Goal: Task Accomplishment & Management: Manage account settings

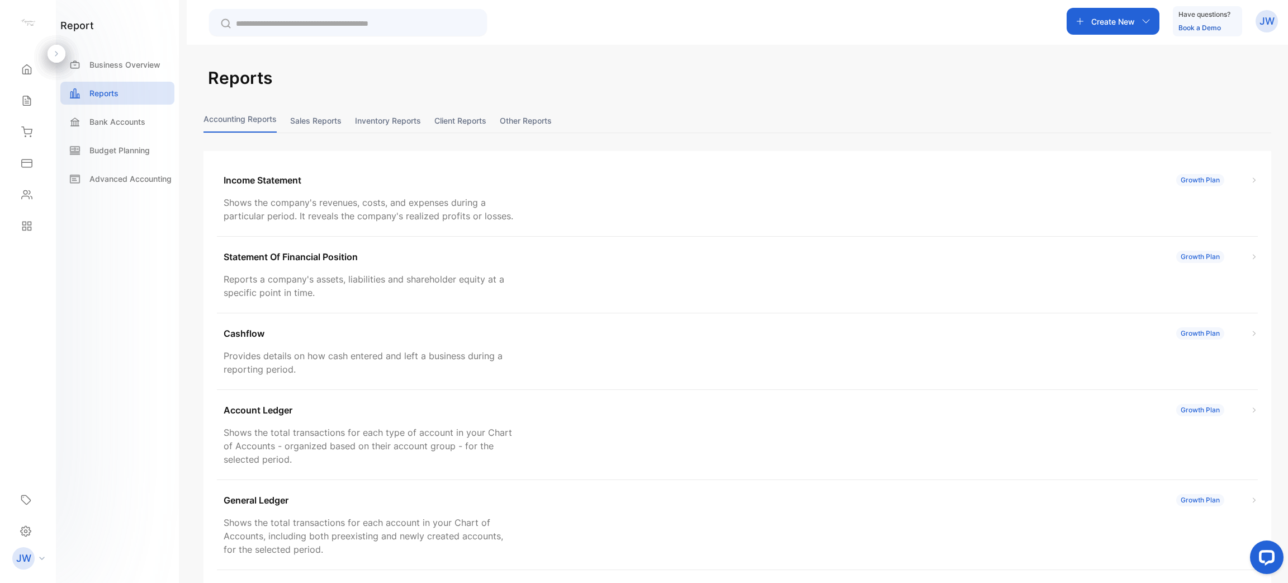
click at [417, 124] on button "Inventory reports" at bounding box center [388, 120] width 66 height 24
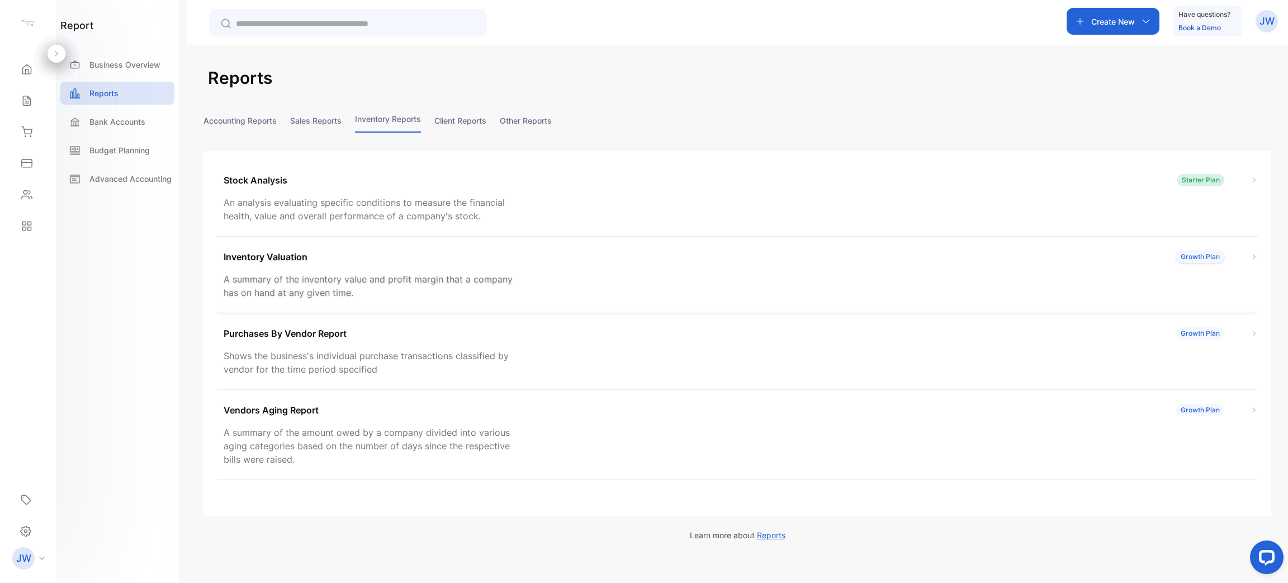
click at [333, 271] on div "Inventory Valuation Growth Plan A summary of the inventory value and profit mar…" at bounding box center [737, 274] width 1041 height 77
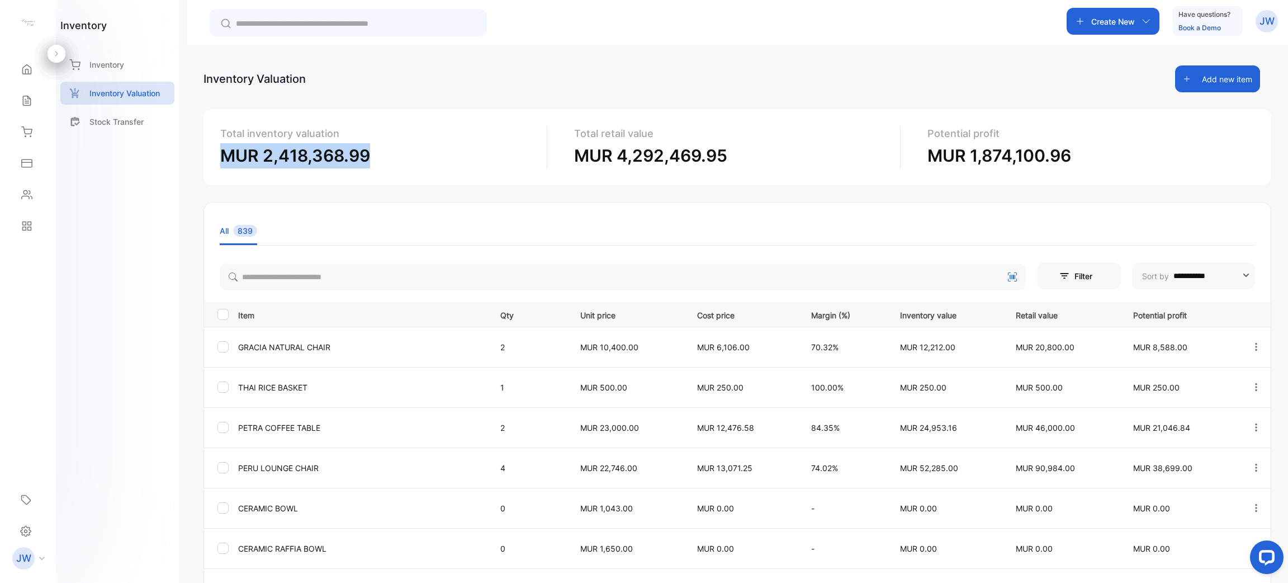
drag, startPoint x: 219, startPoint y: 154, endPoint x: 404, endPoint y: 162, distance: 185.8
click at [404, 162] on div "Total inventory valuation MUR 2,418,368.99 Total retail value MUR 4,292,469.95 …" at bounding box center [737, 147] width 1068 height 76
click at [404, 162] on p "MUR 2,418,368.99" at bounding box center [379, 155] width 318 height 25
drag, startPoint x: 373, startPoint y: 154, endPoint x: 222, endPoint y: 151, distance: 151.0
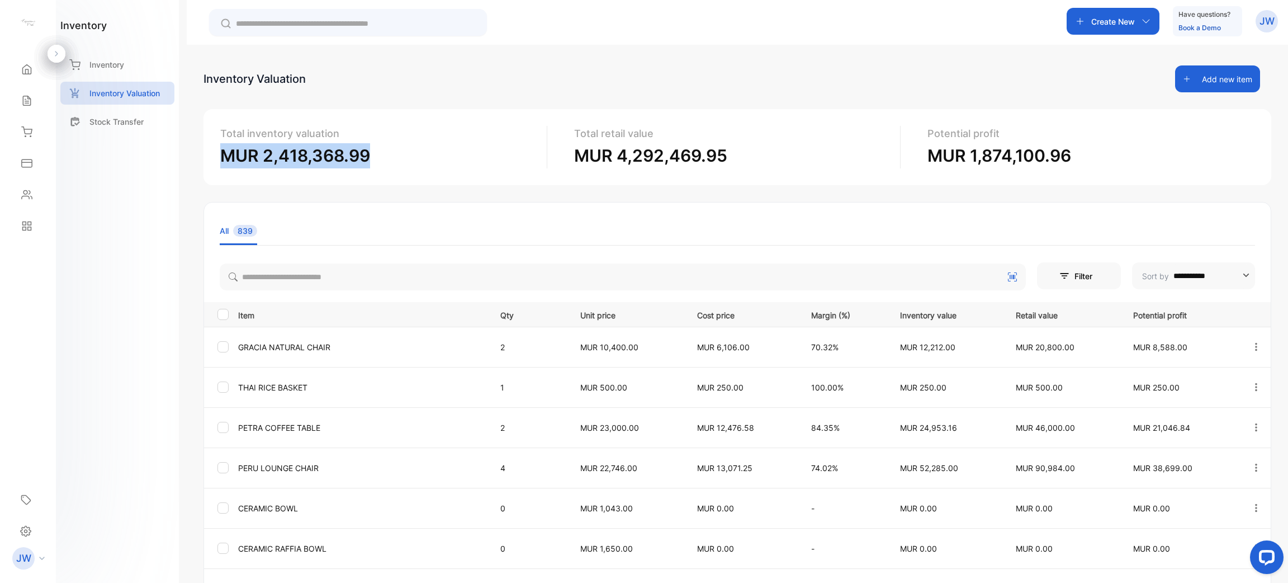
click at [222, 151] on p "MUR 2,418,368.99" at bounding box center [379, 155] width 318 height 25
click at [463, 196] on div "**********" at bounding box center [737, 437] width 1068 height 745
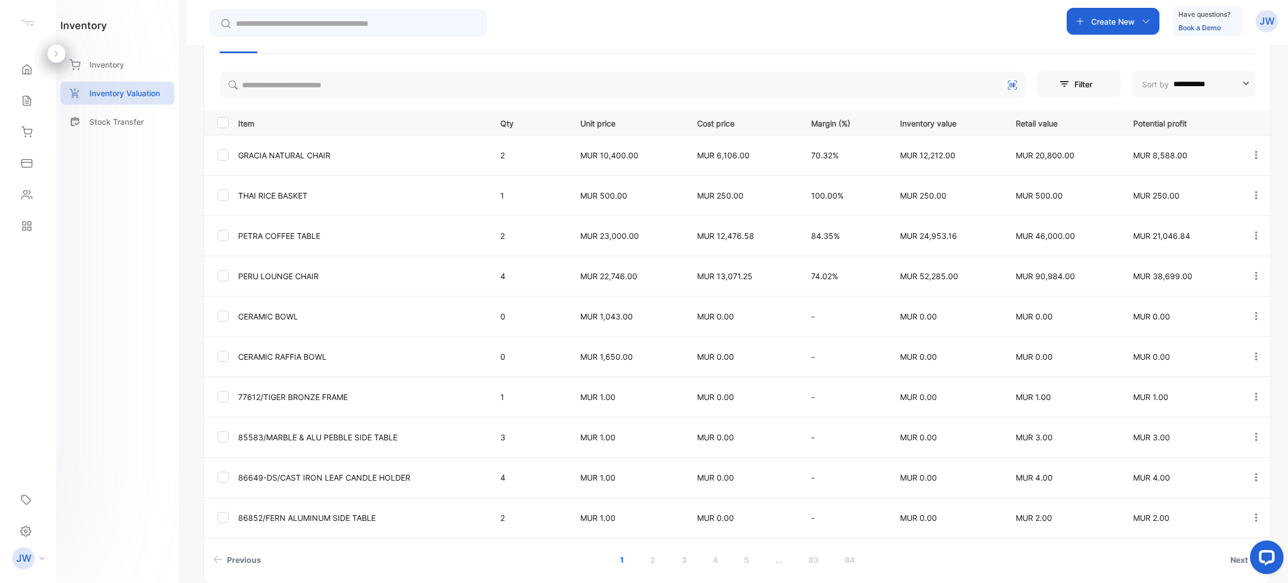
scroll to position [207, 0]
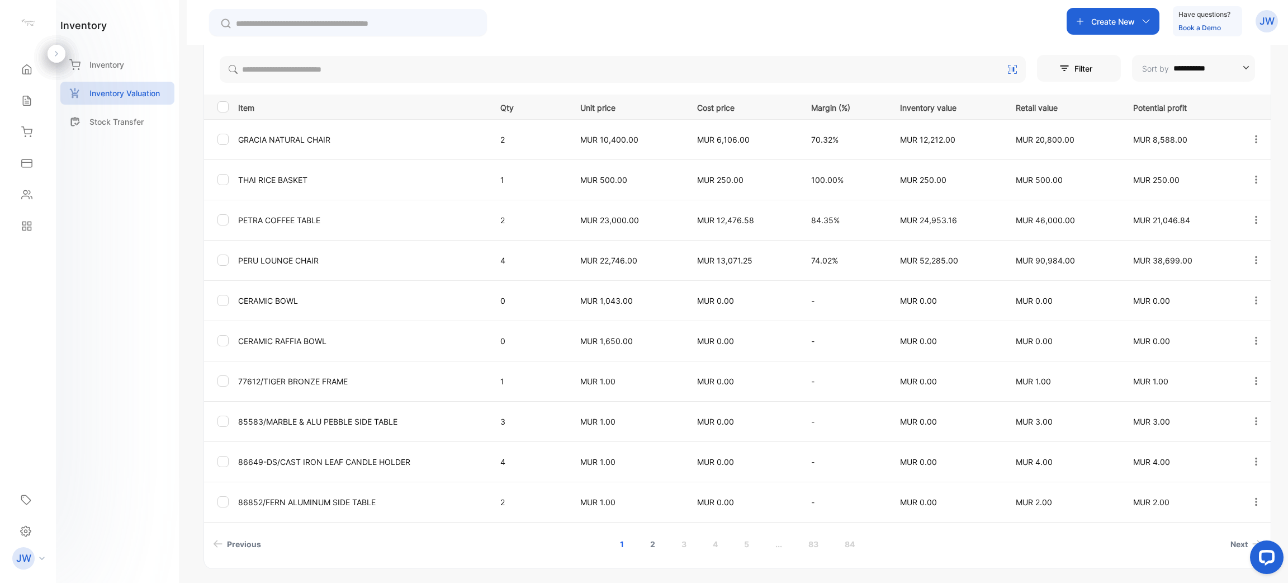
click at [645, 544] on link "2" at bounding box center [653, 543] width 32 height 21
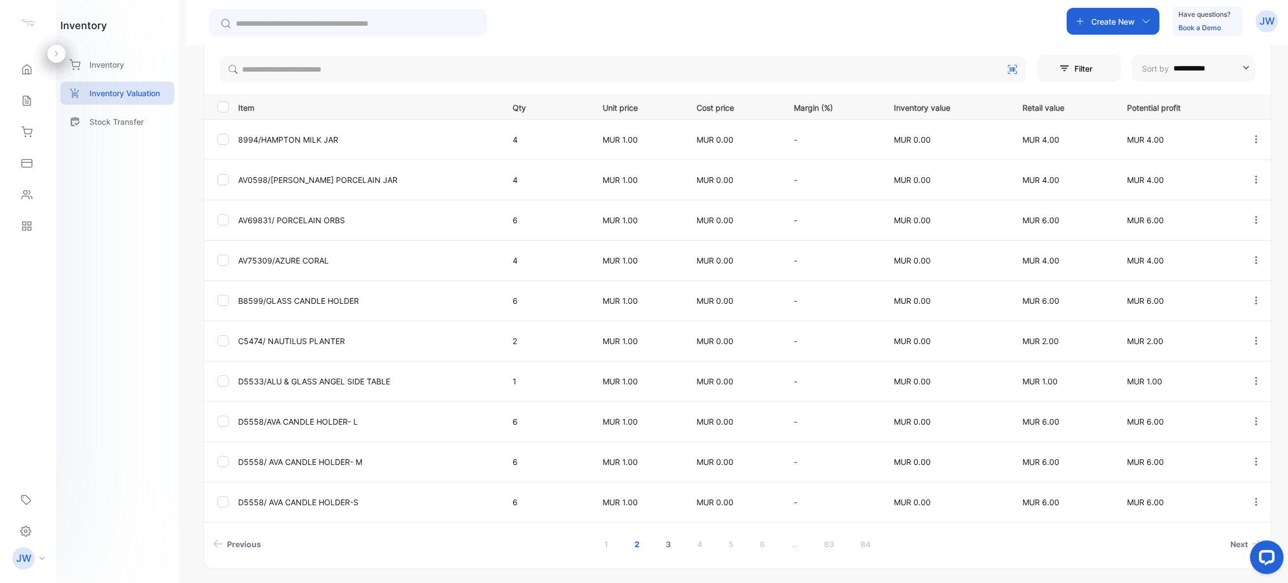
click at [672, 545] on link "3" at bounding box center [668, 543] width 32 height 21
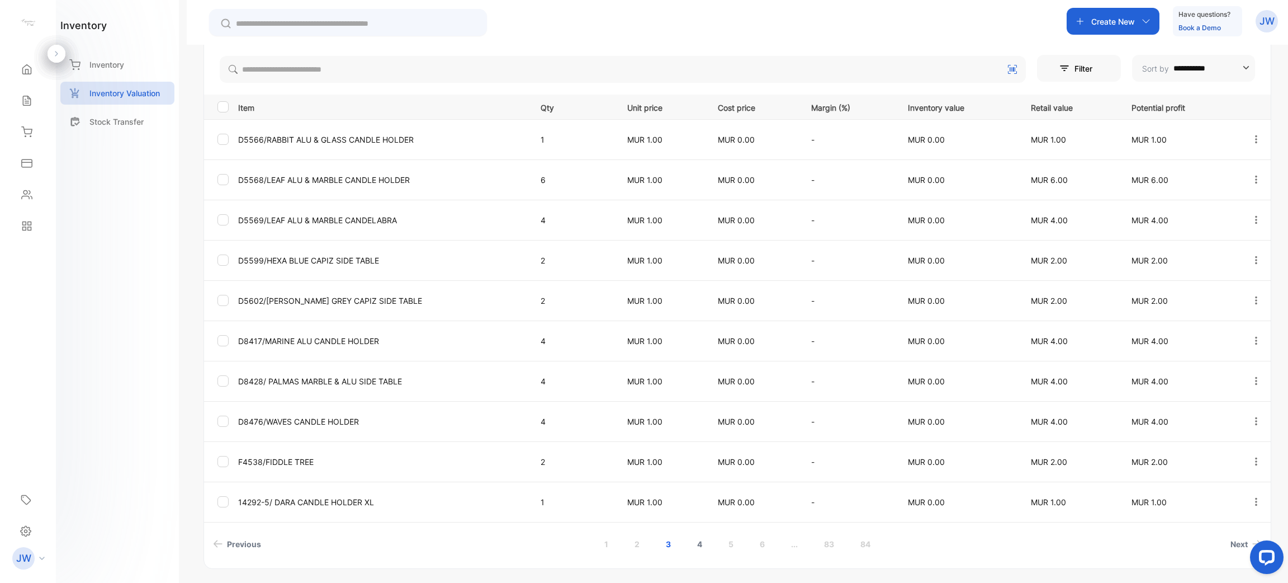
click at [698, 548] on link "4" at bounding box center [700, 543] width 32 height 21
click at [725, 543] on link "5" at bounding box center [731, 543] width 32 height 21
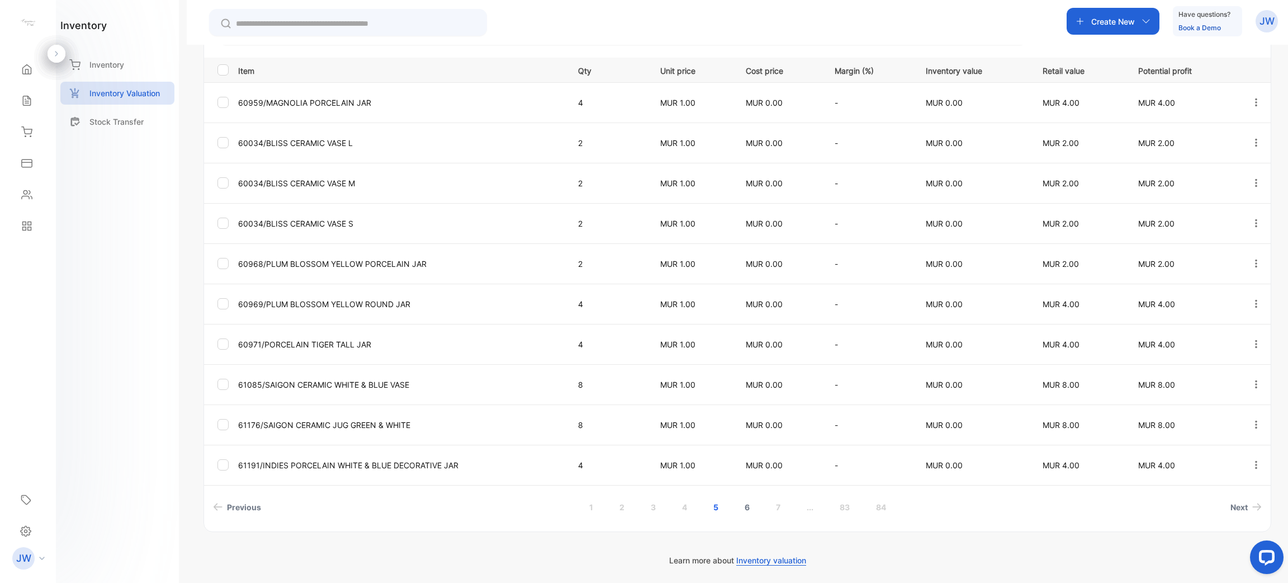
click at [742, 502] on link "6" at bounding box center [747, 506] width 32 height 21
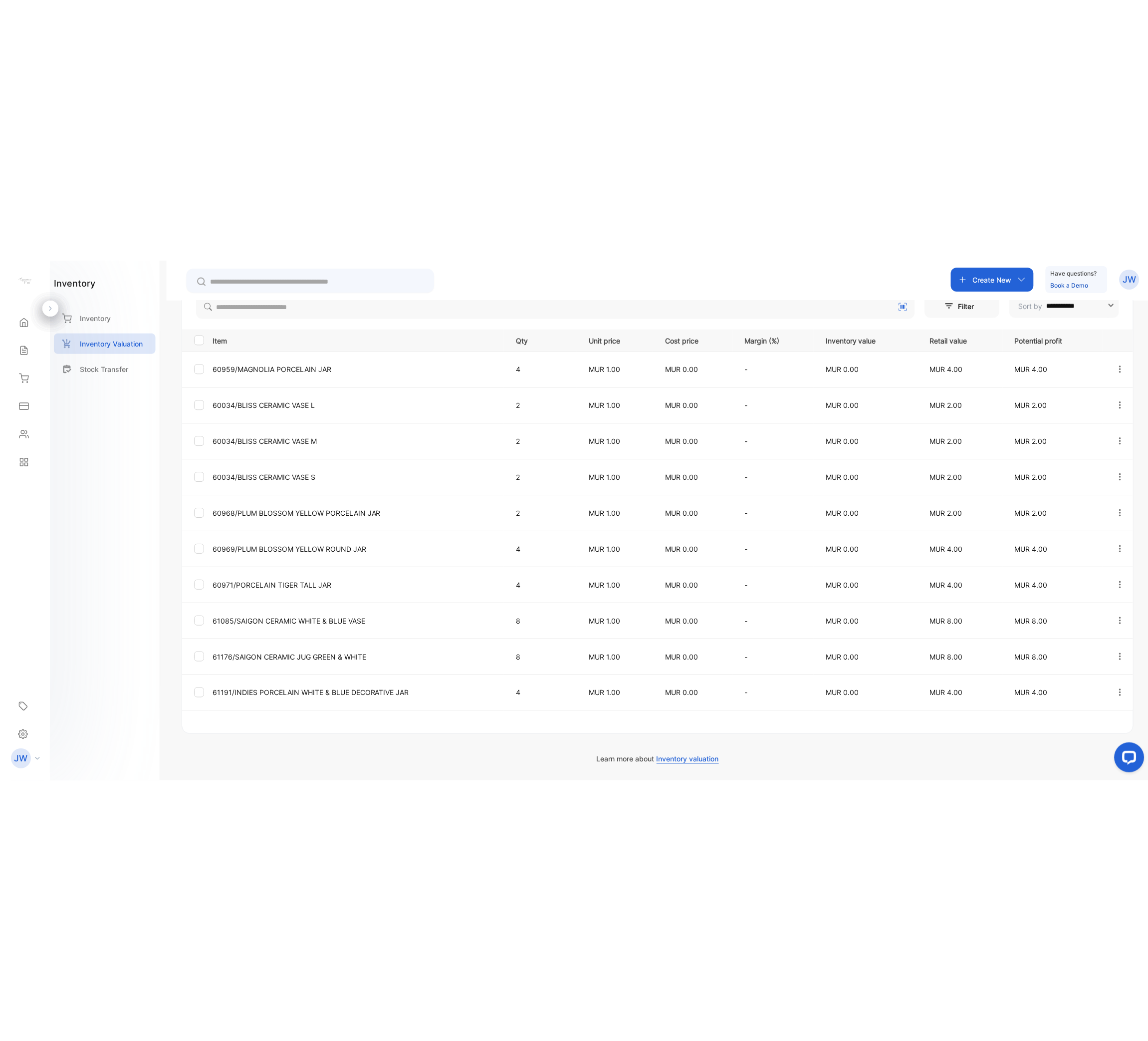
scroll to position [200, 0]
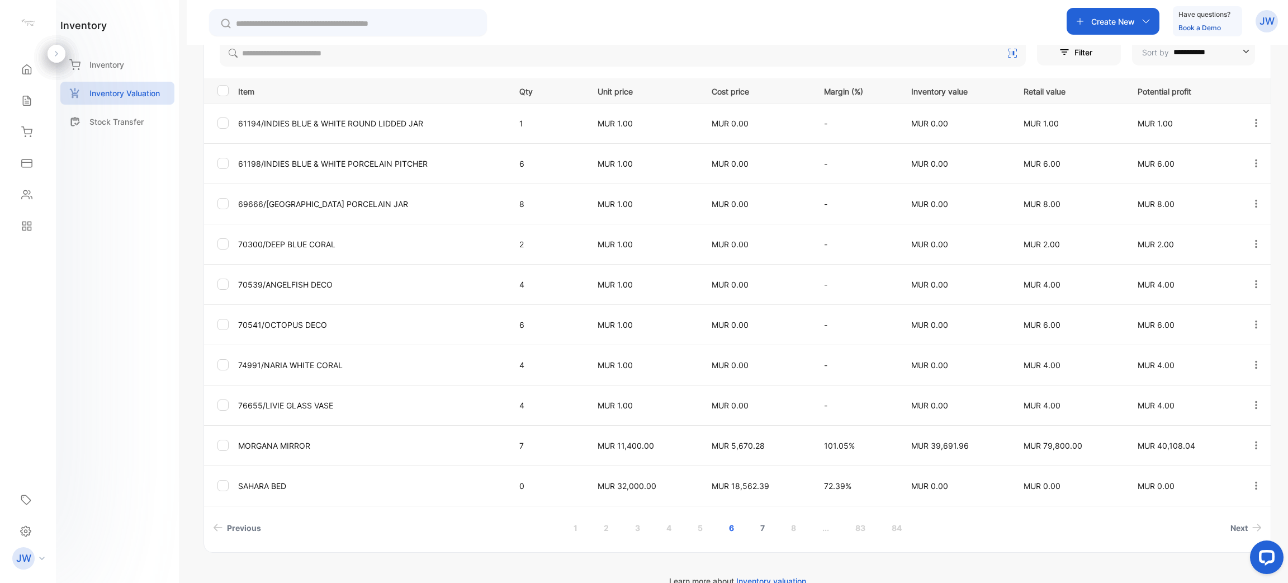
click at [769, 529] on link "7" at bounding box center [762, 527] width 31 height 21
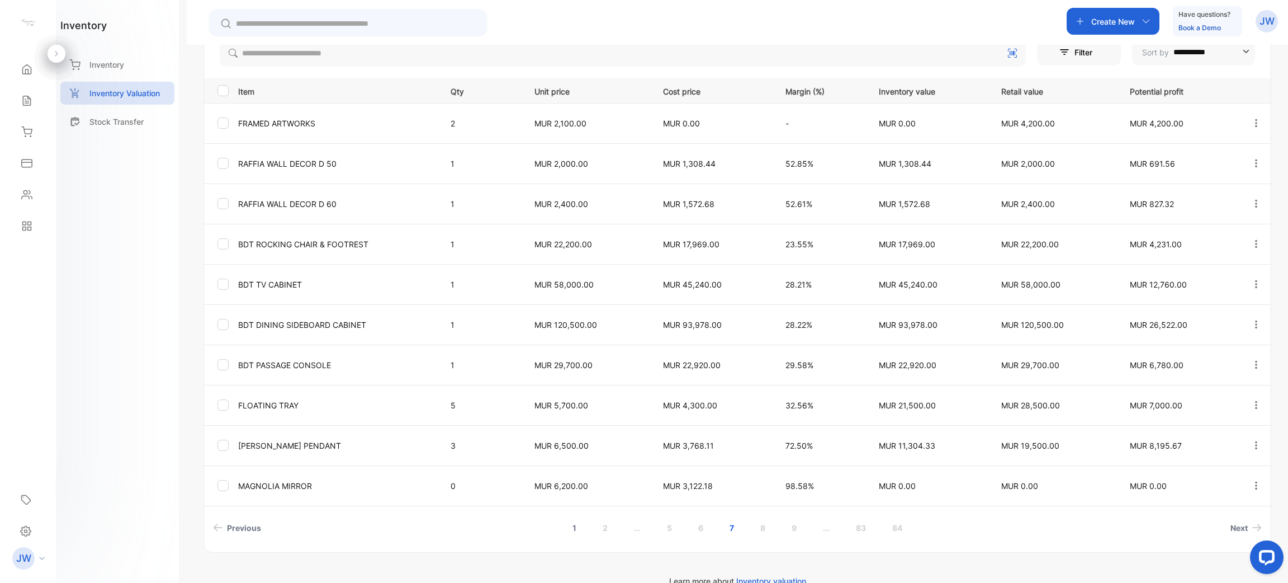
click at [579, 532] on link "1" at bounding box center [574, 527] width 31 height 21
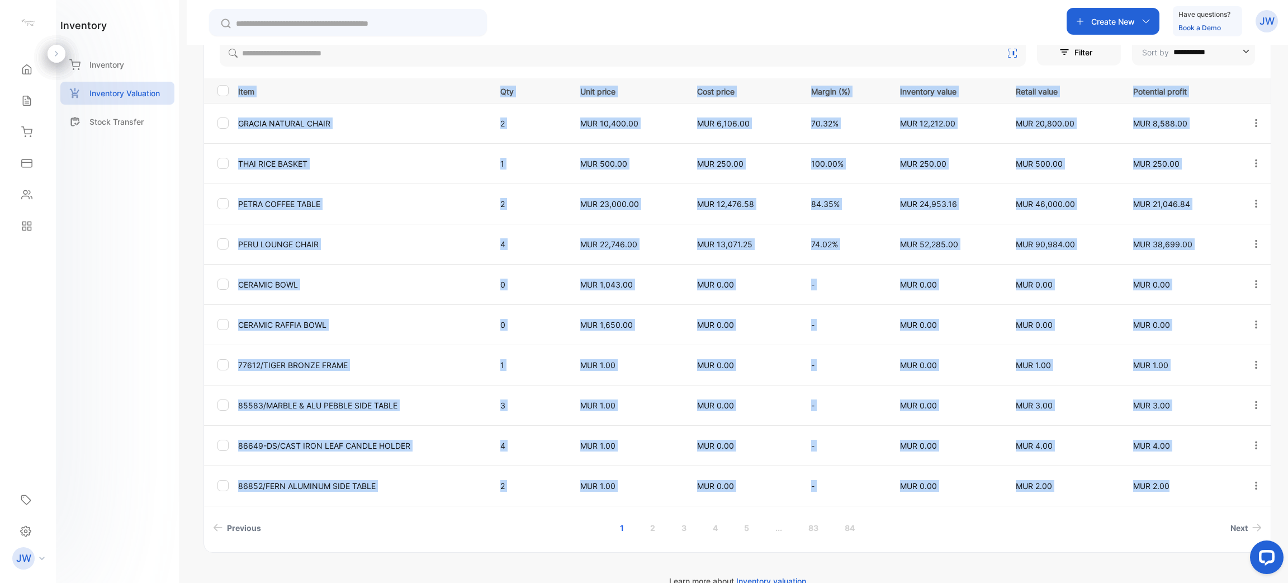
drag, startPoint x: 234, startPoint y: 89, endPoint x: 1192, endPoint y: 481, distance: 1035.2
click at [1192, 481] on table "Item Qty Unit price Cost price Margin (%) Inventory value Retail value Potentia…" at bounding box center [737, 292] width 1067 height 428
copy table "Item Qty Unit price Cost price Margin (%) Inventory value Retail value Potentia…"
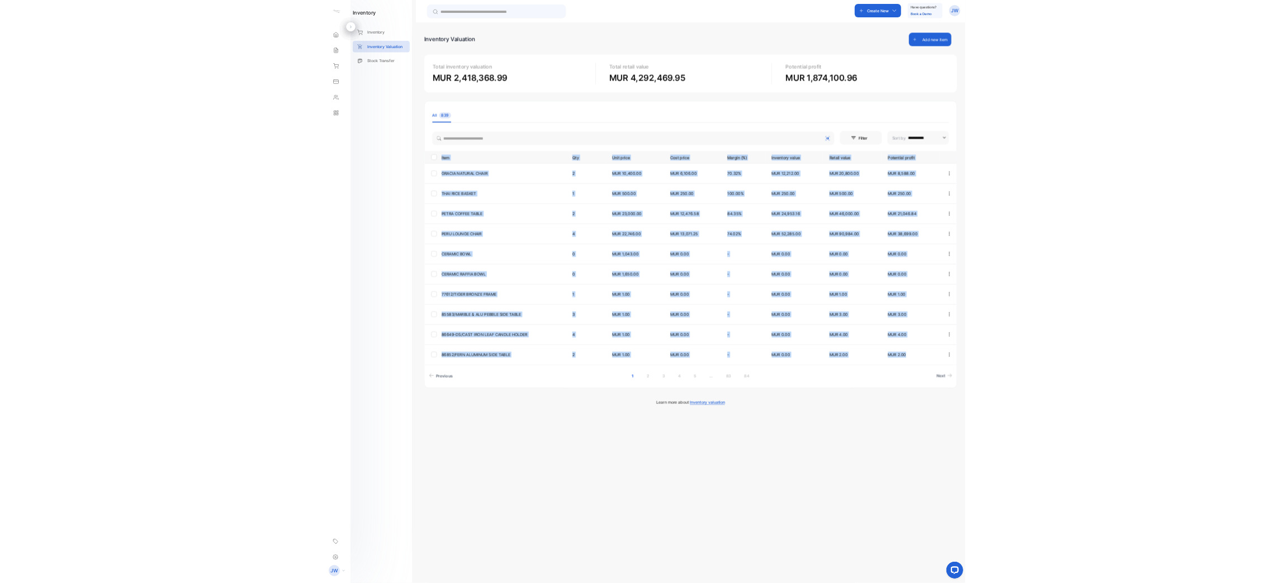
scroll to position [0, 0]
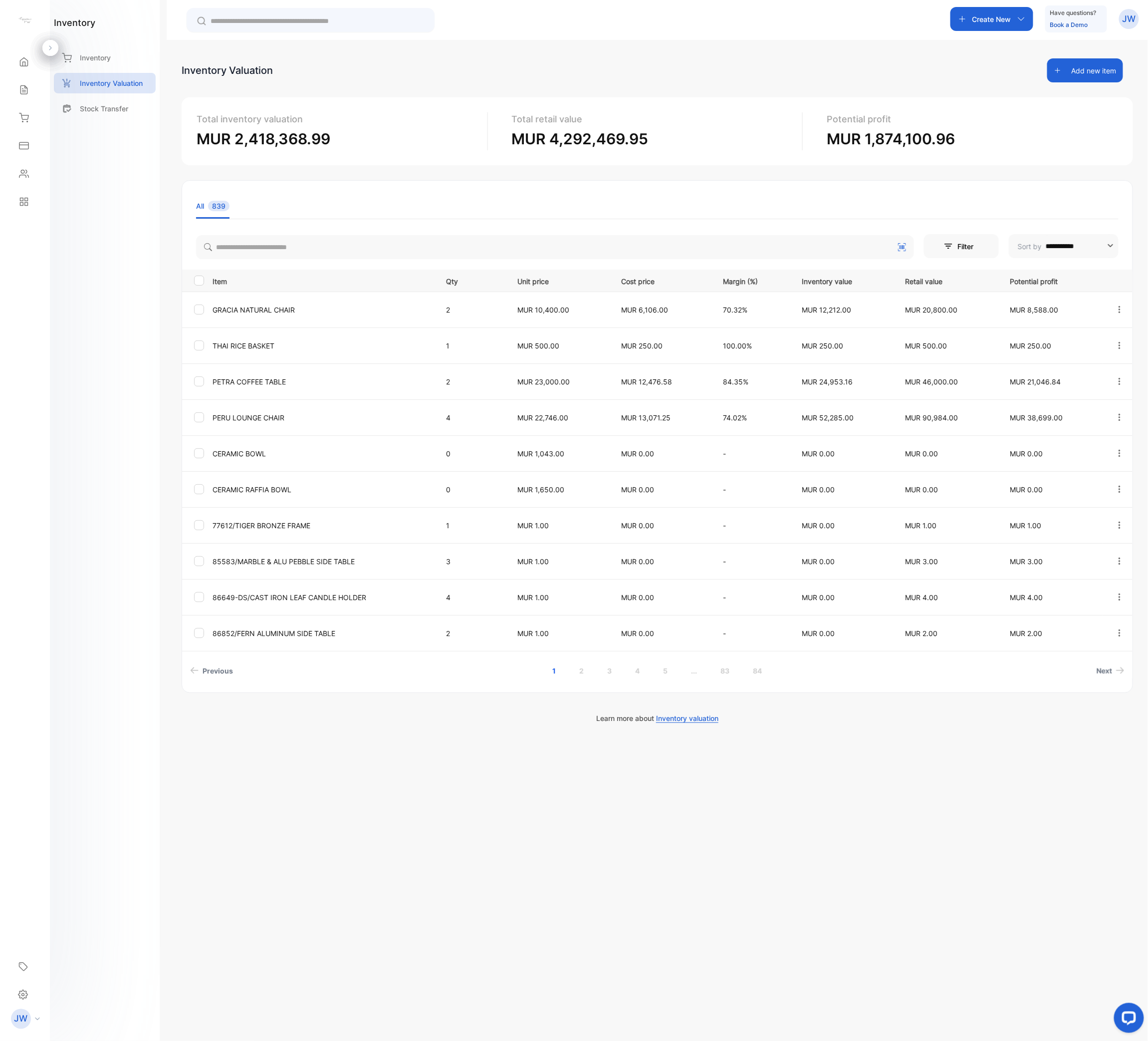
drag, startPoint x: 547, startPoint y: 3, endPoint x: 437, endPoint y: 751, distance: 756.0
click at [435, 520] on div "**********" at bounding box center [658, 561] width 982 height 1041
click at [570, 520] on link "2" at bounding box center [582, 670] width 29 height 19
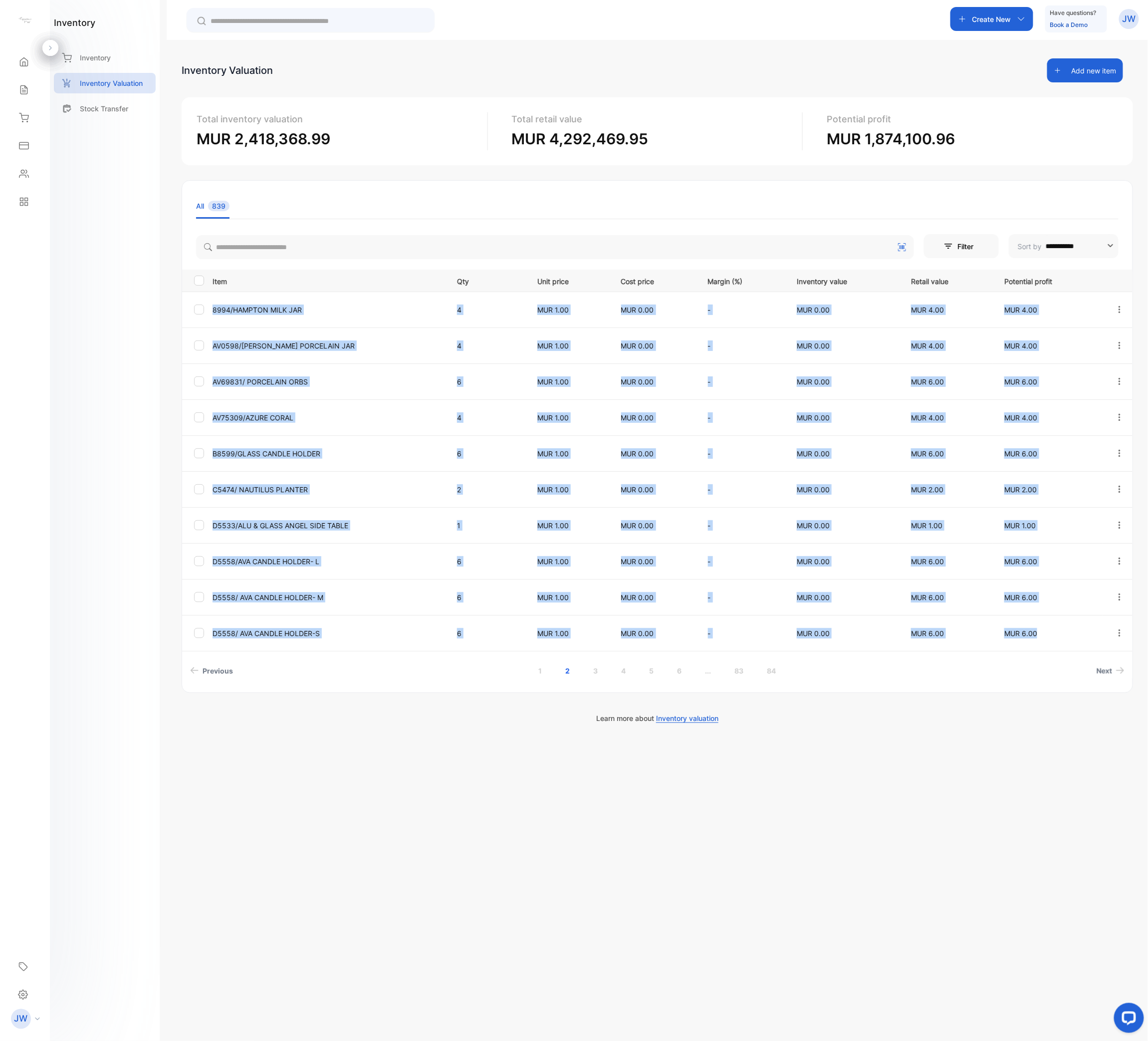
drag, startPoint x: 209, startPoint y: 311, endPoint x: 1053, endPoint y: 629, distance: 901.9
click at [1059, 520] on tbody "8994/HAMPTON MILK JAR 4 MUR 1.00 MUR 0.00 - MUR 0.00 MUR 4.00 MUR 4.00 AV0598/C…" at bounding box center [657, 471] width 951 height 359
copy tbody "8994/HAMPTON MILK JAR 4 MUR 1.00 MUR 0.00 - MUR 0.00 MUR 4.00 MUR 4.00 AV0598/C…"
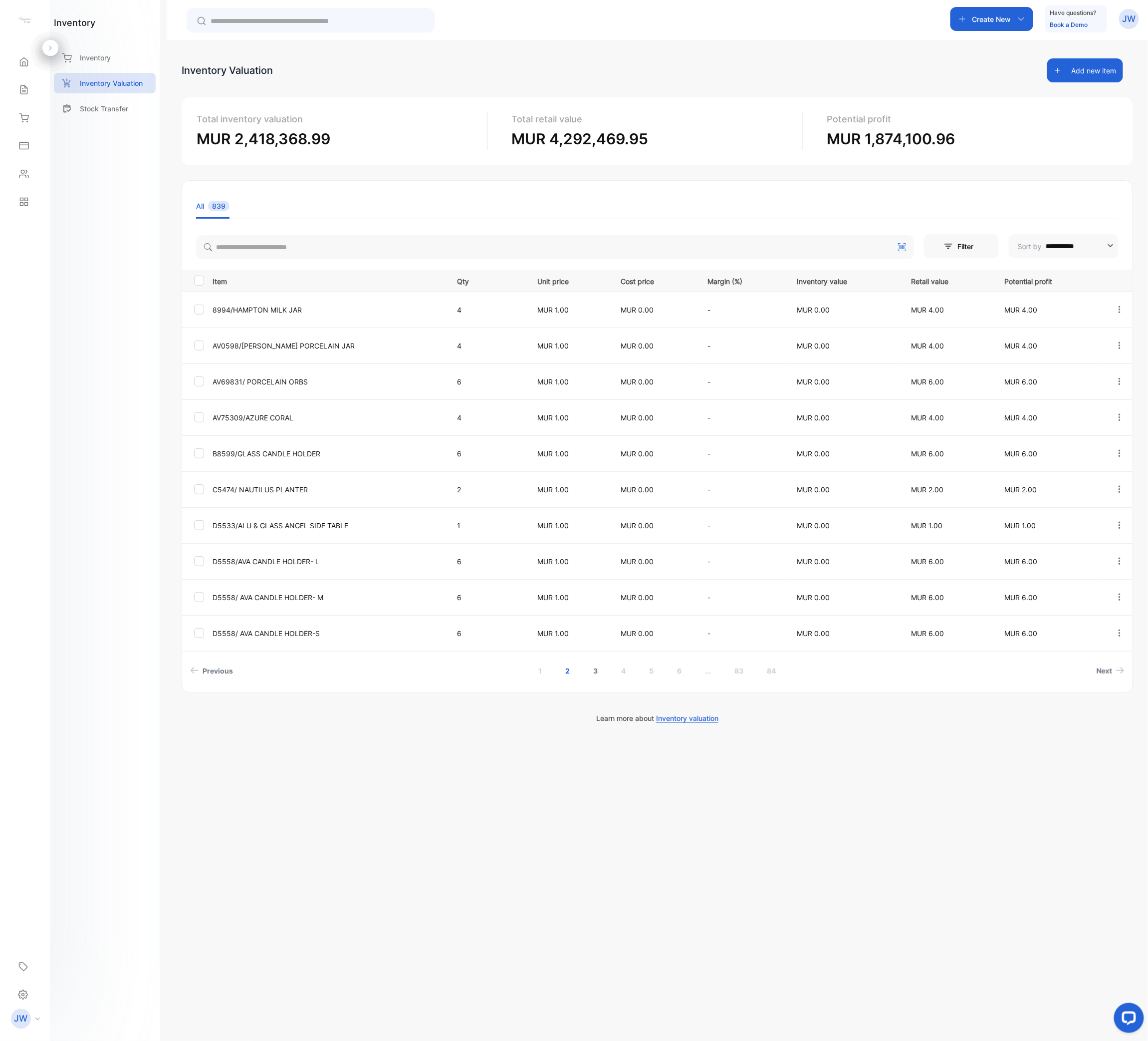
click at [590, 520] on link "3" at bounding box center [596, 670] width 29 height 19
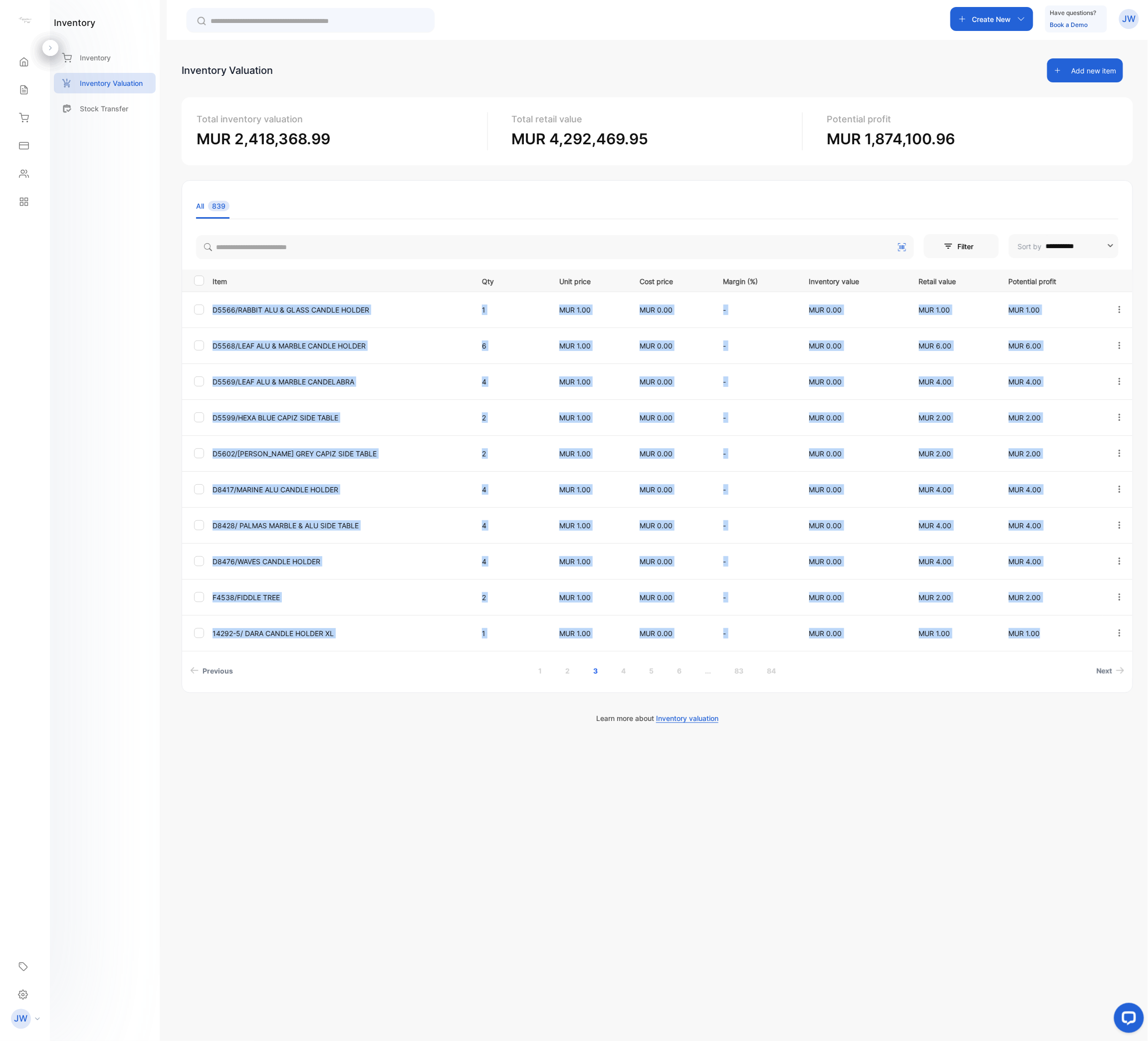
drag, startPoint x: 211, startPoint y: 306, endPoint x: 1067, endPoint y: 636, distance: 917.4
click at [1067, 520] on tbody "D5566/RABBIT ALU & GLASS CANDLE HOLDER 1 MUR 1.00 MUR 0.00 - MUR 0.00 MUR 1.00 …" at bounding box center [657, 471] width 951 height 359
copy tbody "D5566/RABBIT ALU & GLASS CANDLE HOLDER 1 MUR 1.00 MUR 0.00 - MUR 0.00 MUR 1.00 …"
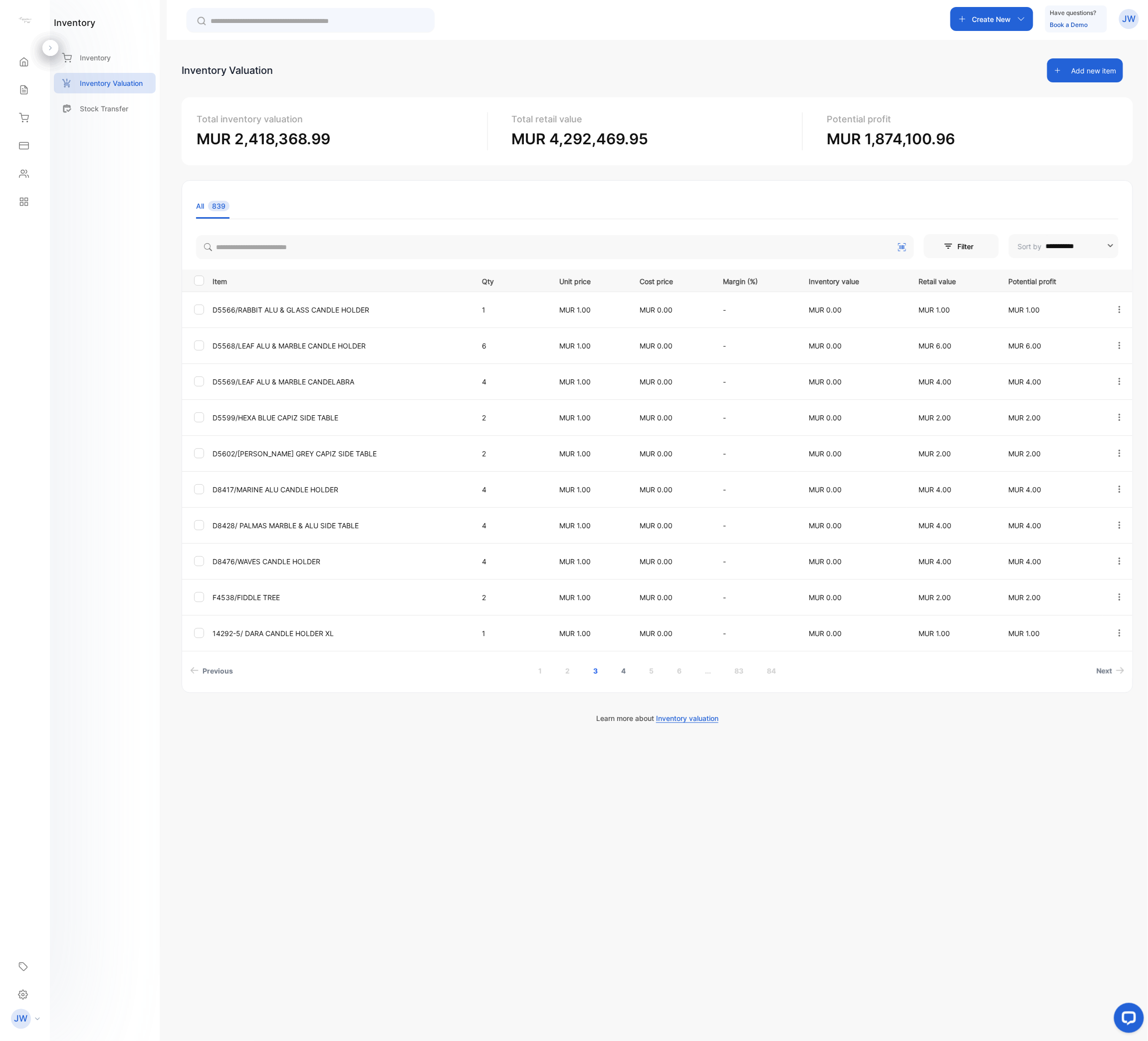
click at [628, 520] on link "4" at bounding box center [624, 670] width 29 height 19
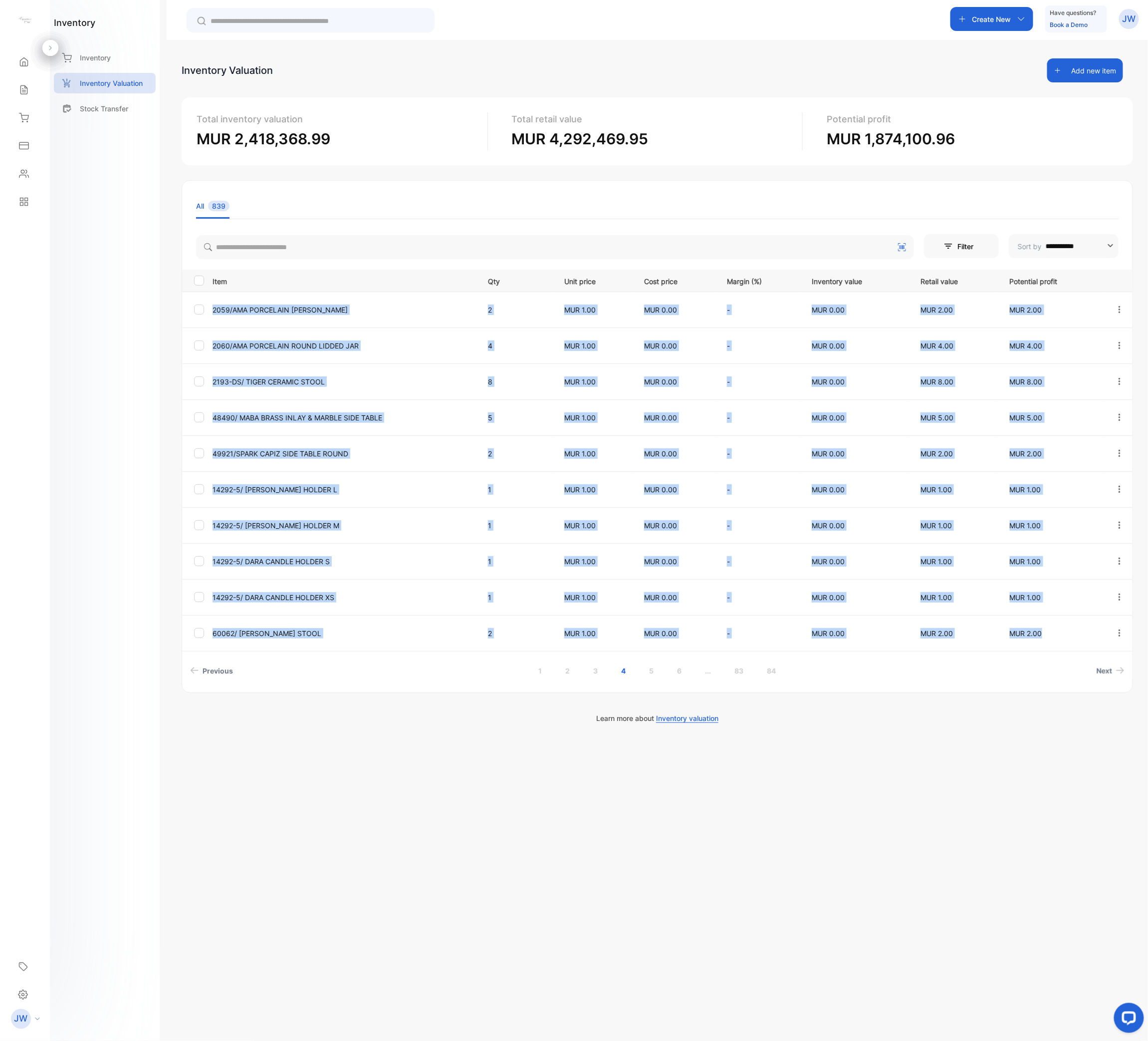
drag, startPoint x: 209, startPoint y: 307, endPoint x: 1068, endPoint y: 633, distance: 918.8
click at [1068, 520] on tbody "2059/AMA PORCELAIN GINGER JAR 2 MUR 1.00 MUR 0.00 - MUR 0.00 MUR 2.00 MUR 2.00 …" at bounding box center [657, 471] width 951 height 359
copy tbody "2059/AMA PORCELAIN GINGER JAR 2 MUR 1.00 MUR 0.00 - MUR 0.00 MUR 2.00 MUR 2.00 …"
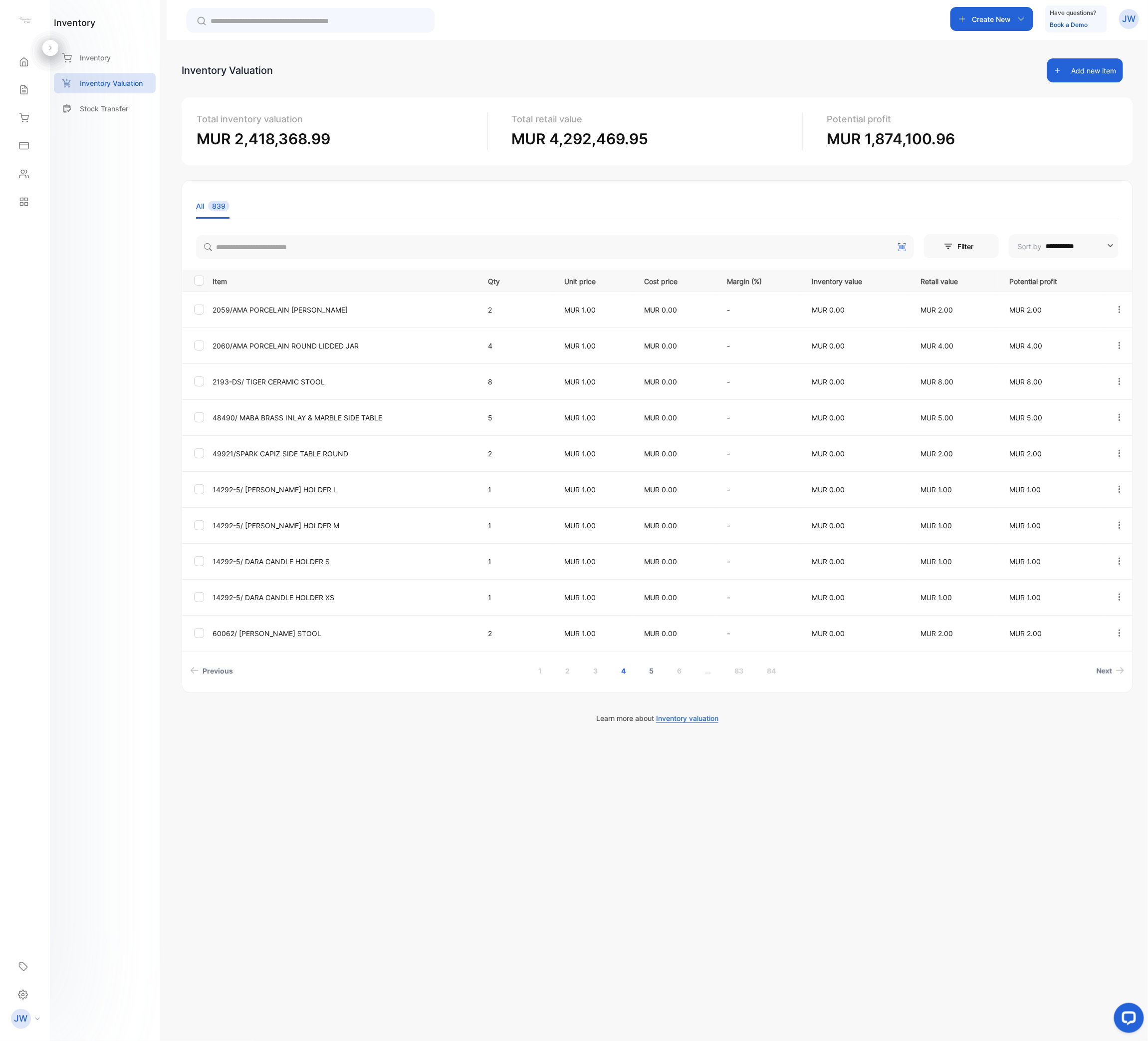
click at [653, 520] on link "5" at bounding box center [652, 670] width 29 height 19
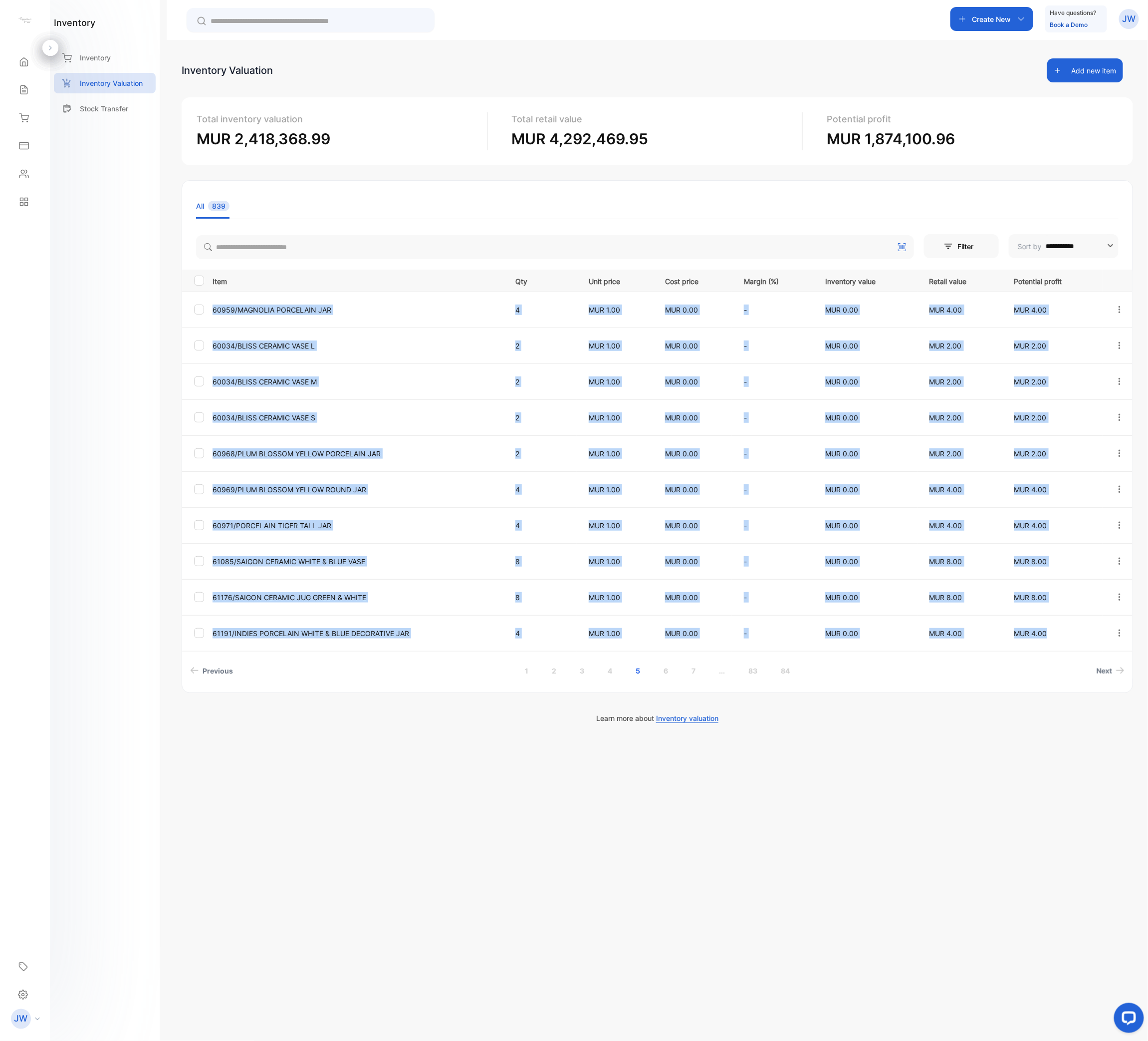
drag, startPoint x: 209, startPoint y: 307, endPoint x: 1068, endPoint y: 639, distance: 920.9
click at [1068, 520] on tbody "60959/MAGNOLIA PORCELAIN JAR 4 MUR 1.00 MUR 0.00 - MUR 0.00 MUR 4.00 MUR 4.00 6…" at bounding box center [657, 471] width 951 height 359
copy tbody "60959/MAGNOLIA PORCELAIN JAR 4 MUR 1.00 MUR 0.00 - MUR 0.00 MUR 4.00 MUR 4.00 6…"
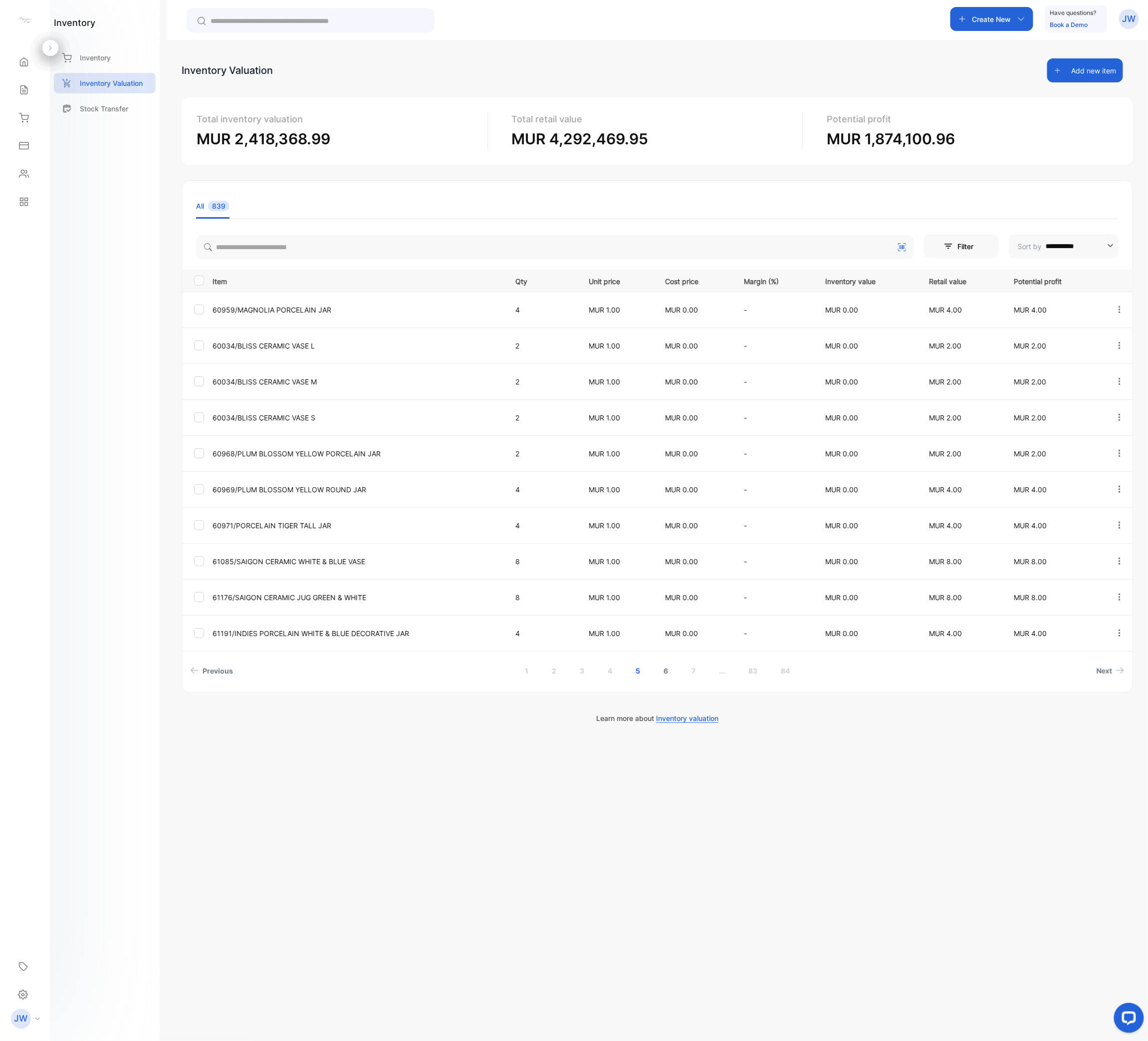
click at [662, 520] on link "6" at bounding box center [666, 670] width 29 height 19
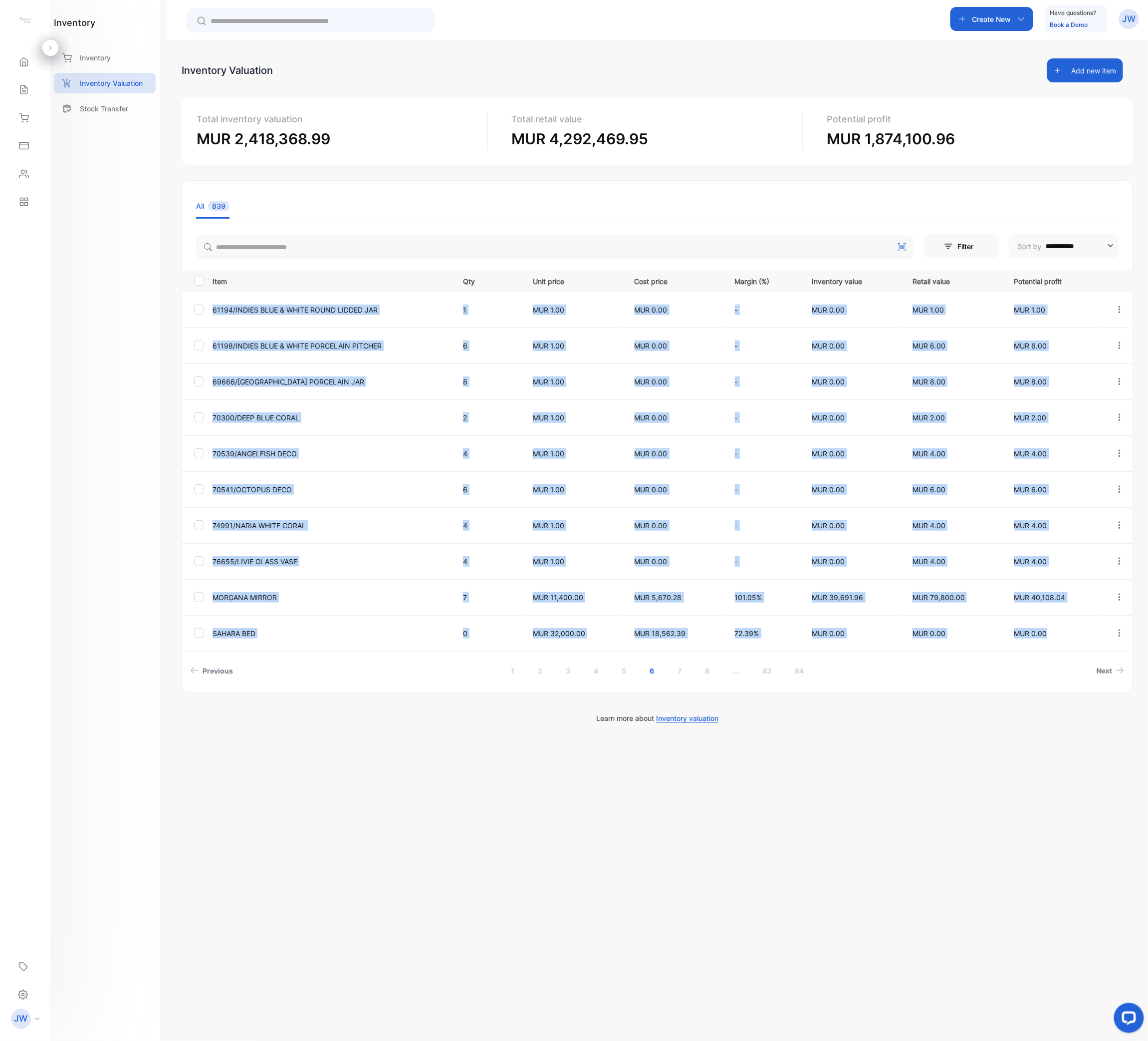
drag, startPoint x: 211, startPoint y: 310, endPoint x: 1060, endPoint y: 639, distance: 910.5
click at [1060, 520] on tbody "61194/INDIES BLUE & WHITE ROUND LIDDED JAR 1 MUR 1.00 MUR 0.00 - MUR 0.00 MUR 1…" at bounding box center [657, 471] width 951 height 359
copy tbody "61194/INDIES BLUE & WHITE ROUND LIDDED JAR 1 MUR 1.00 MUR 0.00 - MUR 0.00 MUR 1…"
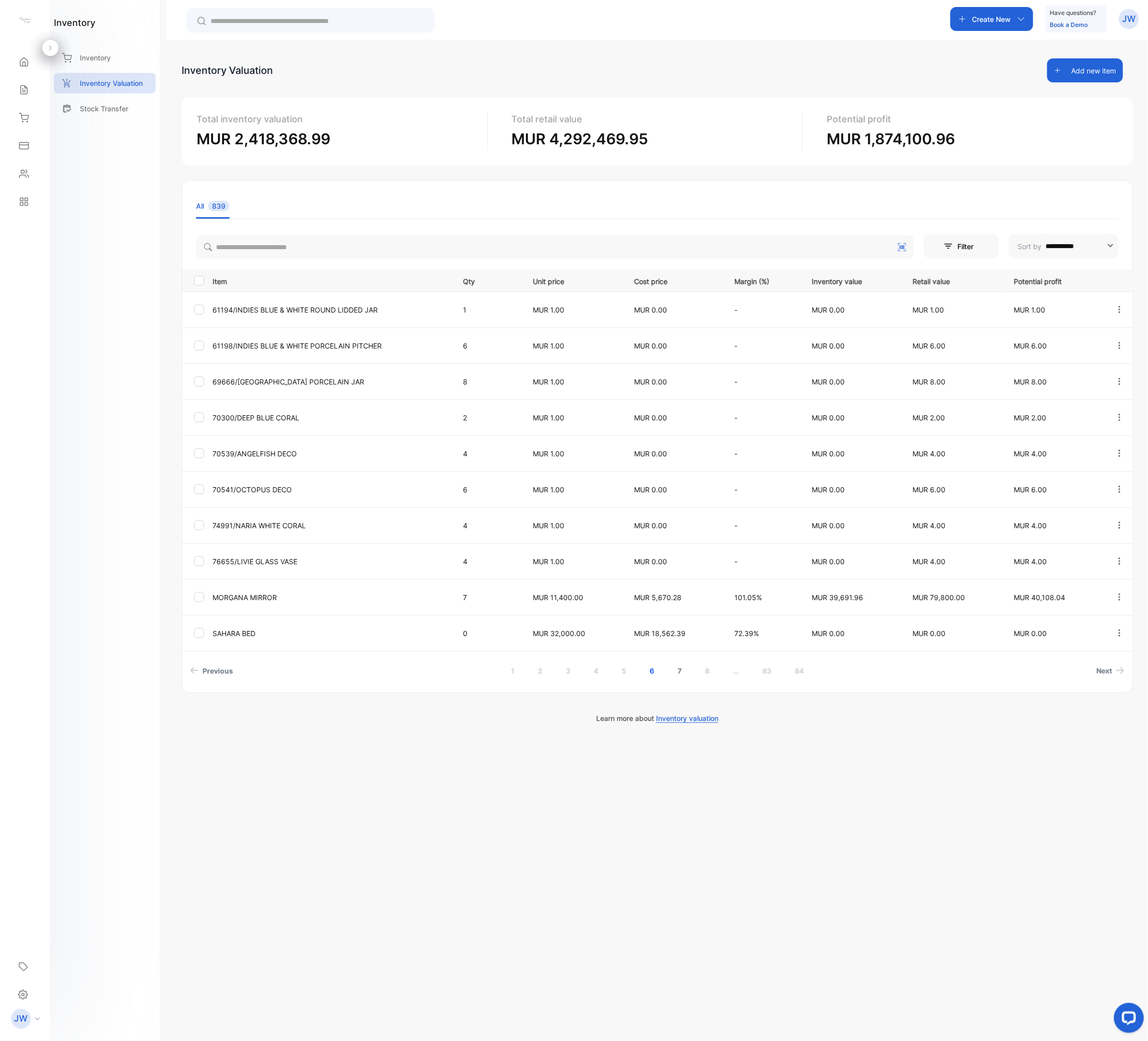
click at [684, 520] on link "7" at bounding box center [679, 670] width 28 height 19
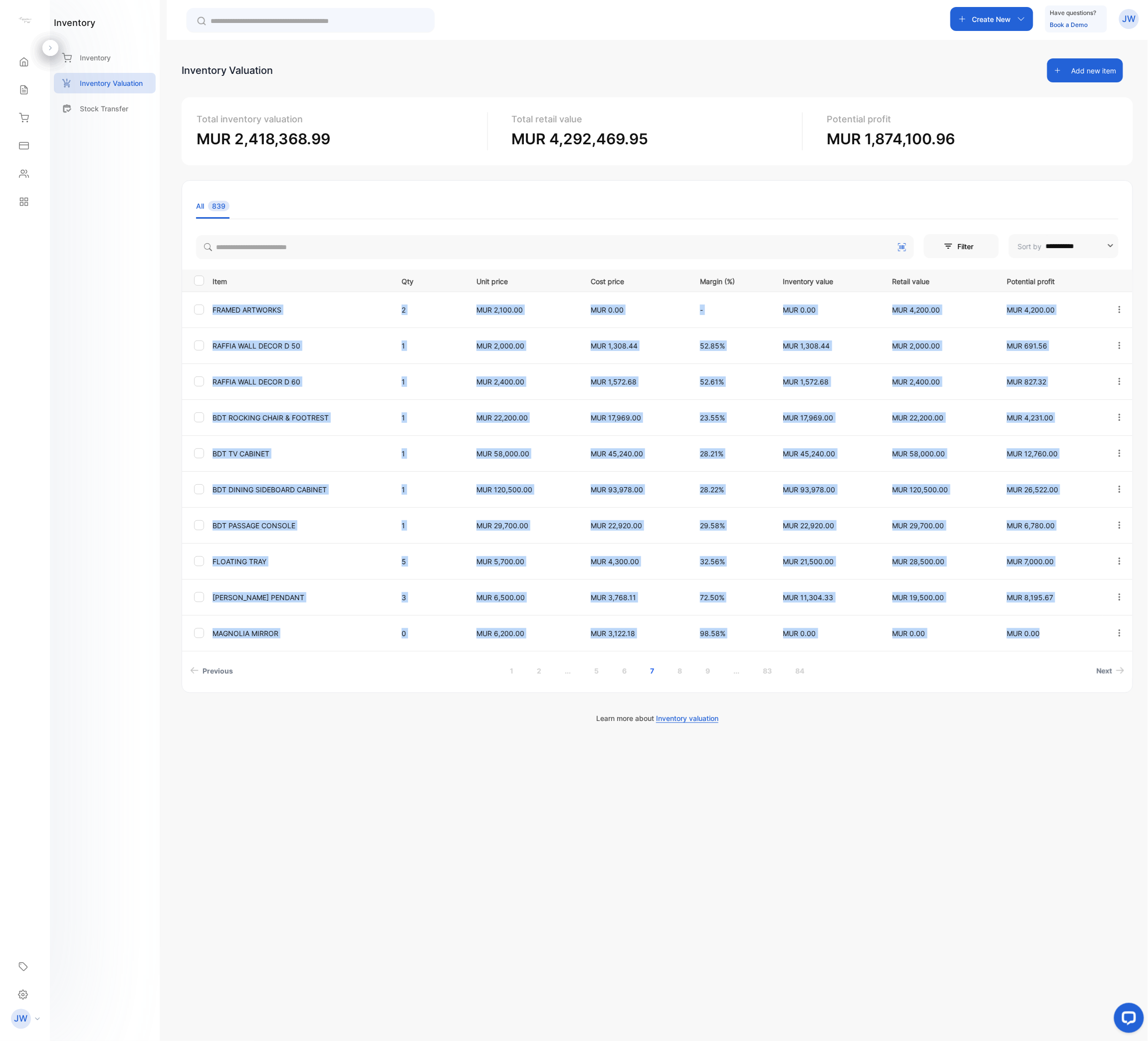
drag, startPoint x: 209, startPoint y: 306, endPoint x: 1066, endPoint y: 637, distance: 918.7
click at [1066, 520] on tbody "FRAMED ARTWORKS 2 MUR 2,100.00 MUR 0.00 - MUR 0.00 MUR 4,200.00 MUR 4,200.00 RA…" at bounding box center [657, 471] width 951 height 359
copy tbody "FRAMED ARTWORKS 2 MUR 2,100.00 MUR 0.00 - MUR 0.00 MUR 4,200.00 MUR 4,200.00 RA…"
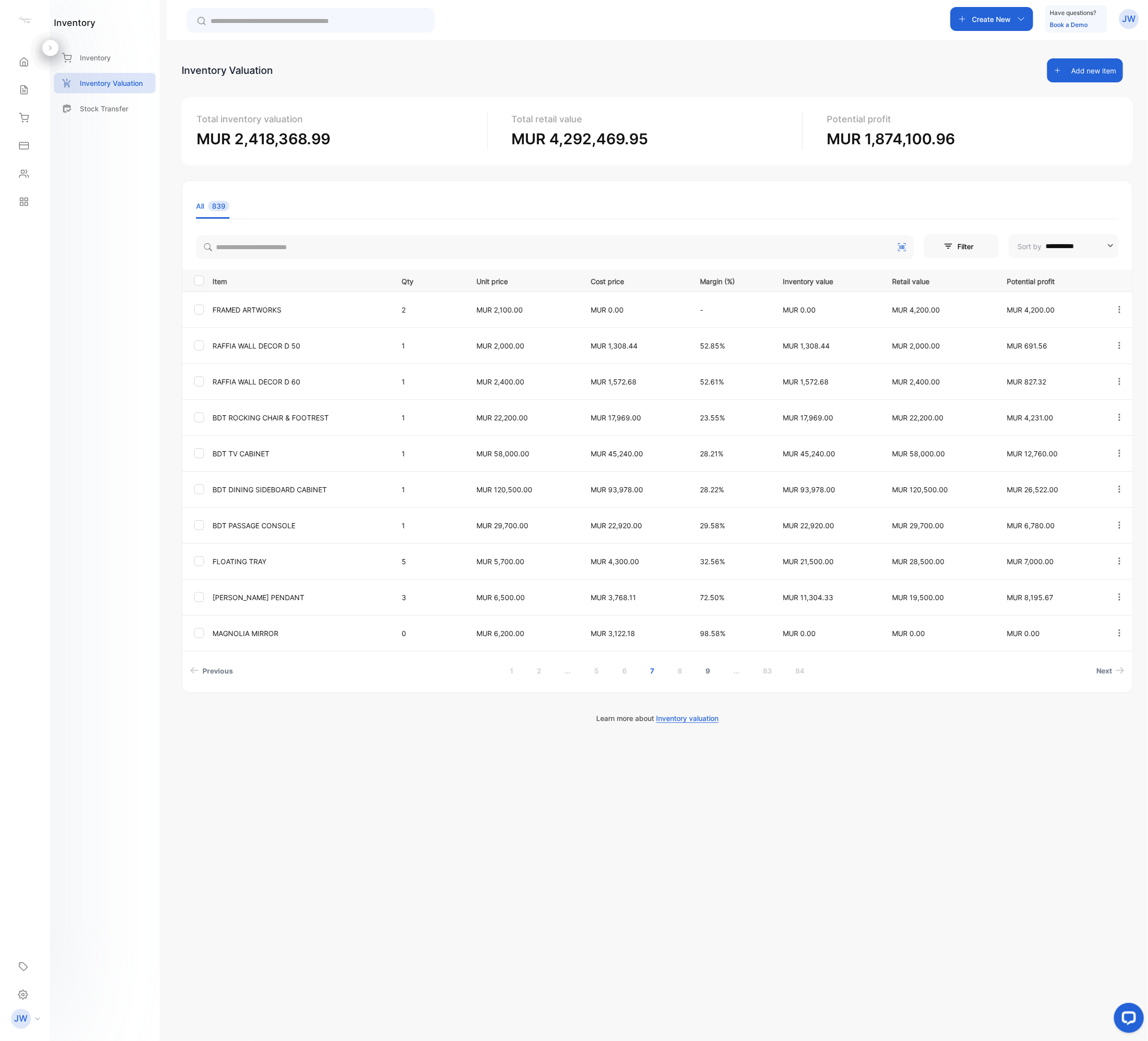
click at [678, 520] on link "8" at bounding box center [680, 670] width 29 height 19
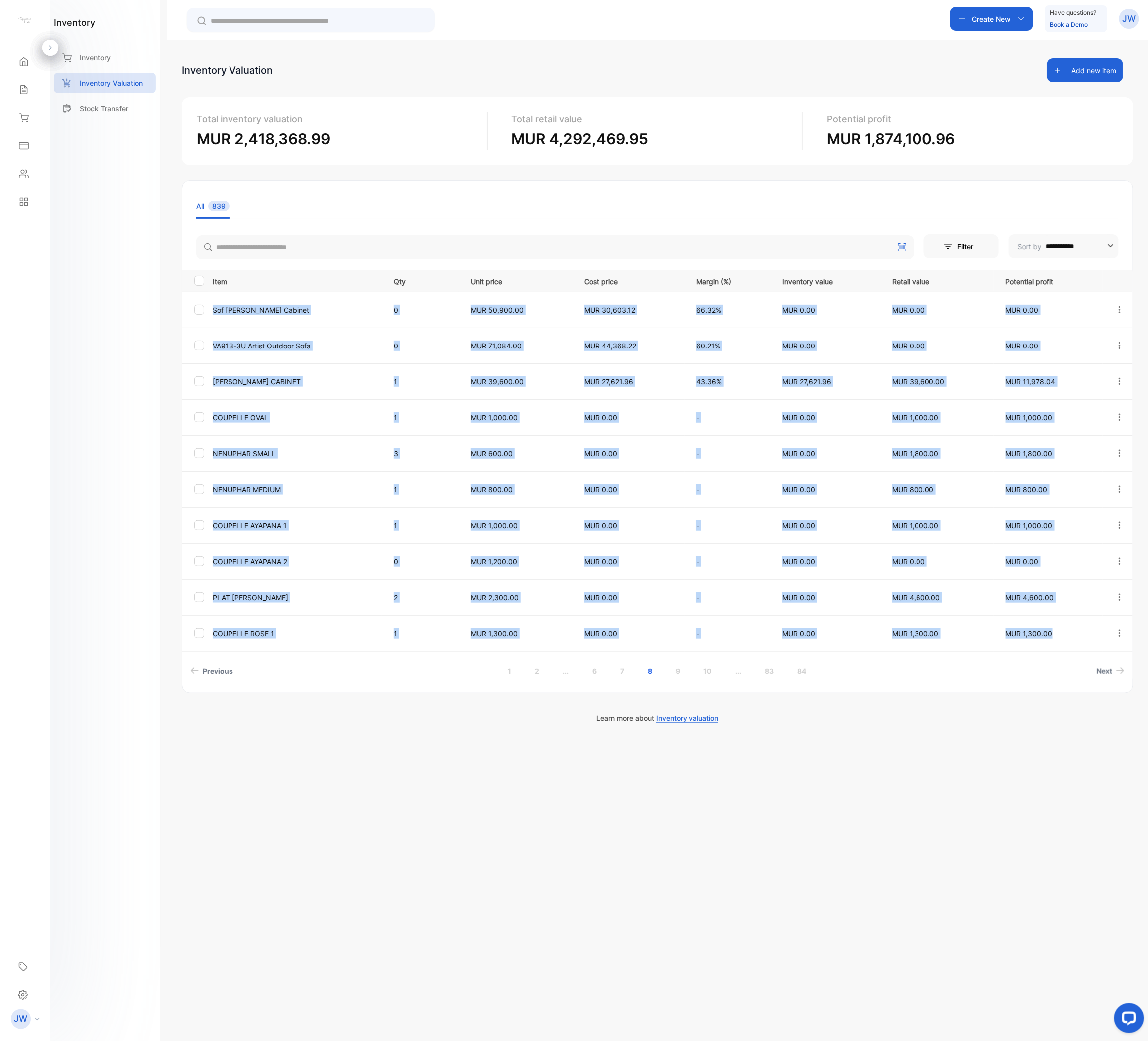
drag, startPoint x: 214, startPoint y: 305, endPoint x: 1080, endPoint y: 637, distance: 927.5
click at [1080, 520] on tbody "Sof [PERSON_NAME] Cabinet 0 MUR 50,900.00 MUR 30,603.12 66.32% MUR 0.00 MUR 0.0…" at bounding box center [657, 471] width 951 height 359
copy tbody "Sof [PERSON_NAME] Cabinet 0 MUR 50,900.00 MUR 30,603.12 66.32% MUR 0.00 MUR 0.0…"
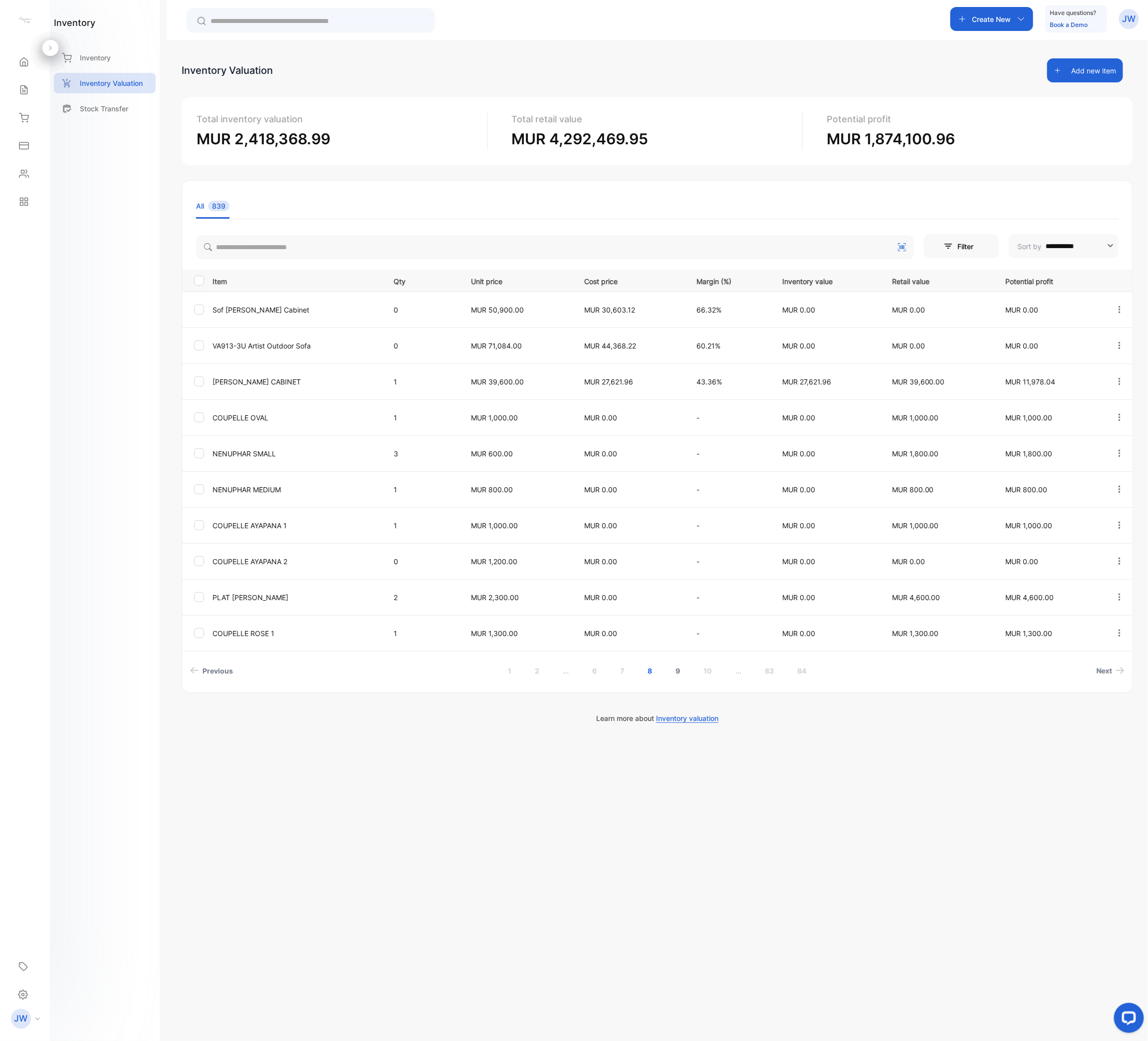
click at [675, 520] on link "9" at bounding box center [678, 670] width 29 height 19
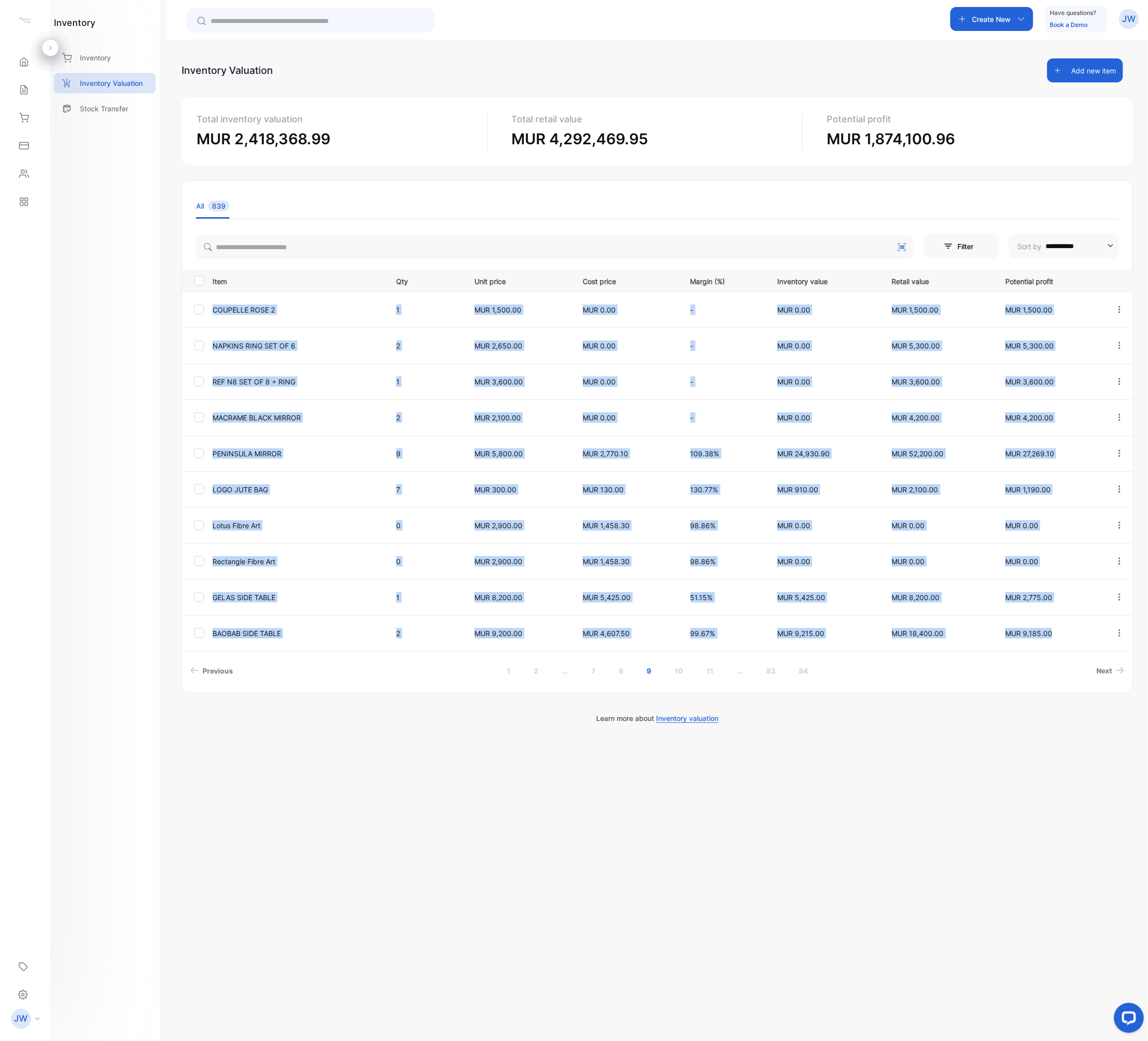
drag, startPoint x: 212, startPoint y: 306, endPoint x: 1073, endPoint y: 651, distance: 927.5
click at [1073, 520] on tbody "COUPELLE ROSE 2 1 MUR 1,500.00 MUR 0.00 - MUR 0.00 MUR 1,500.00 MUR 1,500.00 NA…" at bounding box center [657, 471] width 951 height 359
copy tbody "COUPELLE ROSE 2 1 MUR 1,500.00 MUR 0.00 - MUR 0.00 MUR 1,500.00 MUR 1,500.00 NA…"
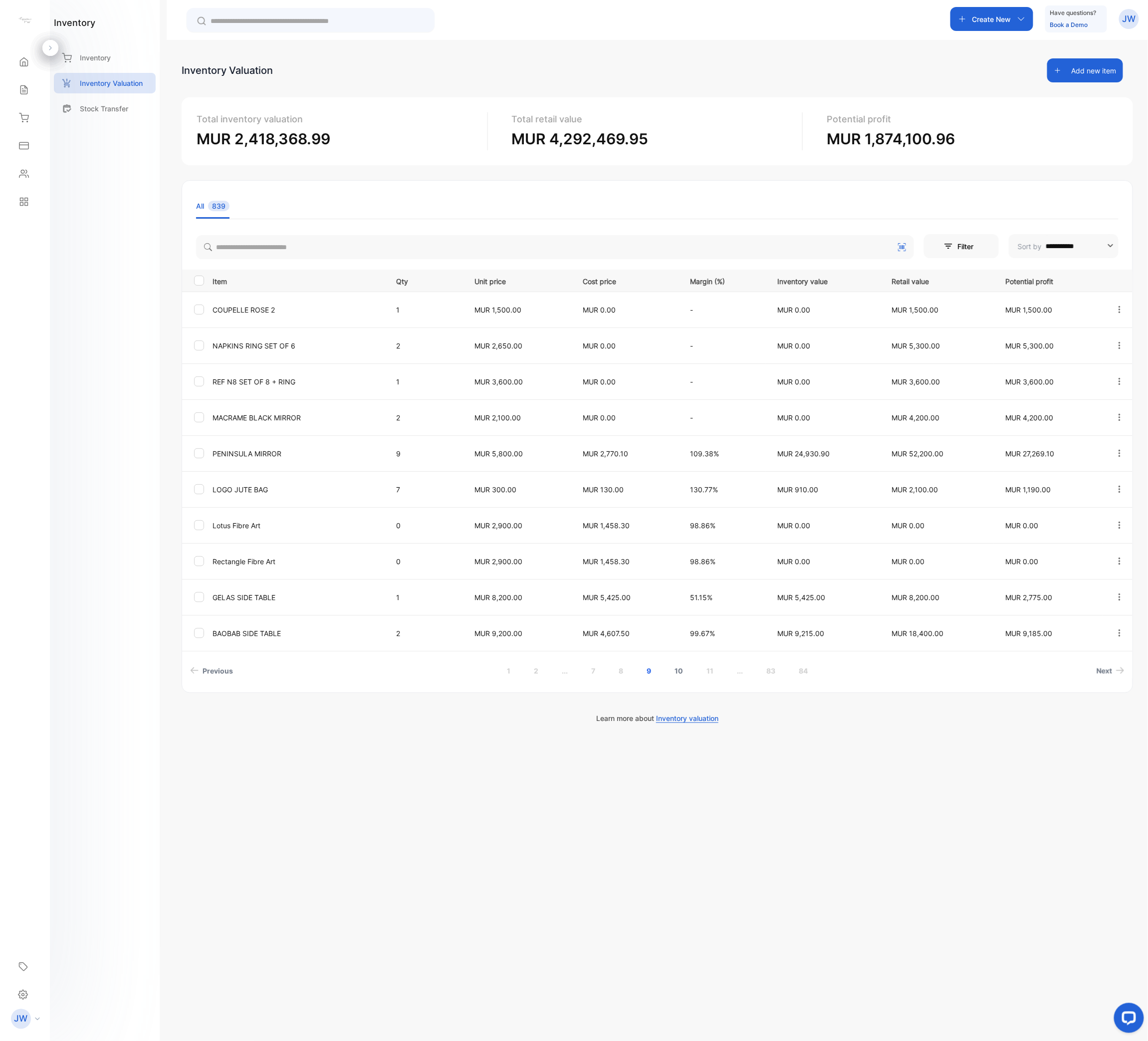
click at [685, 520] on link "10" at bounding box center [678, 670] width 32 height 19
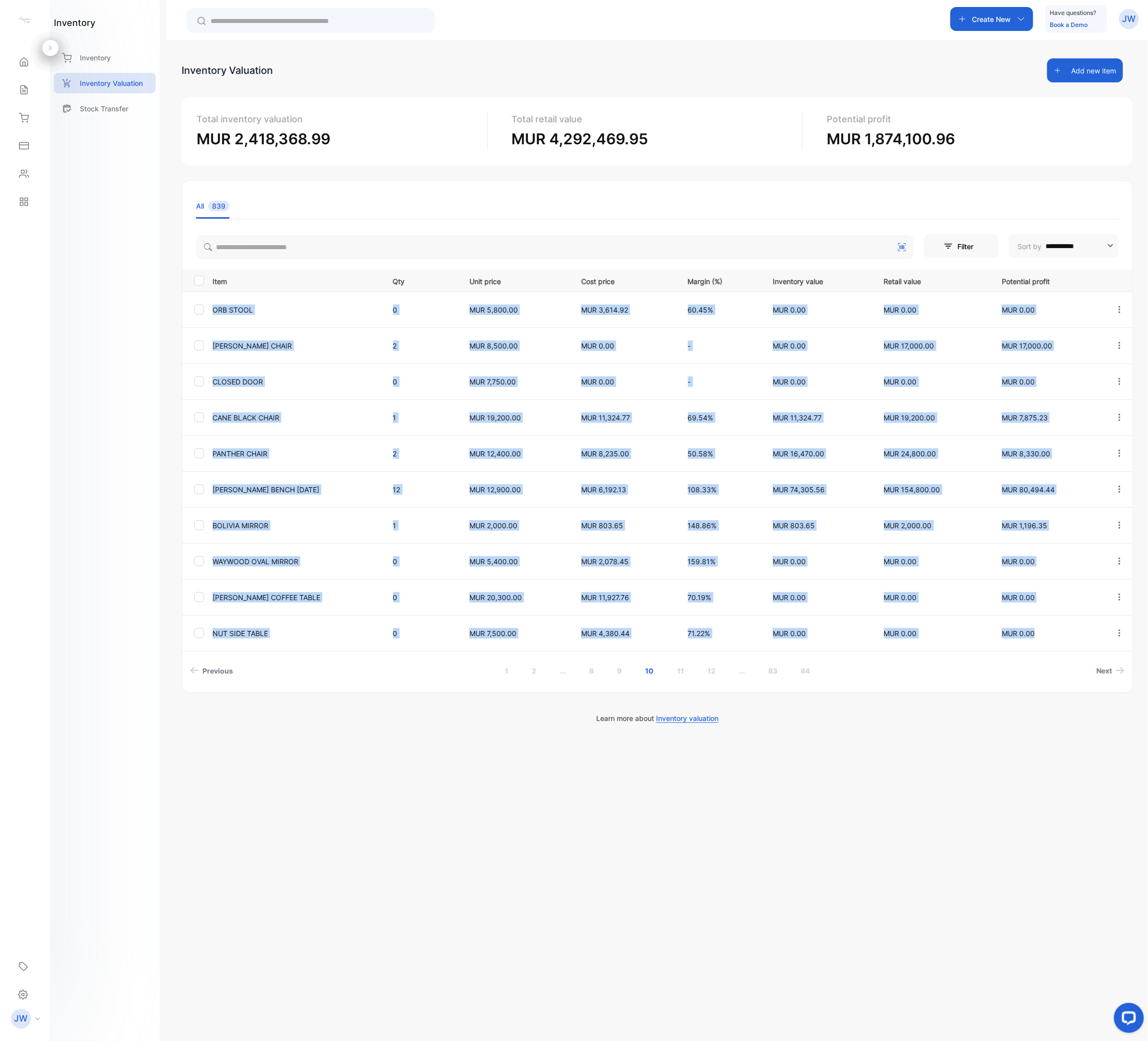
drag, startPoint x: 212, startPoint y: 302, endPoint x: 1064, endPoint y: 629, distance: 912.6
click at [1064, 520] on tbody "ORB STOOL 0 MUR 5,800.00 MUR 3,614.92 60.45% MUR 0.00 MUR 0.00 MUR 0.00 DREW DI…" at bounding box center [657, 471] width 951 height 359
copy tbody "ORB STOOL 0 MUR 5,800.00 MUR 3,614.92 60.45% MUR 0.00 MUR 0.00 MUR 0.00 DREW DI…"
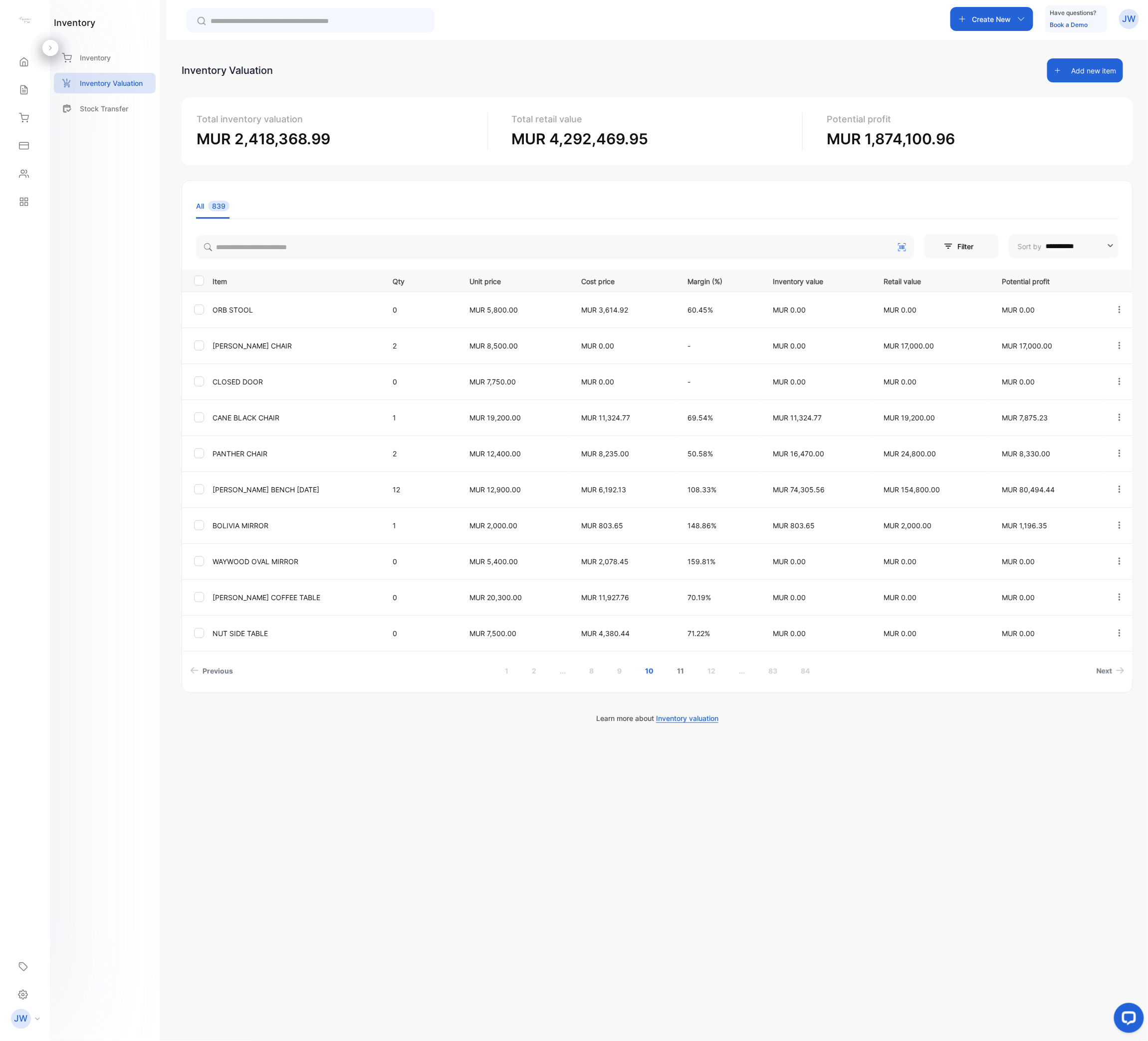
click at [688, 520] on link "11" at bounding box center [680, 670] width 31 height 19
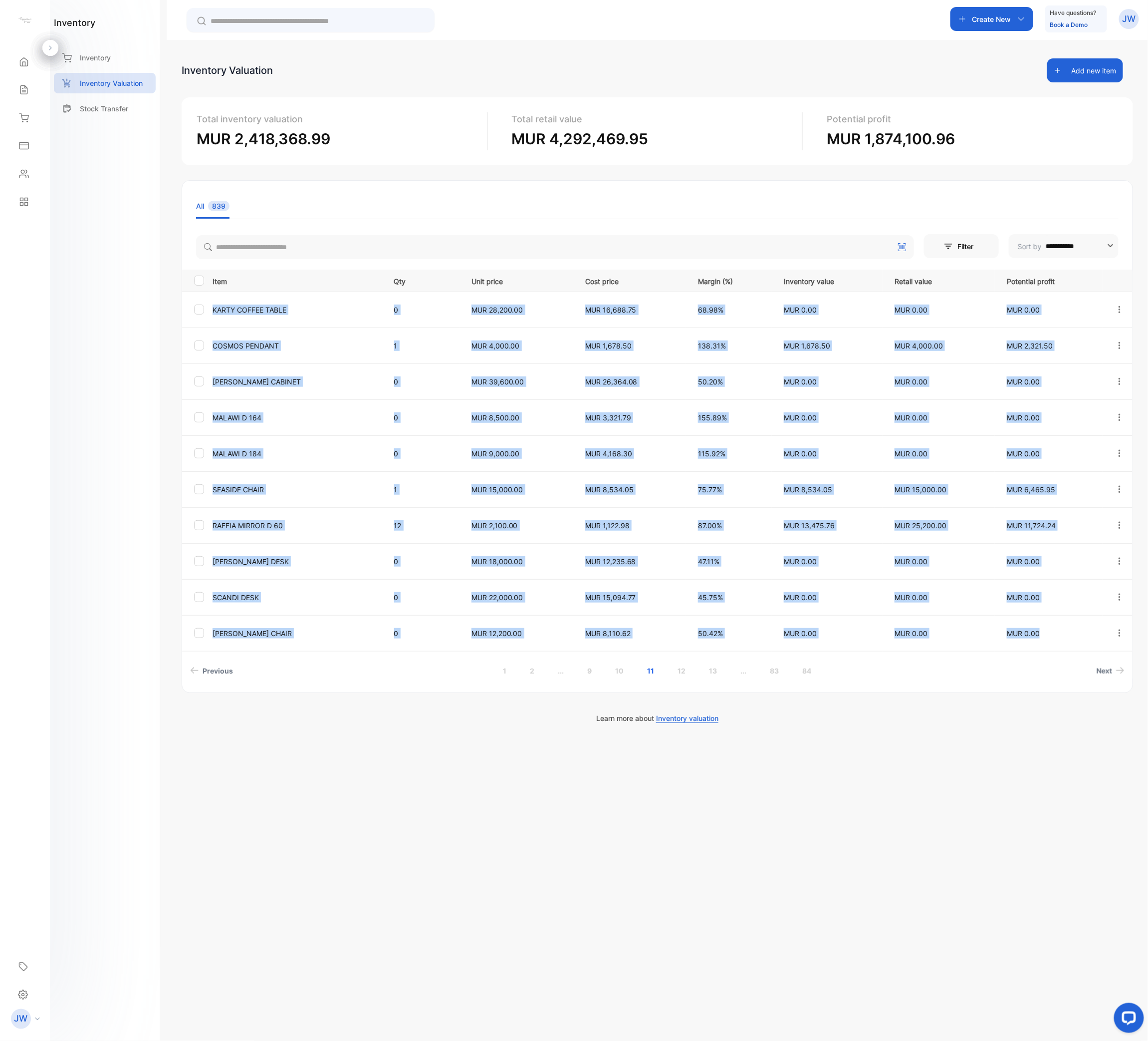
drag, startPoint x: 213, startPoint y: 307, endPoint x: 1045, endPoint y: 631, distance: 892.9
click at [1045, 520] on tbody "KARTY COFFEE TABLE 0 MUR 28,200.00 MUR 16,688.75 68.98% MUR 0.00 MUR 0.00 MUR 0…" at bounding box center [657, 471] width 951 height 359
click at [674, 520] on link "12" at bounding box center [682, 670] width 32 height 19
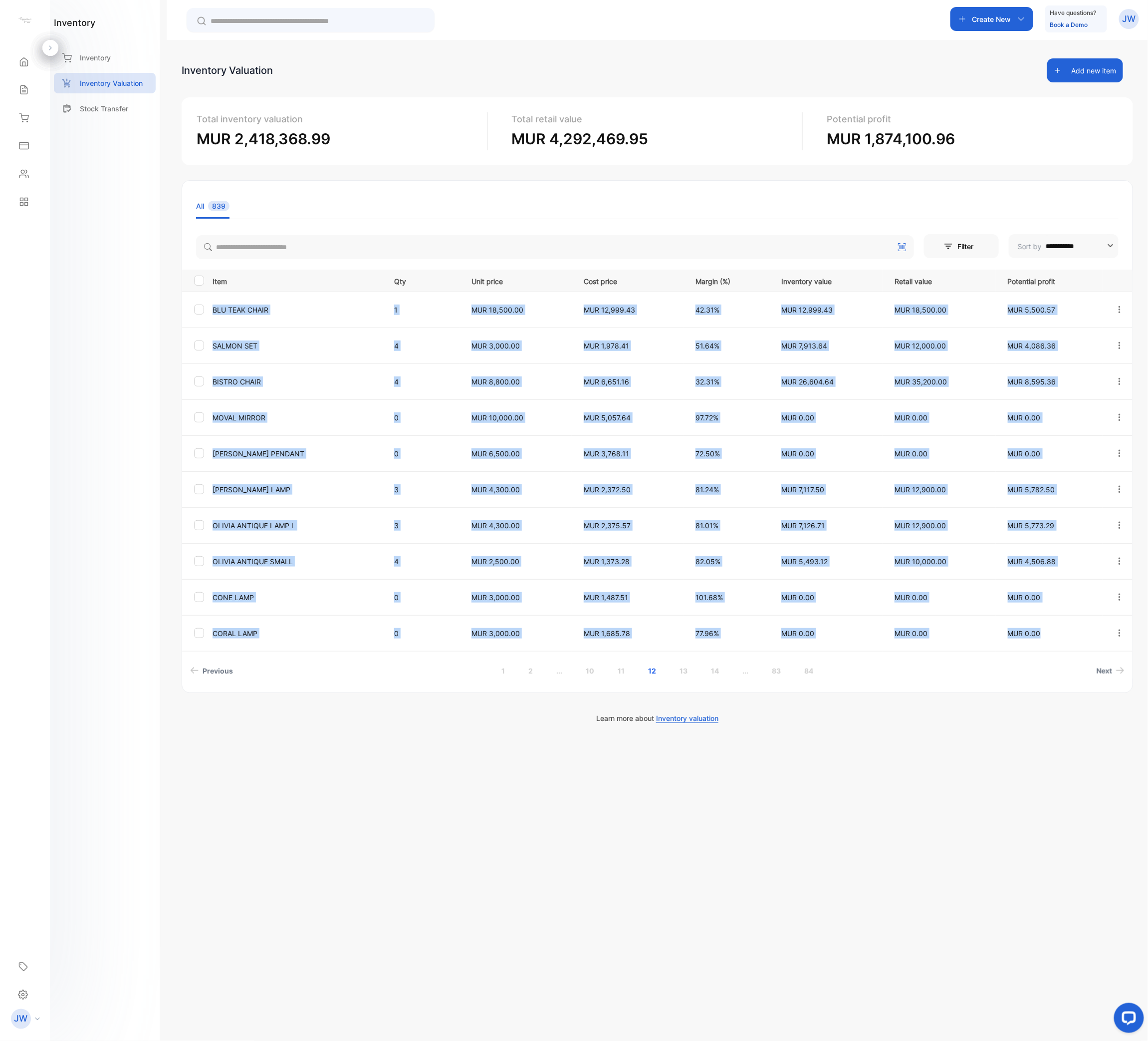
drag, startPoint x: 214, startPoint y: 310, endPoint x: 1067, endPoint y: 637, distance: 913.5
click at [1069, 520] on tbody "BLU TEAK CHAIR 1 MUR 18,500.00 MUR 12,999.43 42.31% MUR 12,999.43 MUR 18,500.00…" at bounding box center [657, 471] width 951 height 359
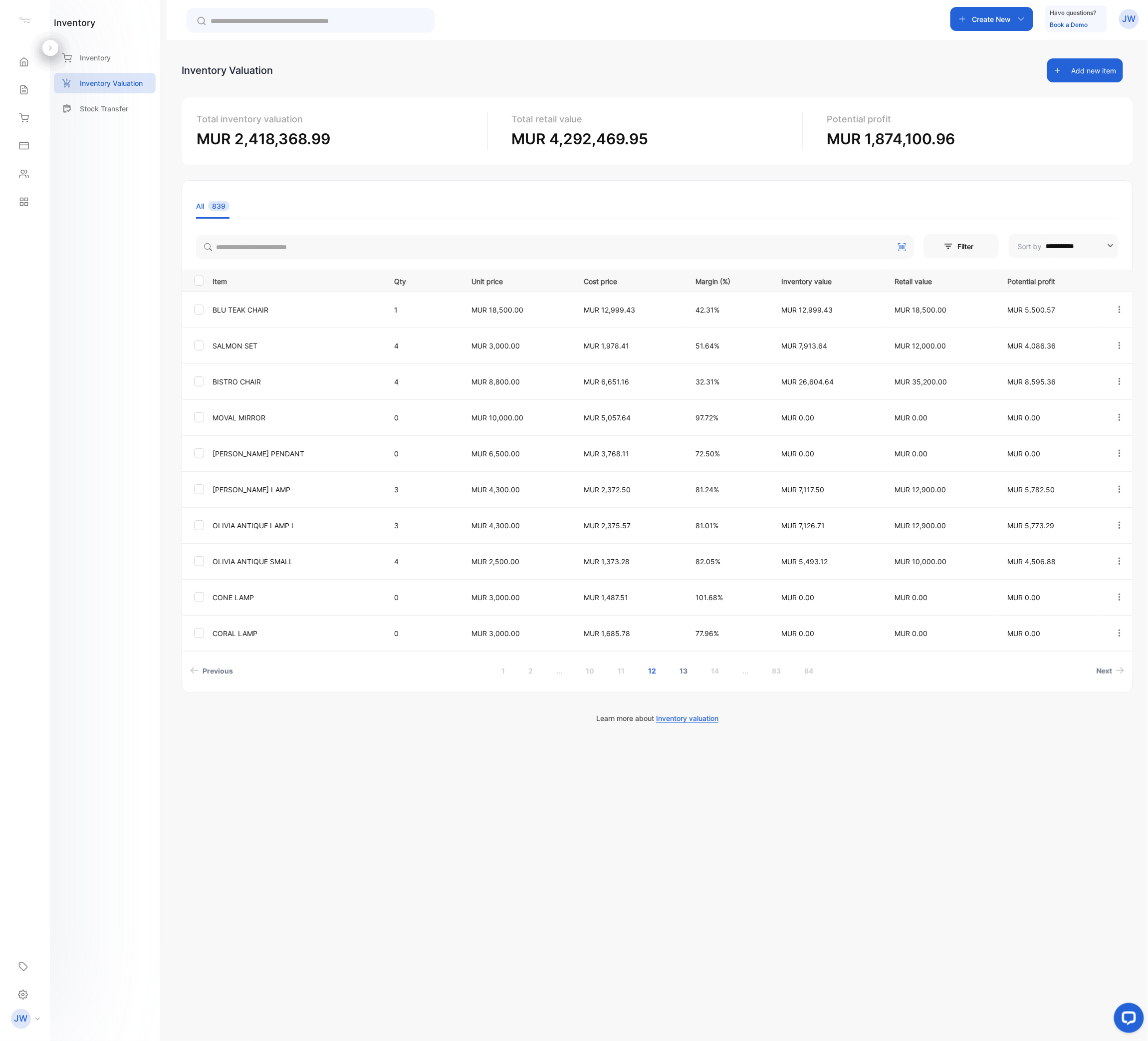
click at [692, 520] on link "13" at bounding box center [684, 670] width 32 height 19
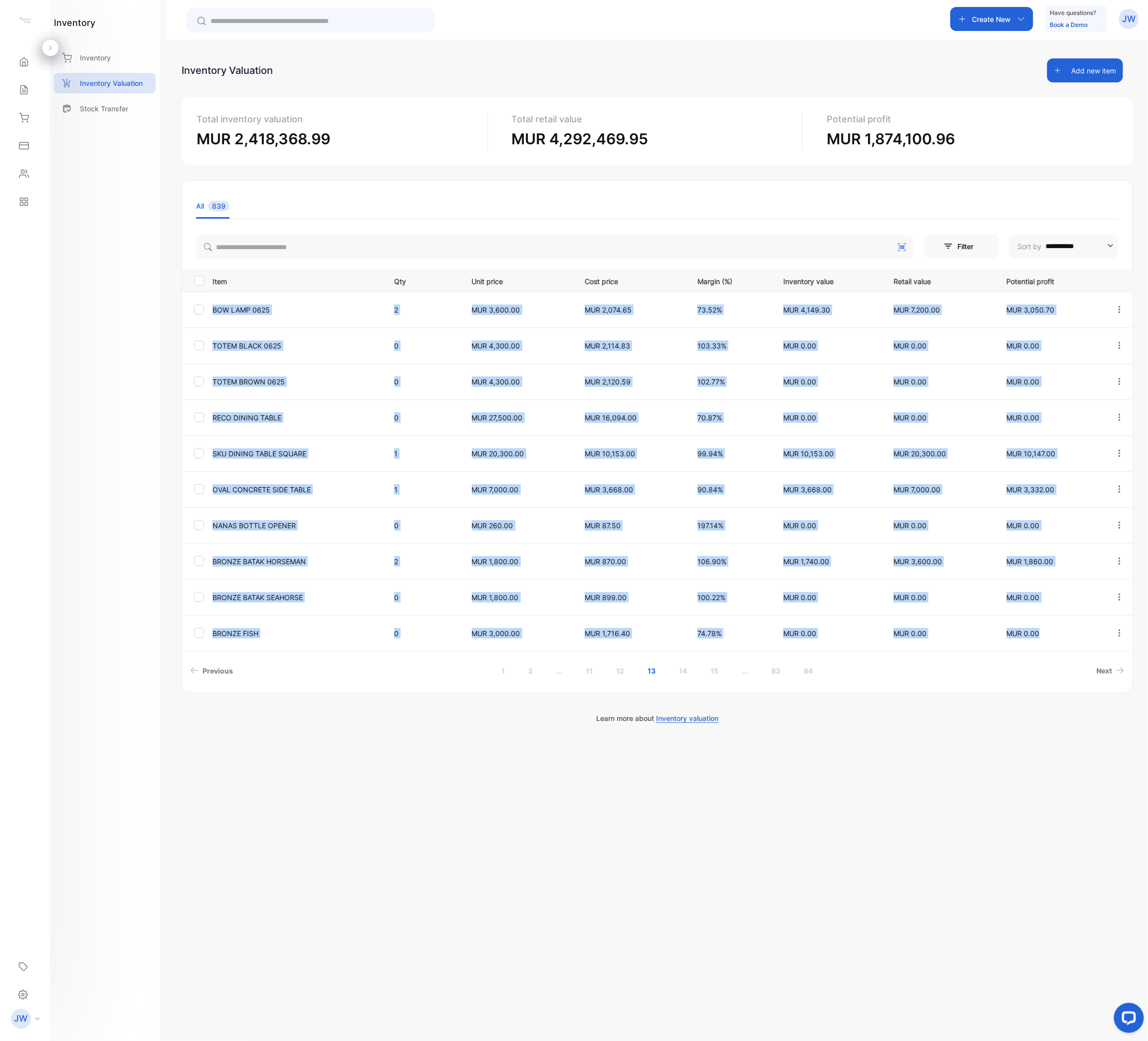
drag, startPoint x: 232, startPoint y: 341, endPoint x: 1092, endPoint y: 649, distance: 913.5
click at [1092, 520] on tbody "BOW LAMP 0625 2 MUR 3,600.00 MUR 2,074.65 73.52% MUR 4,149.30 MUR 7,200.00 MUR …" at bounding box center [657, 471] width 951 height 359
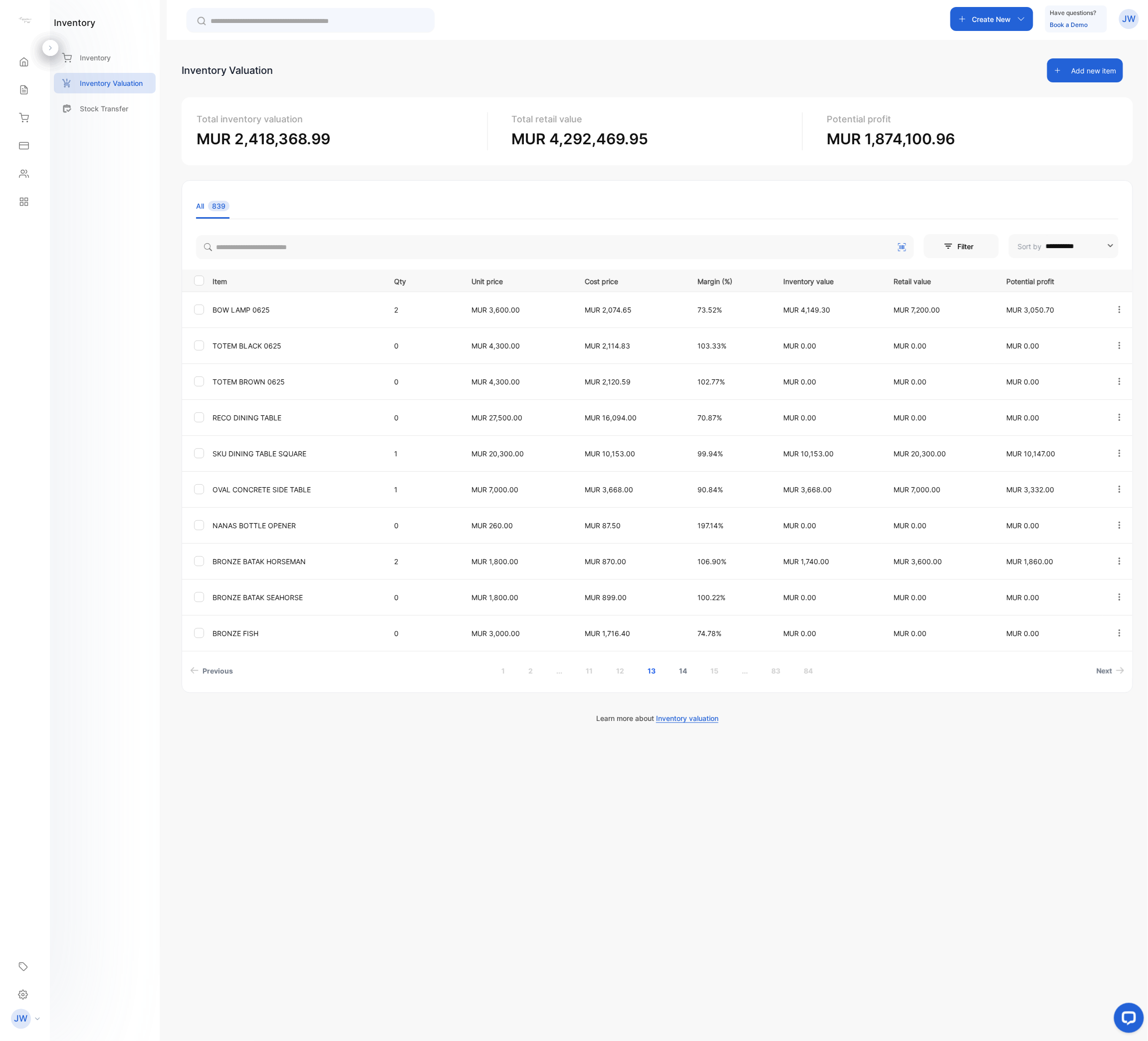
click at [678, 520] on link "14" at bounding box center [684, 670] width 32 height 19
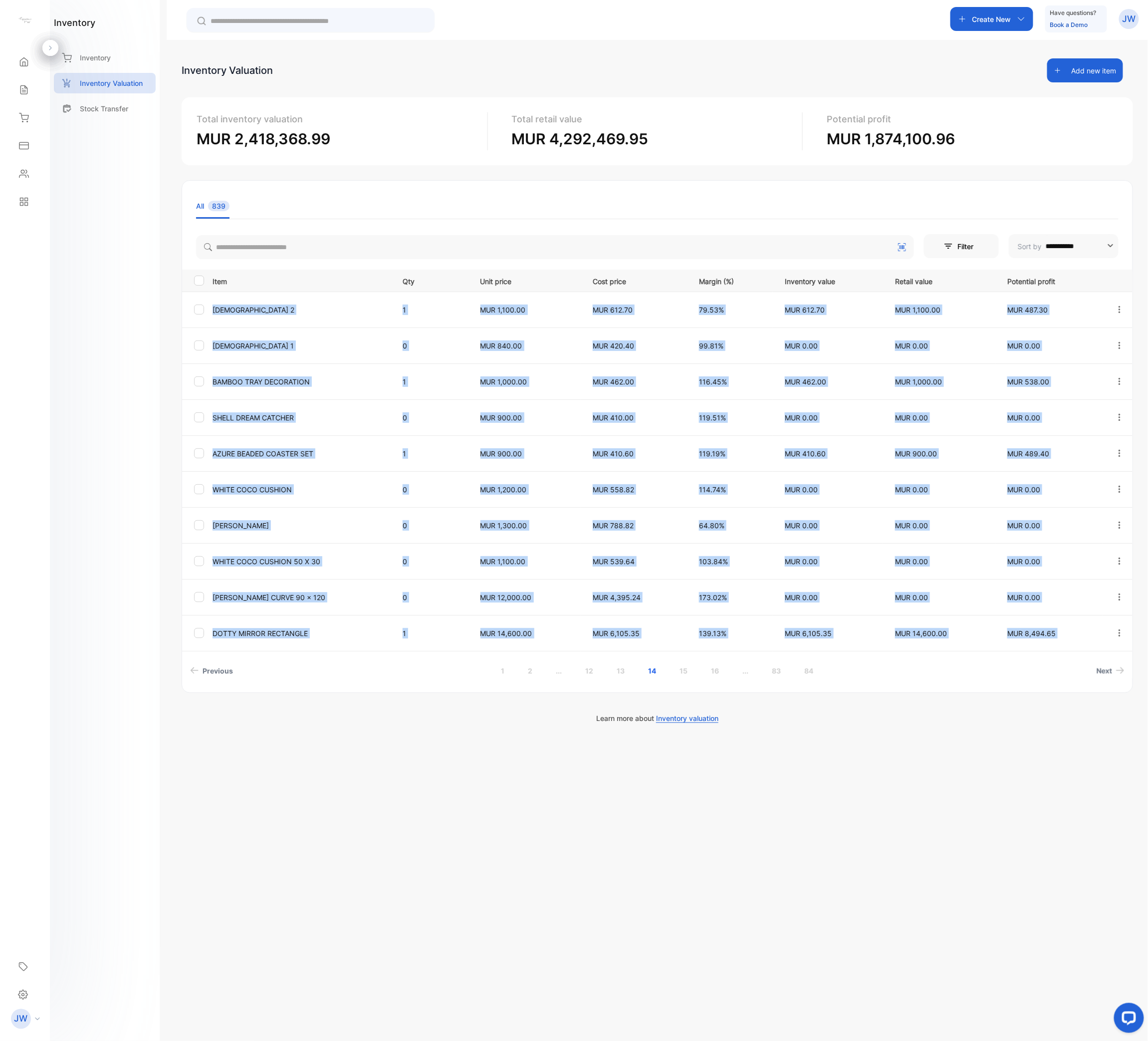
drag, startPoint x: 208, startPoint y: 305, endPoint x: 1094, endPoint y: 654, distance: 952.3
click at [1094, 520] on div "Item Qty Unit price Cost price Margin (%) Inventory value Retail value Potentia…" at bounding box center [657, 475] width 951 height 411
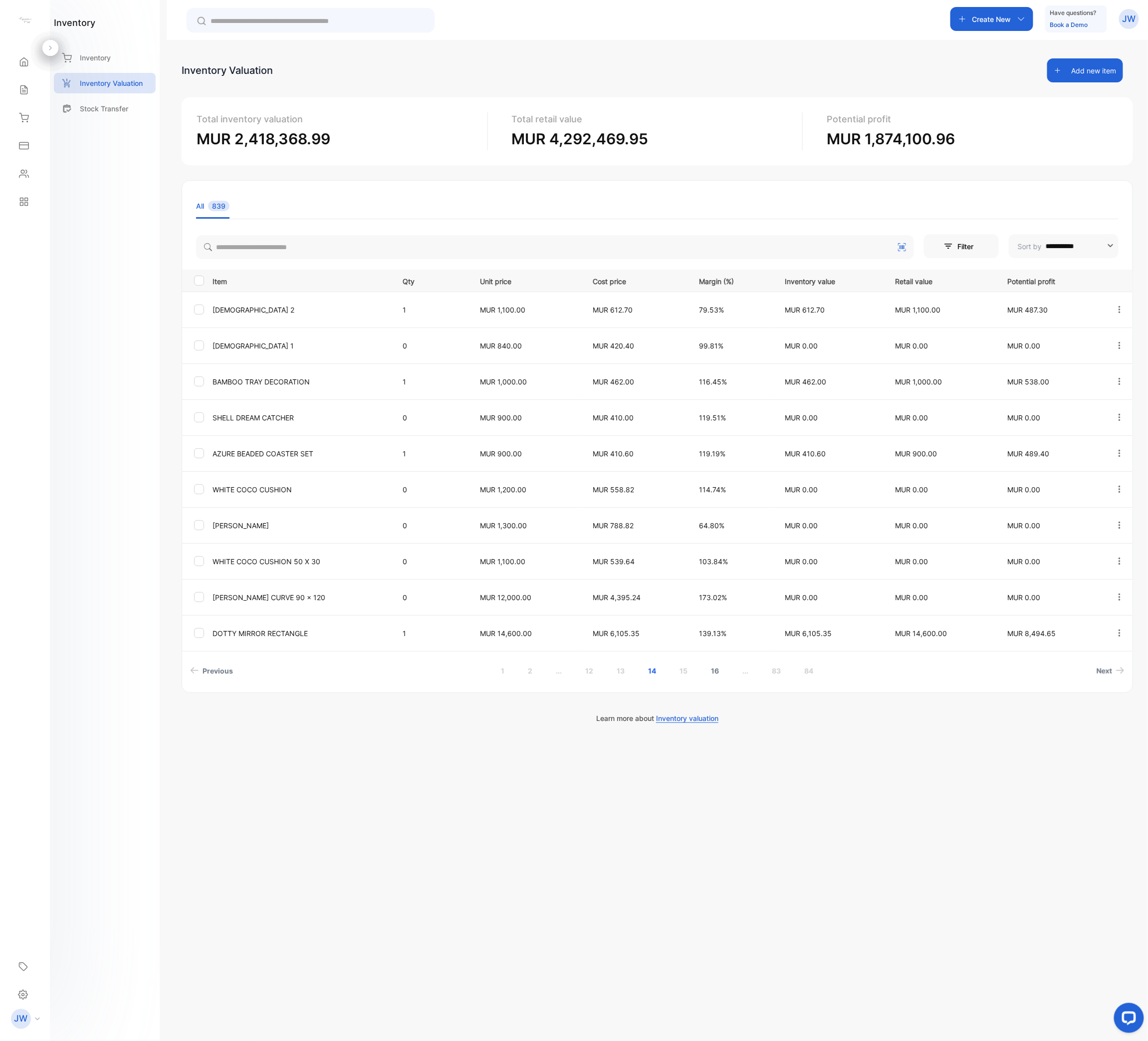
click at [682, 520] on link "15" at bounding box center [685, 670] width 32 height 19
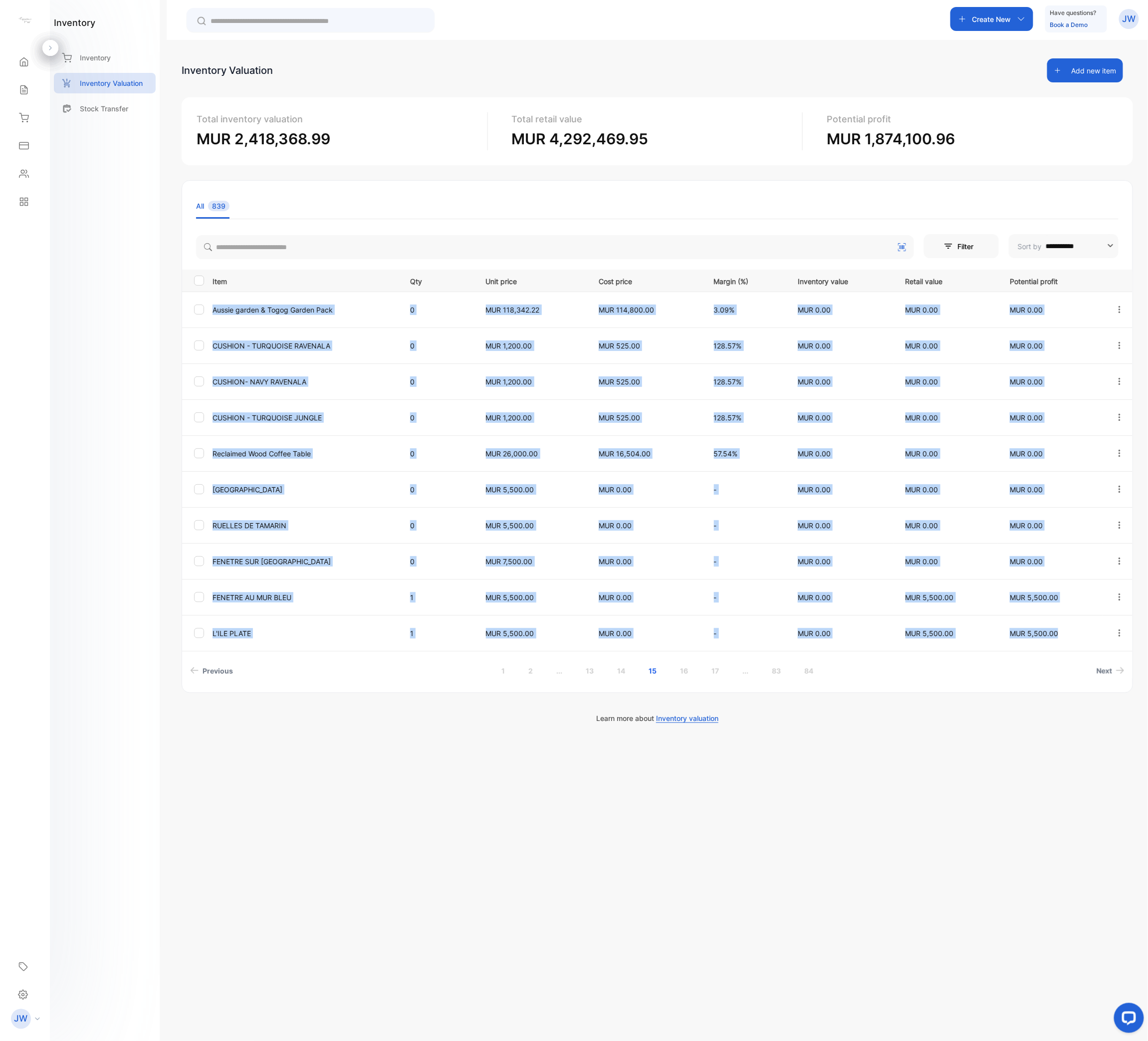
drag, startPoint x: 211, startPoint y: 308, endPoint x: 1098, endPoint y: 644, distance: 948.5
click at [1097, 520] on tbody "Aussie garden & Togog Garden Pack 0 MUR 118,342.22 MUR 114,800.00 3.09% MUR 0.0…" at bounding box center [657, 471] width 951 height 359
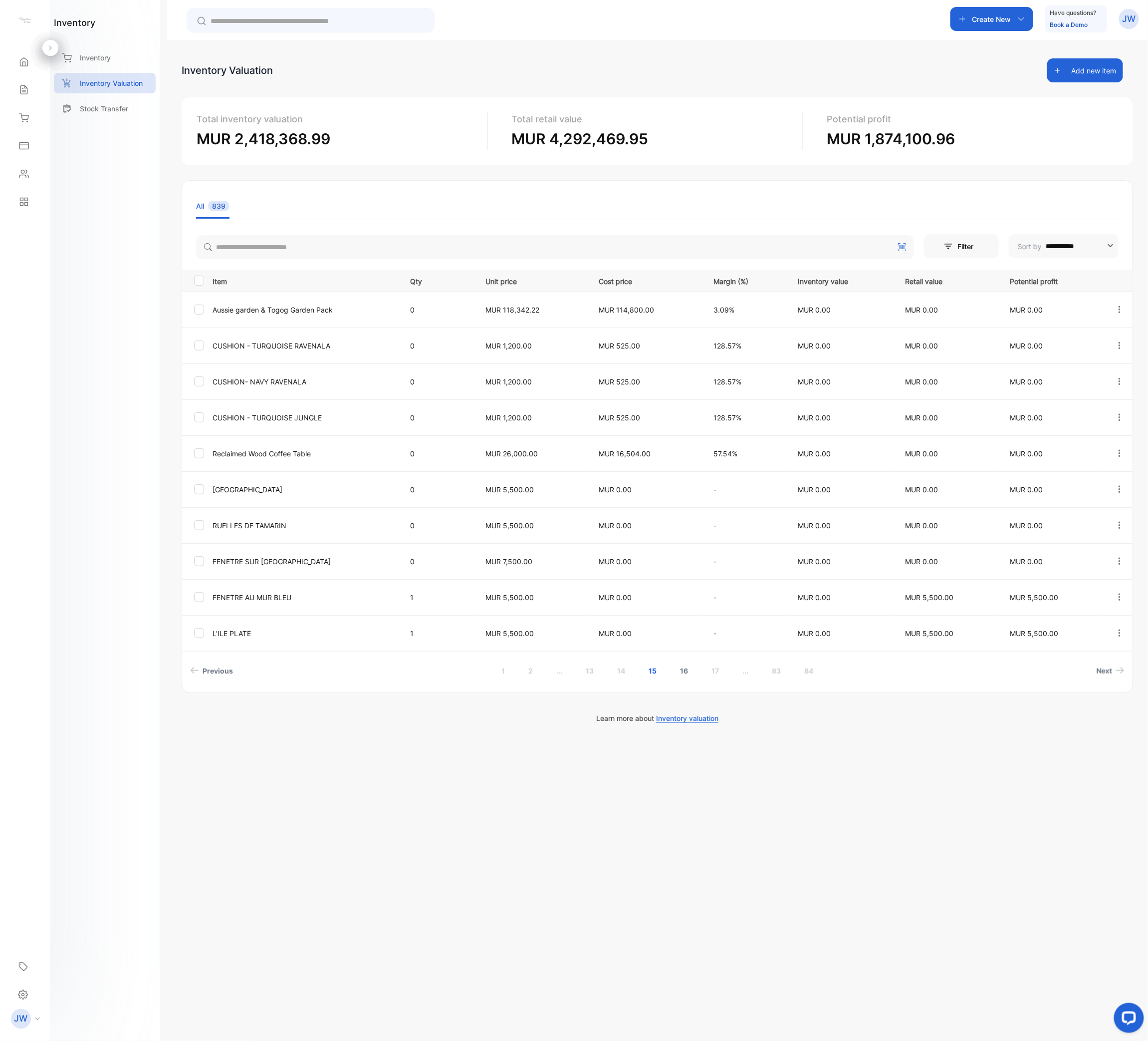
click at [684, 520] on link "16" at bounding box center [685, 670] width 32 height 19
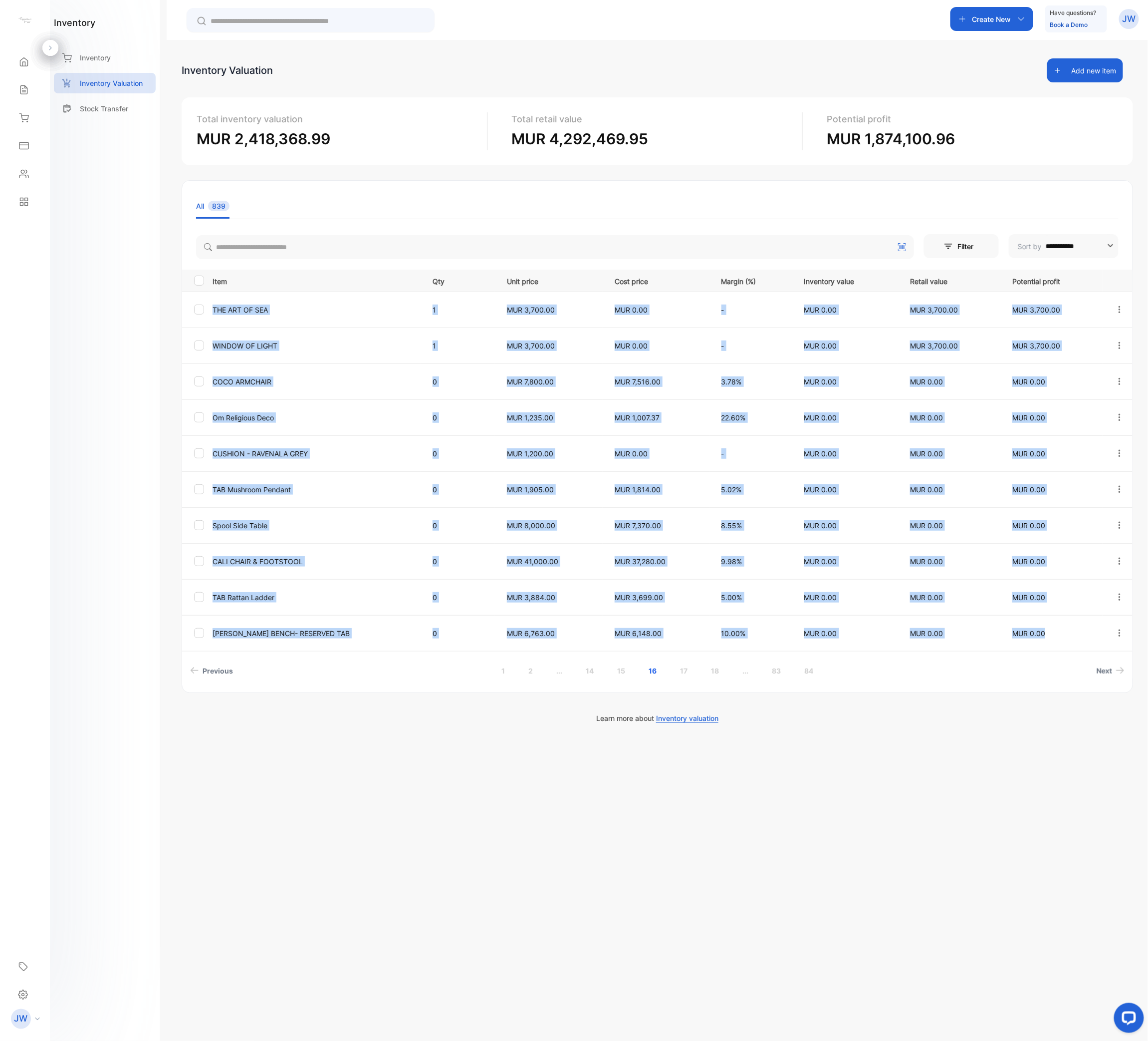
drag, startPoint x: 208, startPoint y: 303, endPoint x: 1074, endPoint y: 645, distance: 931.1
click at [1074, 520] on tbody "THE ART OF SEA 1 MUR 3,700.00 MUR 0.00 - MUR 0.00 MUR 3,700.00 MUR 3,700.00 WIN…" at bounding box center [657, 471] width 951 height 359
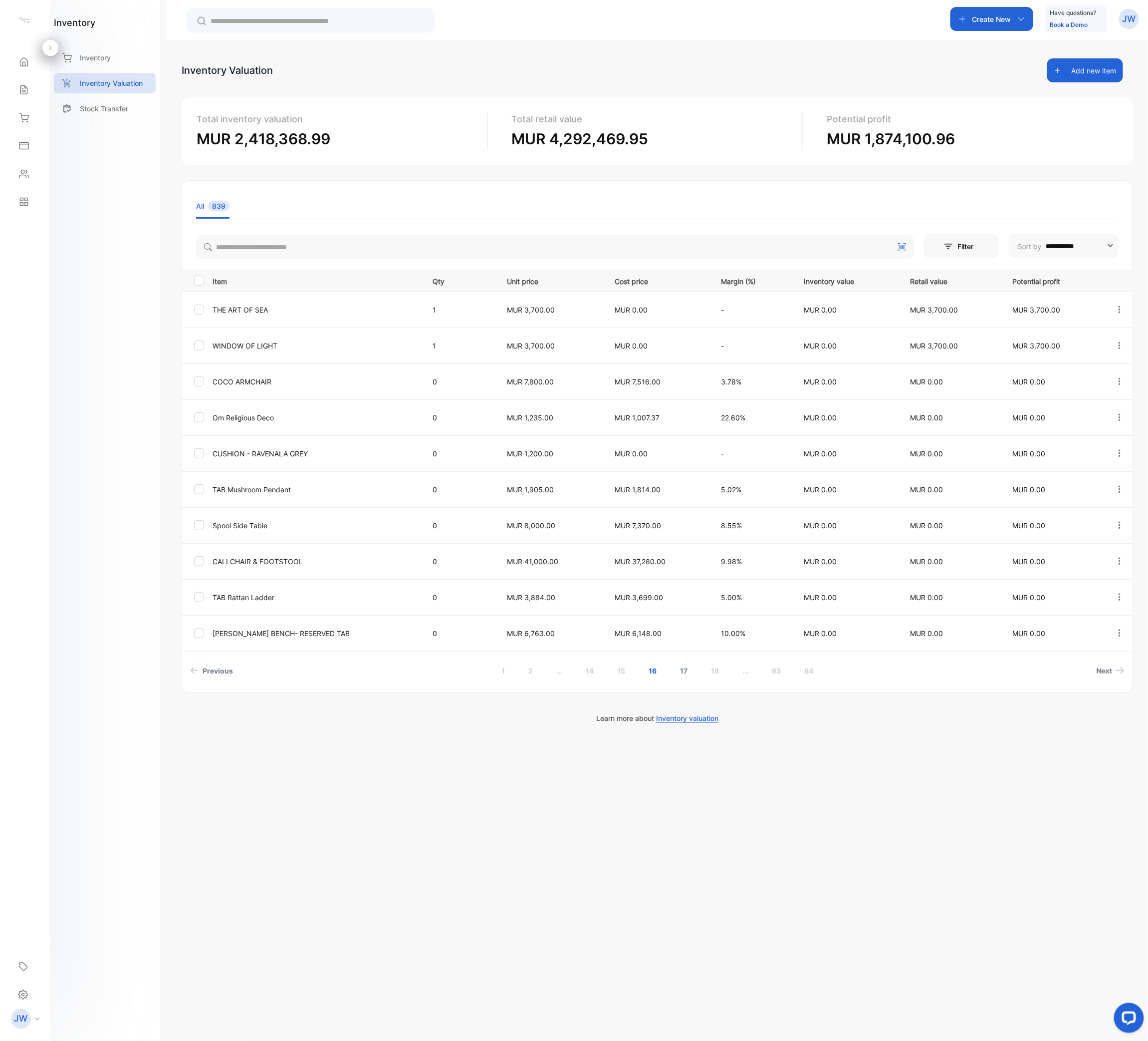
click at [692, 520] on link "17" at bounding box center [684, 670] width 31 height 19
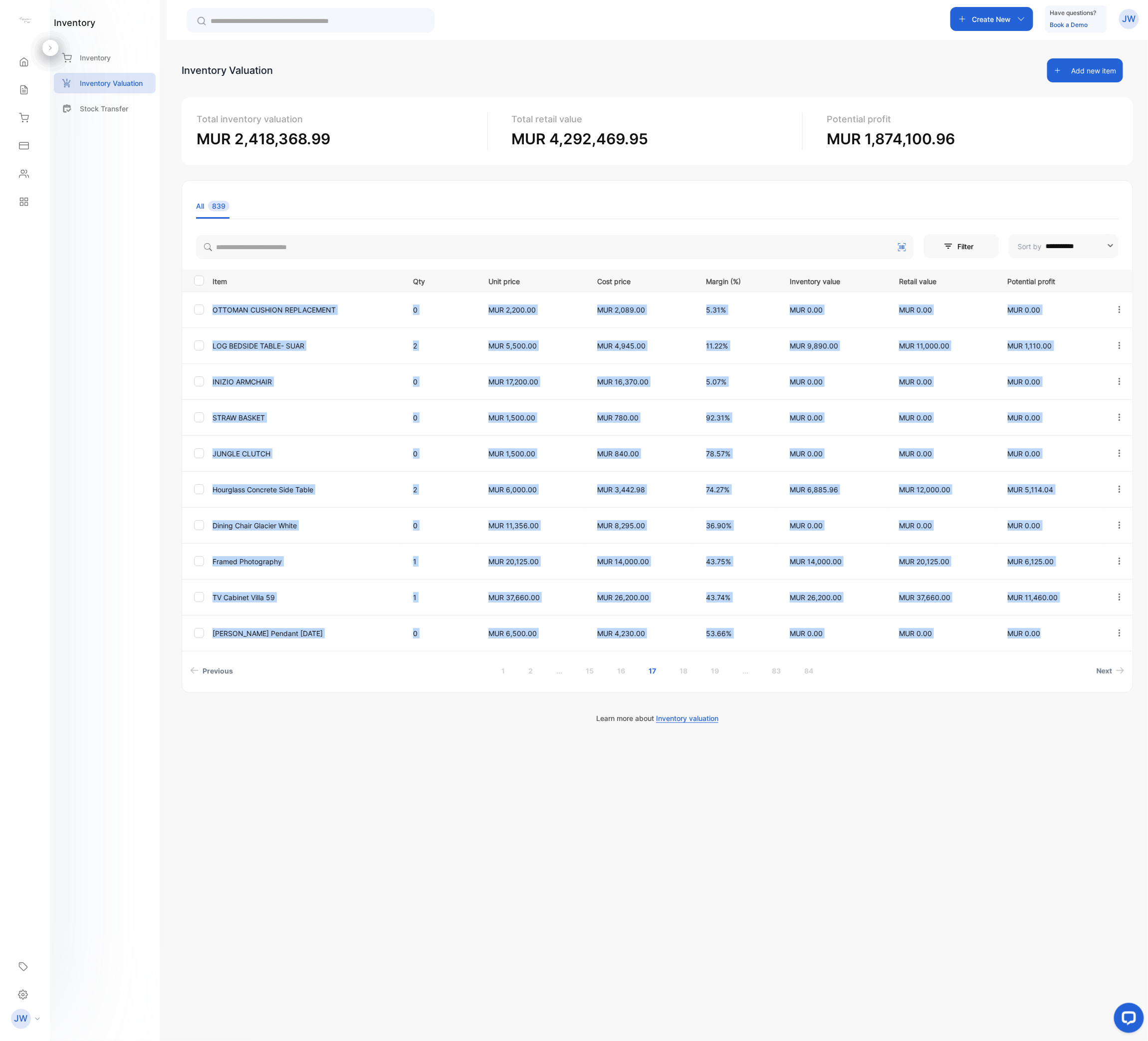
drag, startPoint x: 211, startPoint y: 305, endPoint x: 1055, endPoint y: 650, distance: 911.8
click at [1055, 520] on tbody "OTTOMAN CUSHION REPLACEMENT 0 MUR 2,200.00 MUR 2,089.00 5.31% MUR 0.00 MUR 0.00…" at bounding box center [657, 471] width 951 height 359
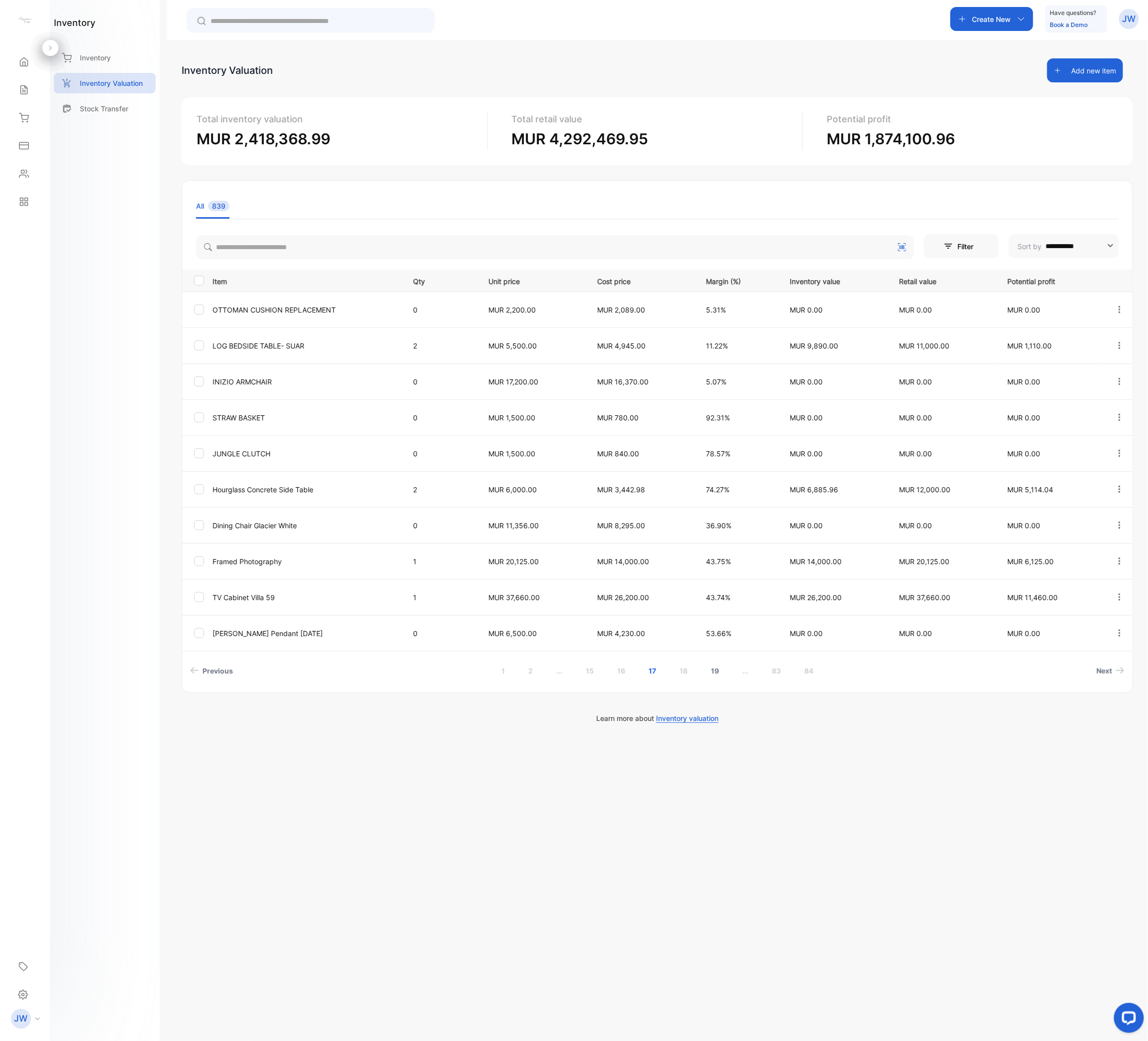
click at [692, 520] on link "18" at bounding box center [684, 670] width 32 height 19
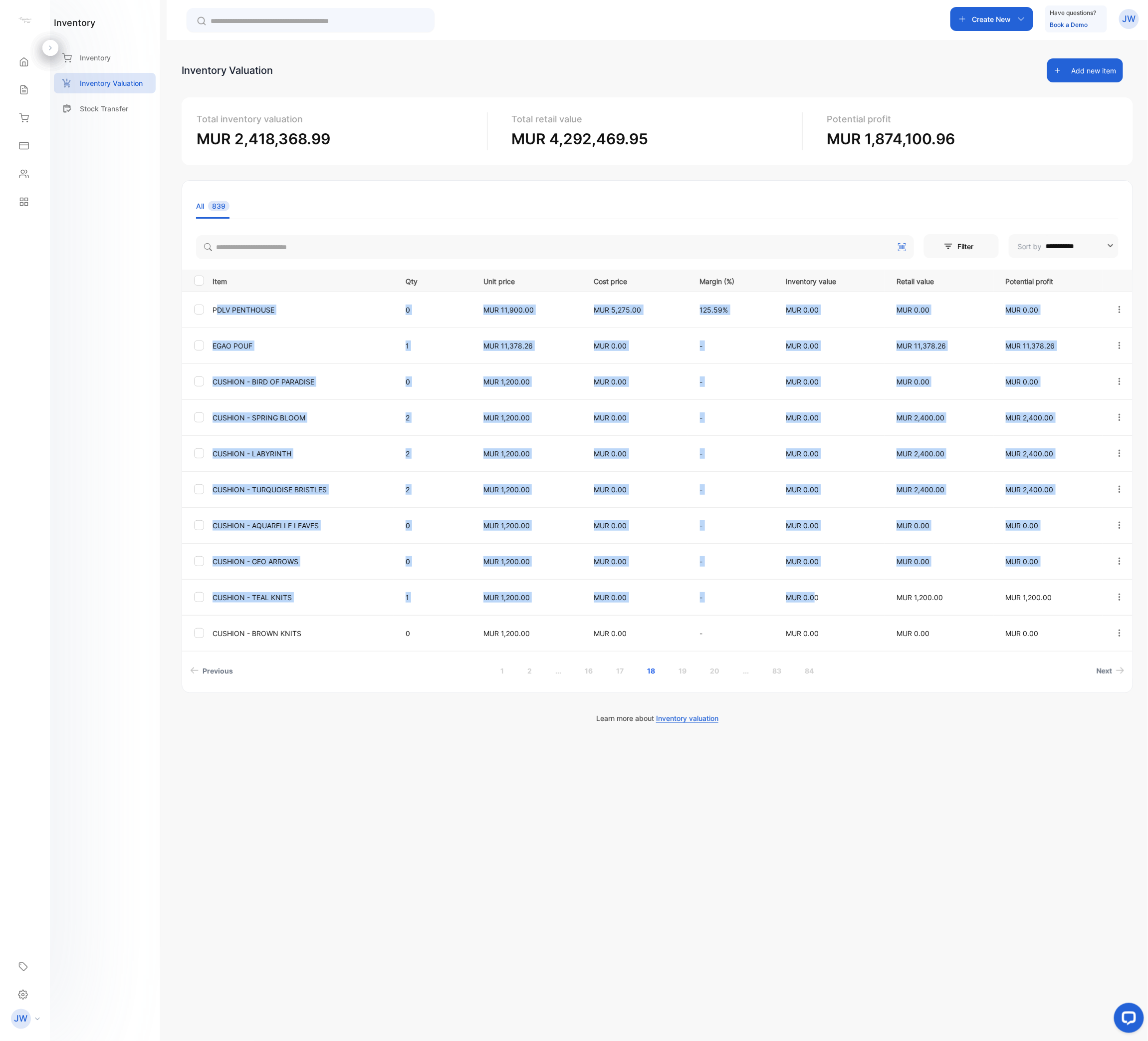
drag, startPoint x: 215, startPoint y: 305, endPoint x: 813, endPoint y: 581, distance: 658.6
click at [813, 520] on tbody "PDLV PENTHOUSE 0 MUR 11,900.00 MUR 5,275.00 125.59% MUR 0.00 MUR 0.00 MUR 0.00 …" at bounding box center [657, 471] width 951 height 359
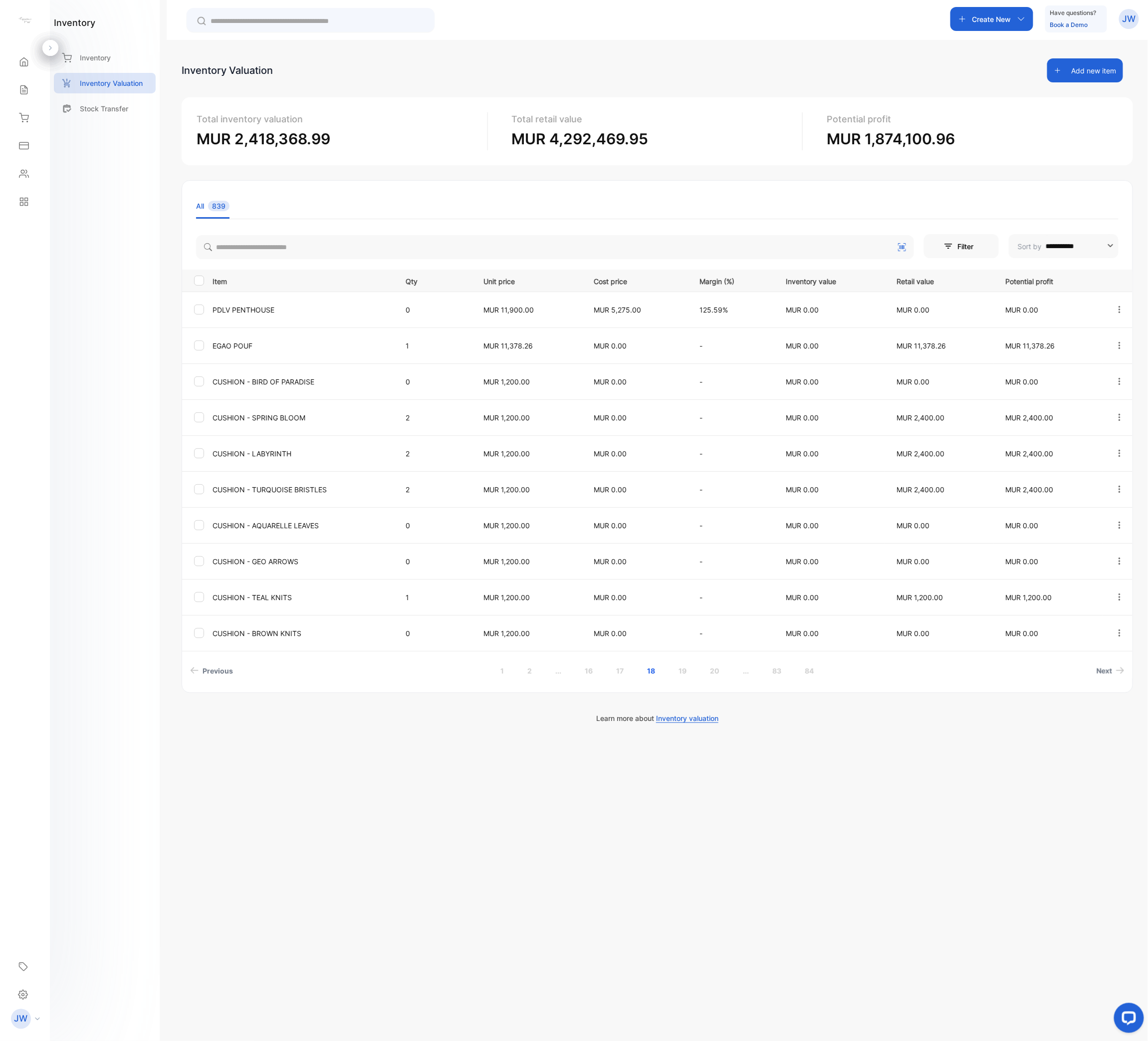
click at [163, 294] on div "**********" at bounding box center [574, 550] width 1148 height 1101
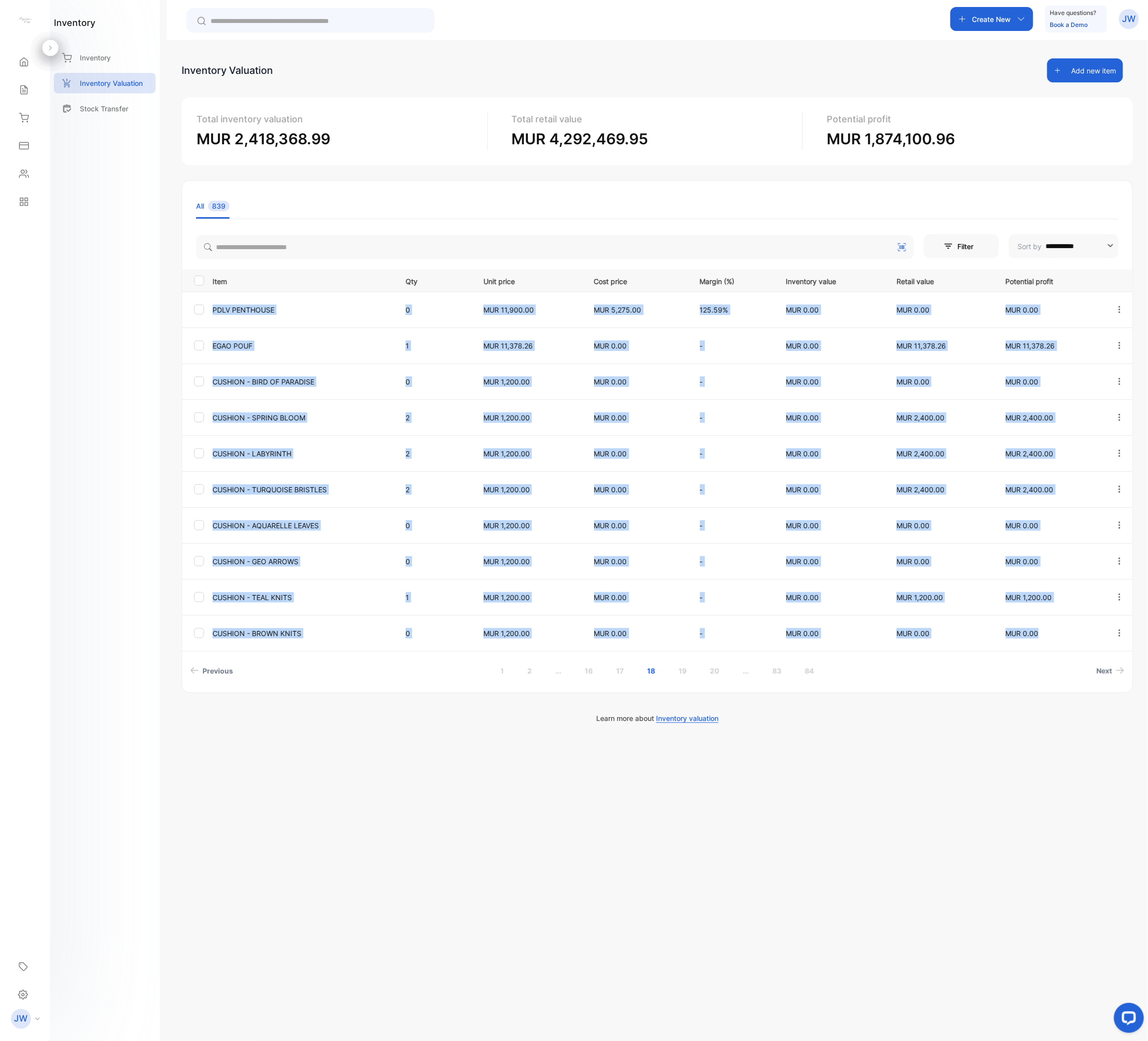
drag, startPoint x: 207, startPoint y: 305, endPoint x: 1052, endPoint y: 635, distance: 907.2
click at [1052, 520] on tbody "PDLV PENTHOUSE 0 MUR 11,900.00 MUR 5,275.00 125.59% MUR 0.00 MUR 0.00 MUR 0.00 …" at bounding box center [657, 471] width 951 height 359
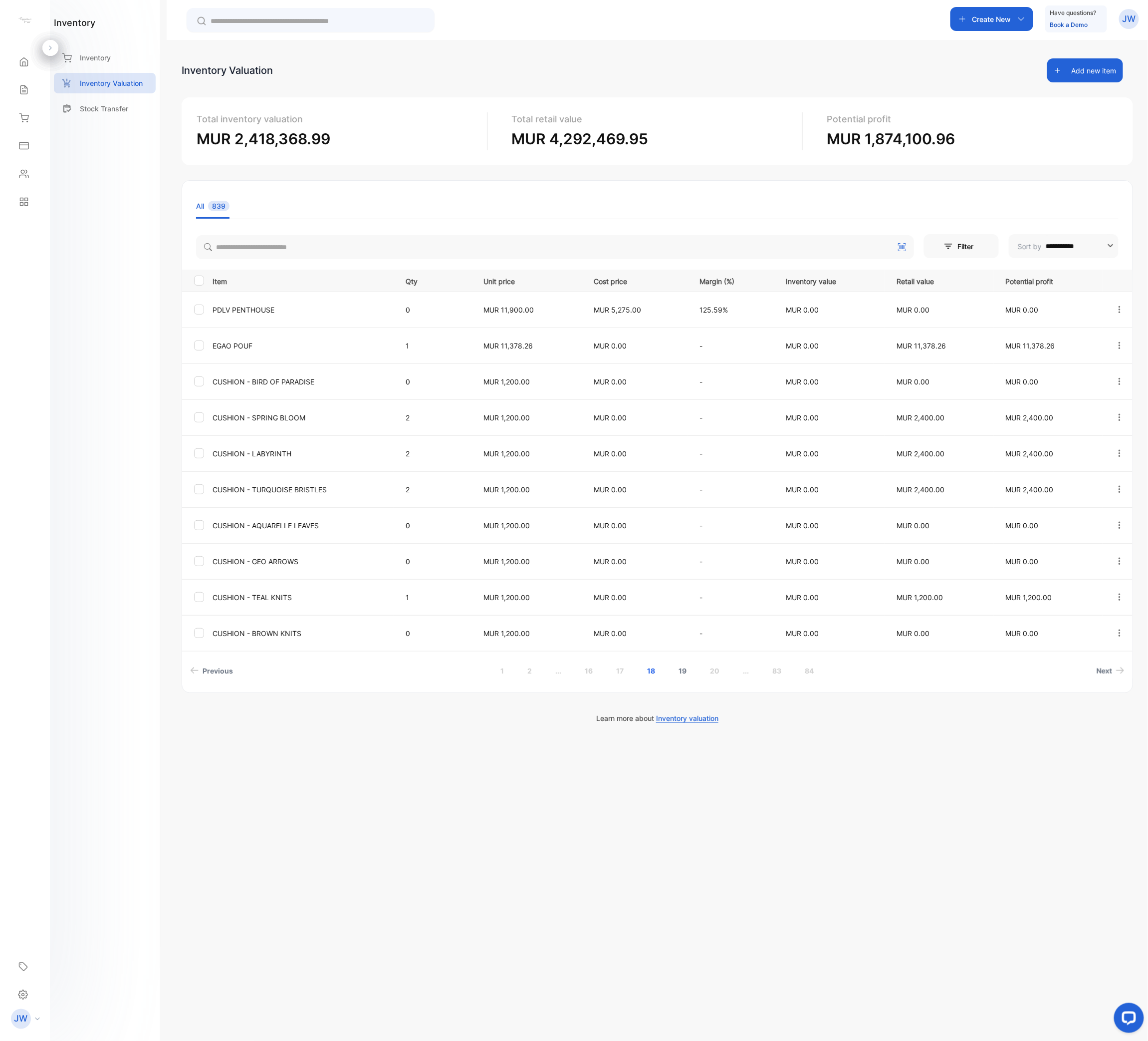
click at [686, 520] on link "19" at bounding box center [683, 670] width 32 height 19
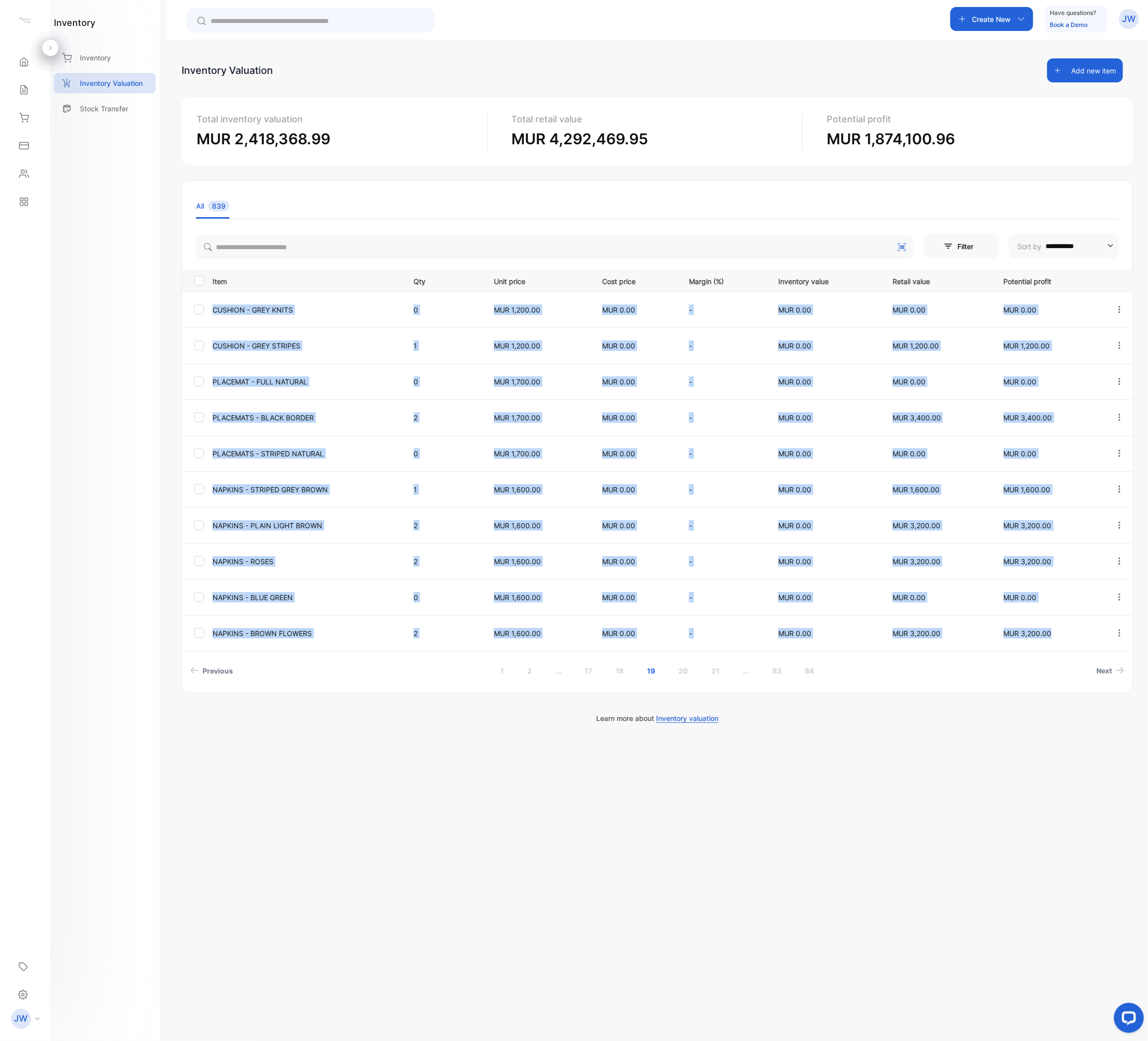
drag, startPoint x: 211, startPoint y: 307, endPoint x: 1087, endPoint y: 646, distance: 939.3
click at [1087, 520] on tbody "CUSHION - GREY KNITS 0 MUR 1,200.00 MUR 0.00 - MUR 0.00 MUR 0.00 MUR 0.00 CUSHI…" at bounding box center [657, 471] width 951 height 359
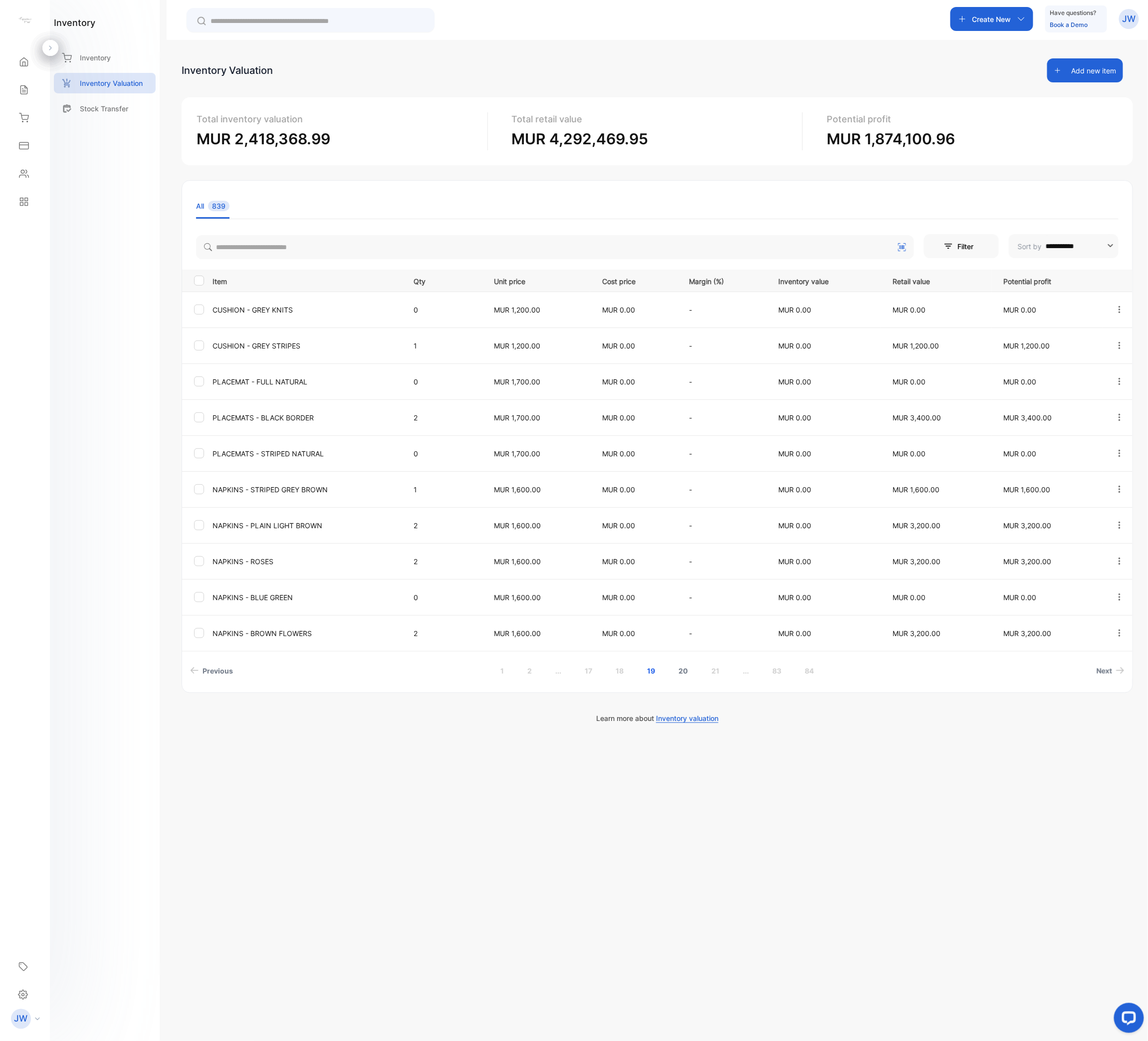
click at [692, 520] on link "20" at bounding box center [683, 670] width 33 height 19
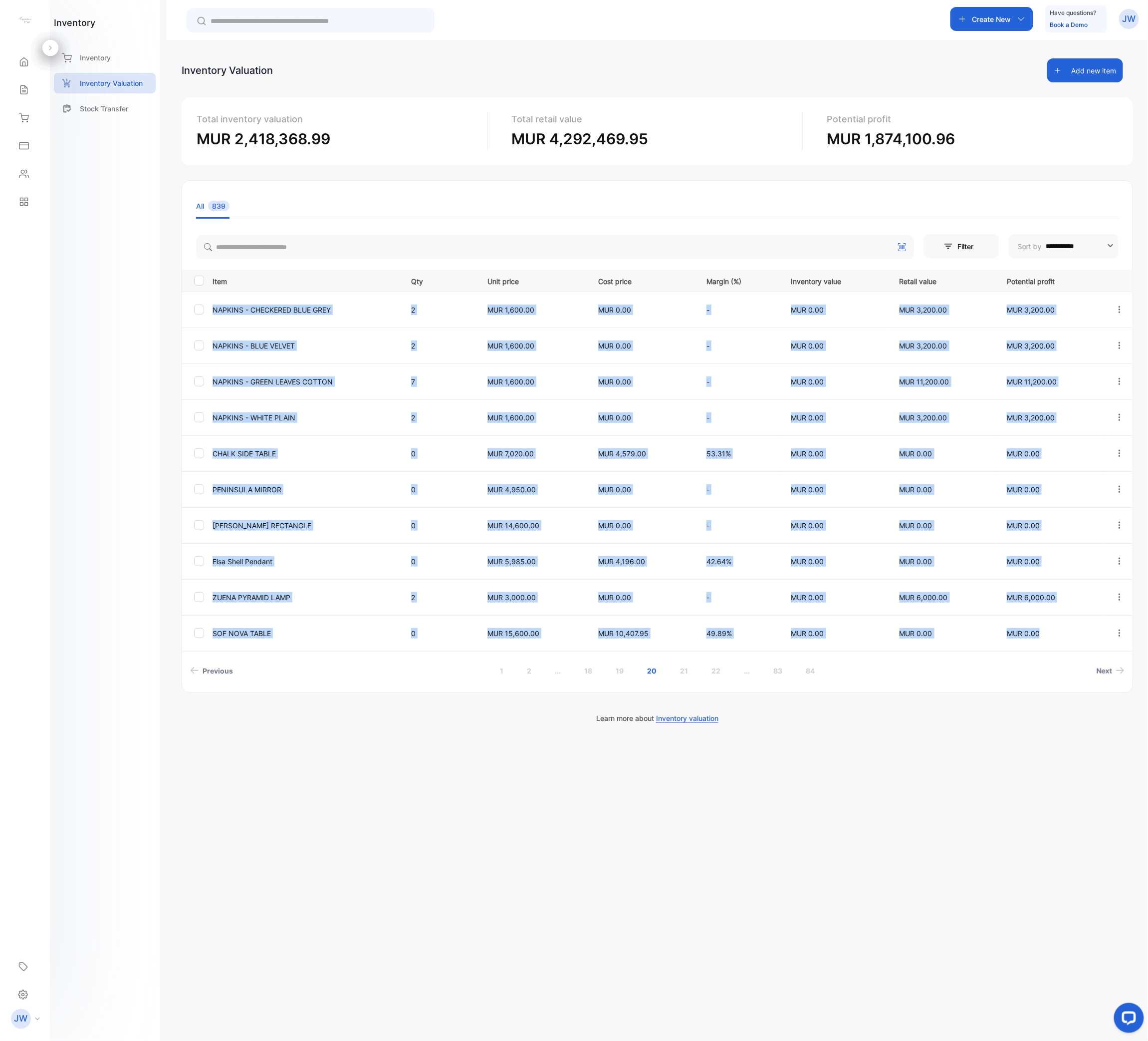
drag, startPoint x: 209, startPoint y: 307, endPoint x: 1059, endPoint y: 633, distance: 910.4
click at [1059, 520] on tbody "NAPKINS - CHECKERED BLUE GREY 2 MUR 1,600.00 MUR 0.00 - MUR 0.00 MUR 3,200.00 M…" at bounding box center [657, 471] width 951 height 359
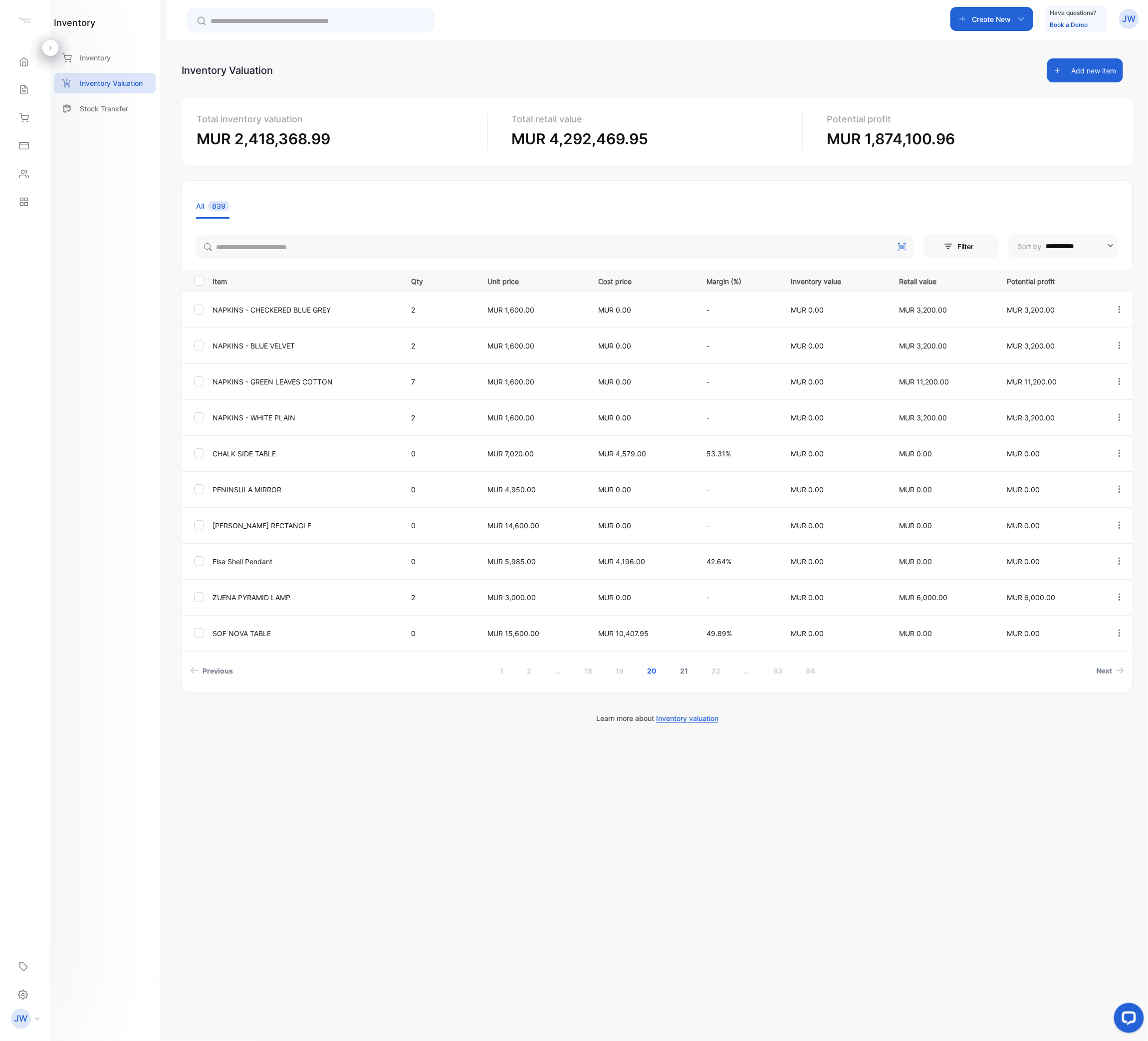
click at [687, 520] on link "21" at bounding box center [685, 670] width 32 height 19
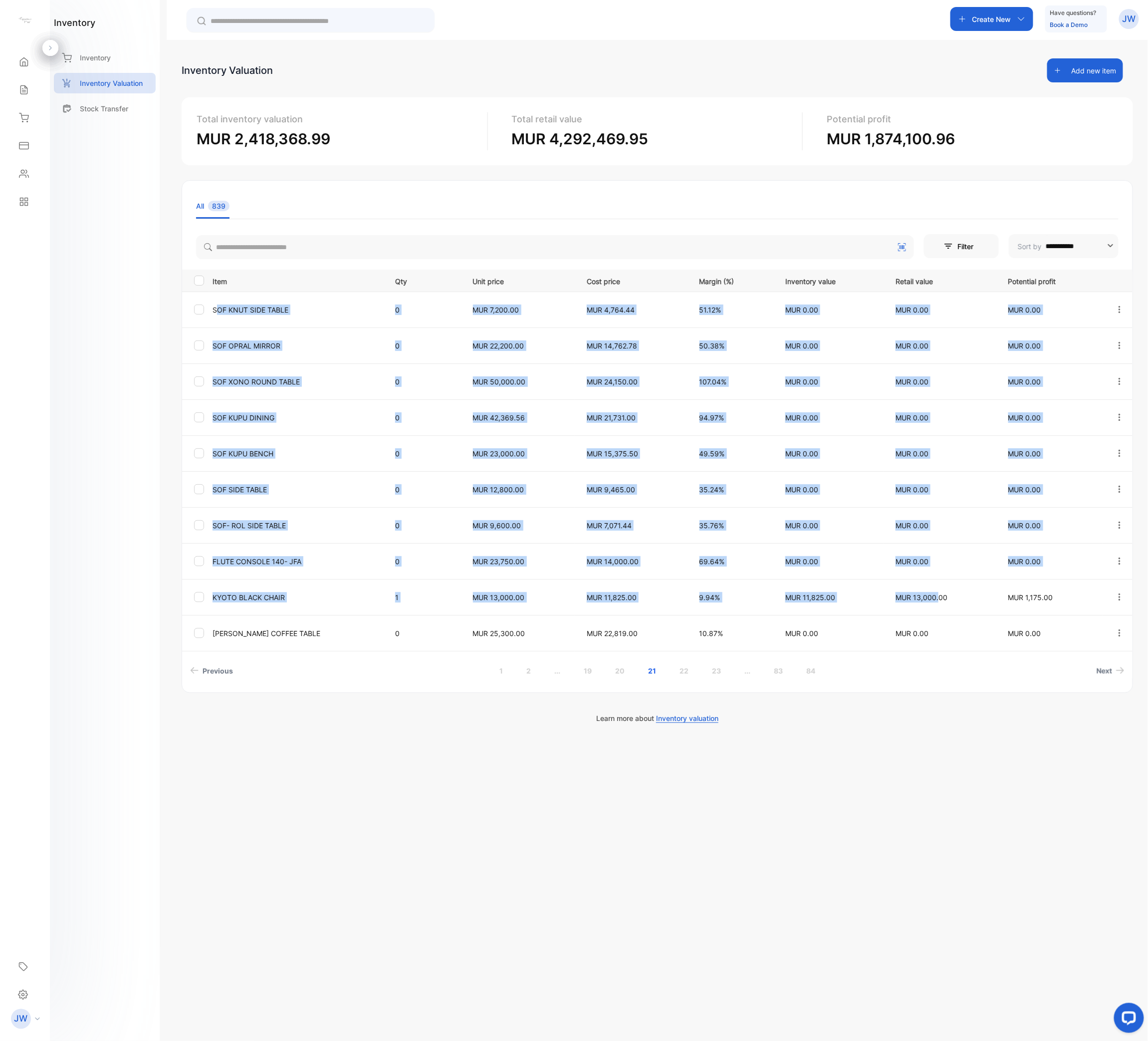
drag, startPoint x: 217, startPoint y: 305, endPoint x: 936, endPoint y: 599, distance: 776.8
click at [936, 520] on tbody "SOF KNUT SIDE TABLE 0 MUR 7,200.00 MUR 4,764.44 51.12% MUR 0.00 MUR 0.00 MUR 0.…" at bounding box center [657, 471] width 951 height 359
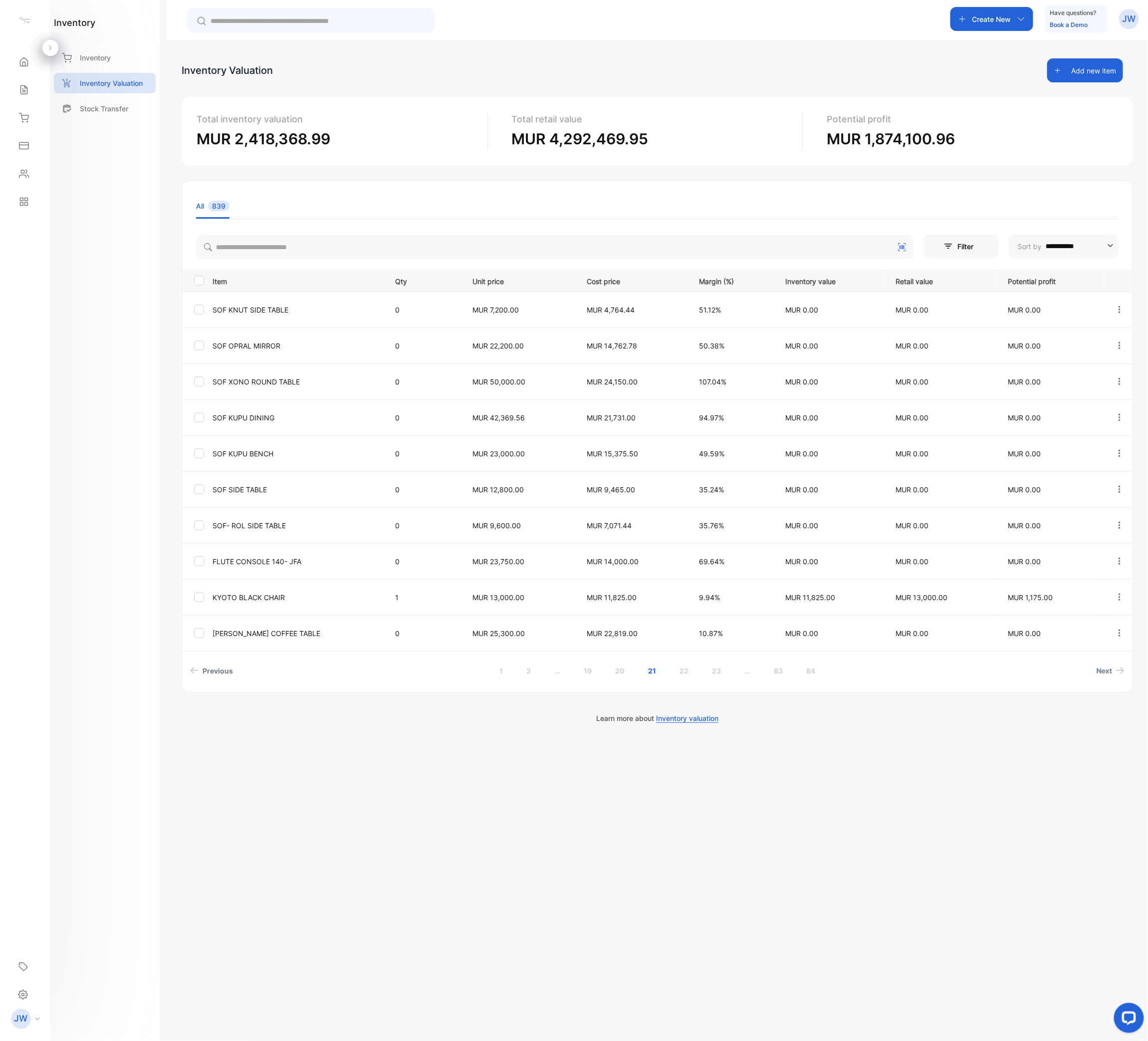
click at [348, 520] on div "**********" at bounding box center [658, 561] width 982 height 1041
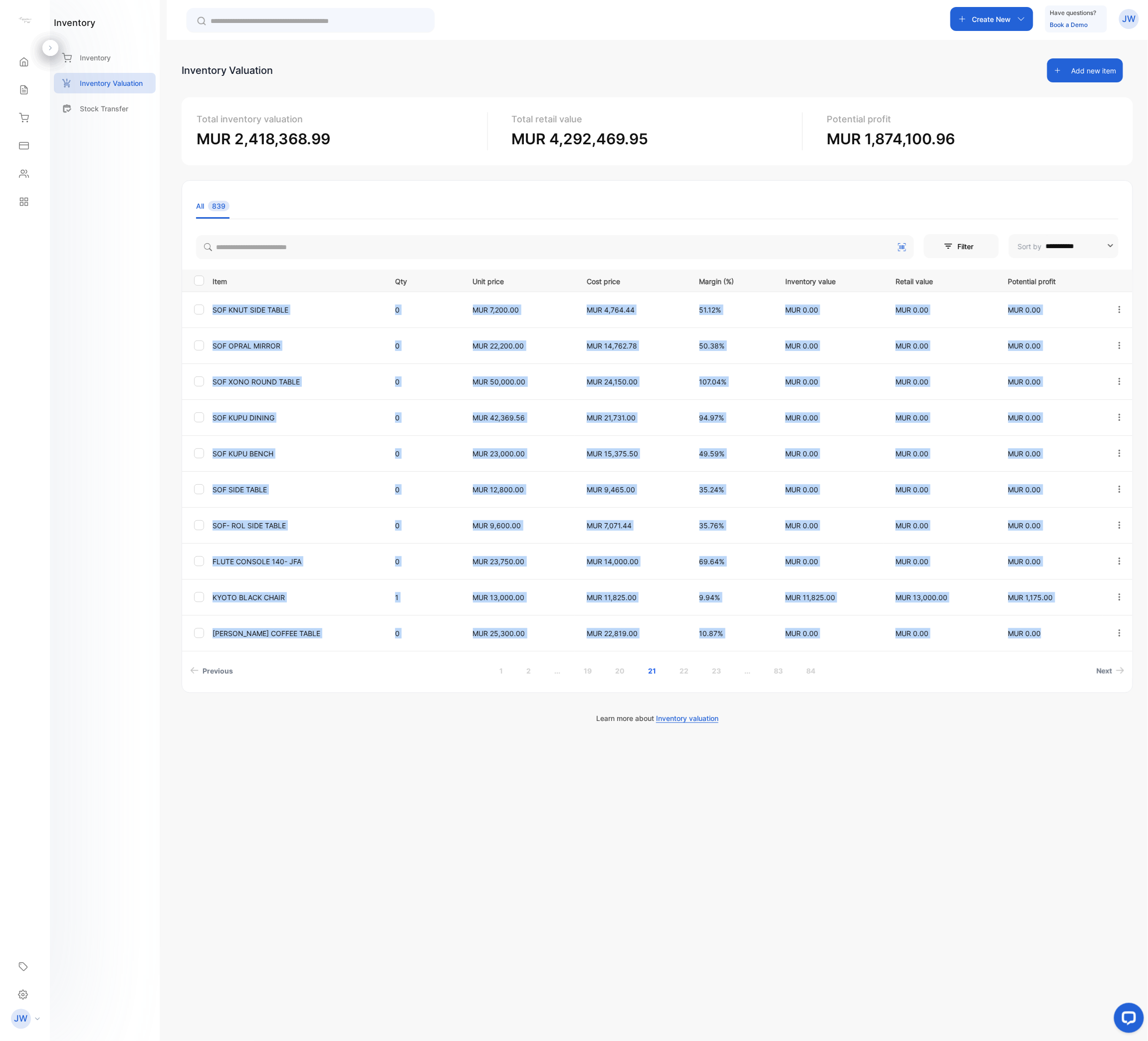
drag, startPoint x: 209, startPoint y: 303, endPoint x: 1060, endPoint y: 637, distance: 914.2
click at [1060, 520] on tbody "SOF KNUT SIDE TABLE 0 MUR 7,200.00 MUR 4,764.44 51.12% MUR 0.00 MUR 0.00 MUR 0.…" at bounding box center [657, 471] width 951 height 359
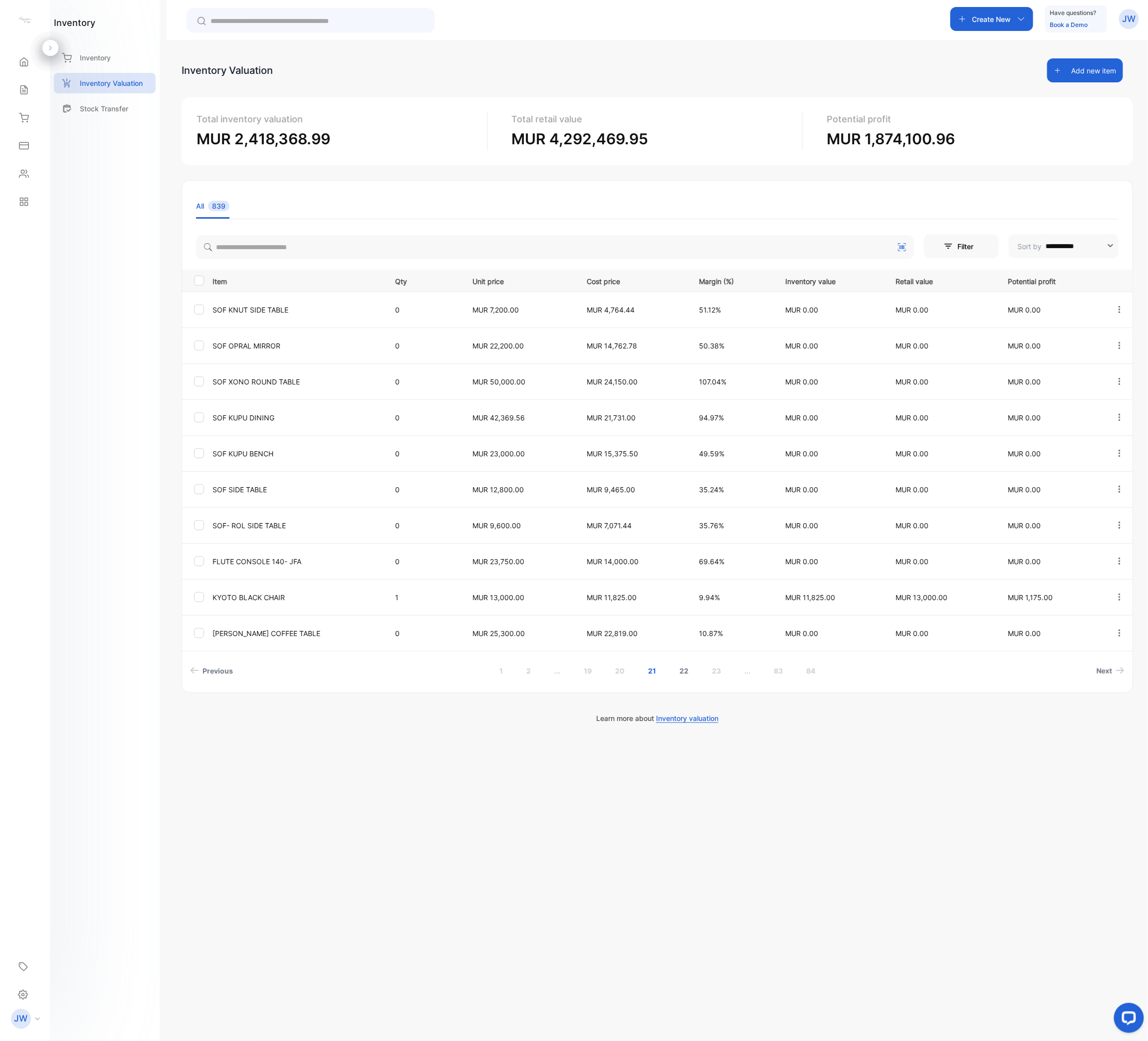
click at [691, 520] on link "22" at bounding box center [684, 670] width 33 height 19
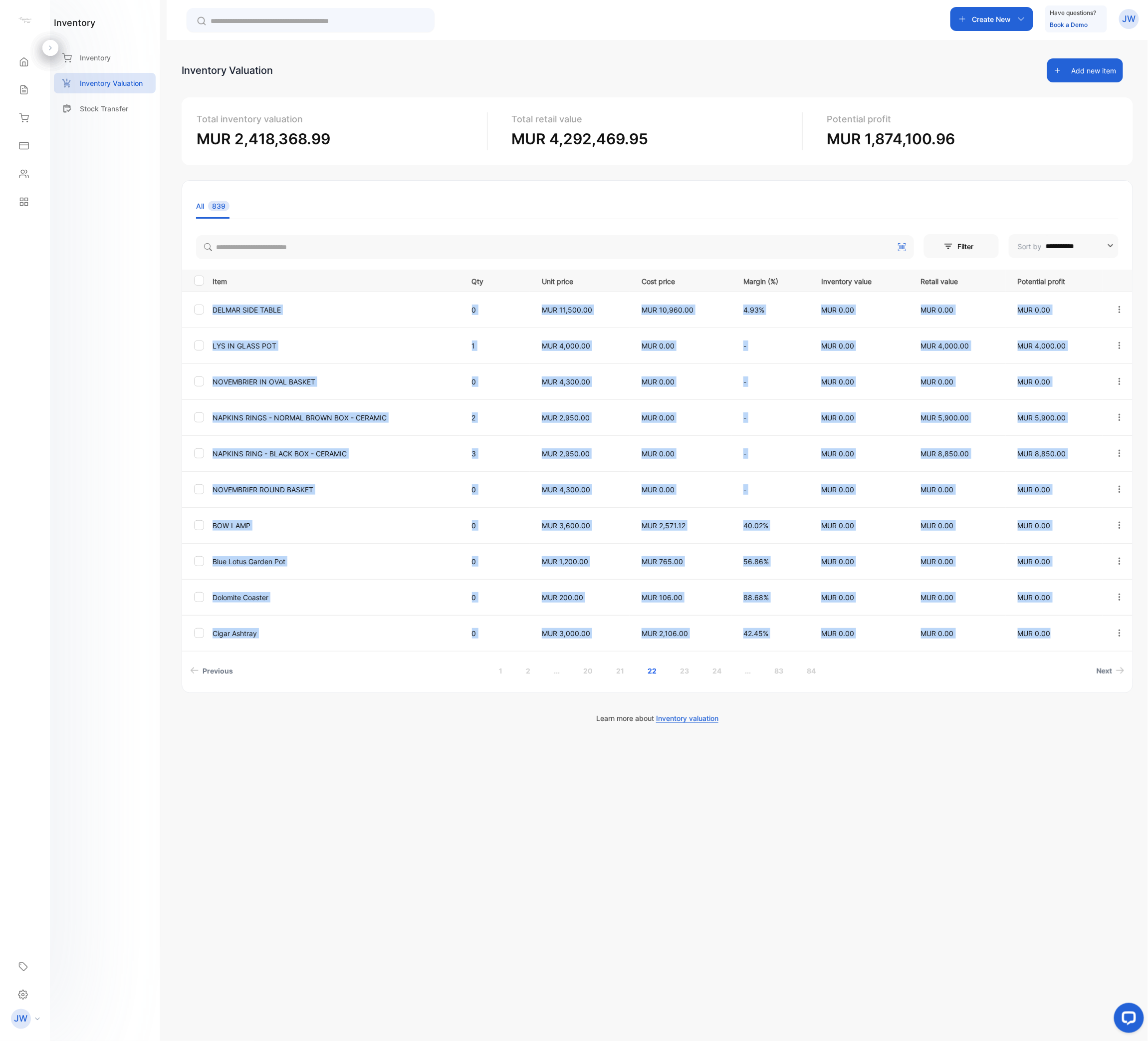
drag, startPoint x: 211, startPoint y: 308, endPoint x: 1061, endPoint y: 639, distance: 912.2
click at [1061, 520] on tbody "[PERSON_NAME] SIDE TABLE 0 MUR 11,500.00 MUR 10,960.00 4.93% MUR 0.00 MUR 0.00 …" at bounding box center [657, 471] width 951 height 359
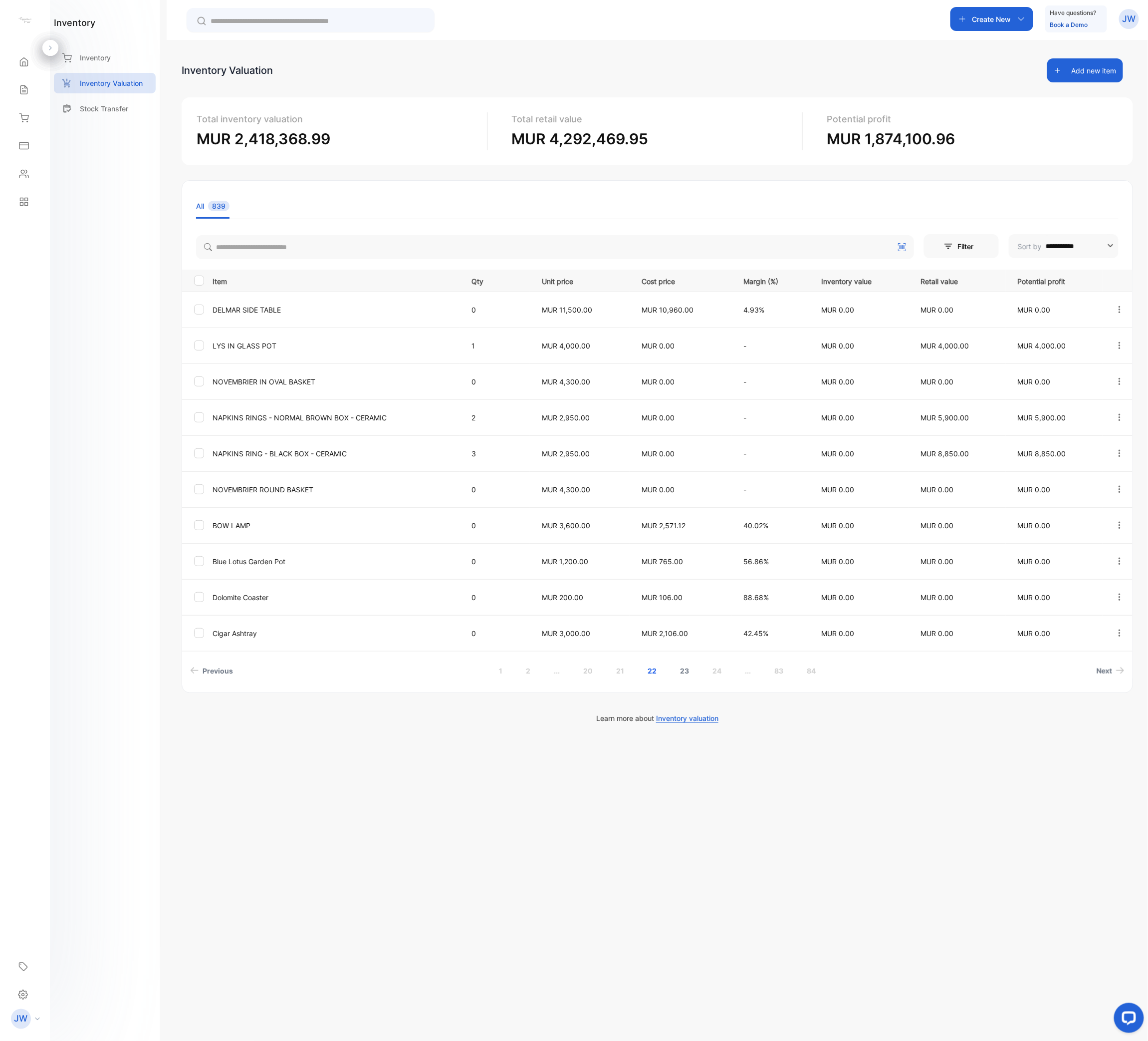
click at [684, 520] on link "23" at bounding box center [685, 670] width 33 height 19
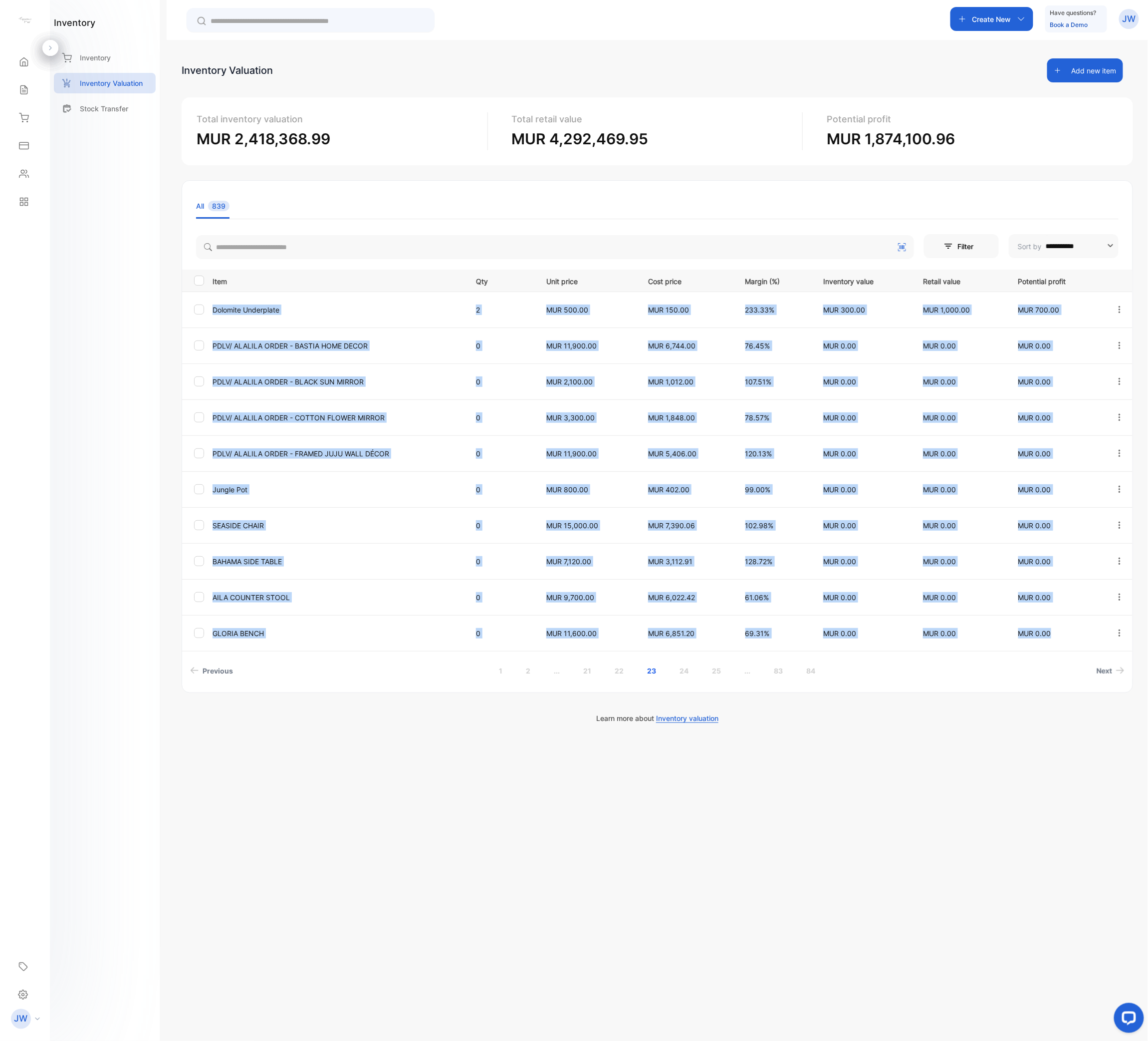
drag, startPoint x: 208, startPoint y: 307, endPoint x: 1058, endPoint y: 635, distance: 911.1
click at [1058, 520] on tbody "Dolomite Underplate 2 MUR 500.00 MUR 150.00 233.33% MUR 300.00 MUR 1,000.00 MUR…" at bounding box center [657, 471] width 951 height 359
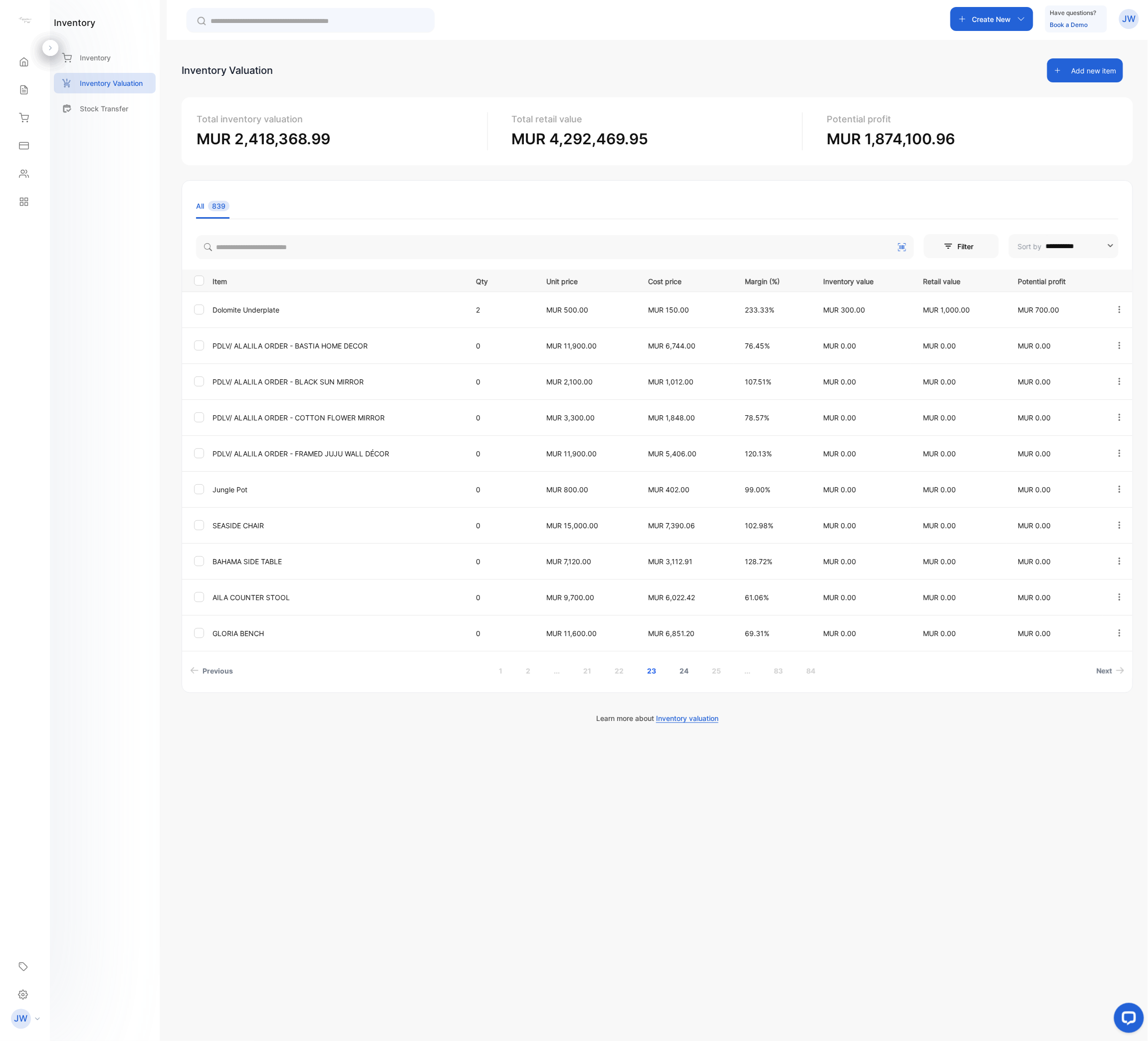
click at [690, 520] on link "24" at bounding box center [685, 670] width 33 height 19
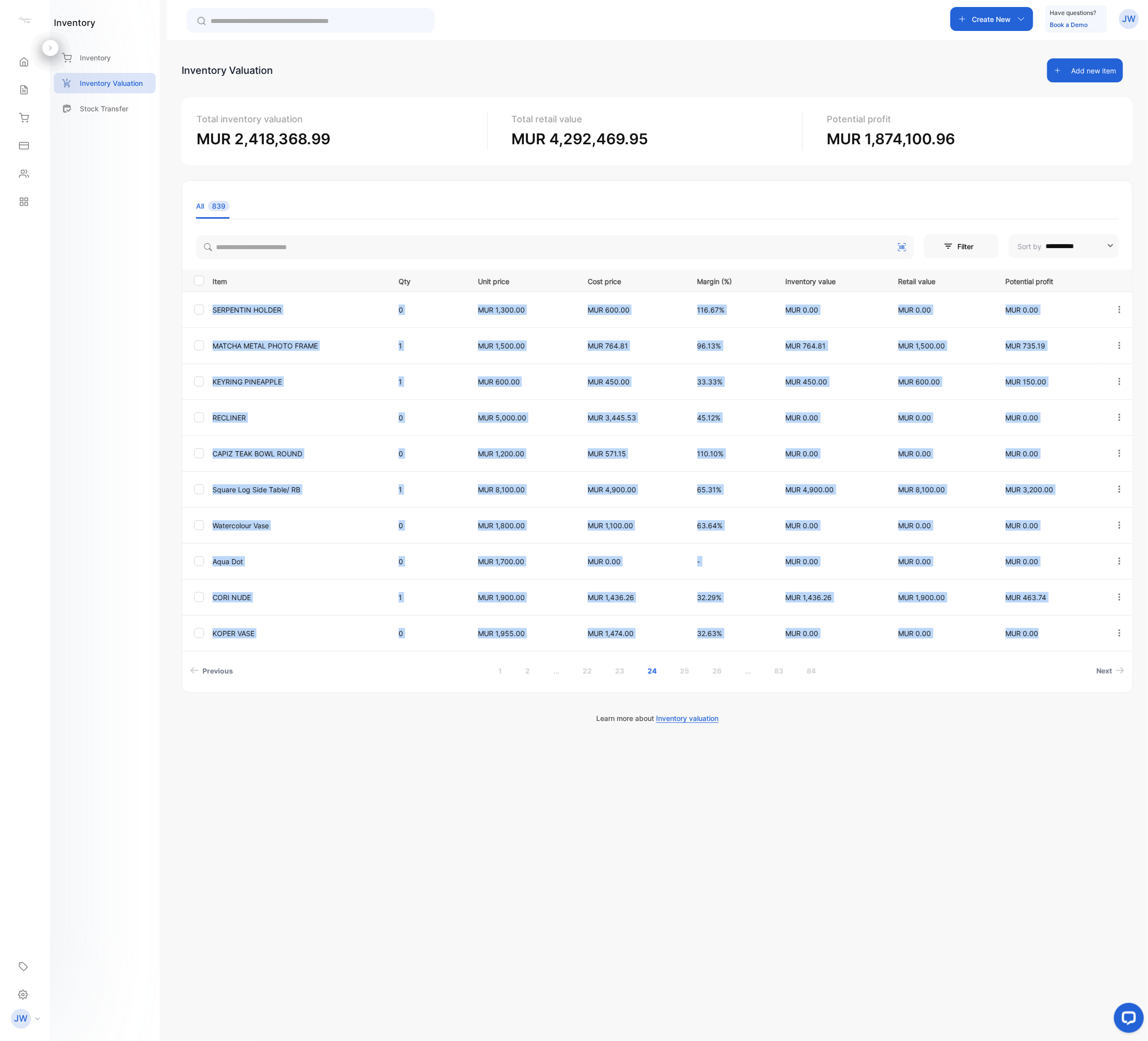
drag, startPoint x: 212, startPoint y: 307, endPoint x: 1069, endPoint y: 643, distance: 920.5
click at [1069, 520] on tbody "SERPENTIN HOLDER 0 MUR 1,300.00 MUR 600.00 116.67% MUR 0.00 MUR 0.00 MUR 0.00 M…" at bounding box center [657, 471] width 951 height 359
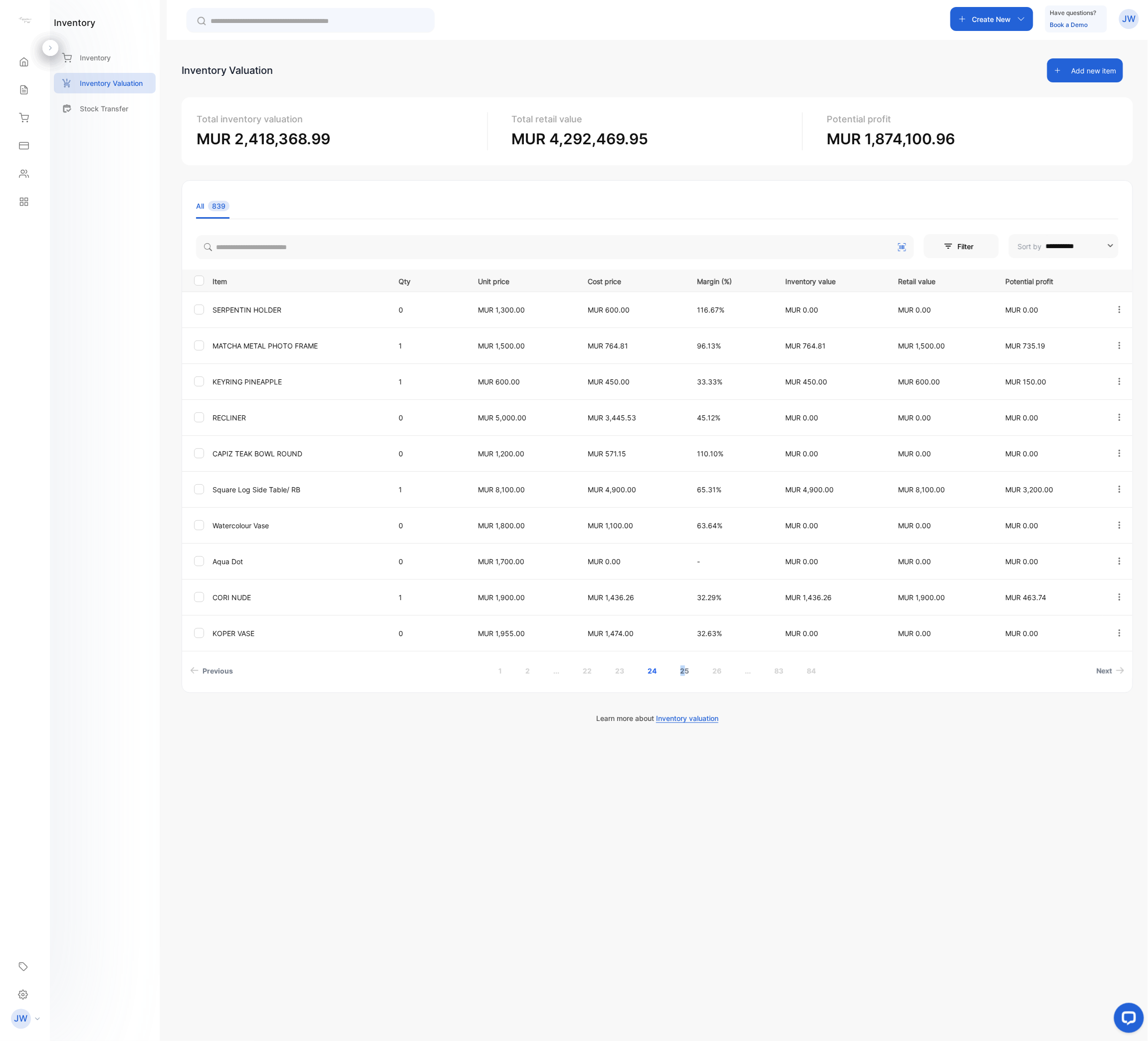
click at [682, 520] on link "25" at bounding box center [685, 670] width 33 height 19
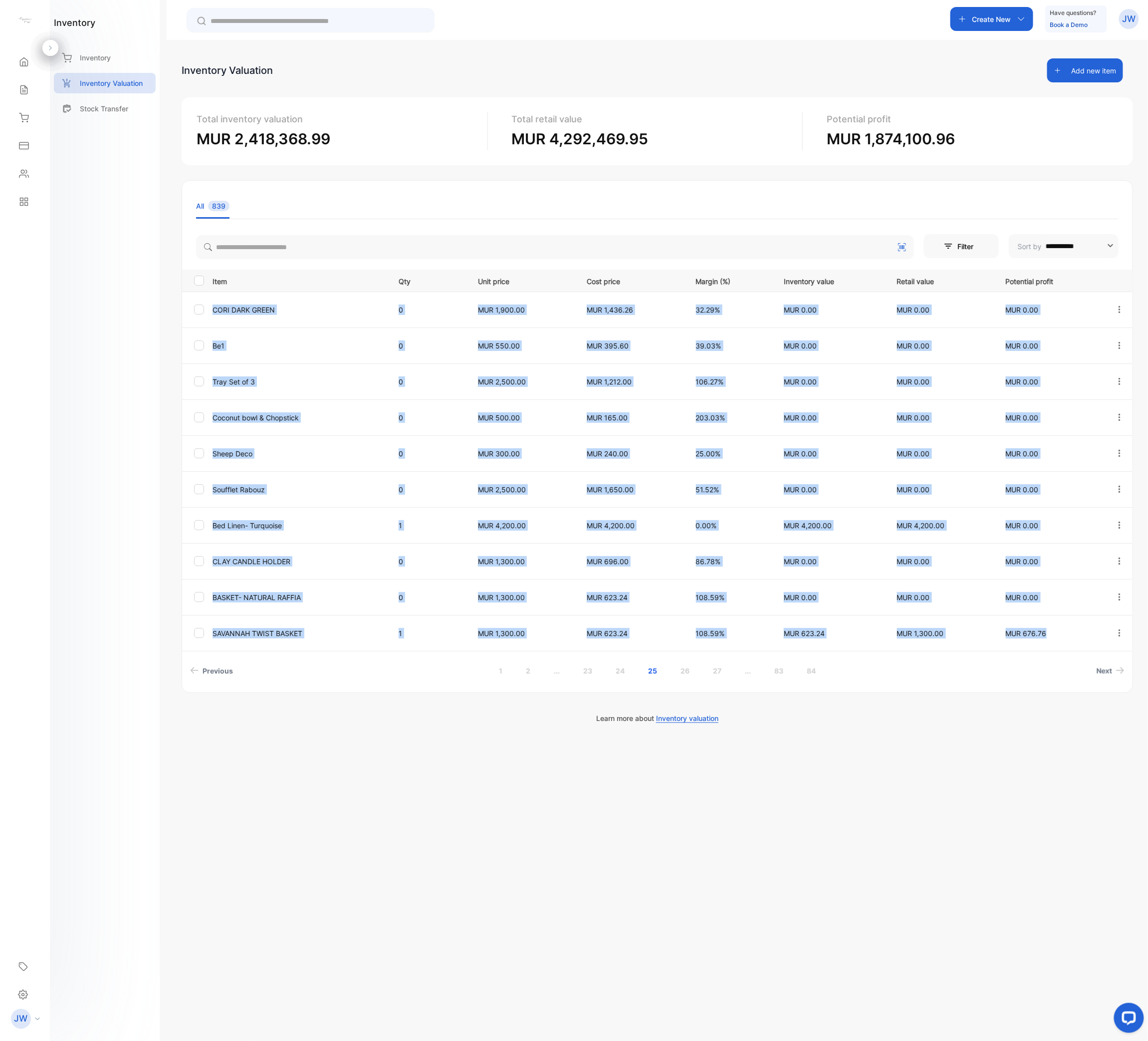
drag, startPoint x: 227, startPoint y: 332, endPoint x: 1066, endPoint y: 644, distance: 895.1
click at [1066, 520] on tbody "[PERSON_NAME] DARK GREEN 0 MUR 1,900.00 MUR 1,436.26 32.29% MUR 0.00 MUR 0.00 M…" at bounding box center [657, 471] width 951 height 359
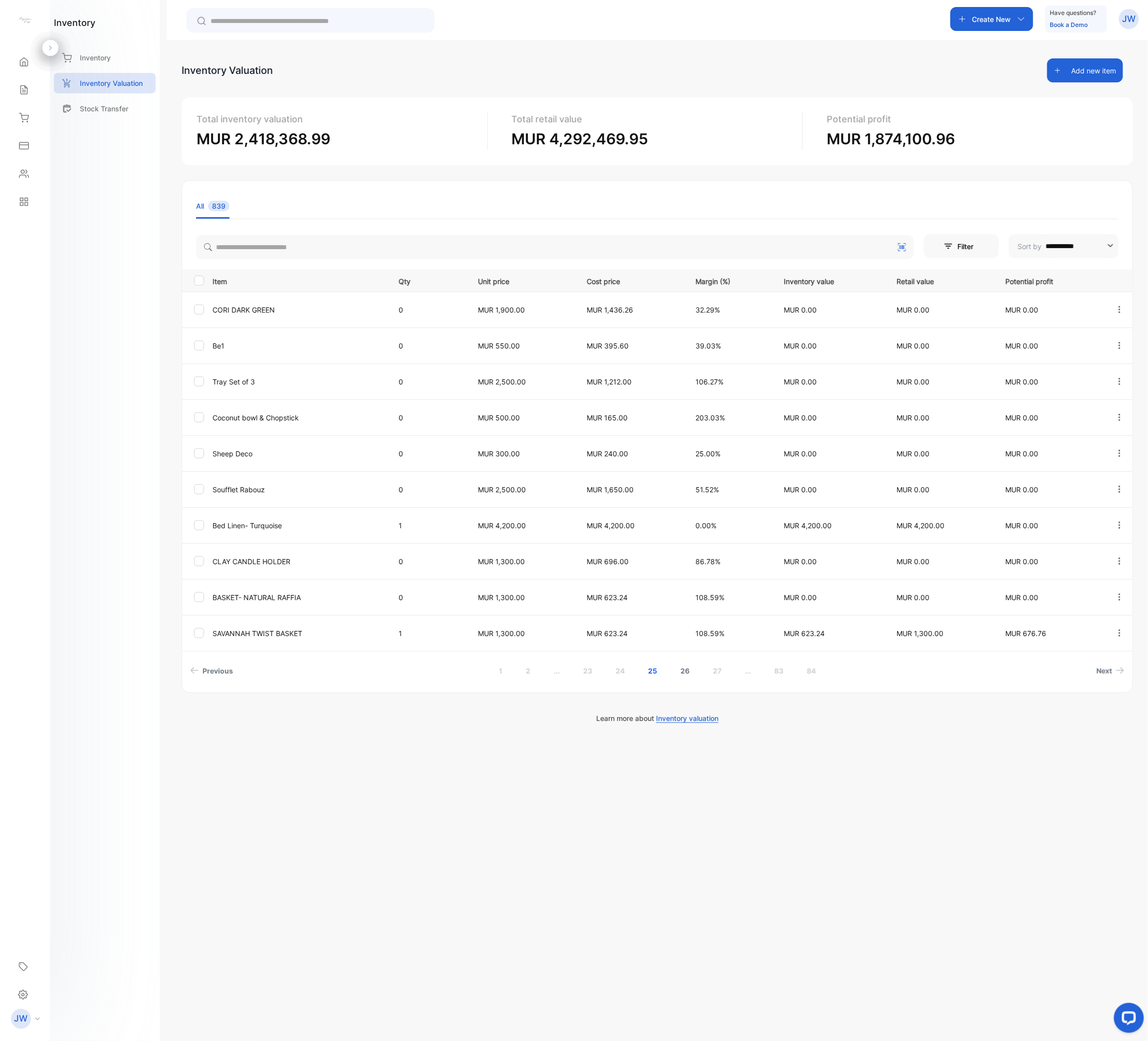
click at [686, 520] on link "26" at bounding box center [685, 670] width 33 height 19
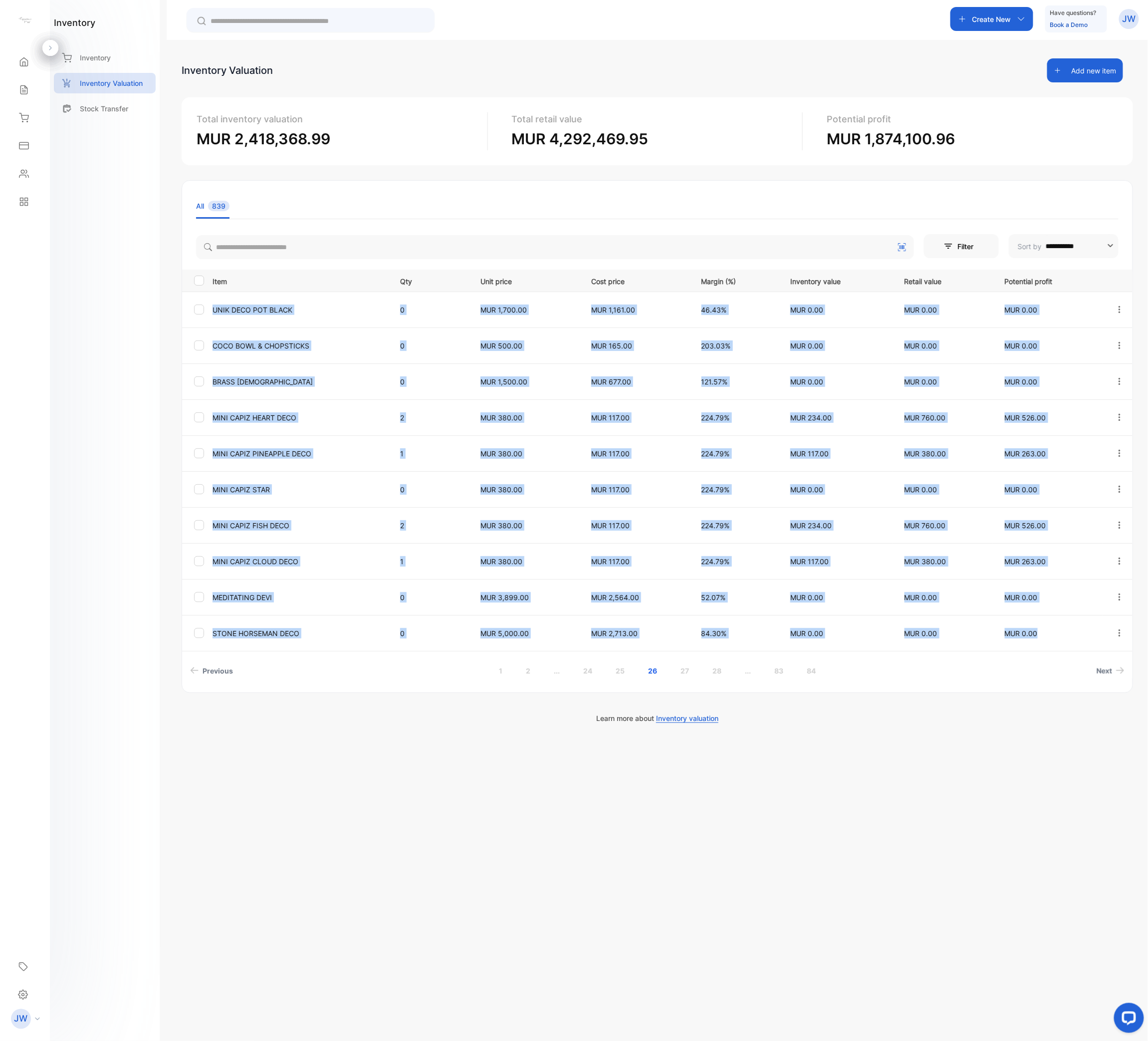
drag, startPoint x: 208, startPoint y: 307, endPoint x: 1052, endPoint y: 632, distance: 904.4
click at [1052, 520] on tbody "UNIK DECO POT BLACK 0 MUR 1,700.00 MUR 1,161.00 46.43% MUR 0.00 MUR 0.00 MUR 0.…" at bounding box center [657, 471] width 951 height 359
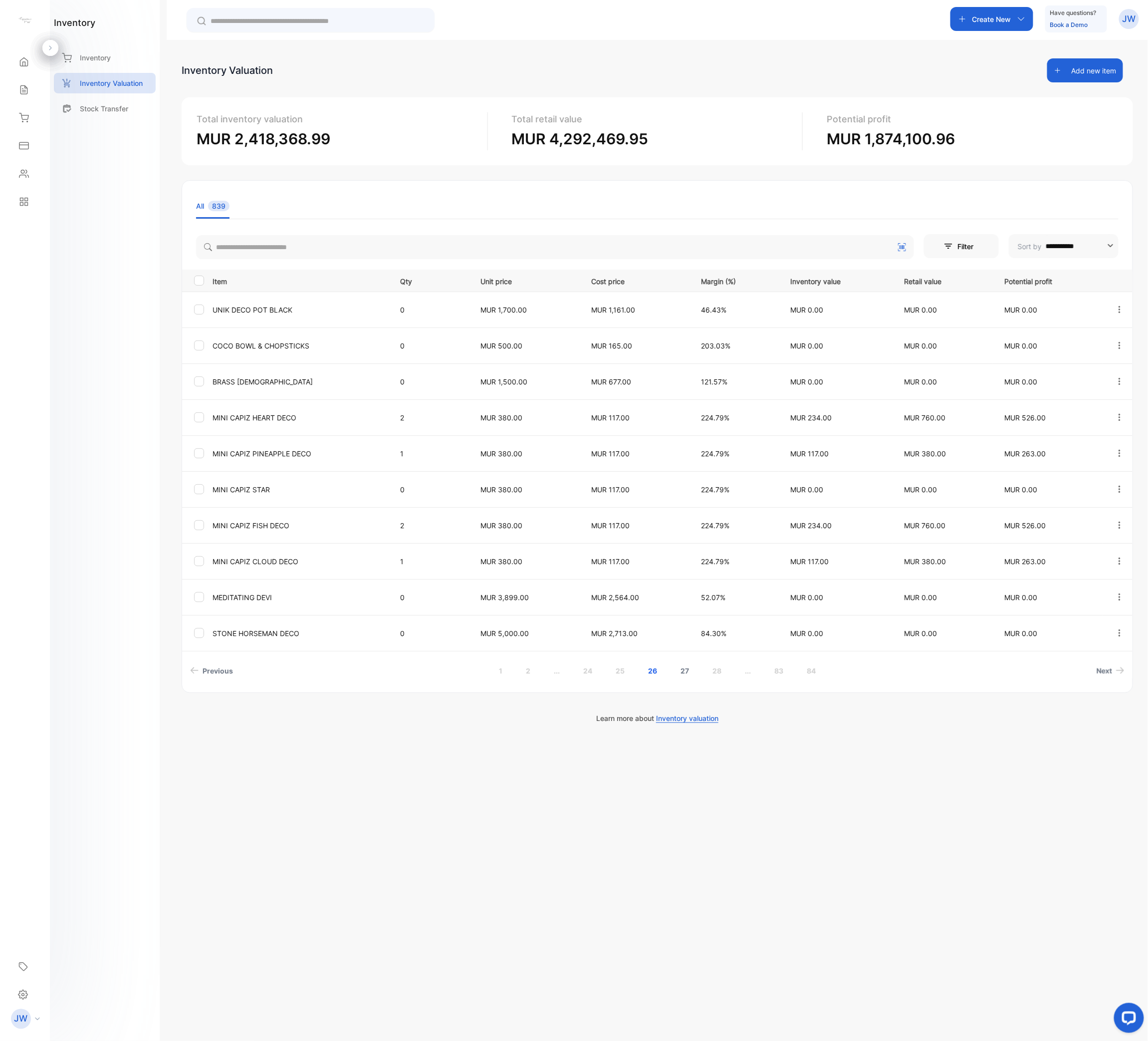
click at [688, 520] on link "27" at bounding box center [685, 670] width 32 height 19
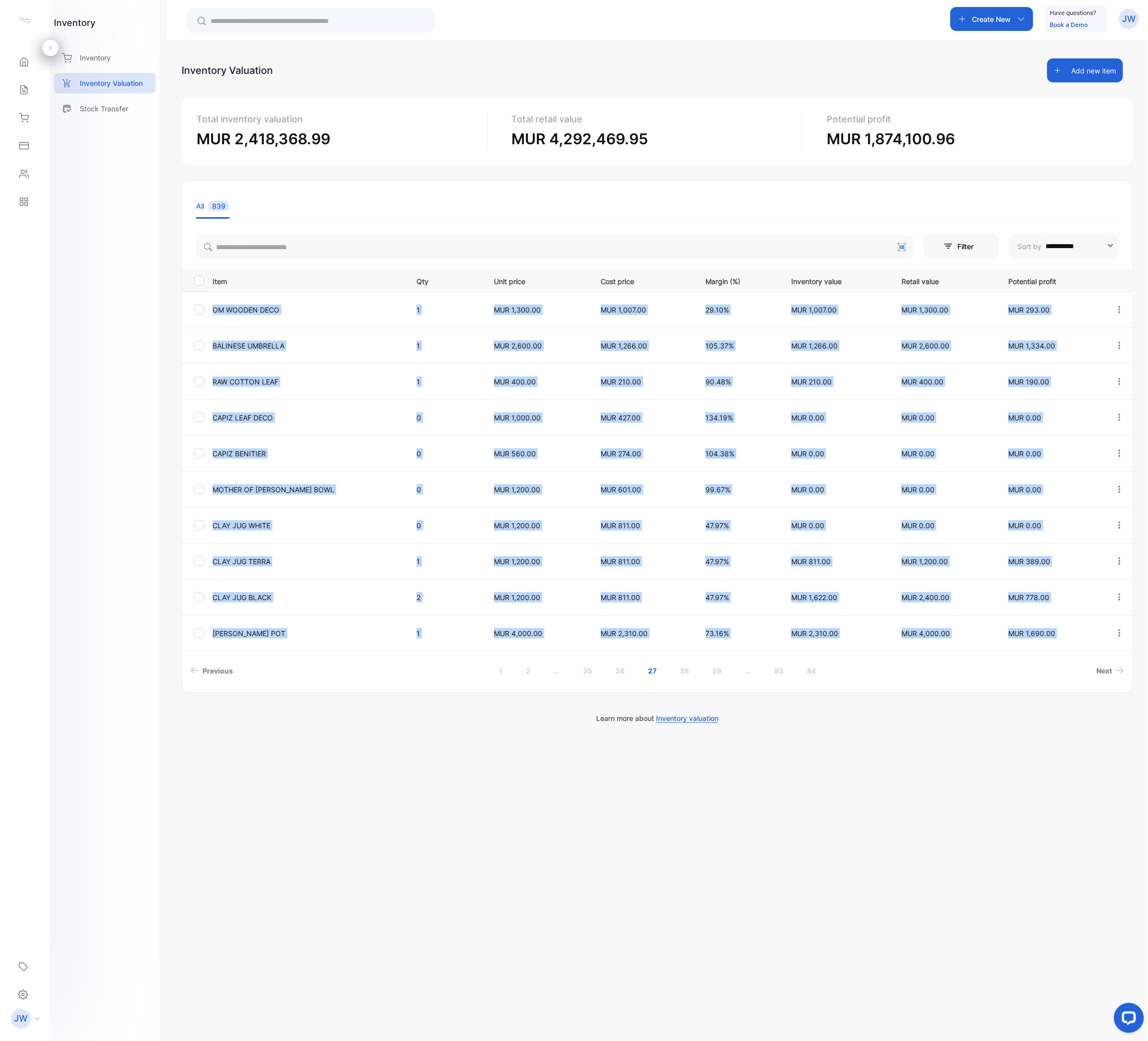
drag, startPoint x: 213, startPoint y: 308, endPoint x: 1106, endPoint y: 654, distance: 957.7
click at [1106, 520] on div "Item Qty Unit price Cost price Margin (%) Inventory value Retail value Potentia…" at bounding box center [657, 475] width 951 height 411
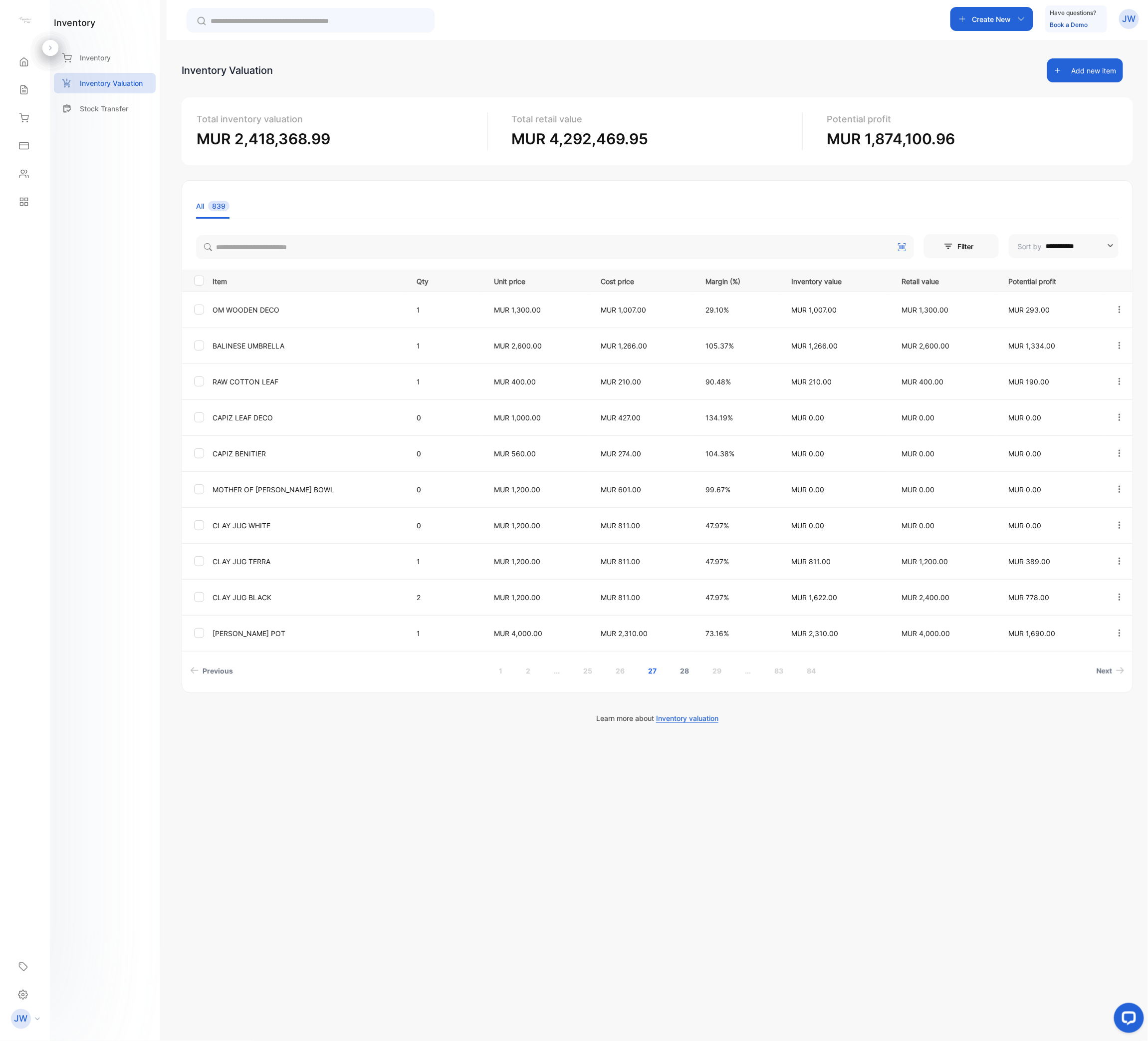
click at [693, 520] on link "28" at bounding box center [685, 670] width 33 height 19
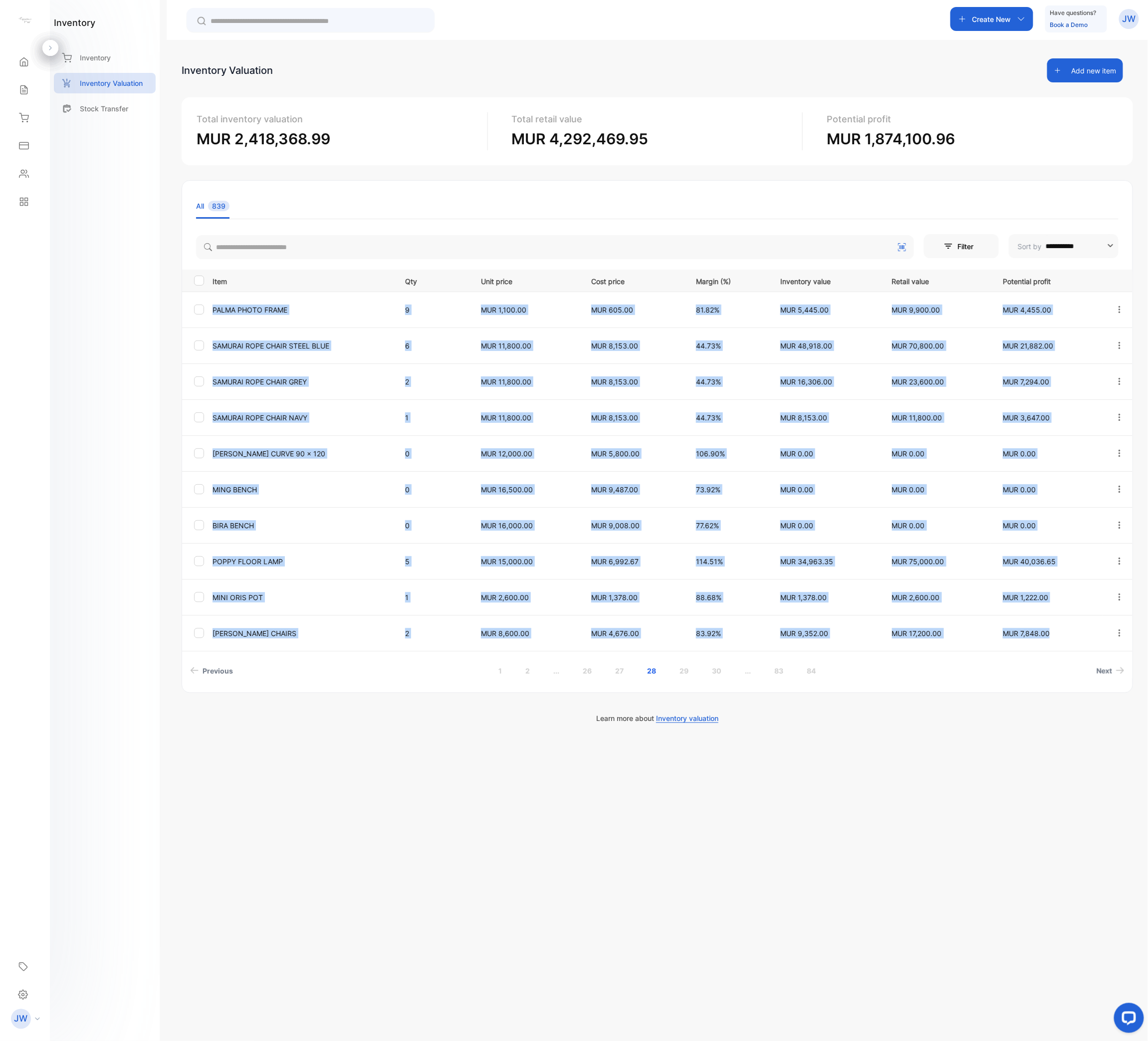
drag, startPoint x: 207, startPoint y: 307, endPoint x: 1071, endPoint y: 631, distance: 922.8
click at [1071, 520] on tbody "PALMA PHOTO FRAME 9 MUR 1,100.00 MUR 605.00 81.82% MUR 5,445.00 MUR 9,900.00 MU…" at bounding box center [657, 471] width 951 height 359
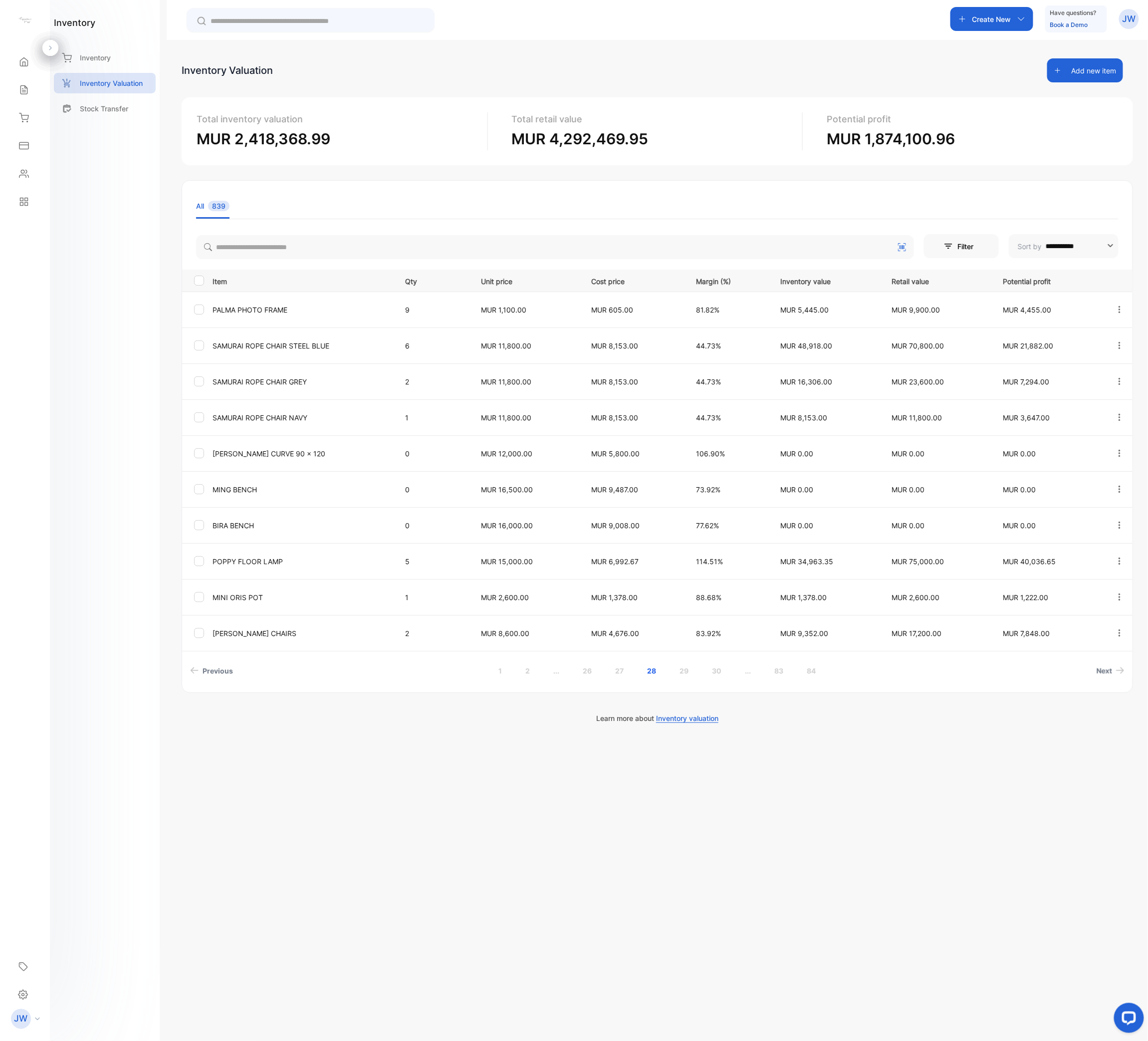
click at [10, 520] on aside "Modern & Bohemian Ltd Home Home Sales Sales Inventory Inventory Expenses Expens…" at bounding box center [25, 520] width 50 height 1041
click at [690, 520] on link "29" at bounding box center [685, 670] width 33 height 19
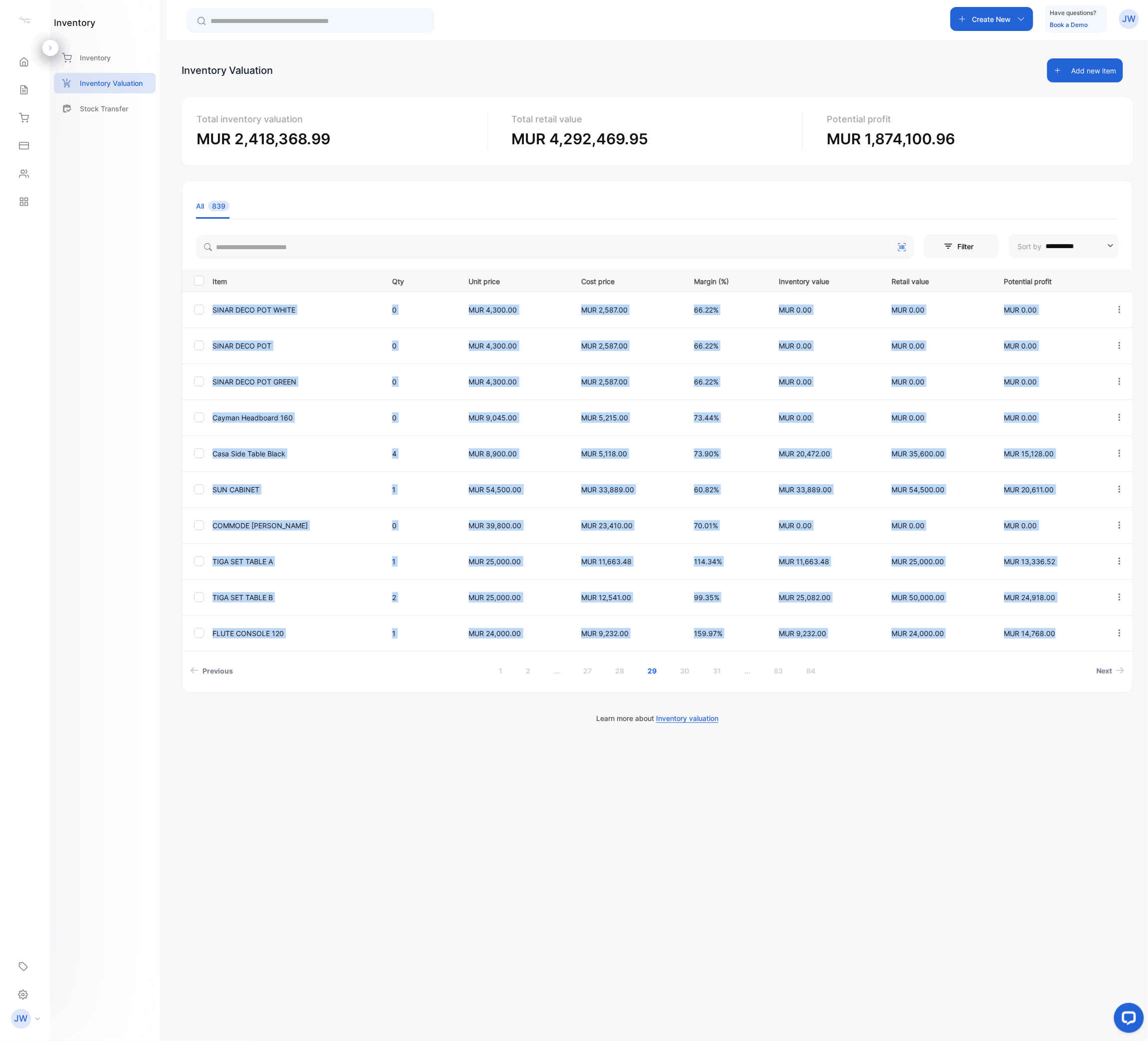
drag, startPoint x: 237, startPoint y: 321, endPoint x: 1056, endPoint y: 645, distance: 880.8
click at [1056, 520] on tbody "SINAR DECO POT WHITE 0 MUR 4,300.00 MUR 2,587.00 66.22% MUR 0.00 MUR 0.00 MUR 0…" at bounding box center [657, 471] width 951 height 359
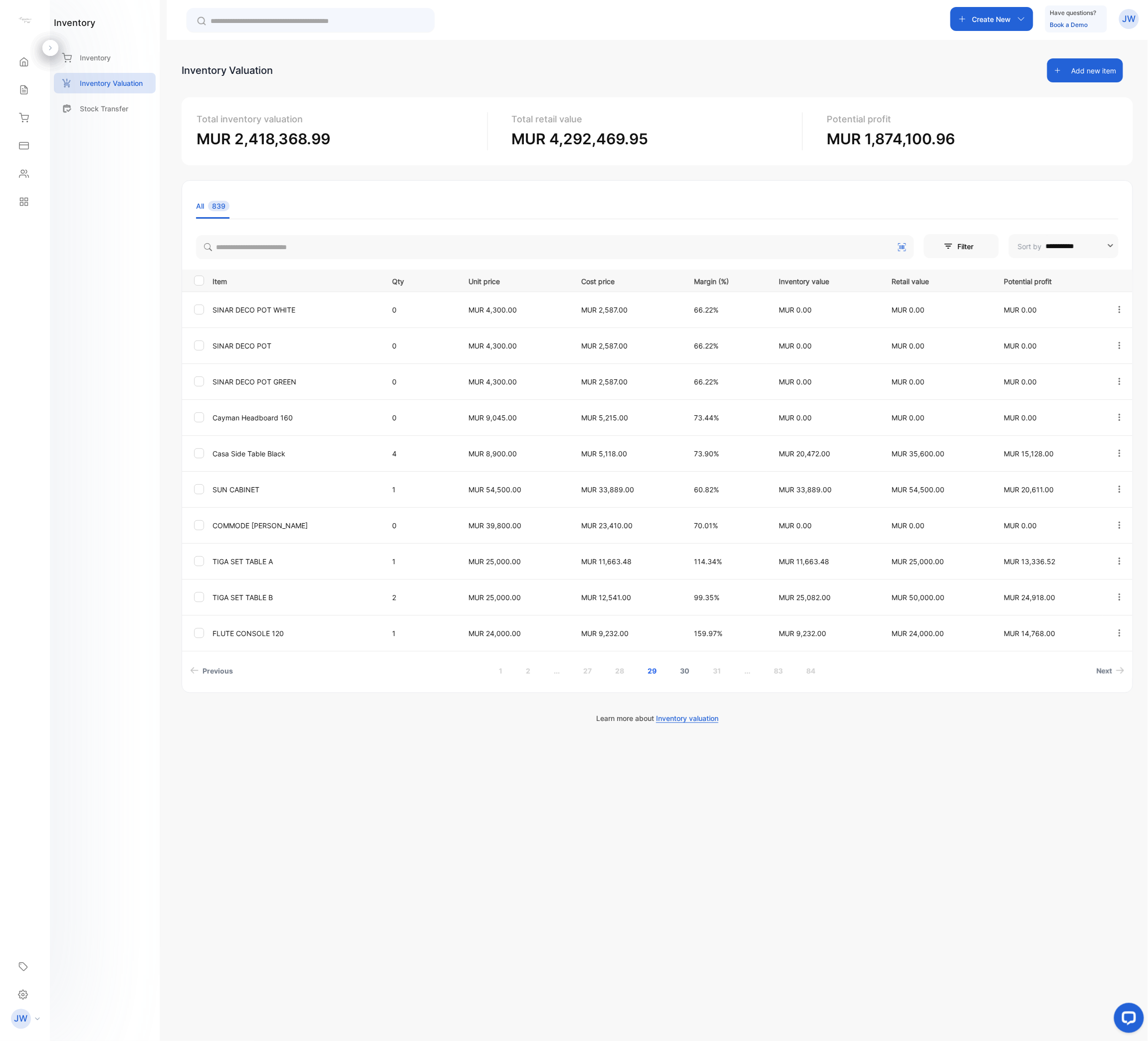
click at [692, 520] on link "30" at bounding box center [685, 670] width 33 height 19
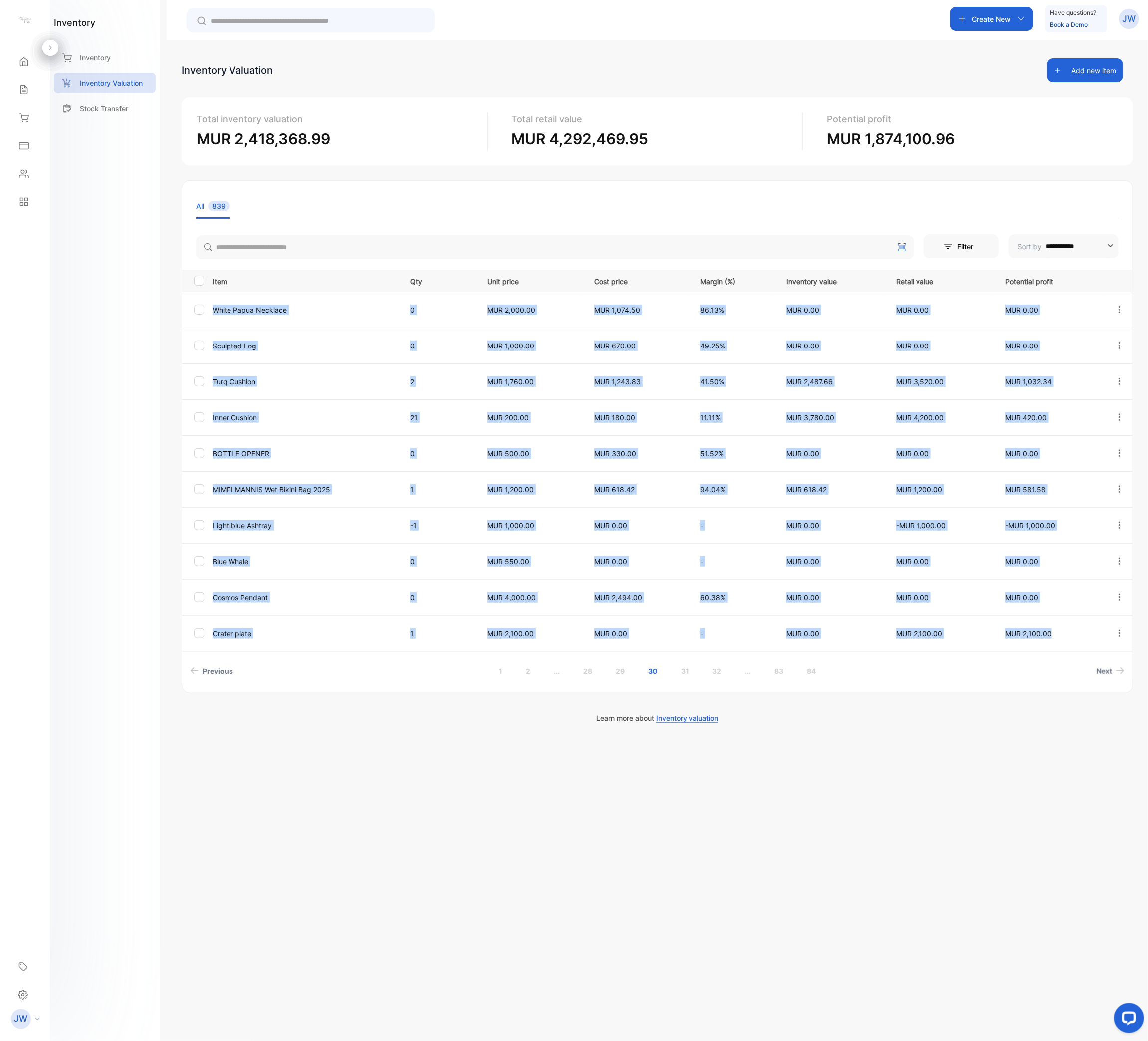
drag, startPoint x: 225, startPoint y: 320, endPoint x: 1087, endPoint y: 632, distance: 916.7
click at [1087, 520] on tbody "White Papua Necklace 0 MUR 2,000.00 MUR 1,074.50 86.13% MUR 0.00 MUR 0.00 MUR 0…" at bounding box center [657, 471] width 951 height 359
click at [400, 520] on li "Previous" at bounding box center [337, 670] width 302 height 19
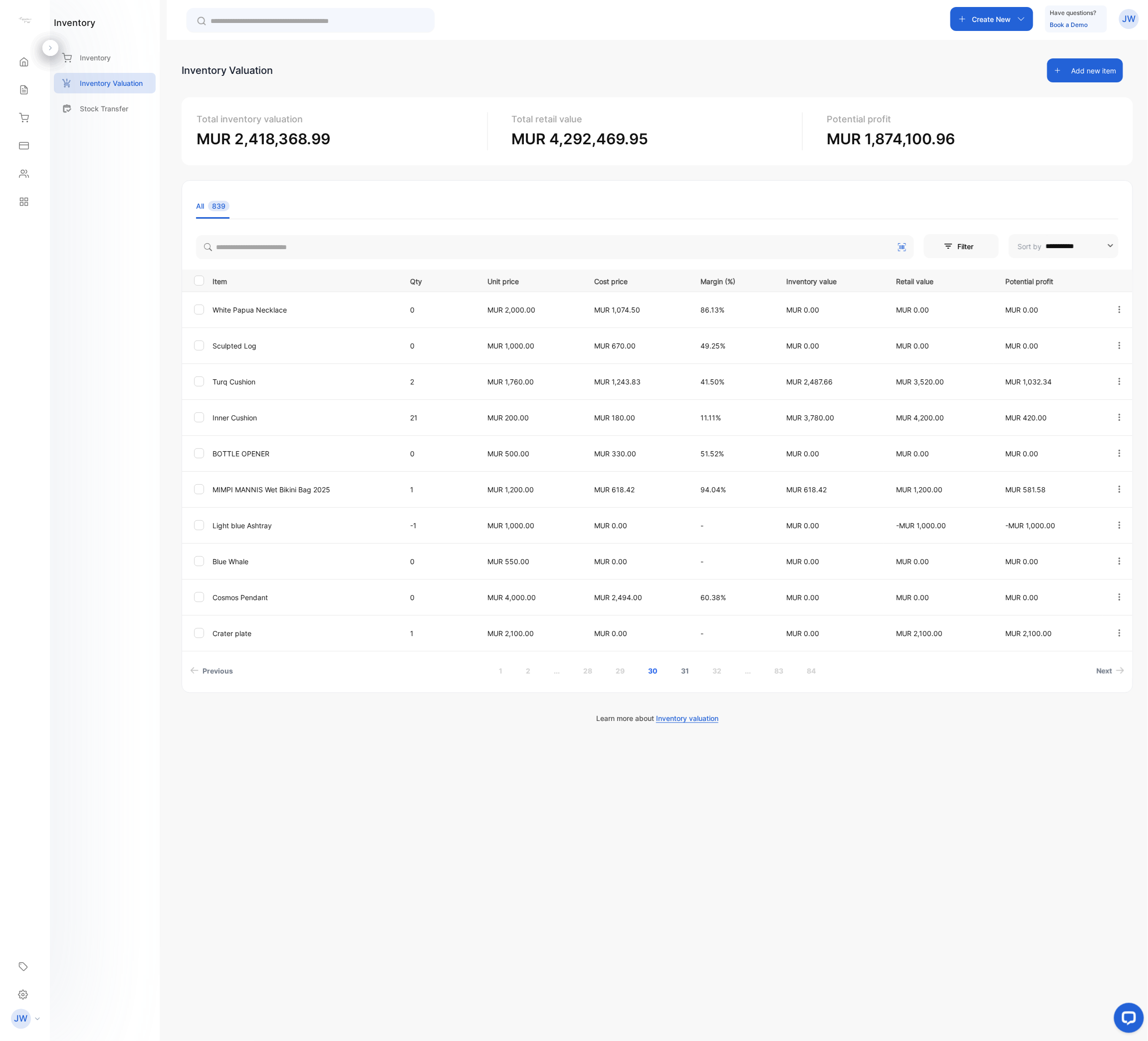
click at [681, 520] on link "31" at bounding box center [686, 670] width 32 height 19
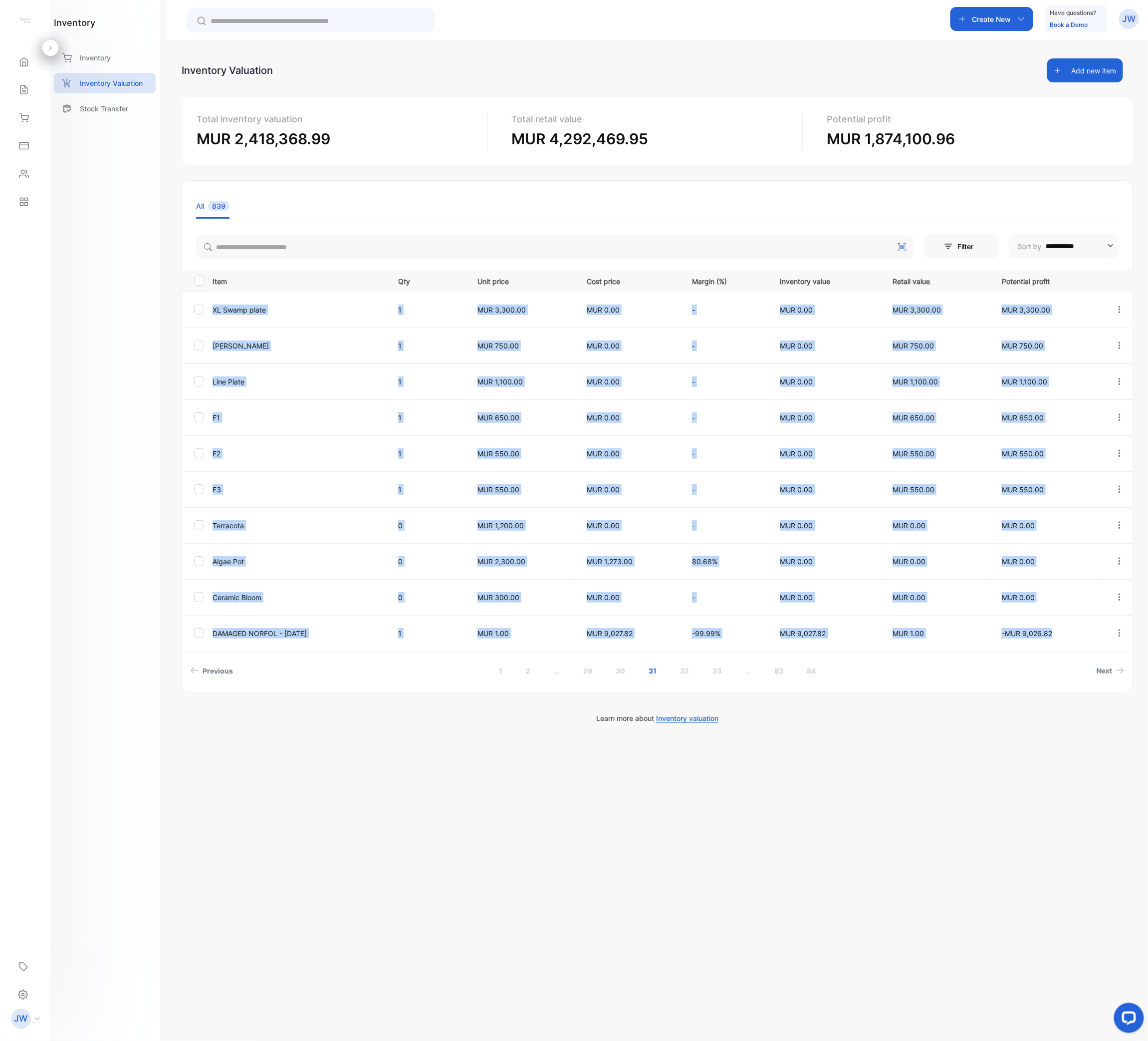
drag, startPoint x: 213, startPoint y: 306, endPoint x: 1071, endPoint y: 644, distance: 922.2
click at [1071, 520] on tbody "XL Swamp plate 1 MUR 3,300.00 MUR 0.00 - MUR 0.00 MUR 3,300.00 MUR 3,300.00 Woo…" at bounding box center [657, 471] width 951 height 359
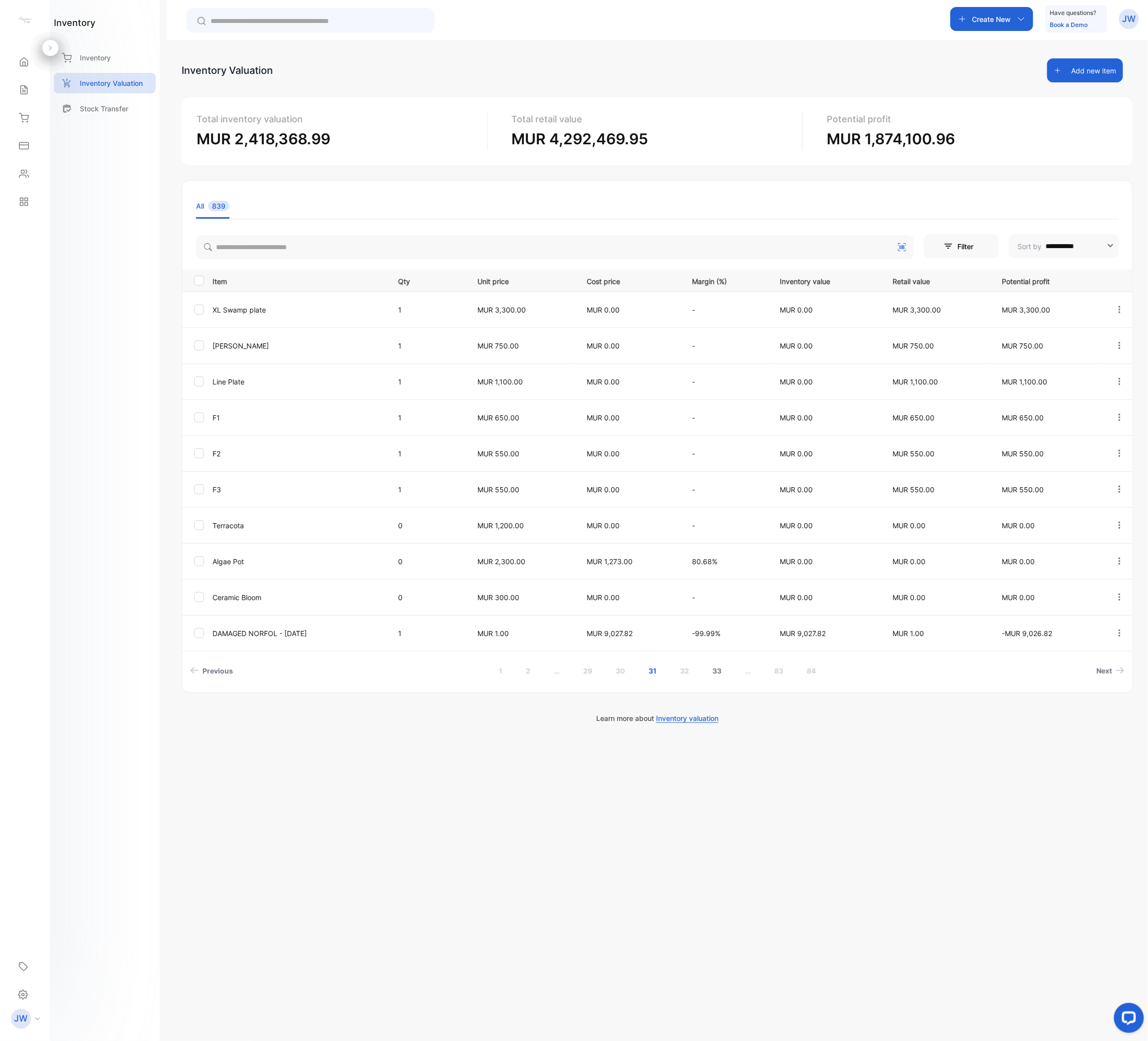
click at [681, 520] on link "32" at bounding box center [685, 670] width 33 height 19
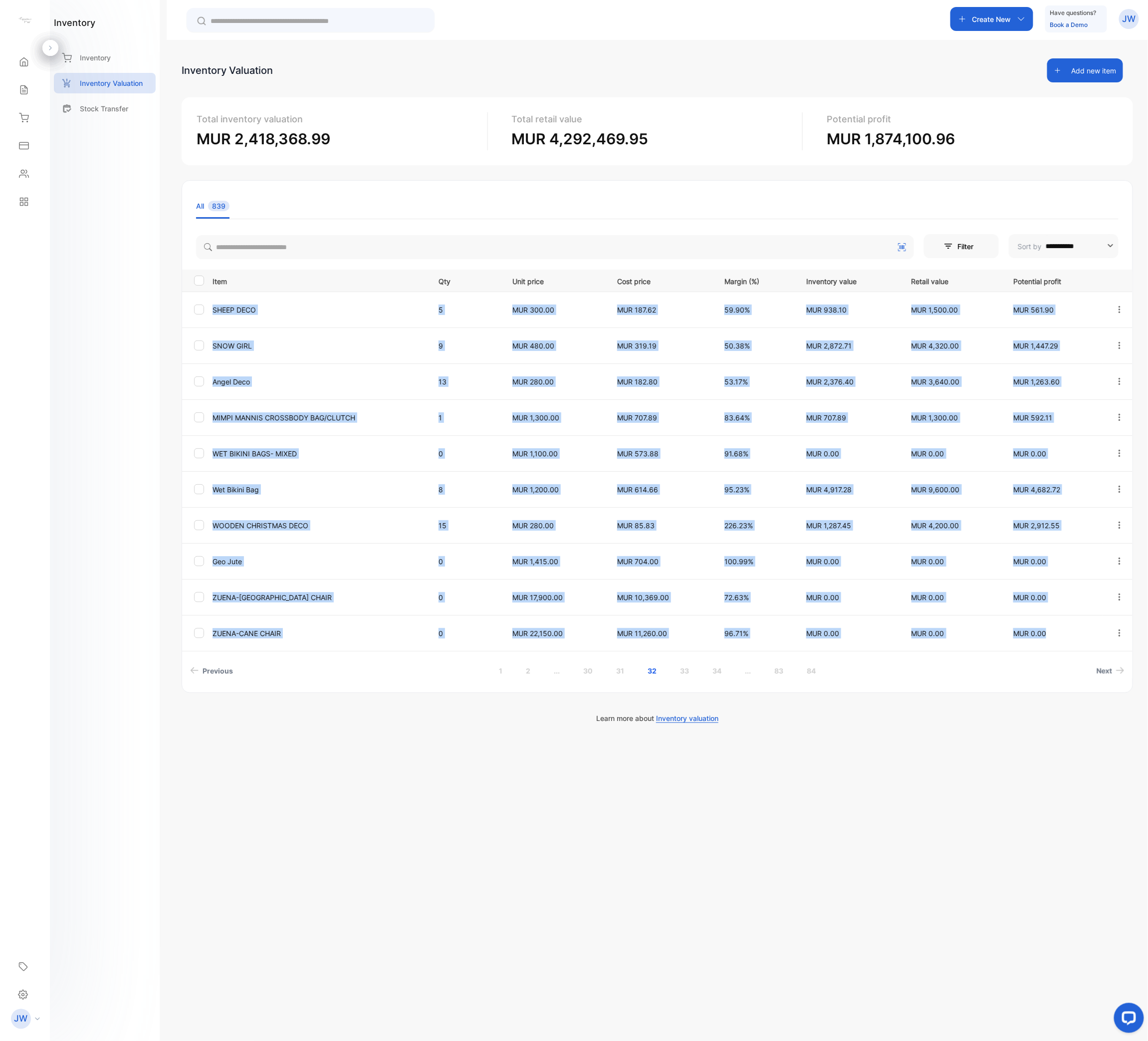
drag, startPoint x: 211, startPoint y: 310, endPoint x: 1070, endPoint y: 626, distance: 915.3
click at [1070, 520] on tbody "SHEEP DECO 5 MUR 300.00 MUR 187.62 59.90% MUR 938.10 MUR 1,500.00 MUR 561.90 SN…" at bounding box center [657, 471] width 951 height 359
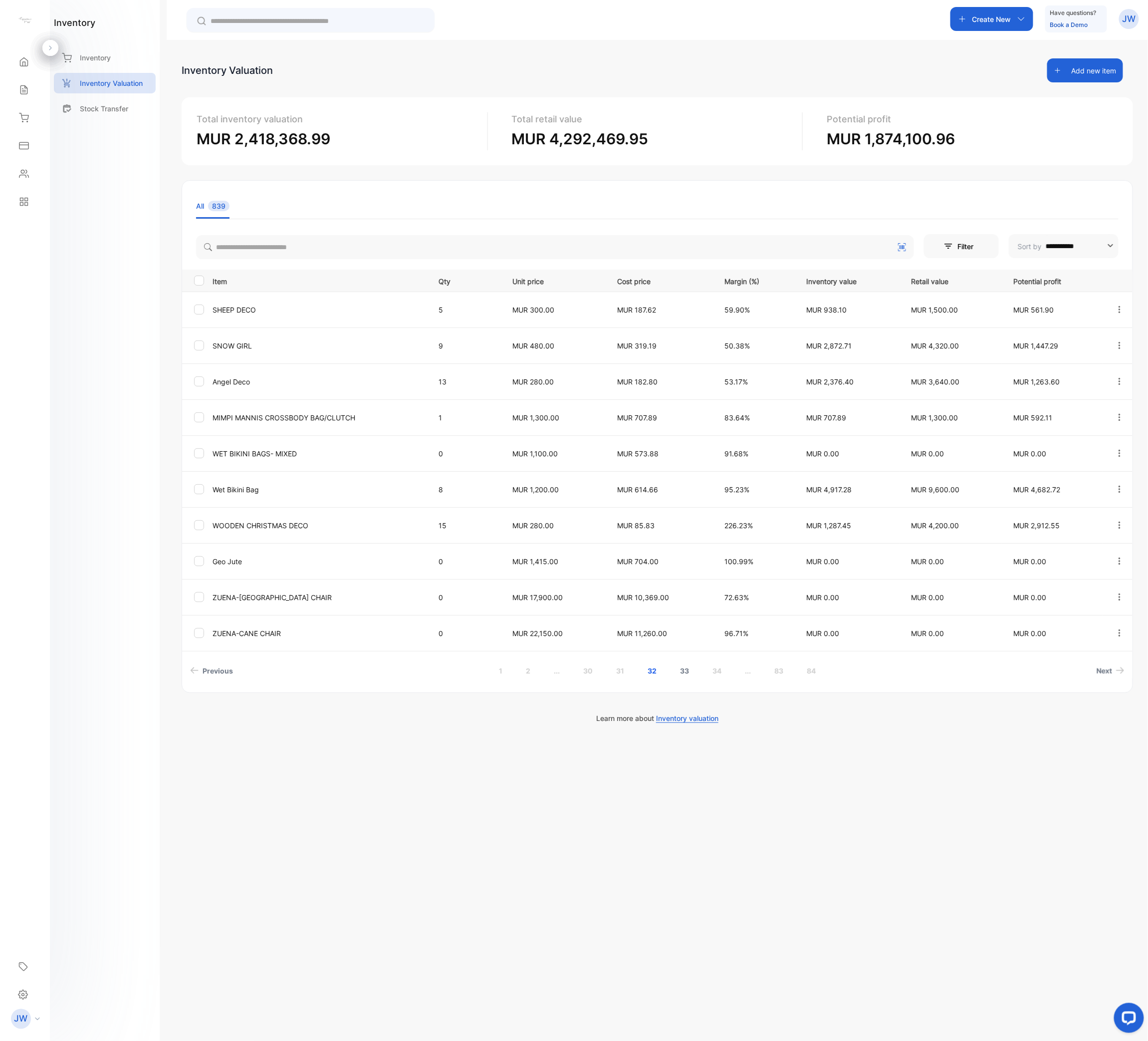
click at [670, 520] on link "33" at bounding box center [685, 670] width 33 height 19
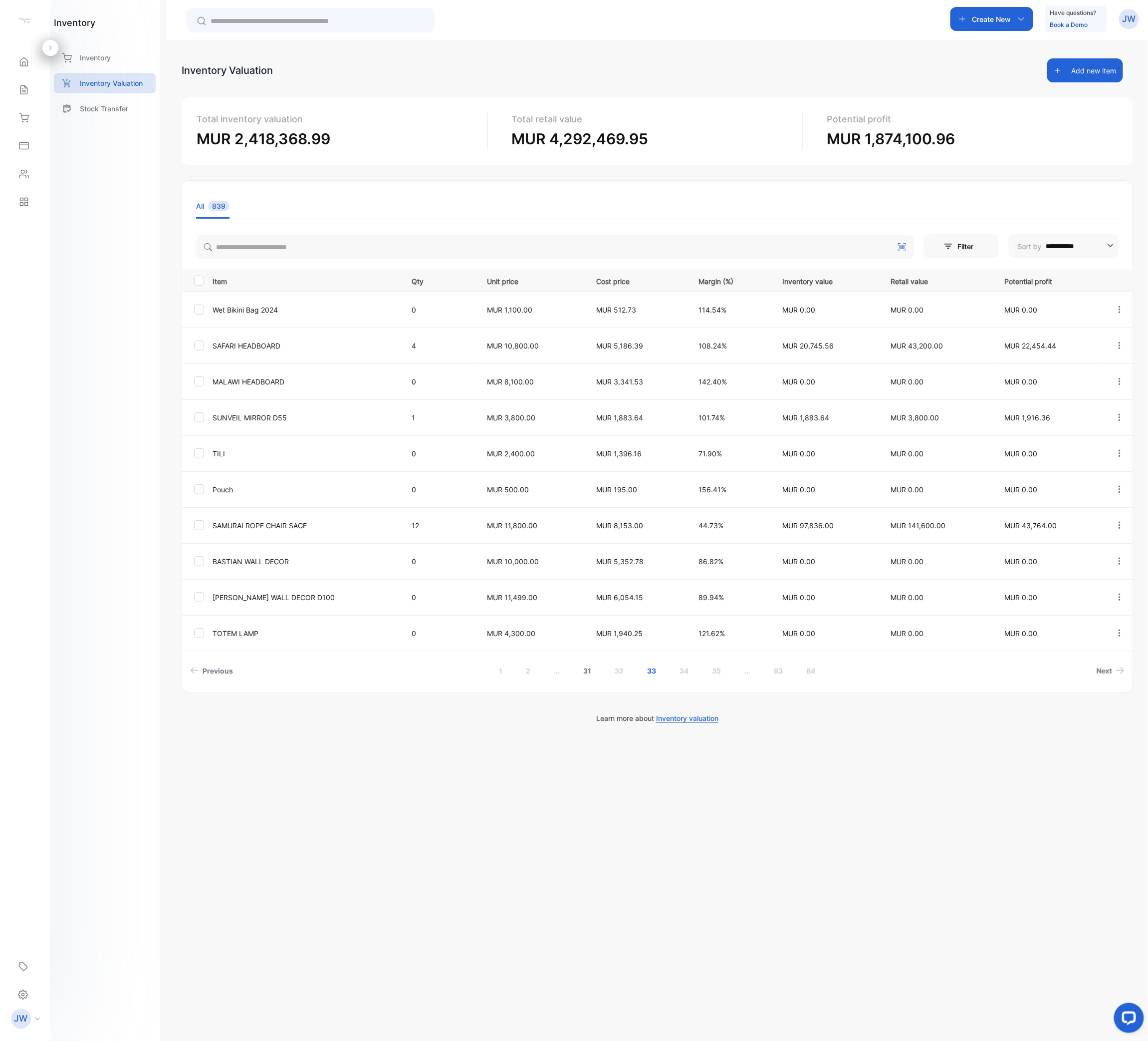
click at [628, 520] on link "32" at bounding box center [620, 670] width 33 height 19
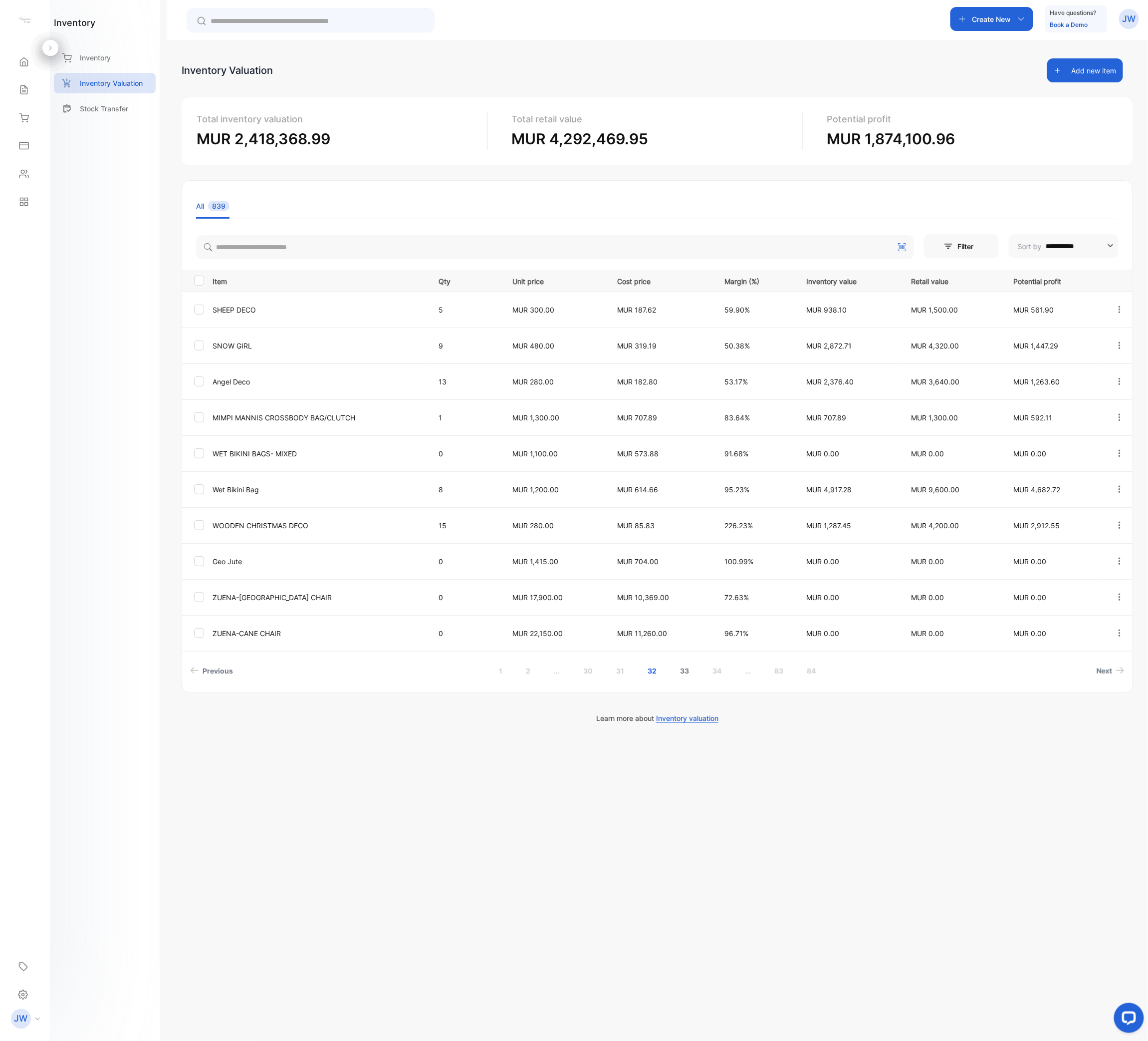
click at [687, 520] on link "33" at bounding box center [685, 670] width 33 height 19
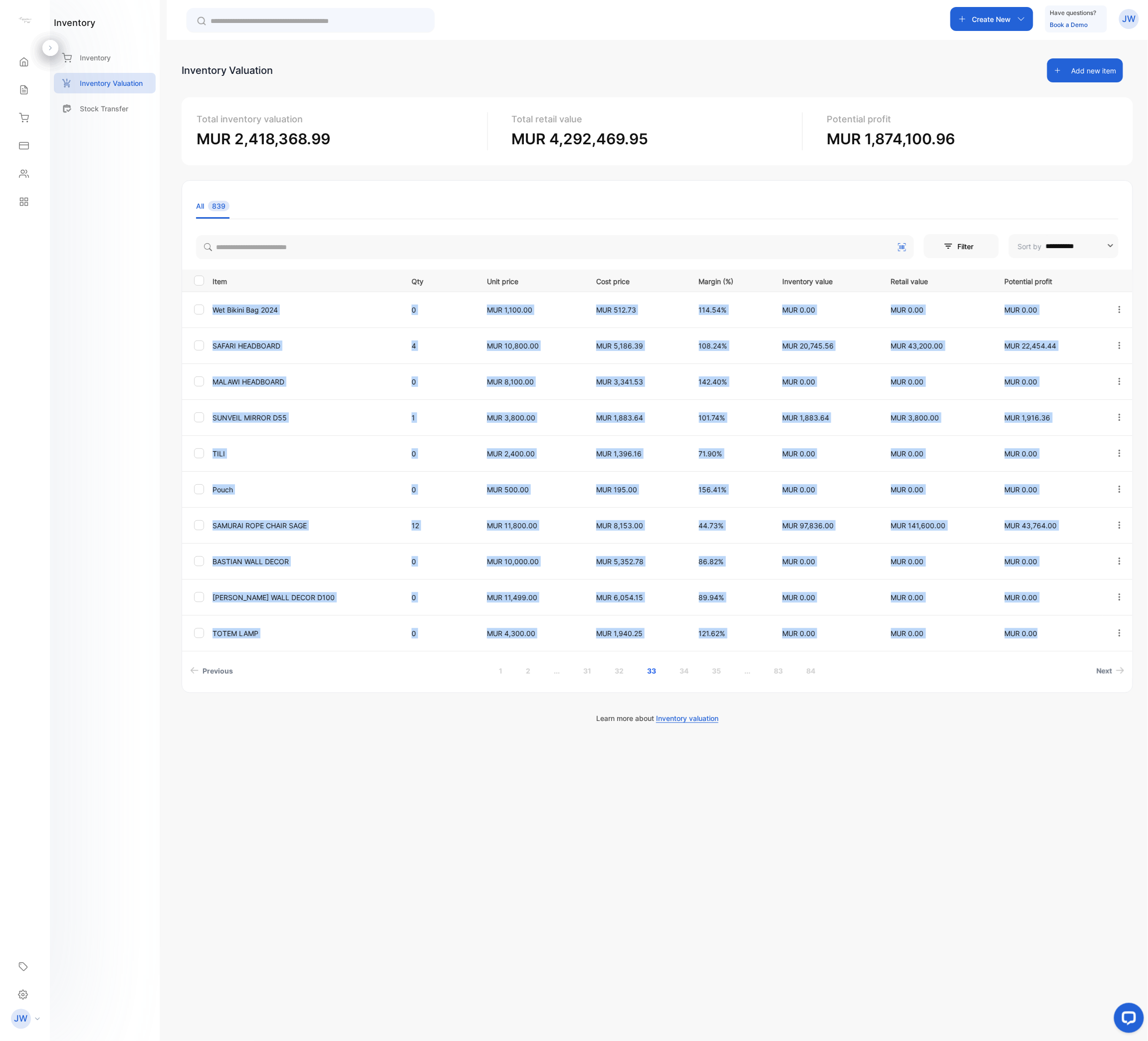
drag, startPoint x: 208, startPoint y: 303, endPoint x: 1046, endPoint y: 633, distance: 900.6
click at [1046, 520] on tbody "Wet Bikini Bag 2024 0 MUR 1,100.00 MUR 512.73 114.54% MUR 0.00 MUR 0.00 MUR 0.0…" at bounding box center [657, 471] width 951 height 359
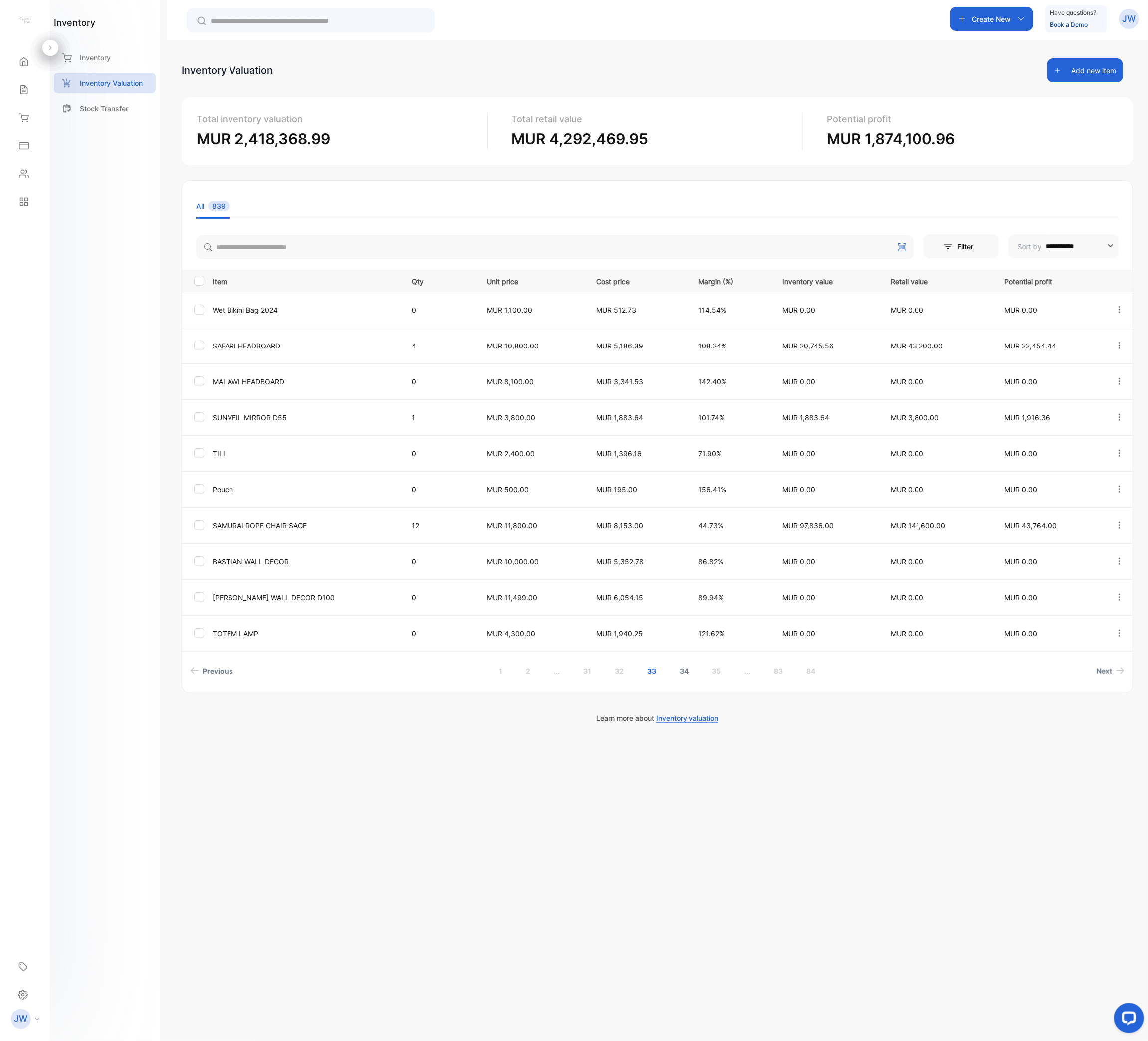
click at [684, 520] on link "34" at bounding box center [685, 670] width 33 height 19
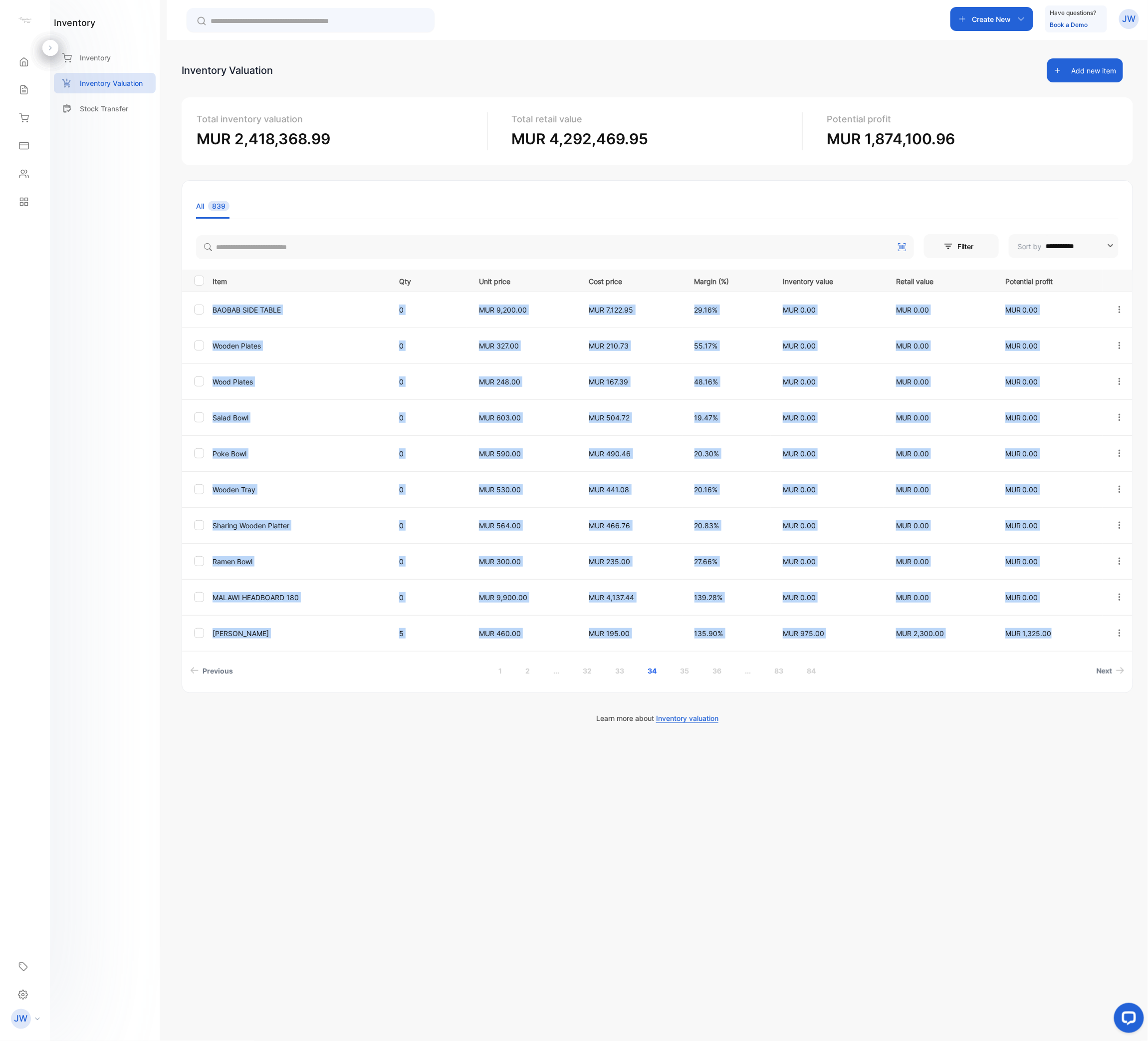
drag, startPoint x: 212, startPoint y: 311, endPoint x: 1059, endPoint y: 640, distance: 908.7
click at [1059, 520] on tbody "BAOBAB SIDE TABLE 0 MUR 9,200.00 MUR 7,122.95 29.16% MUR 0.00 MUR 0.00 MUR 0.00…" at bounding box center [657, 471] width 951 height 359
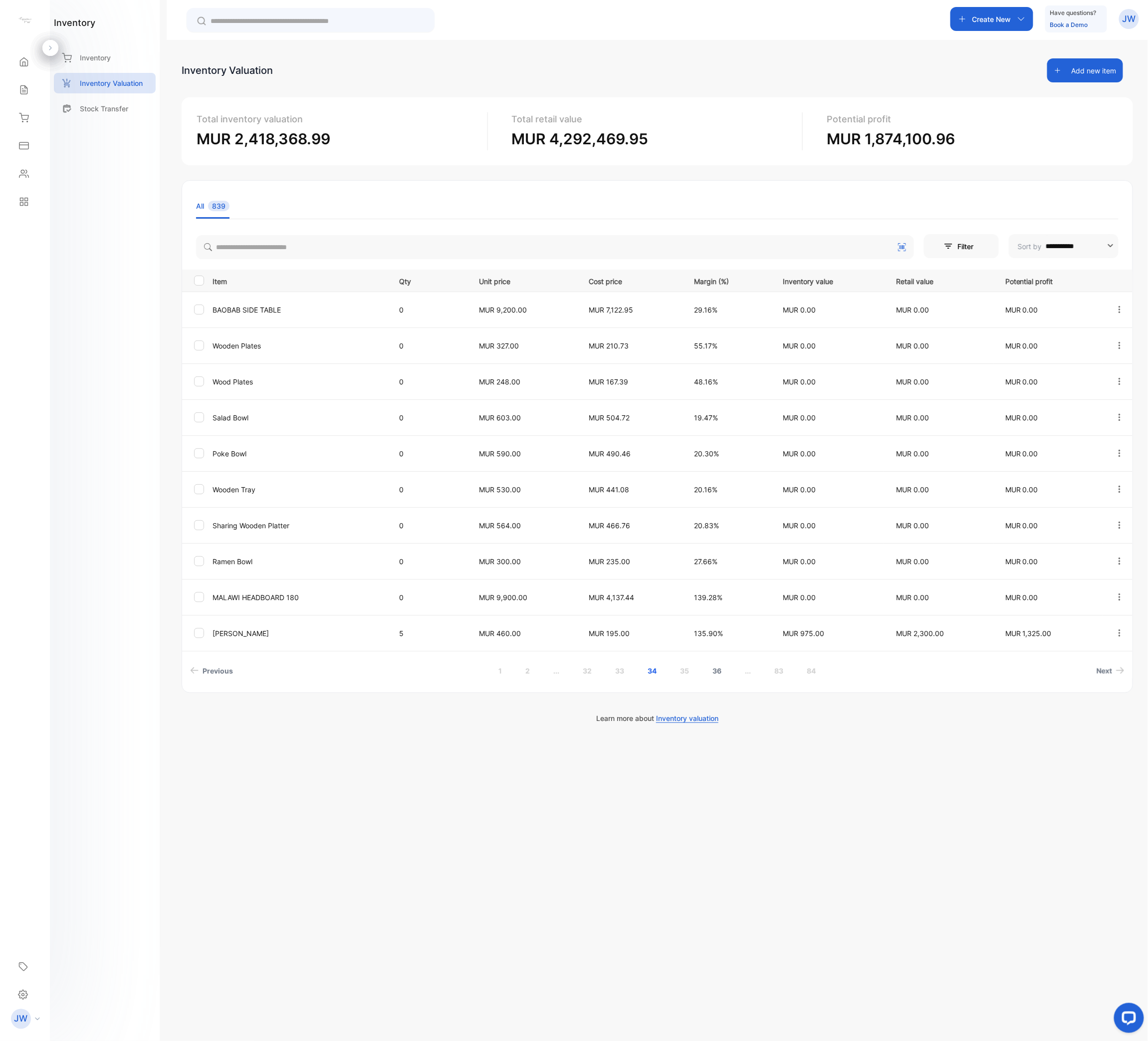
click at [678, 520] on link "35" at bounding box center [685, 670] width 33 height 19
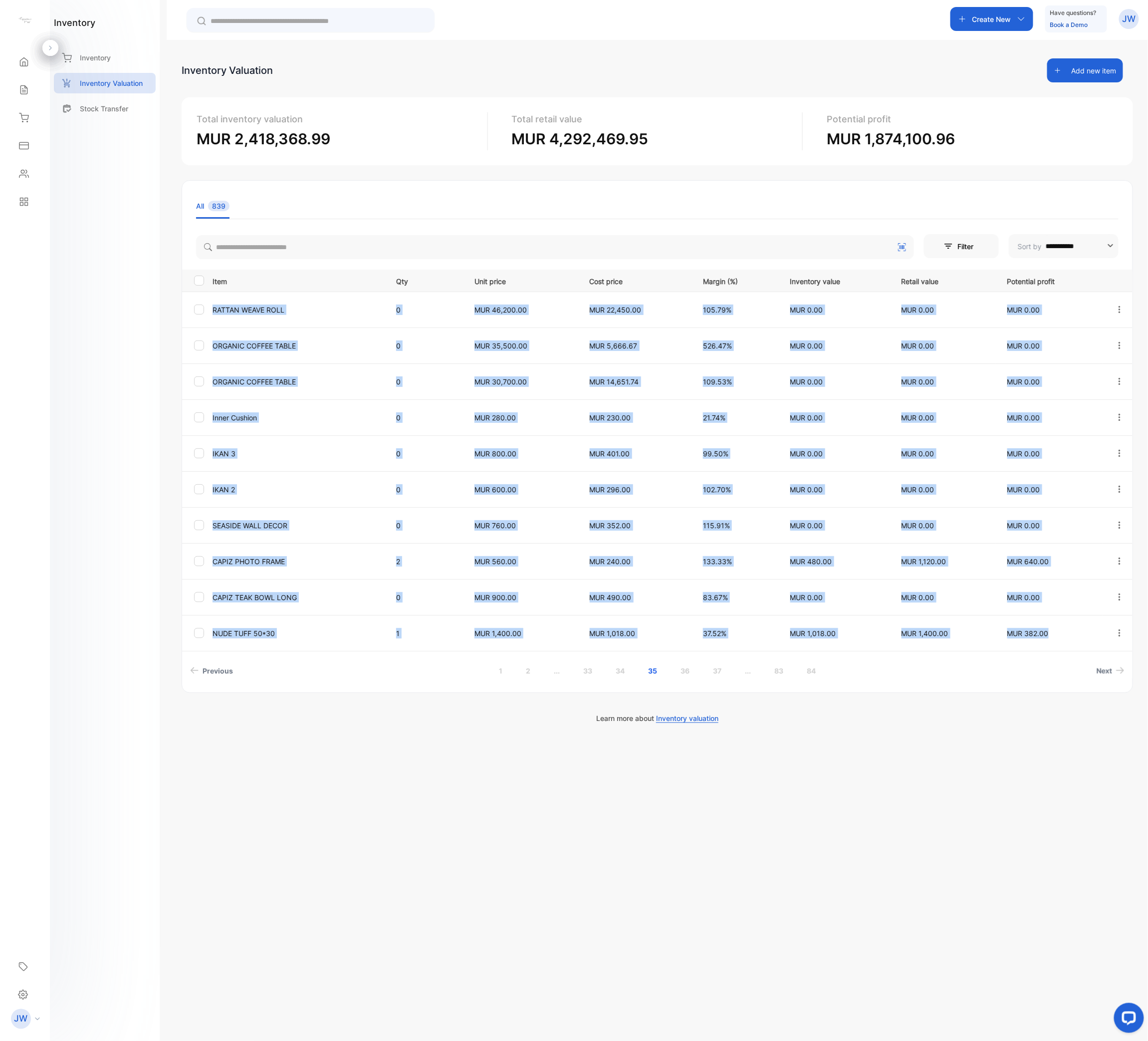
drag, startPoint x: 212, startPoint y: 307, endPoint x: 1058, endPoint y: 626, distance: 904.1
click at [1058, 520] on tbody "RATTAN WEAVE ROLL 0 MUR 46,200.00 MUR 22,450.00 105.79% MUR 0.00 MUR 0.00 MUR 0…" at bounding box center [657, 471] width 951 height 359
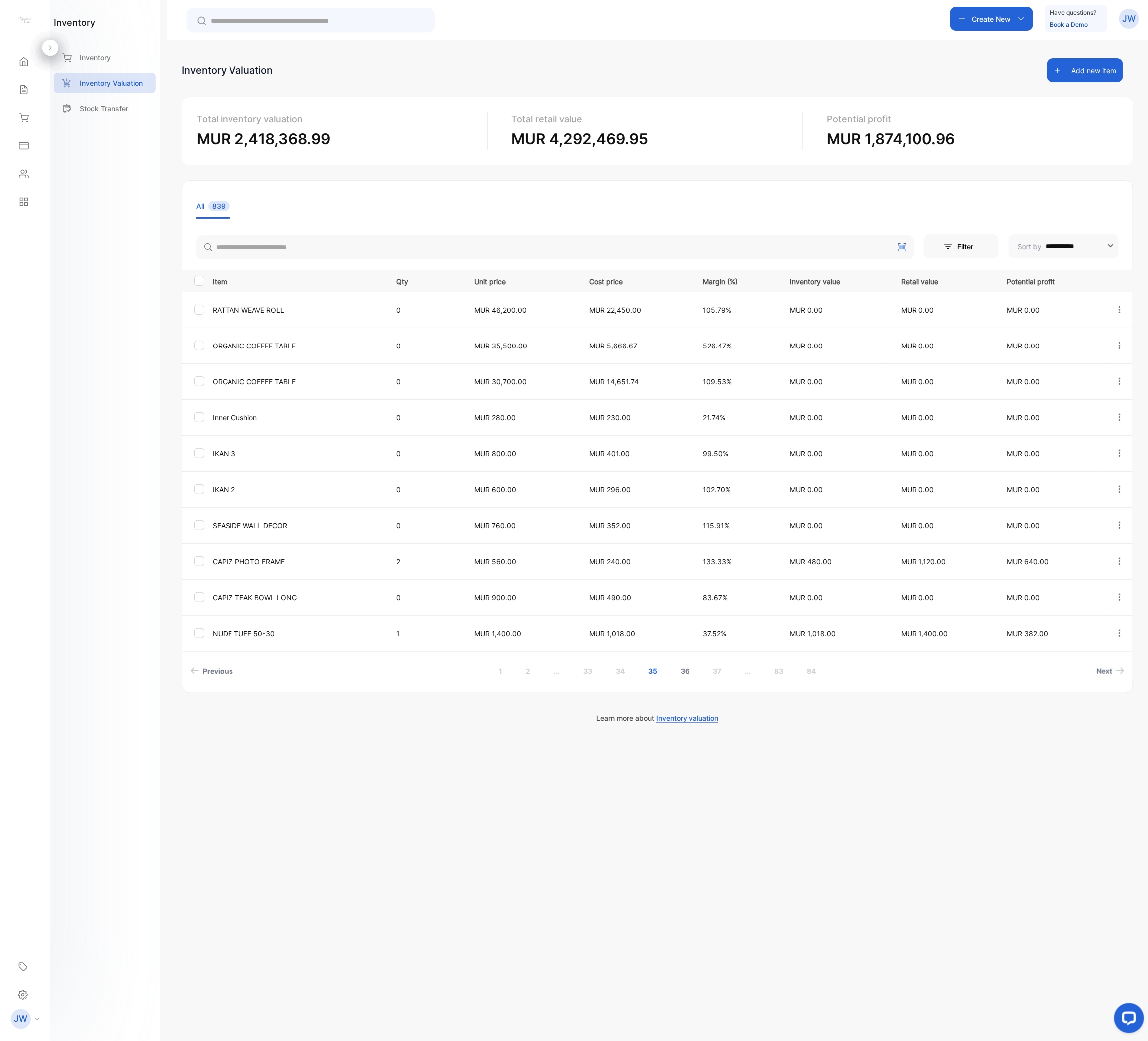
click at [684, 520] on link "36" at bounding box center [685, 670] width 33 height 19
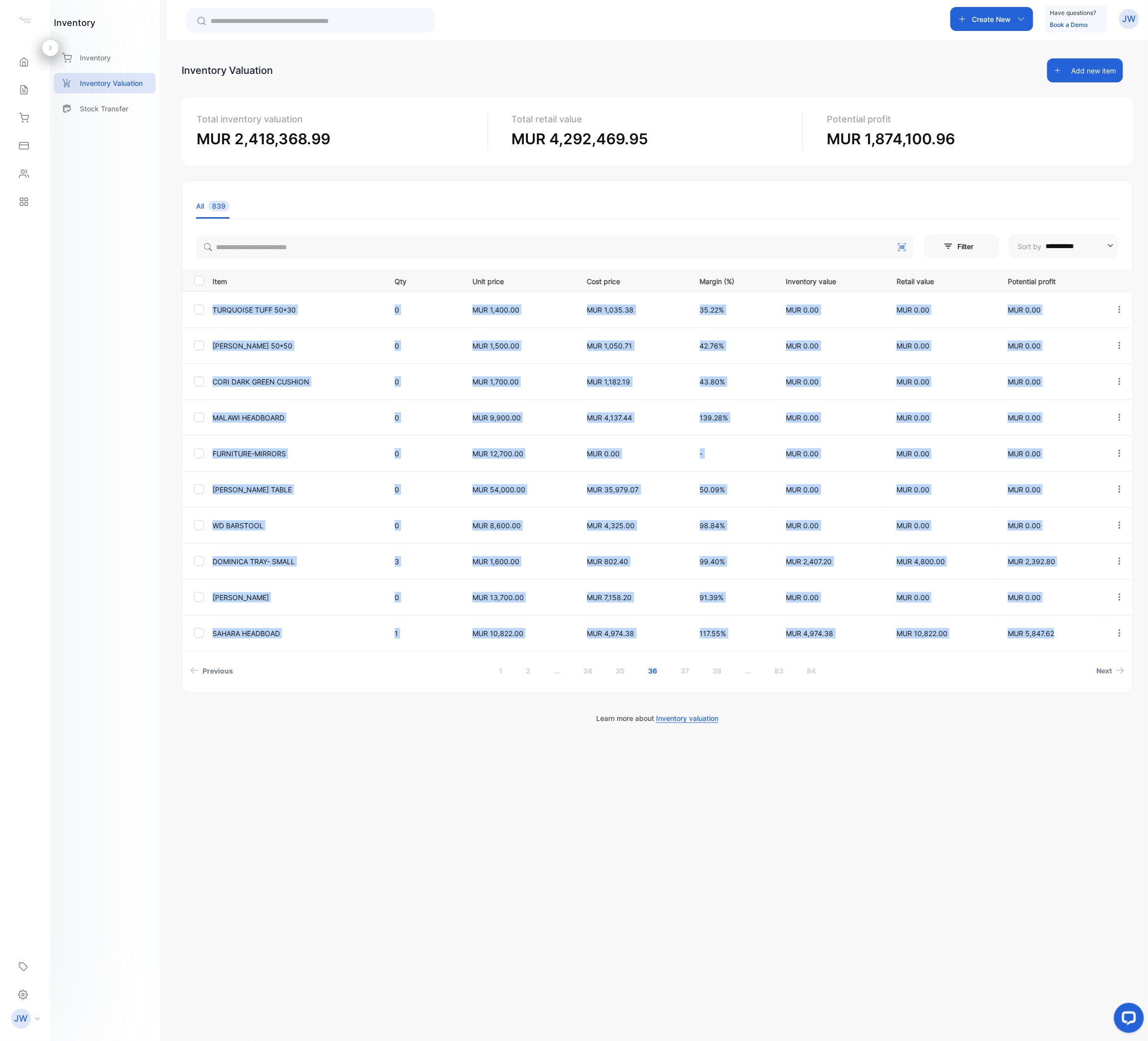
drag, startPoint x: 205, startPoint y: 305, endPoint x: 1089, endPoint y: 633, distance: 942.9
click at [1089, 520] on tbody "TURQUOISE TUFF 50*30 0 MUR 1,400.00 MUR 1,035.38 35.22% MUR 0.00 MUR 0.00 MUR 0…" at bounding box center [657, 471] width 951 height 359
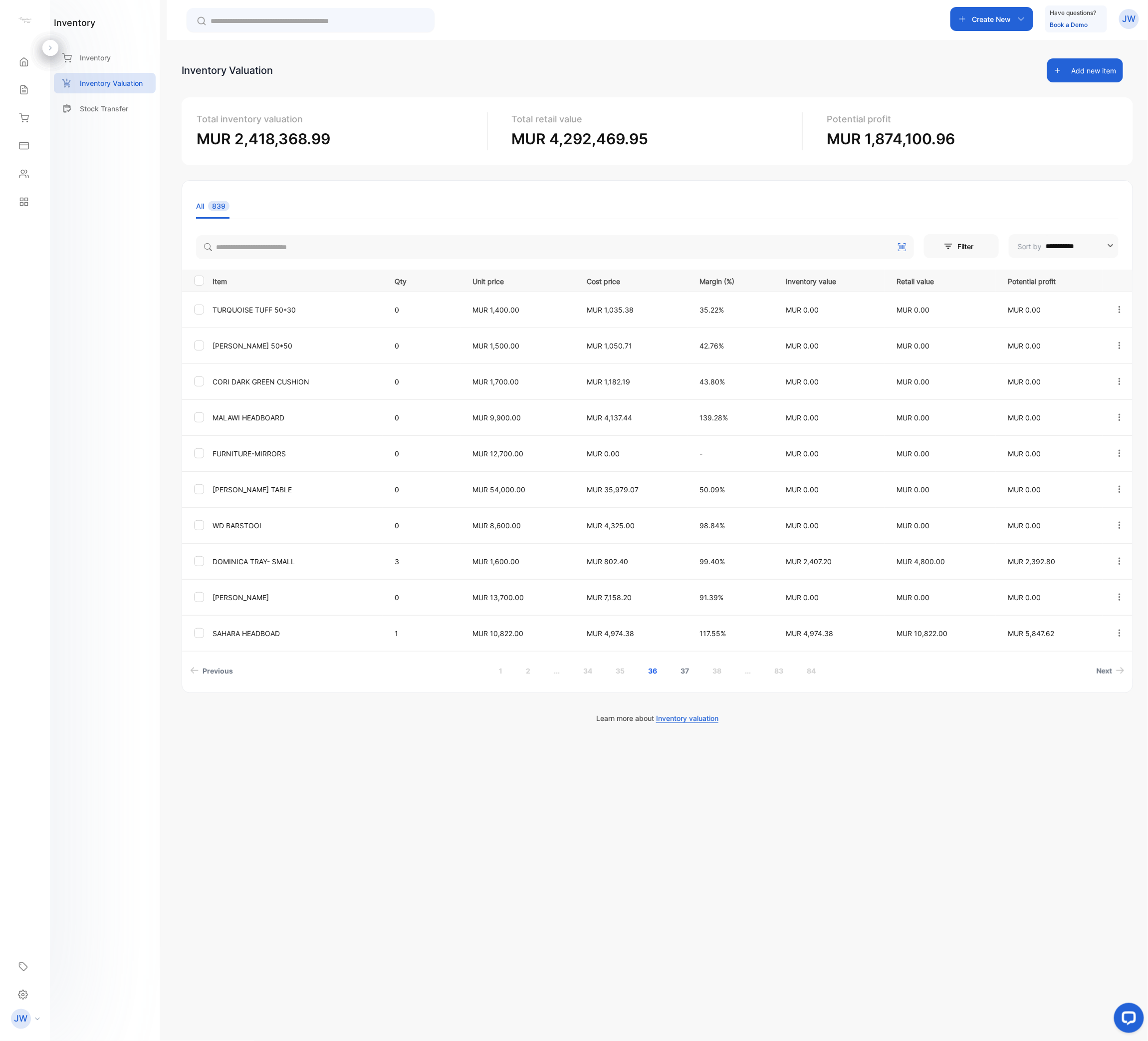
click at [681, 520] on link "37" at bounding box center [685, 670] width 32 height 19
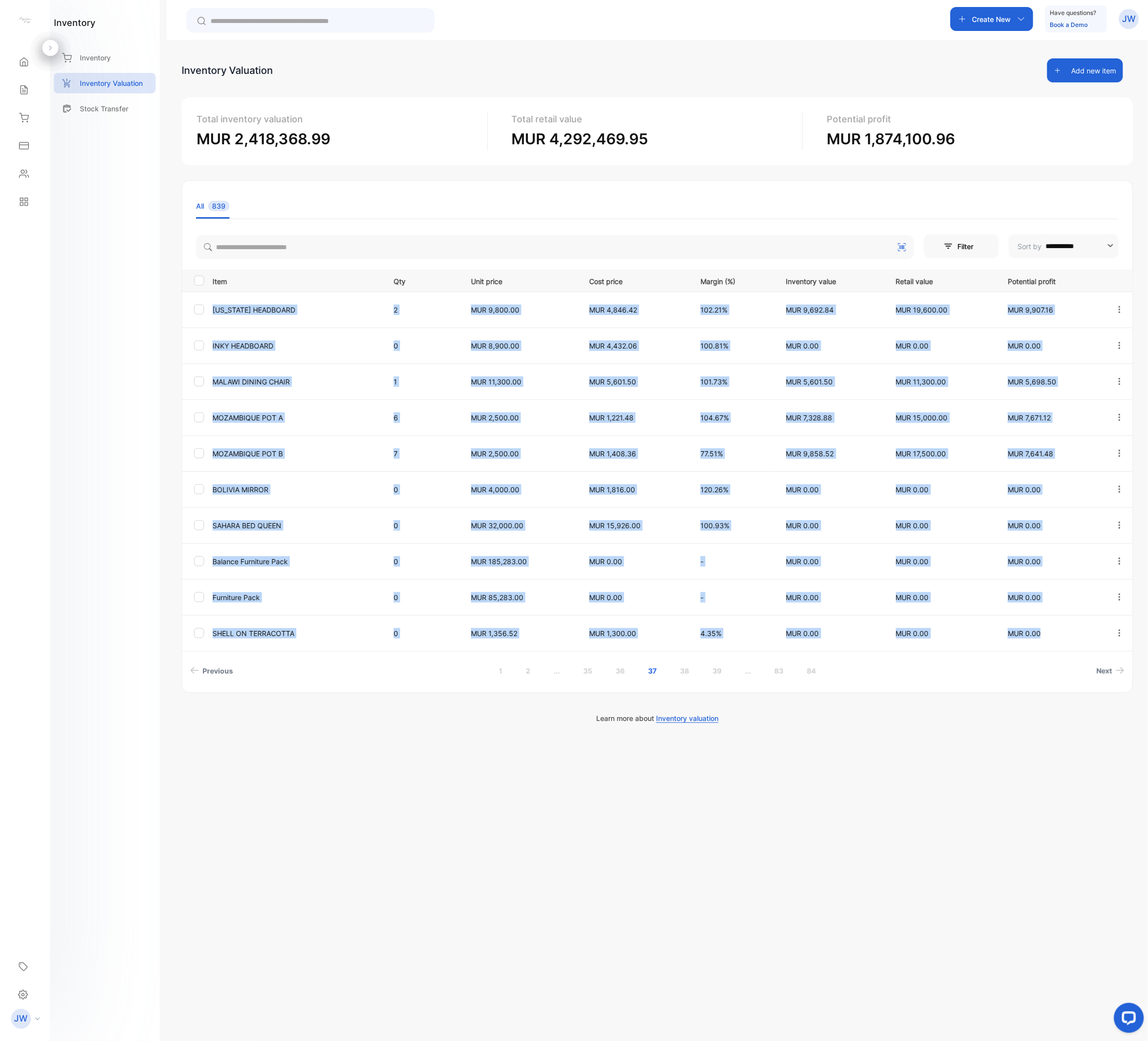
drag, startPoint x: 212, startPoint y: 307, endPoint x: 1079, endPoint y: 632, distance: 925.9
click at [1085, 520] on tbody "[US_STATE] HEADBOARD 2 MUR 9,800.00 MUR 4,846.42 102.21% MUR 9,692.84 MUR 19,60…" at bounding box center [657, 471] width 951 height 359
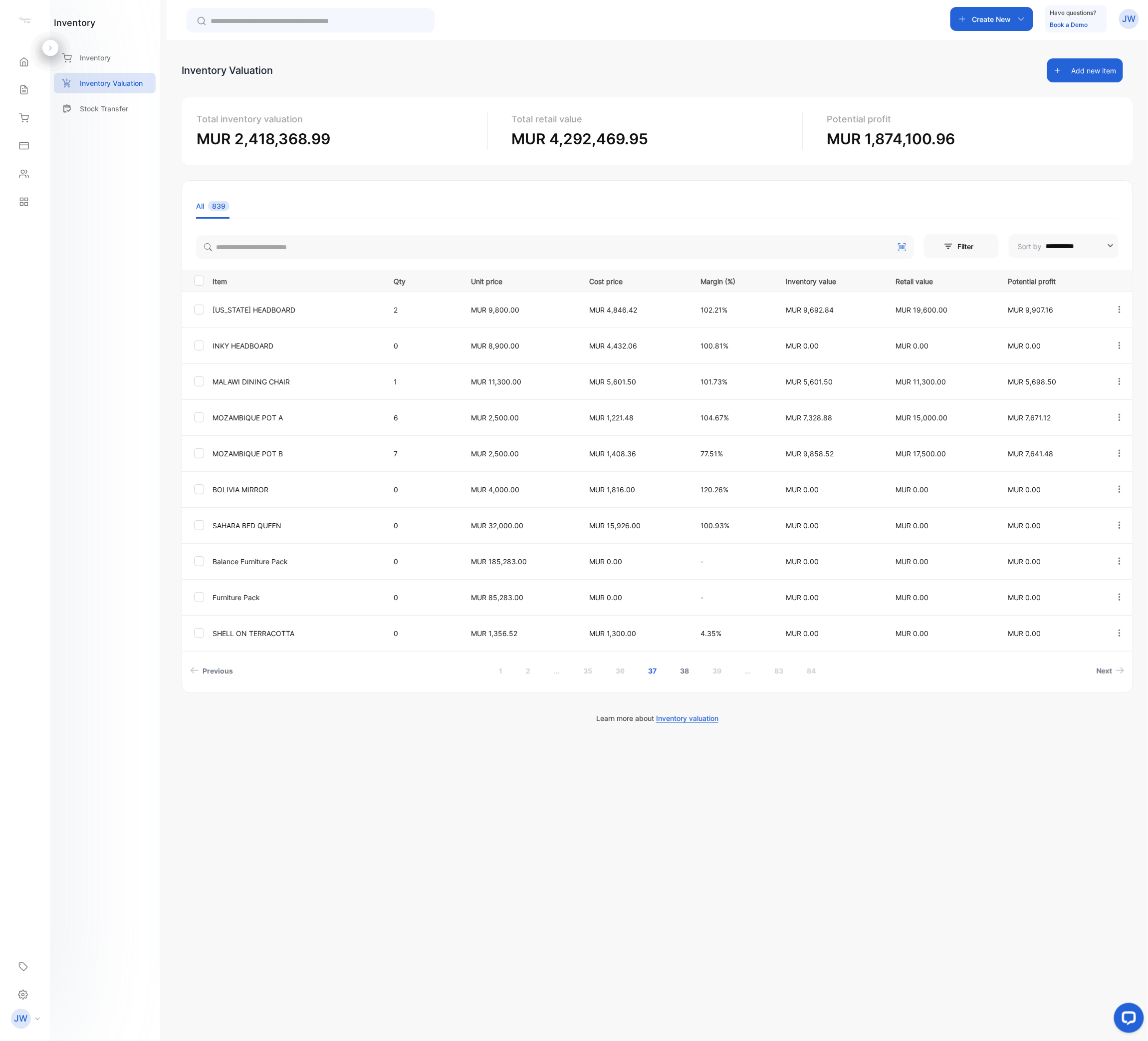
click at [684, 520] on link "38" at bounding box center [685, 670] width 33 height 19
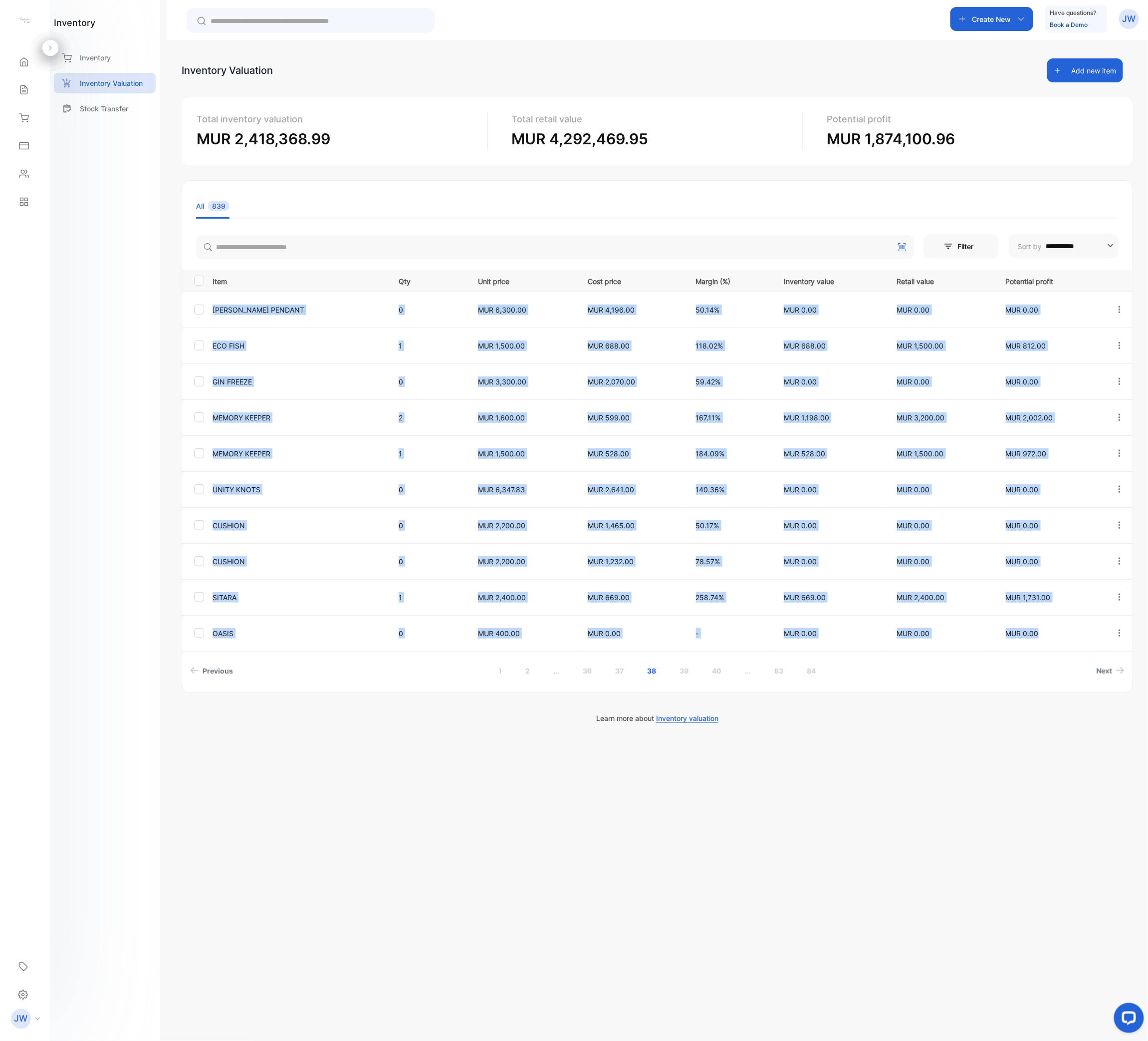
drag, startPoint x: 220, startPoint y: 318, endPoint x: 1086, endPoint y: 645, distance: 925.7
click at [1086, 520] on tbody "[PERSON_NAME] PENDANT 0 MUR 6,300.00 MUR 4,196.00 50.14% MUR 0.00 MUR 0.00 MUR …" at bounding box center [657, 471] width 951 height 359
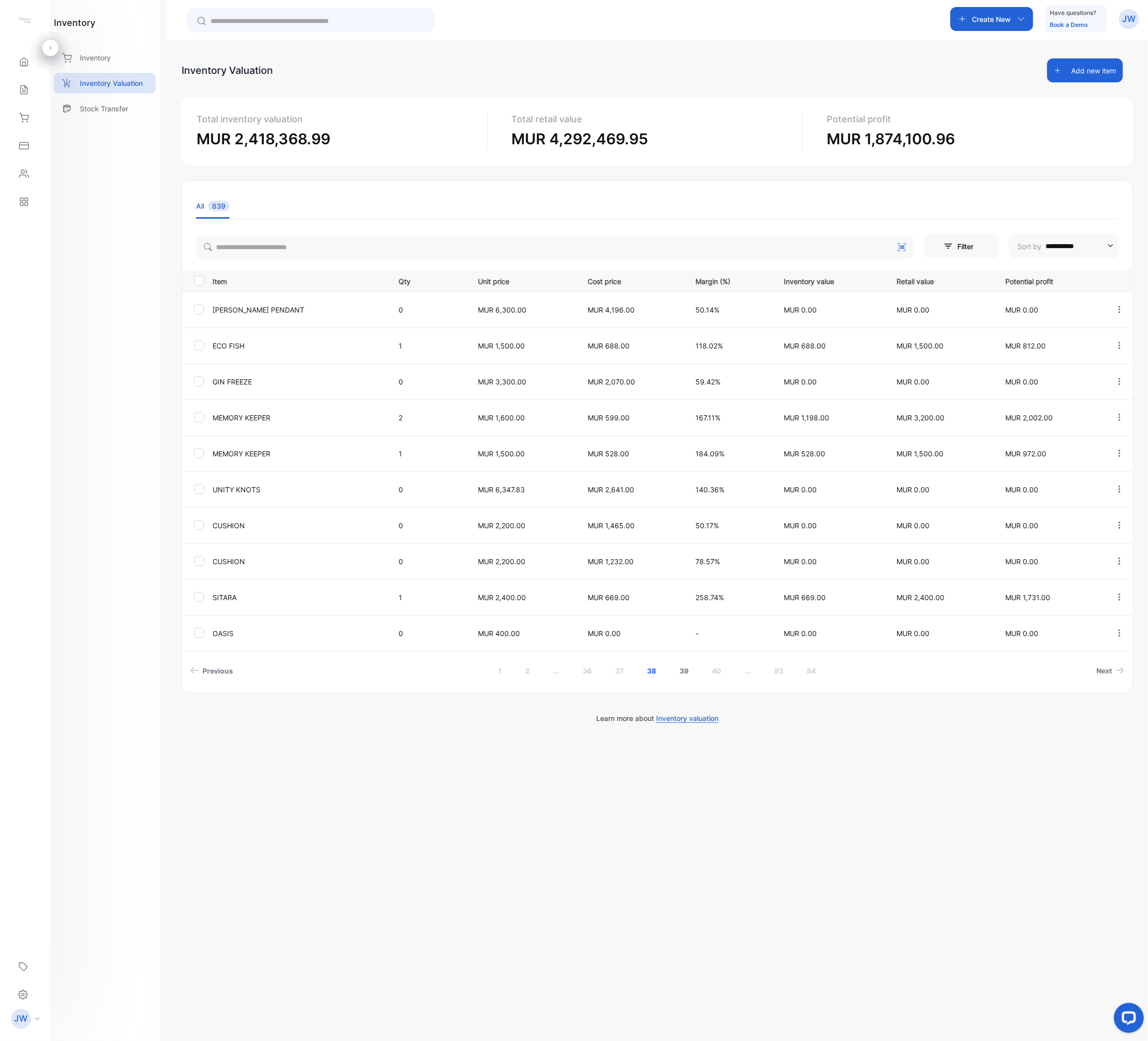
click at [688, 520] on link "39" at bounding box center [685, 670] width 33 height 19
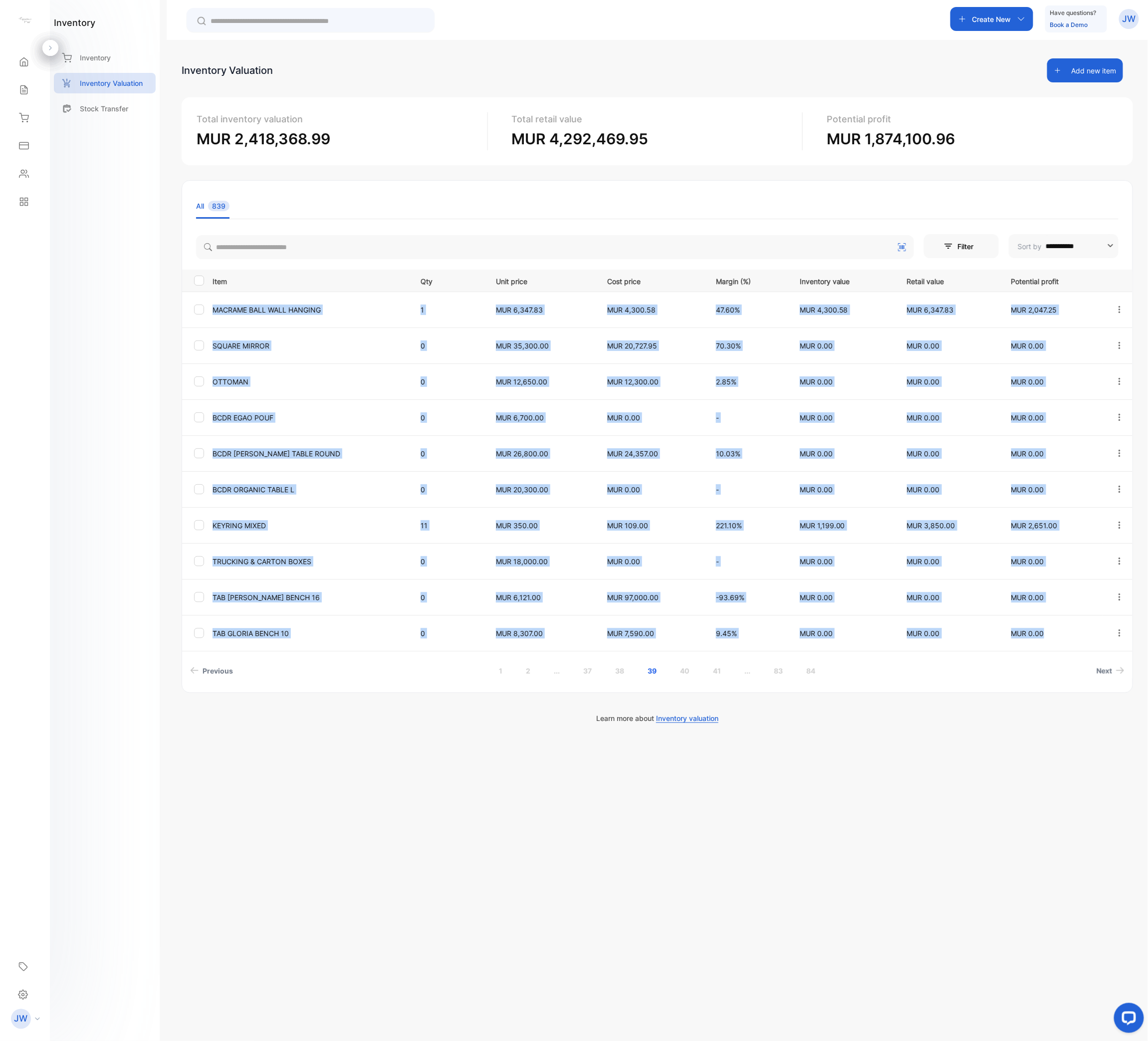
drag, startPoint x: 209, startPoint y: 304, endPoint x: 1052, endPoint y: 646, distance: 909.7
click at [1052, 520] on tbody "MACRAME BALL WALL HANGING 1 MUR 6,347.83 MUR 4,300.58 47.60% MUR 4,300.58 MUR 6…" at bounding box center [657, 471] width 951 height 359
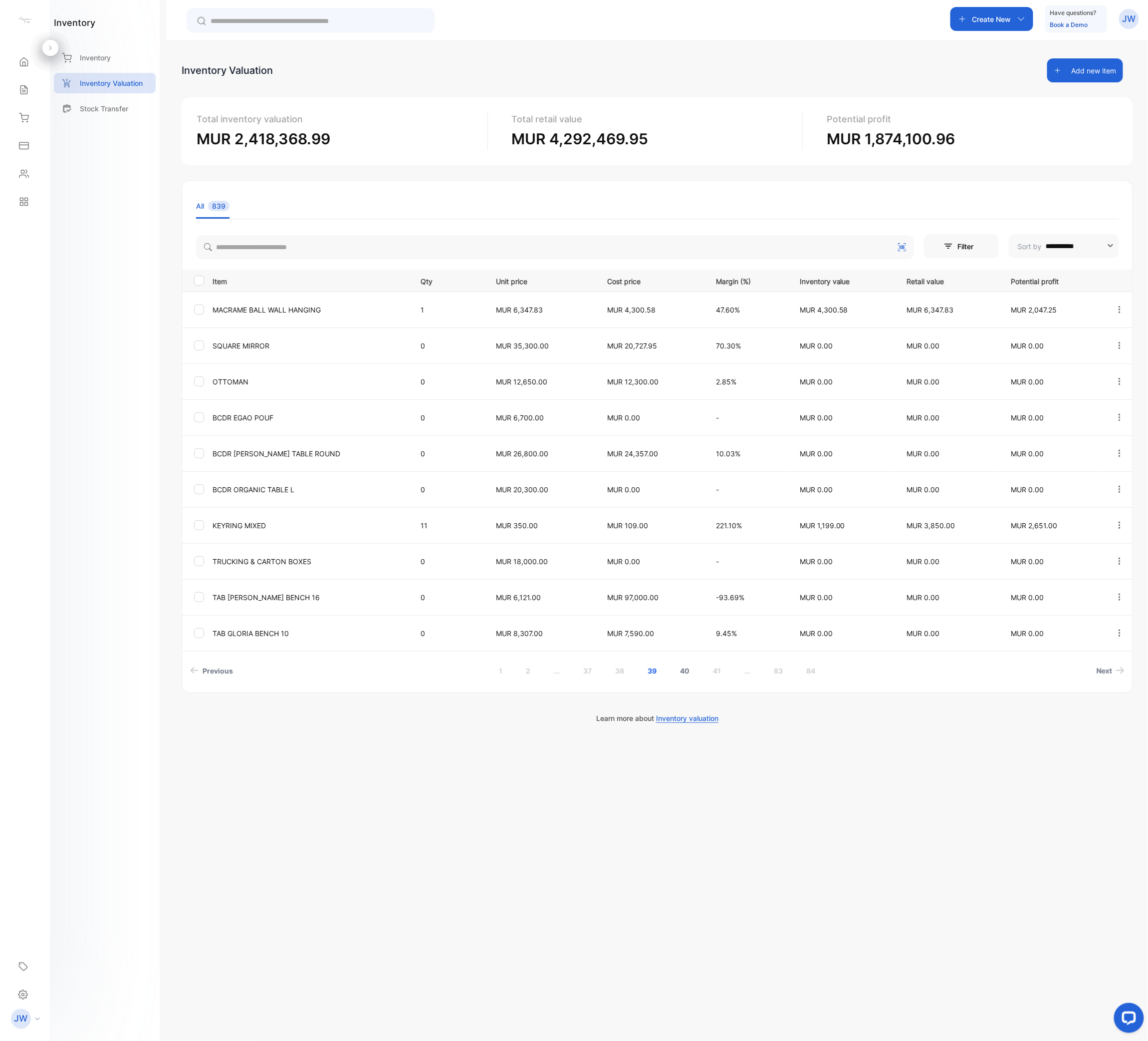
click at [695, 520] on link "40" at bounding box center [685, 670] width 33 height 19
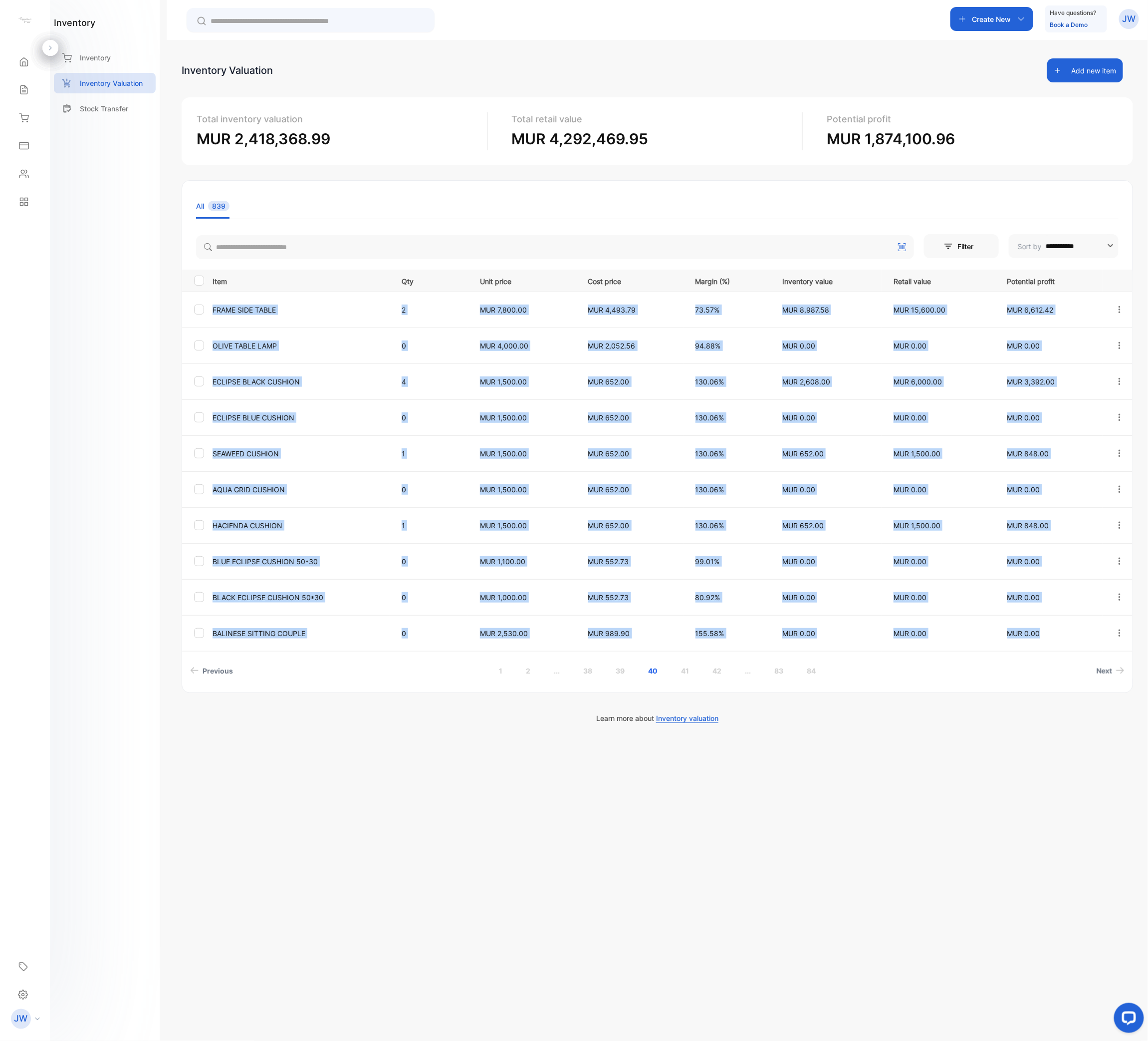
drag, startPoint x: 211, startPoint y: 308, endPoint x: 1045, endPoint y: 636, distance: 896.2
click at [1045, 520] on tbody "FRAME SIDE TABLE 2 MUR 7,800.00 MUR 4,493.79 73.57% MUR 8,987.58 MUR 15,600.00 …" at bounding box center [657, 471] width 951 height 359
click at [312, 520] on div "**********" at bounding box center [657, 437] width 952 height 512
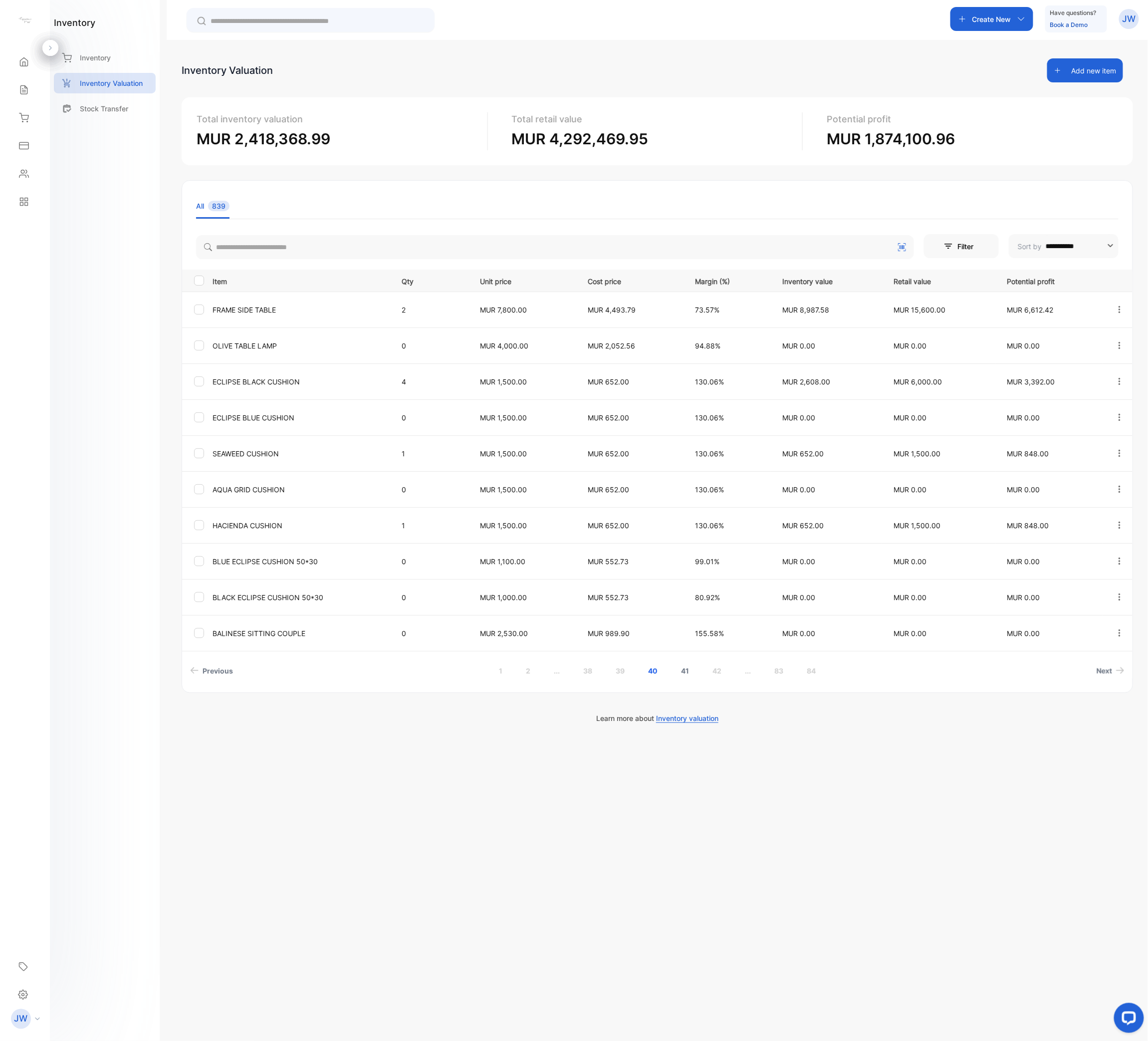
click at [682, 520] on link "41" at bounding box center [686, 670] width 32 height 19
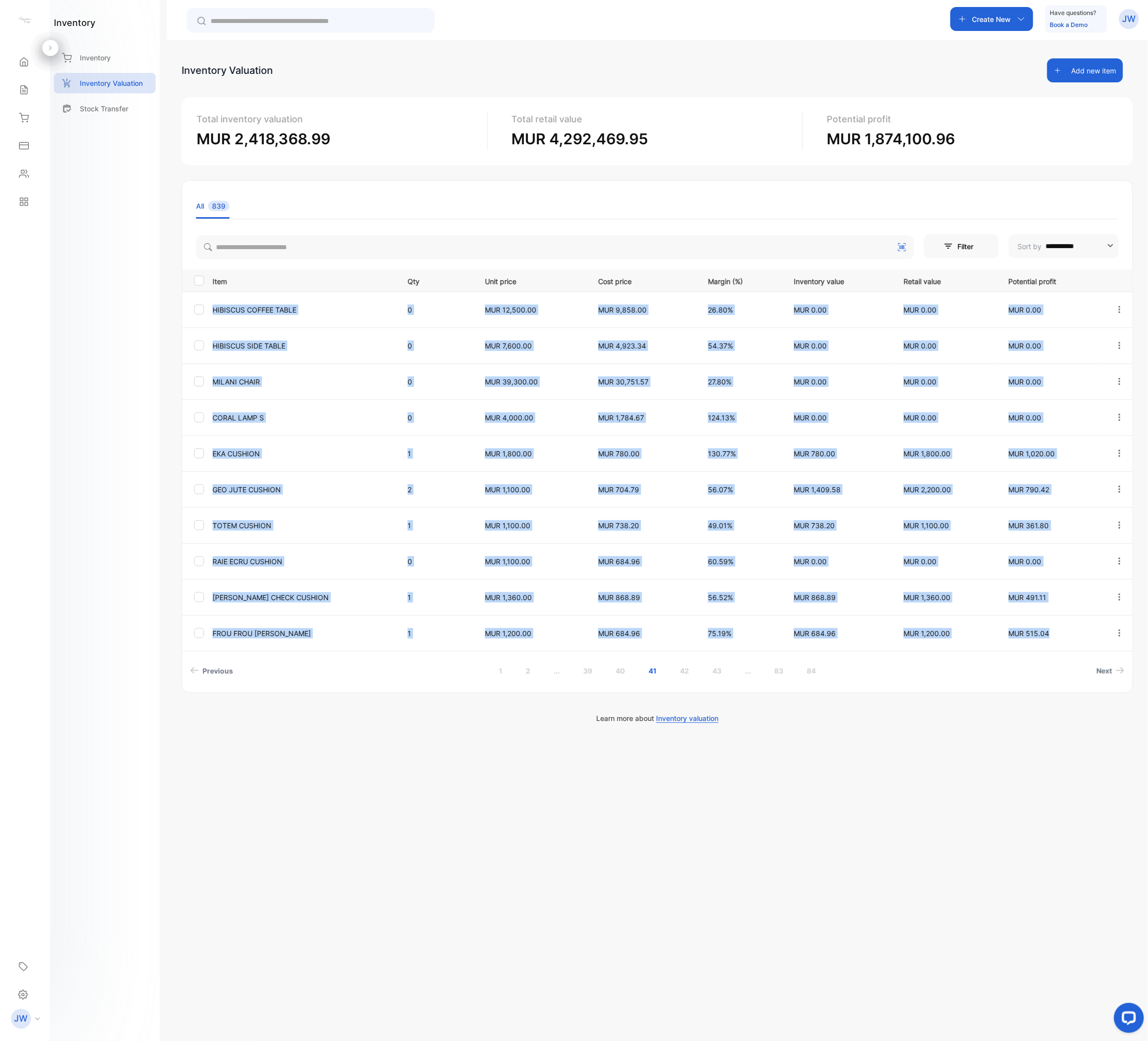
drag, startPoint x: 214, startPoint y: 321, endPoint x: 1063, endPoint y: 643, distance: 908.0
click at [1063, 520] on tbody "HIBISCUS COFFEE TABLE 0 MUR 12,500.00 MUR 9,858.00 26.80% MUR 0.00 MUR 0.00 MUR…" at bounding box center [657, 471] width 951 height 359
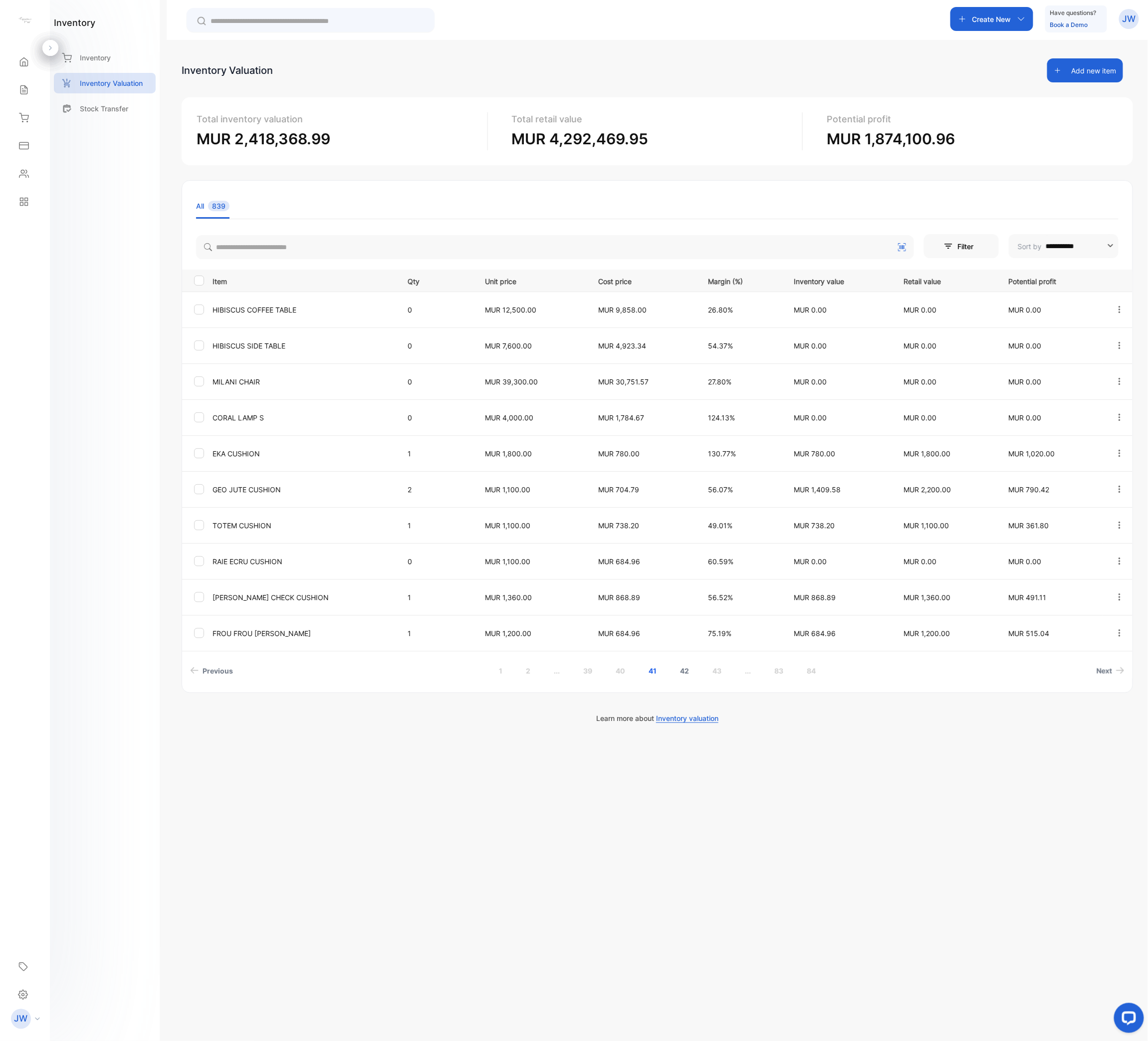
click at [686, 520] on link "42" at bounding box center [685, 670] width 33 height 19
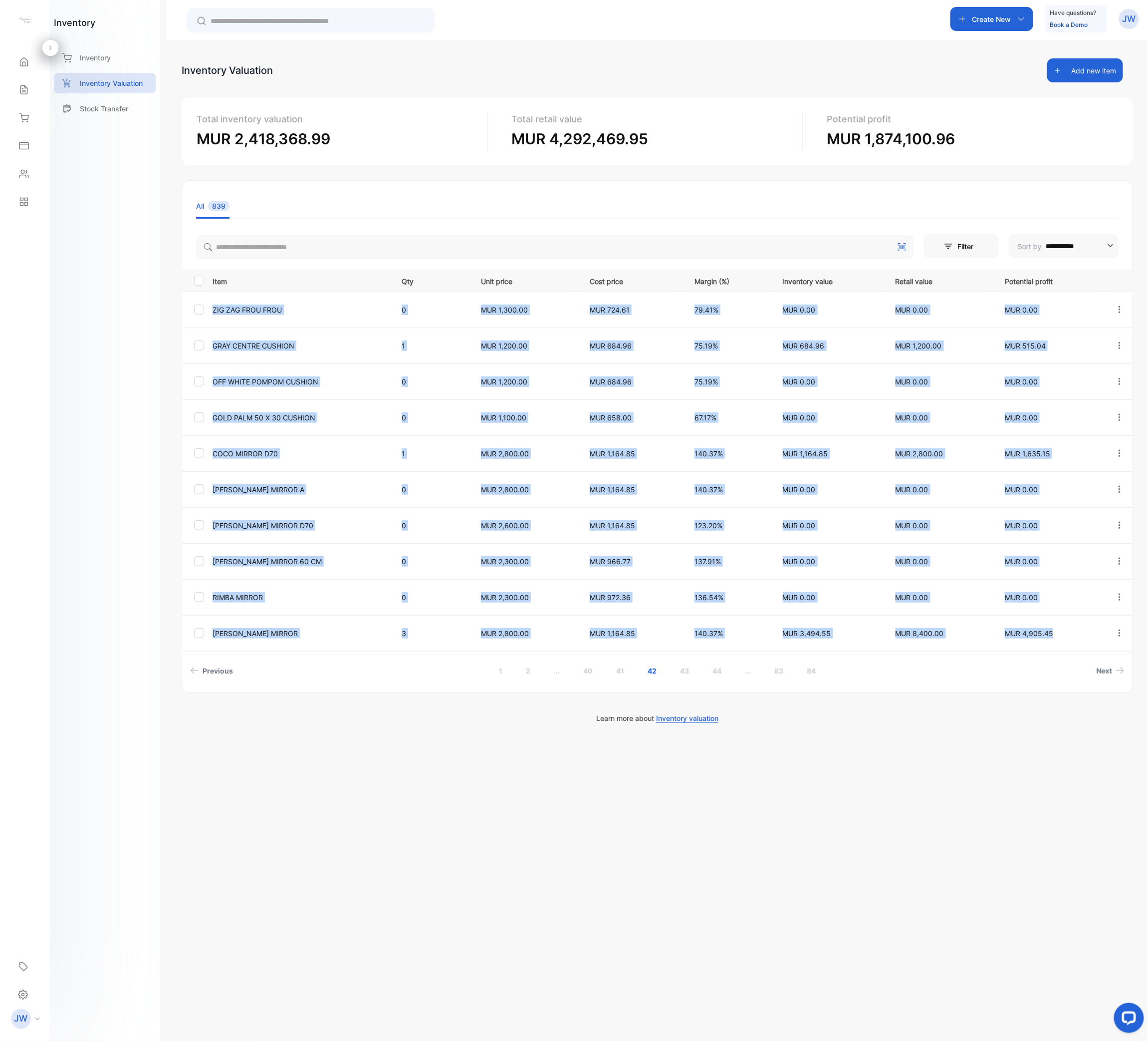
drag, startPoint x: 212, startPoint y: 308, endPoint x: 1060, endPoint y: 635, distance: 908.9
click at [1060, 520] on tbody "ZIG ZAG FROU FROU 0 MUR 1,300.00 MUR 724.61 79.41% MUR 0.00 MUR 0.00 MUR 0.00 G…" at bounding box center [657, 471] width 951 height 359
click at [692, 520] on link "43" at bounding box center [685, 670] width 33 height 19
drag, startPoint x: 209, startPoint y: 307, endPoint x: 1052, endPoint y: 639, distance: 906.0
click at [1052, 520] on tbody "IKAN WALL DECOR 0 MUR 4,800.00 MUR 3,260.71 47.21% MUR 0.00 MUR 0.00 MUR 0.00 P…" at bounding box center [657, 471] width 951 height 359
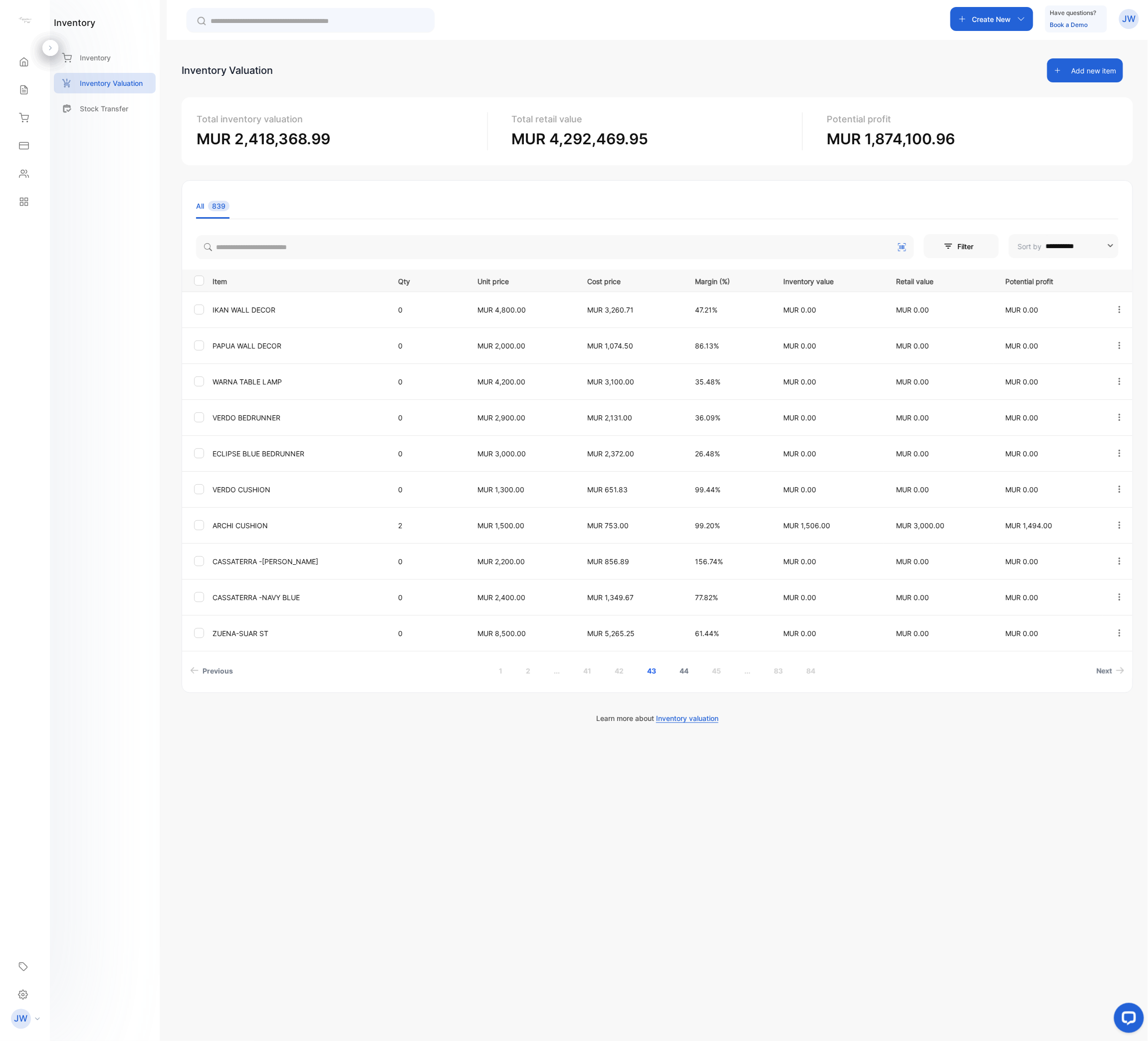
click at [676, 520] on link "44" at bounding box center [685, 670] width 33 height 19
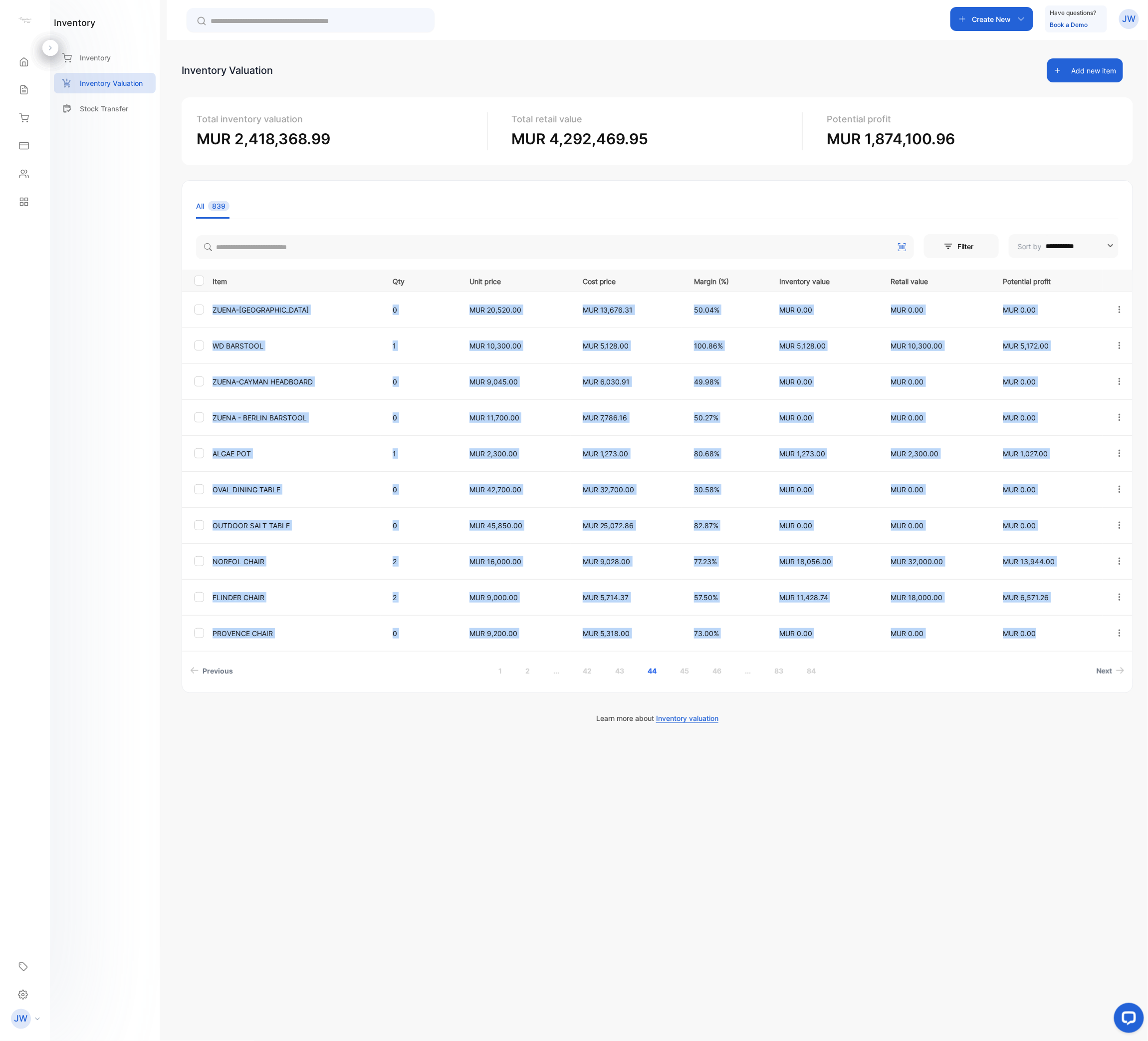
drag, startPoint x: 213, startPoint y: 304, endPoint x: 1052, endPoint y: 635, distance: 901.9
click at [1052, 520] on tbody "ZUENA-BROOKLYN CT 0 MUR 20,520.00 MUR 13,676.31 50.04% MUR 0.00 MUR 0.00 MUR 0.…" at bounding box center [657, 471] width 951 height 359
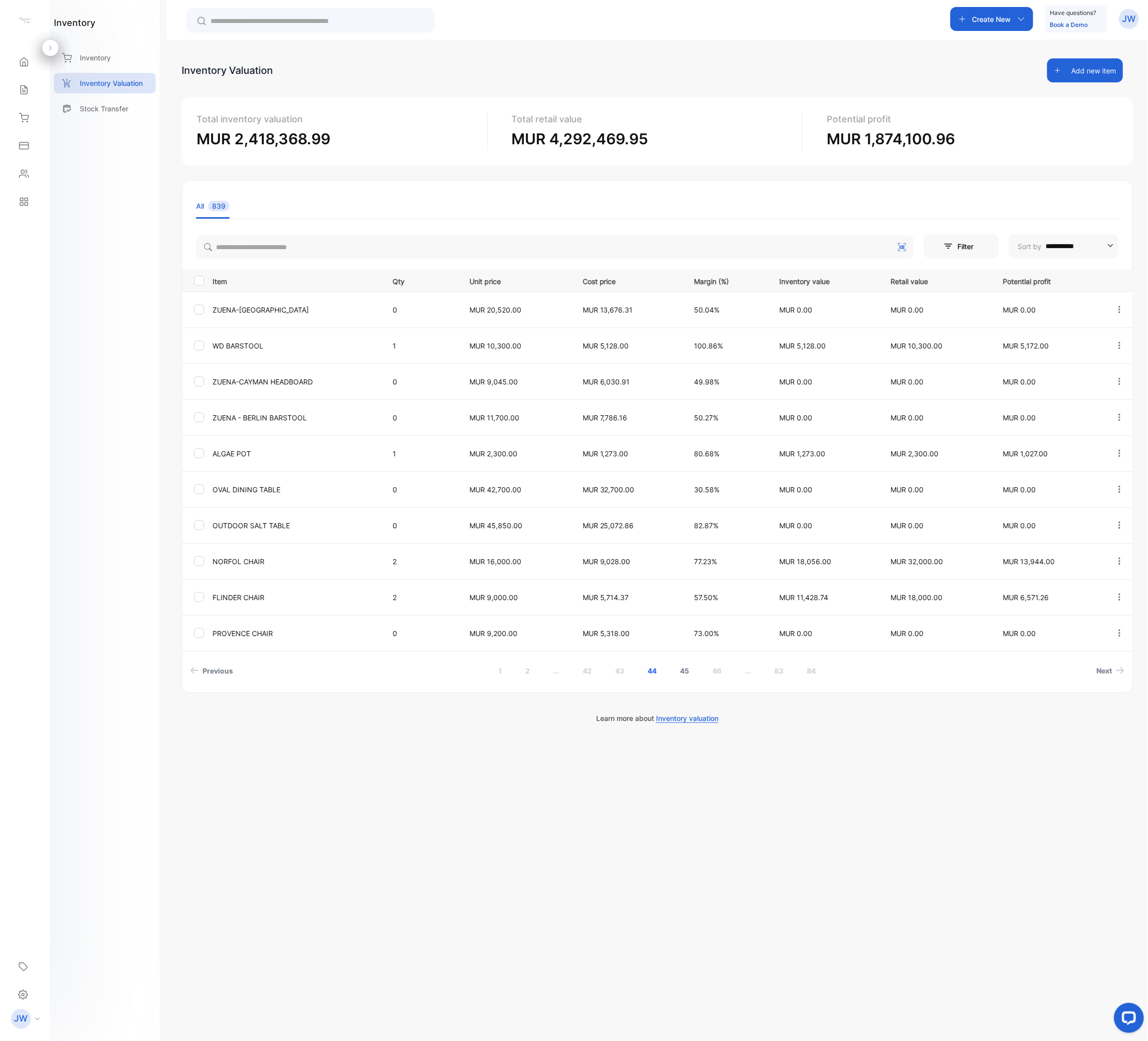
click at [684, 520] on link "45" at bounding box center [685, 670] width 33 height 19
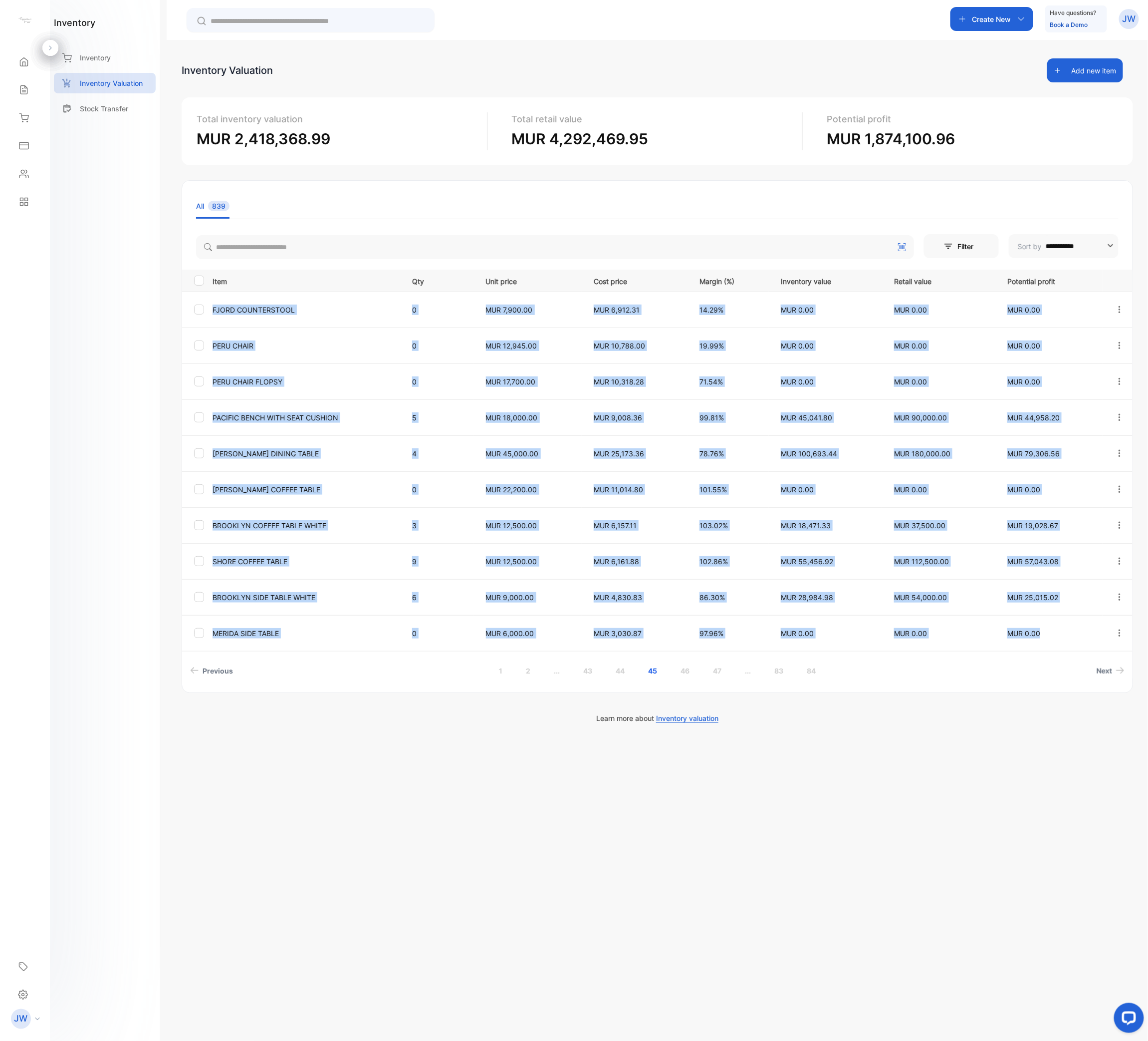
drag, startPoint x: 212, startPoint y: 307, endPoint x: 1063, endPoint y: 636, distance: 912.4
click at [1063, 520] on tbody "FJORD COUNTERSTOOL 0 MUR 7,900.00 MUR 6,912.31 14.29% MUR 0.00 MUR 0.00 MUR 0.0…" at bounding box center [657, 471] width 951 height 359
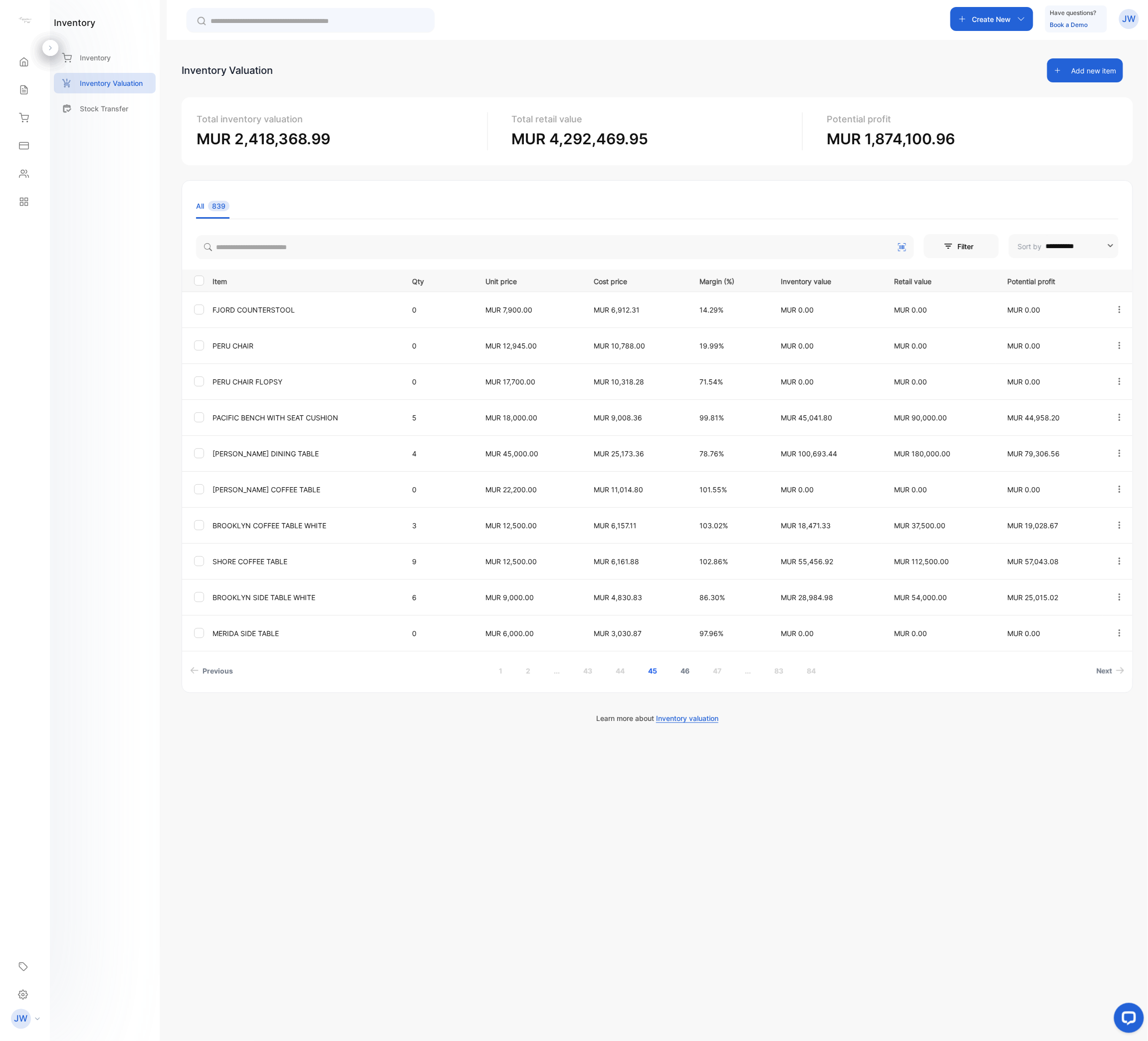
click at [696, 520] on link "46" at bounding box center [685, 670] width 33 height 19
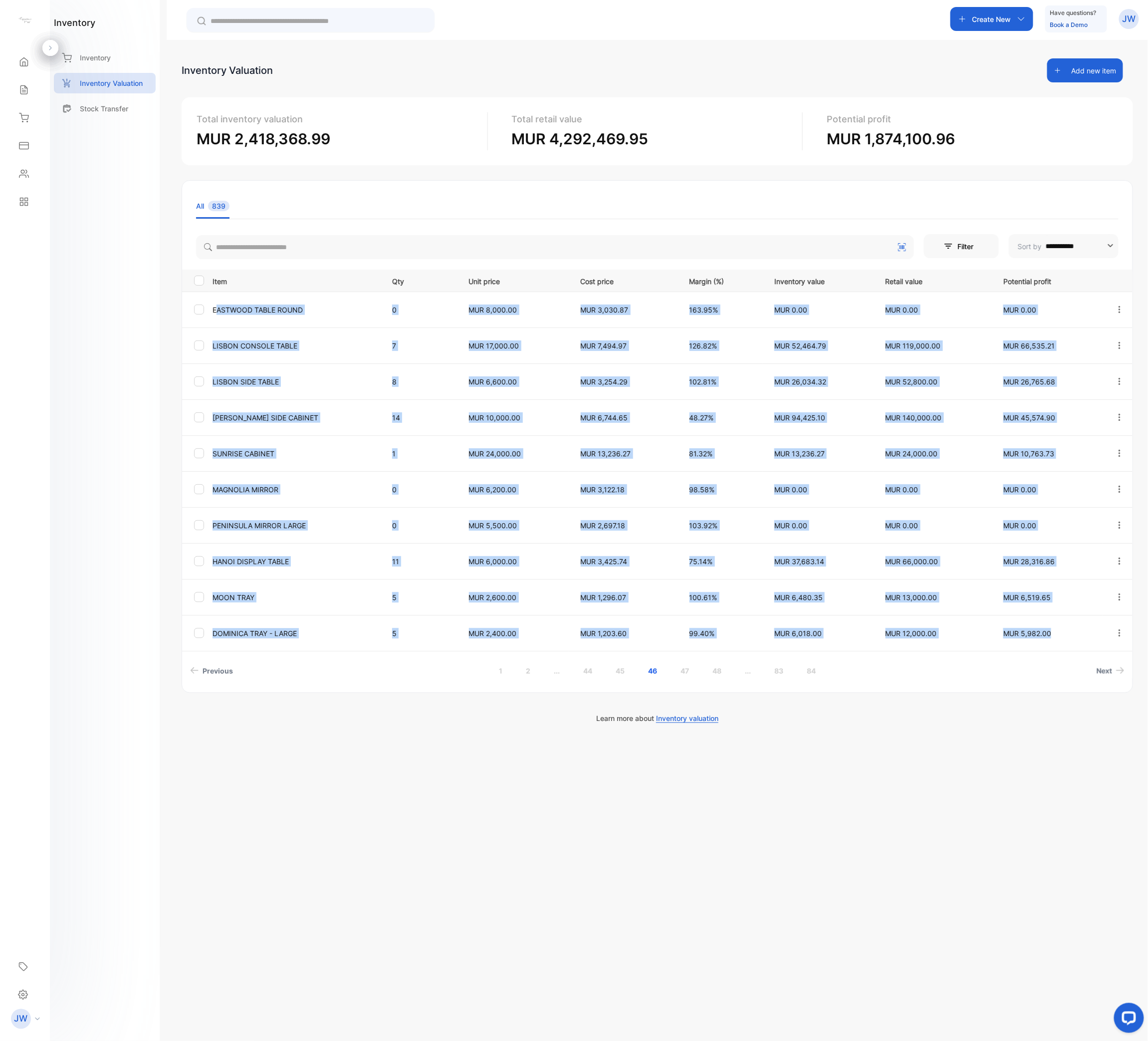
drag, startPoint x: 211, startPoint y: 303, endPoint x: 1056, endPoint y: 644, distance: 911.2
click at [1056, 520] on tbody "EASTWOOD TABLE ROUND 0 MUR 8,000.00 MUR 3,030.87 163.95% MUR 0.00 MUR 0.00 MUR …" at bounding box center [657, 471] width 951 height 359
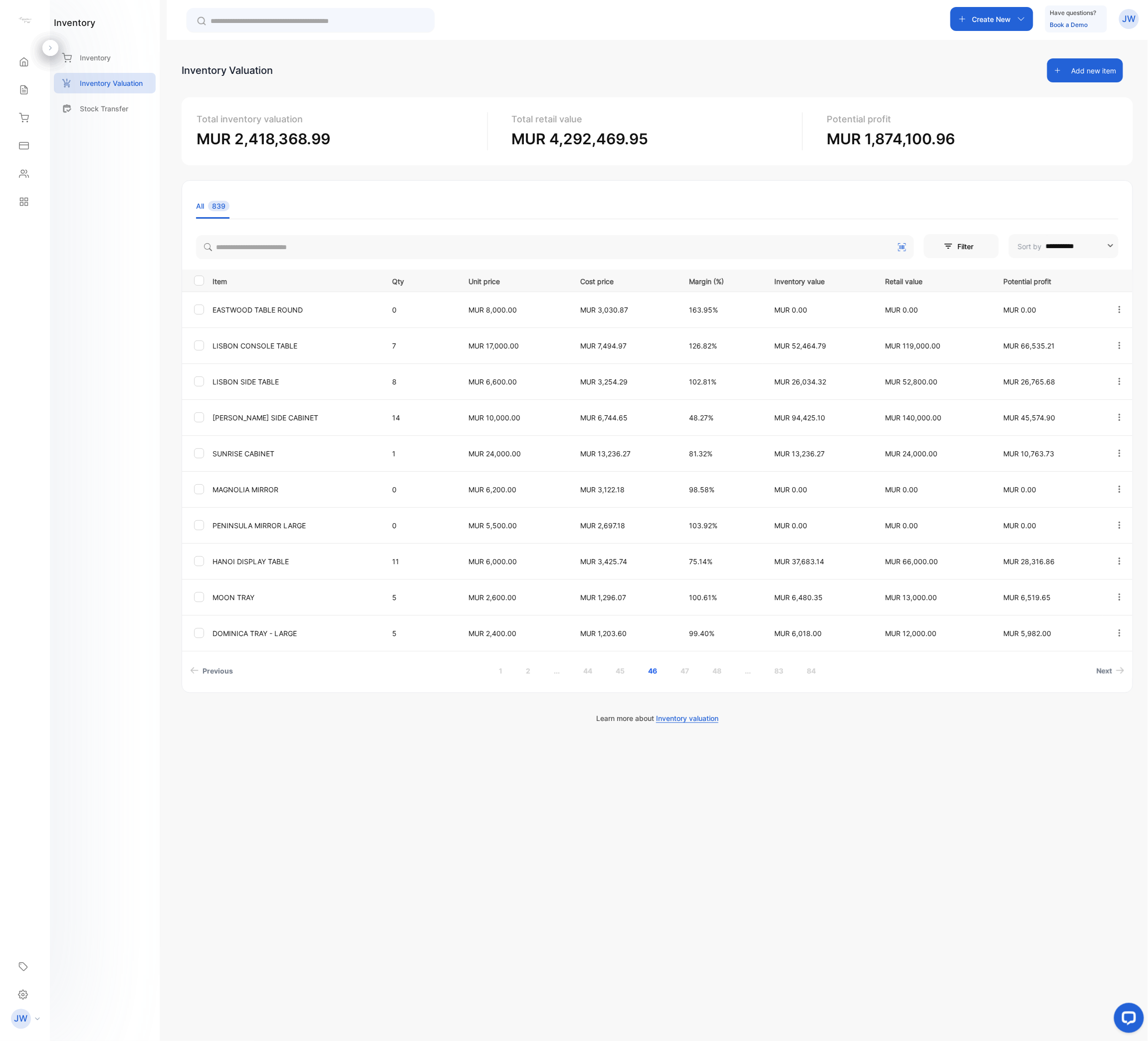
click at [674, 520] on div "**********" at bounding box center [657, 437] width 952 height 512
click at [684, 520] on link "47" at bounding box center [685, 670] width 32 height 19
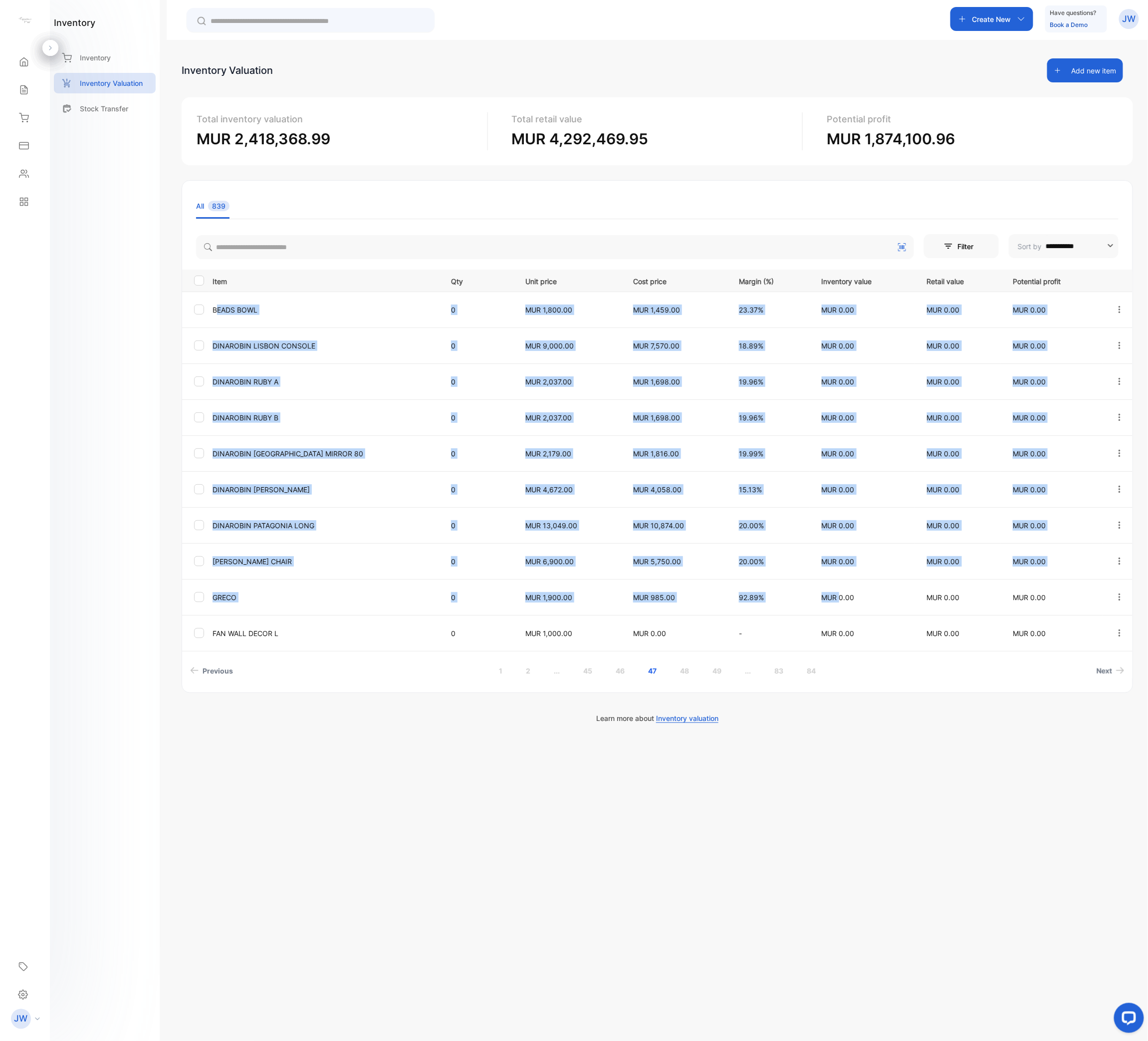
drag, startPoint x: 217, startPoint y: 310, endPoint x: 814, endPoint y: 587, distance: 658.1
click at [814, 520] on tbody "BEADS BOWL 0 MUR 1,800.00 MUR 1,459.00 23.37% MUR 0.00 MUR 0.00 MUR 0.00 DINARO…" at bounding box center [657, 471] width 951 height 359
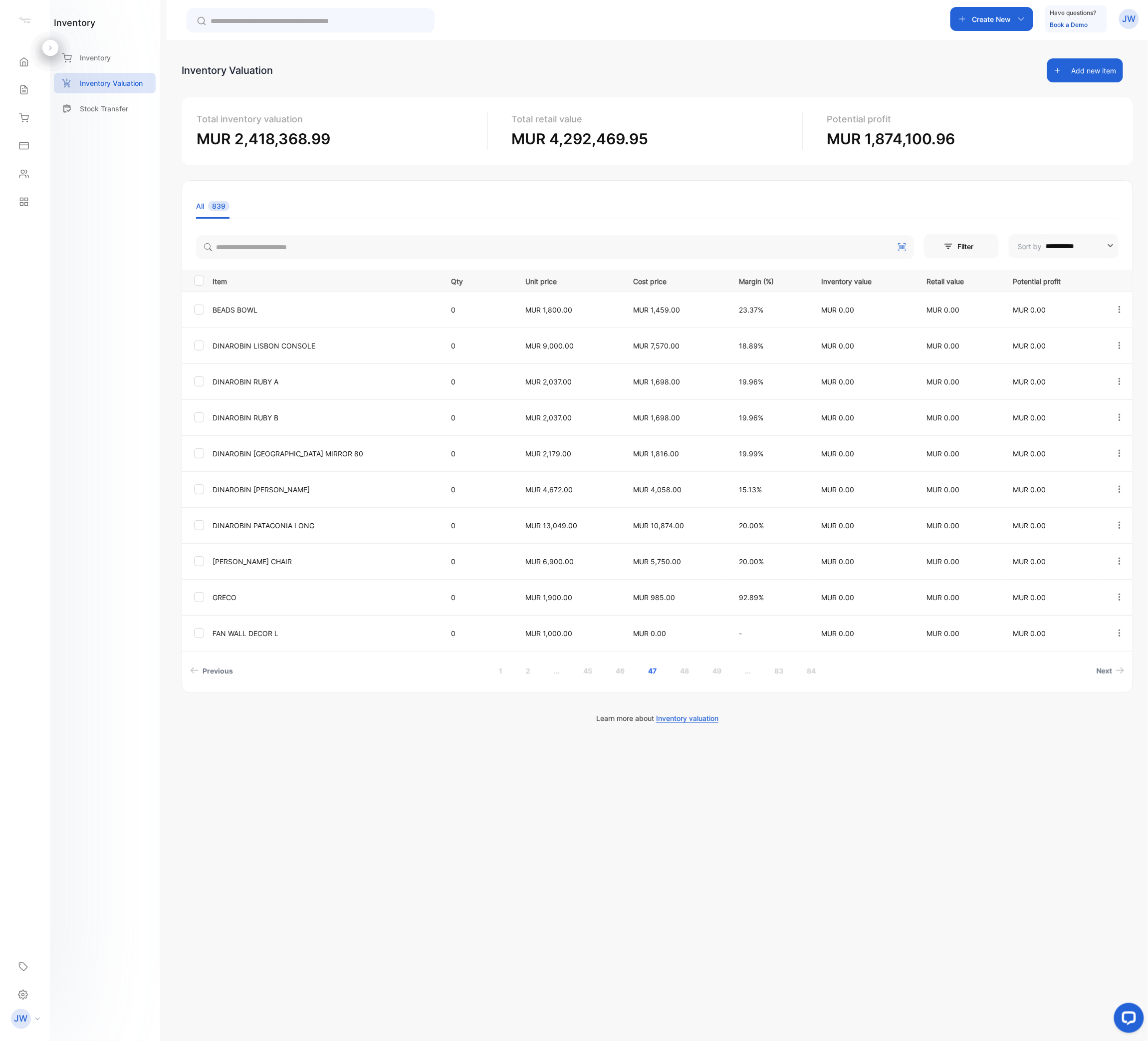
click at [167, 404] on div "**********" at bounding box center [658, 561] width 982 height 1041
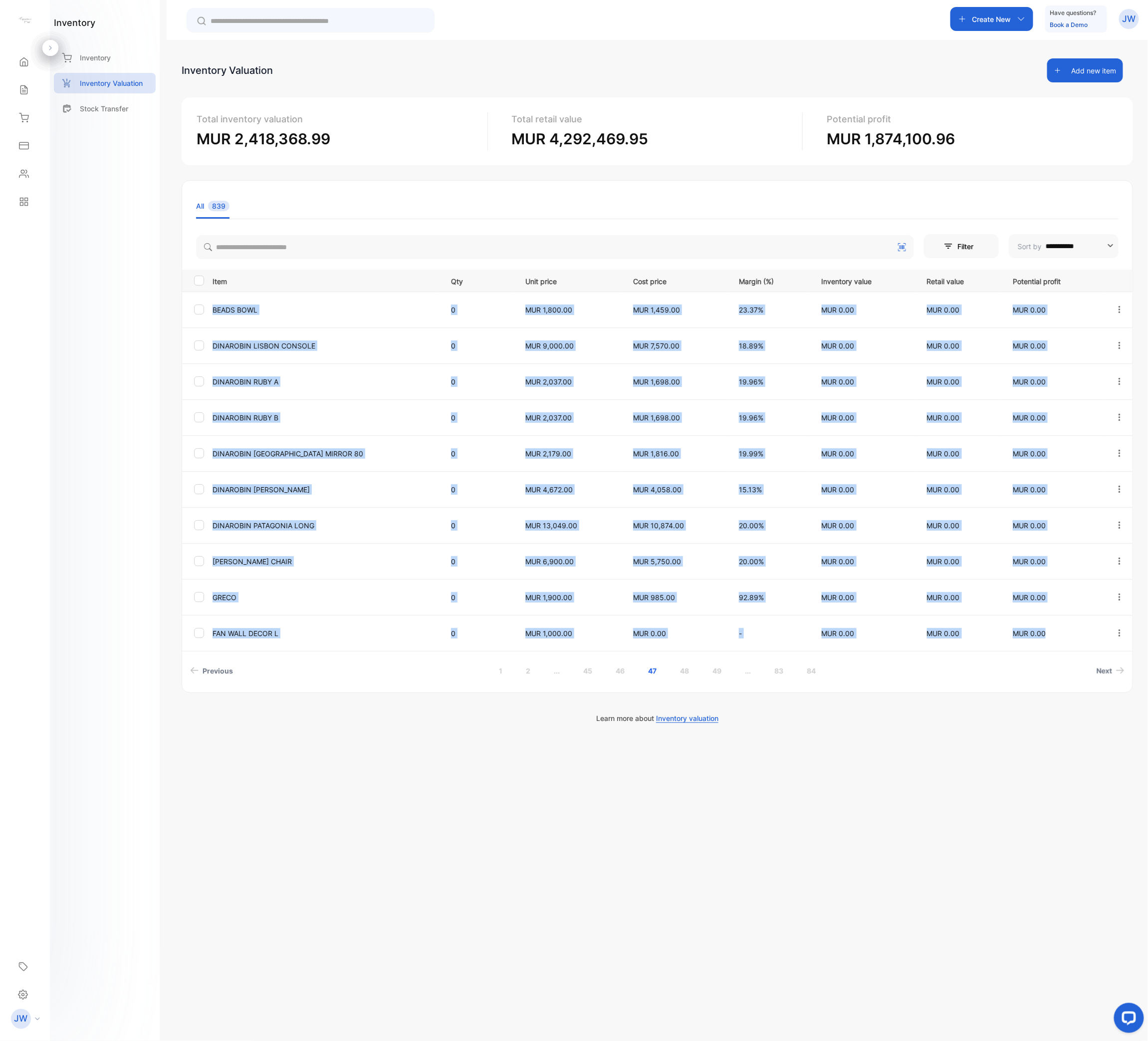
drag, startPoint x: 213, startPoint y: 310, endPoint x: 1055, endPoint y: 646, distance: 906.6
click at [1055, 520] on tbody "BEADS BOWL 0 MUR 1,800.00 MUR 1,459.00 23.37% MUR 0.00 MUR 0.00 MUR 0.00 DINARO…" at bounding box center [657, 471] width 951 height 359
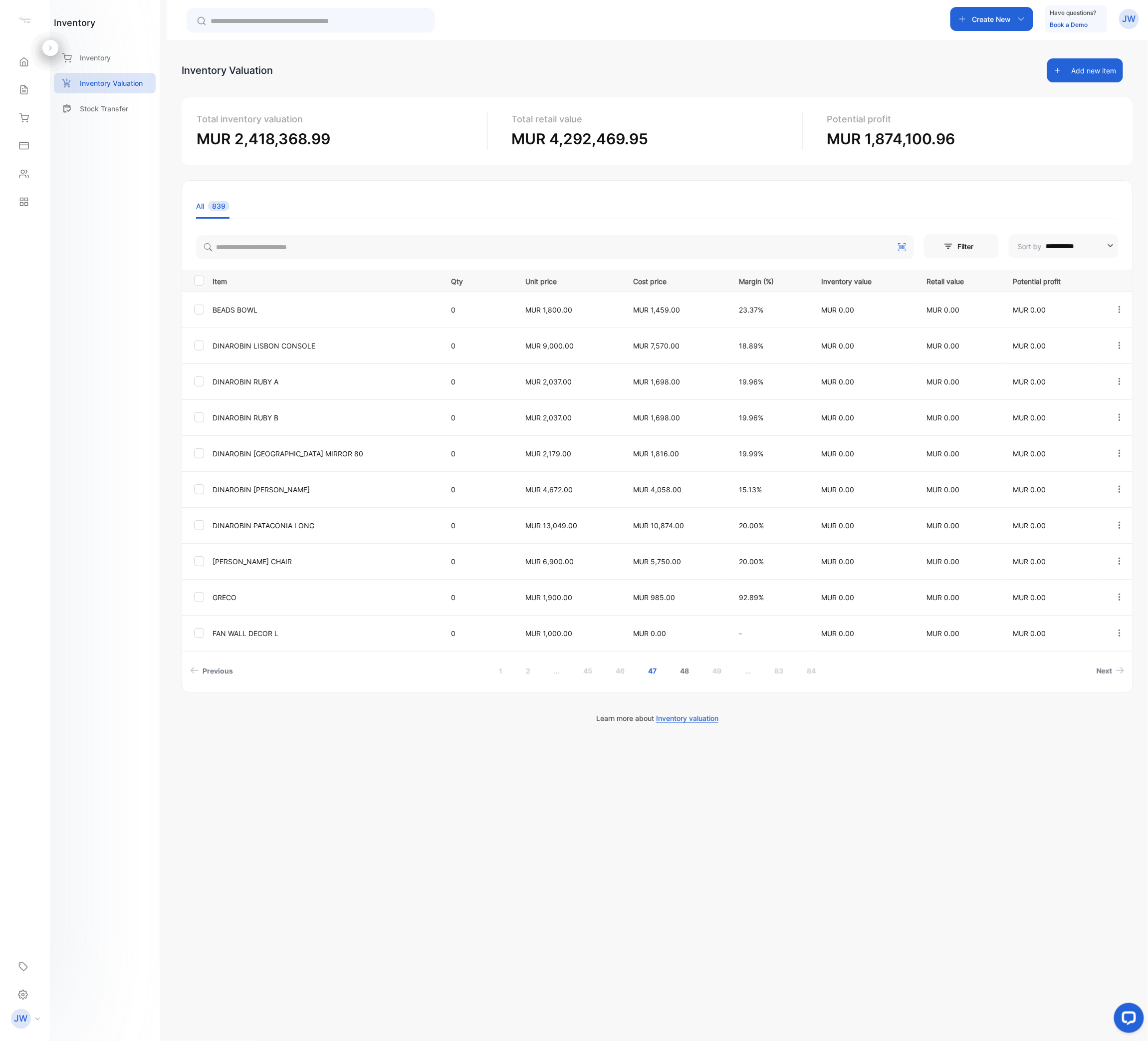
click at [681, 520] on link "48" at bounding box center [685, 670] width 33 height 19
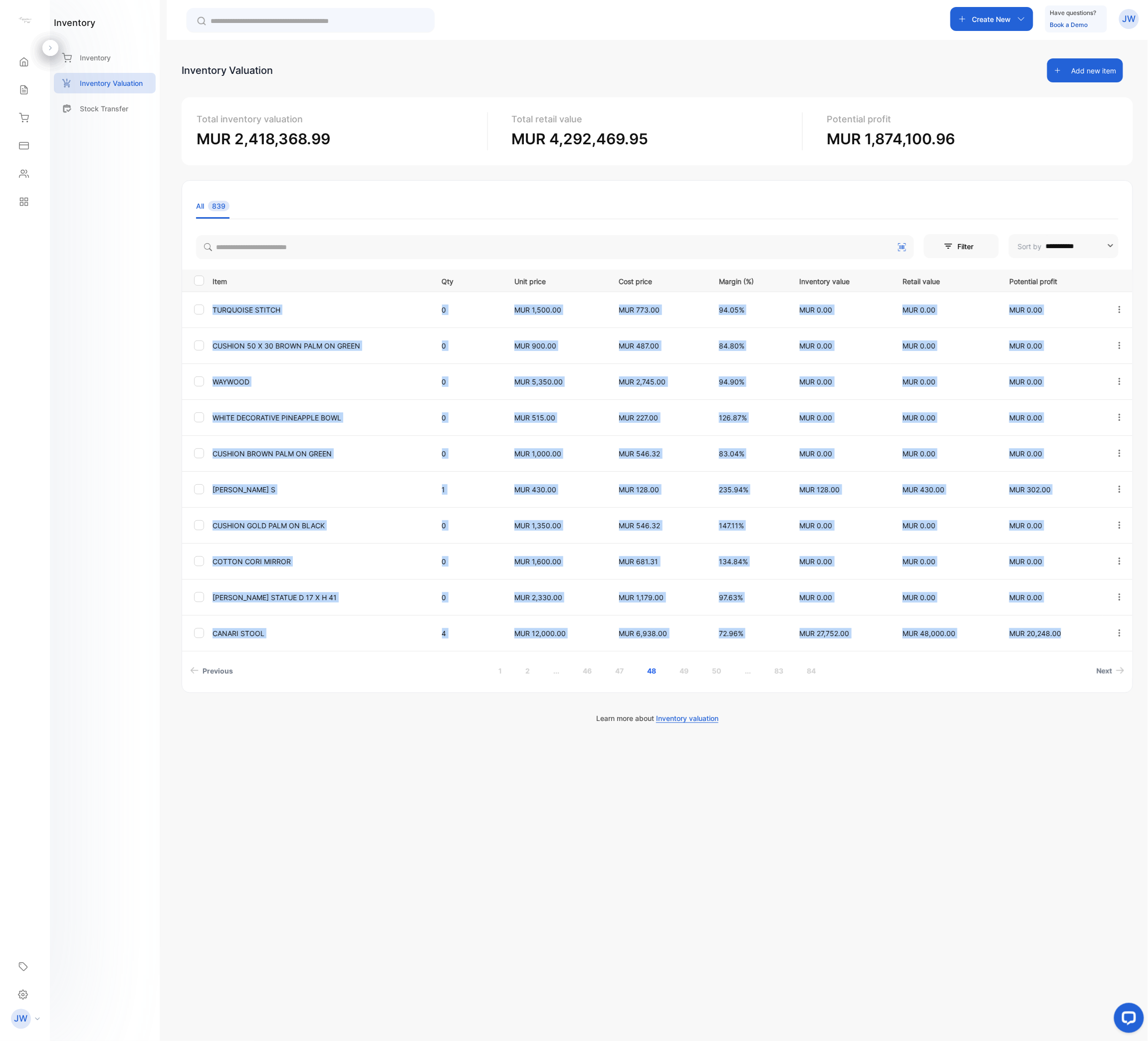
drag, startPoint x: 211, startPoint y: 310, endPoint x: 1070, endPoint y: 650, distance: 923.8
click at [1070, 520] on tbody "TURQUOISE STITCH 0 MUR 1,500.00 MUR 773.00 94.05% MUR 0.00 MUR 0.00 MUR 0.00 CU…" at bounding box center [657, 471] width 951 height 359
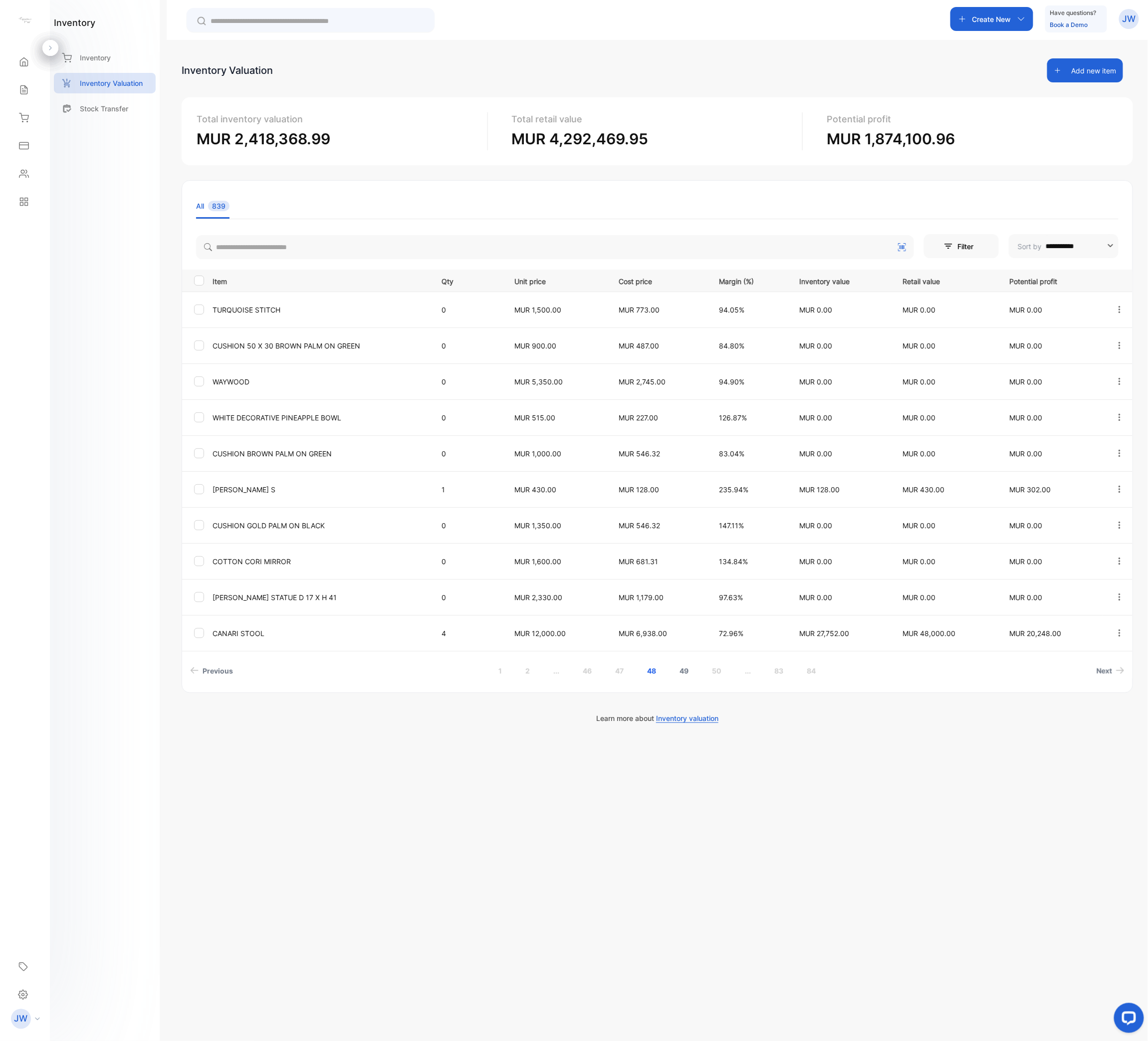
click at [686, 520] on link "49" at bounding box center [685, 670] width 33 height 19
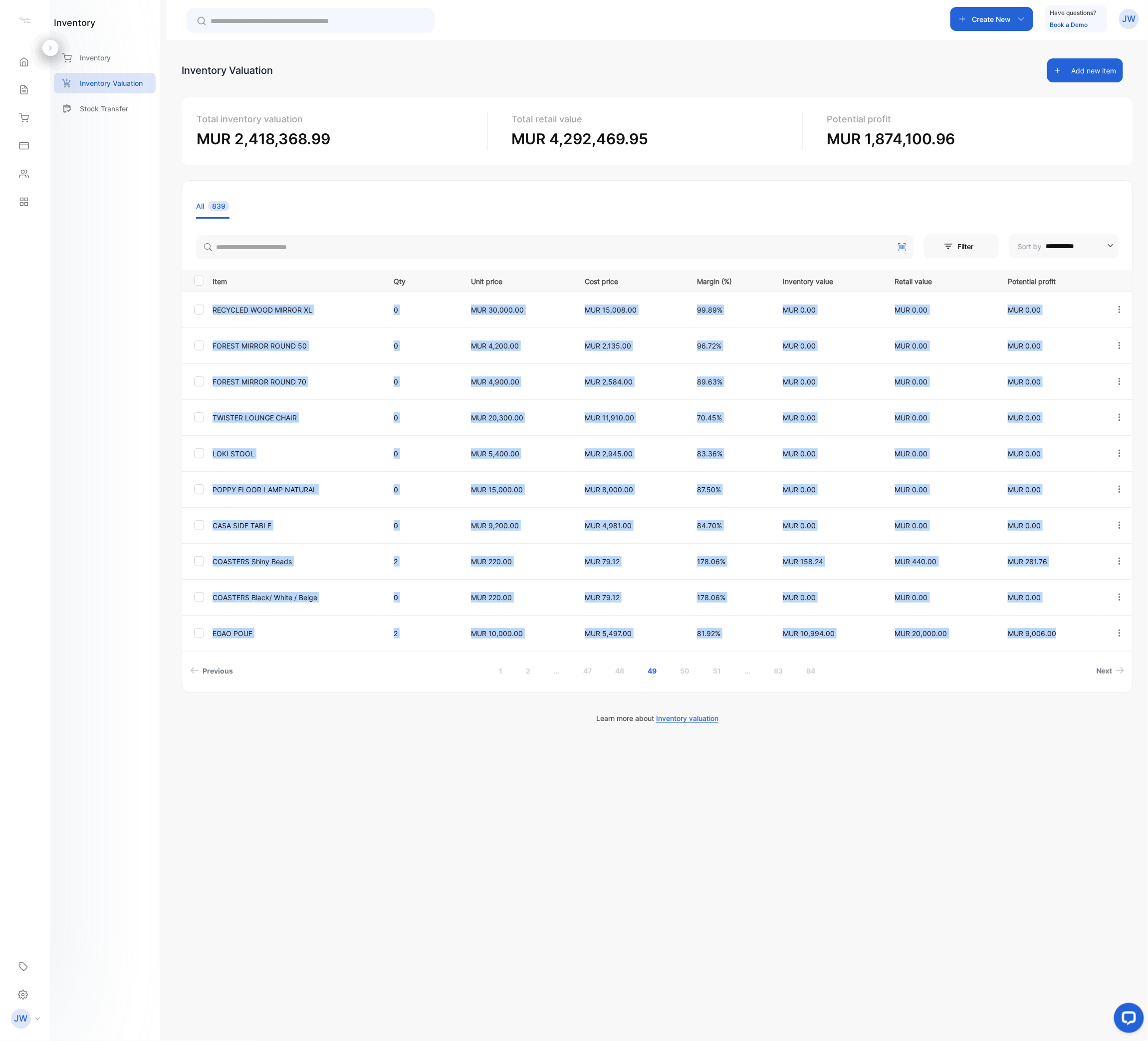
drag, startPoint x: 214, startPoint y: 307, endPoint x: 1061, endPoint y: 635, distance: 908.3
click at [1061, 520] on tbody "RECYCLED WOOD MIRROR XL 0 MUR 30,000.00 MUR 15,008.00 99.89% MUR 0.00 MUR 0.00 …" at bounding box center [657, 471] width 951 height 359
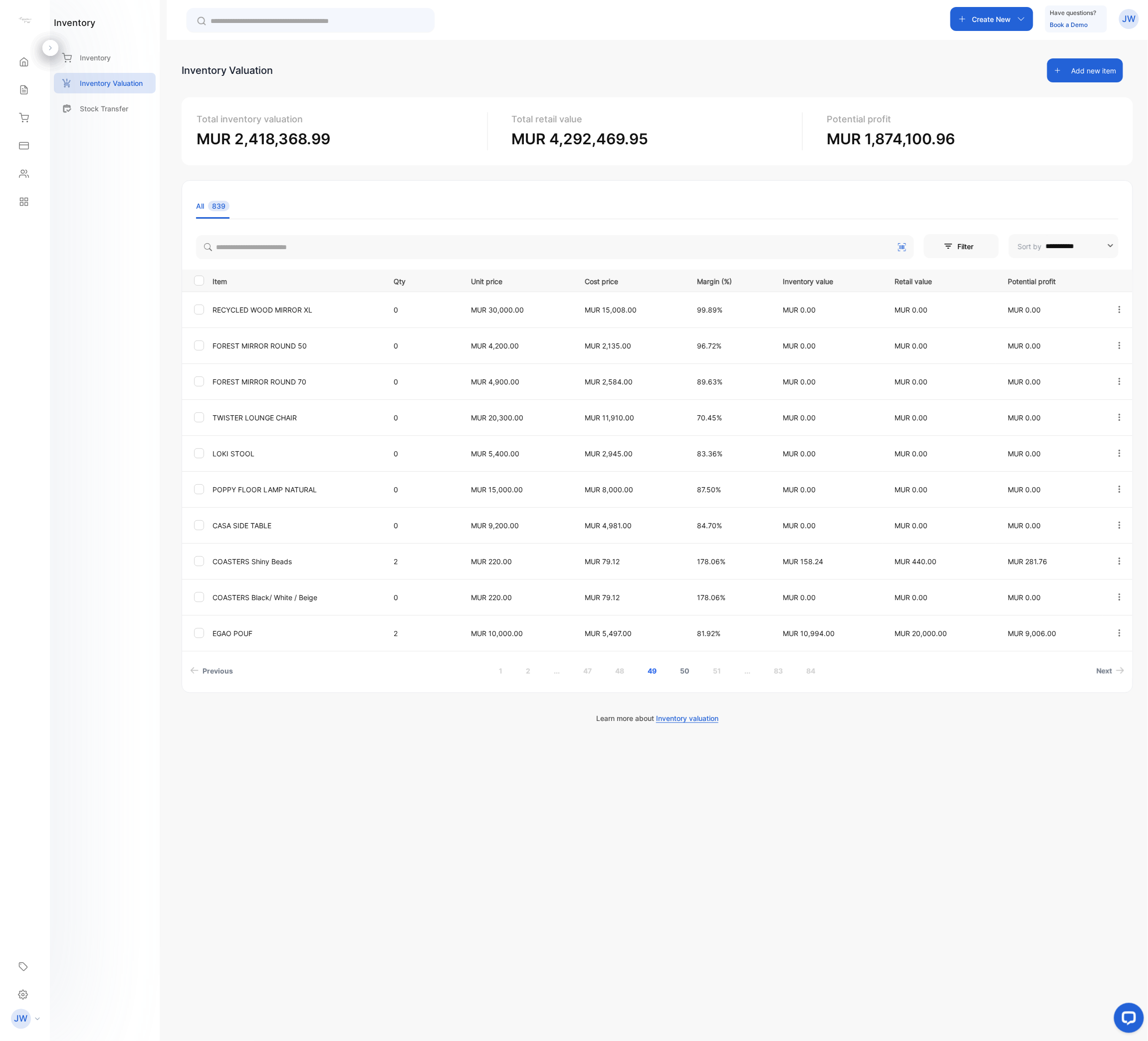
click at [695, 520] on link "50" at bounding box center [685, 670] width 33 height 19
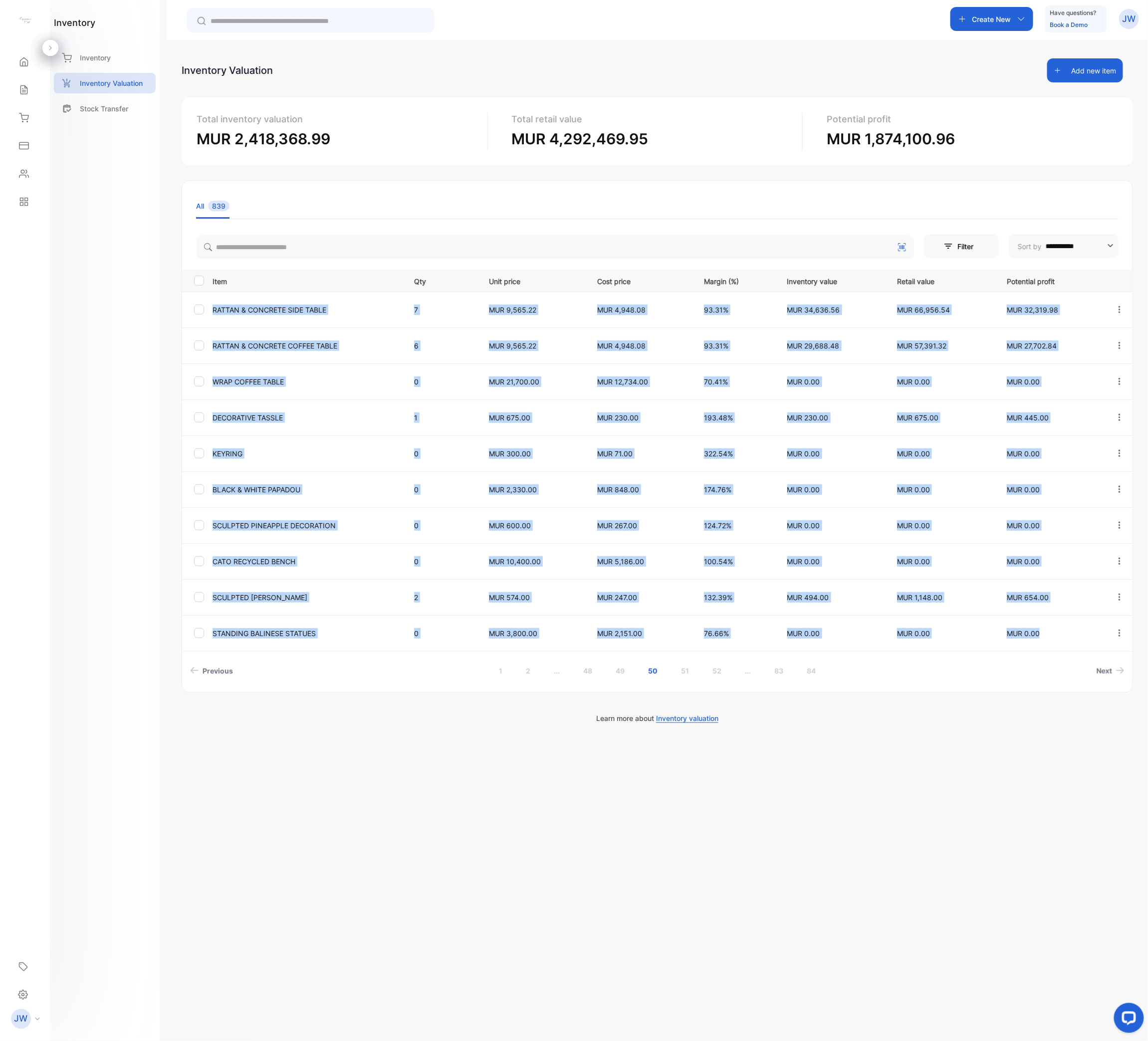
drag, startPoint x: 207, startPoint y: 305, endPoint x: 1056, endPoint y: 636, distance: 911.2
click at [1056, 520] on tbody "RATTAN & CONCRETE SIDE TABLE 7 MUR 9,565.22 MUR 4,948.08 93.31% MUR 34,636.56 M…" at bounding box center [657, 471] width 951 height 359
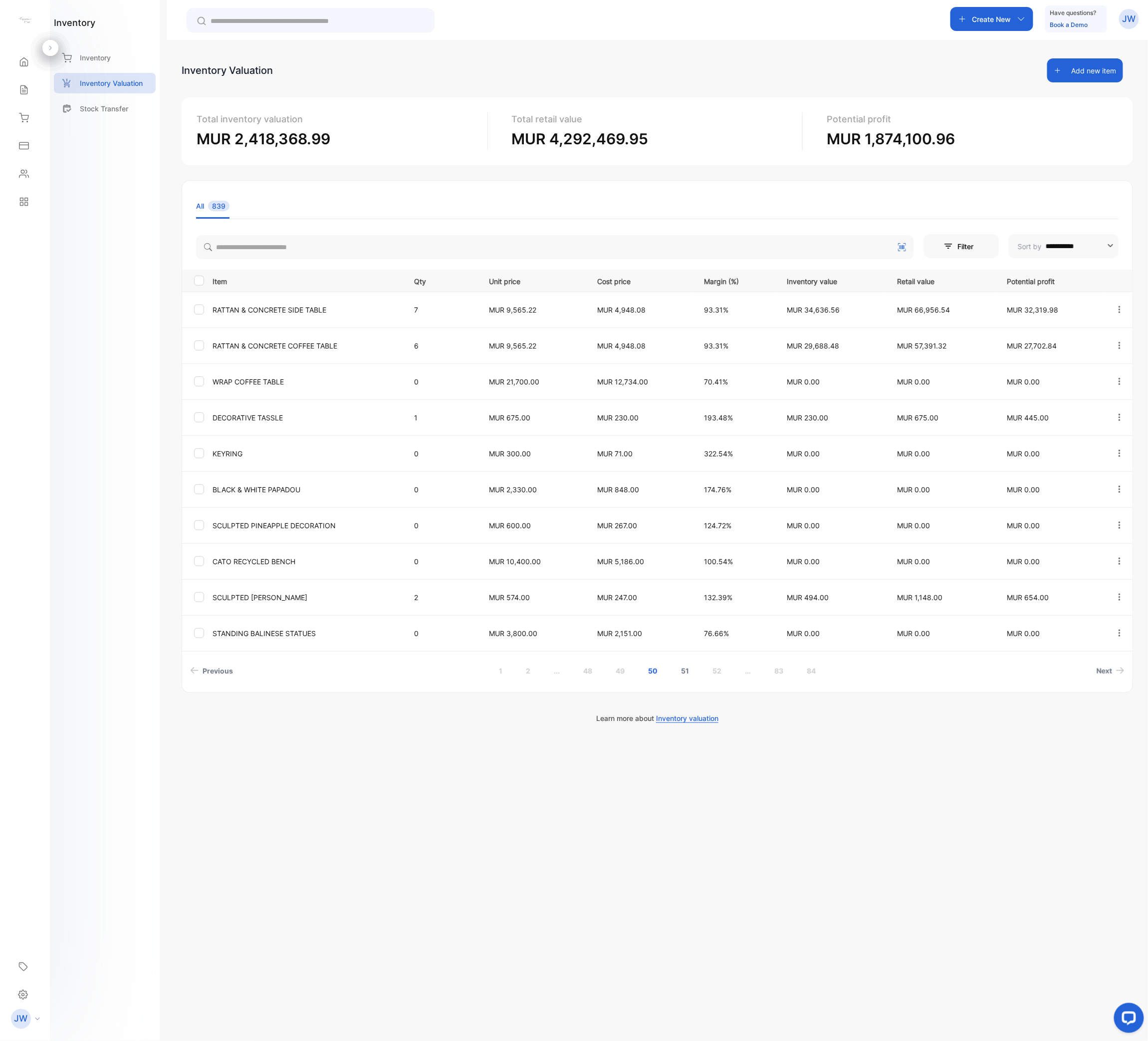
click at [678, 520] on link "51" at bounding box center [686, 670] width 32 height 19
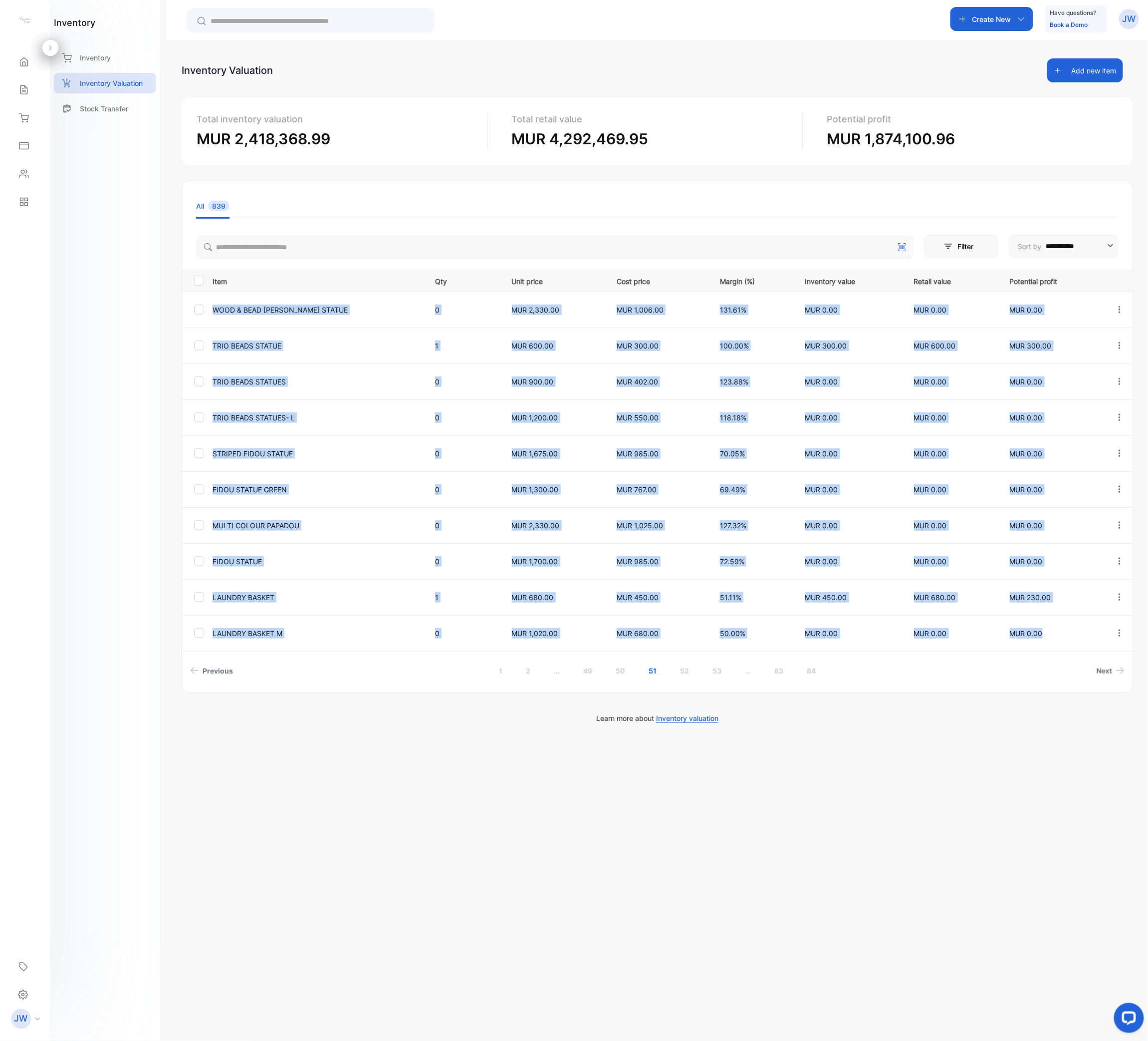
drag, startPoint x: 209, startPoint y: 303, endPoint x: 1045, endPoint y: 629, distance: 897.3
click at [1045, 520] on tbody "WOOD & BEAD [PERSON_NAME] STATUE 0 MUR 2,330.00 MUR 1,006.00 131.61% MUR 0.00 M…" at bounding box center [657, 471] width 951 height 359
click at [684, 520] on link "52" at bounding box center [685, 670] width 33 height 19
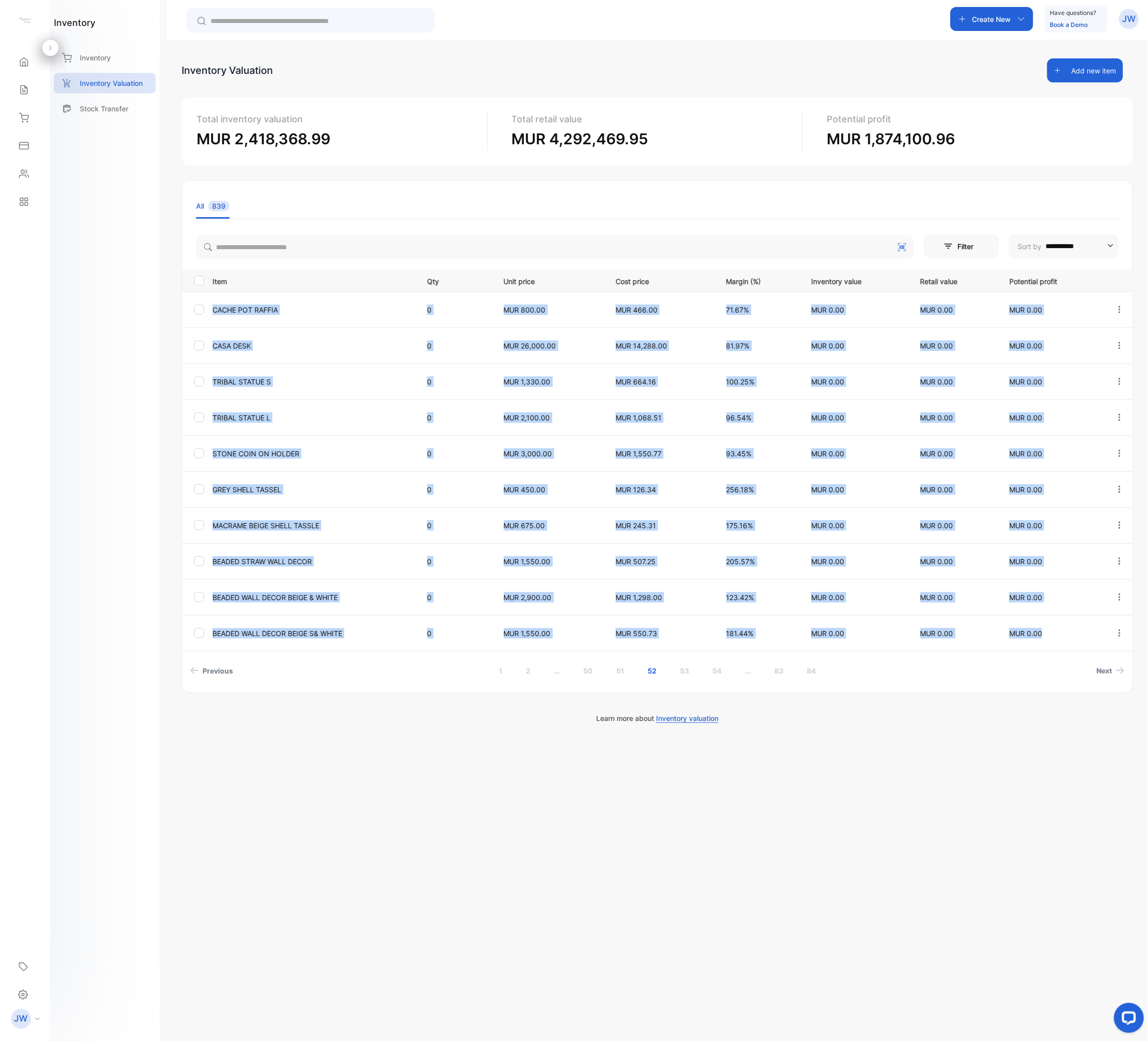
drag, startPoint x: 211, startPoint y: 308, endPoint x: 1056, endPoint y: 640, distance: 907.9
click at [1056, 520] on tbody "CACHE POT RAFFIA 0 MUR 800.00 MUR 466.00 71.67% MUR 0.00 MUR 0.00 MUR 0.00 CASA…" at bounding box center [657, 471] width 951 height 359
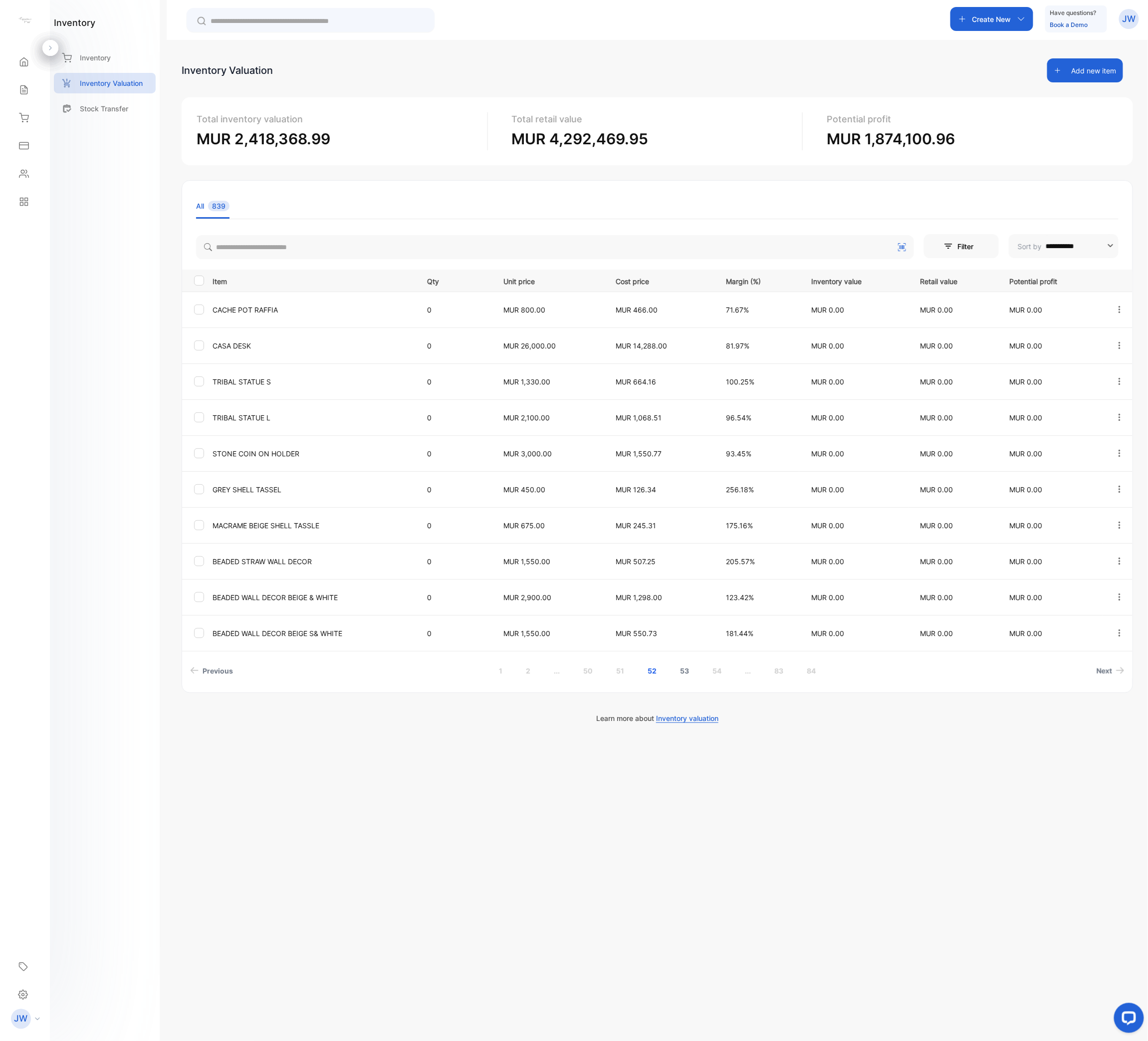
click at [684, 520] on link "53" at bounding box center [685, 670] width 33 height 19
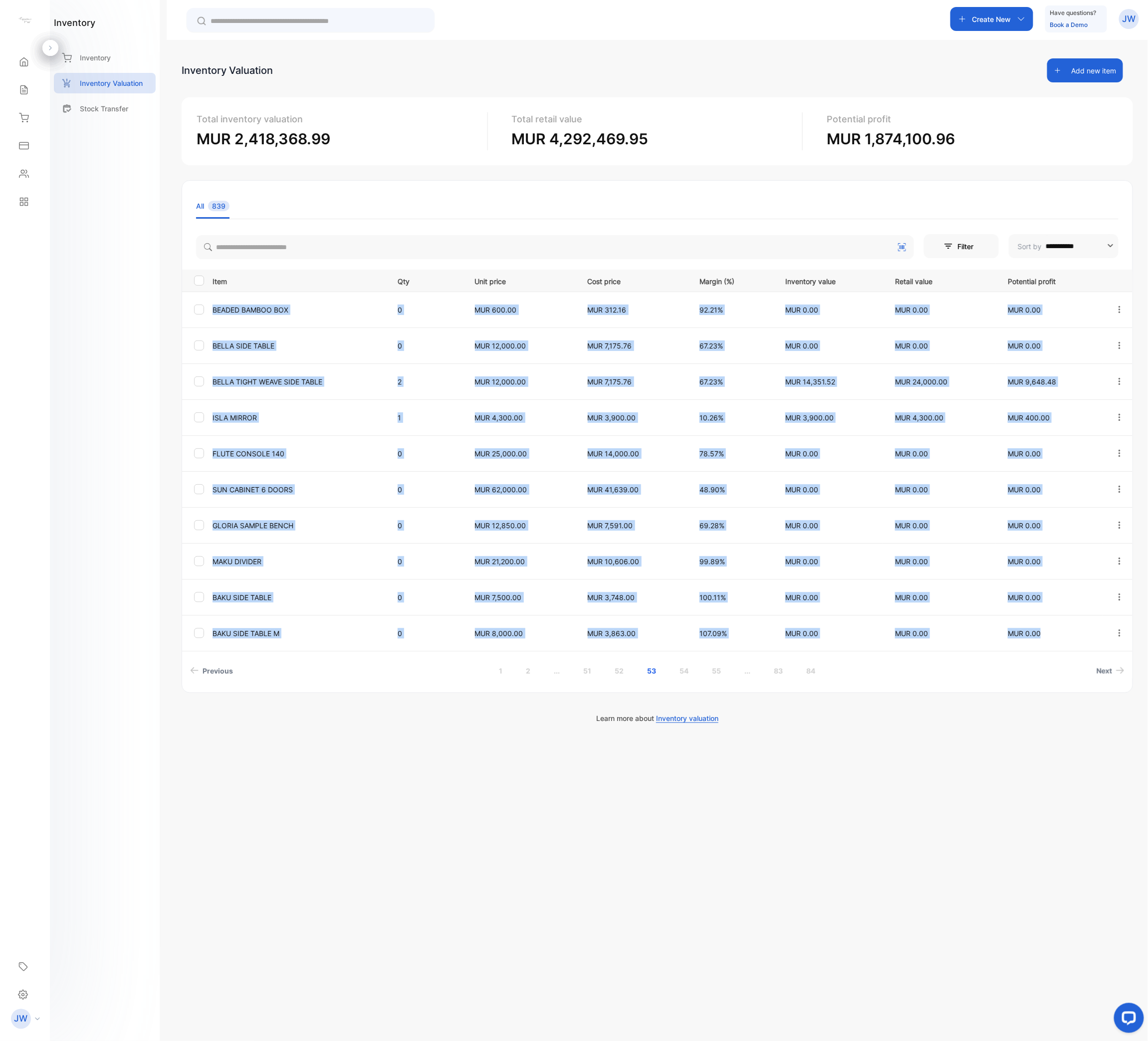
drag, startPoint x: 209, startPoint y: 311, endPoint x: 1052, endPoint y: 629, distance: 901.0
click at [1052, 520] on tbody "BEADED BAMBOO BOX 0 MUR 600.00 MUR 312.16 92.21% MUR 0.00 MUR 0.00 MUR 0.00 BEL…" at bounding box center [657, 471] width 951 height 359
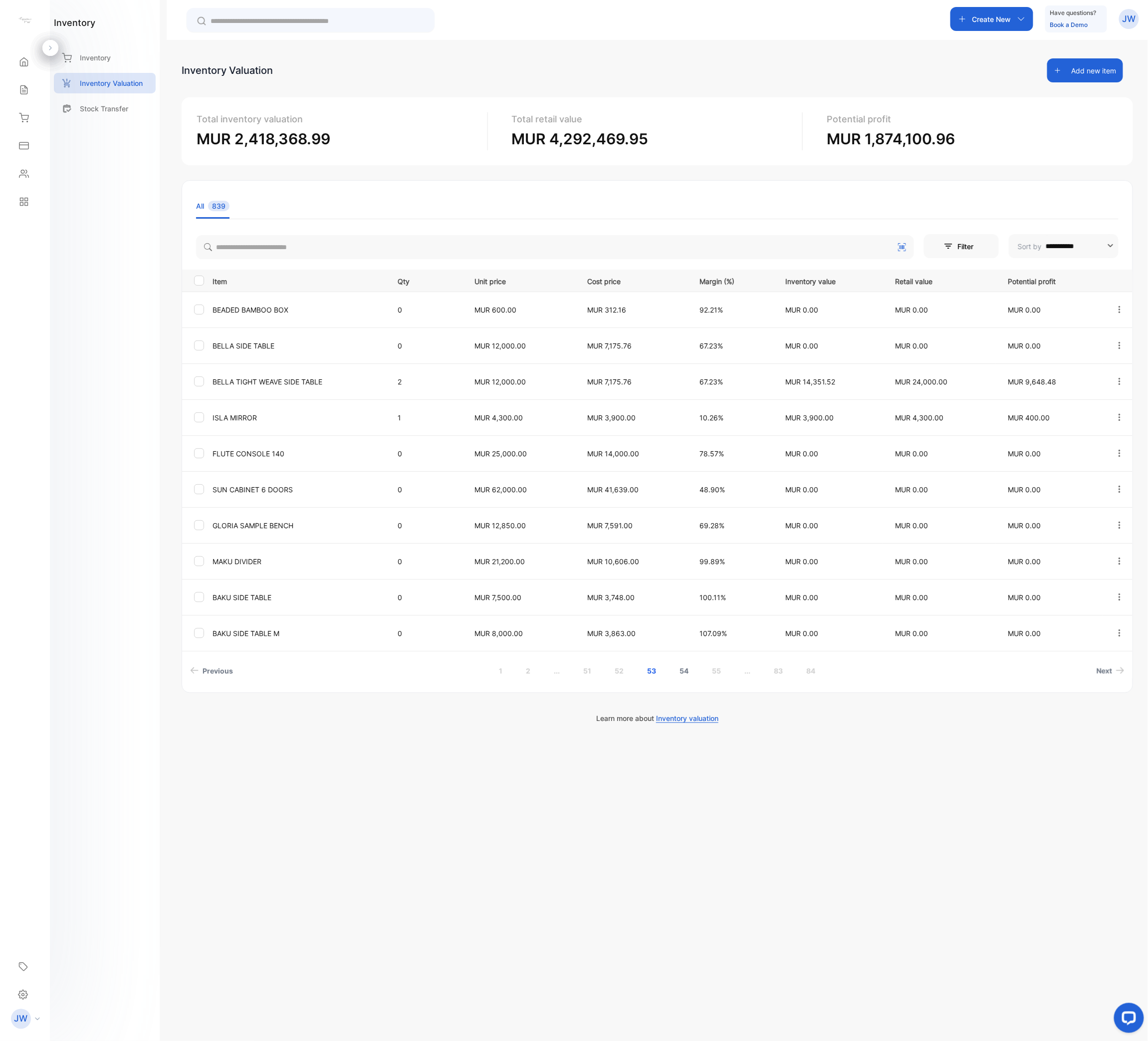
click at [684, 520] on link "54" at bounding box center [685, 670] width 33 height 19
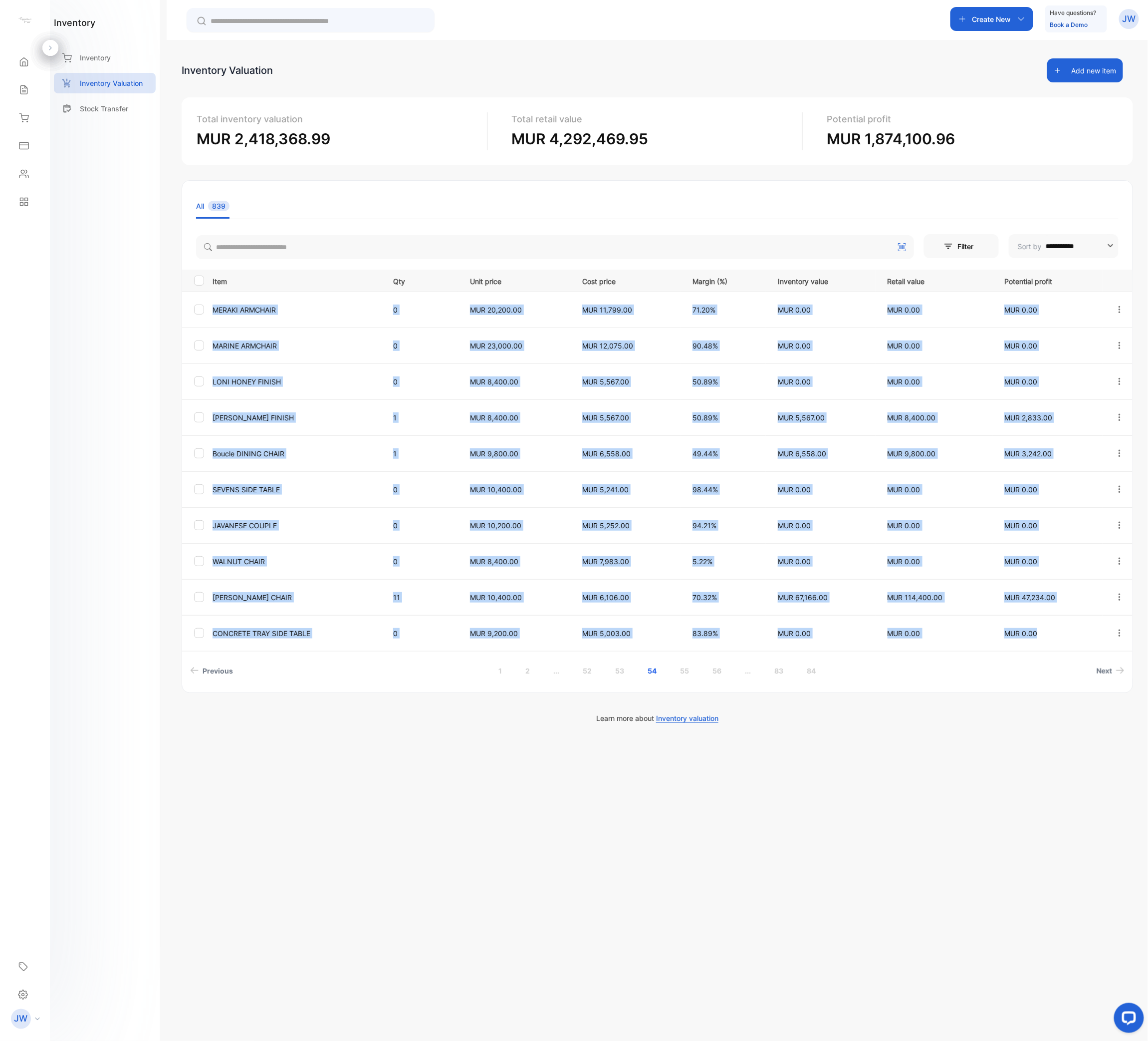
drag, startPoint x: 212, startPoint y: 308, endPoint x: 1046, endPoint y: 633, distance: 895.1
click at [1046, 520] on tbody "MERAKI ARMCHAIR 0 MUR 20,200.00 MUR 11,799.00 71.20% MUR 0.00 MUR 0.00 MUR 0.00…" at bounding box center [657, 471] width 951 height 359
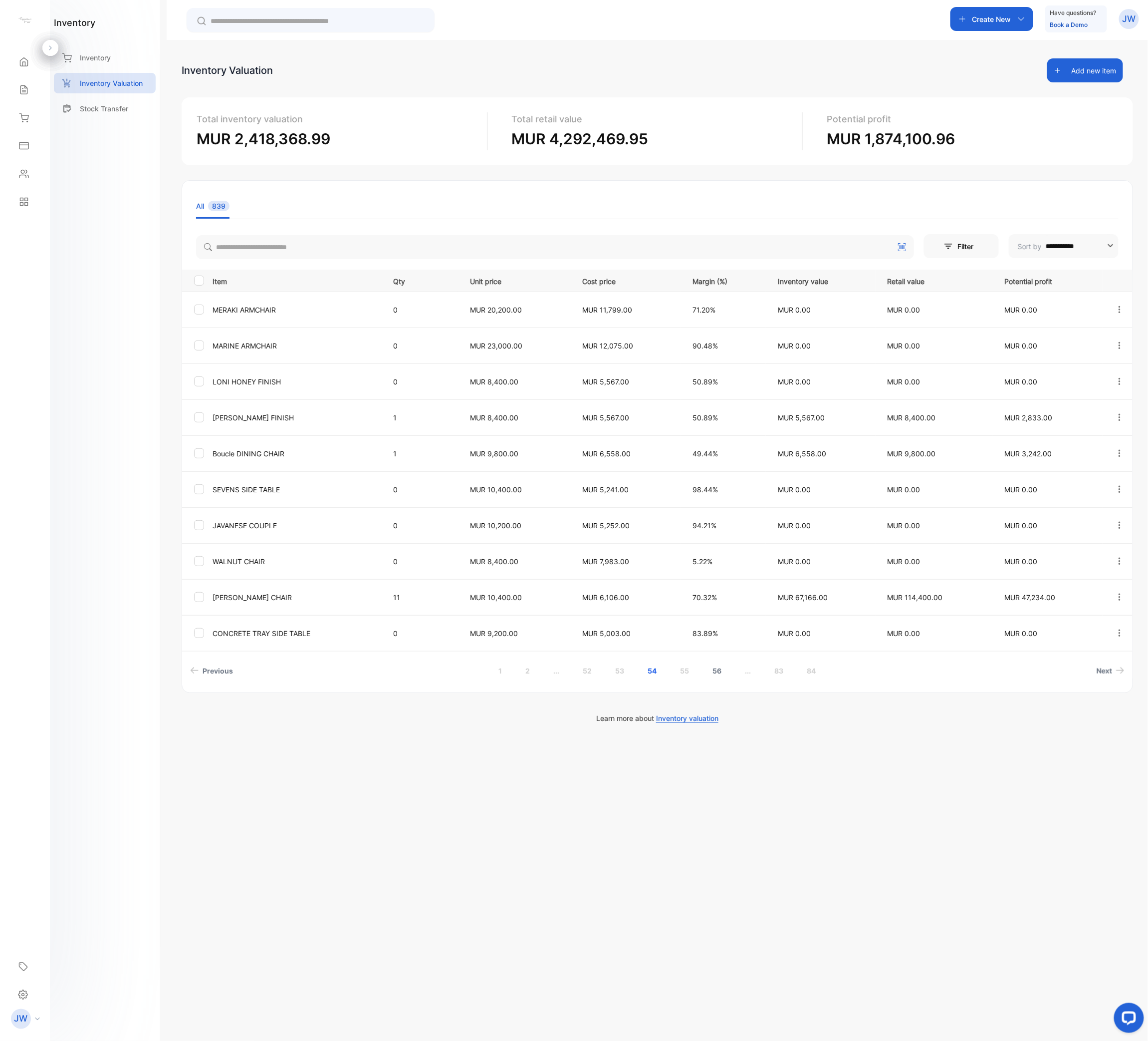
click at [686, 520] on link "55" at bounding box center [685, 670] width 33 height 19
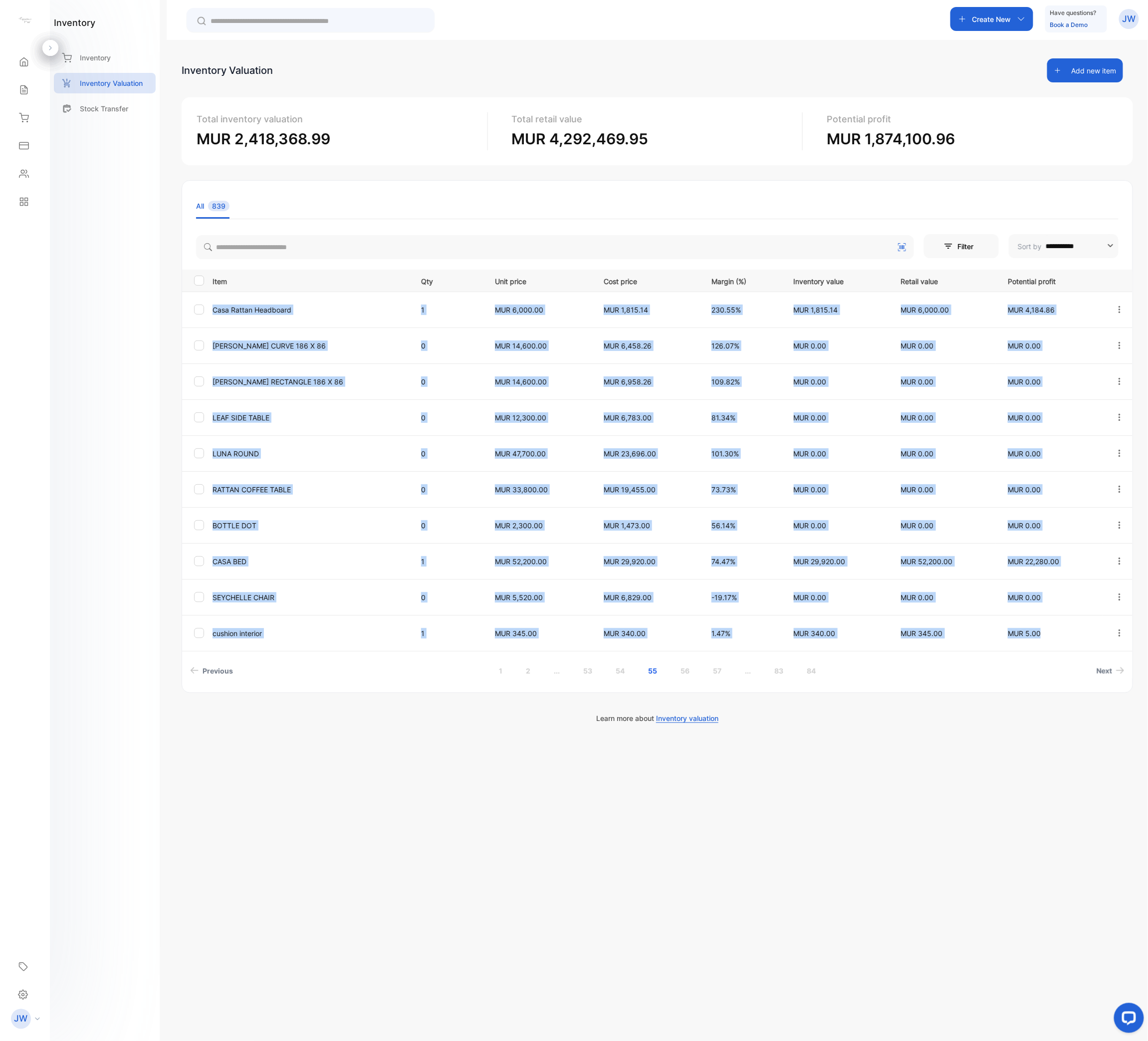
drag, startPoint x: 208, startPoint y: 307, endPoint x: 1062, endPoint y: 637, distance: 915.5
click at [1052, 520] on tbody "Casa Rattan Headboard 1 MUR 6,000.00 MUR 1,815.14 230.55% MUR 1,815.14 MUR 6,00…" at bounding box center [657, 471] width 951 height 359
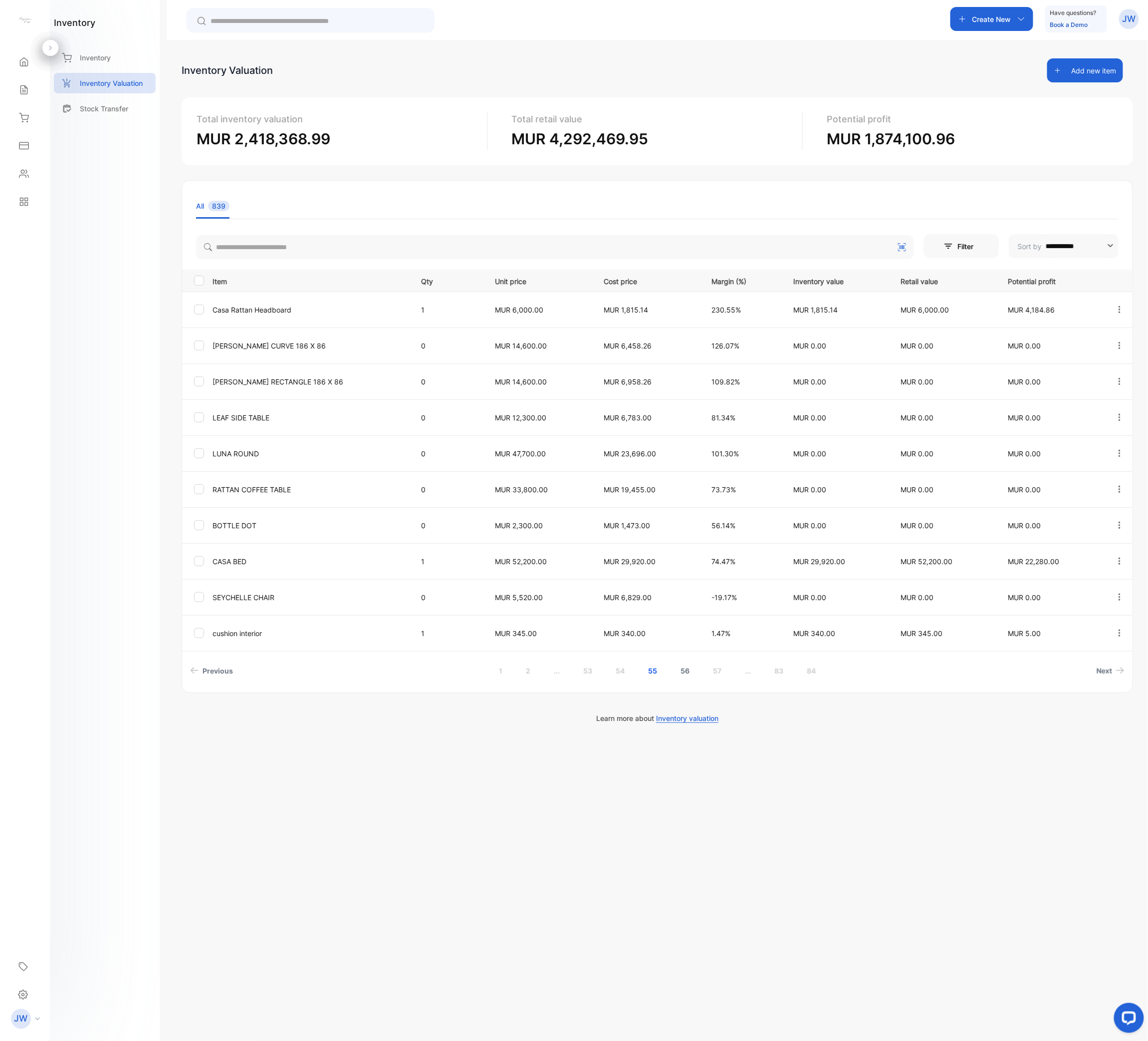
click at [687, 520] on link "56" at bounding box center [685, 670] width 33 height 19
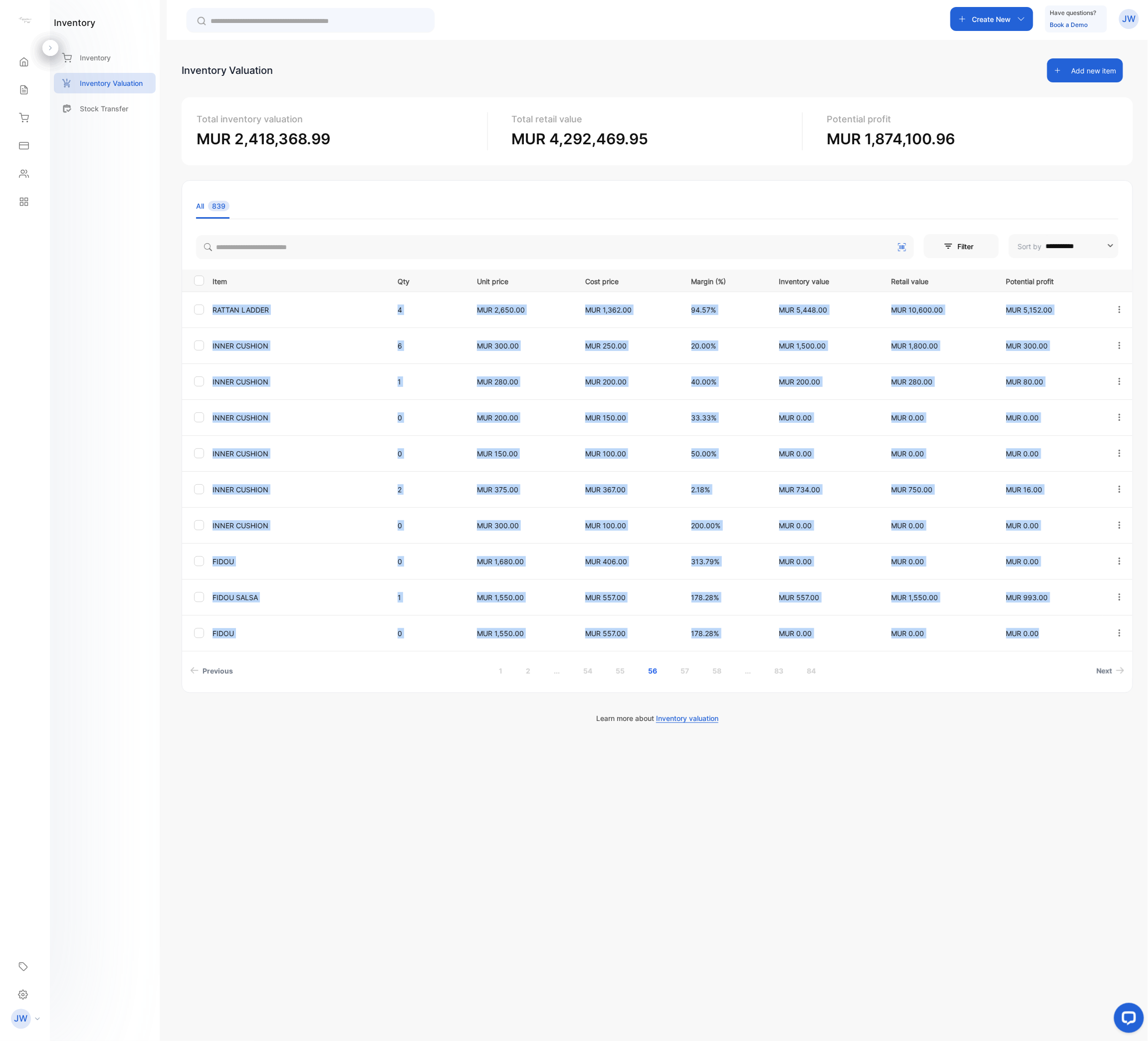
drag, startPoint x: 209, startPoint y: 305, endPoint x: 1042, endPoint y: 641, distance: 898.2
click at [1042, 520] on tbody "RATTAN LADDER 4 MUR 2,650.00 MUR 1,362.00 94.57% MUR 5,448.00 MUR 10,600.00 MUR…" at bounding box center [657, 471] width 951 height 359
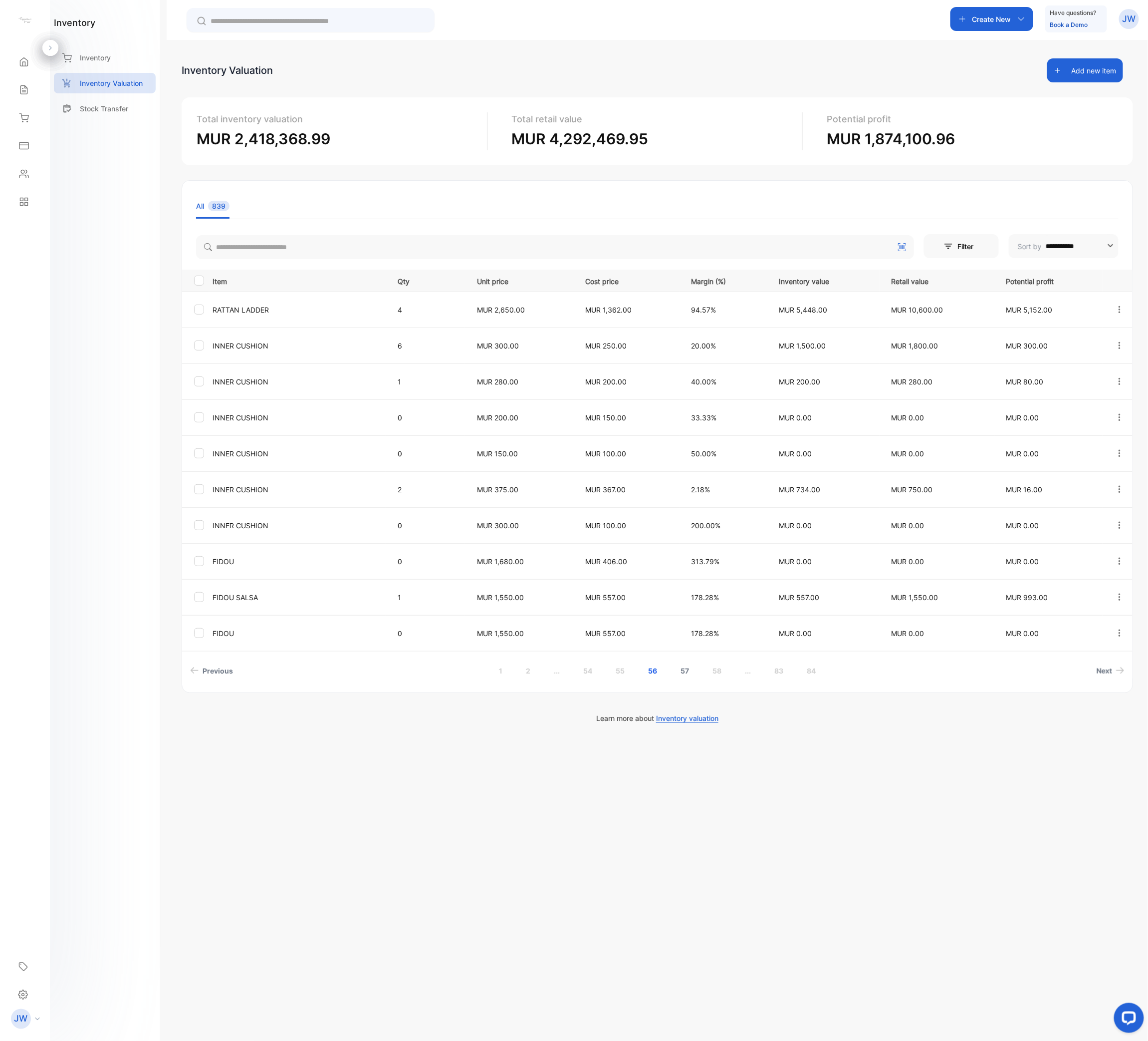
click at [692, 520] on link "57" at bounding box center [685, 670] width 32 height 19
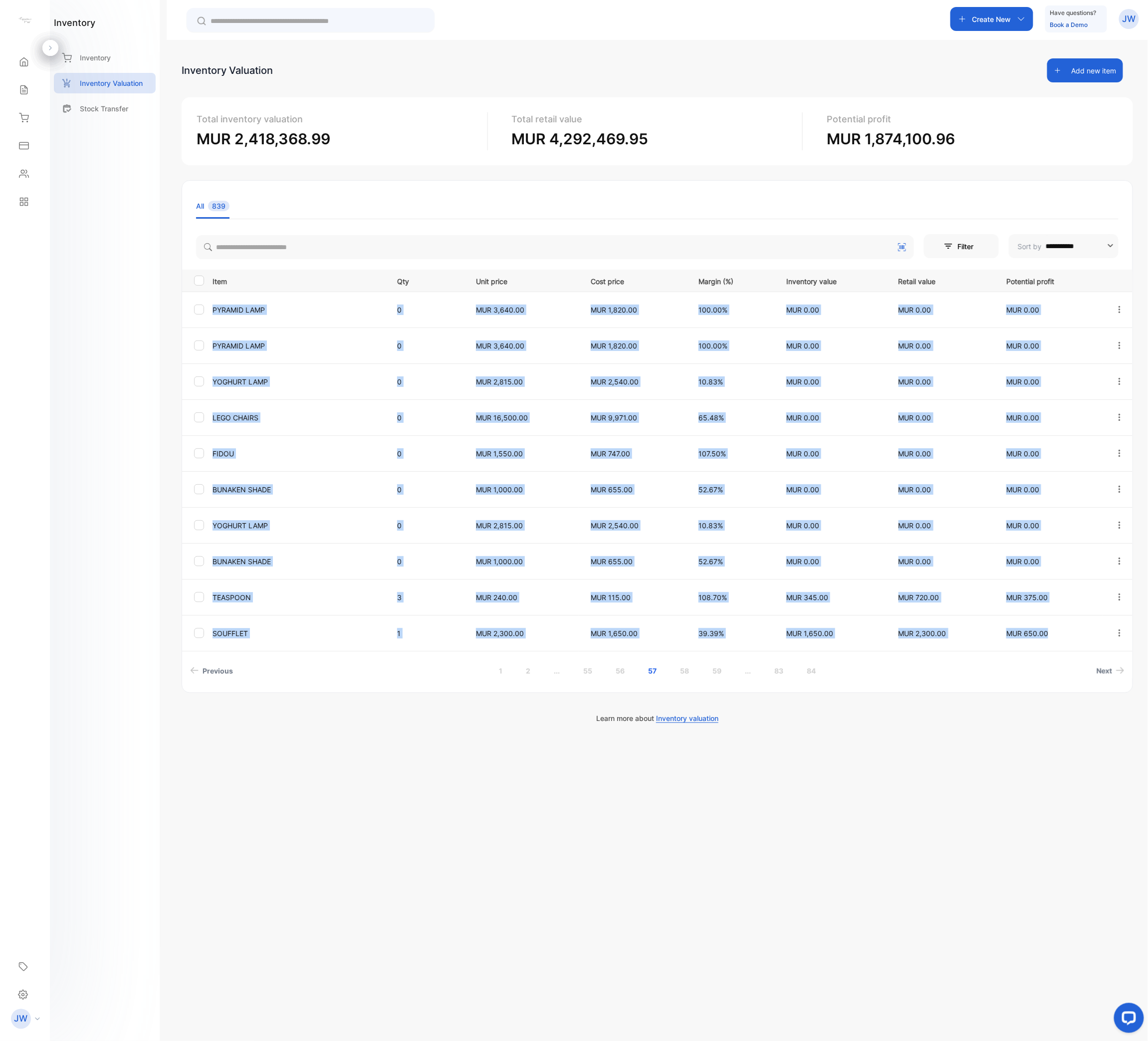
drag, startPoint x: 214, startPoint y: 310, endPoint x: 1052, endPoint y: 639, distance: 900.3
click at [1052, 520] on tbody "PYRAMID LAMP 0 MUR 3,640.00 MUR 1,820.00 100.00% MUR 0.00 MUR 0.00 MUR 0.00 PYR…" at bounding box center [657, 471] width 951 height 359
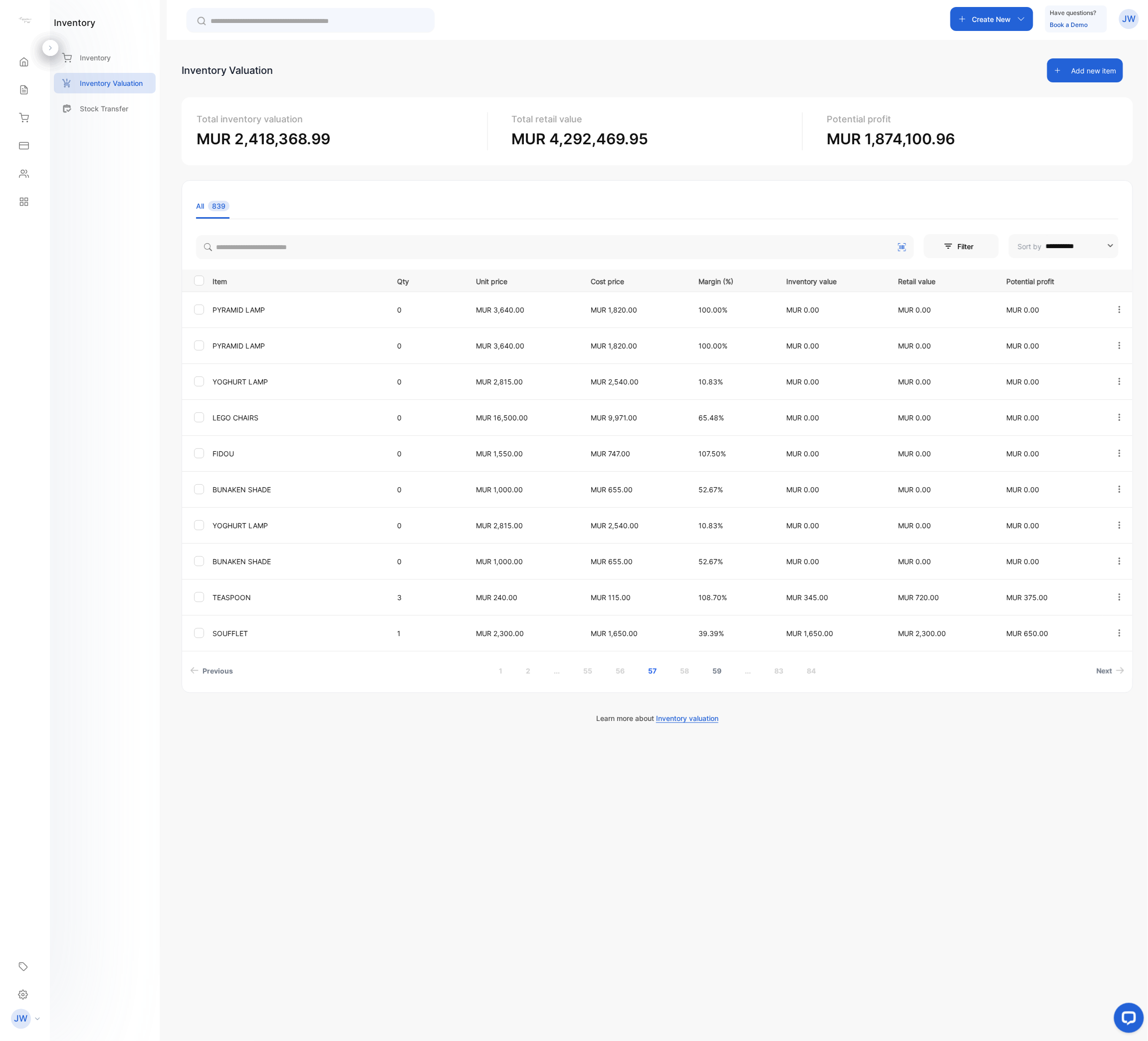
click at [692, 520] on link "58" at bounding box center [685, 670] width 33 height 19
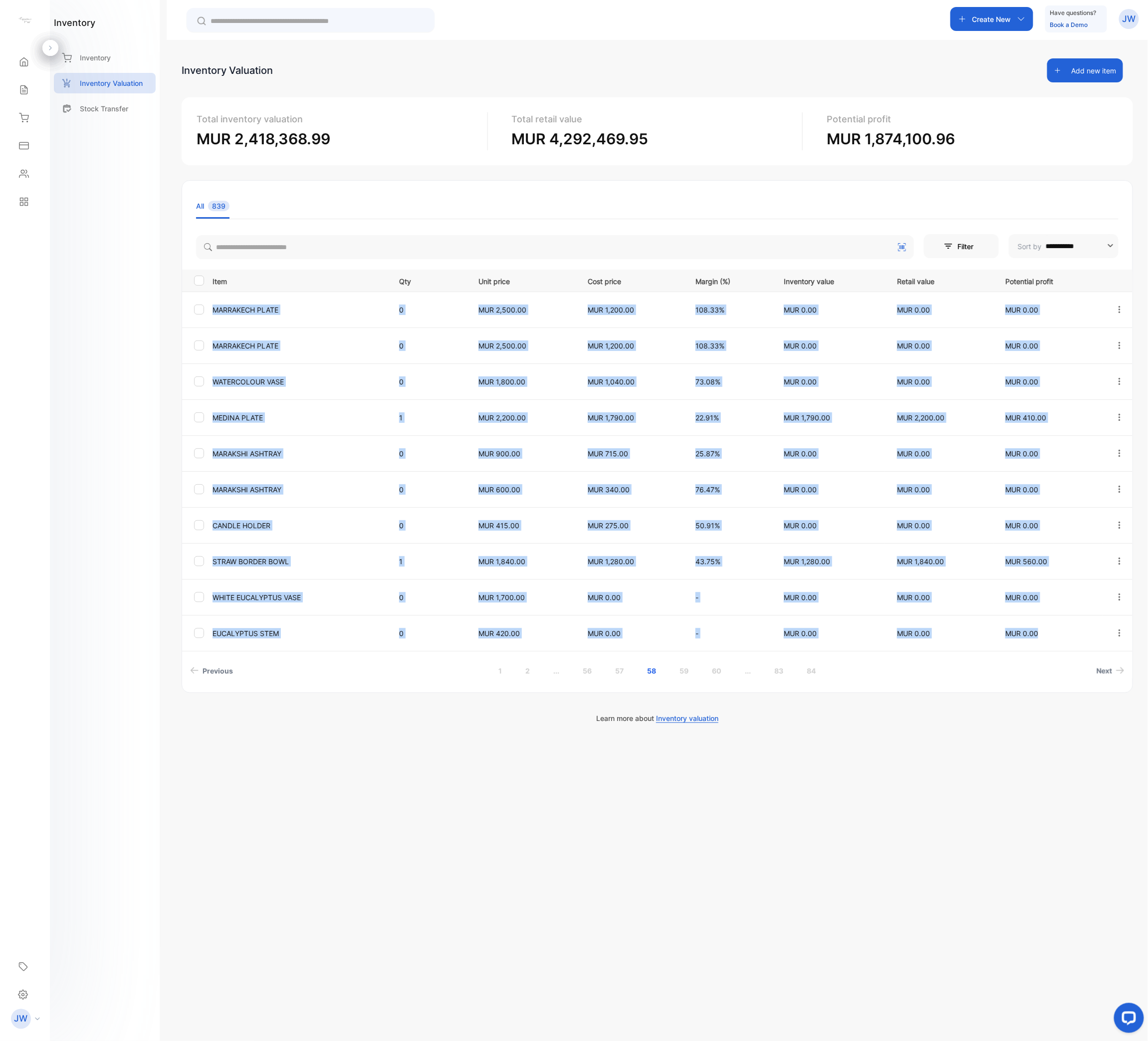
drag, startPoint x: 208, startPoint y: 308, endPoint x: 1042, endPoint y: 636, distance: 896.2
click at [1042, 520] on tbody "MARRAKECH PLATE 0 MUR 2,500.00 MUR 1,200.00 108.33% MUR 0.00 MUR 0.00 MUR 0.00 …" at bounding box center [657, 471] width 951 height 359
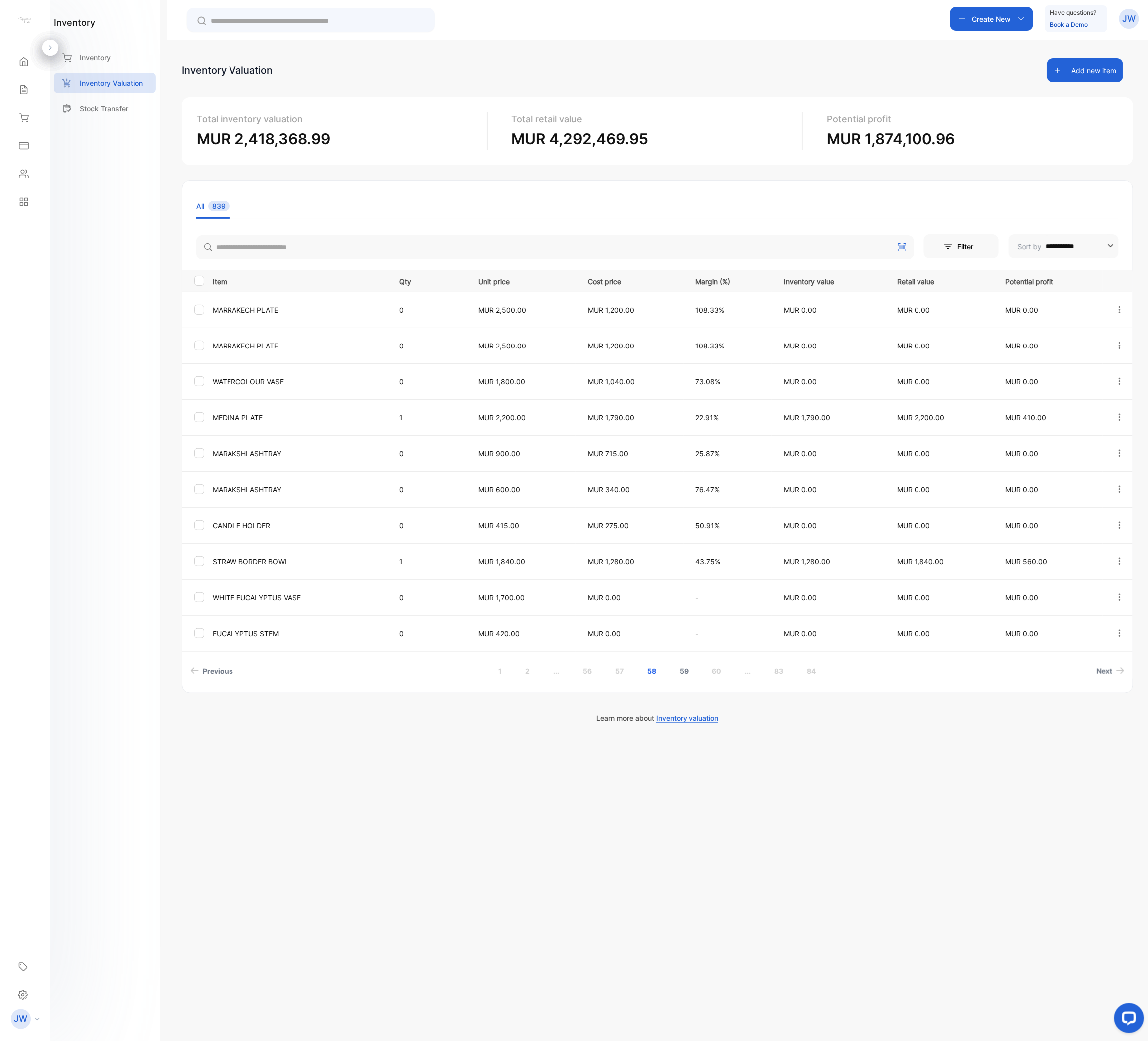
click at [681, 520] on link "59" at bounding box center [685, 670] width 33 height 19
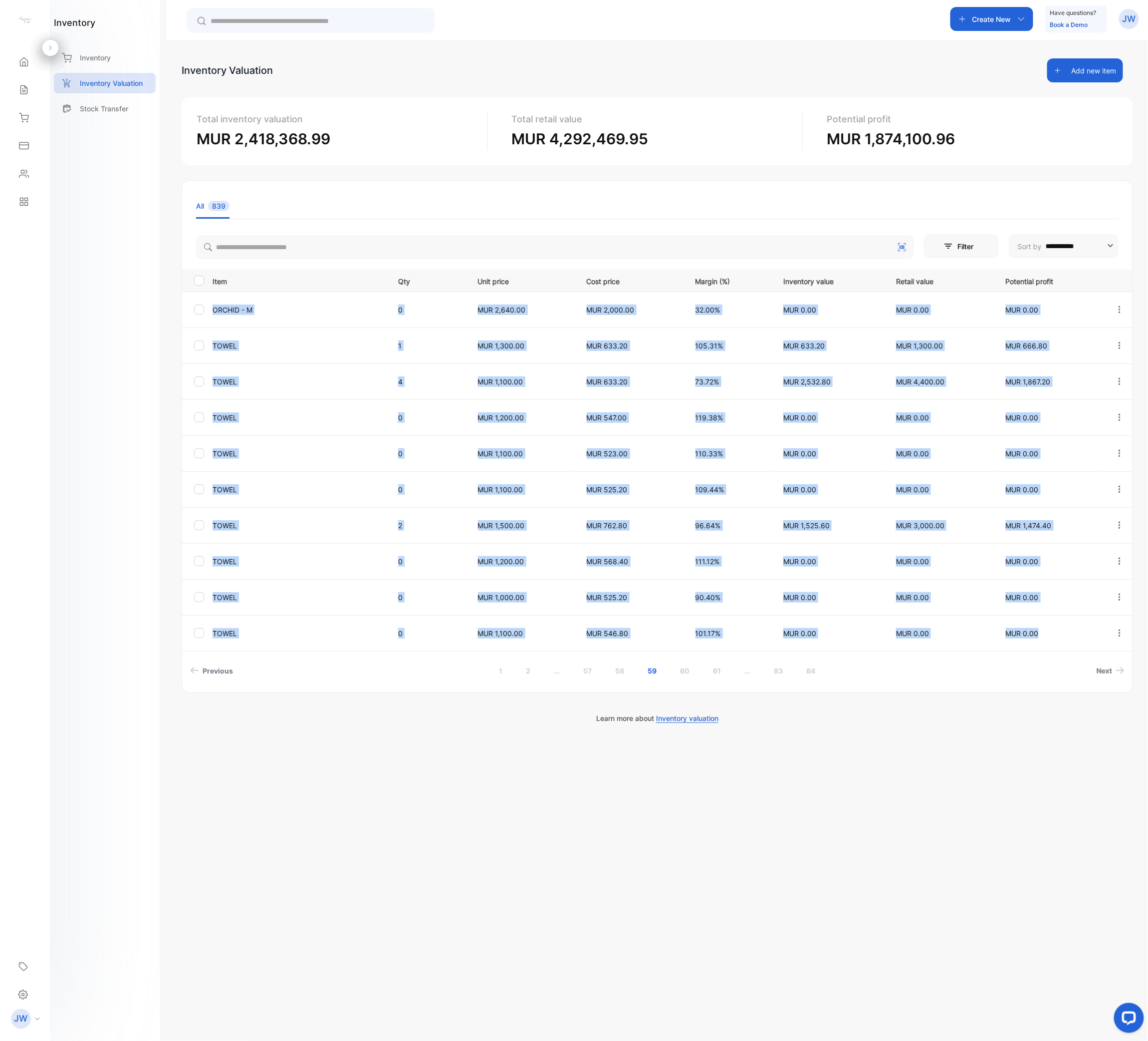
drag, startPoint x: 213, startPoint y: 306, endPoint x: 1063, endPoint y: 629, distance: 909.3
click at [1063, 520] on tbody "ORCHID - M 0 MUR 2,640.00 MUR 2,000.00 32.00% MUR 0.00 MUR 0.00 MUR 0.00 TOWEL …" at bounding box center [657, 471] width 951 height 359
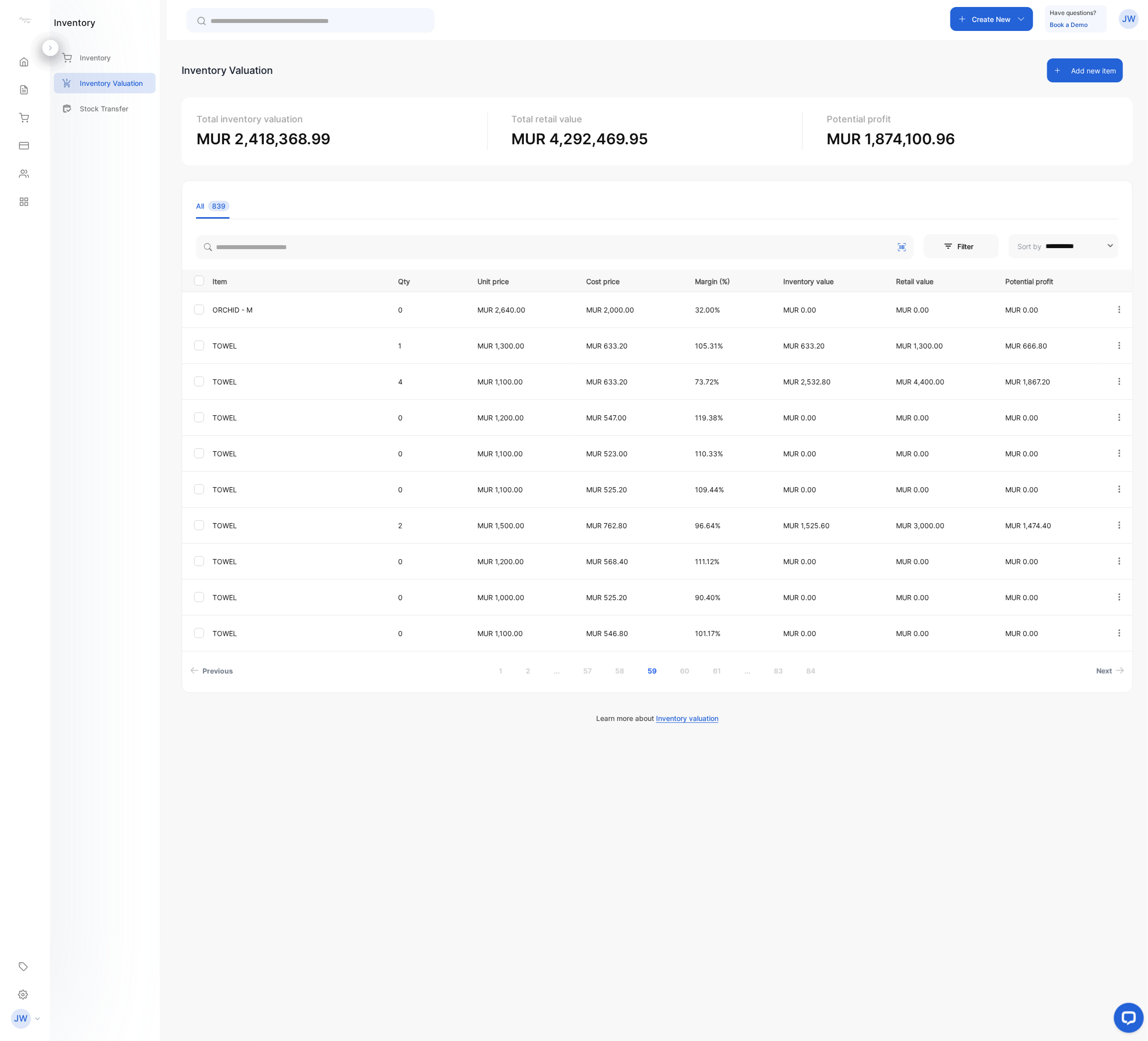
click at [682, 520] on link "60" at bounding box center [685, 670] width 33 height 19
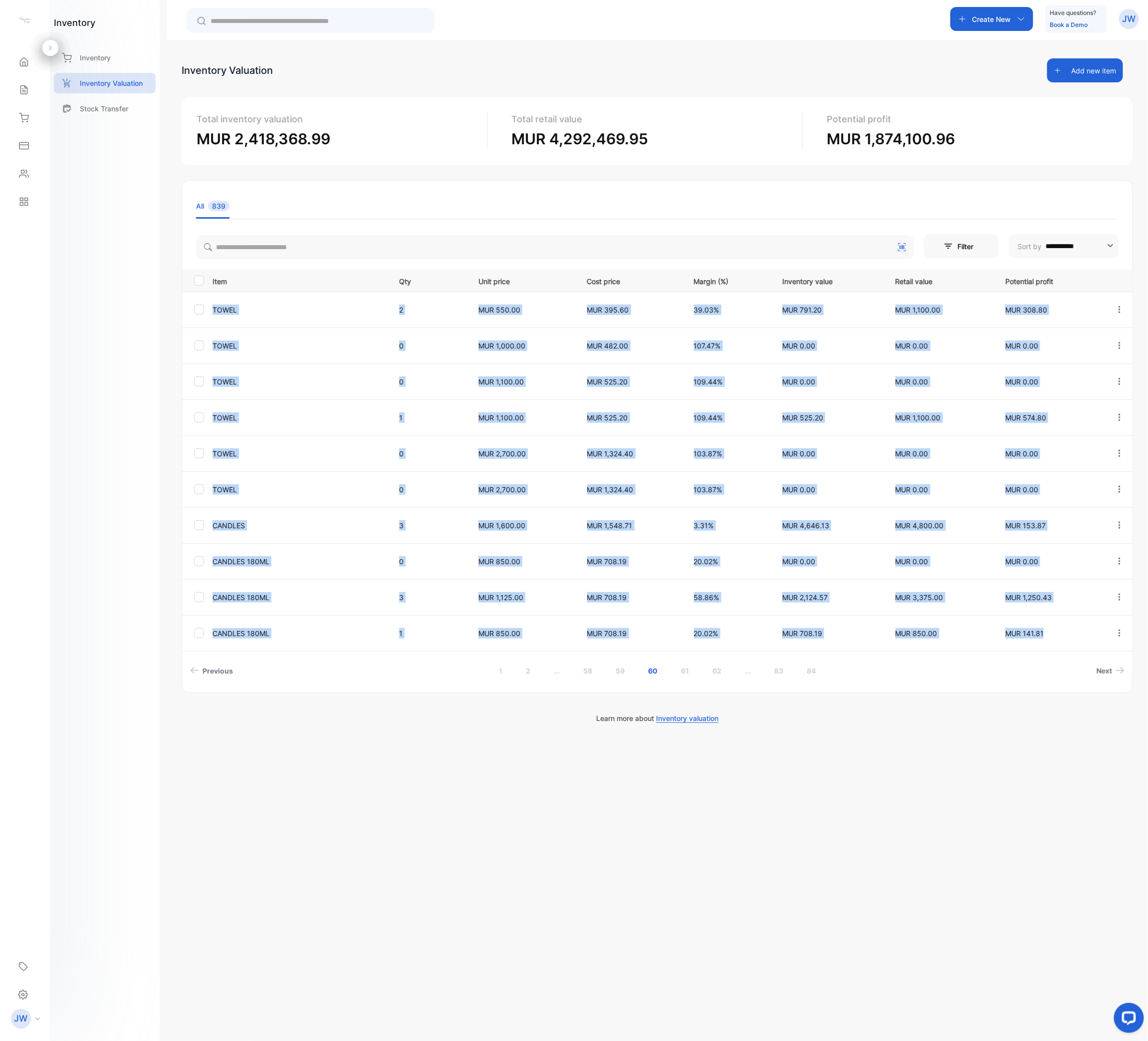
drag, startPoint x: 208, startPoint y: 308, endPoint x: 1068, endPoint y: 632, distance: 919.0
click at [1068, 520] on tbody "TOWEL 2 MUR 550.00 MUR 395.60 39.03% MUR 791.20 MUR 1,100.00 MUR 308.80 TOWEL 0…" at bounding box center [657, 471] width 951 height 359
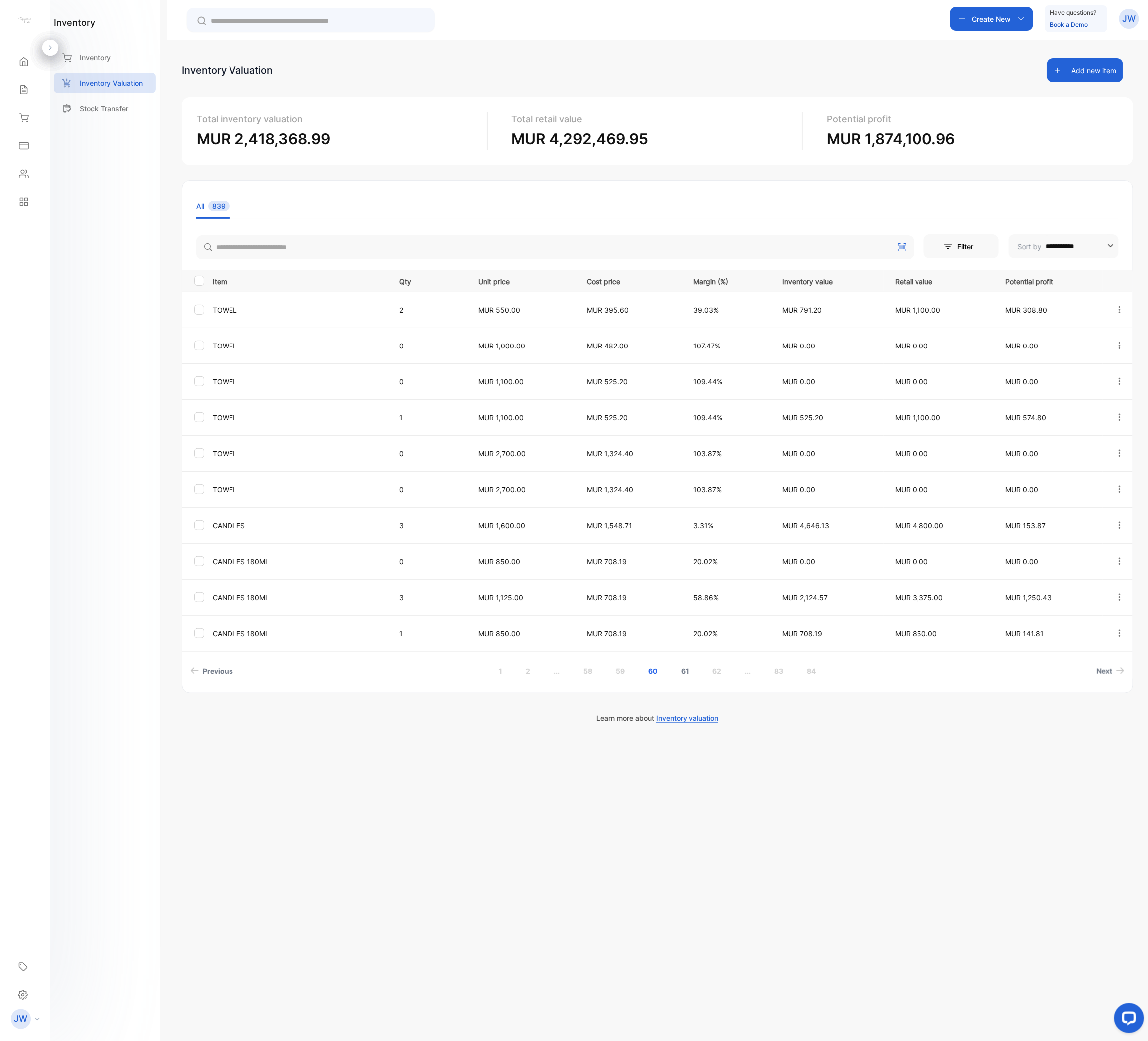
click at [688, 520] on link "61" at bounding box center [686, 670] width 32 height 19
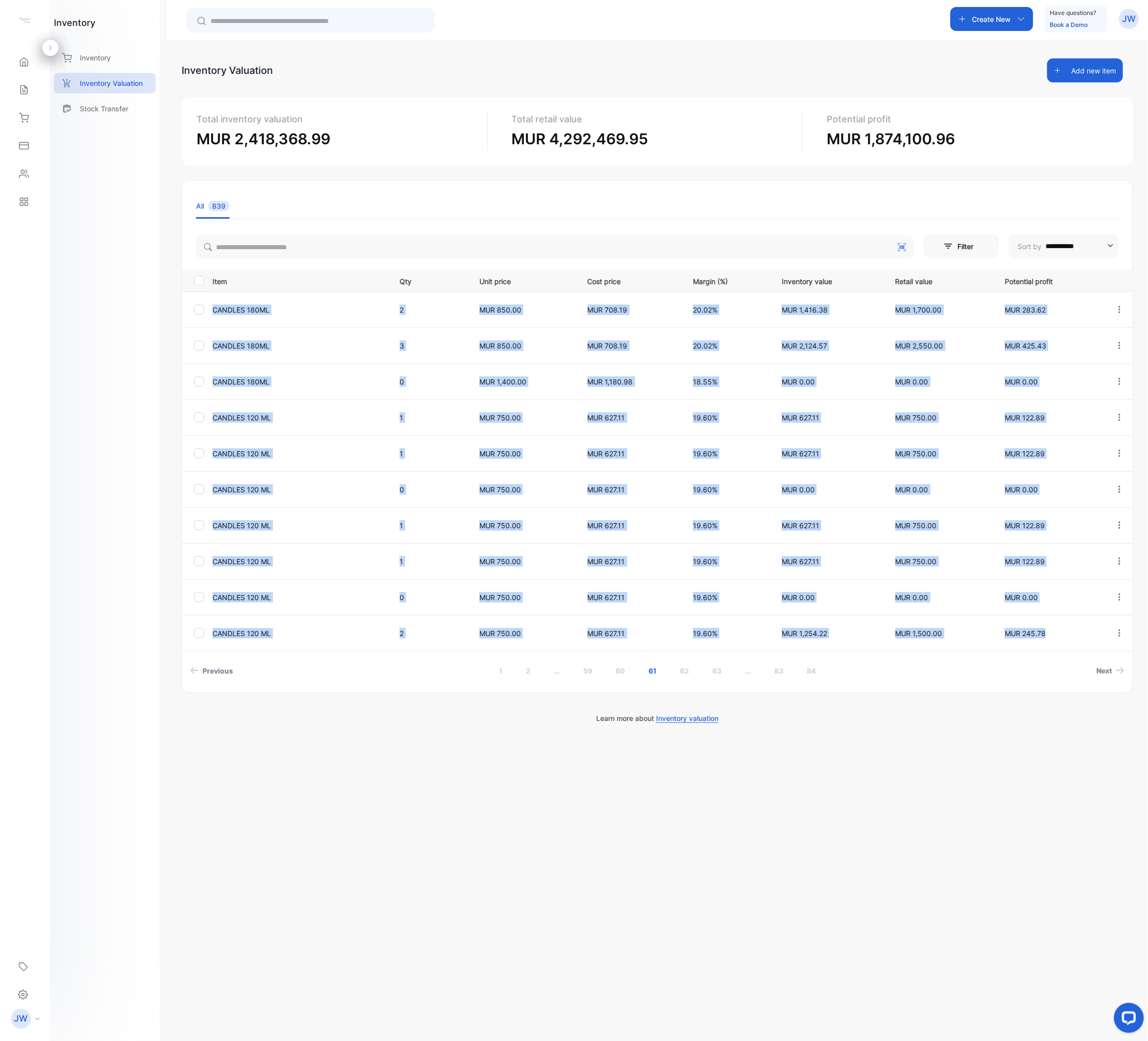
drag, startPoint x: 212, startPoint y: 307, endPoint x: 1047, endPoint y: 626, distance: 893.9
click at [1047, 520] on tbody "CANDLES 180ML 2 MUR 850.00 MUR 708.19 20.02% MUR 1,416.38 MUR 1,700.00 MUR 283.…" at bounding box center [657, 471] width 951 height 359
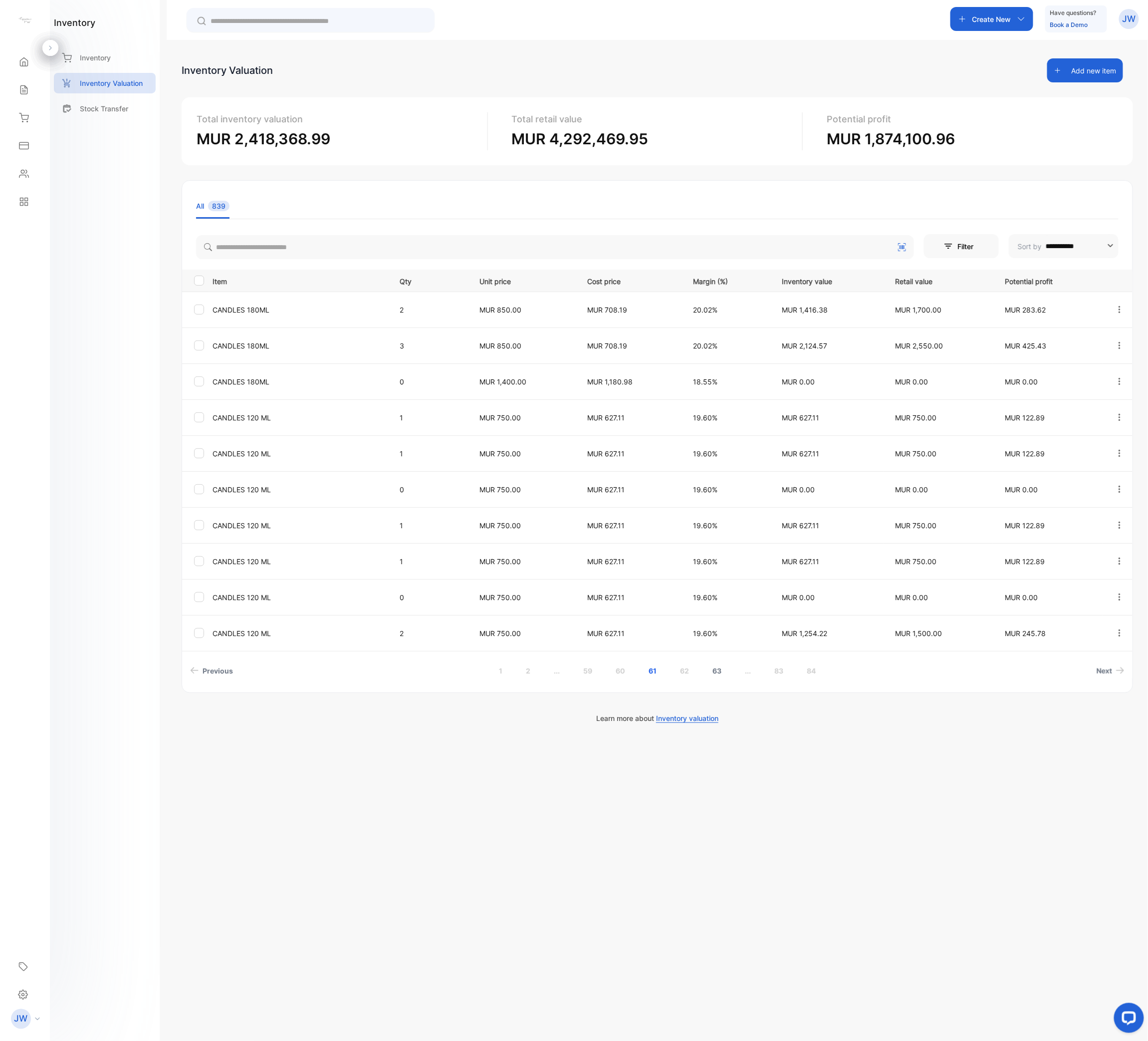
click at [681, 520] on link "62" at bounding box center [685, 670] width 33 height 19
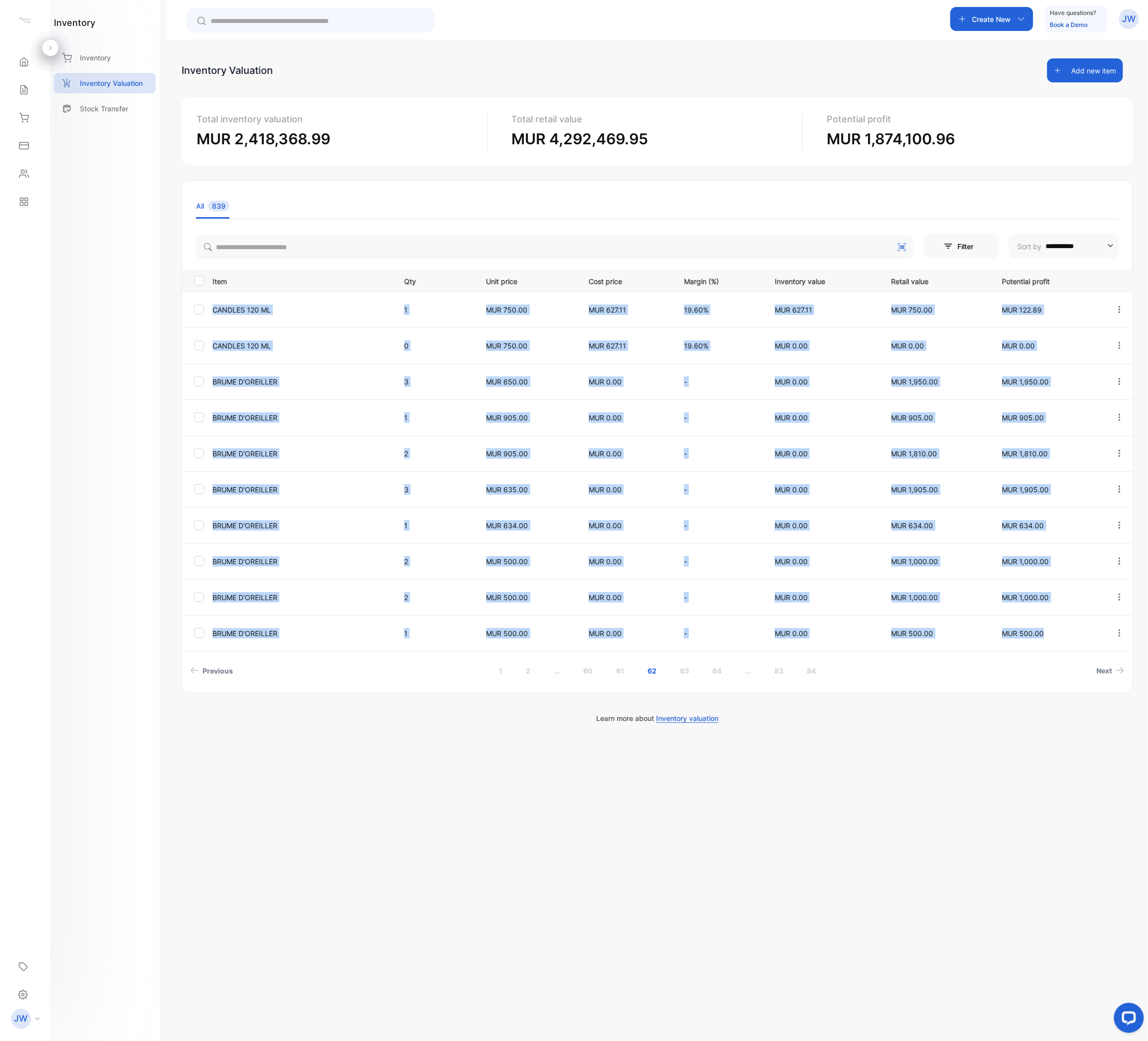
drag, startPoint x: 212, startPoint y: 308, endPoint x: 1058, endPoint y: 647, distance: 911.4
click at [1058, 520] on tbody "CANDLES 120 ML 1 MUR 750.00 MUR 627.11 19.60% MUR 627.11 MUR 750.00 MUR 122.89 …" at bounding box center [657, 471] width 951 height 359
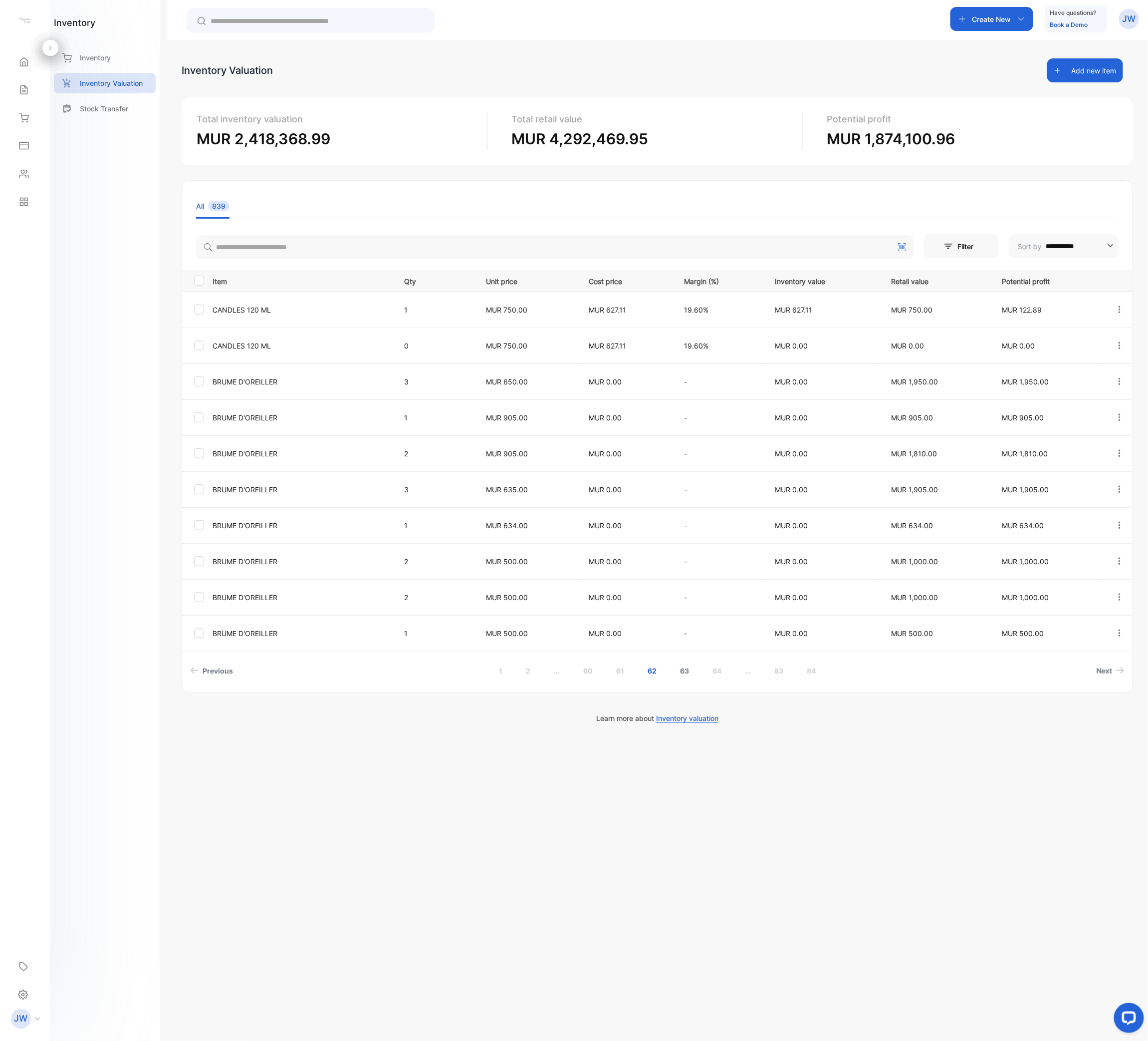
click at [690, 520] on link "63" at bounding box center [685, 670] width 33 height 19
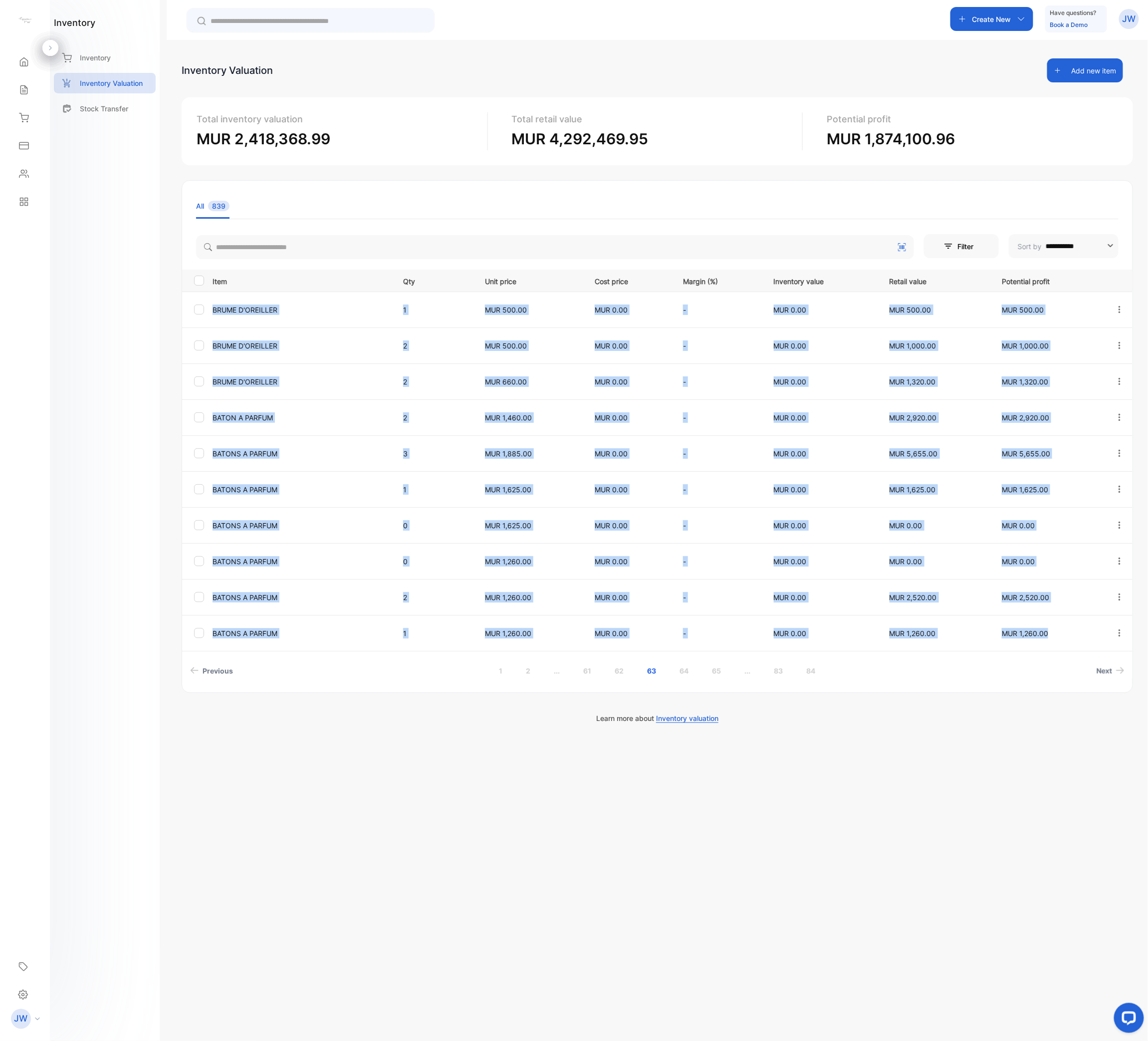
drag, startPoint x: 211, startPoint y: 308, endPoint x: 1062, endPoint y: 633, distance: 910.9
click at [1062, 520] on tbody "BRUME D'OREILLER 1 MUR 500.00 MUR 0.00 - MUR 0.00 MUR 500.00 MUR 500.00 BRUME D…" at bounding box center [657, 471] width 951 height 359
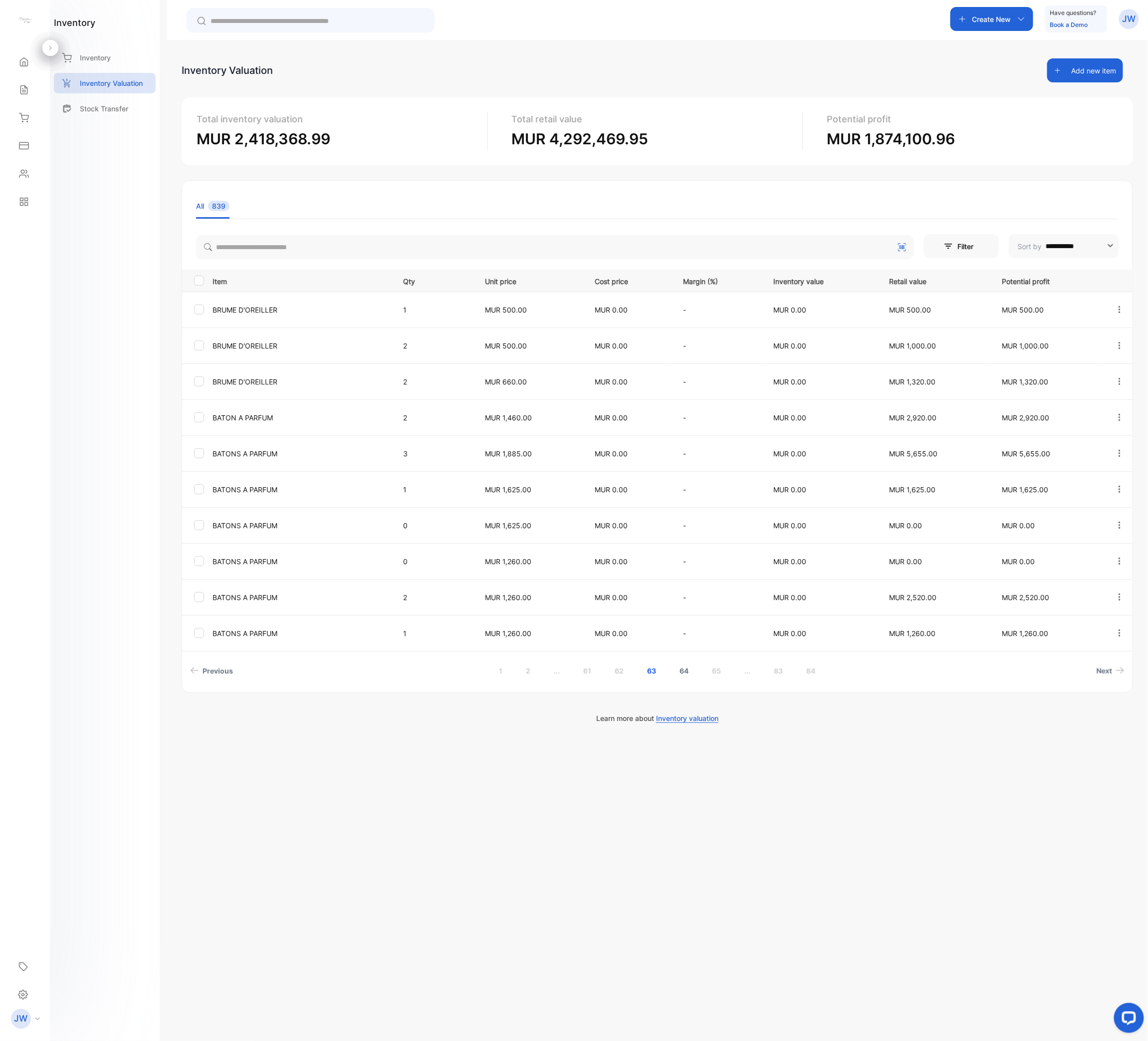
click at [685, 520] on link "64" at bounding box center [685, 670] width 33 height 19
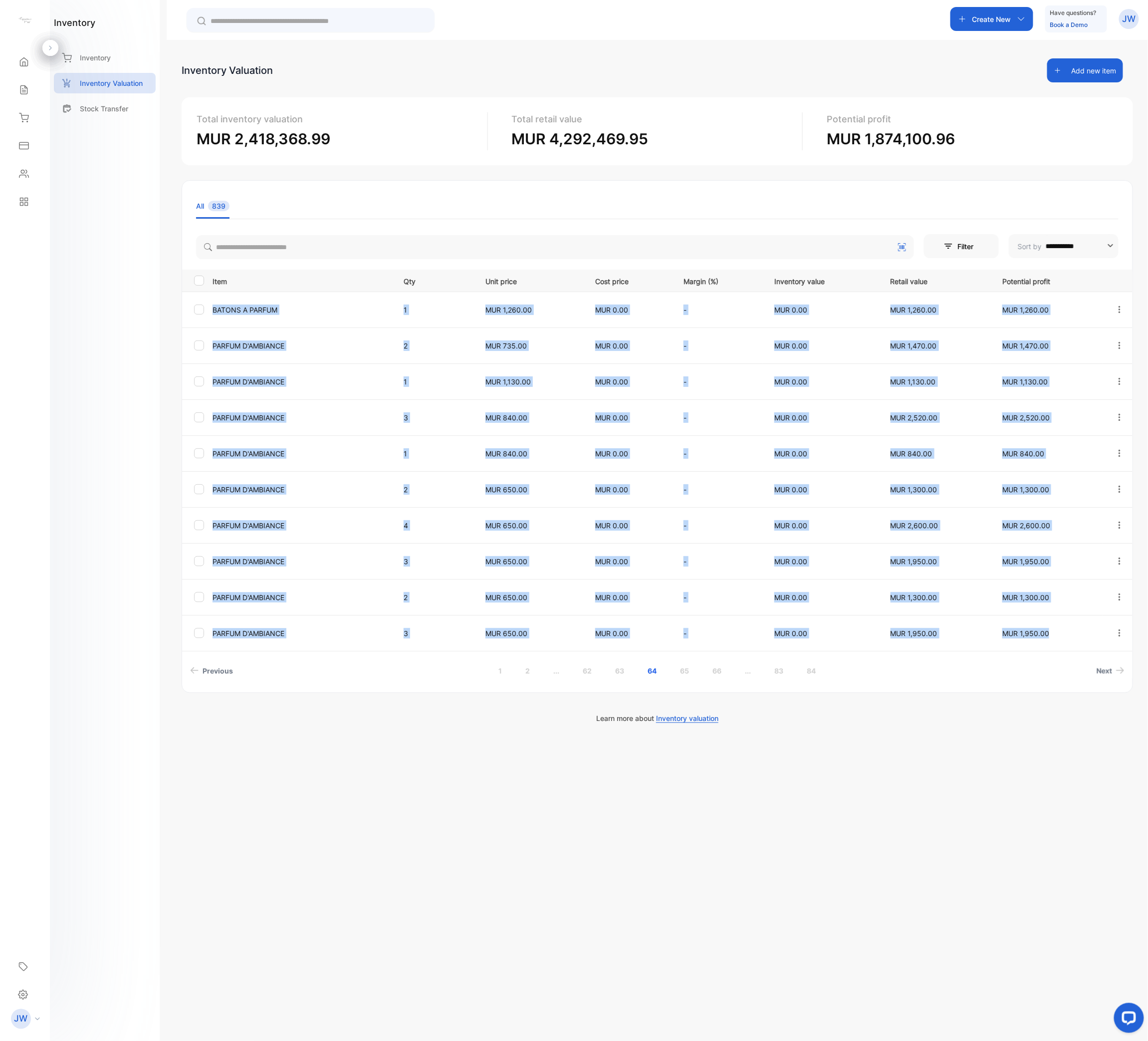
drag, startPoint x: 204, startPoint y: 306, endPoint x: 1060, endPoint y: 644, distance: 920.3
click at [1068, 520] on tbody "BATONS A PARFUM 1 MUR 1,260.00 MUR 0.00 - MUR 0.00 MUR 1,260.00 MUR 1,260.00 PA…" at bounding box center [657, 471] width 951 height 359
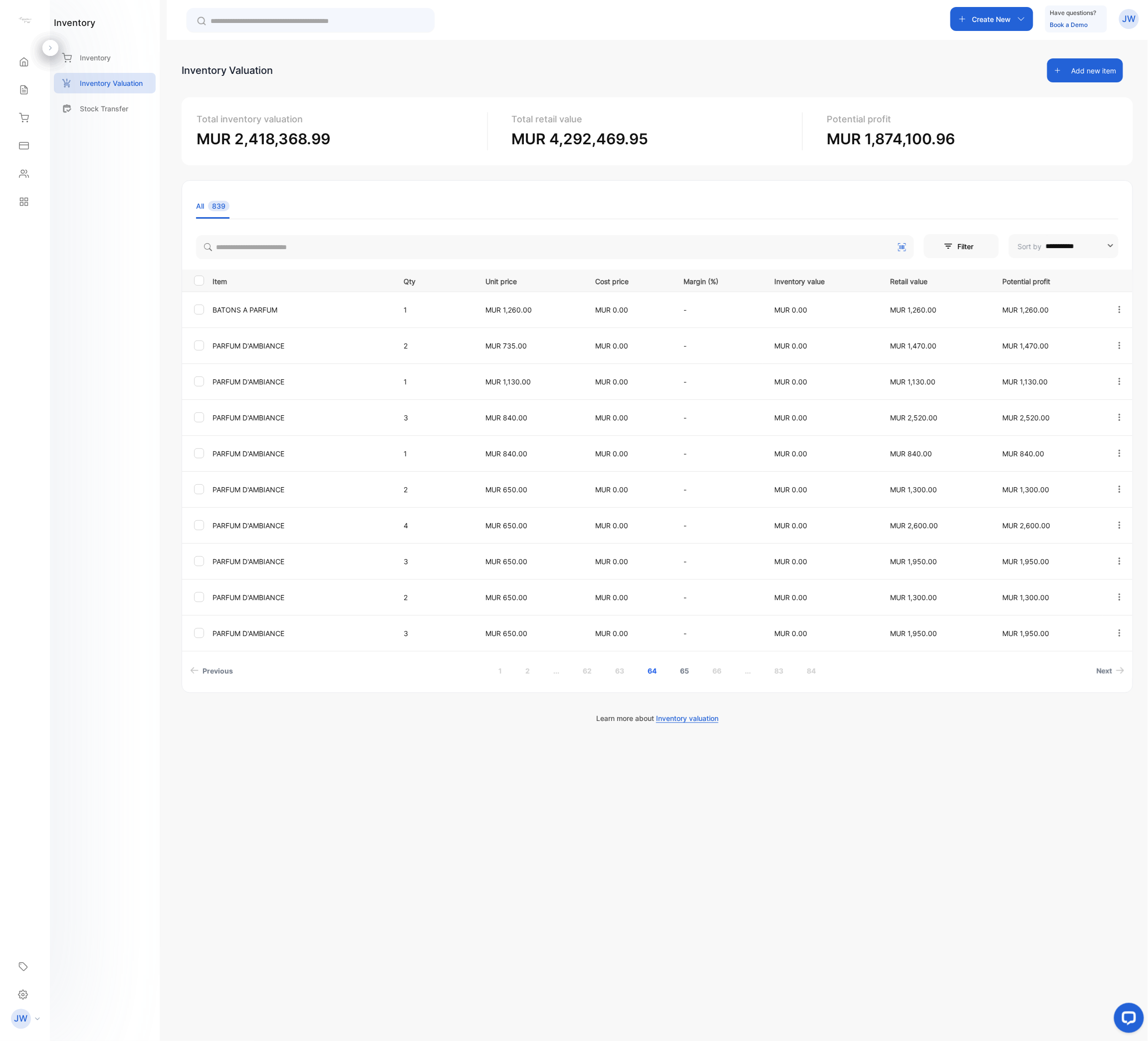
click at [688, 520] on link "65" at bounding box center [685, 670] width 33 height 19
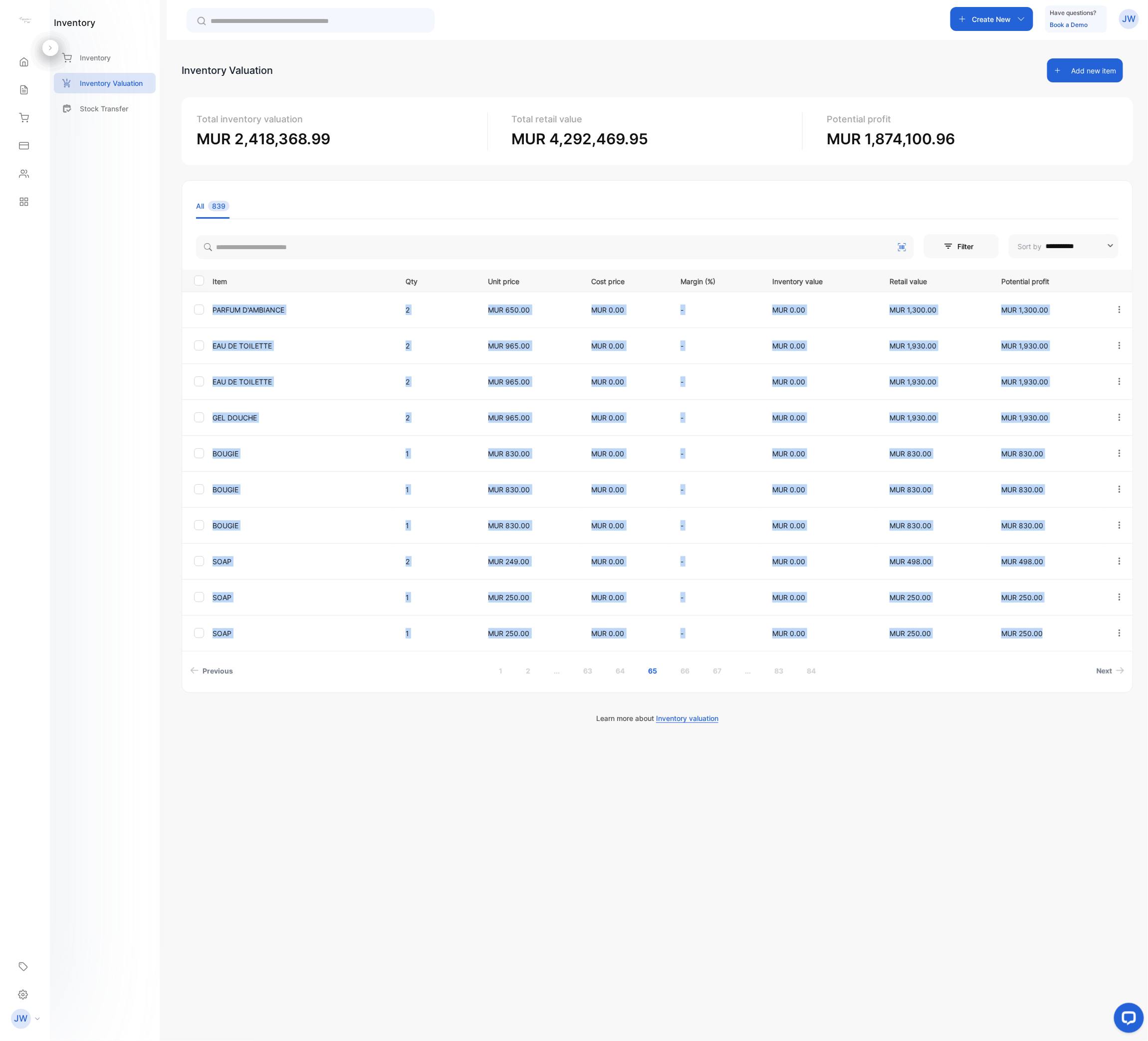
drag, startPoint x: 231, startPoint y: 325, endPoint x: 1060, endPoint y: 631, distance: 883.7
click at [1063, 520] on tbody "PARFUM D'AMBIANCE 2 MUR 650.00 MUR 0.00 - MUR 0.00 MUR 1,300.00 MUR 1,300.00 EA…" at bounding box center [657, 471] width 951 height 359
click at [692, 520] on link "66" at bounding box center [685, 670] width 33 height 19
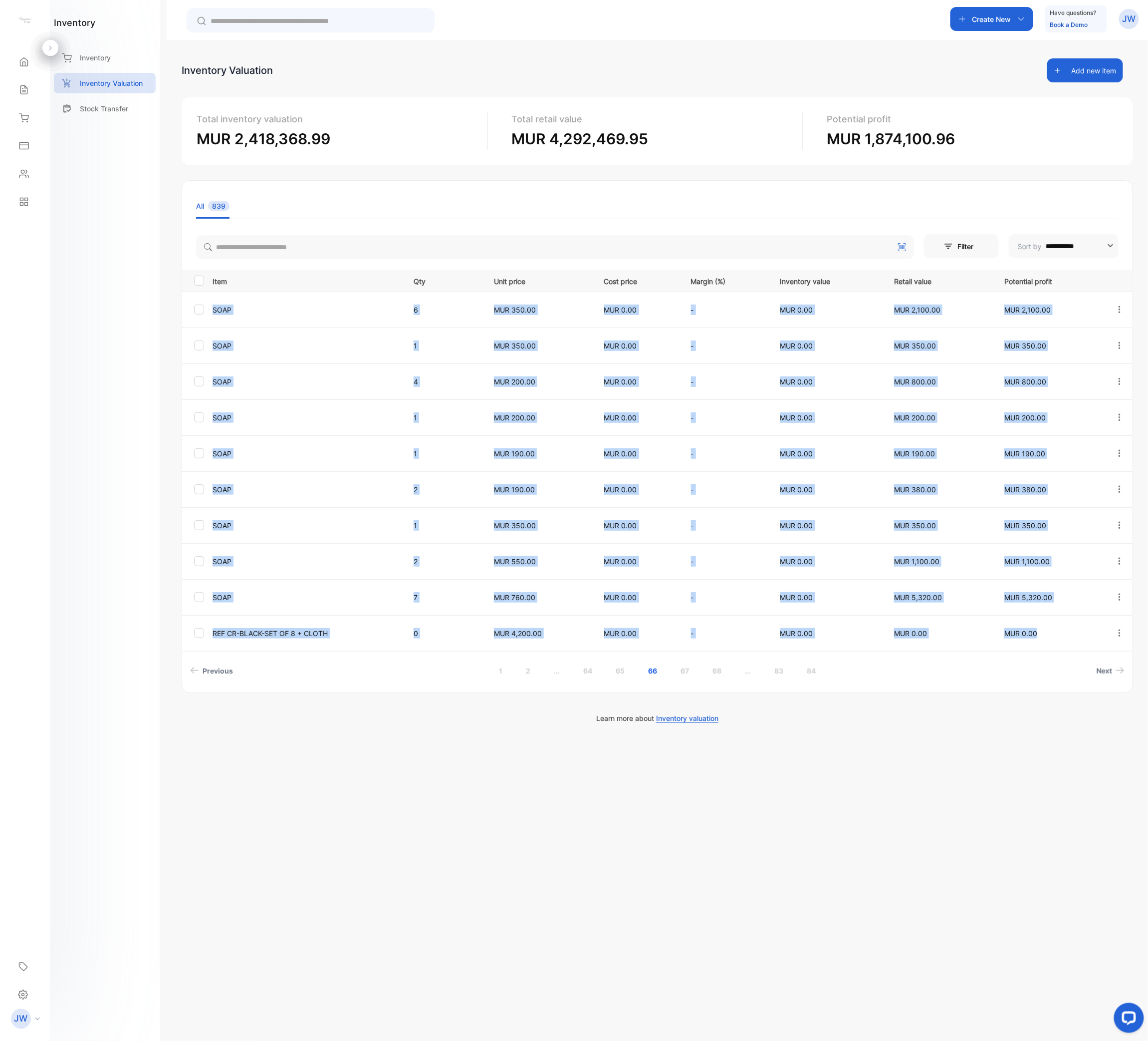
drag, startPoint x: 208, startPoint y: 307, endPoint x: 1061, endPoint y: 632, distance: 912.8
click at [1061, 520] on tbody "SOAP 6 MUR 350.00 MUR 0.00 - MUR 0.00 MUR 2,100.00 MUR 2,100.00 SOAP 1 MUR 350.…" at bounding box center [657, 471] width 951 height 359
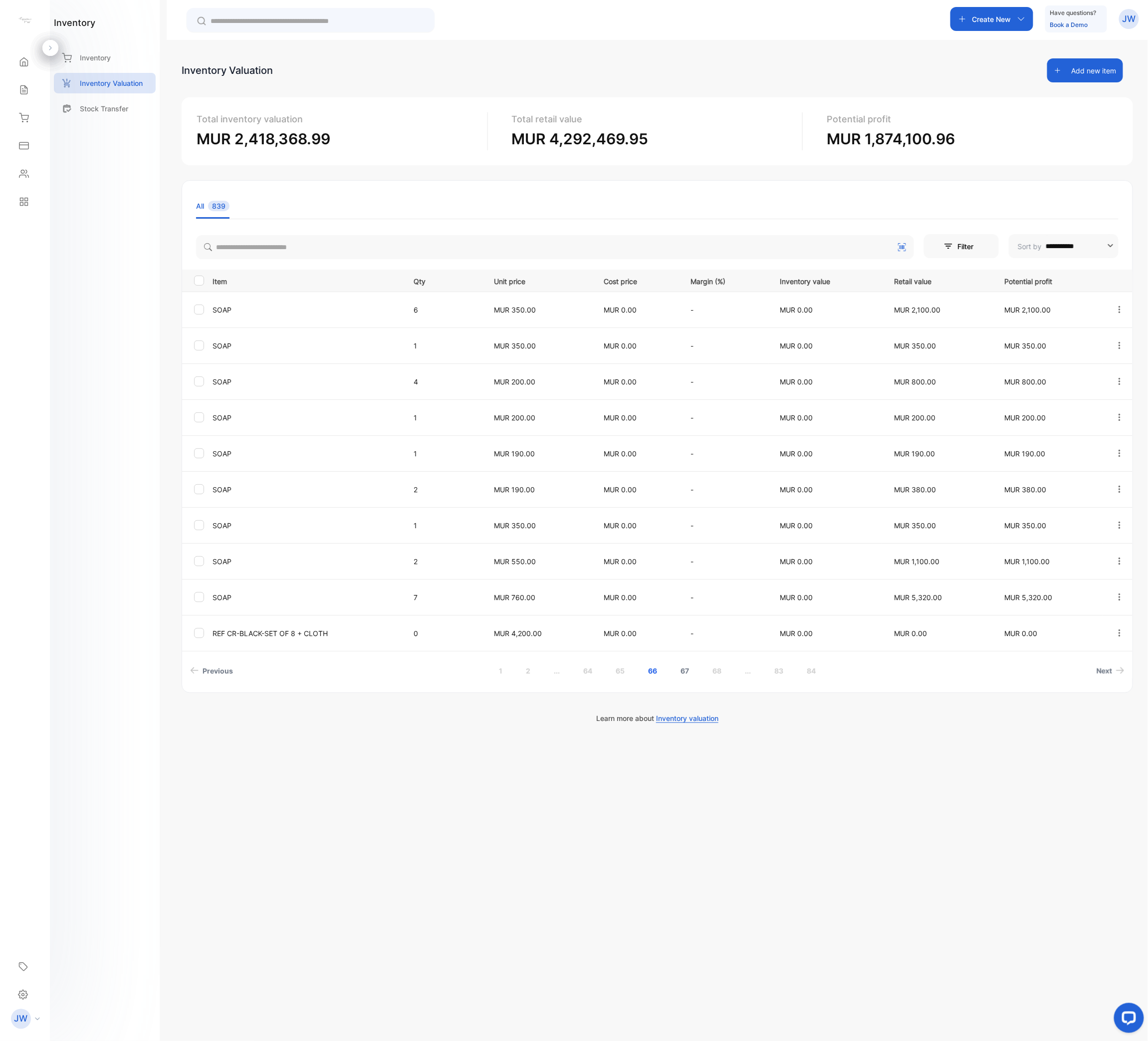
click at [675, 520] on link "67" at bounding box center [685, 670] width 32 height 19
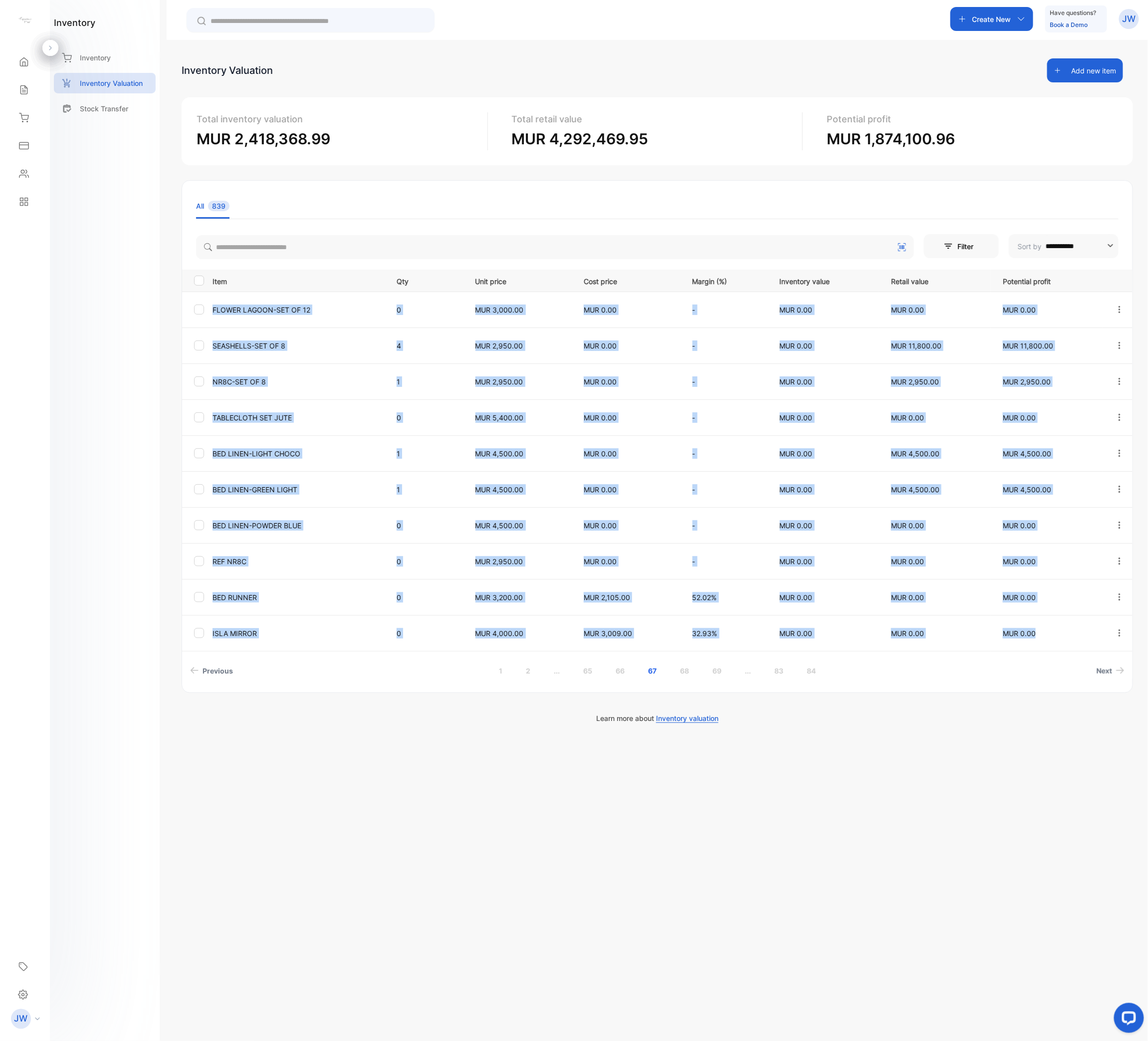
drag, startPoint x: 212, startPoint y: 305, endPoint x: 1047, endPoint y: 632, distance: 896.7
click at [1047, 520] on tbody "FLOWER LAGOON-SET OF 12 0 MUR 3,000.00 MUR 0.00 - MUR 0.00 MUR 0.00 MUR 0.00 SE…" at bounding box center [657, 471] width 951 height 359
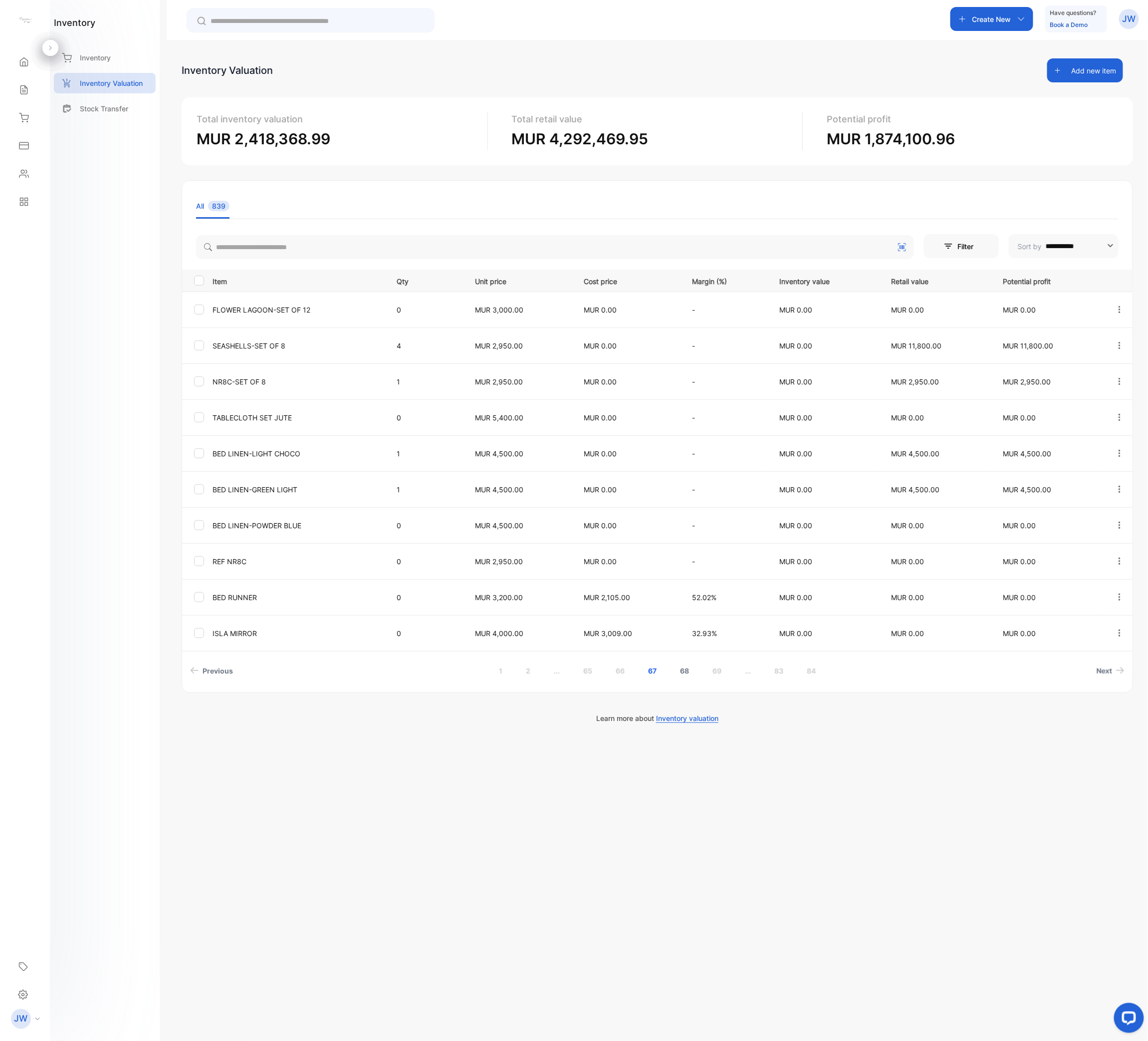
click at [690, 520] on link "68" at bounding box center [685, 670] width 33 height 19
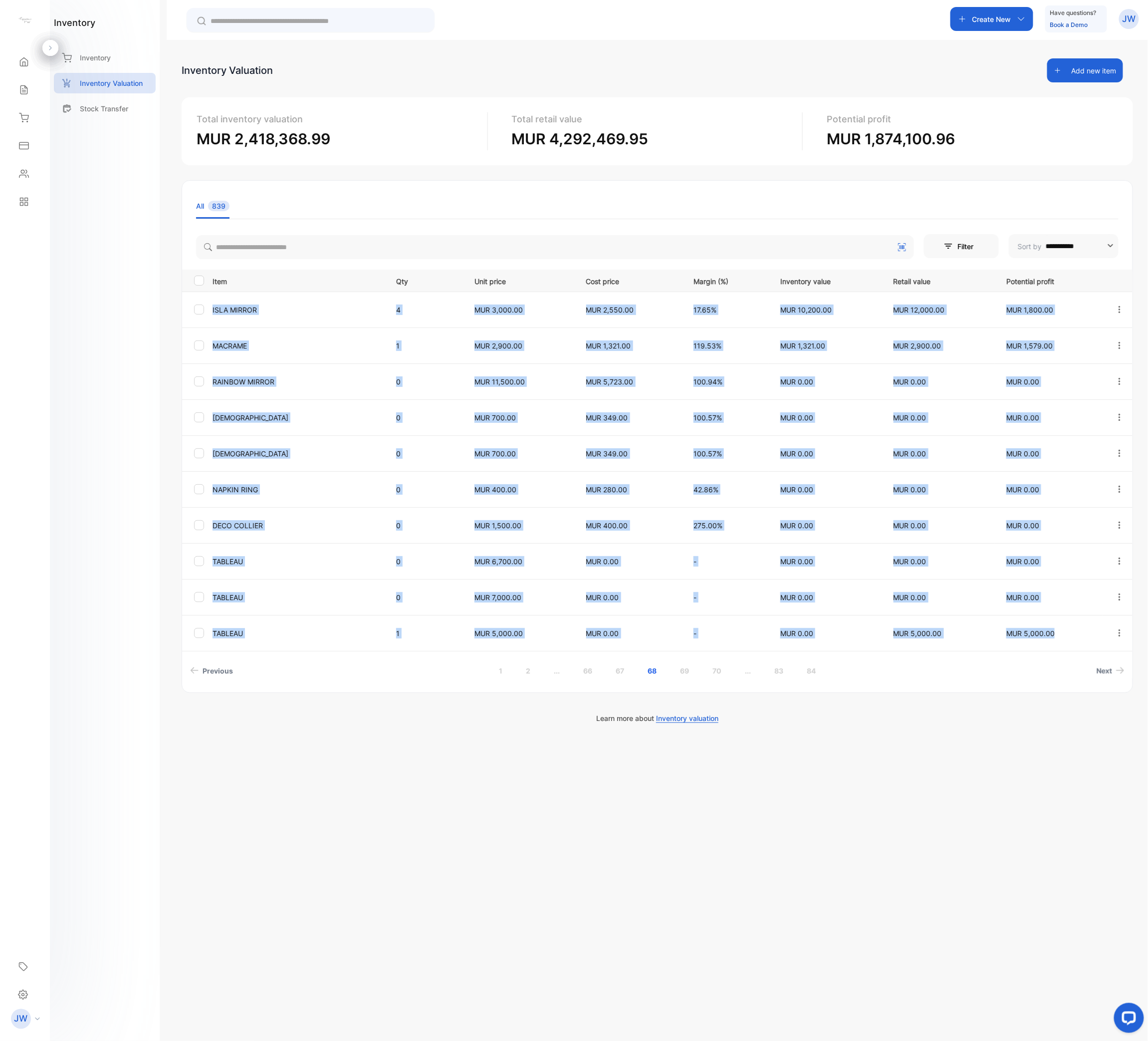
drag, startPoint x: 221, startPoint y: 331, endPoint x: 1080, endPoint y: 645, distance: 914.6
click at [1080, 520] on tbody "ISLA MIRROR 4 MUR 3,000.00 MUR 2,550.00 17.65% MUR 10,200.00 MUR 12,000.00 MUR …" at bounding box center [657, 471] width 951 height 359
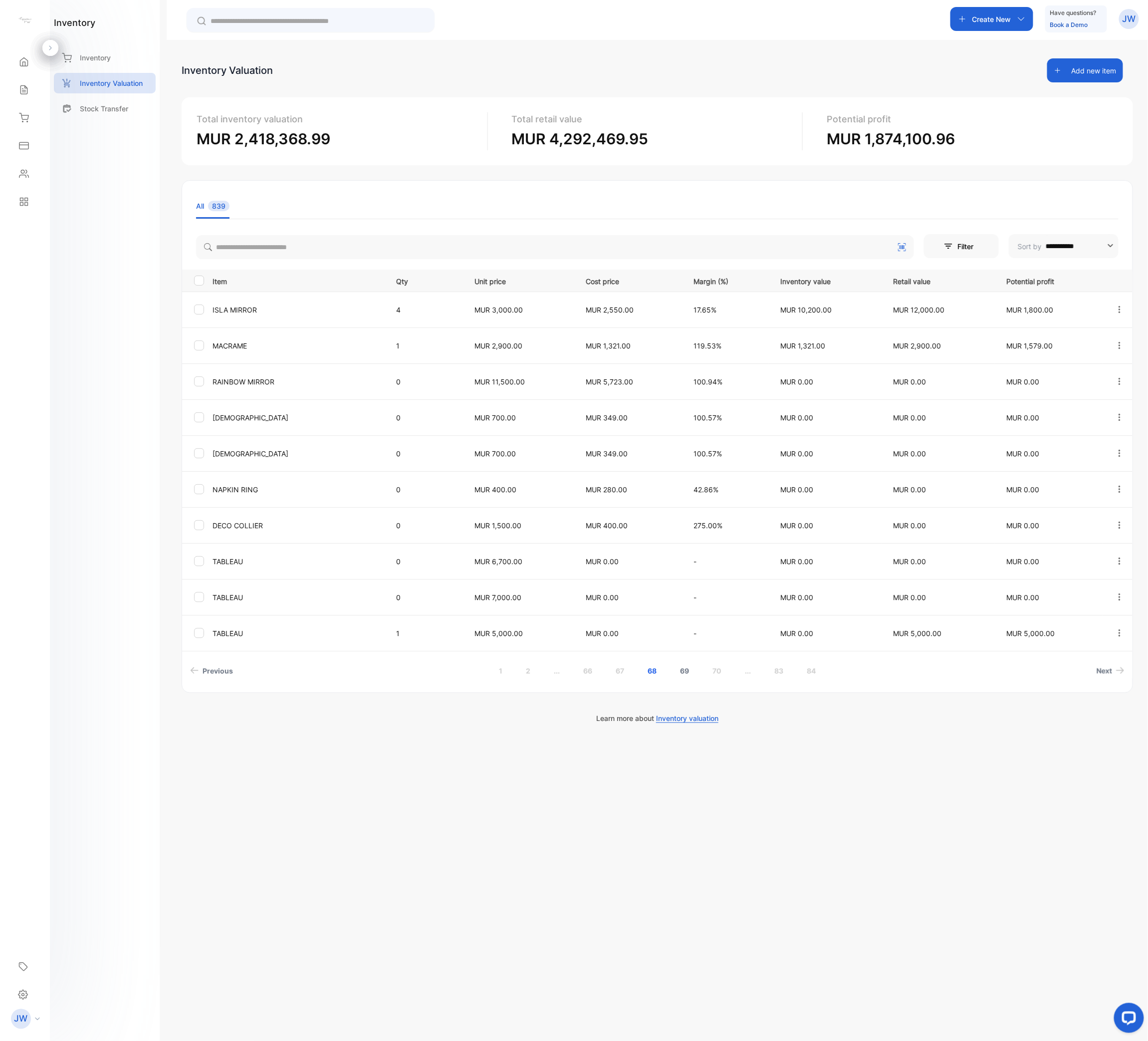
click at [690, 520] on link "69" at bounding box center [685, 670] width 33 height 19
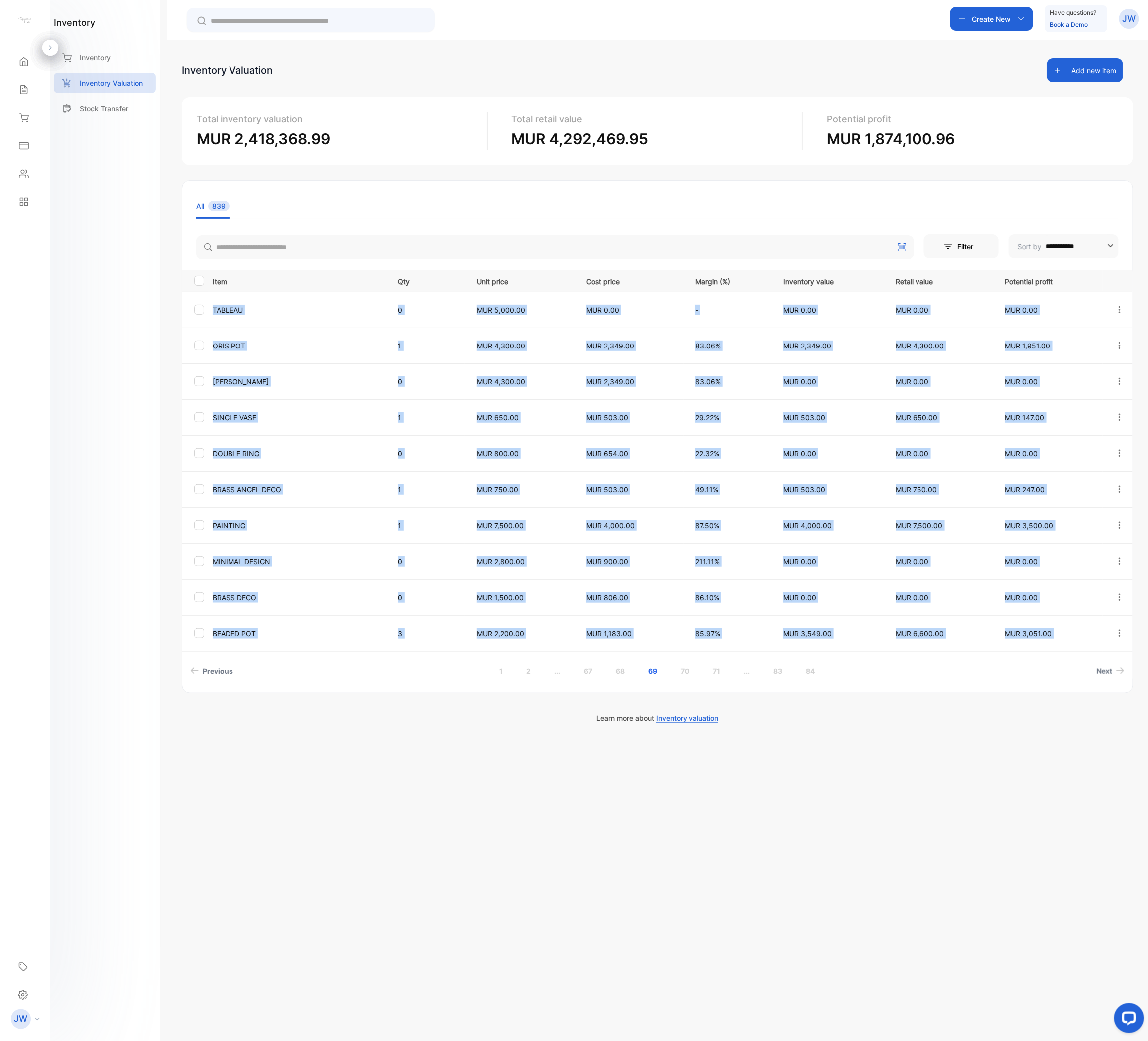
drag, startPoint x: 212, startPoint y: 308, endPoint x: 1085, endPoint y: 654, distance: 939.1
click at [1085, 520] on div "Item Qty Unit price Cost price Margin (%) Inventory value Retail value Potentia…" at bounding box center [657, 475] width 951 height 411
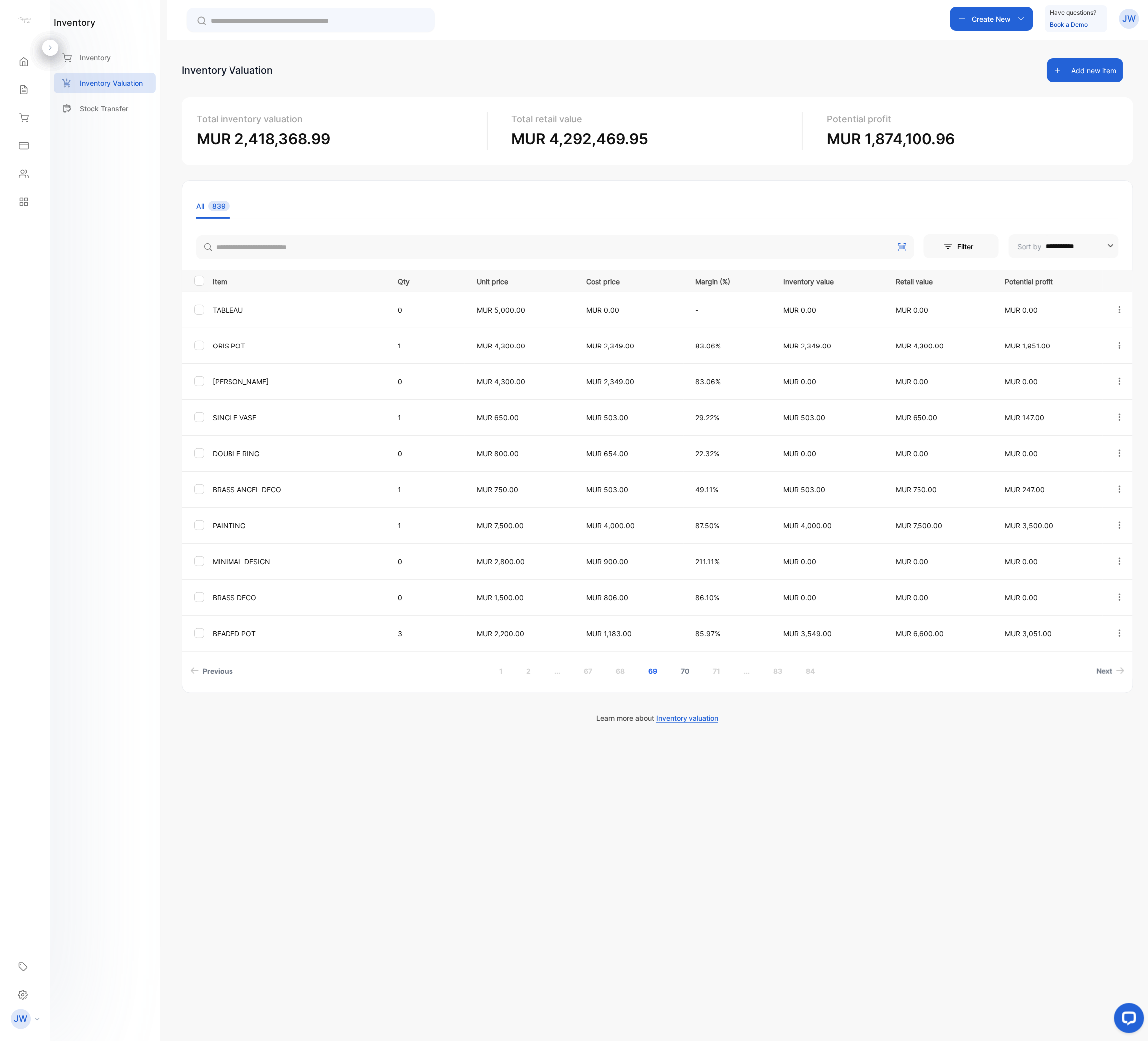
click at [681, 520] on link "70" at bounding box center [686, 670] width 33 height 19
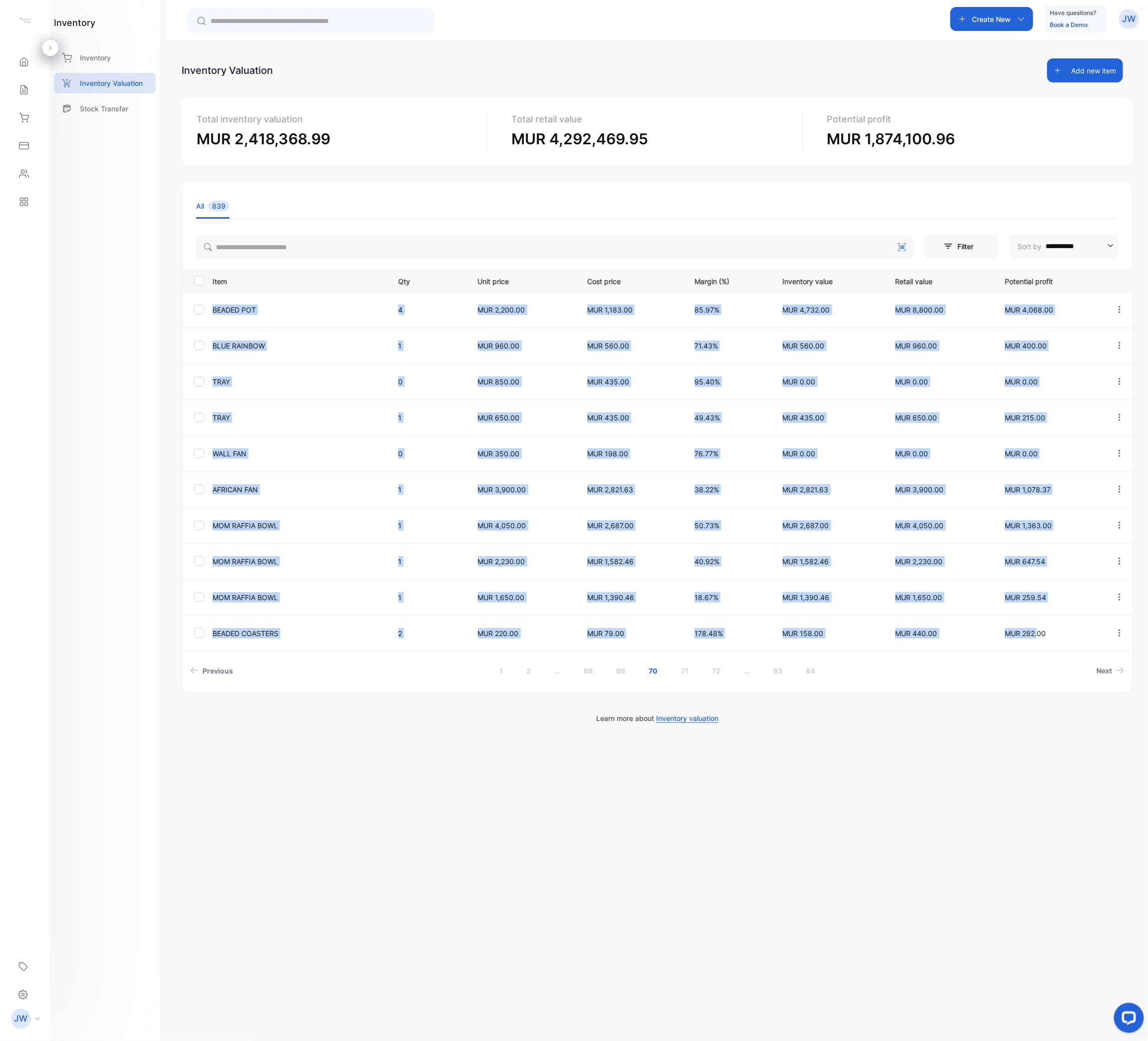
drag, startPoint x: 214, startPoint y: 306, endPoint x: 1036, endPoint y: 620, distance: 879.9
click at [1036, 520] on tbody "BEADED POT 4 MUR 2,200.00 MUR 1,183.00 85.97% MUR 4,732.00 MUR 8,800.00 MUR 4,0…" at bounding box center [657, 471] width 951 height 359
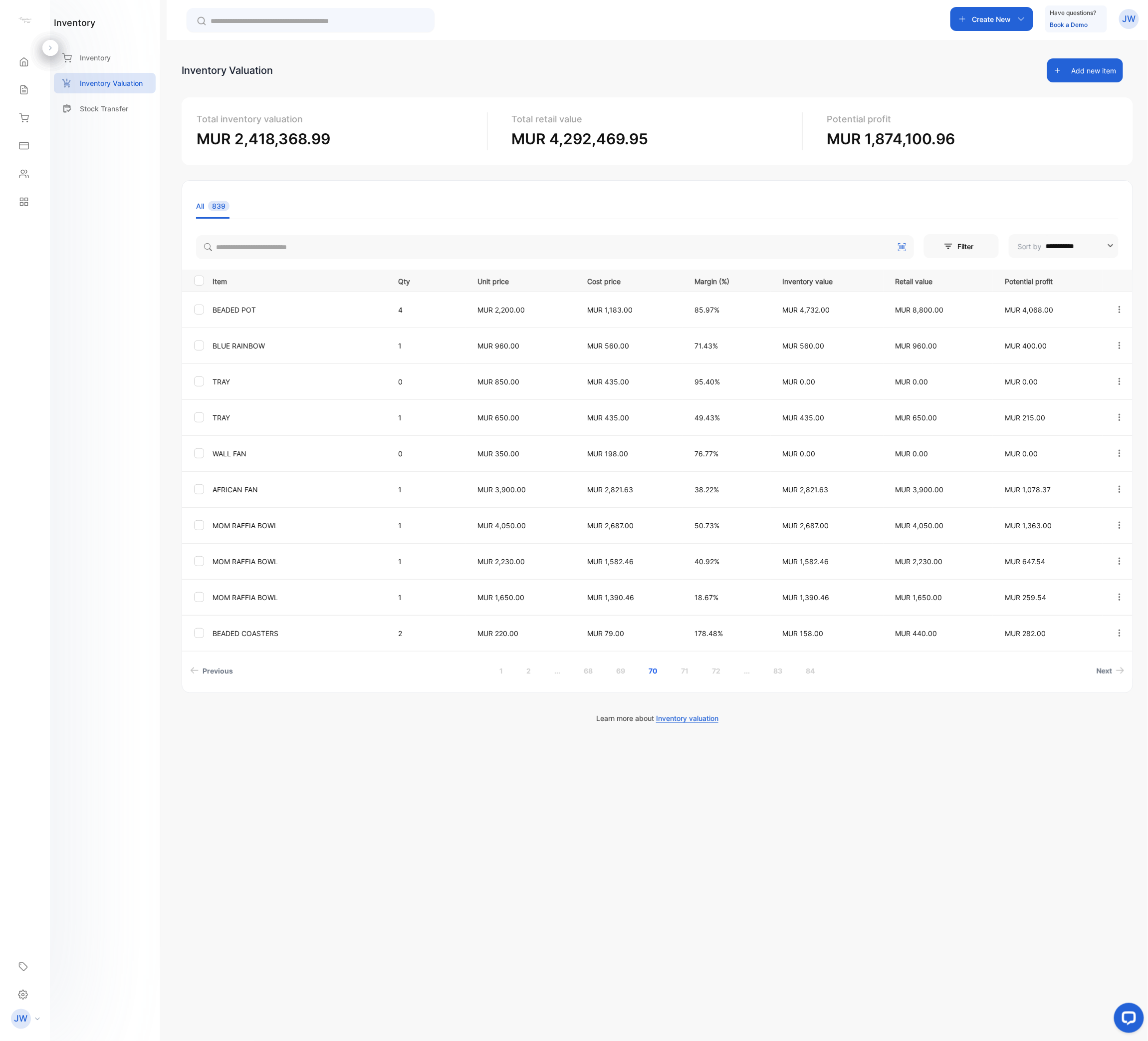
click at [428, 520] on div "**********" at bounding box center [657, 437] width 952 height 512
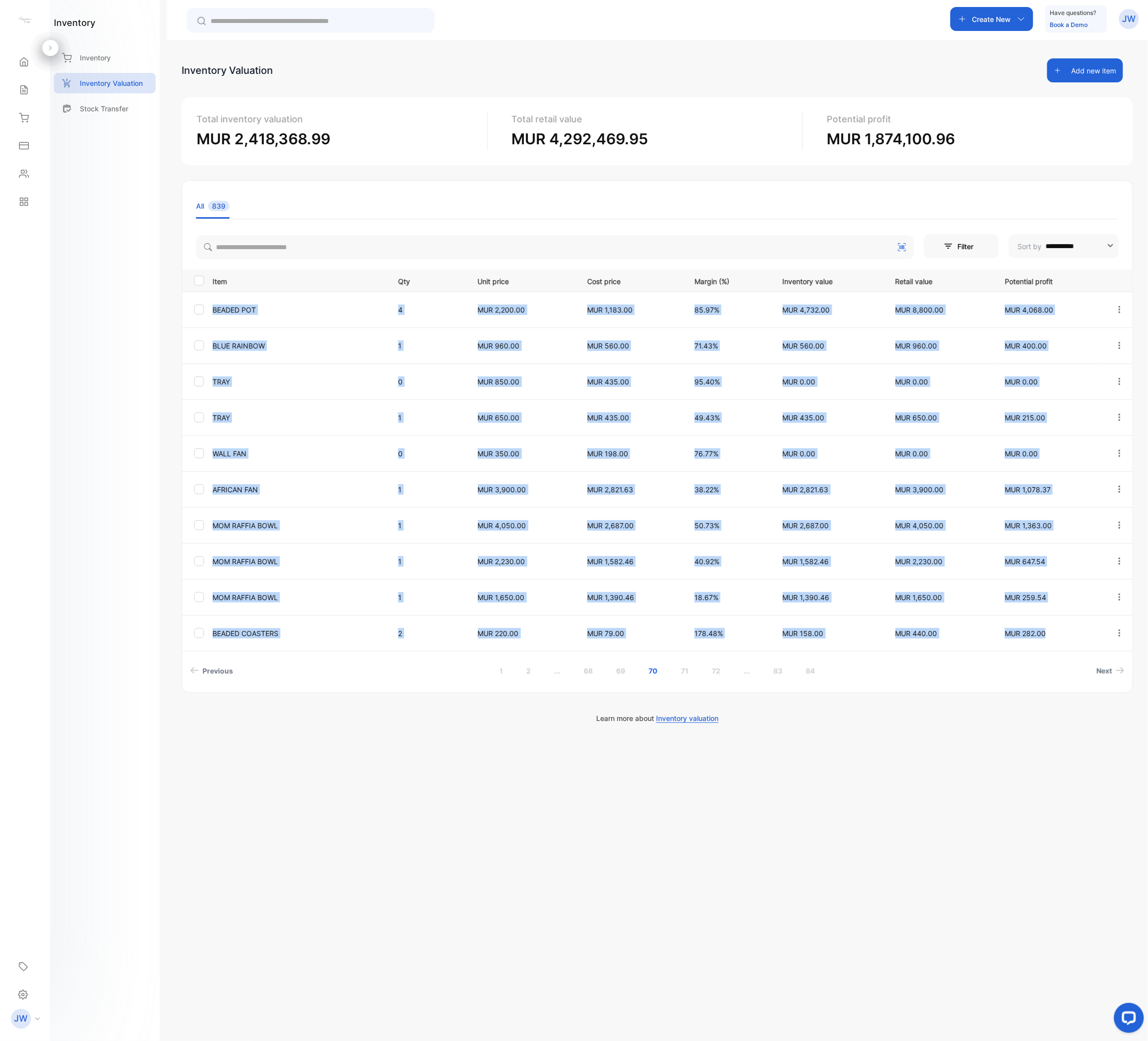
drag, startPoint x: 212, startPoint y: 306, endPoint x: 1076, endPoint y: 635, distance: 924.5
click at [1076, 520] on tbody "BEADED POT 4 MUR 2,200.00 MUR 1,183.00 85.97% MUR 4,732.00 MUR 8,800.00 MUR 4,0…" at bounding box center [657, 471] width 951 height 359
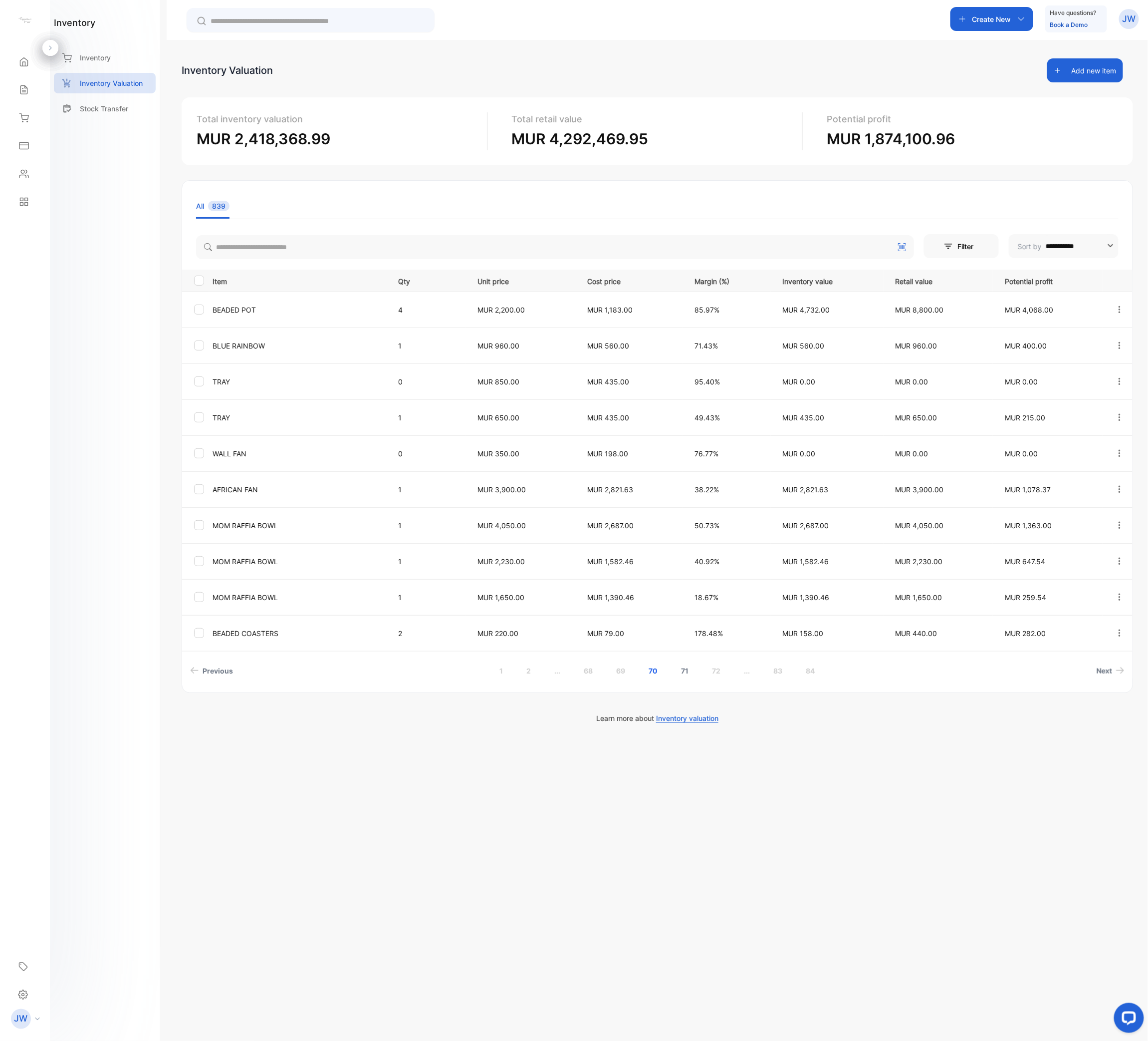
click at [675, 520] on link "71" at bounding box center [685, 670] width 31 height 19
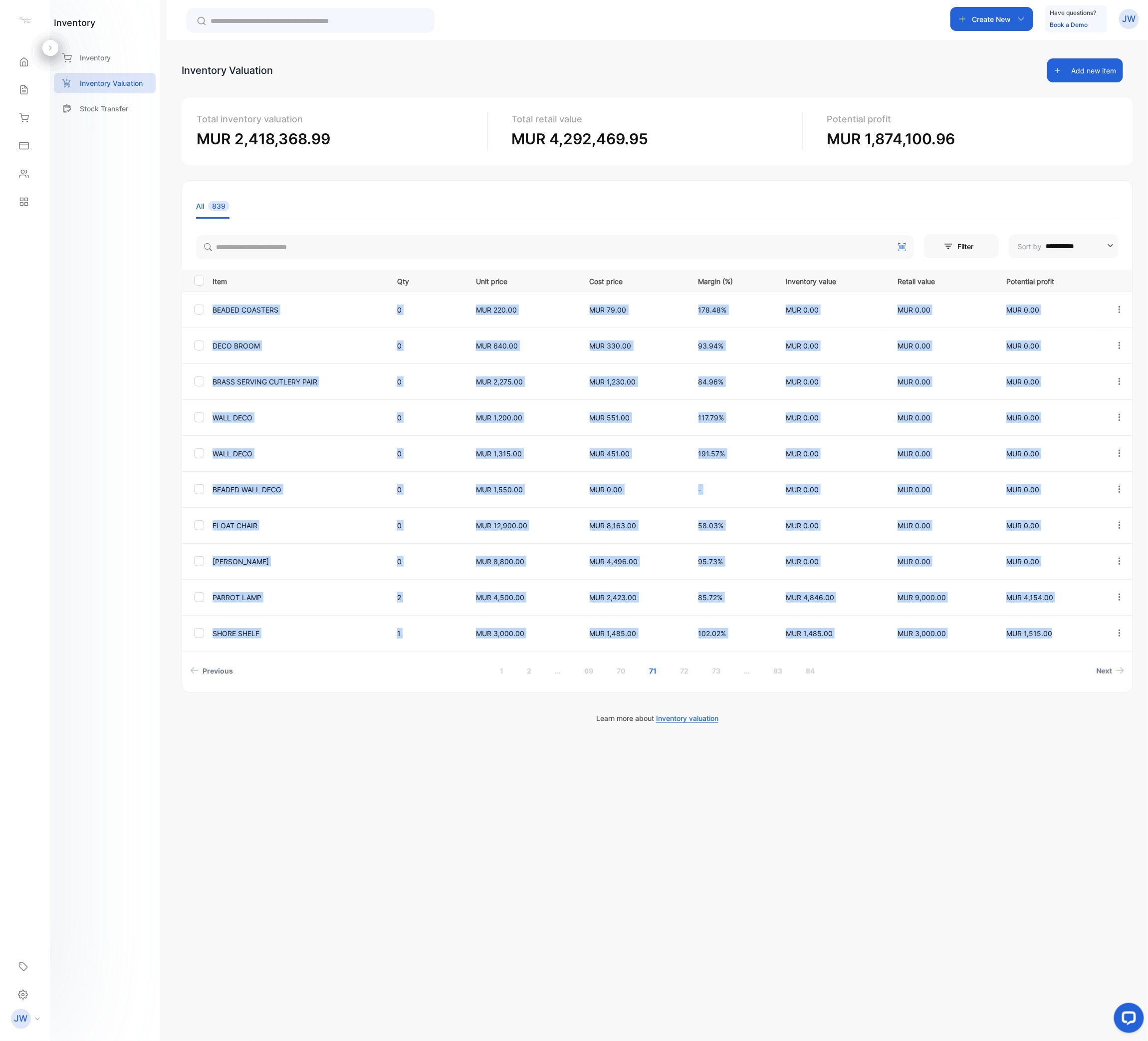
drag, startPoint x: 213, startPoint y: 304, endPoint x: 1076, endPoint y: 637, distance: 925.0
click at [1076, 520] on tbody "BEADED COASTERS 0 MUR 220.00 MUR 79.00 178.48% MUR 0.00 MUR 0.00 MUR 0.00 DECO …" at bounding box center [657, 471] width 951 height 359
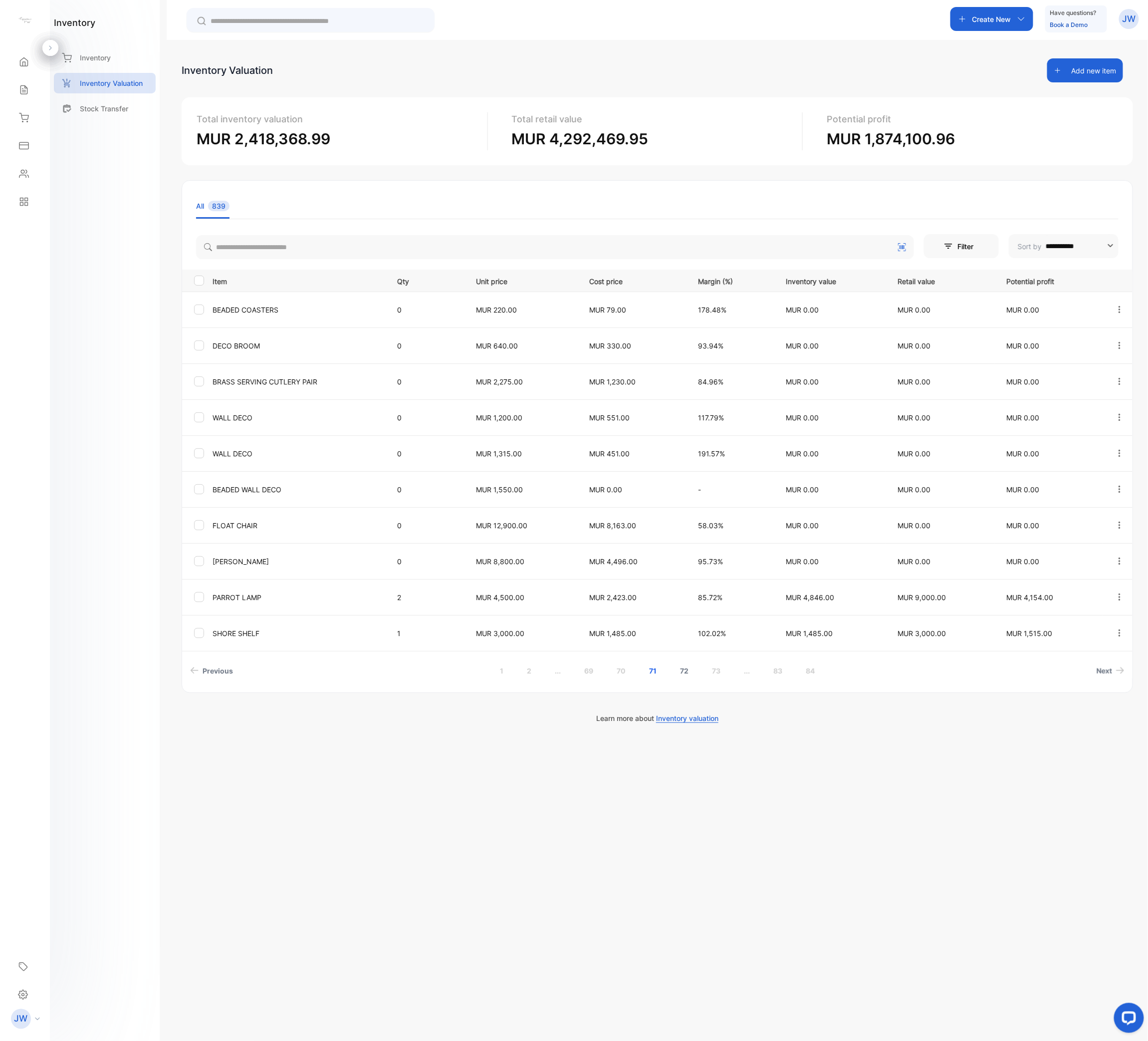
click at [692, 520] on link "72" at bounding box center [685, 670] width 32 height 19
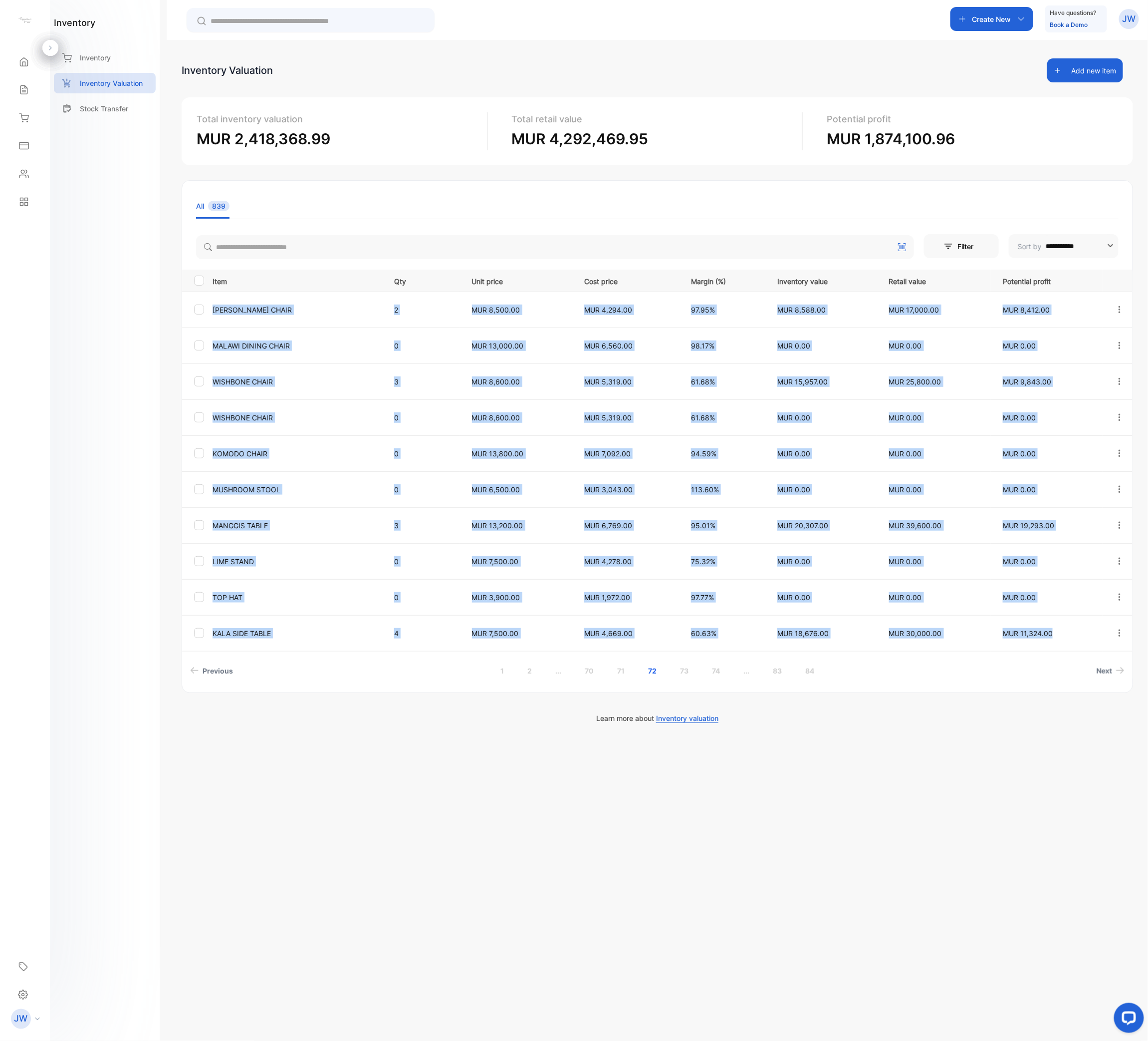
drag, startPoint x: 212, startPoint y: 307, endPoint x: 1068, endPoint y: 636, distance: 917.0
click at [1068, 520] on tbody "[PERSON_NAME] CHAIR 2 MUR 8,500.00 MUR 4,294.00 97.95% MUR 8,588.00 MUR 17,000.…" at bounding box center [657, 471] width 951 height 359
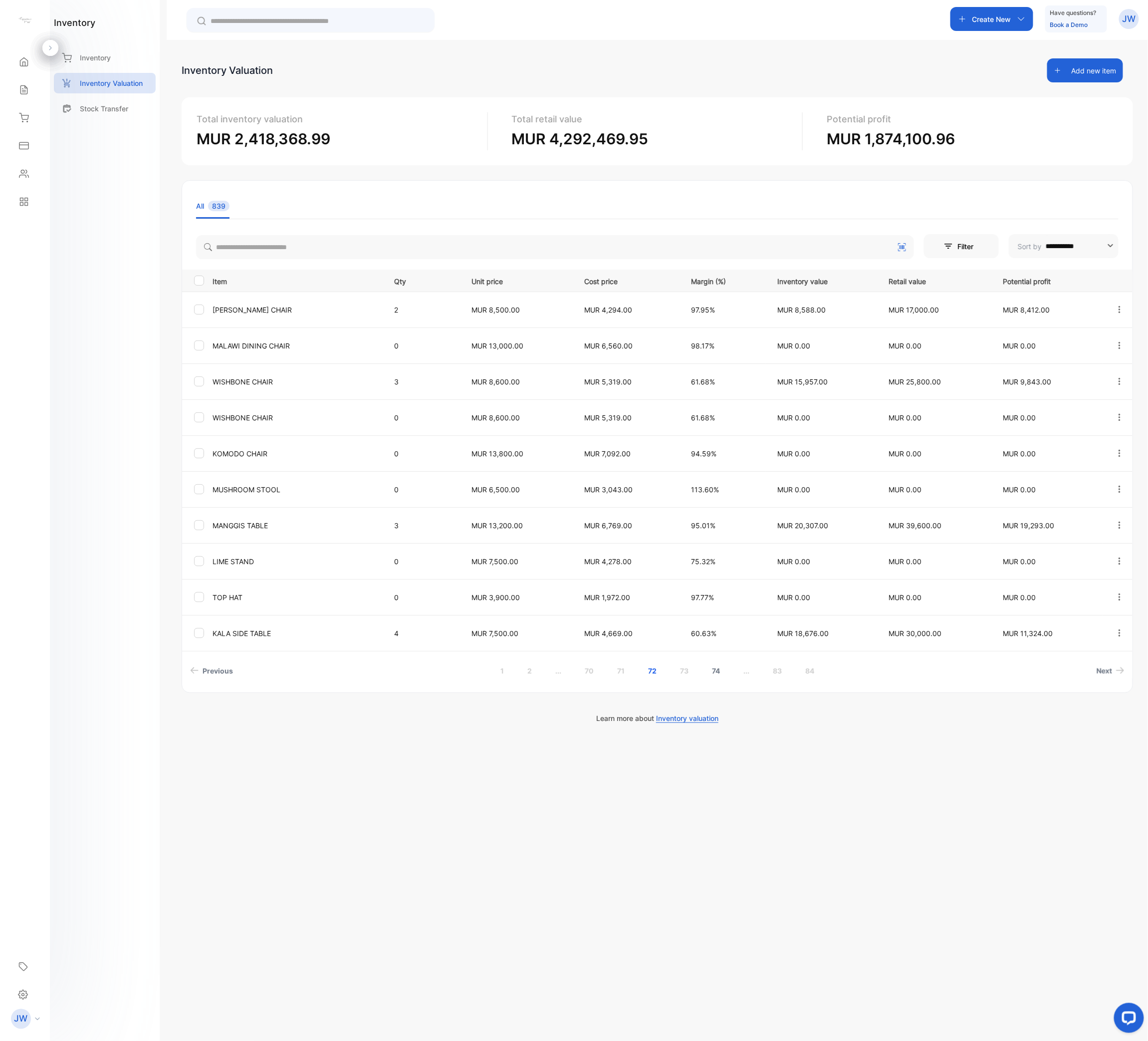
drag, startPoint x: 688, startPoint y: 670, endPoint x: 693, endPoint y: 669, distance: 5.1
click at [692, 520] on link "73" at bounding box center [685, 670] width 32 height 19
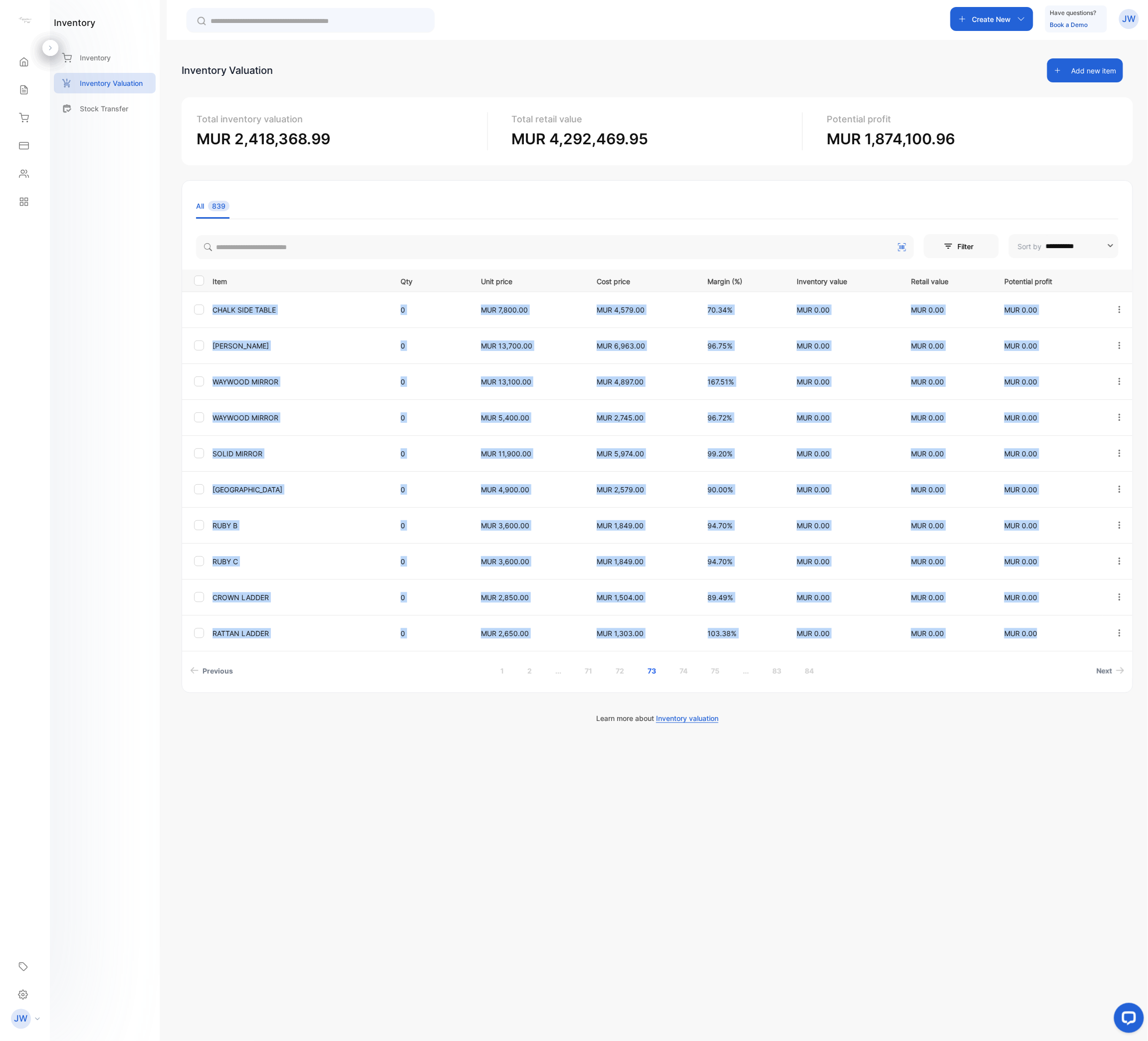
drag, startPoint x: 213, startPoint y: 307, endPoint x: 1043, endPoint y: 640, distance: 894.3
click at [1045, 520] on tbody "CHALK SIDE TABLE 0 MUR 7,800.00 MUR 4,579.00 70.34% MUR 0.00 MUR 0.00 MUR 0.00 …" at bounding box center [657, 471] width 951 height 359
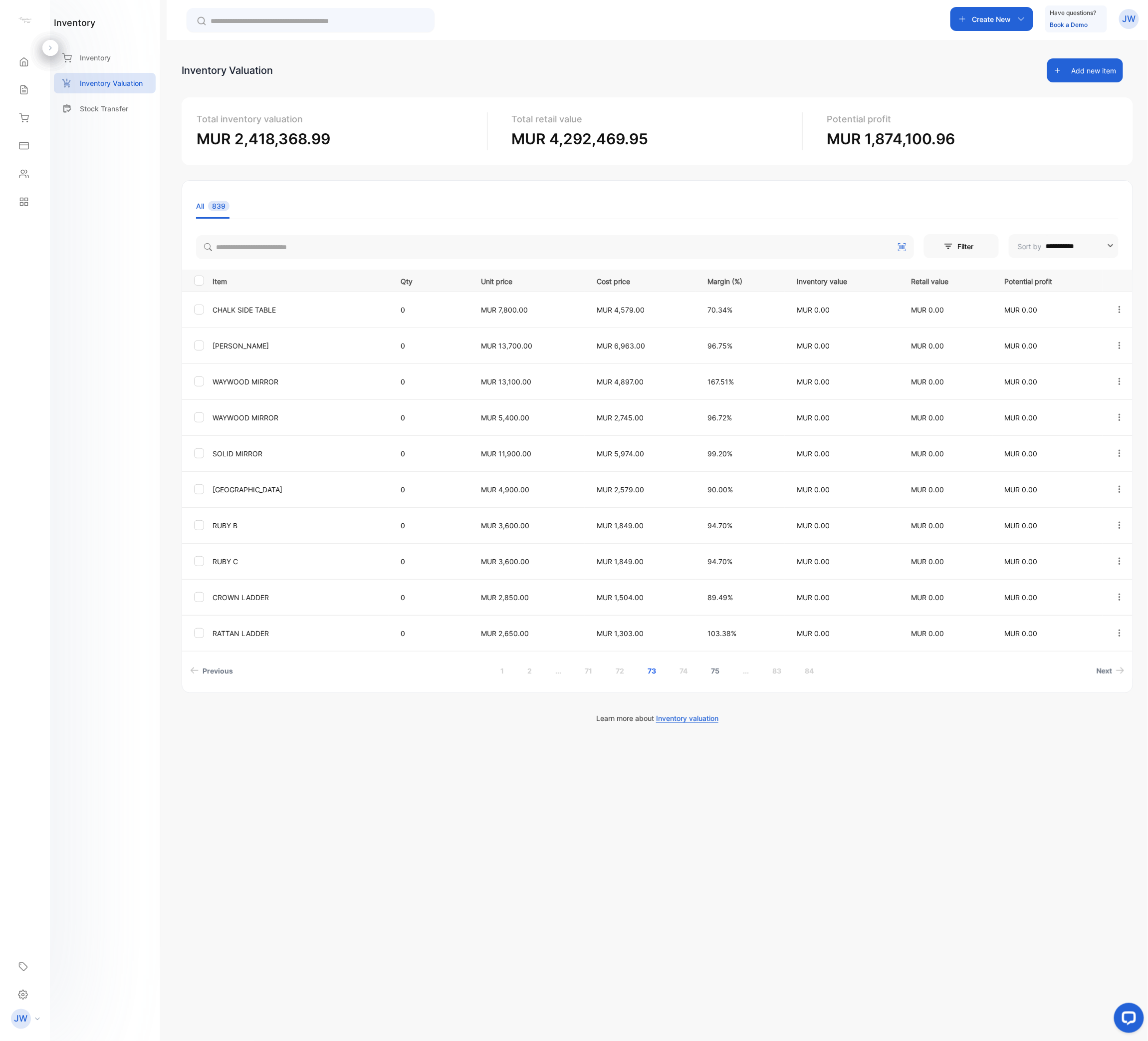
click at [681, 520] on link "74" at bounding box center [685, 670] width 32 height 19
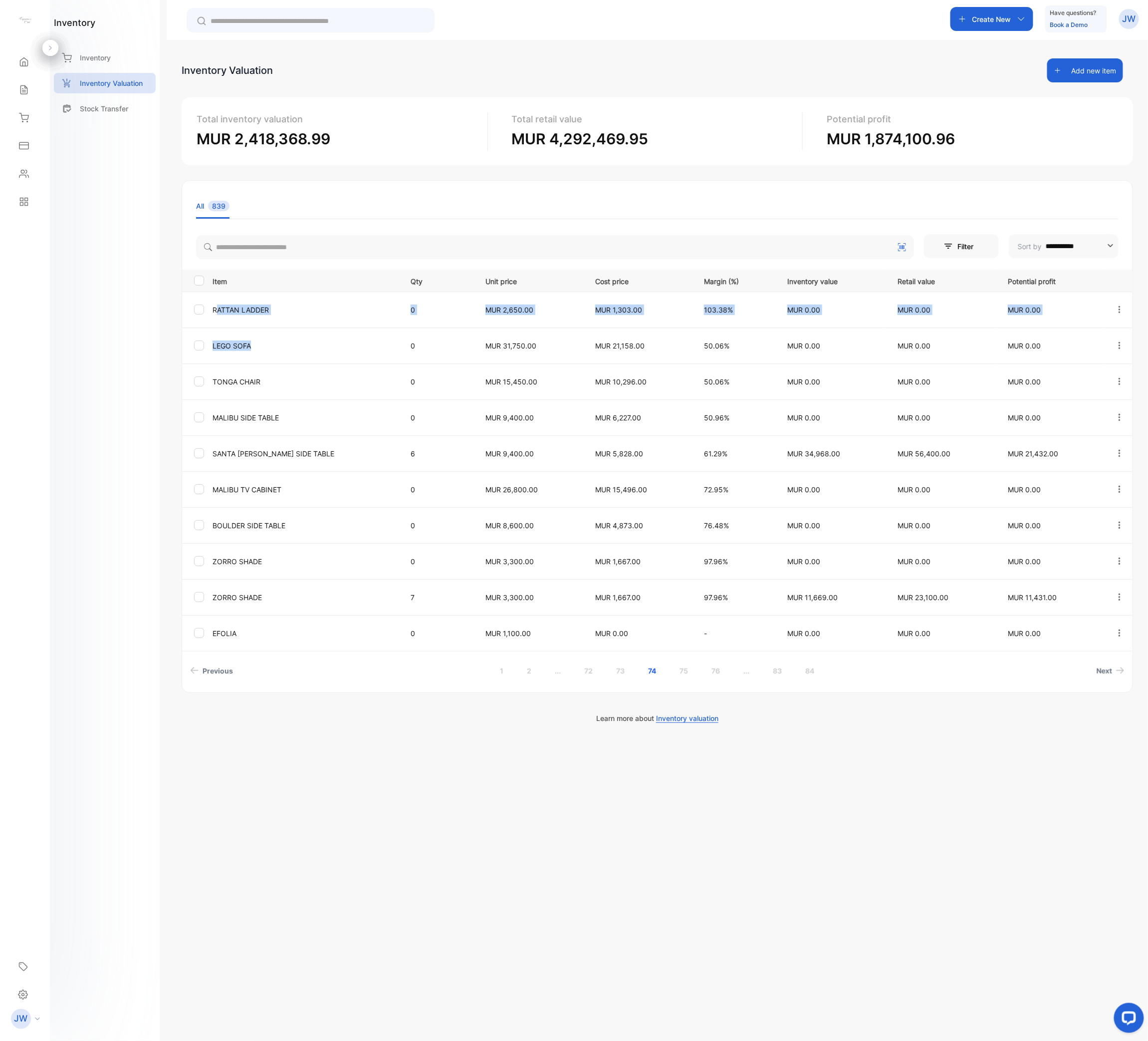
drag, startPoint x: 217, startPoint y: 308, endPoint x: 344, endPoint y: 356, distance: 135.8
click at [344, 356] on tbody "RATTAN LADDER 0 MUR 2,650.00 MUR 1,303.00 103.38% MUR 0.00 MUR 0.00 MUR 0.00 LE…" at bounding box center [657, 471] width 951 height 359
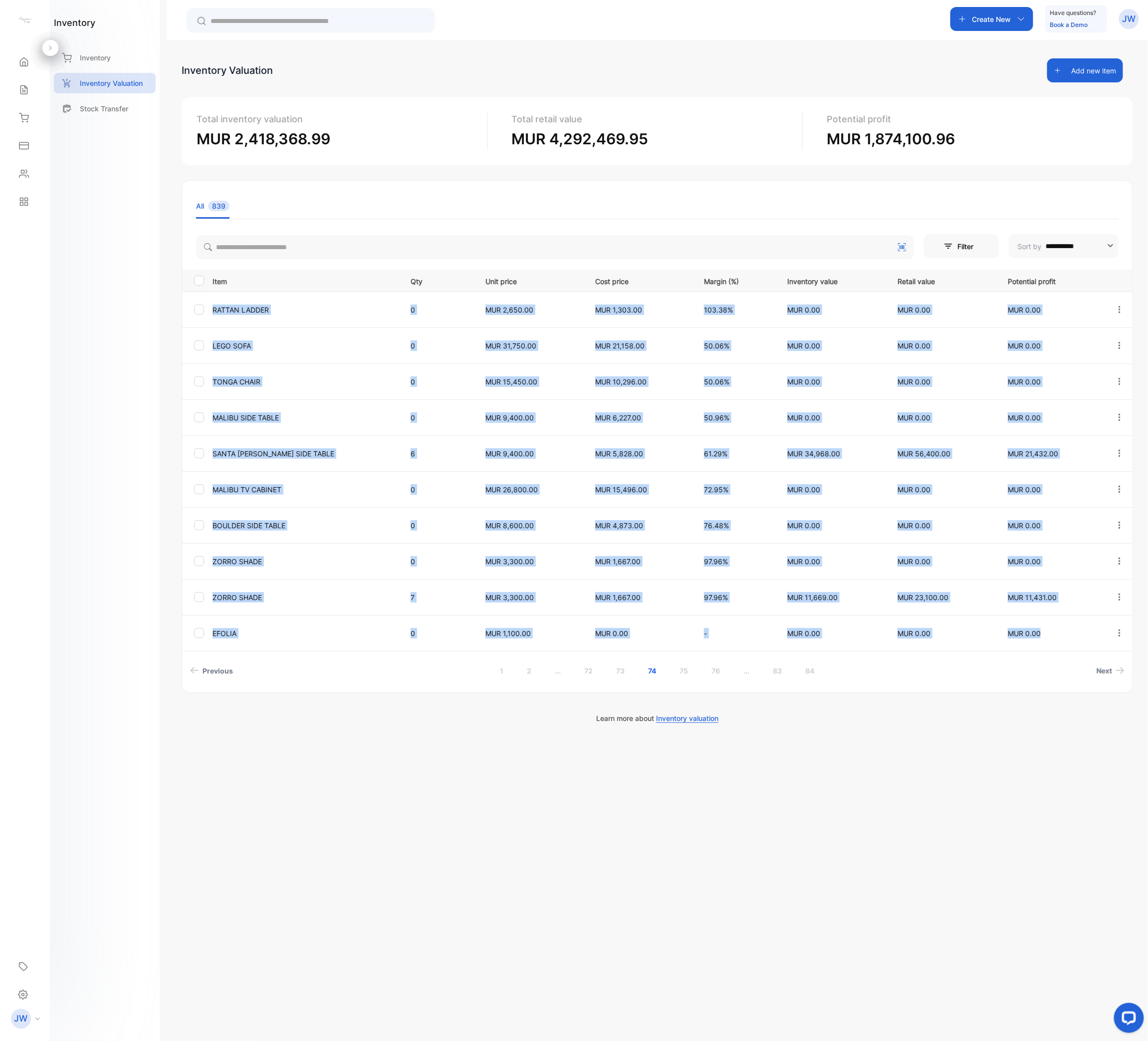
drag, startPoint x: 207, startPoint y: 305, endPoint x: 1086, endPoint y: 633, distance: 938.2
click at [1086, 520] on tbody "RATTAN LADDER 0 MUR 2,650.00 MUR 1,303.00 103.38% MUR 0.00 MUR 0.00 MUR 0.00 LE…" at bounding box center [657, 471] width 951 height 359
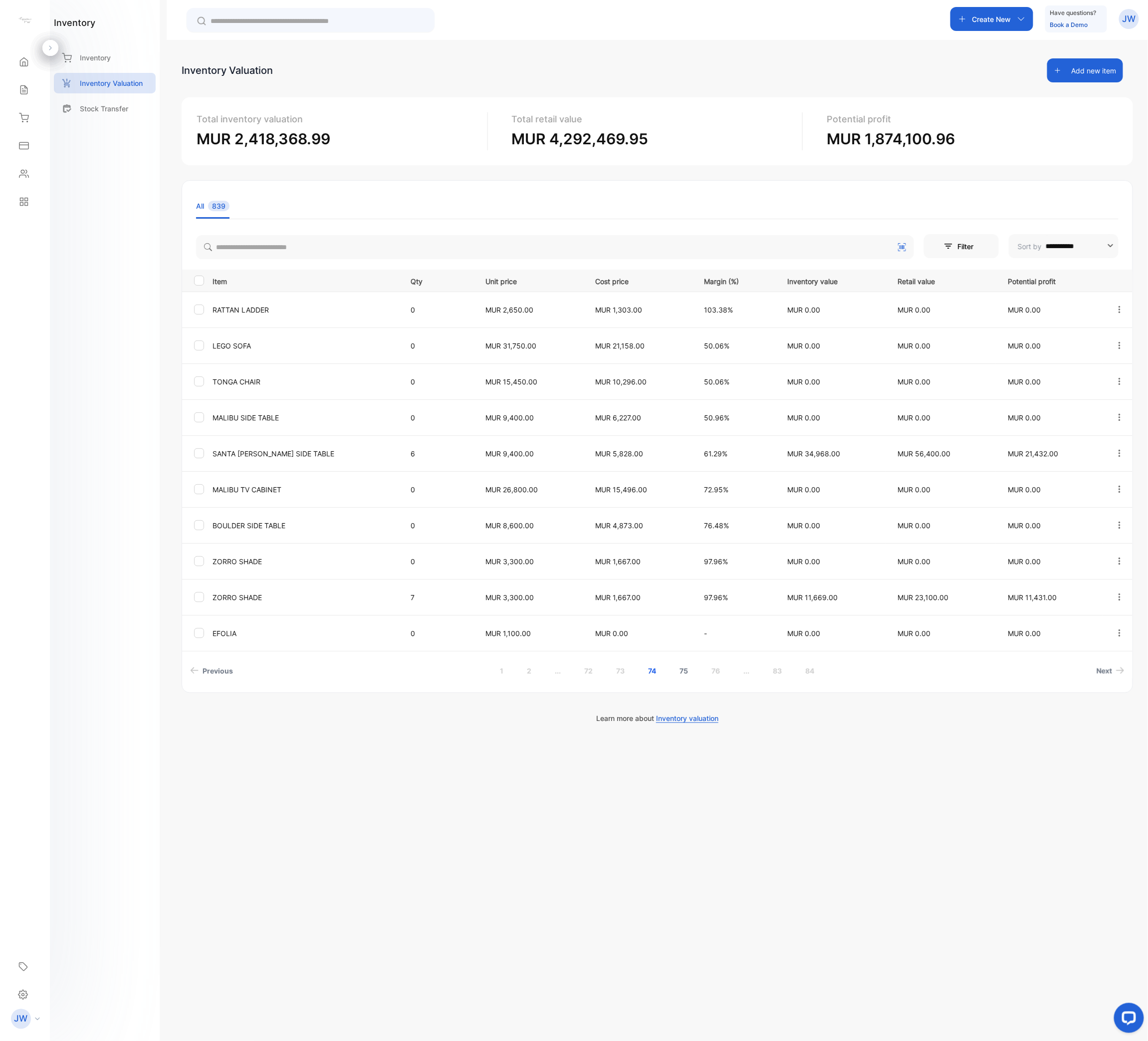
click at [685, 520] on link "75" at bounding box center [685, 670] width 32 height 19
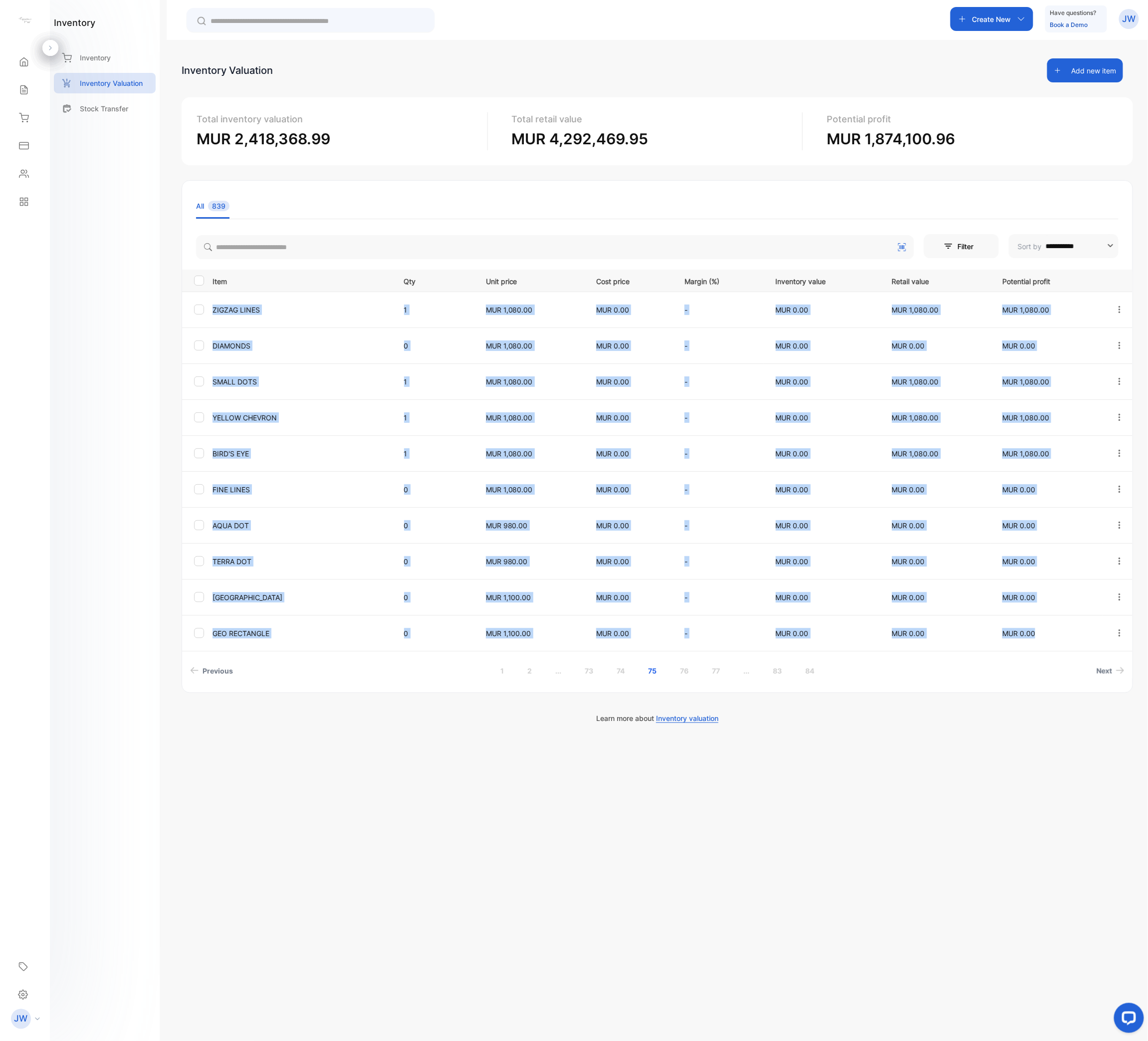
drag, startPoint x: 207, startPoint y: 308, endPoint x: 1062, endPoint y: 631, distance: 914.0
click at [1062, 520] on tbody "ZIGZAG LINES 1 MUR 1,080.00 MUR 0.00 - MUR 0.00 MUR 1,080.00 MUR 1,080.00 DIAMO…" at bounding box center [657, 471] width 951 height 359
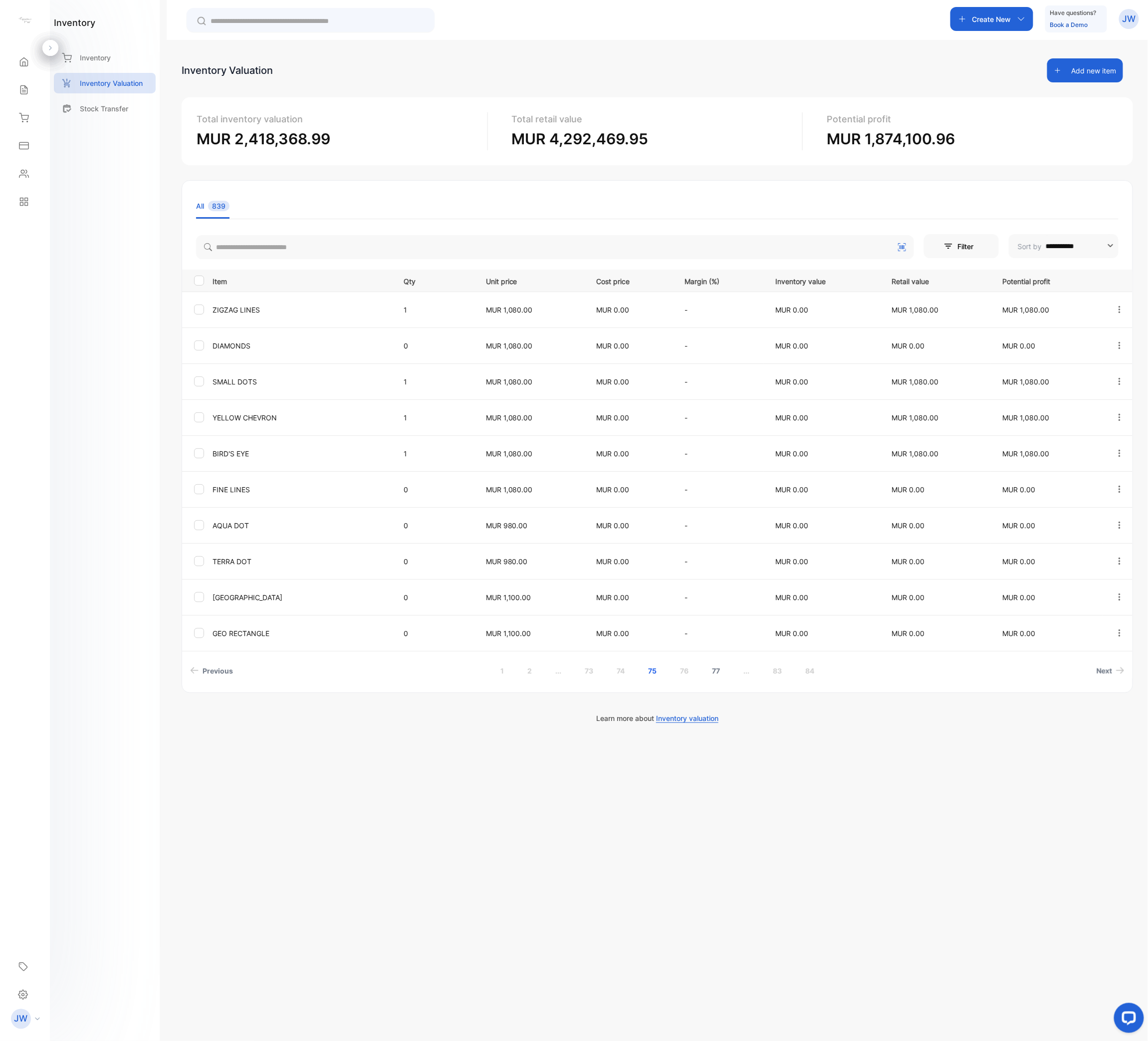
click at [693, 520] on link "76" at bounding box center [685, 670] width 32 height 19
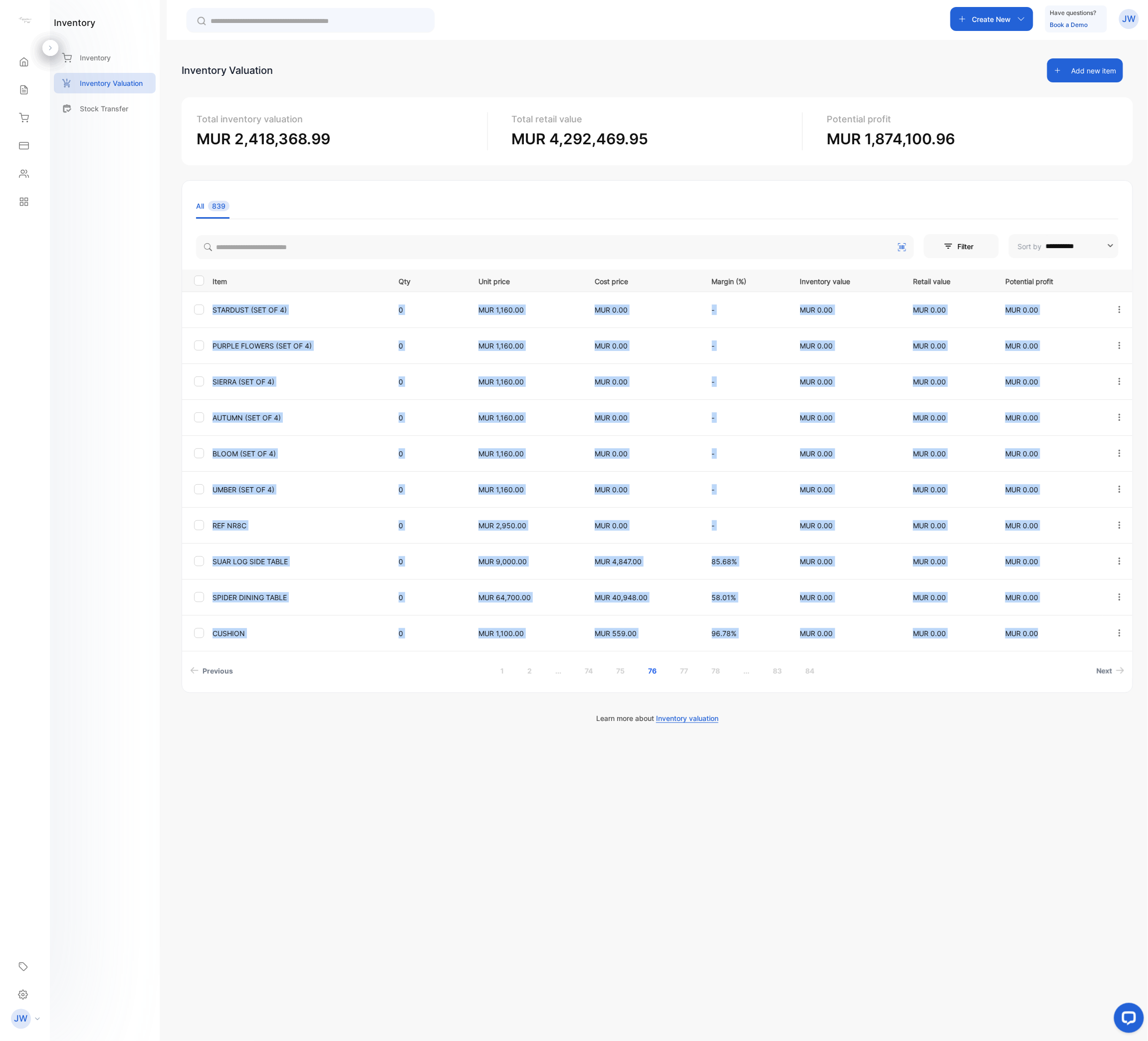
drag, startPoint x: 209, startPoint y: 306, endPoint x: 1069, endPoint y: 640, distance: 922.6
click at [1068, 520] on tbody "STARDUST (SET OF 4) 0 MUR 1,160.00 MUR 0.00 - MUR 0.00 MUR 0.00 MUR 0.00 PURPLE…" at bounding box center [657, 471] width 951 height 359
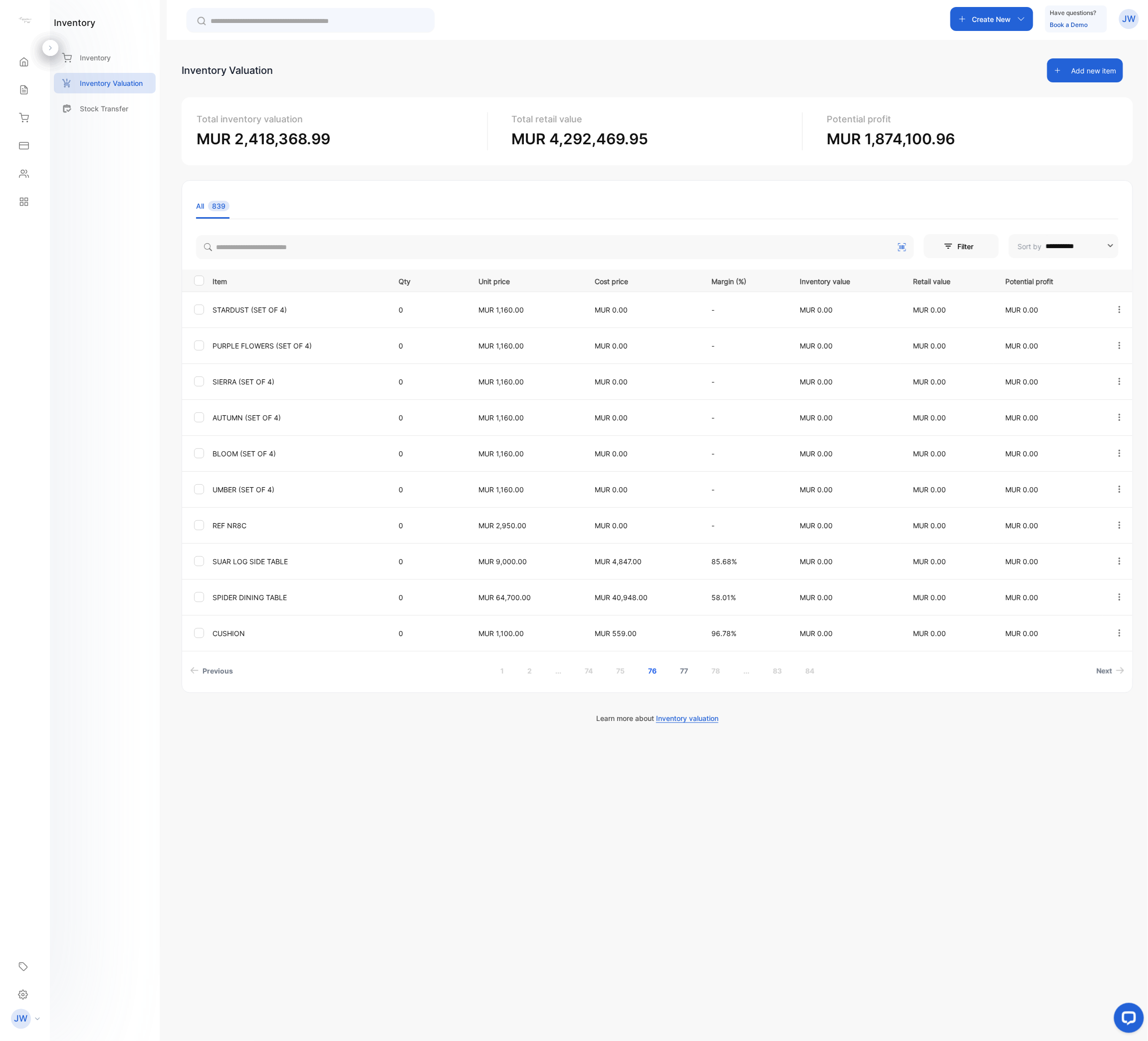
click at [687, 520] on link "77" at bounding box center [685, 670] width 32 height 19
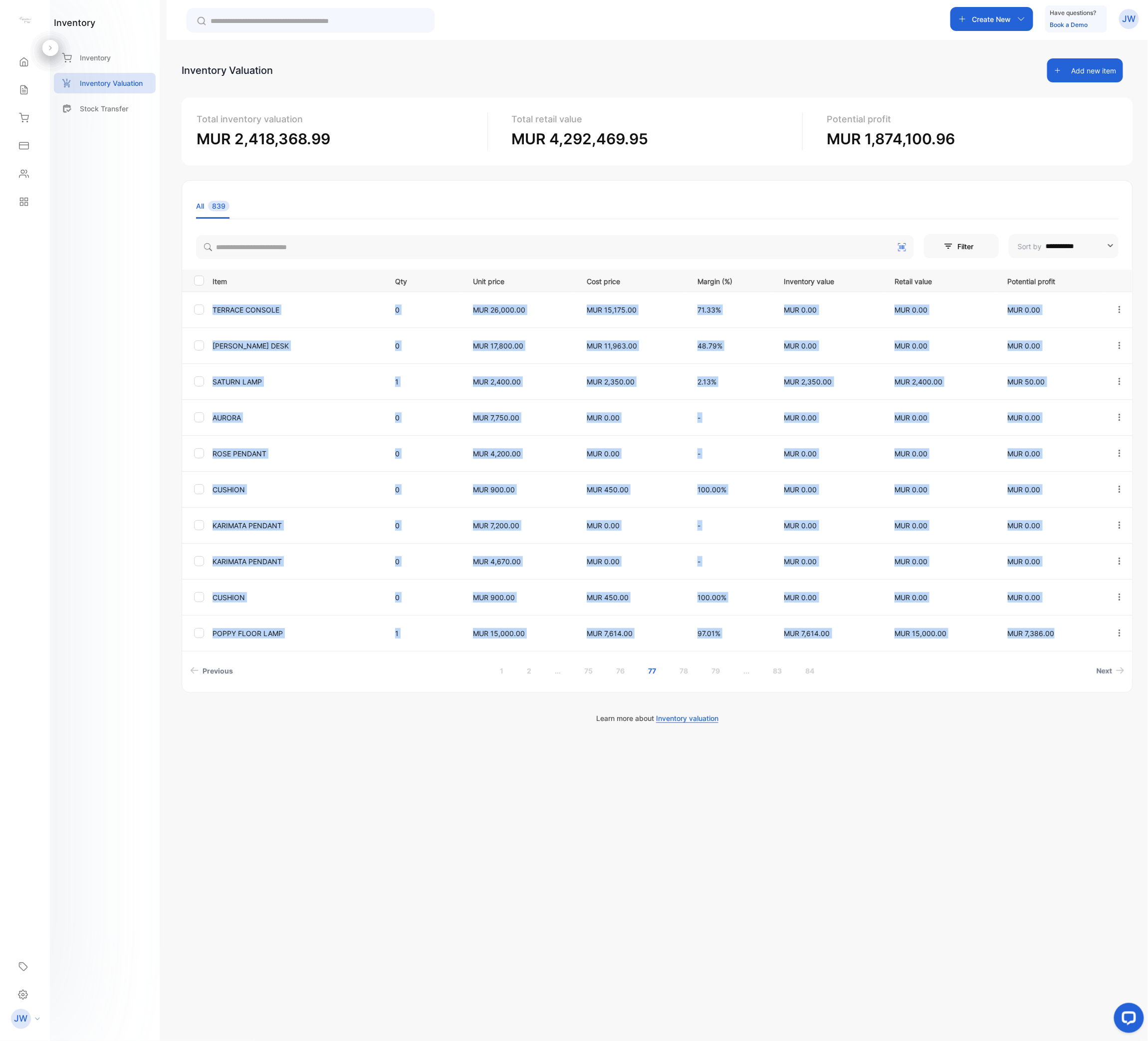
drag, startPoint x: 213, startPoint y: 307, endPoint x: 1066, endPoint y: 639, distance: 915.3
click at [1066, 520] on tbody "TERRACE CONSOLE 0 MUR 26,000.00 MUR 15,175.00 71.33% MUR 0.00 MUR 0.00 MUR 0.00…" at bounding box center [657, 471] width 951 height 359
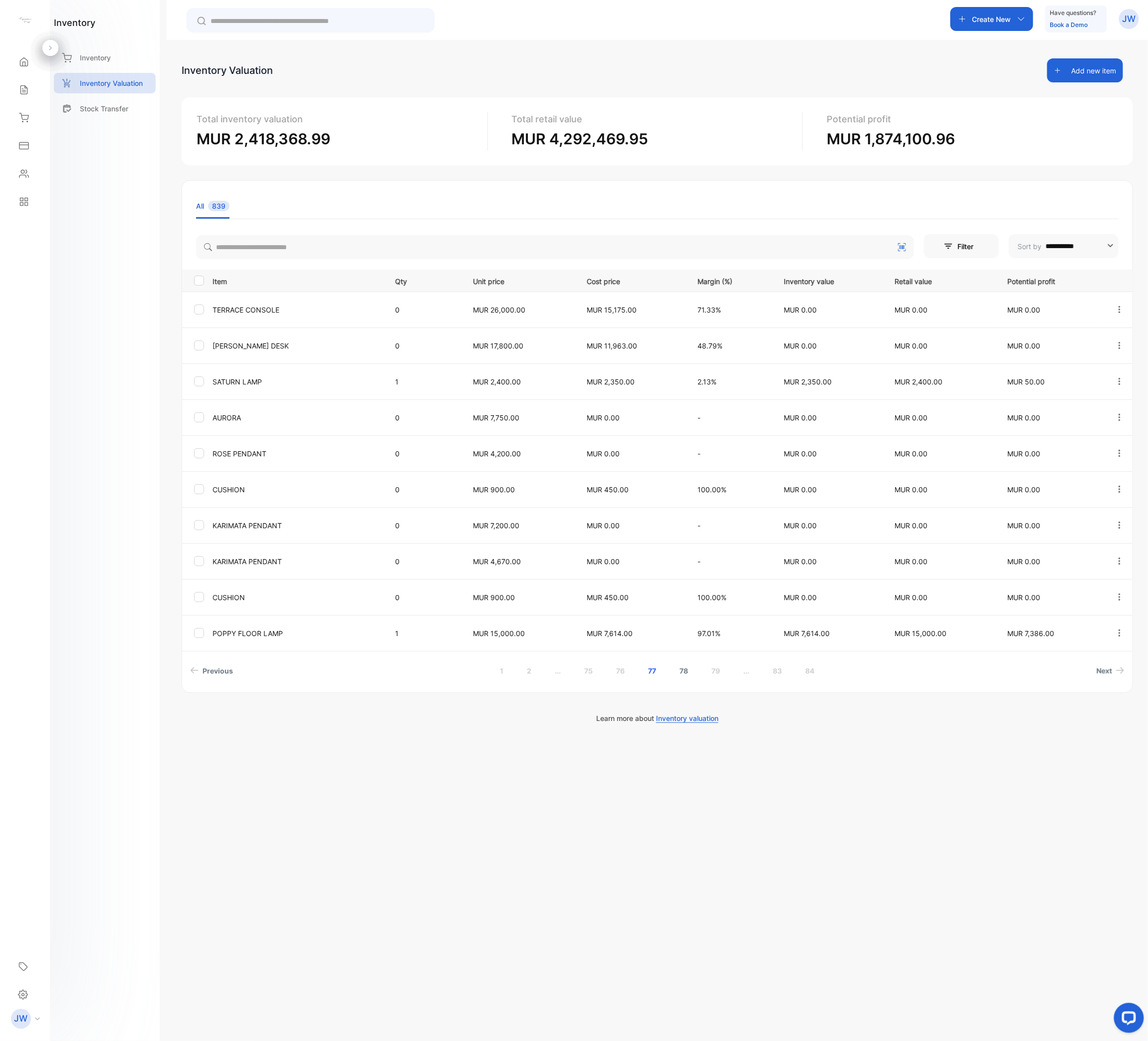
click at [692, 520] on link "78" at bounding box center [685, 670] width 32 height 19
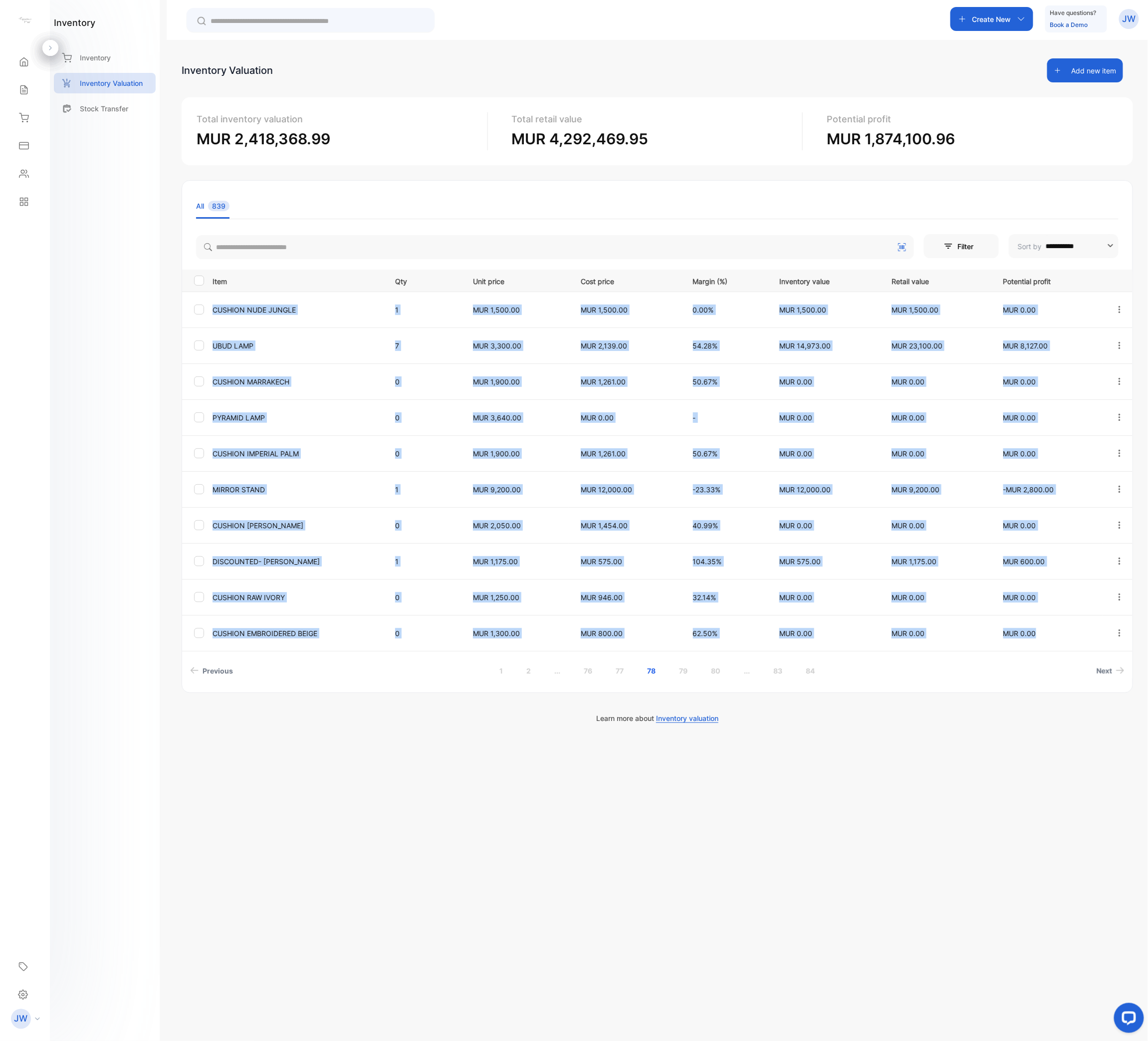
drag, startPoint x: 209, startPoint y: 308, endPoint x: 1052, endPoint y: 639, distance: 905.7
click at [1052, 520] on tbody "CUSHION NUDE JUNGLE 1 MUR 1,500.00 MUR 1,500.00 0.00% MUR 1,500.00 MUR 1,500.00…" at bounding box center [657, 471] width 951 height 359
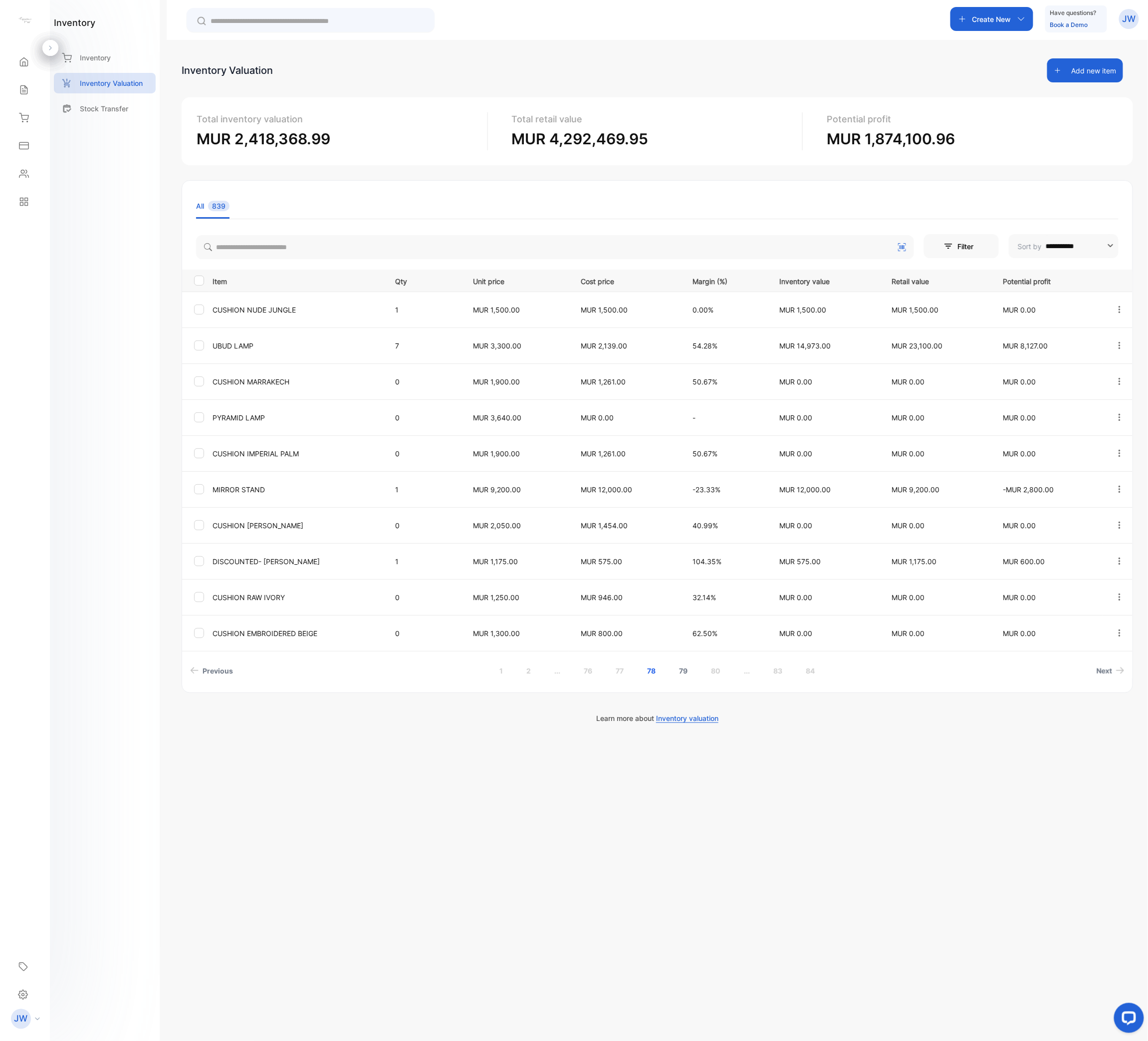
click at [678, 520] on link "79" at bounding box center [684, 670] width 32 height 19
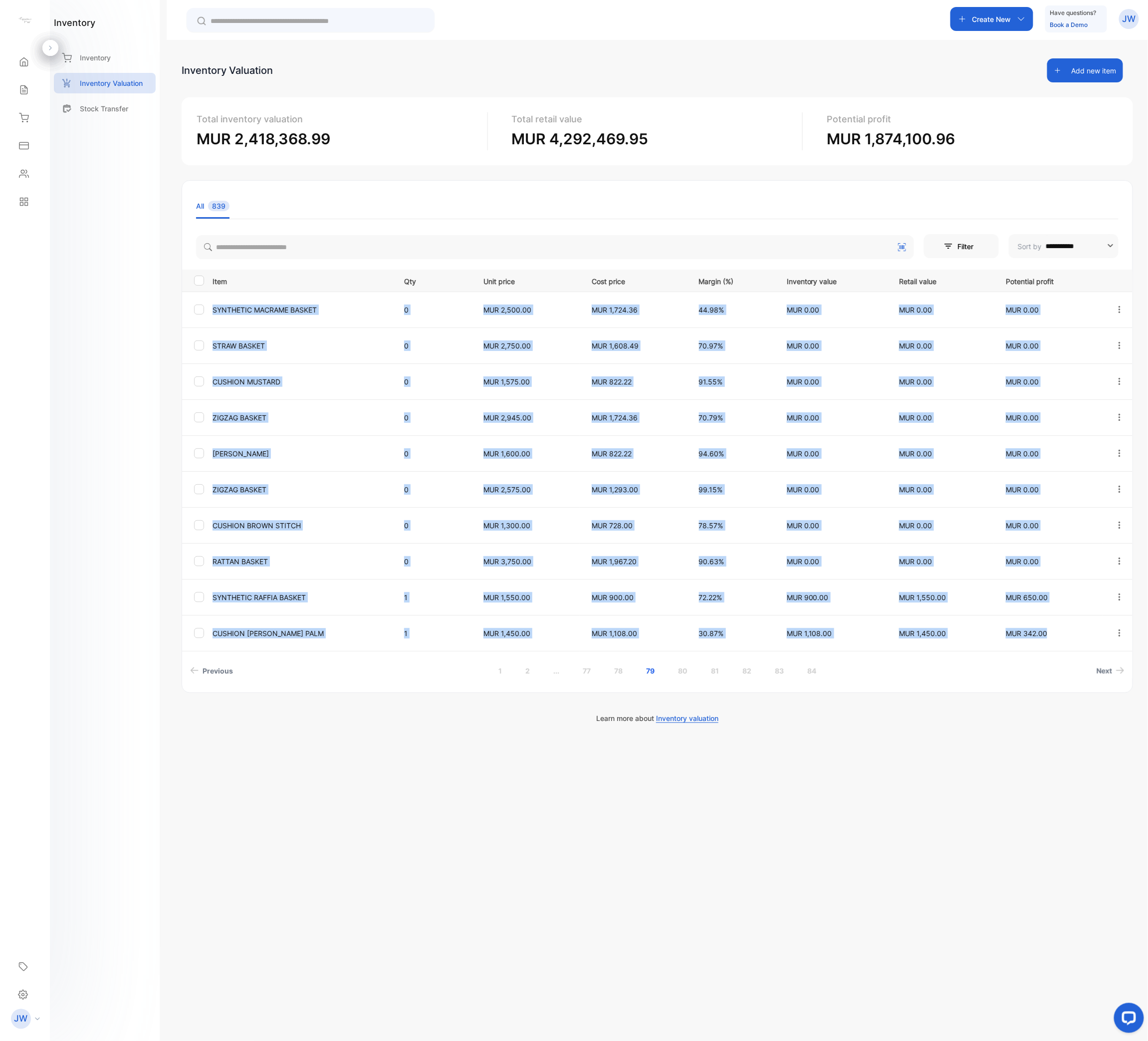
drag, startPoint x: 212, startPoint y: 307, endPoint x: 1056, endPoint y: 646, distance: 909.5
click at [1056, 520] on tbody "SYNTHETIC MACRAME BASKET 0 MUR 2,500.00 MUR 1,724.36 44.98% MUR 0.00 MUR 0.00 M…" at bounding box center [657, 471] width 951 height 359
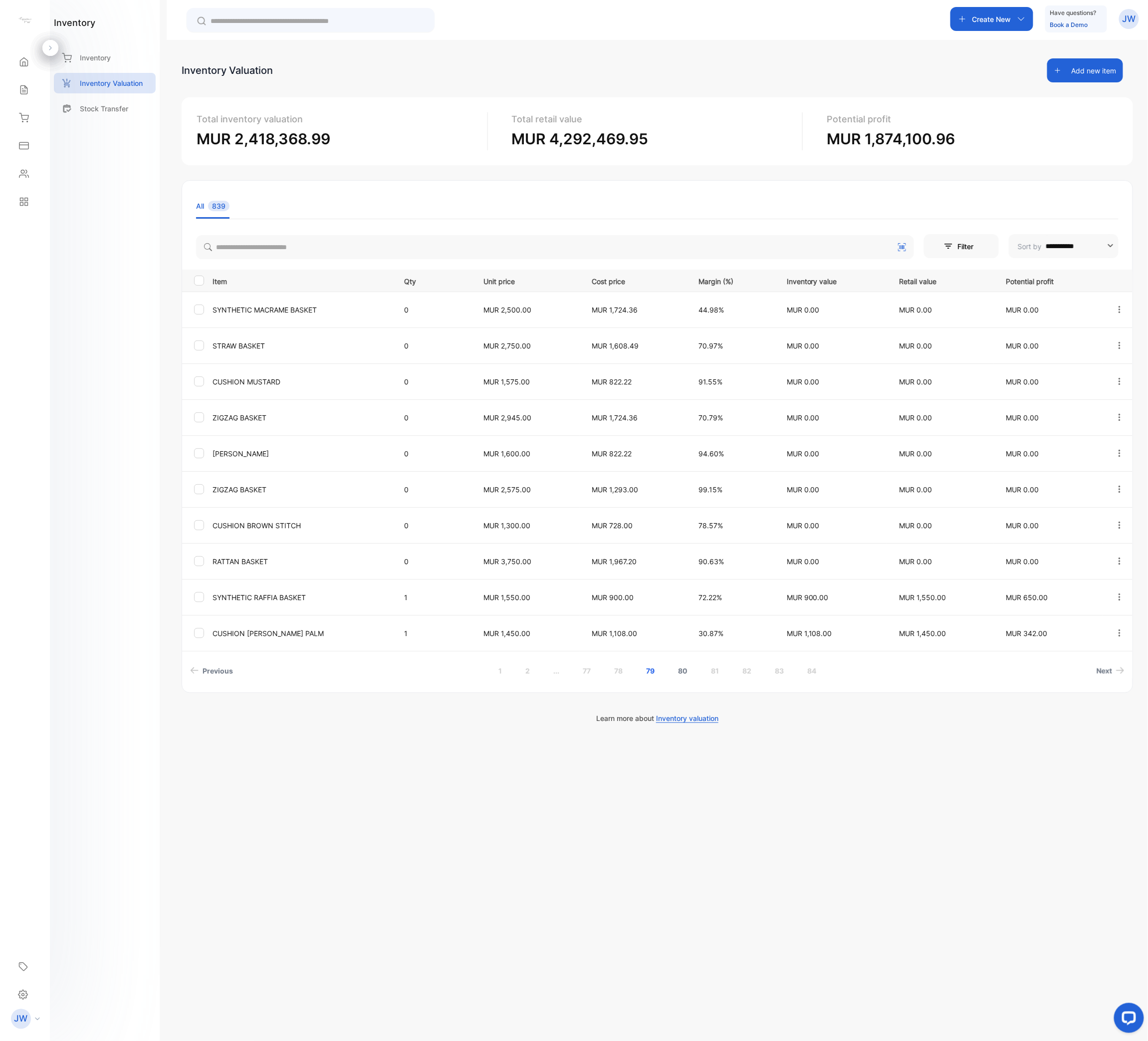
click at [686, 520] on link "80" at bounding box center [682, 670] width 33 height 19
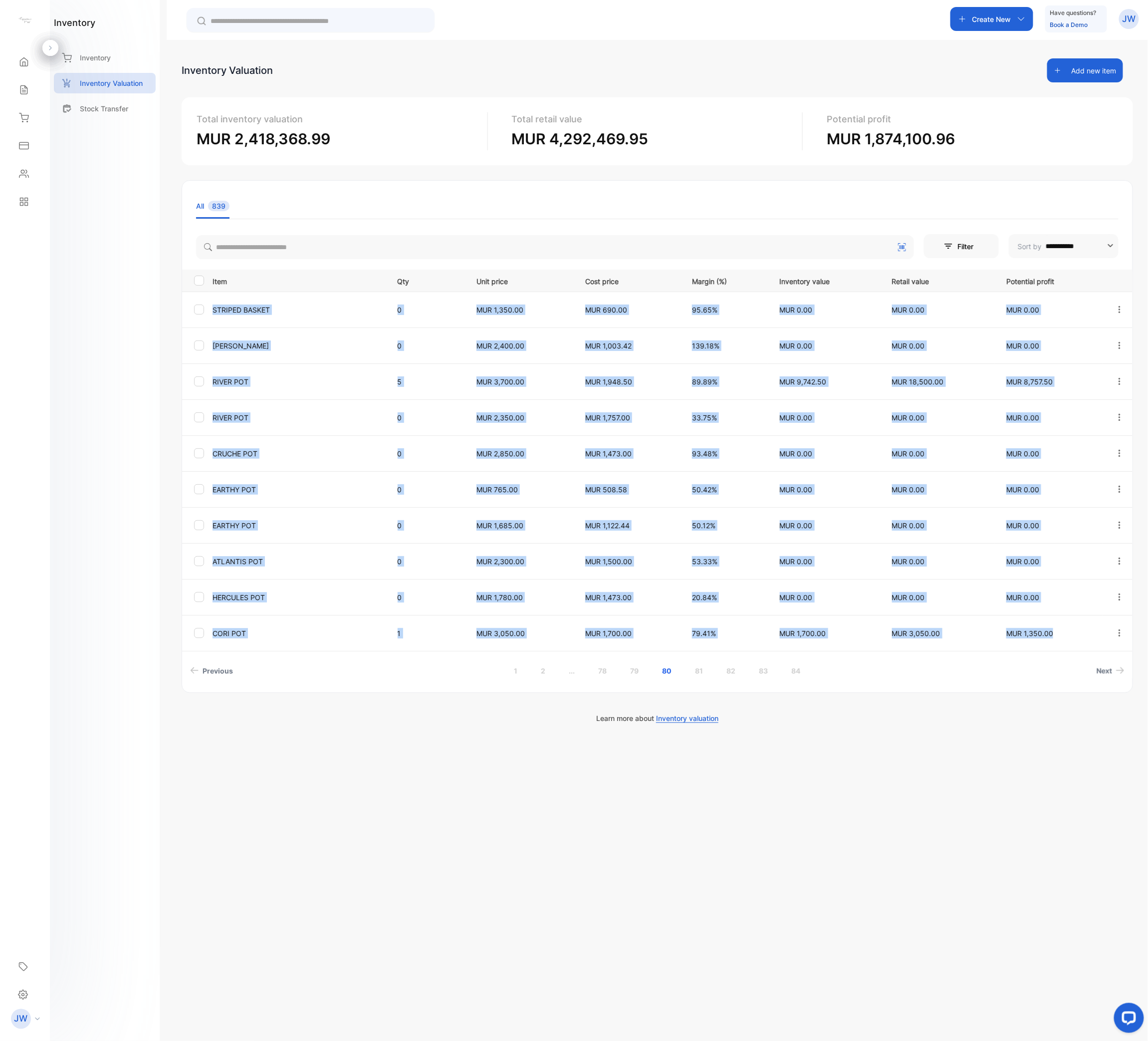
drag, startPoint x: 213, startPoint y: 307, endPoint x: 1100, endPoint y: 637, distance: 946.4
click at [1100, 520] on tbody "STRIPED BASKET 0 MUR 1,350.00 MUR 690.00 95.65% MUR 0.00 MUR 0.00 MUR 0.00 CHUC…" at bounding box center [657, 471] width 951 height 359
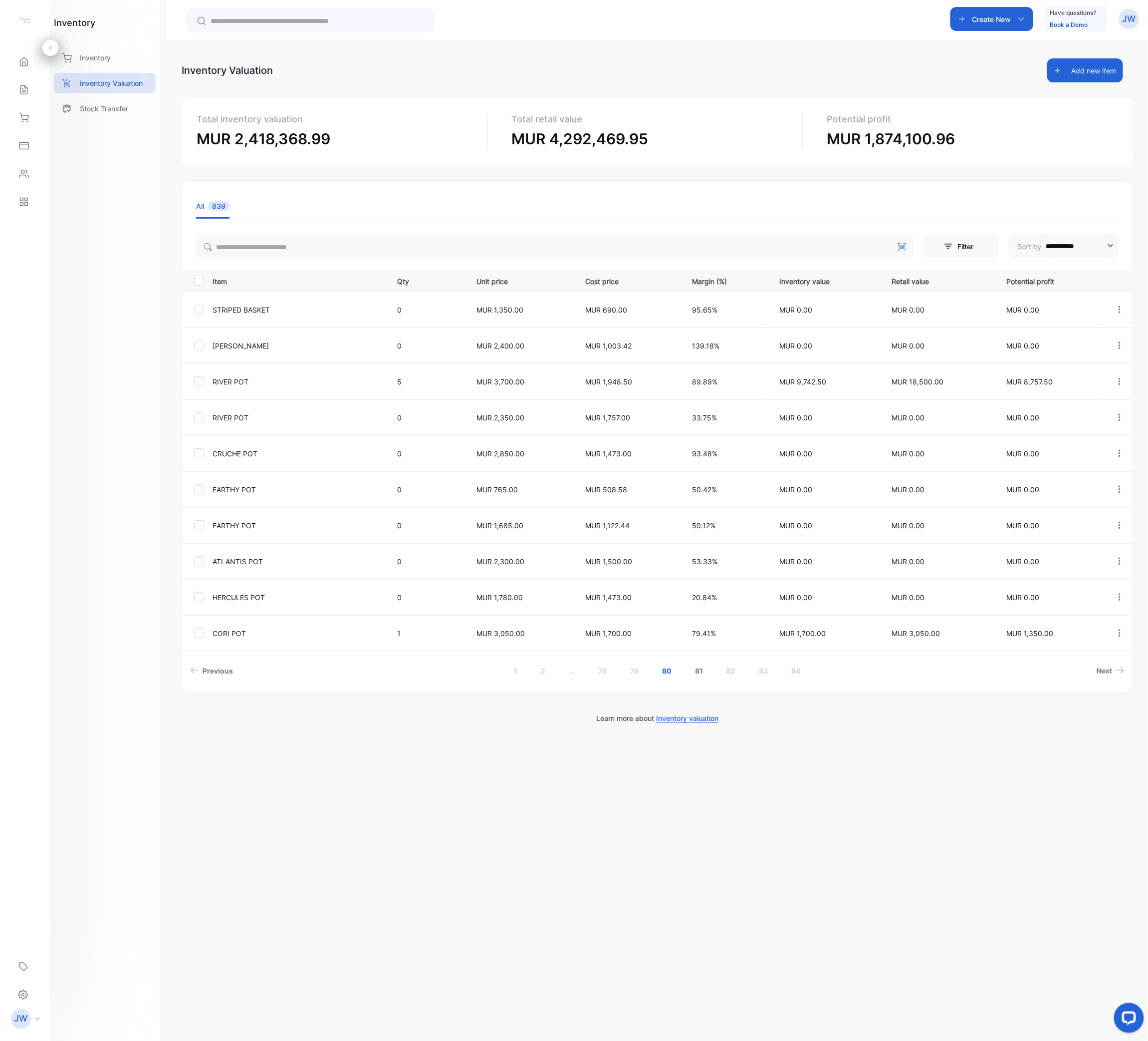
click at [704, 520] on link "81" at bounding box center [700, 670] width 32 height 19
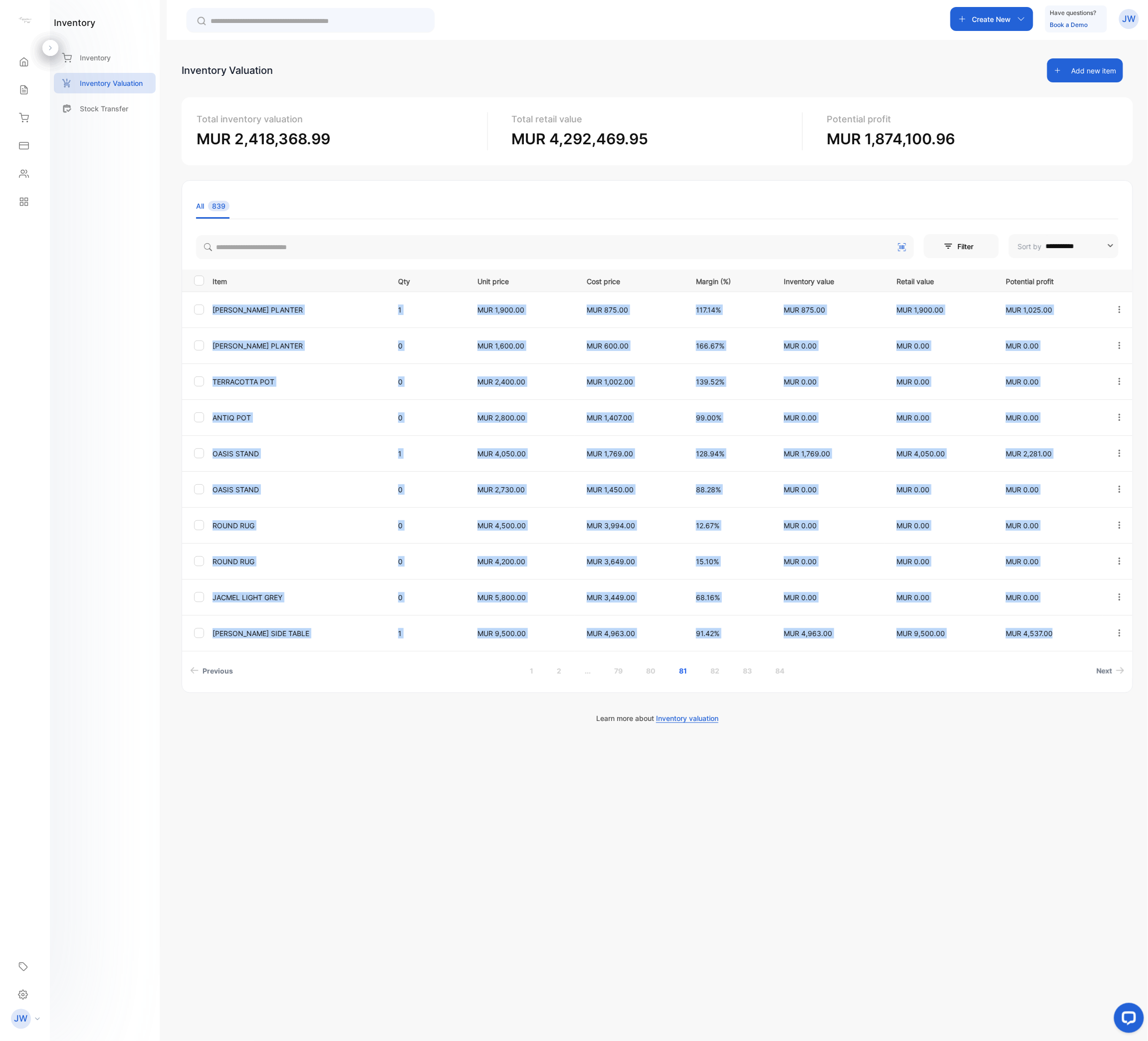
drag, startPoint x: 207, startPoint y: 307, endPoint x: 1071, endPoint y: 637, distance: 924.9
click at [1071, 520] on tbody "[PERSON_NAME] PLANTER 1 MUR 1,900.00 MUR 875.00 117.14% MUR 875.00 MUR 1,900.00…" at bounding box center [657, 471] width 951 height 359
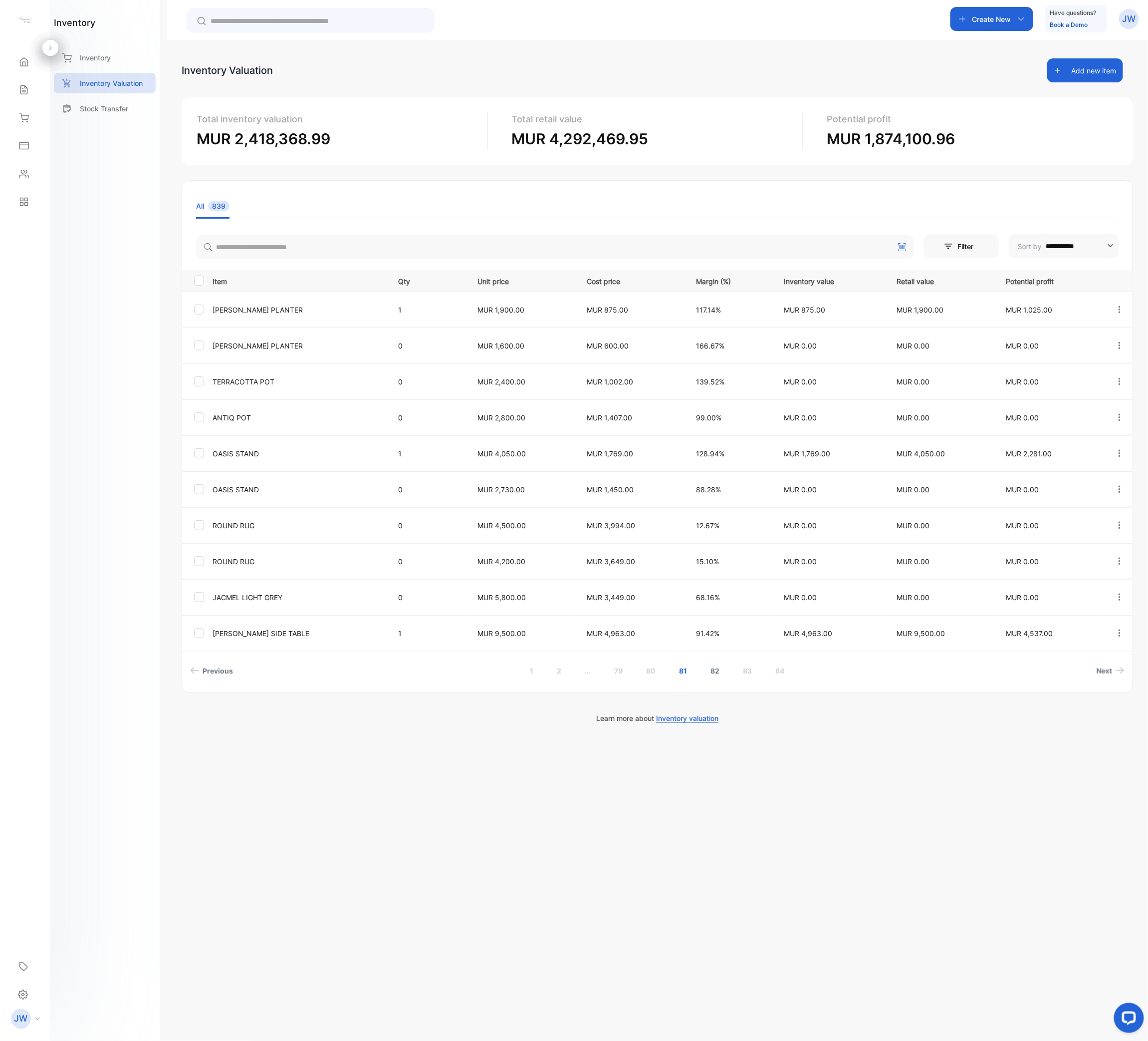
click at [724, 520] on link "82" at bounding box center [715, 670] width 33 height 19
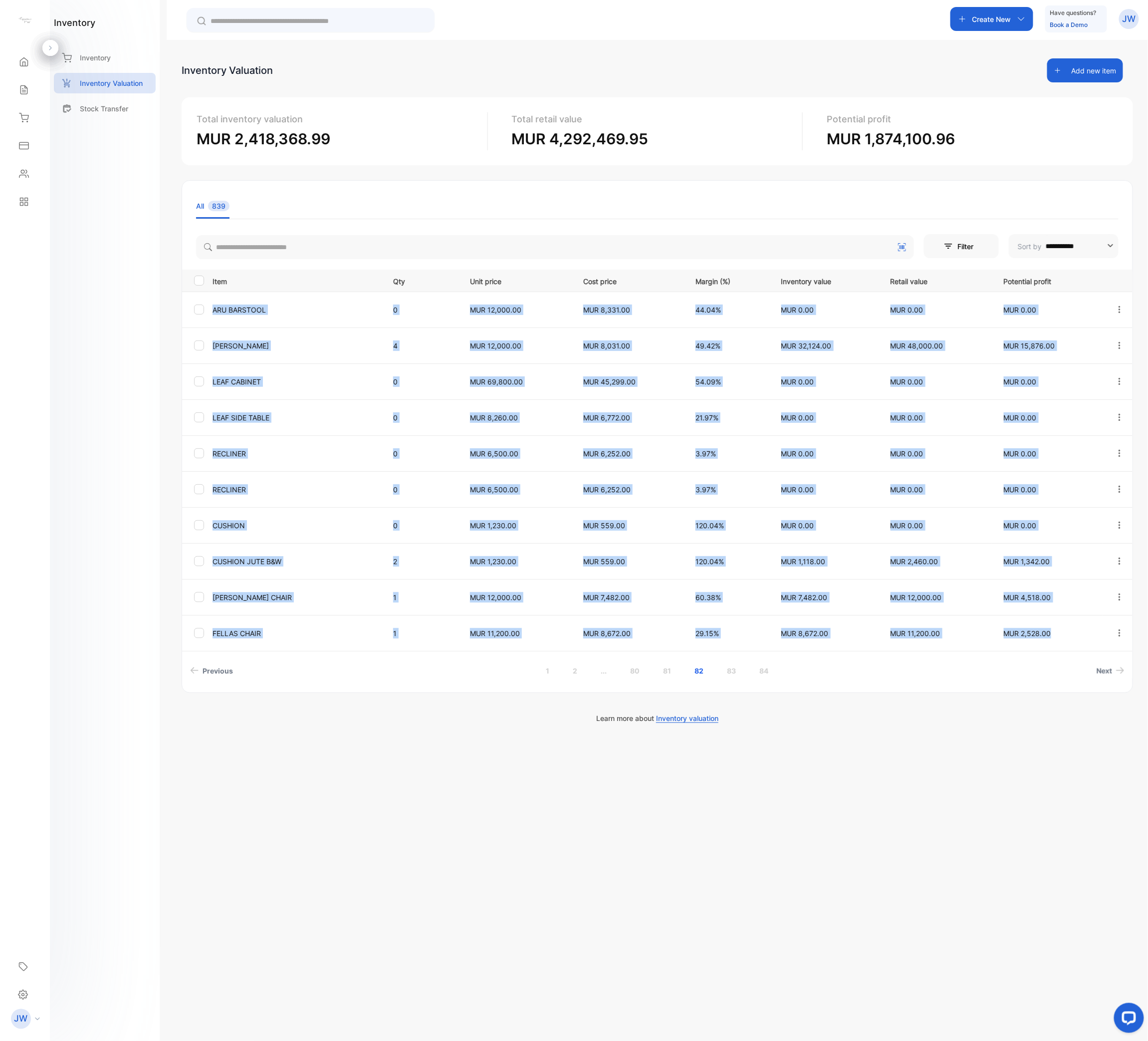
drag, startPoint x: 212, startPoint y: 308, endPoint x: 1069, endPoint y: 647, distance: 921.6
click at [1069, 520] on tbody "ARU BARSTOOL 0 MUR 12,000.00 MUR 8,331.00 44.04% MUR 0.00 MUR 0.00 MUR 0.00 LOL…" at bounding box center [657, 471] width 951 height 359
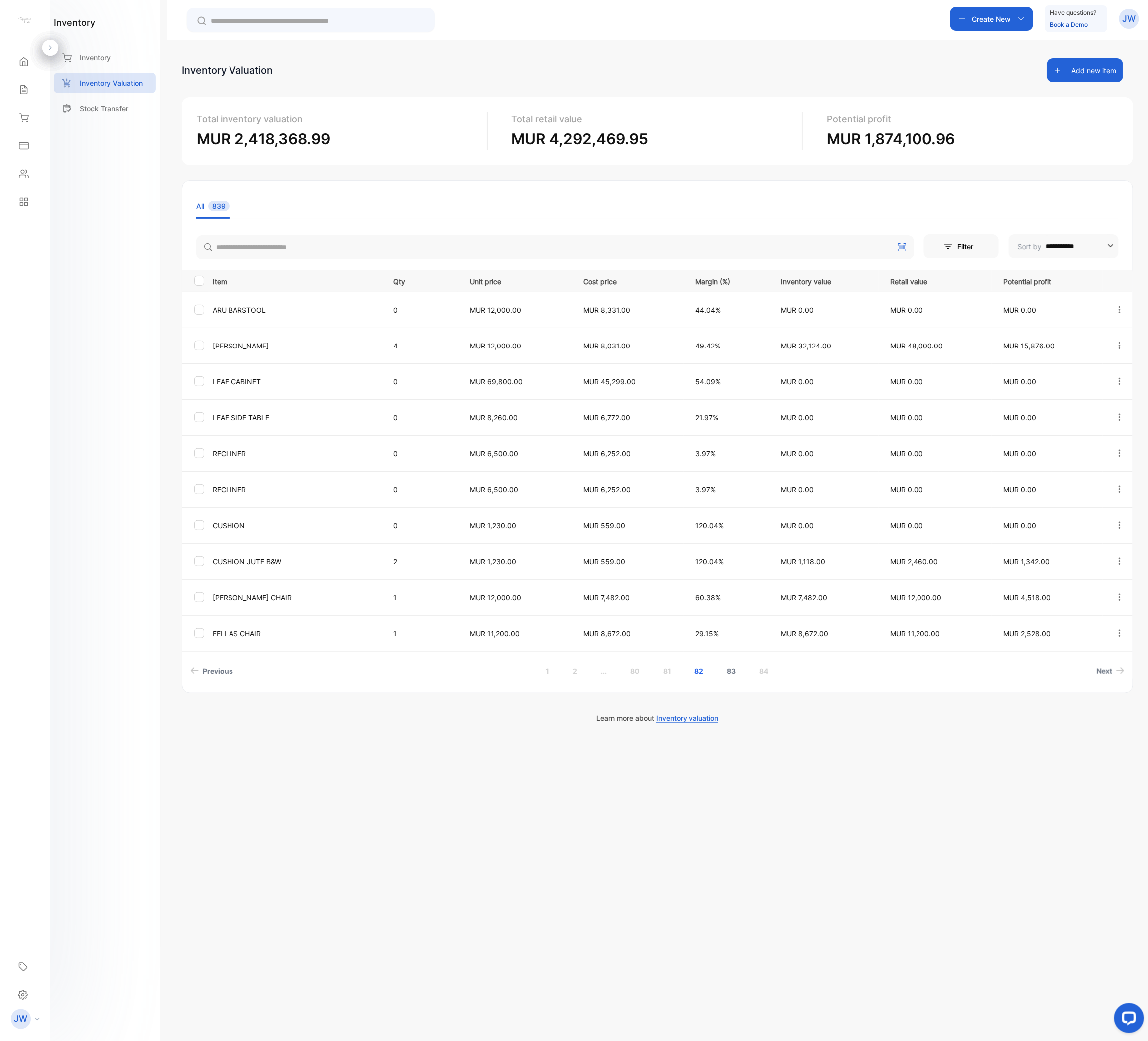
click at [726, 520] on link "83" at bounding box center [732, 670] width 33 height 19
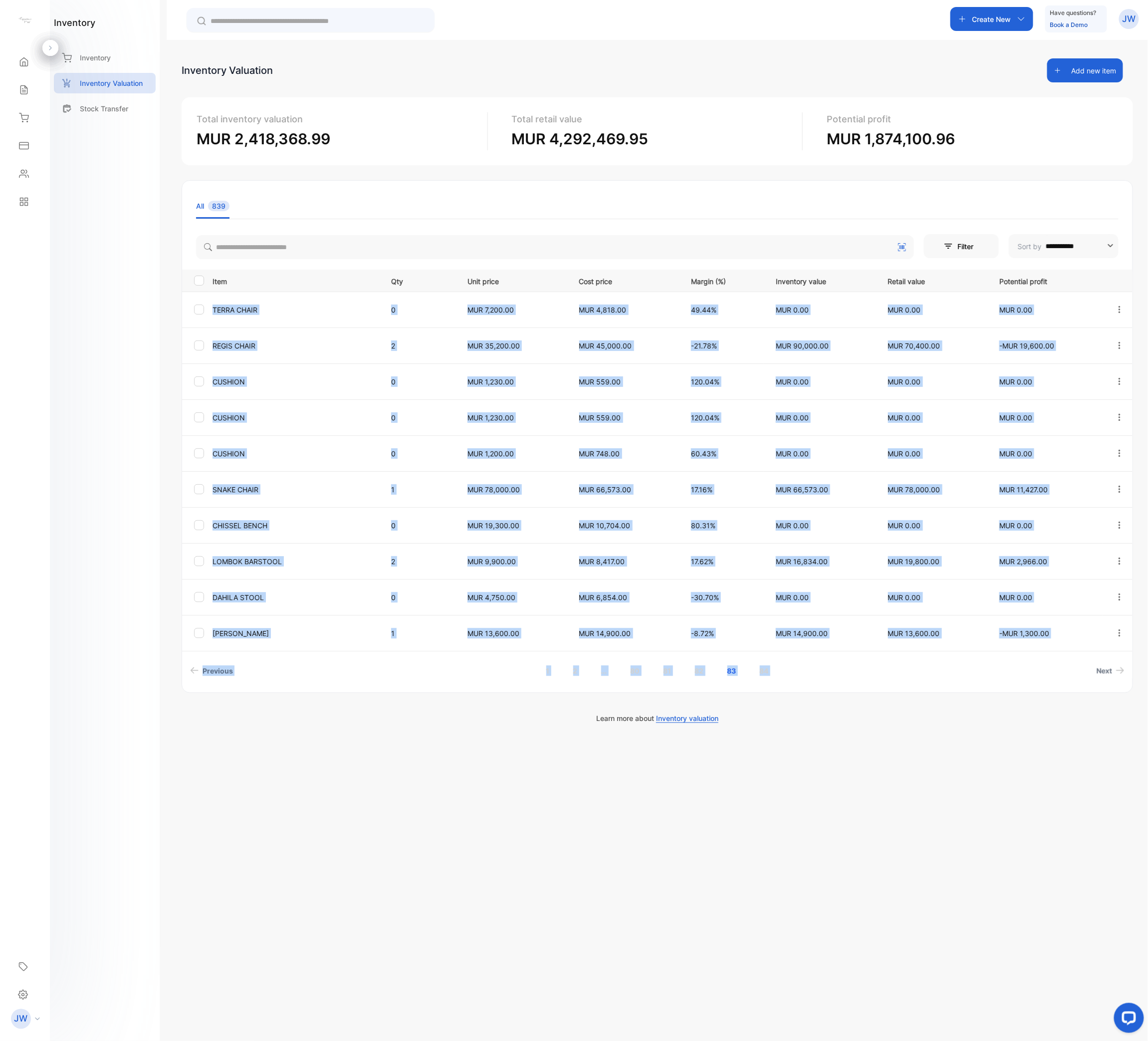
drag, startPoint x: 208, startPoint y: 310, endPoint x: 1058, endPoint y: 665, distance: 921.2
click at [1058, 520] on div "Item Qty Unit price Cost price Margin (%) Inventory value Retail value Potentia…" at bounding box center [657, 475] width 951 height 411
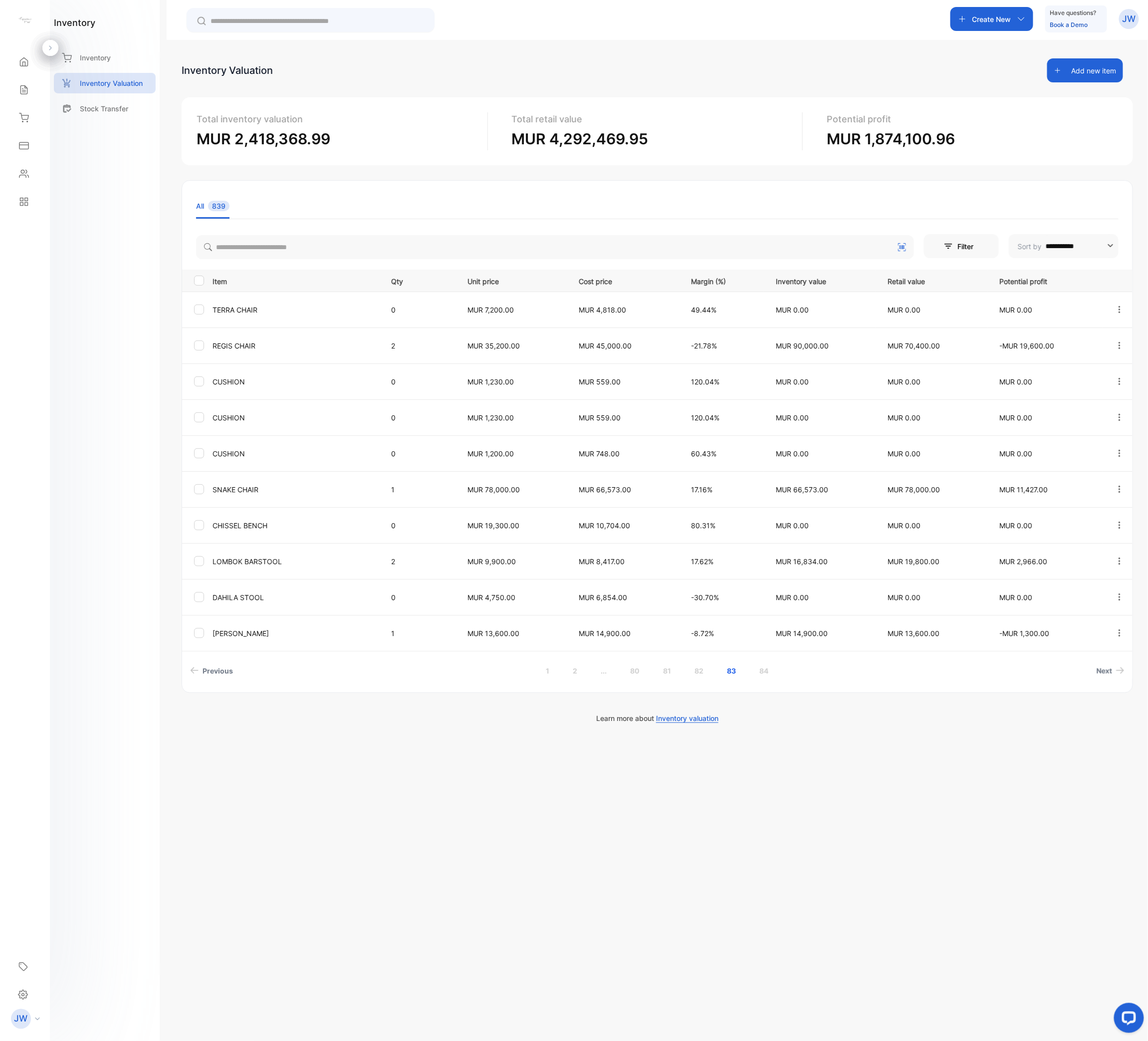
click at [325, 520] on div "**********" at bounding box center [658, 561] width 982 height 1041
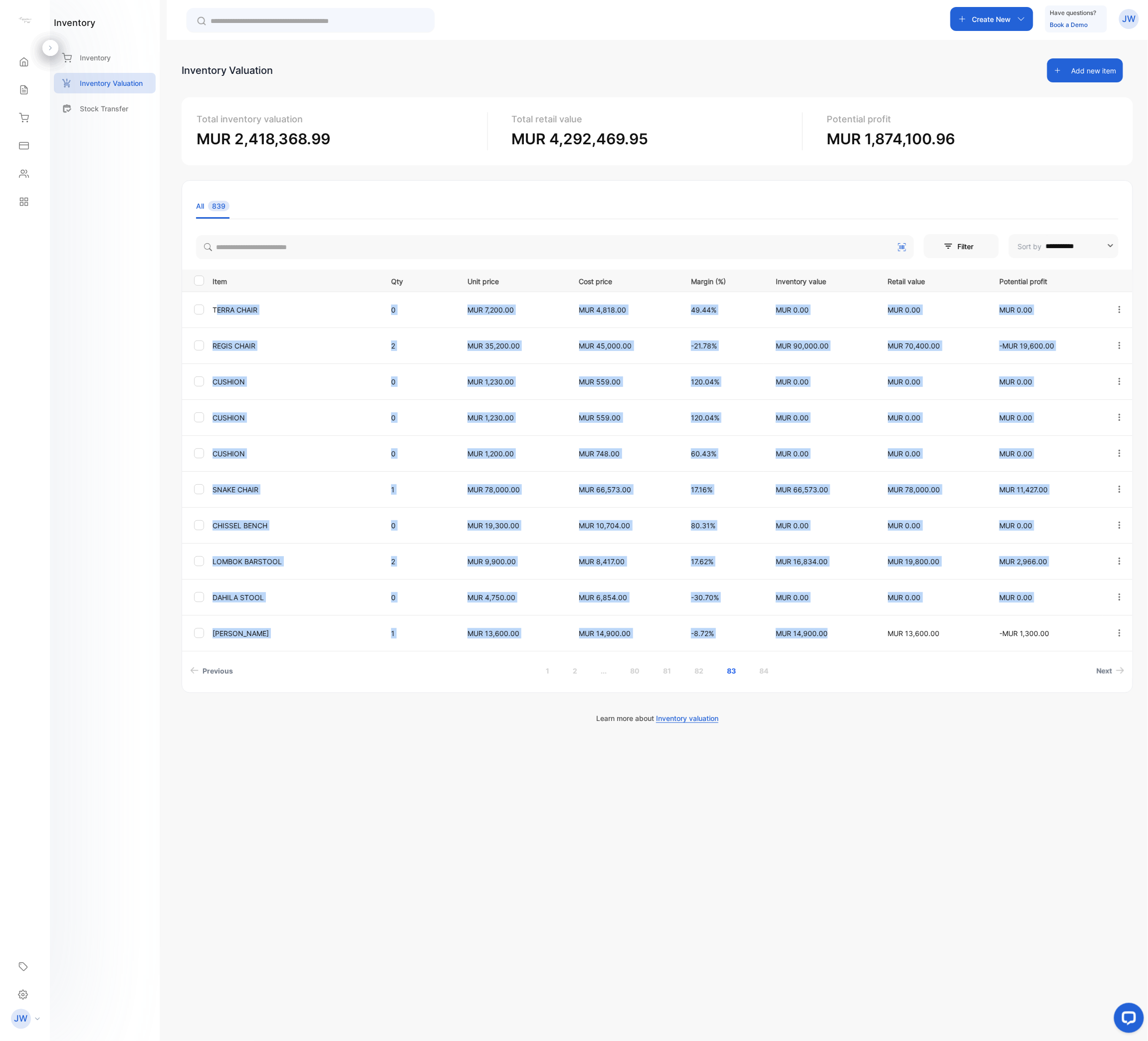
drag, startPoint x: 217, startPoint y: 306, endPoint x: 804, endPoint y: 591, distance: 652.5
click at [815, 520] on tbody "TERRA CHAIR 0 MUR 7,200.00 MUR 4,818.00 49.44% MUR 0.00 MUR 0.00 MUR 0.00 REGIS…" at bounding box center [657, 471] width 951 height 359
drag, startPoint x: 212, startPoint y: 305, endPoint x: 1085, endPoint y: 635, distance: 933.3
click at [1087, 520] on tbody "TERRA CHAIR 0 MUR 7,200.00 MUR 4,818.00 49.44% MUR 0.00 MUR 0.00 MUR 0.00 REGIS…" at bounding box center [657, 471] width 951 height 359
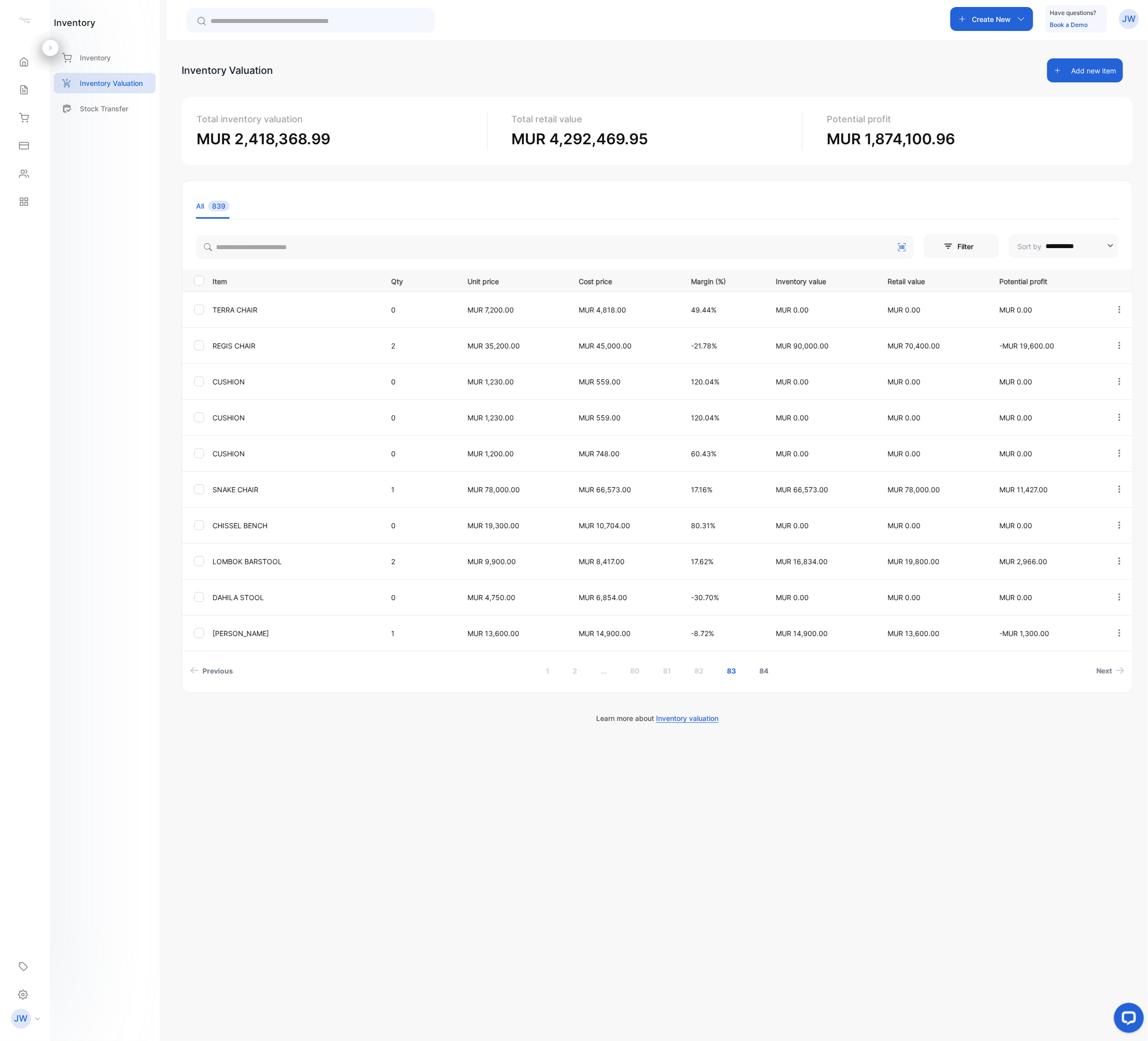
click at [764, 520] on link "84" at bounding box center [764, 670] width 33 height 19
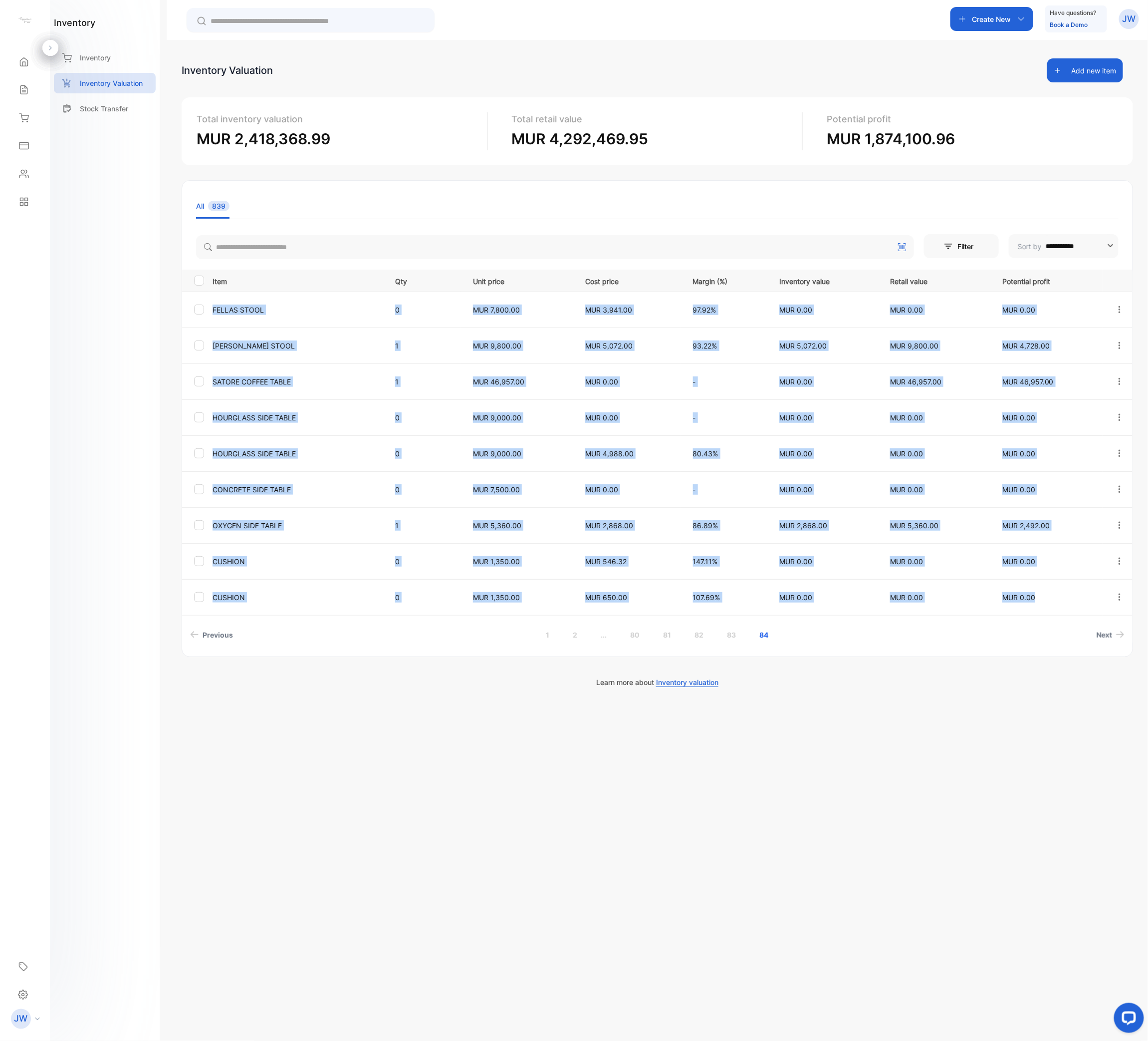
drag, startPoint x: 213, startPoint y: 305, endPoint x: 1073, endPoint y: 603, distance: 910.2
click at [1074, 520] on tbody "FELLAS STOOL 0 MUR 7,800.00 MUR 3,941.00 97.92% MUR 0.00 MUR 0.00 MUR 0.00 [PER…" at bounding box center [657, 453] width 951 height 323
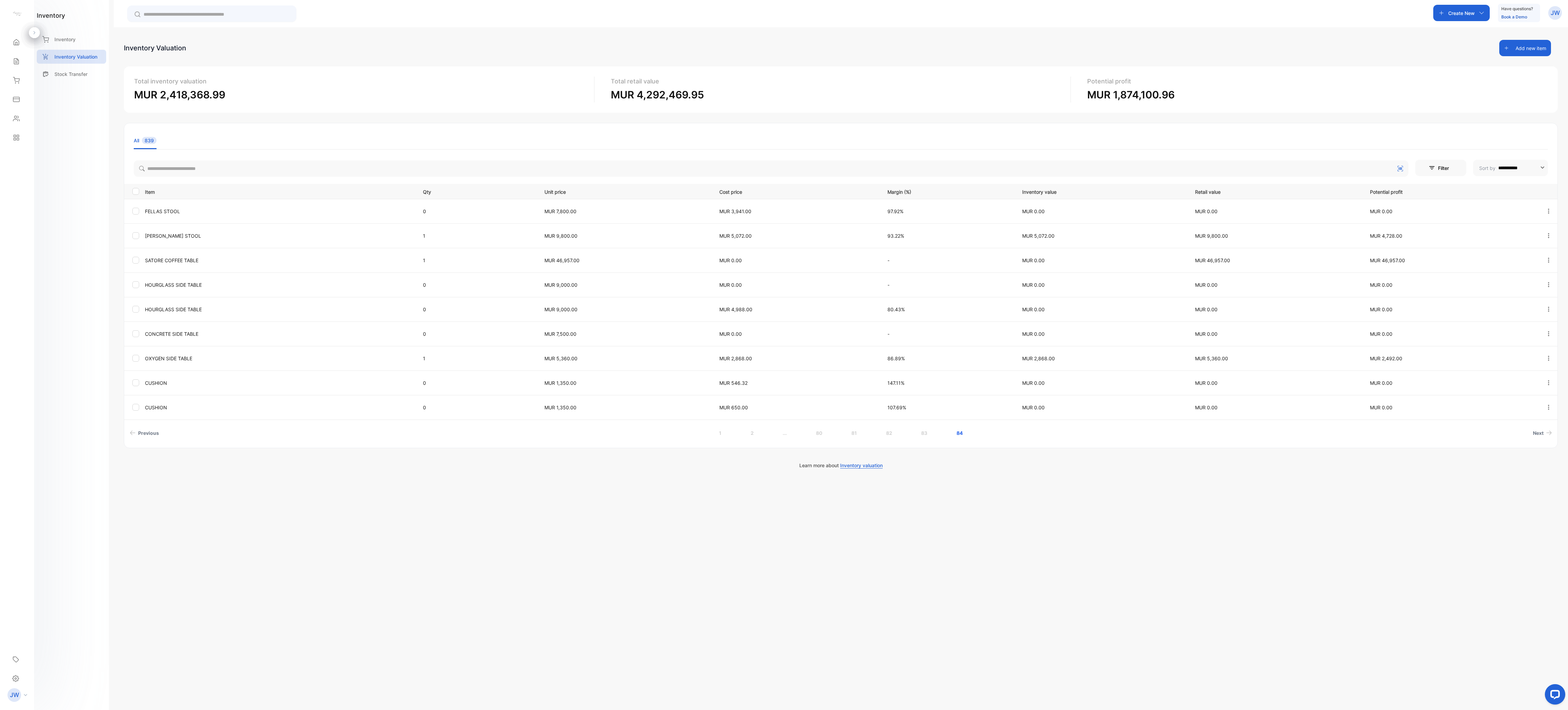
click at [579, 354] on div "**********" at bounding box center [841, 382] width 1454 height 710
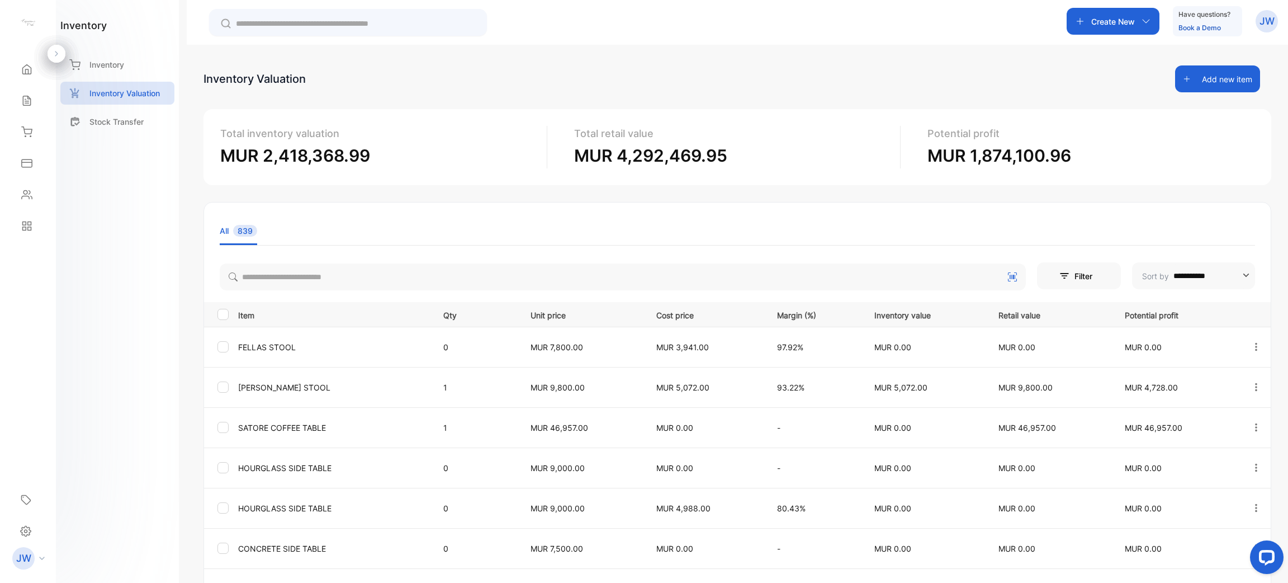
drag, startPoint x: 1285, startPoint y: 73, endPoint x: 430, endPoint y: 191, distance: 863.3
click at [430, 191] on div "**********" at bounding box center [737, 417] width 1068 height 704
click at [112, 61] on p "Inventory" at bounding box center [106, 65] width 35 height 12
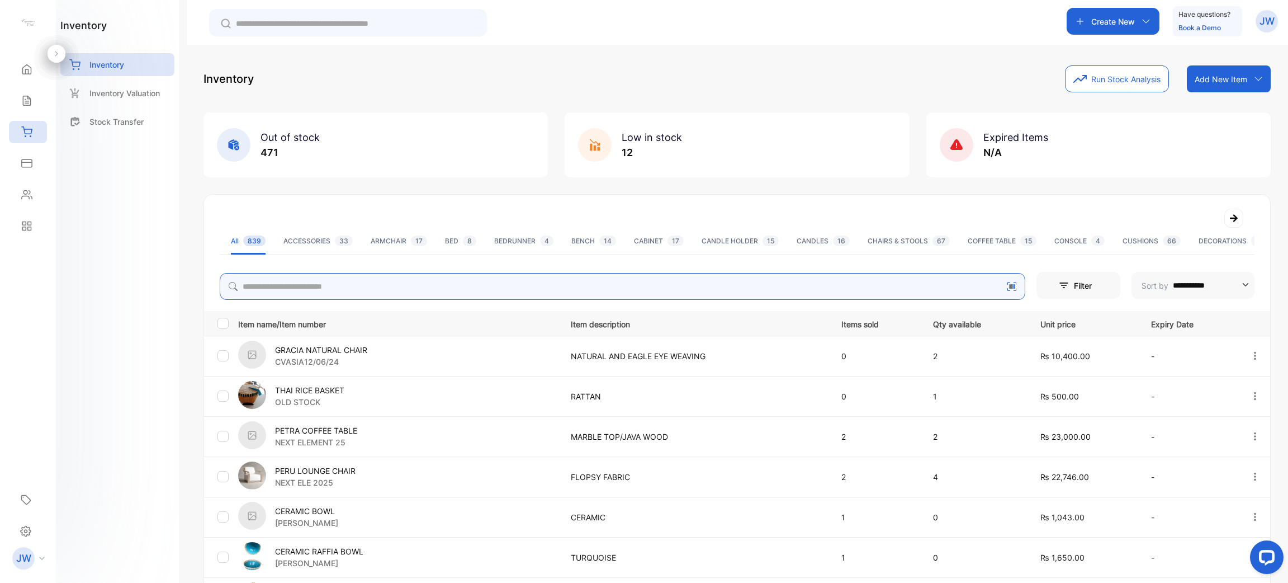
click at [326, 285] on input "search" at bounding box center [623, 286] width 806 height 27
type input "********"
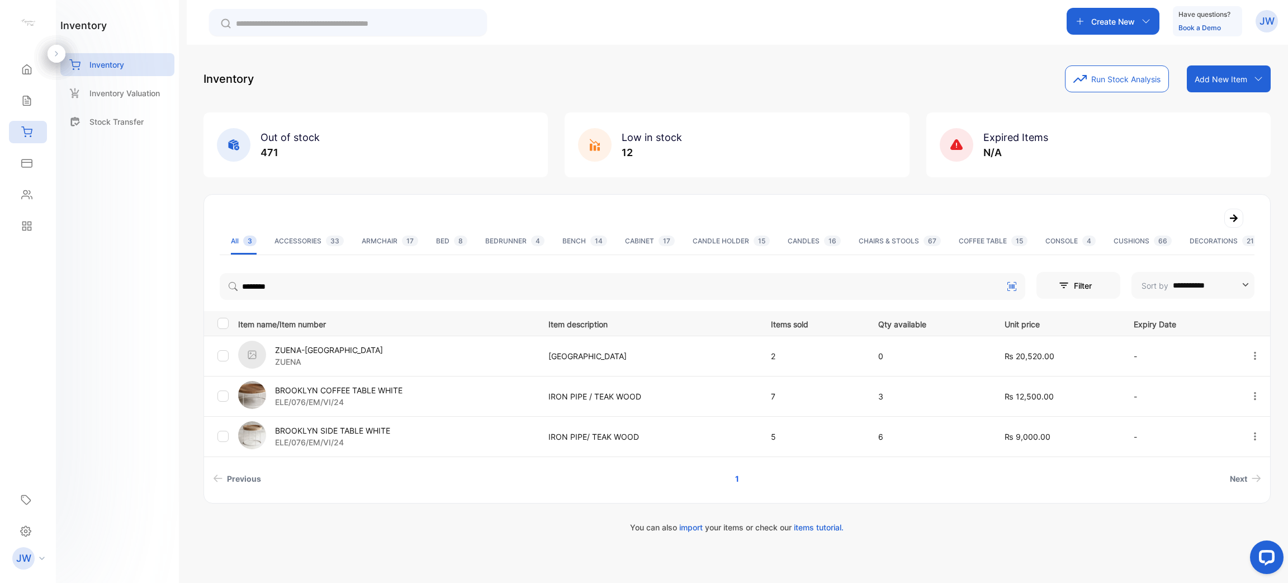
drag, startPoint x: 337, startPoint y: 433, endPoint x: 340, endPoint y: 439, distance: 7.0
click at [338, 434] on p "BROOKLYN SIDE TABLE WHITE" at bounding box center [332, 430] width 115 height 12
click at [347, 438] on p "ELE/076/EM/VI/24" at bounding box center [332, 442] width 115 height 12
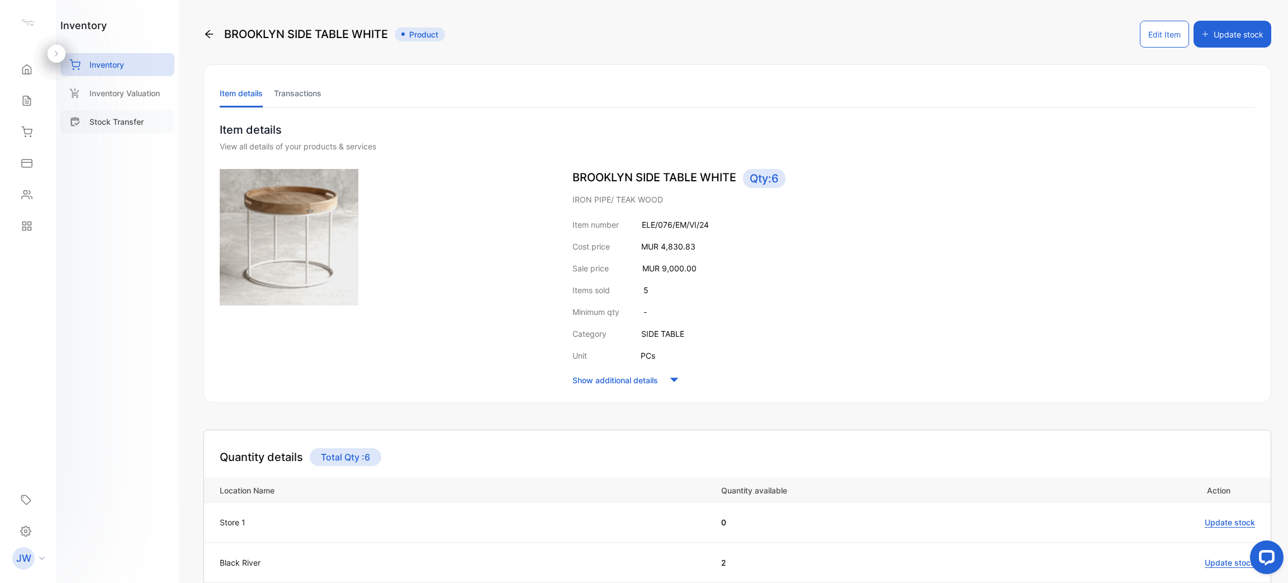
click at [133, 116] on p "Stock Transfer" at bounding box center [116, 122] width 54 height 12
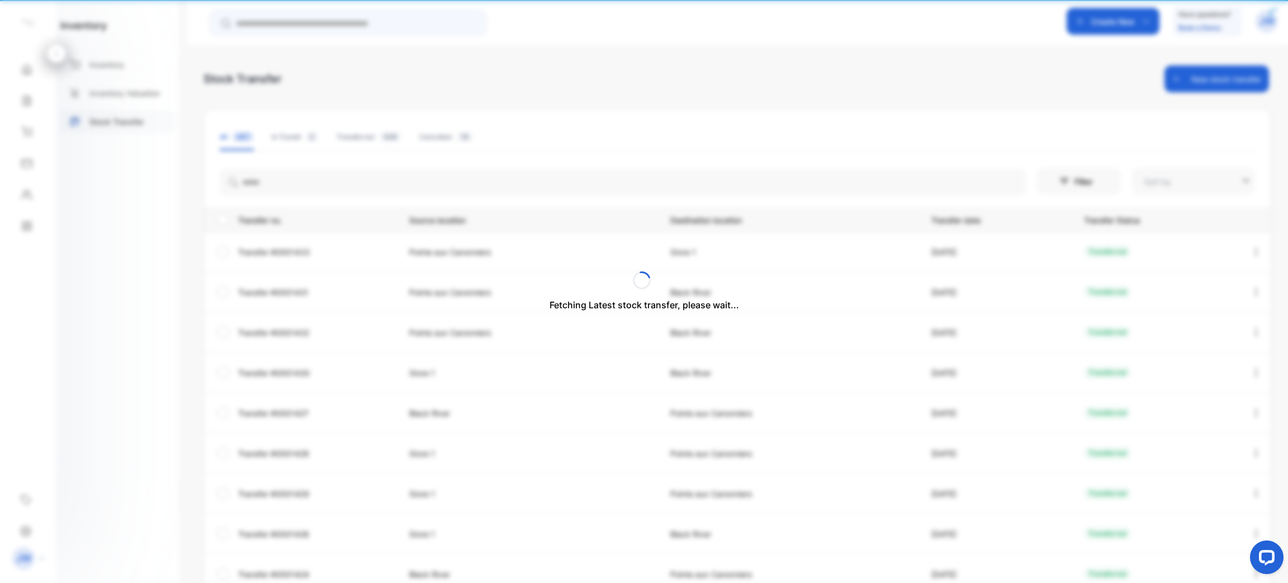
type input "**********"
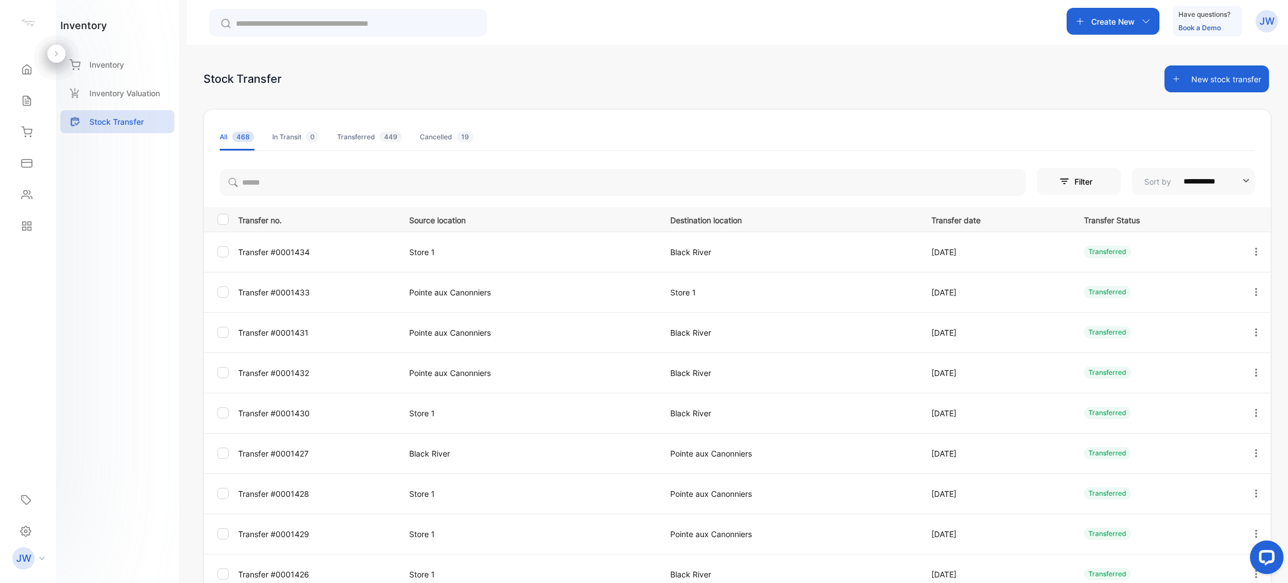
click at [1192, 87] on button "New stock transfer" at bounding box center [1216, 78] width 105 height 27
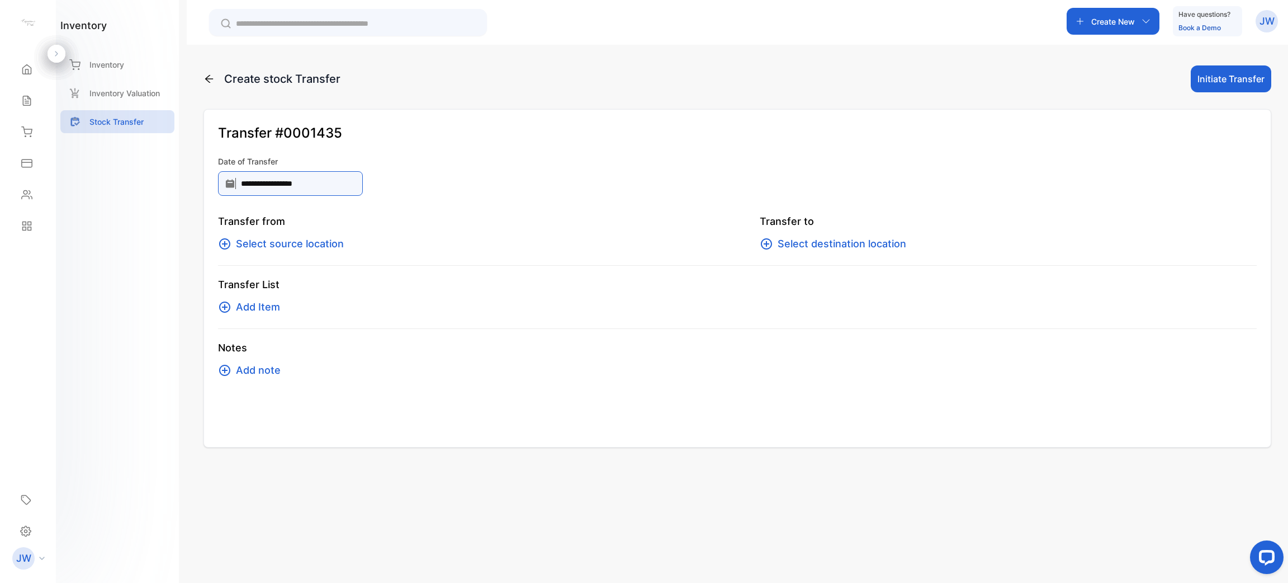
click at [314, 177] on input "**********" at bounding box center [290, 183] width 145 height 25
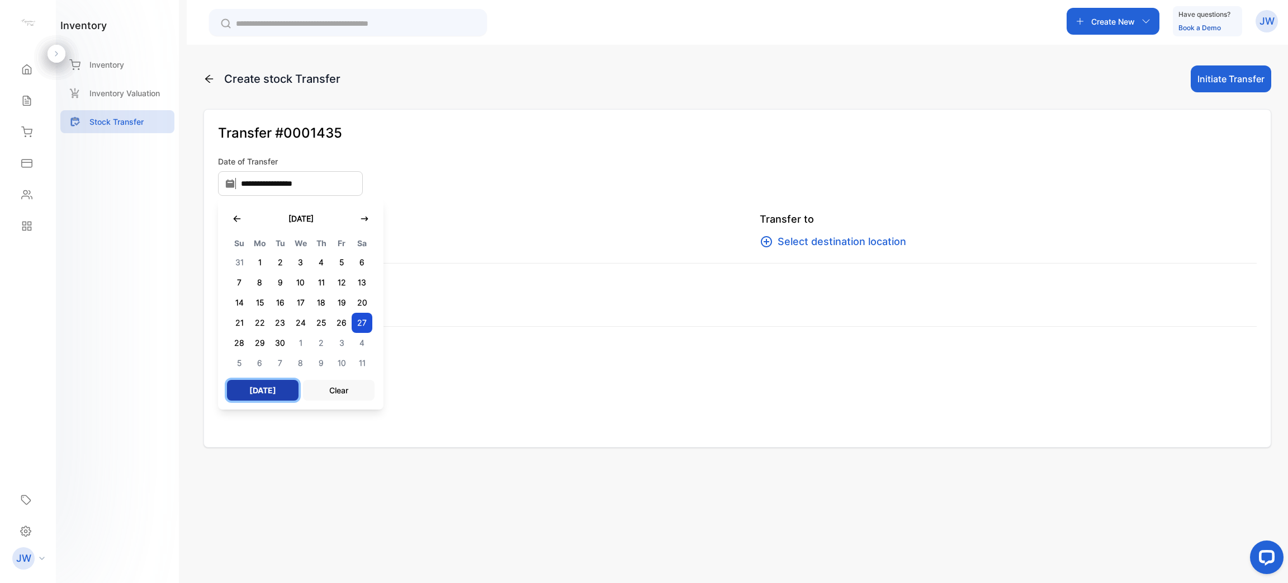
click at [249, 397] on button "[DATE]" at bounding box center [263, 390] width 72 height 21
type input "**********"
click at [571, 210] on div "**********" at bounding box center [737, 278] width 1068 height 338
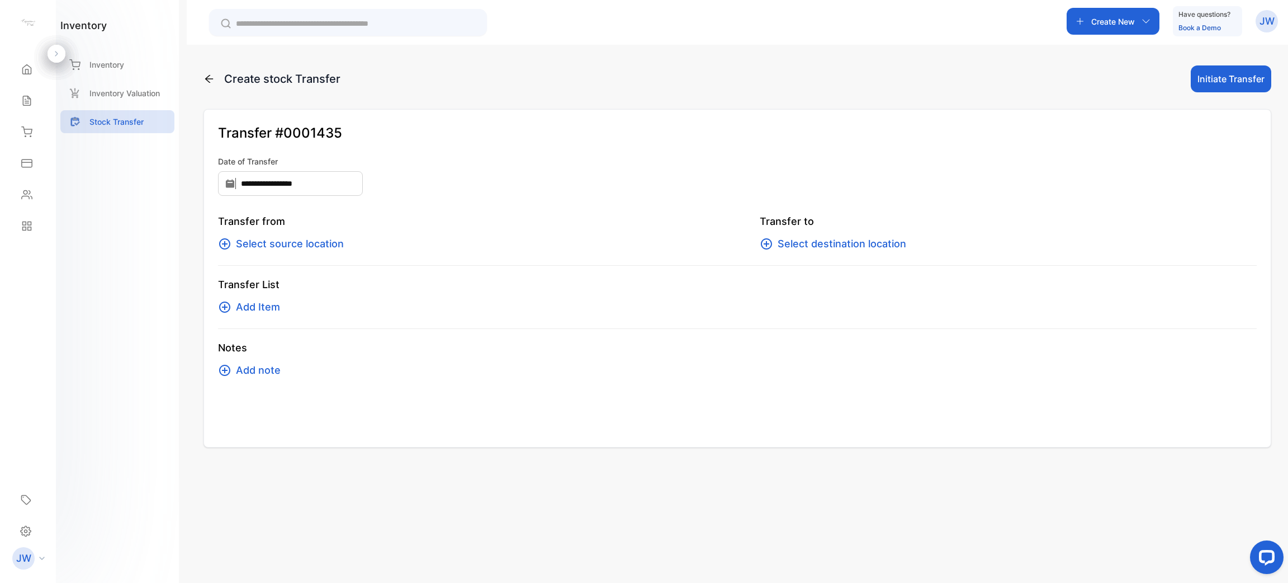
click at [328, 234] on div "Transfer from Select source location" at bounding box center [466, 233] width 497 height 38
click at [329, 244] on span "Select source location" at bounding box center [290, 244] width 108 height 16
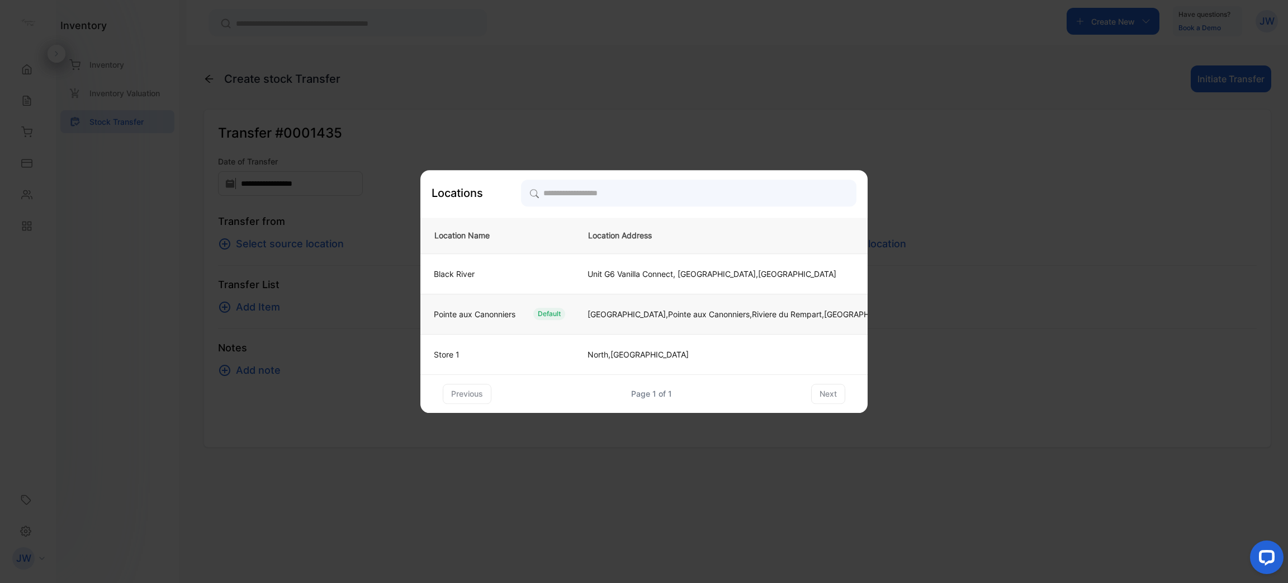
click at [449, 307] on td "Pointe aux Canonniers Default" at bounding box center [497, 313] width 154 height 40
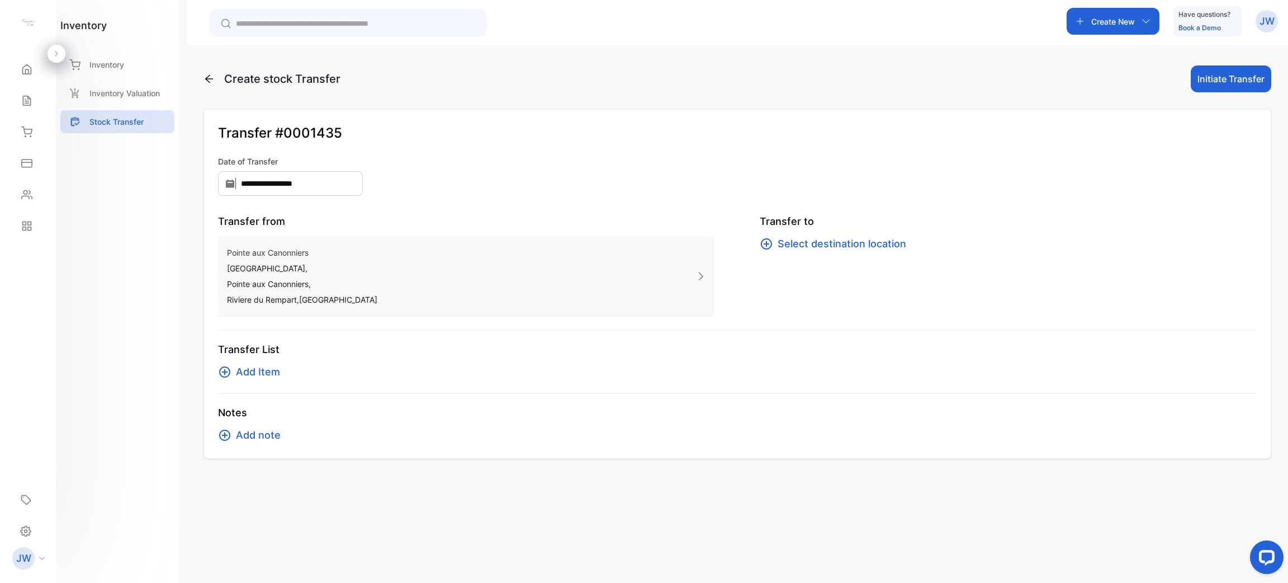
click at [830, 236] on span "Select destination location" at bounding box center [842, 244] width 129 height 16
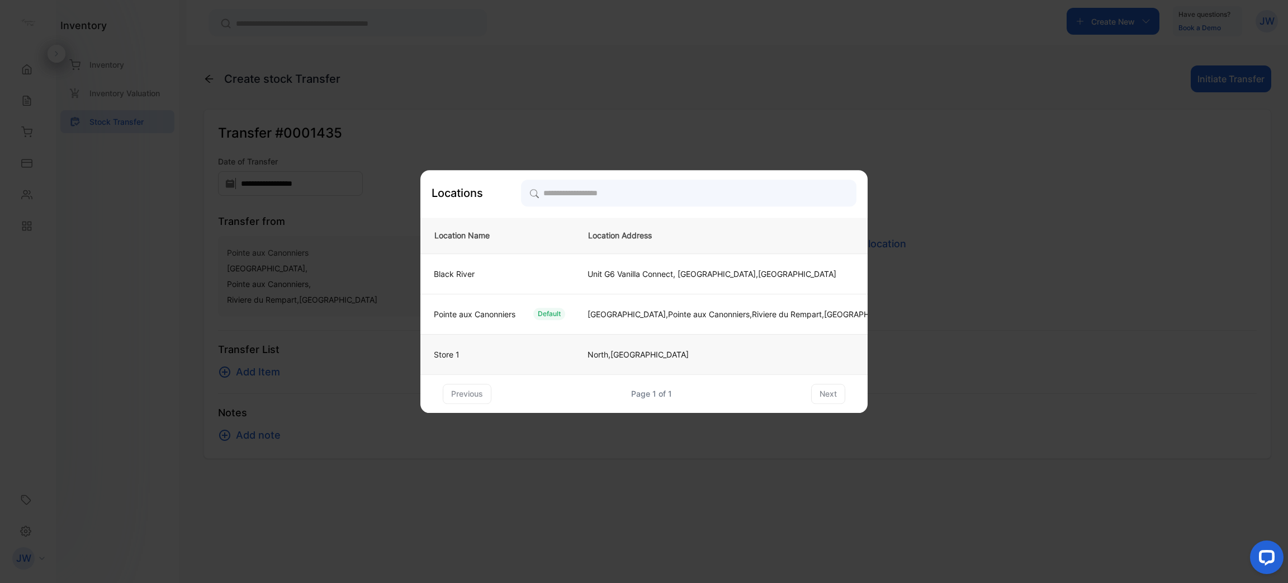
click at [516, 344] on td "Store 1" at bounding box center [497, 354] width 154 height 40
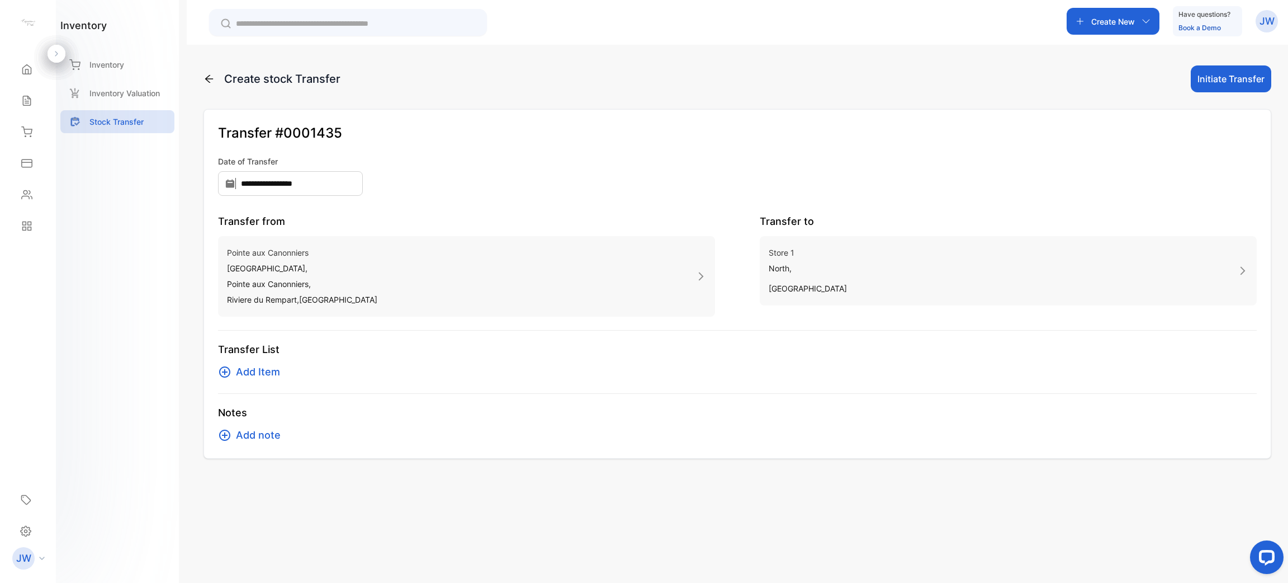
click at [243, 373] on span "Add Item" at bounding box center [258, 372] width 44 height 16
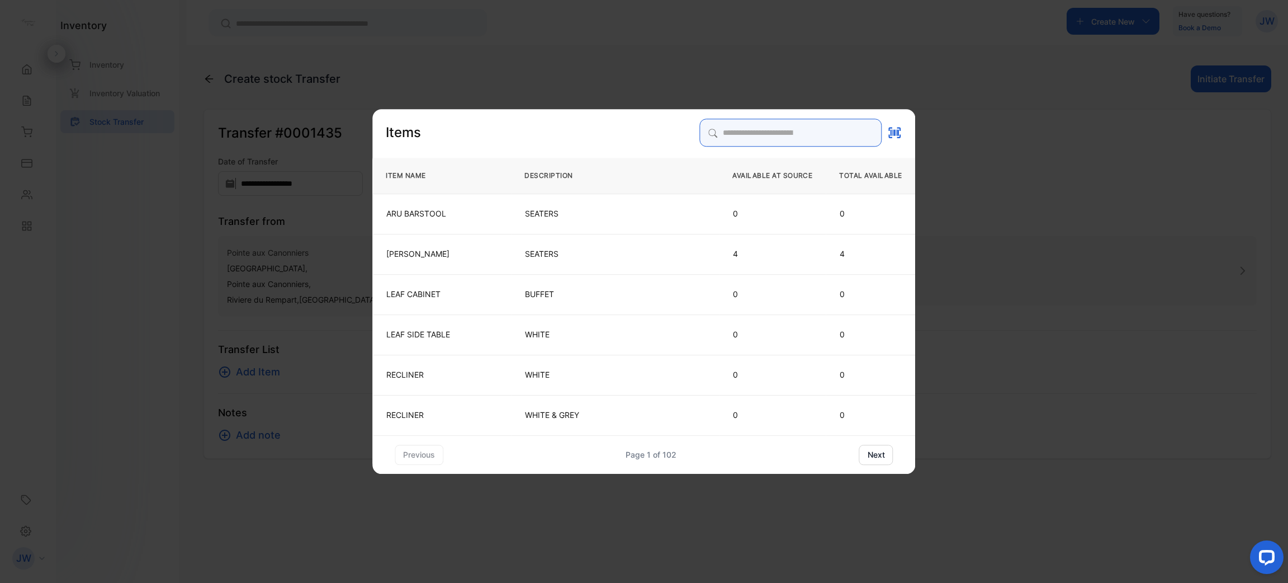
click at [728, 133] on input "search" at bounding box center [791, 133] width 182 height 28
type input "********"
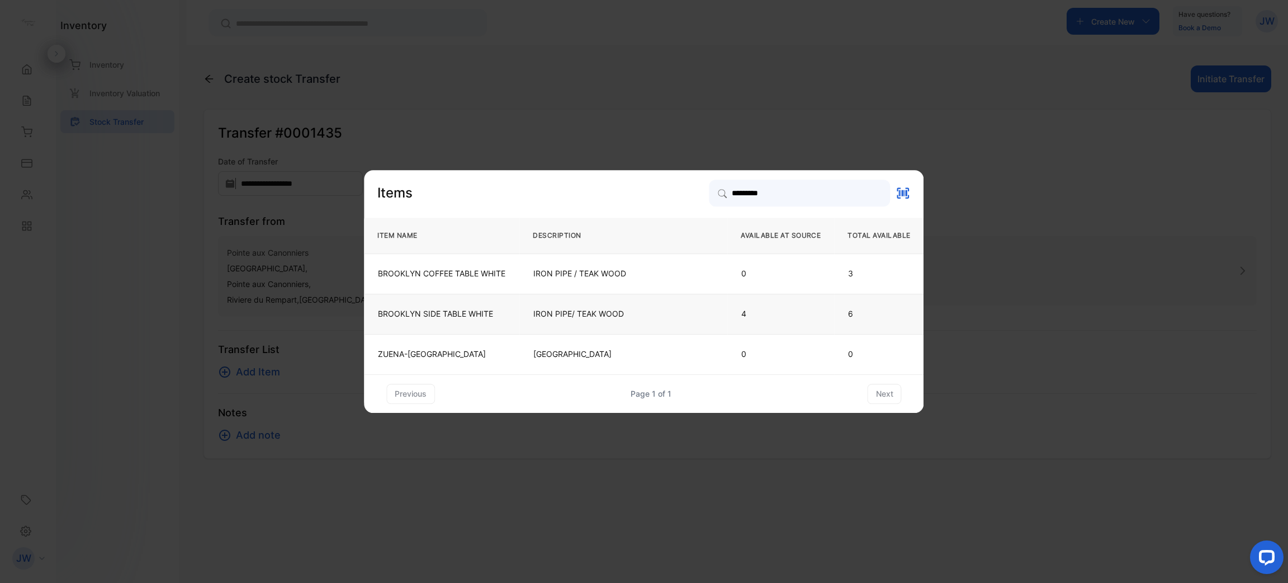
click at [477, 304] on td "BROOKLYN SIDE TABLE WHITE" at bounding box center [441, 313] width 155 height 40
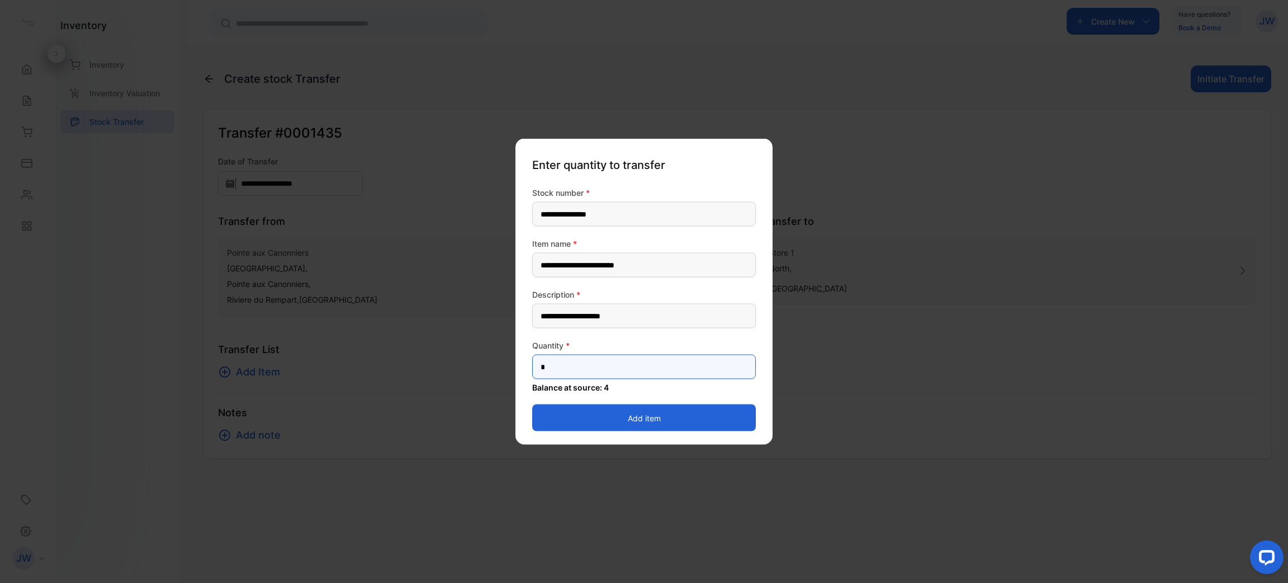
click at [656, 371] on input "*" at bounding box center [644, 366] width 224 height 25
type input "**"
click at [643, 419] on button "Add item" at bounding box center [644, 417] width 224 height 27
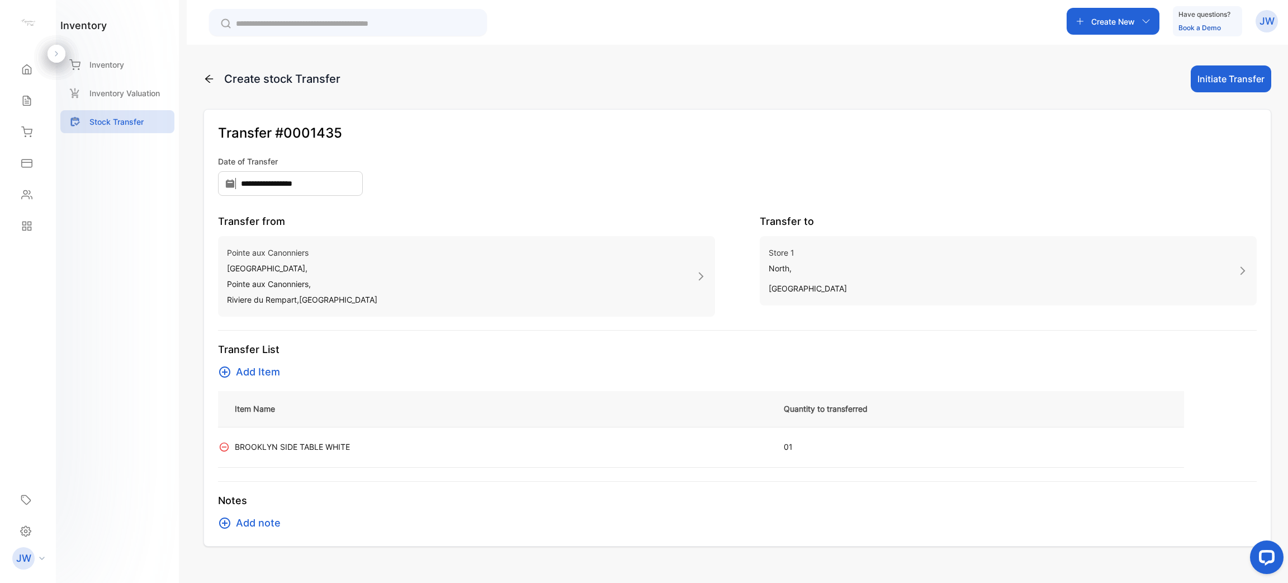
click at [1220, 78] on button "Initiate Transfer" at bounding box center [1231, 78] width 80 height 27
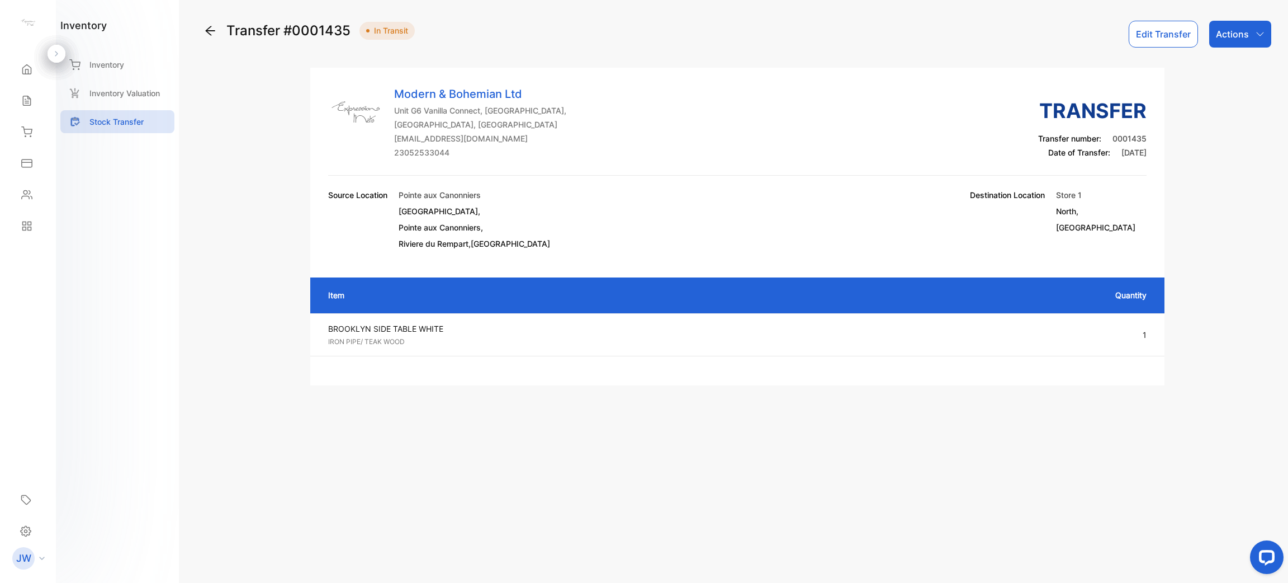
click at [1240, 34] on p "Actions" at bounding box center [1232, 33] width 33 height 13
click at [1210, 161] on div "Cancel" at bounding box center [1214, 178] width 113 height 35
click at [1210, 177] on div "Transfer #0001435 In Transit Edit Transfer Actions Mark as Transferred Print Do…" at bounding box center [737, 203] width 1068 height 364
click at [1244, 46] on div "Actions" at bounding box center [1240, 34] width 62 height 27
click at [1238, 173] on div "Cancel" at bounding box center [1214, 176] width 113 height 22
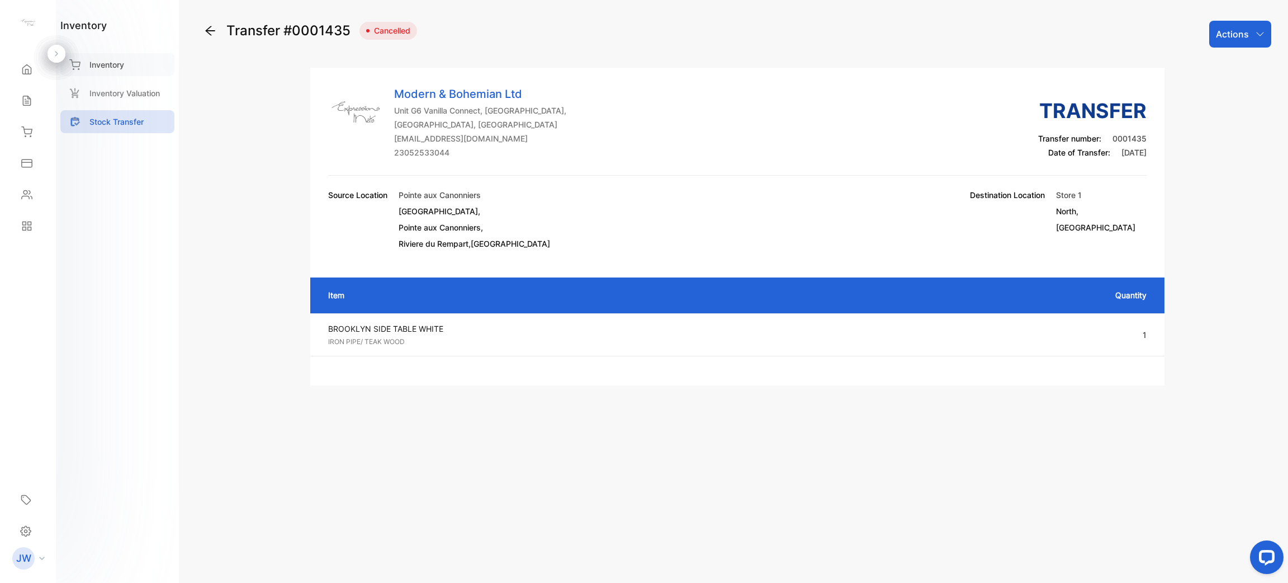
click at [115, 64] on p "Inventory" at bounding box center [106, 65] width 35 height 12
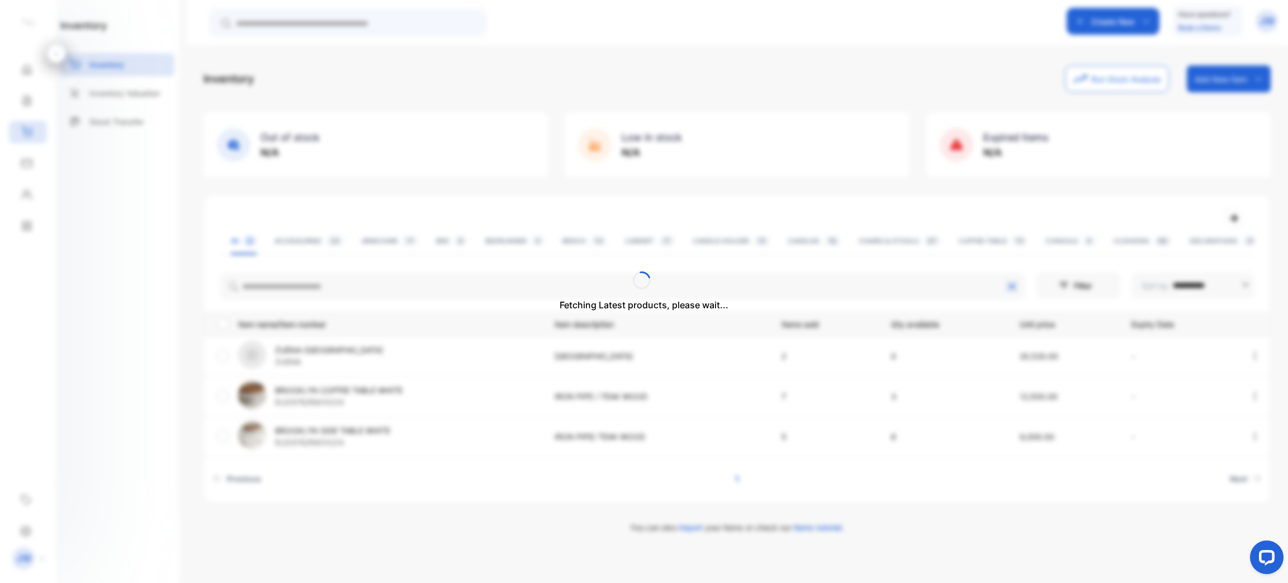
click at [345, 297] on div "Fetching Latest products, please wait..." at bounding box center [644, 291] width 1288 height 583
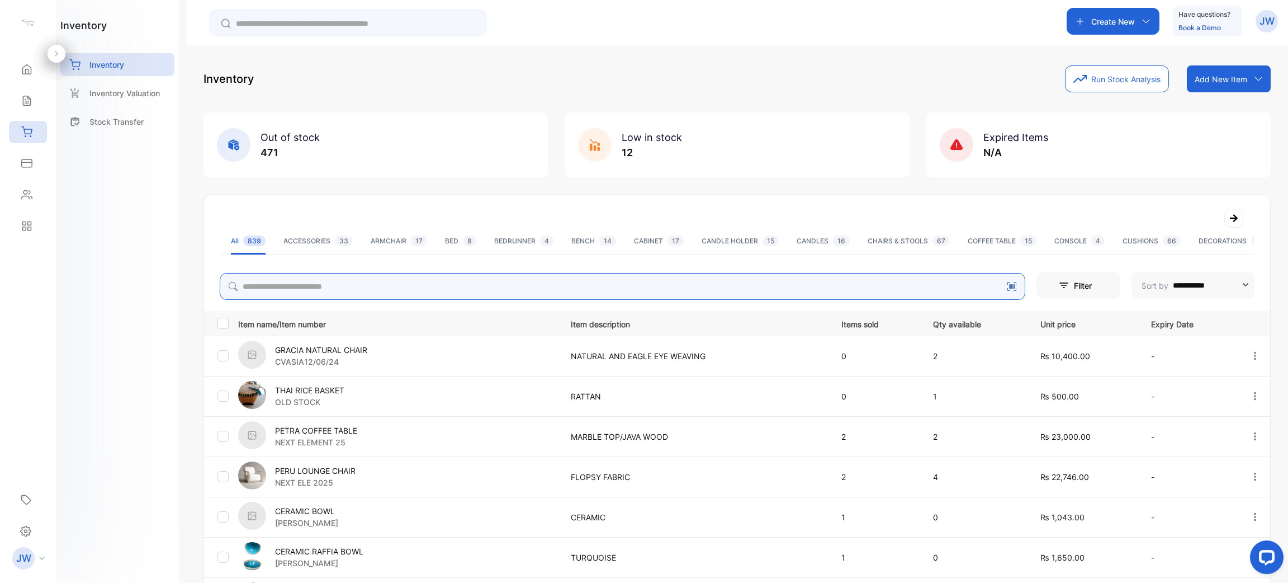
click at [593, 291] on input "search" at bounding box center [623, 286] width 806 height 27
type input "********"
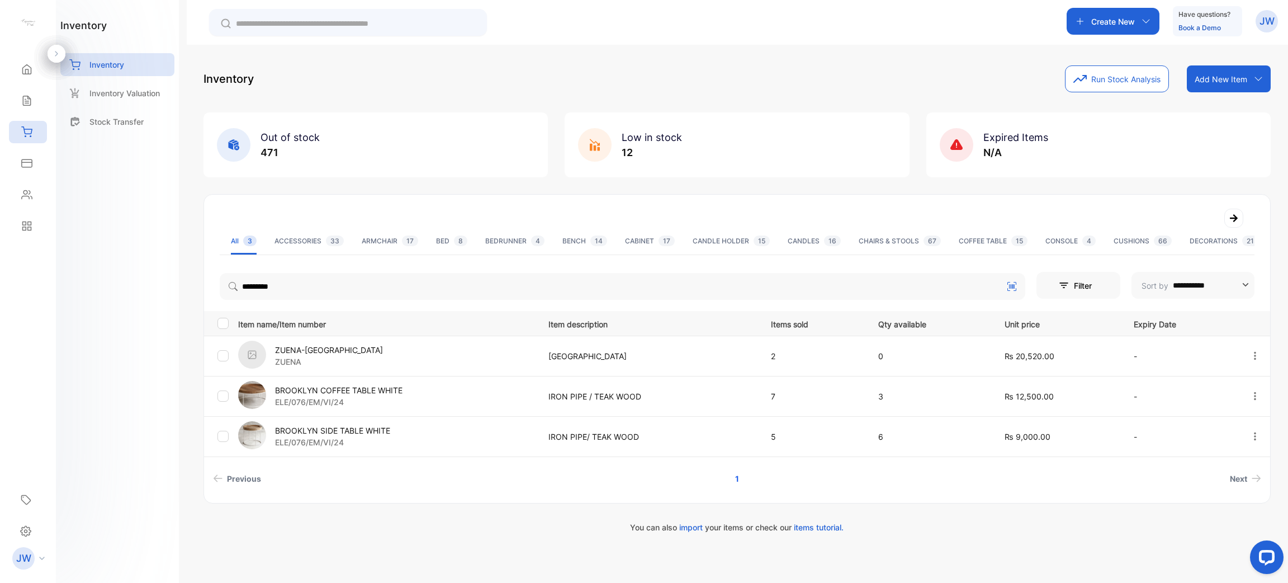
click at [358, 439] on p "ELE/076/EM/VI/24" at bounding box center [332, 442] width 115 height 12
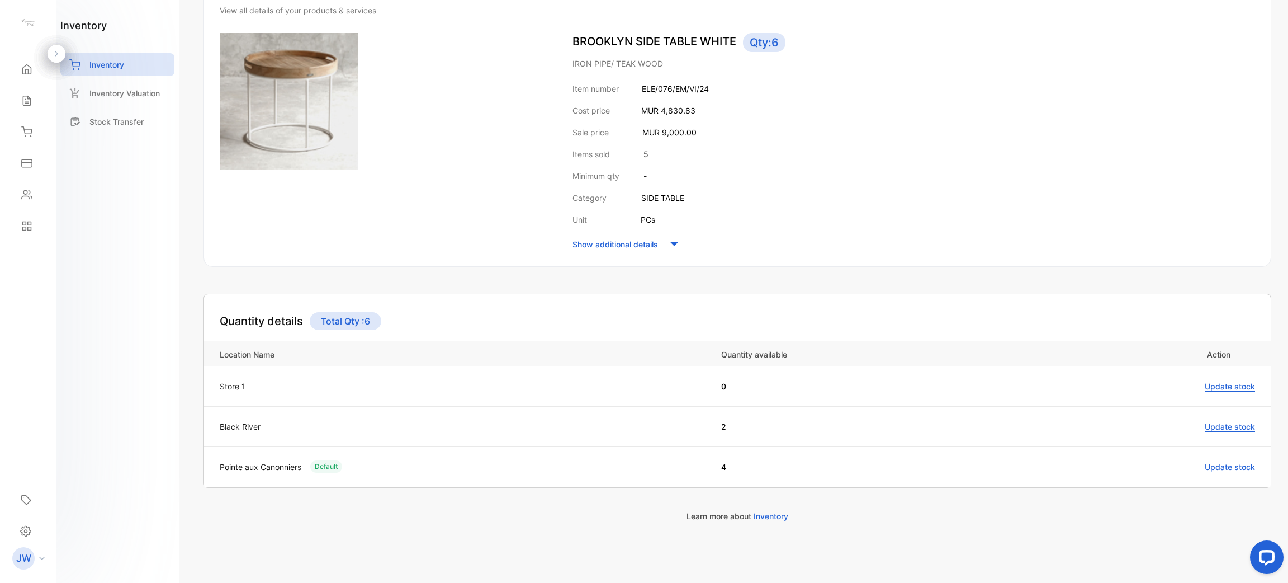
scroll to position [137, 0]
click at [1223, 465] on span "Update stock" at bounding box center [1230, 466] width 50 height 10
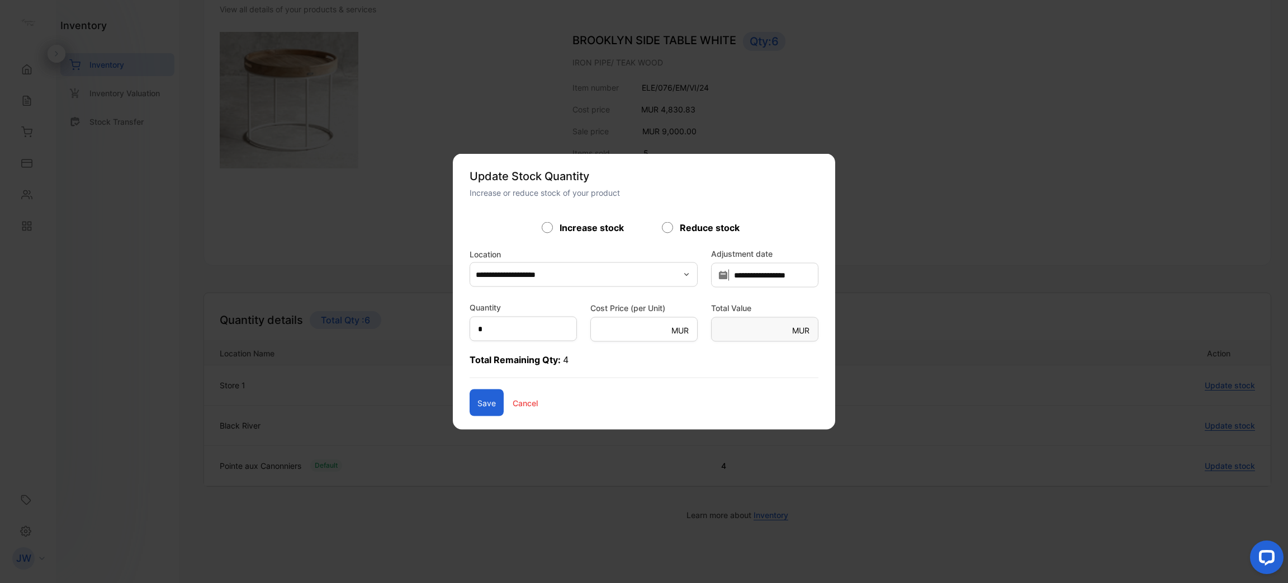
click at [677, 230] on div "Reduce stock" at bounding box center [704, 227] width 84 height 13
click at [523, 325] on input "*" at bounding box center [523, 328] width 107 height 25
type input "**"
type Value-inputsubject "*******"
type input "**"
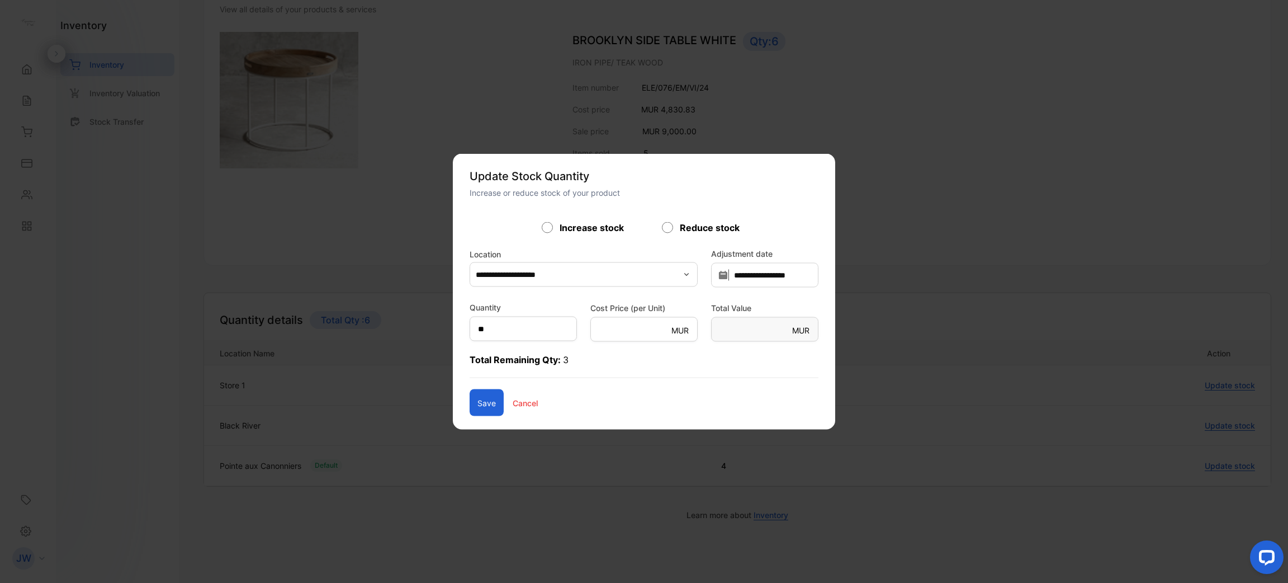
click at [470, 399] on button "Save" at bounding box center [487, 402] width 34 height 27
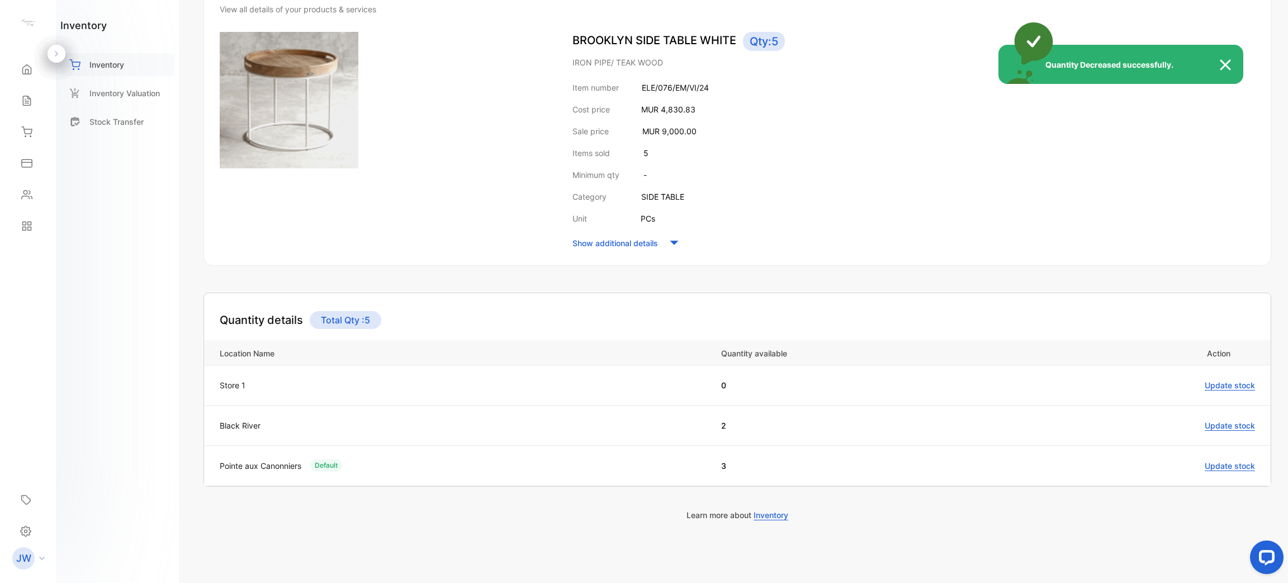
click at [144, 72] on div "Quantity Decreased successfully." at bounding box center [644, 291] width 1288 height 583
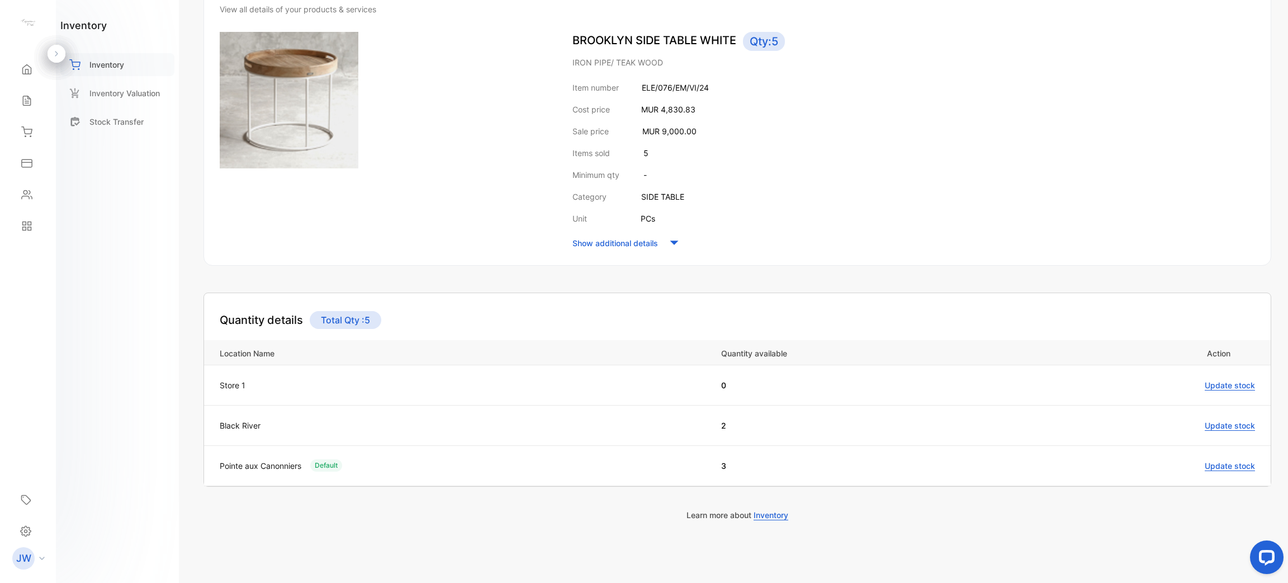
click at [142, 72] on div "Inventory" at bounding box center [117, 64] width 114 height 23
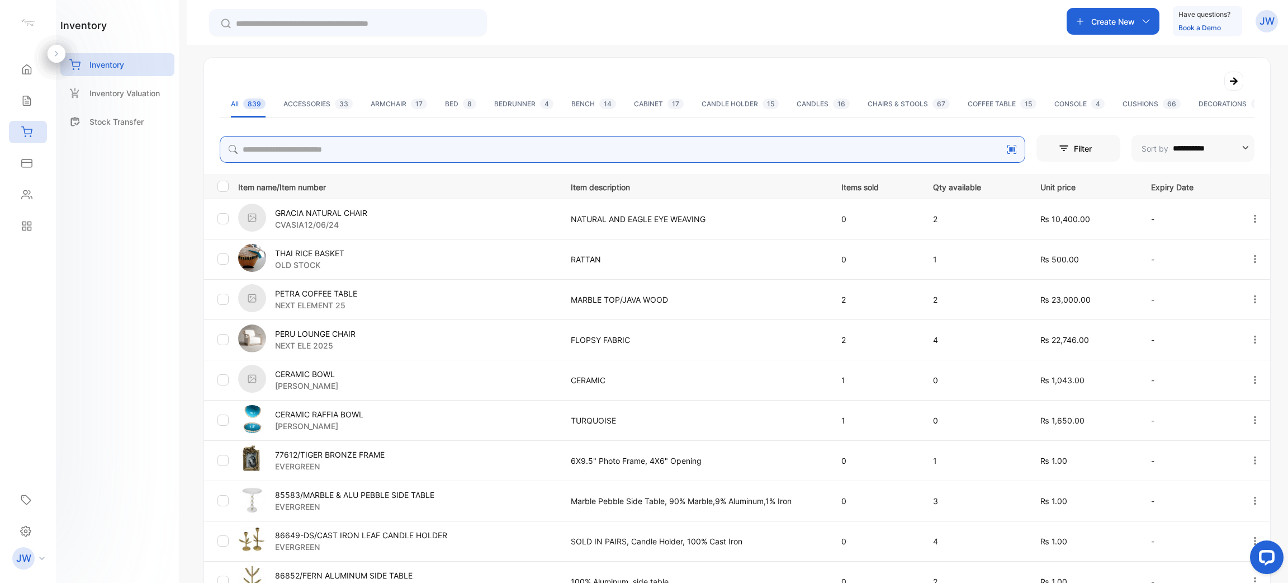
click at [312, 148] on input "search" at bounding box center [623, 149] width 806 height 27
type input "****"
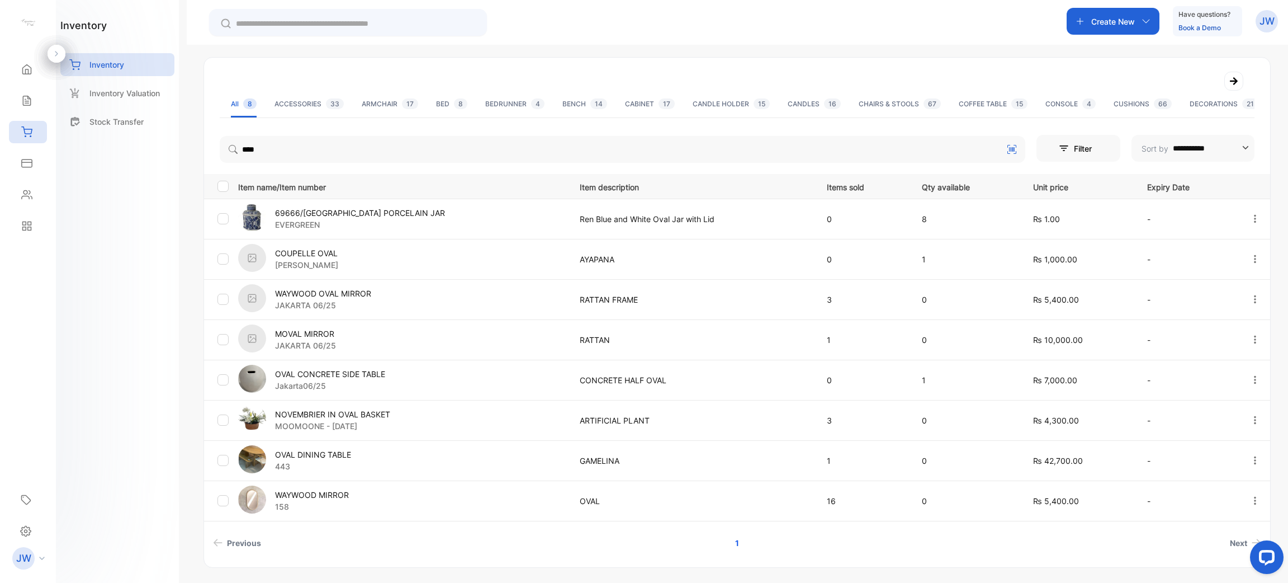
click at [335, 377] on p "OVAL CONCRETE SIDE TABLE" at bounding box center [330, 374] width 110 height 12
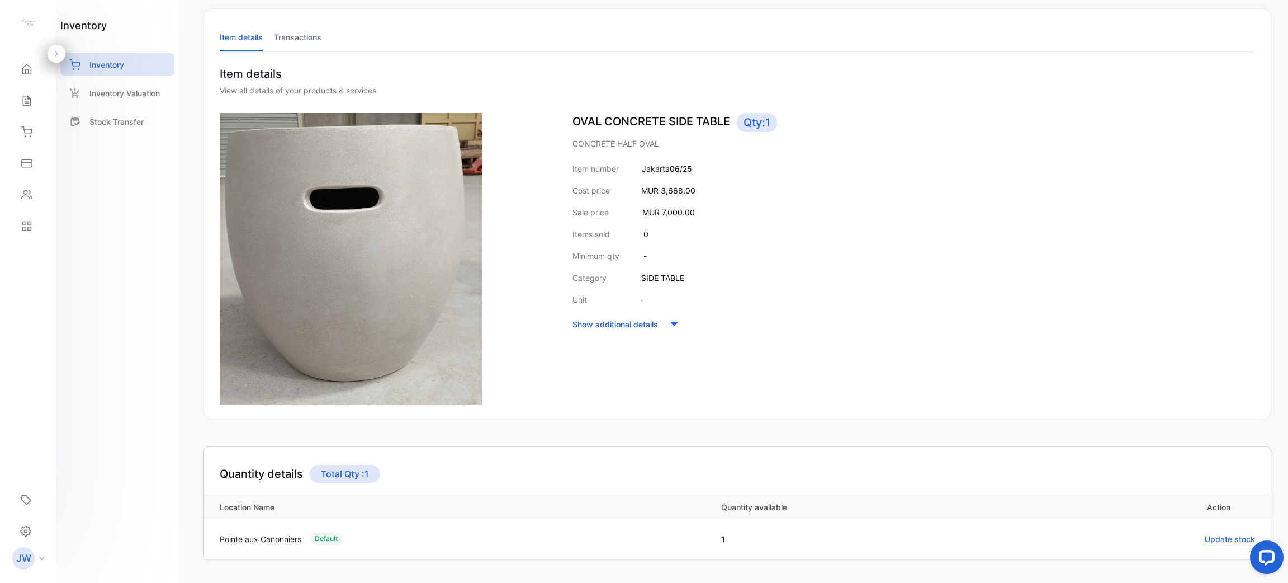
scroll to position [129, 0]
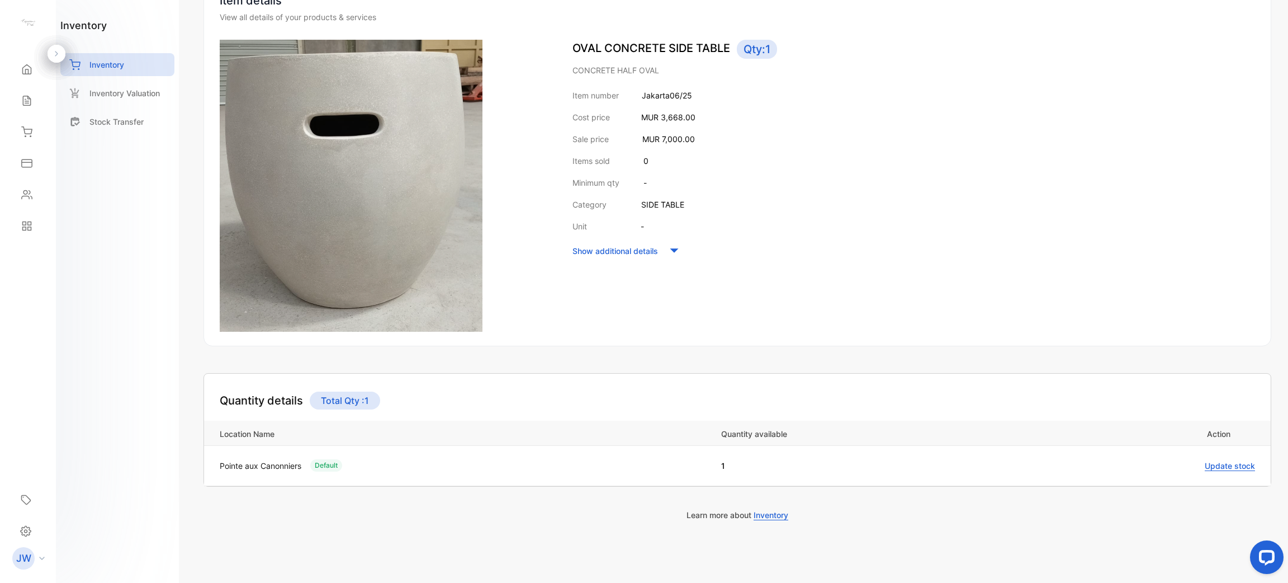
click at [126, 52] on div "inventory Inventory Inventory Valuation Stock Transfer" at bounding box center [117, 78] width 114 height 121
click at [140, 69] on div "Inventory" at bounding box center [117, 64] width 114 height 23
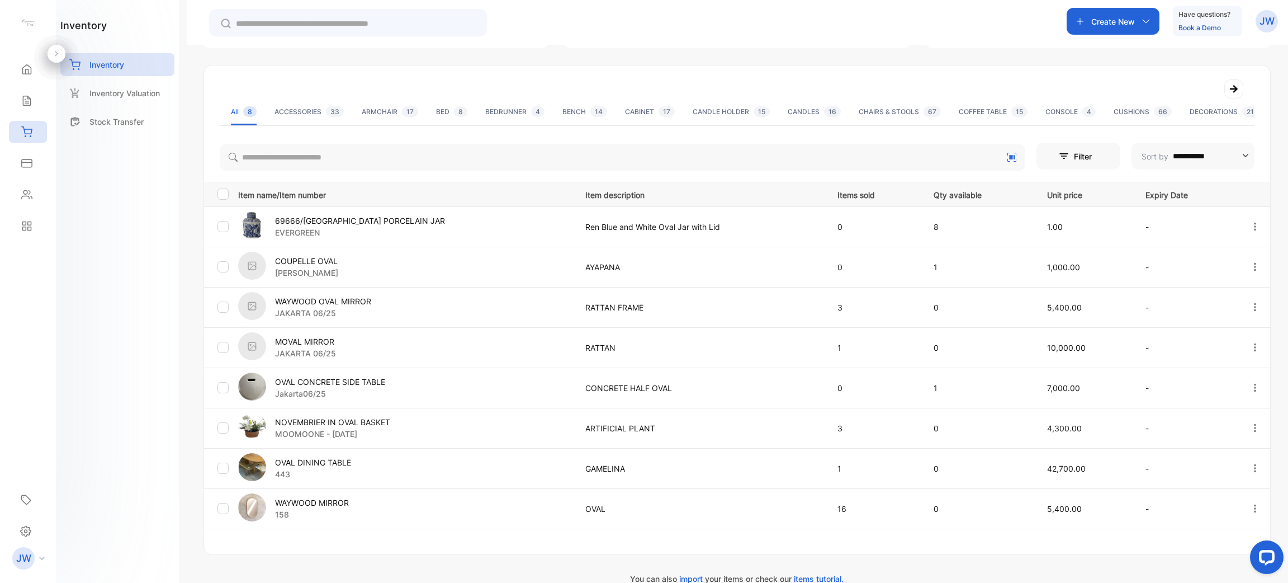
click at [364, 172] on div "**********" at bounding box center [737, 334] width 1066 height 390
click at [373, 163] on div "Fetching Latest products, please wait..." at bounding box center [644, 291] width 1288 height 583
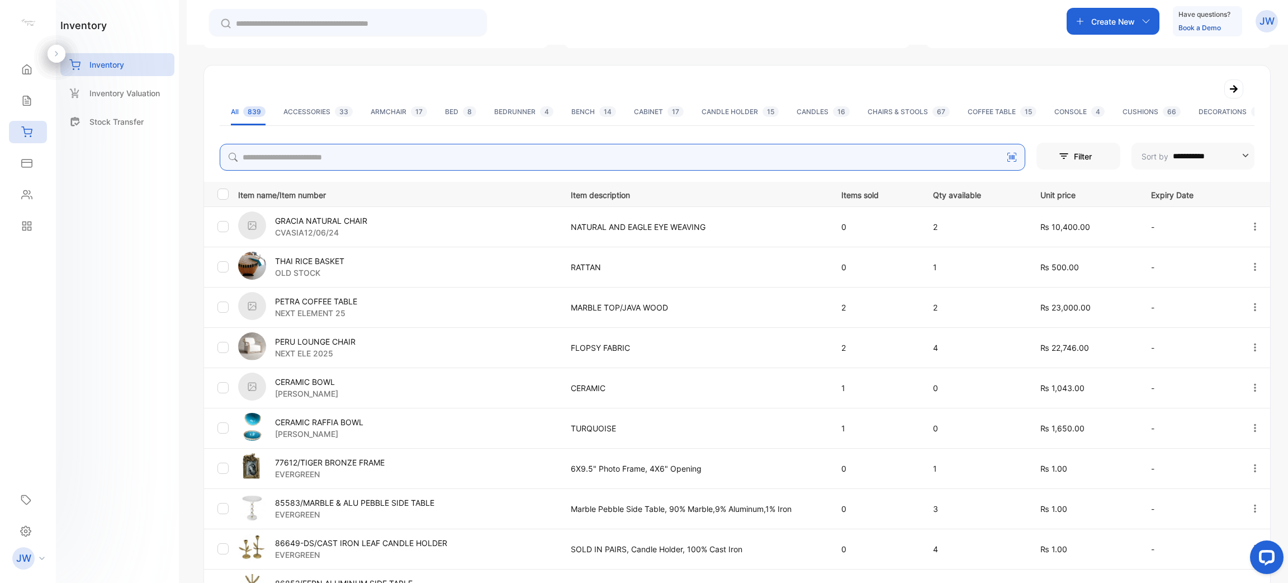
drag, startPoint x: 609, startPoint y: 157, endPoint x: 594, endPoint y: 138, distance: 24.4
click at [603, 150] on input "search" at bounding box center [623, 157] width 806 height 27
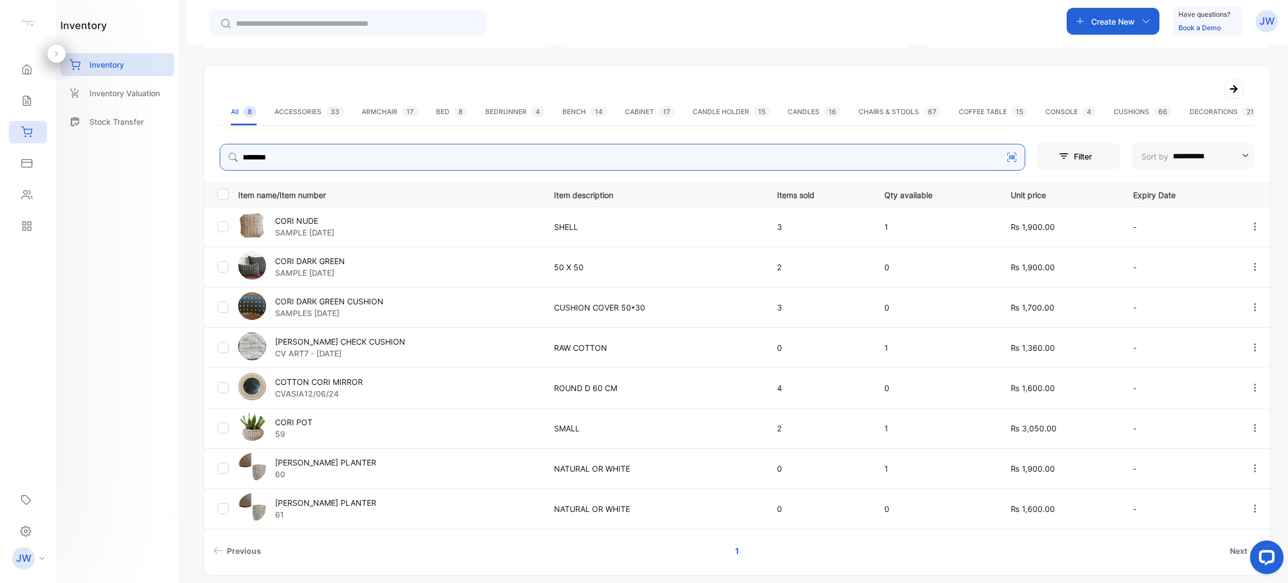
type input "********"
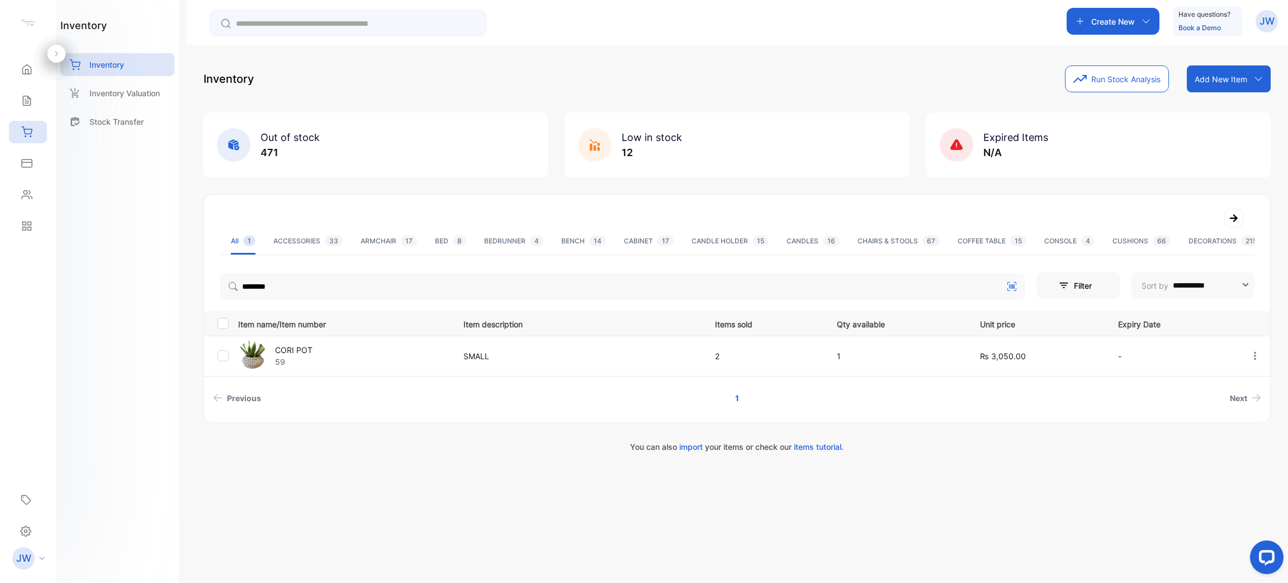
click at [323, 353] on div "[PERSON_NAME] POT 59" at bounding box center [343, 355] width 211 height 31
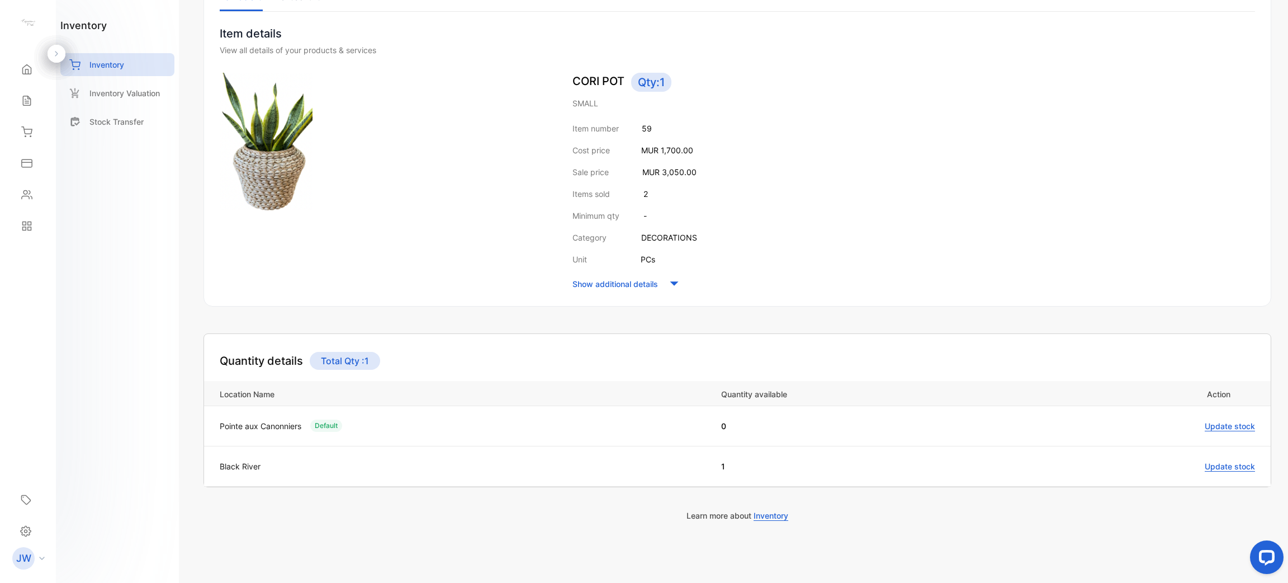
scroll to position [97, 0]
click at [1223, 465] on span "Update stock" at bounding box center [1230, 466] width 50 height 10
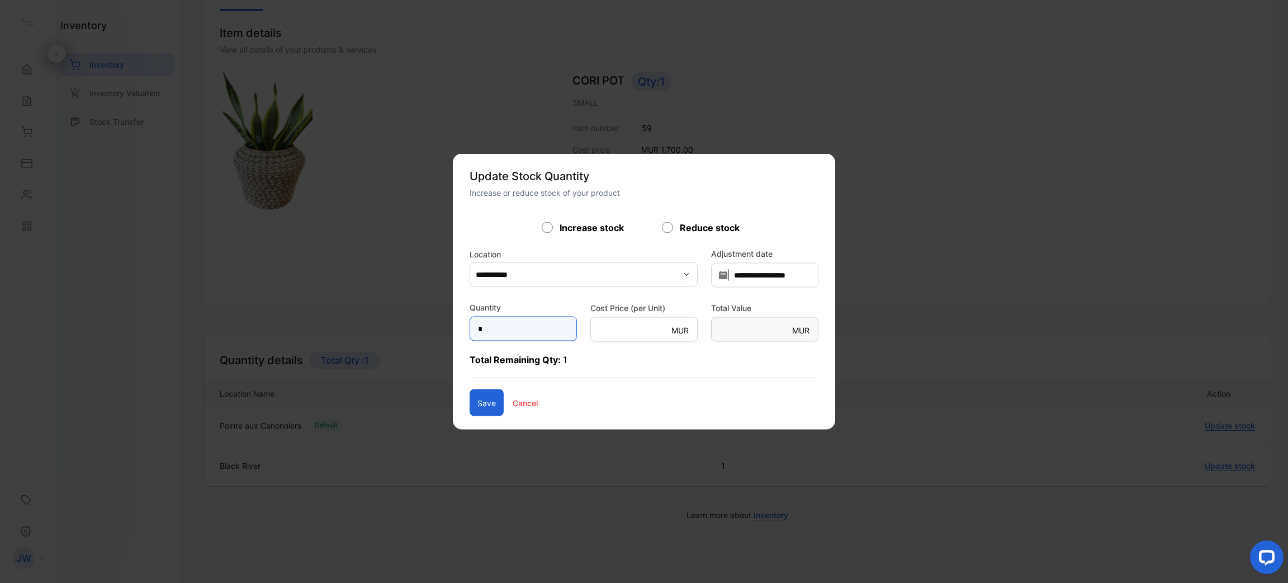
click at [515, 326] on input "*" at bounding box center [523, 328] width 107 height 25
click at [520, 312] on div "Quantity *" at bounding box center [523, 321] width 107 height 40
click at [519, 319] on input "*" at bounding box center [523, 328] width 107 height 25
type input "**"
type Value-inputsubject "****"
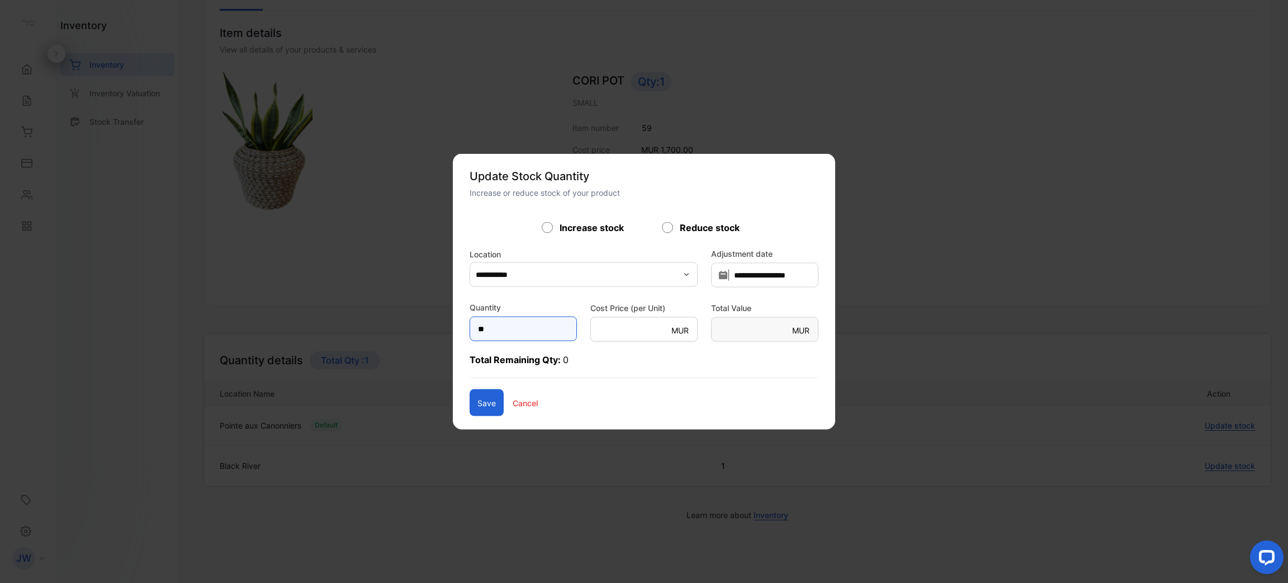
type input "**"
click at [470, 398] on button "Save" at bounding box center [487, 402] width 34 height 27
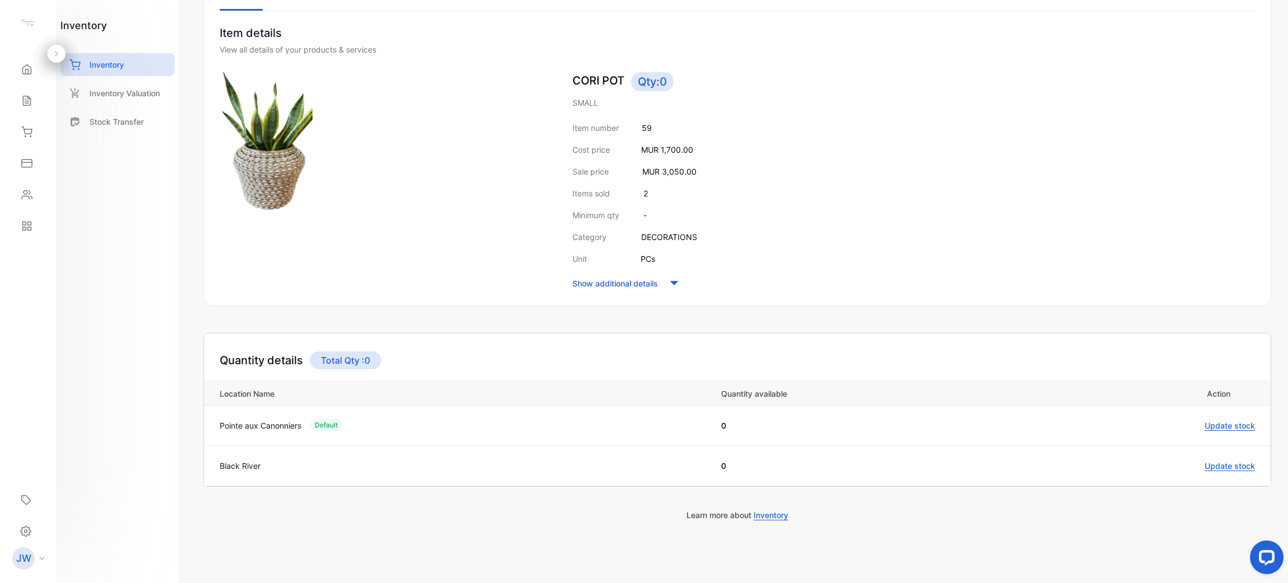
click at [134, 46] on div "inventory Inventory Inventory Valuation Stock Transfer" at bounding box center [117, 78] width 114 height 121
drag, startPoint x: 134, startPoint y: 56, endPoint x: 157, endPoint y: 69, distance: 26.3
click at [134, 57] on div "Inventory" at bounding box center [117, 64] width 114 height 23
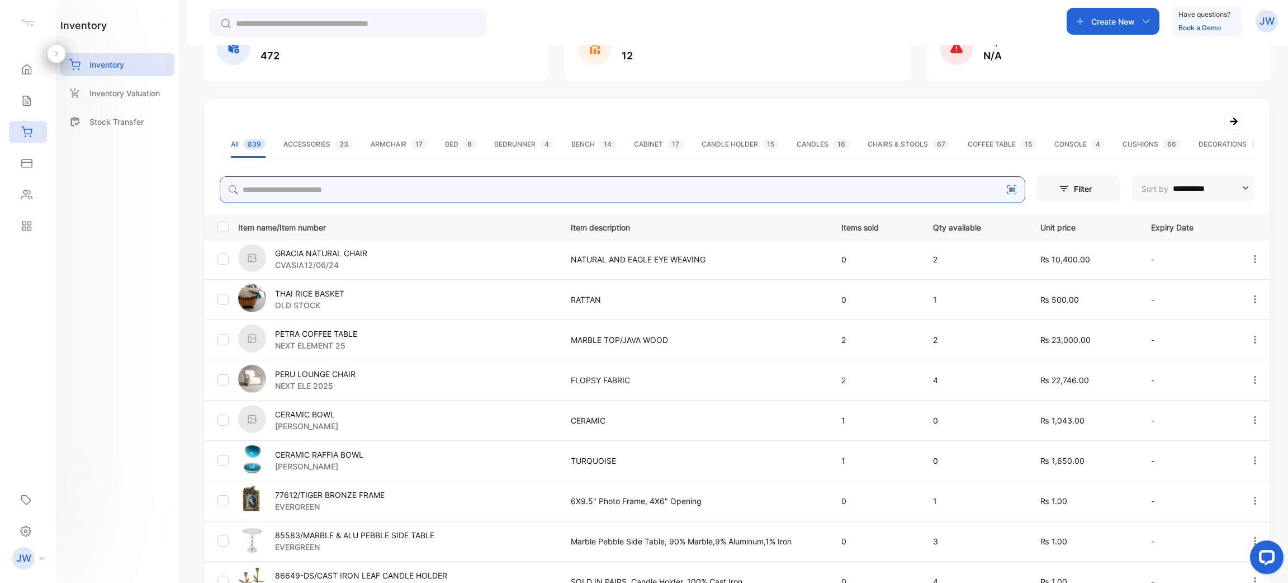
click at [355, 191] on input "search" at bounding box center [623, 189] width 806 height 27
type input "*********"
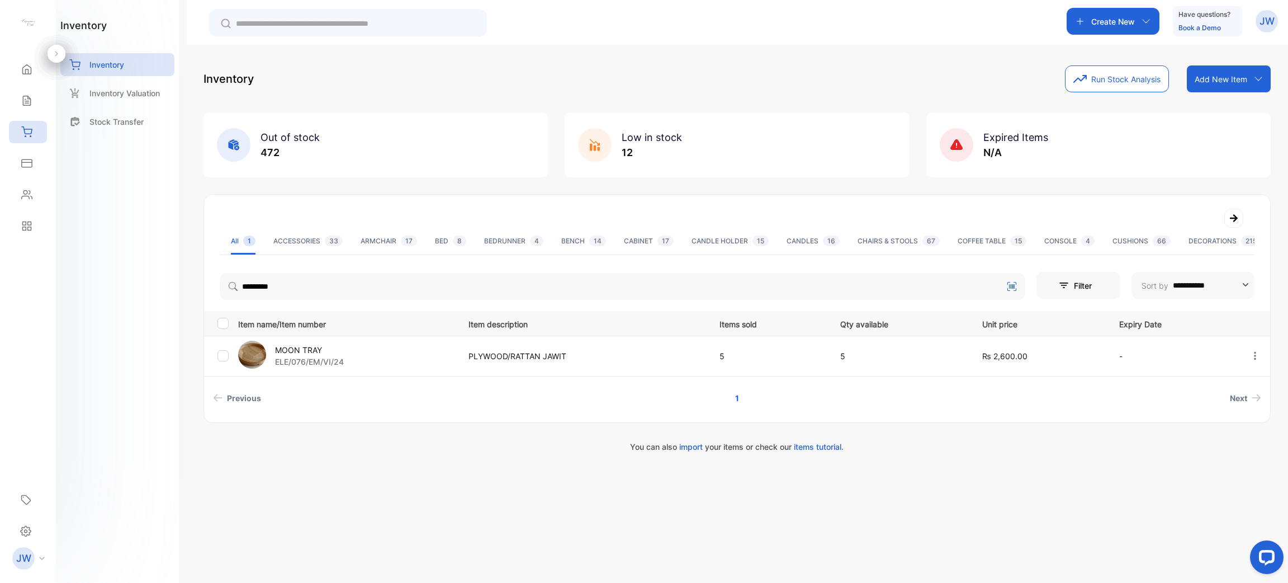
click at [321, 357] on p "ELE/076/EM/VI/24" at bounding box center [309, 362] width 69 height 12
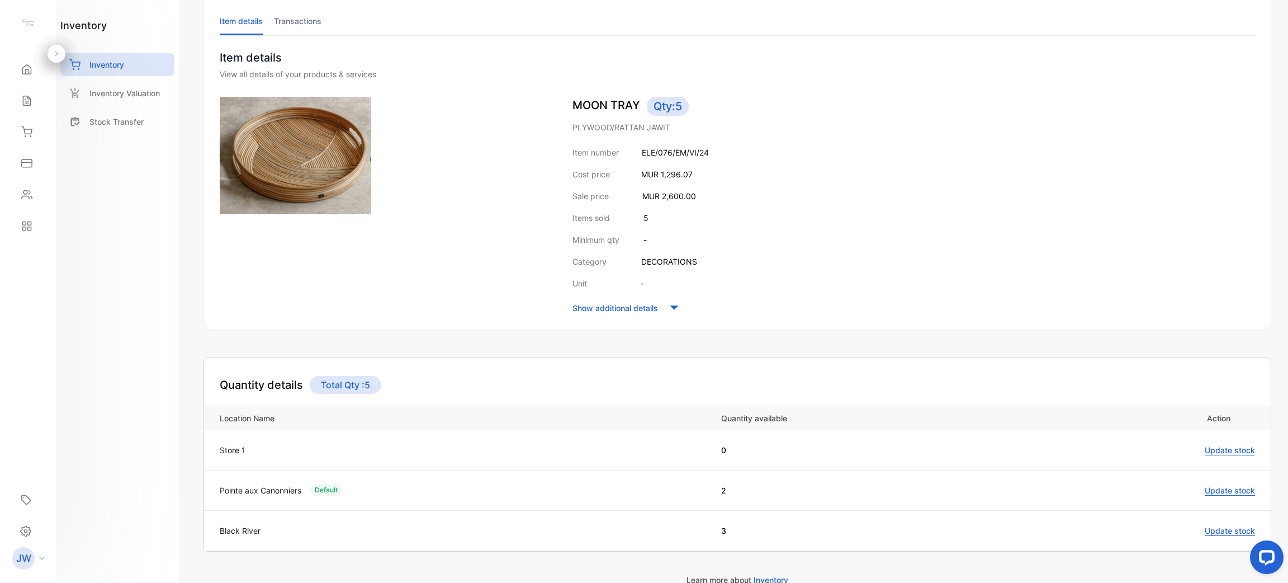
scroll to position [137, 0]
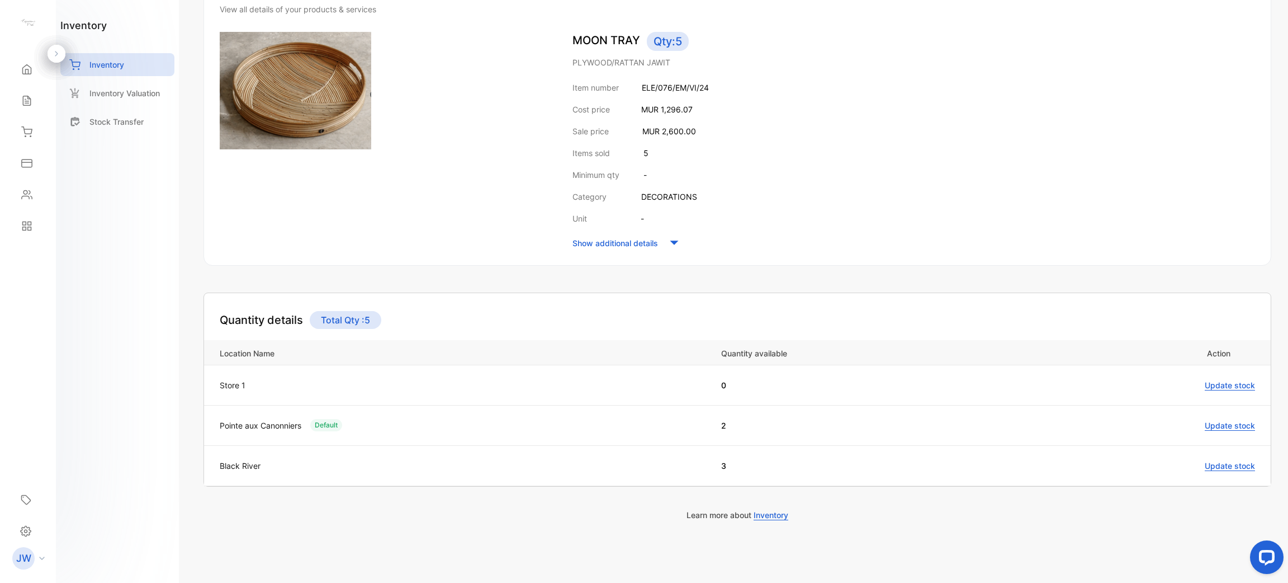
click at [1243, 429] on span "Update stock" at bounding box center [1230, 425] width 50 height 10
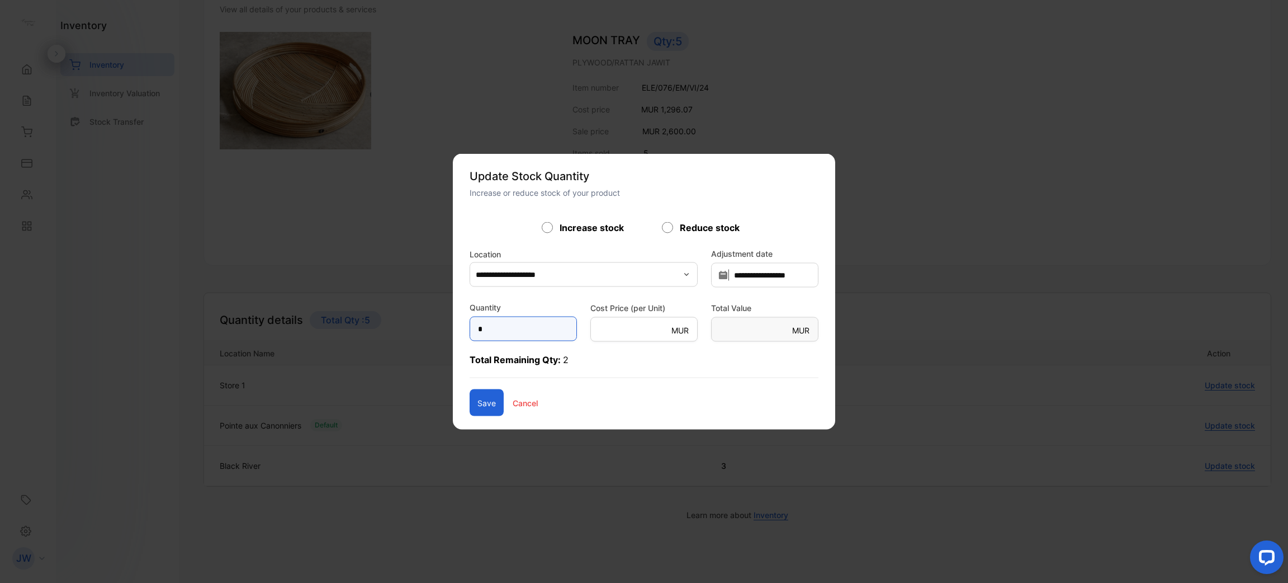
click at [503, 334] on input "*" at bounding box center [523, 328] width 107 height 25
type input "**"
type Value-inputsubject "*******"
type input "**"
click at [453, 405] on div "**********" at bounding box center [644, 292] width 382 height 276
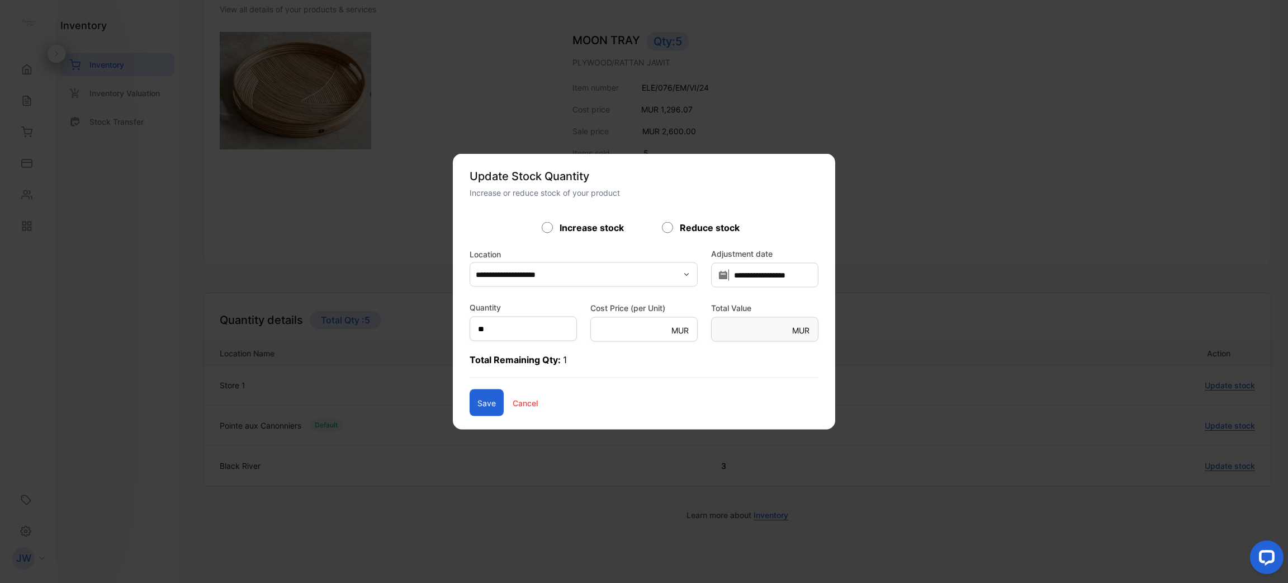
click at [470, 404] on button "Save" at bounding box center [487, 402] width 34 height 27
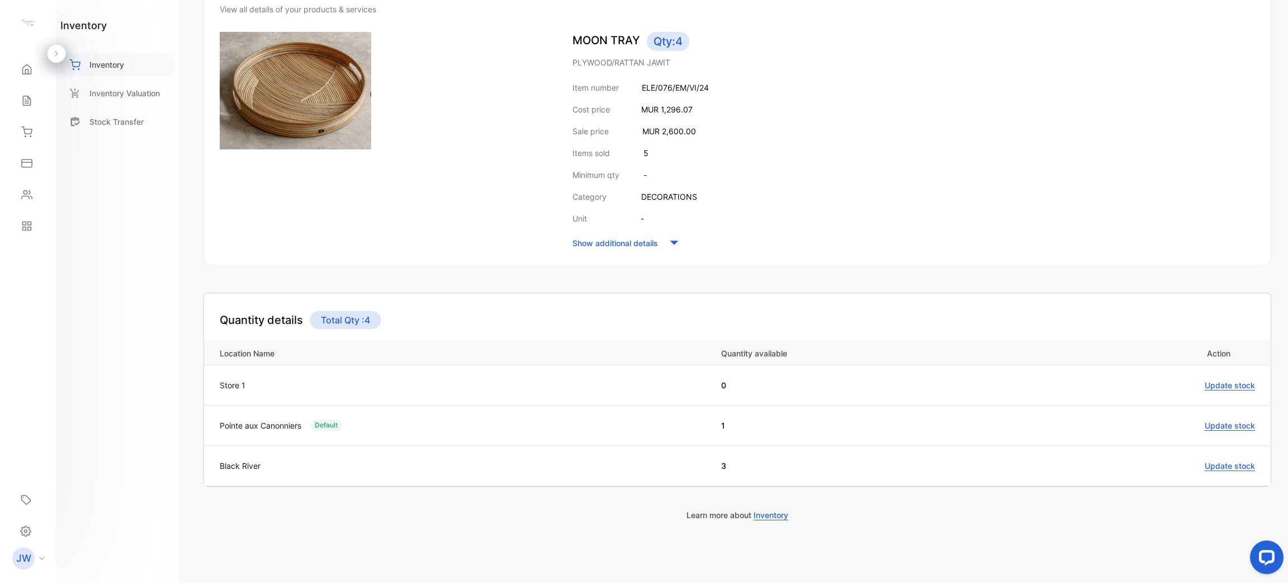
click at [132, 56] on div "Inventory" at bounding box center [117, 64] width 114 height 23
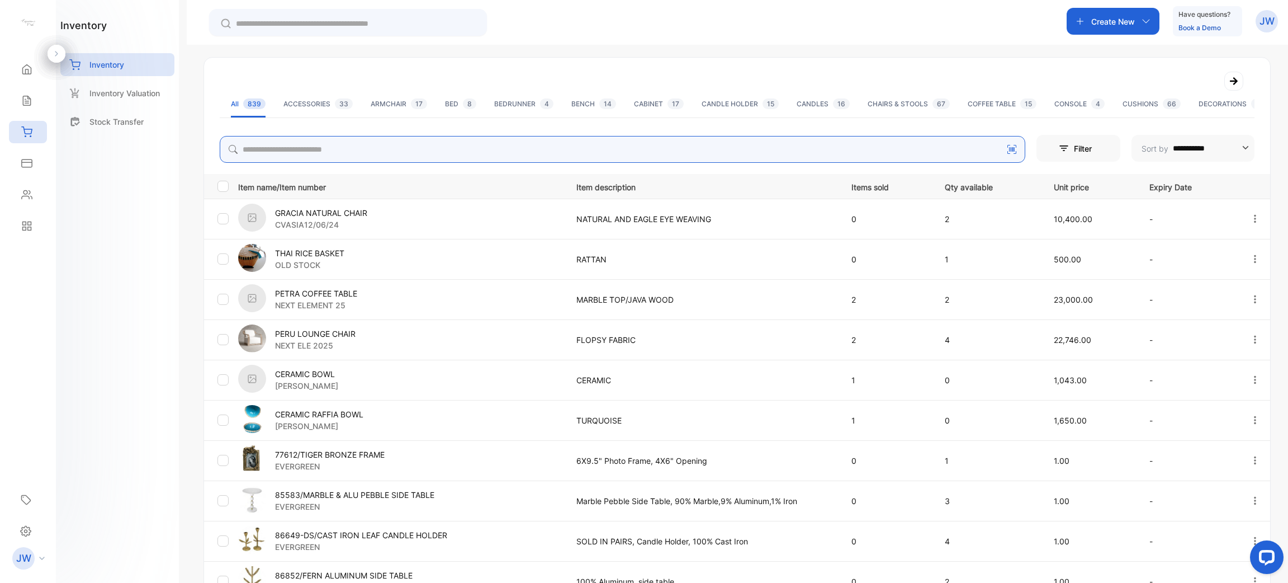
click at [327, 147] on input "search" at bounding box center [623, 149] width 806 height 27
type input "*"
type input "****"
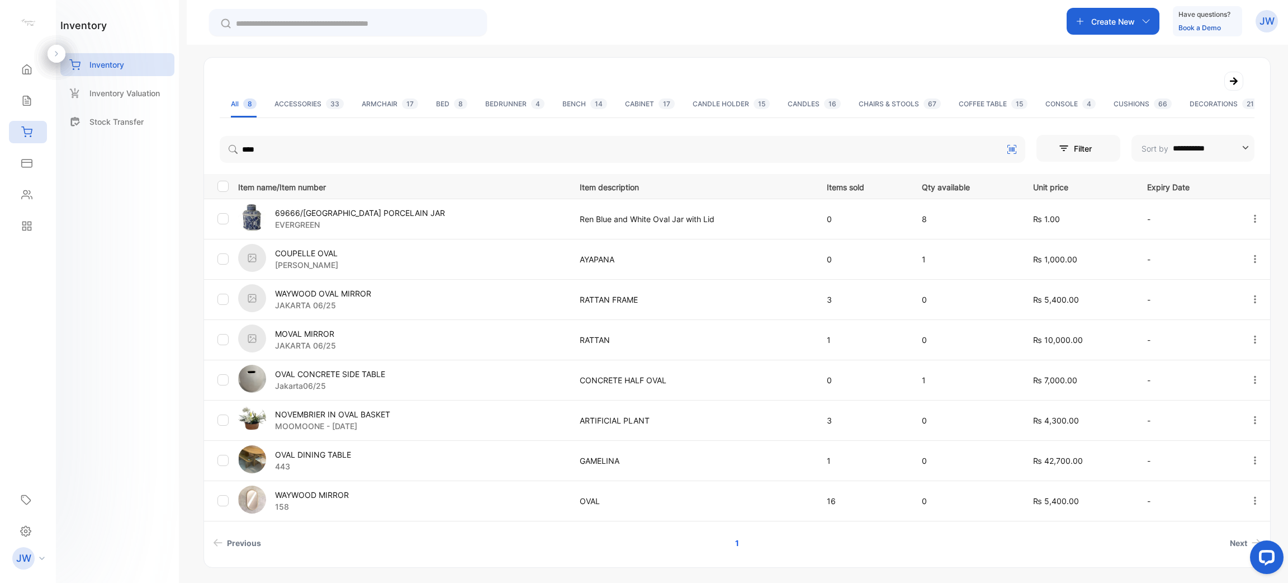
click at [351, 378] on p "OVAL CONCRETE SIDE TABLE" at bounding box center [330, 374] width 110 height 12
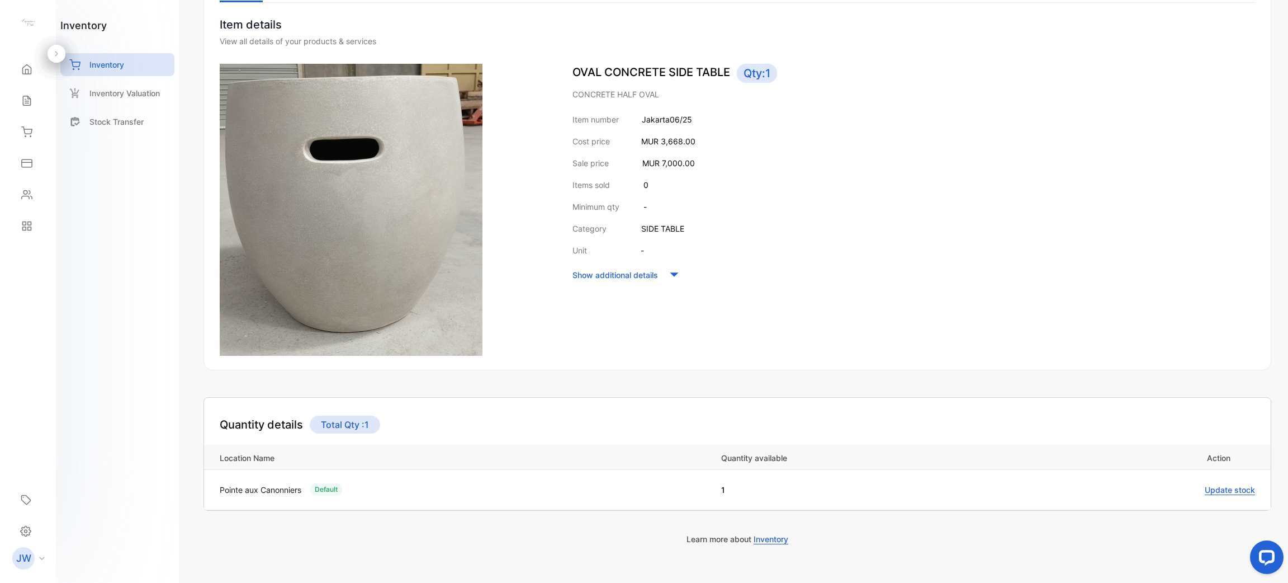
scroll to position [129, 0]
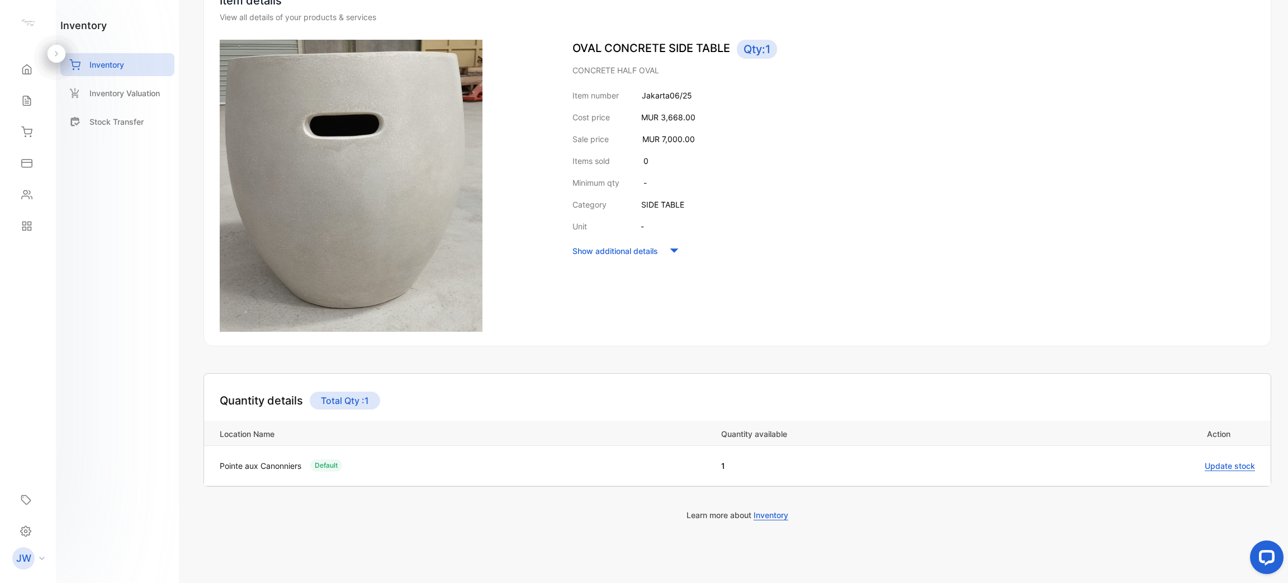
click at [1237, 471] on td "Update stock" at bounding box center [1146, 465] width 249 height 40
click at [1236, 470] on span "Update stock" at bounding box center [1230, 466] width 50 height 10
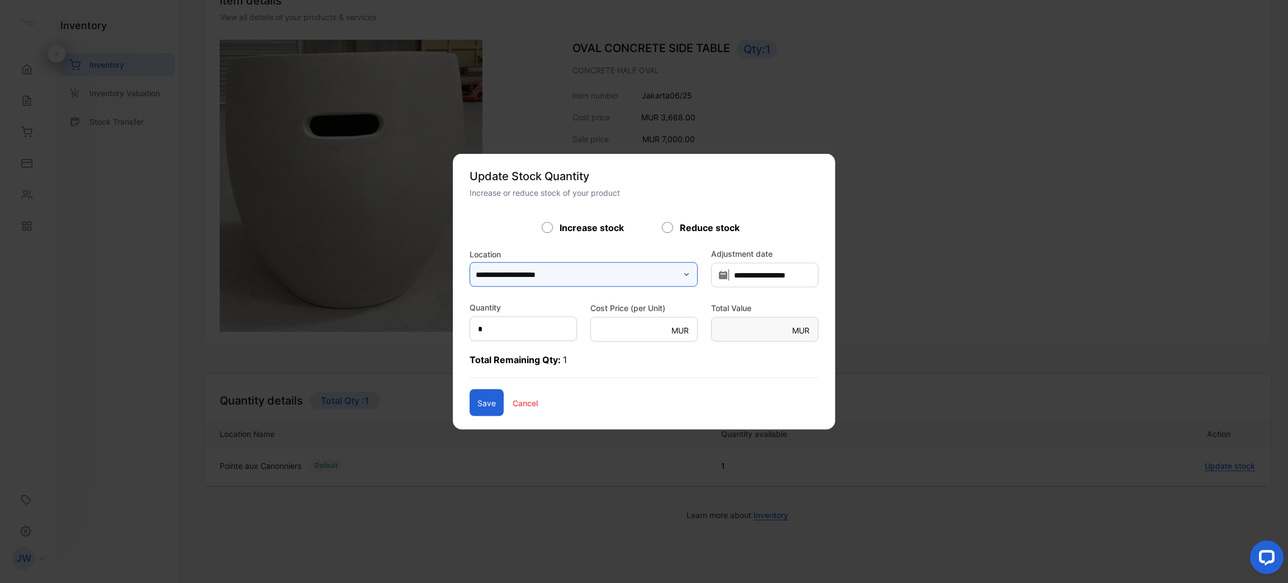
click at [604, 280] on input "**********" at bounding box center [584, 274] width 228 height 25
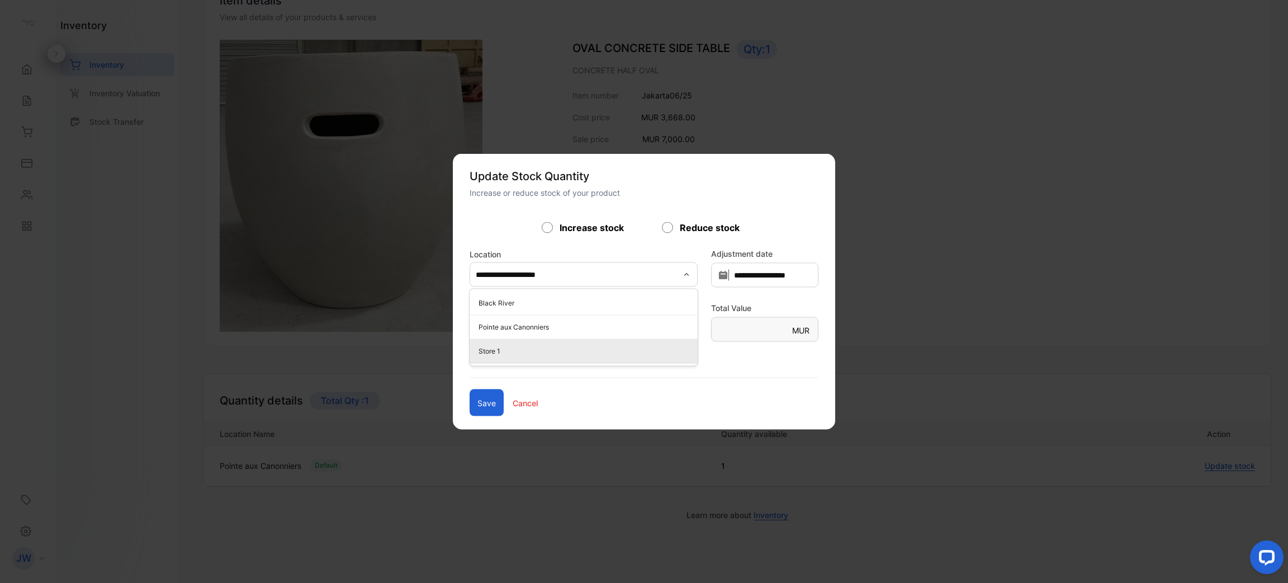
click at [479, 352] on p "Store 1" at bounding box center [586, 351] width 215 height 10
type input "*******"
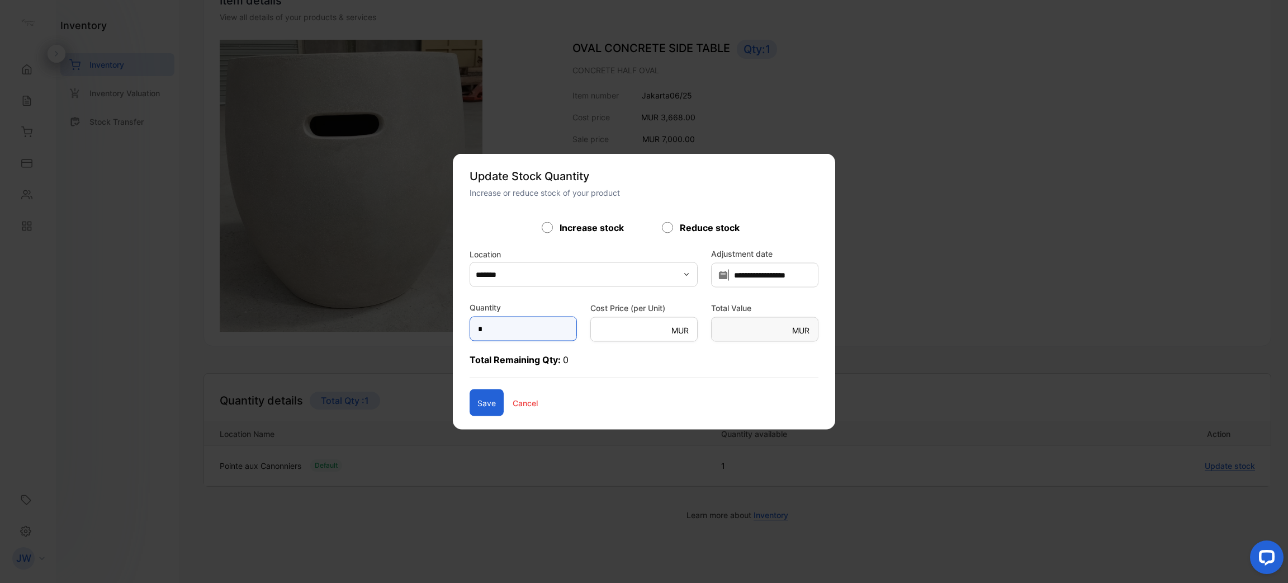
click at [481, 334] on input "*" at bounding box center [523, 328] width 107 height 25
type input "**"
type Value-inputsubject "****"
type input "**"
click at [470, 401] on button "Save" at bounding box center [487, 402] width 34 height 27
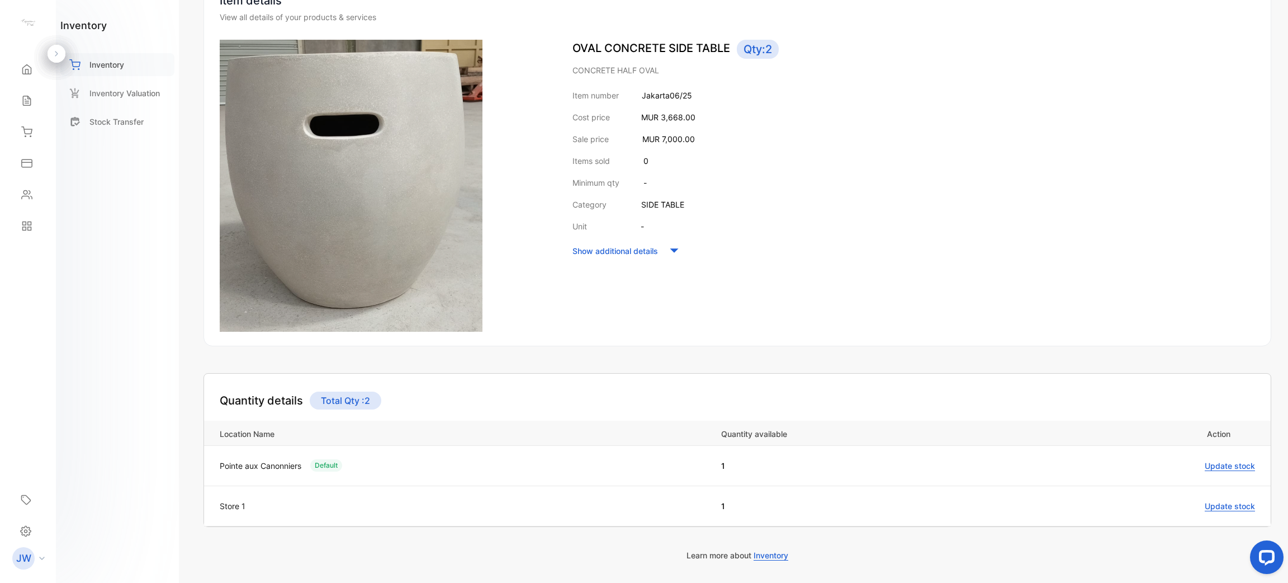
click at [122, 55] on div "Inventory" at bounding box center [117, 64] width 114 height 23
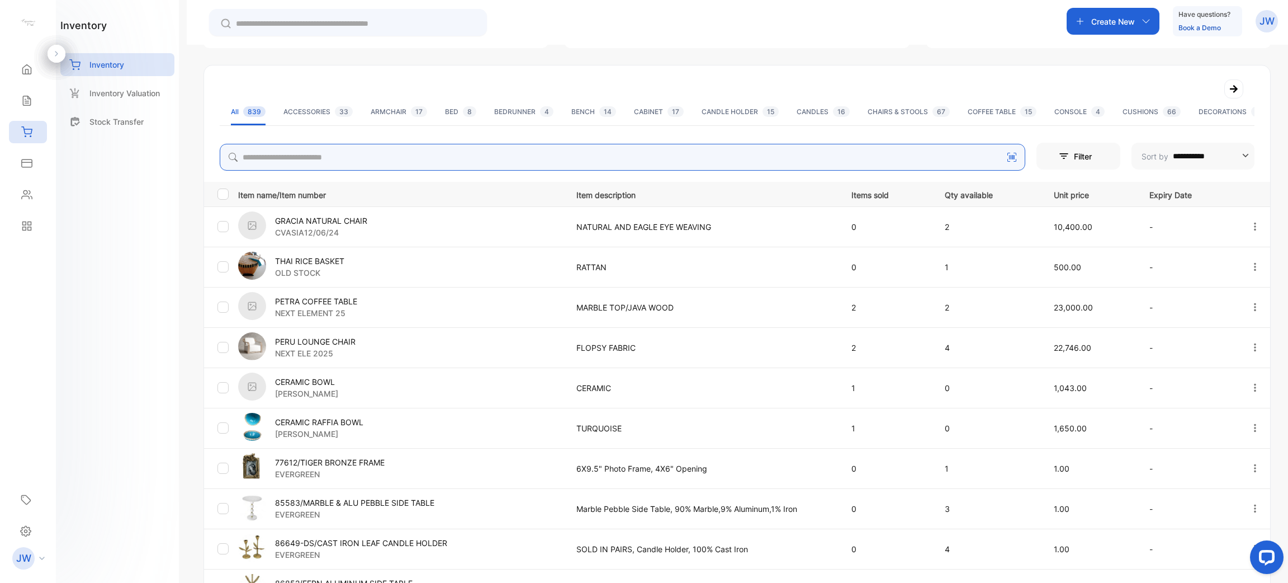
click at [357, 156] on input "search" at bounding box center [623, 157] width 806 height 27
type input "******"
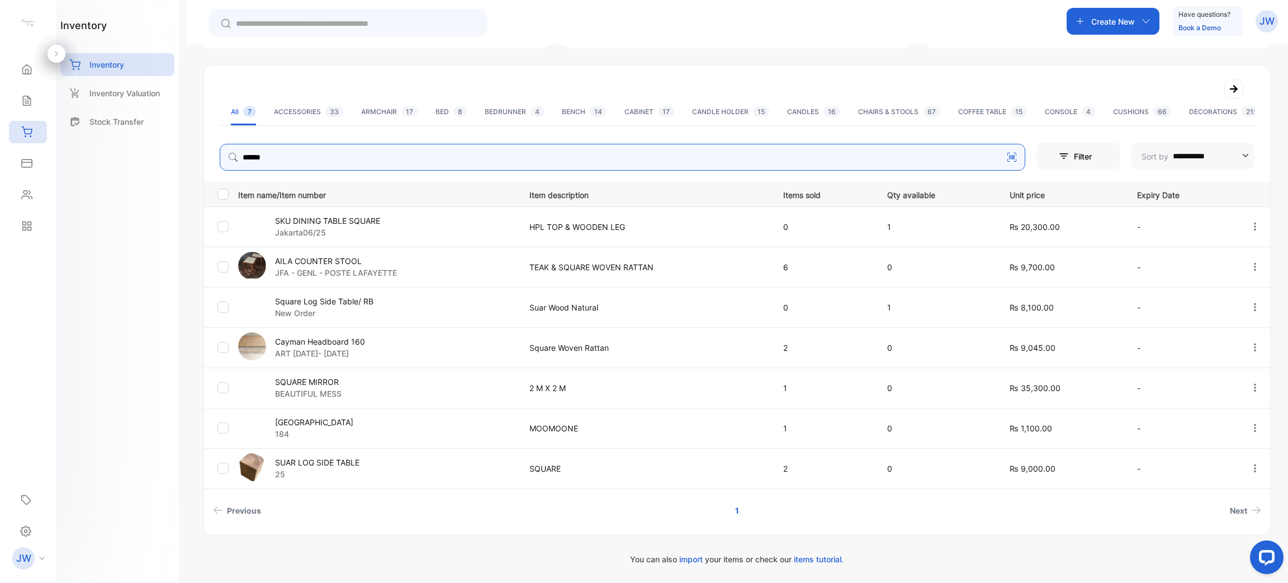
scroll to position [129, 0]
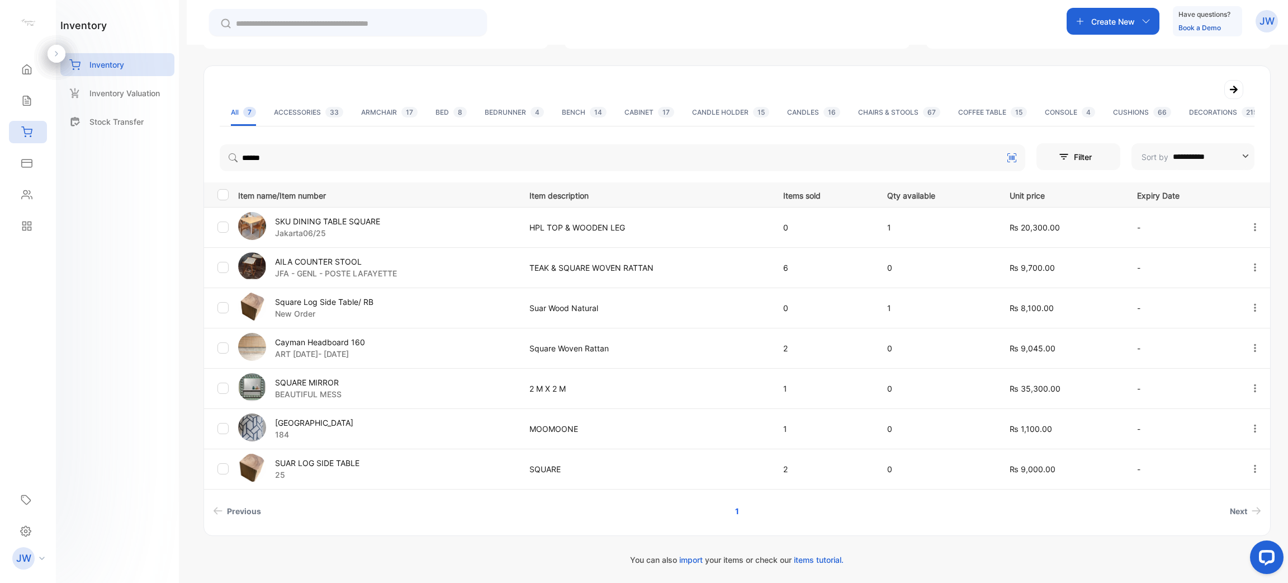
click at [327, 304] on p "Square Log Side Table/ RB" at bounding box center [324, 302] width 98 height 12
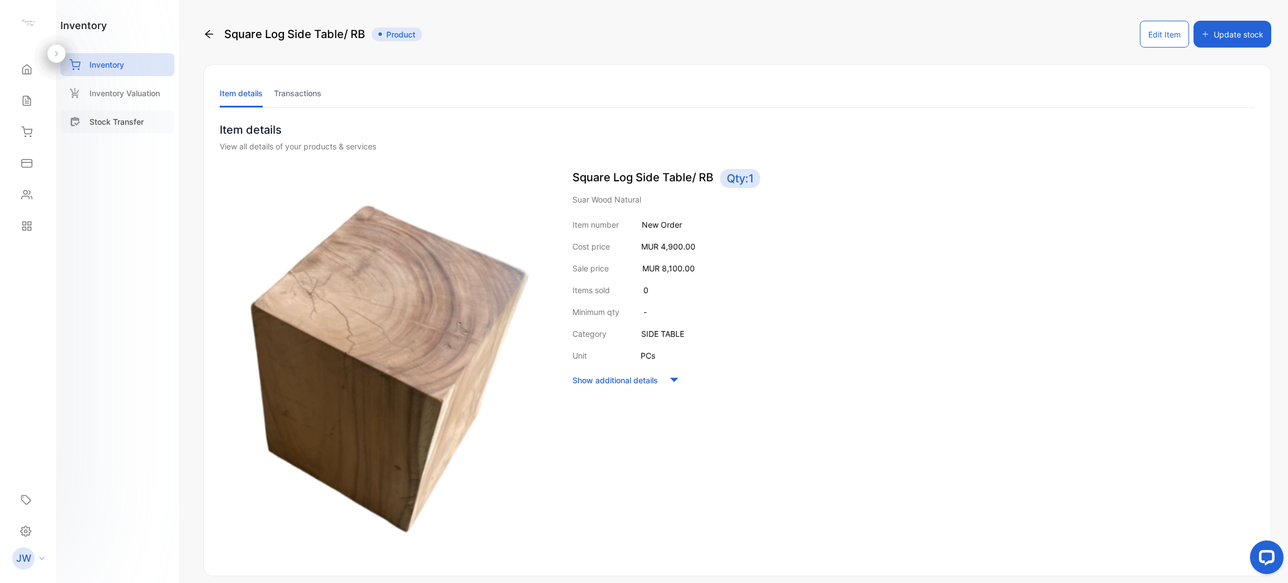
click at [130, 114] on div "Stock Transfer" at bounding box center [117, 121] width 114 height 23
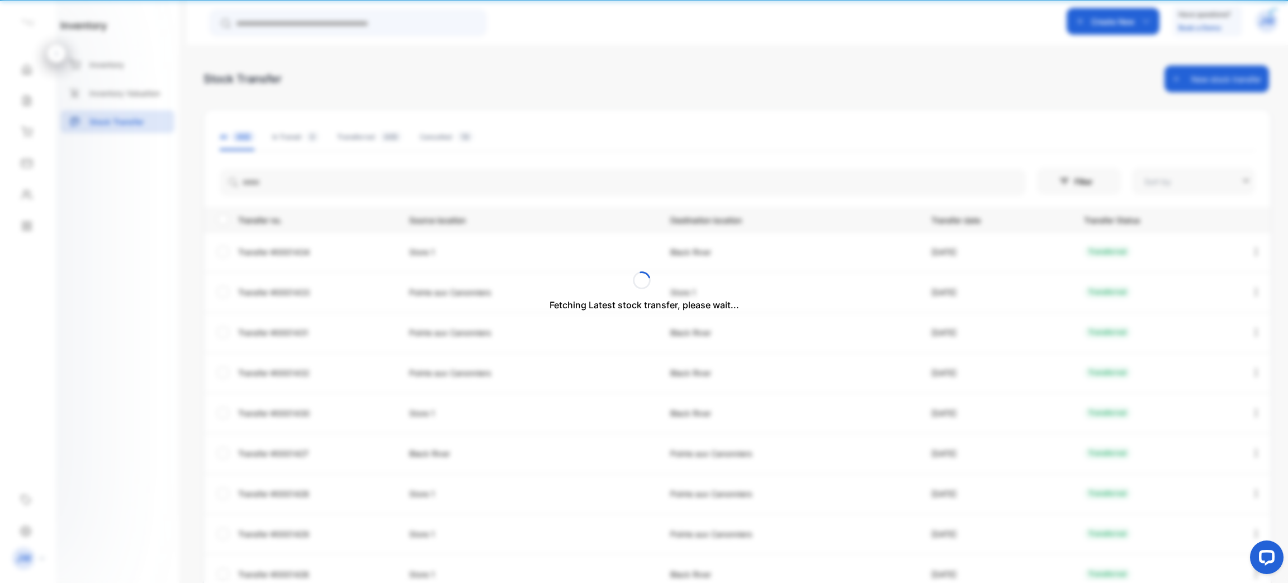
type input "**********"
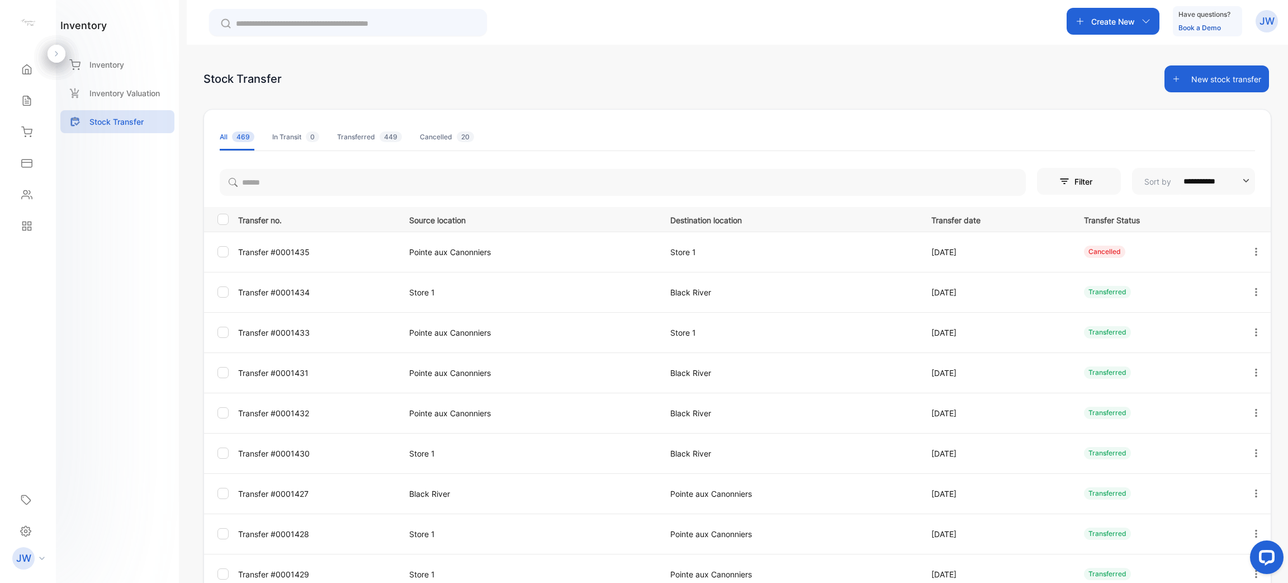
click at [1218, 83] on button "New stock transfer" at bounding box center [1216, 78] width 105 height 27
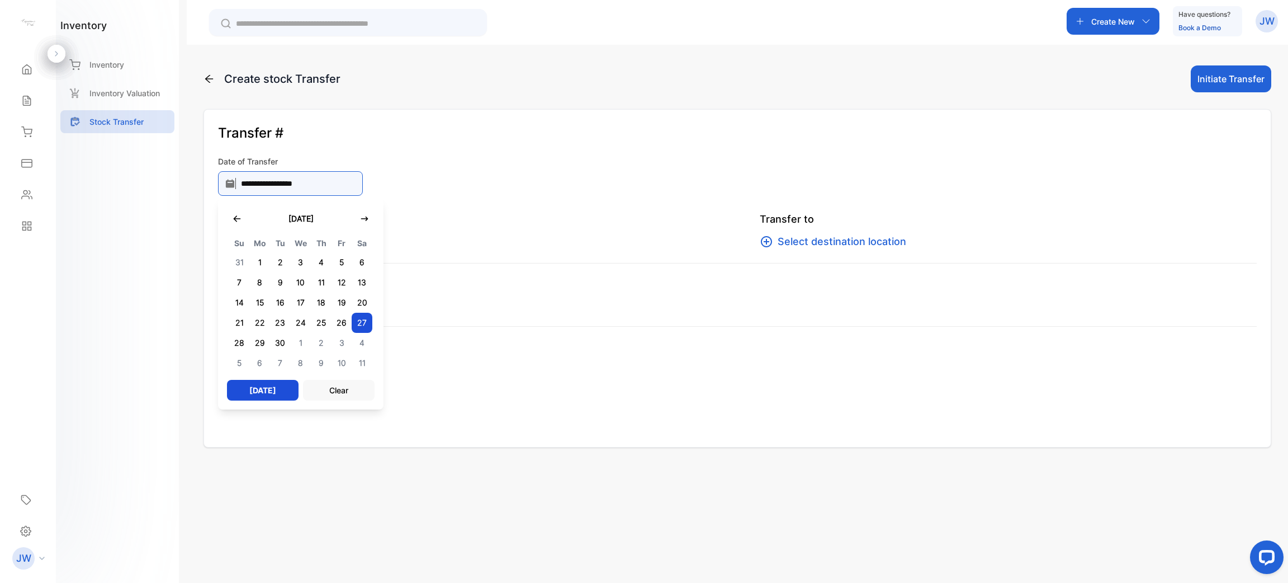
click at [330, 182] on input "**********" at bounding box center [290, 183] width 145 height 25
click at [244, 394] on button "[DATE]" at bounding box center [263, 390] width 72 height 21
type input "**********"
click at [513, 226] on p "Transfer from" at bounding box center [466, 219] width 497 height 16
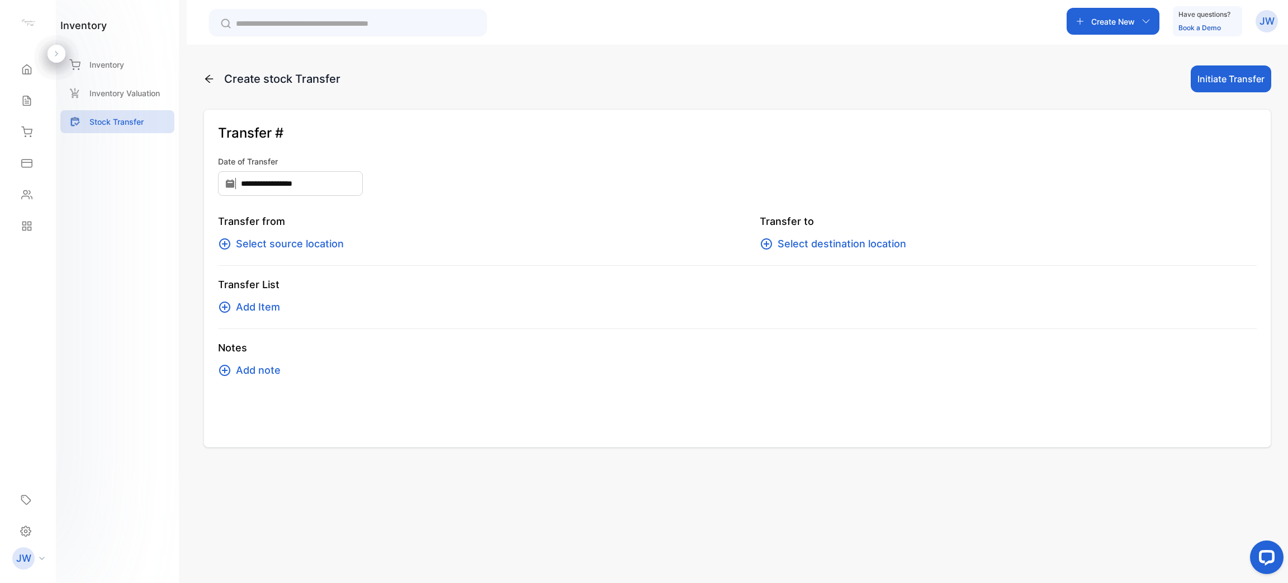
click at [338, 235] on div "Transfer from Select source location" at bounding box center [466, 233] width 497 height 38
click at [336, 241] on span "Select source location" at bounding box center [290, 244] width 108 height 16
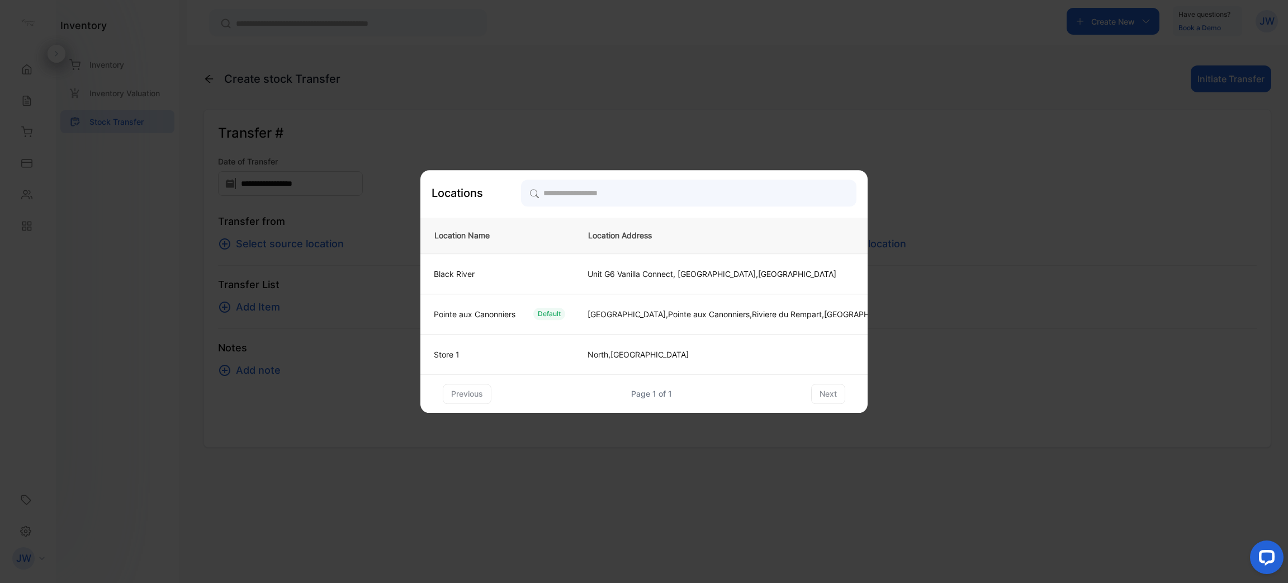
click at [504, 363] on td "Store 1" at bounding box center [497, 354] width 154 height 40
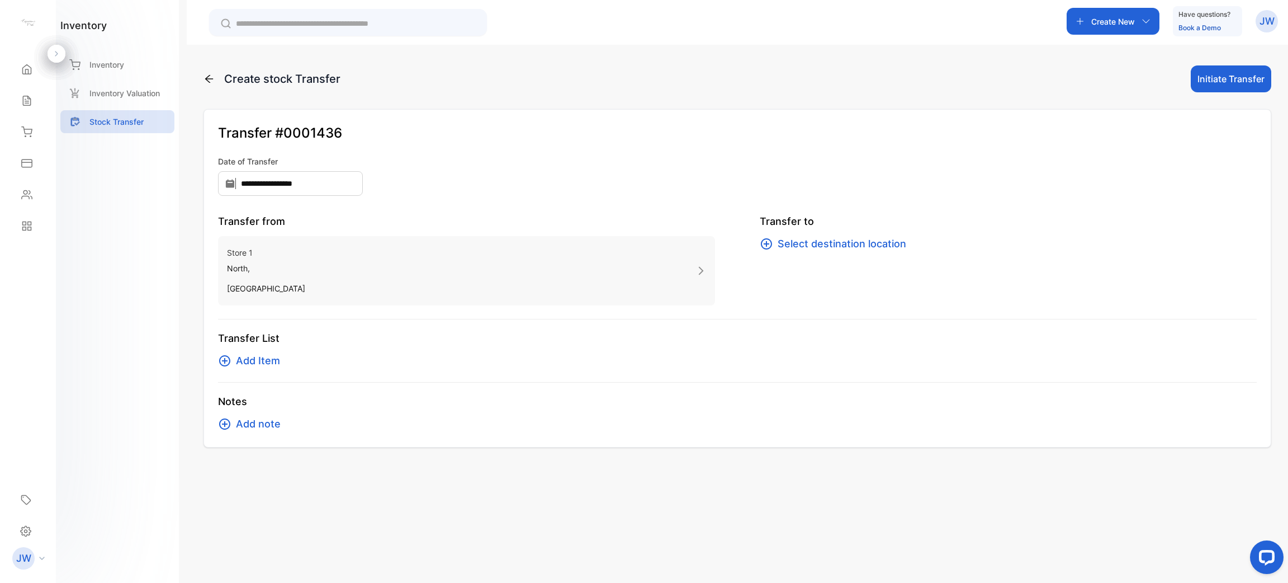
click at [810, 238] on span "Select destination location" at bounding box center [842, 244] width 129 height 16
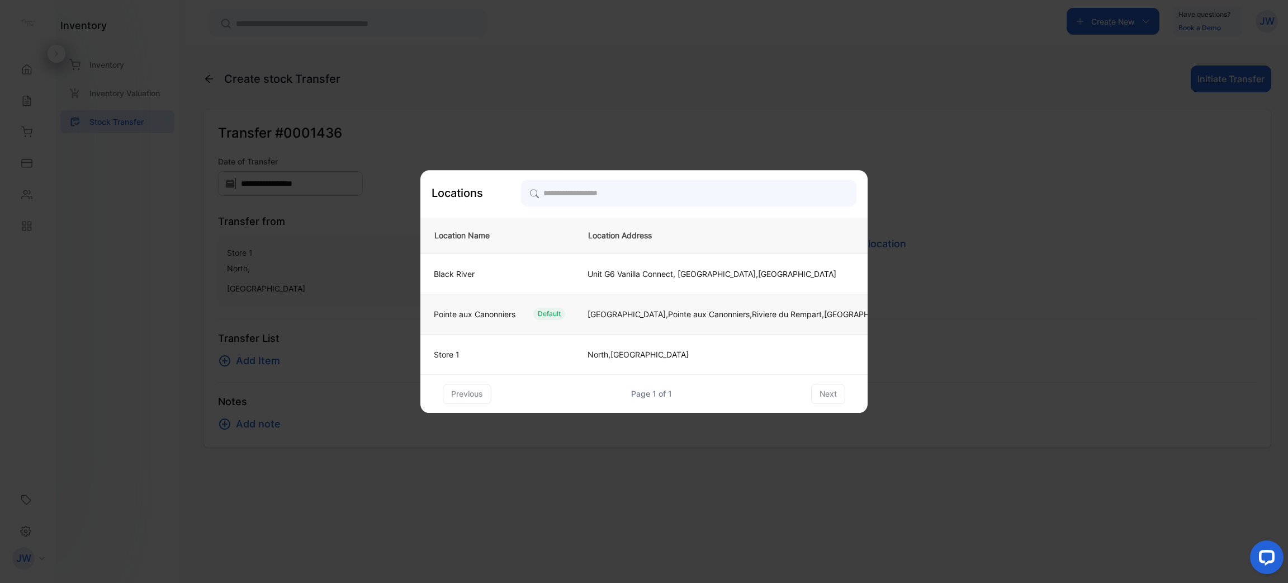
click at [574, 315] on td "Pointe aux Canonniers Default" at bounding box center [497, 313] width 154 height 40
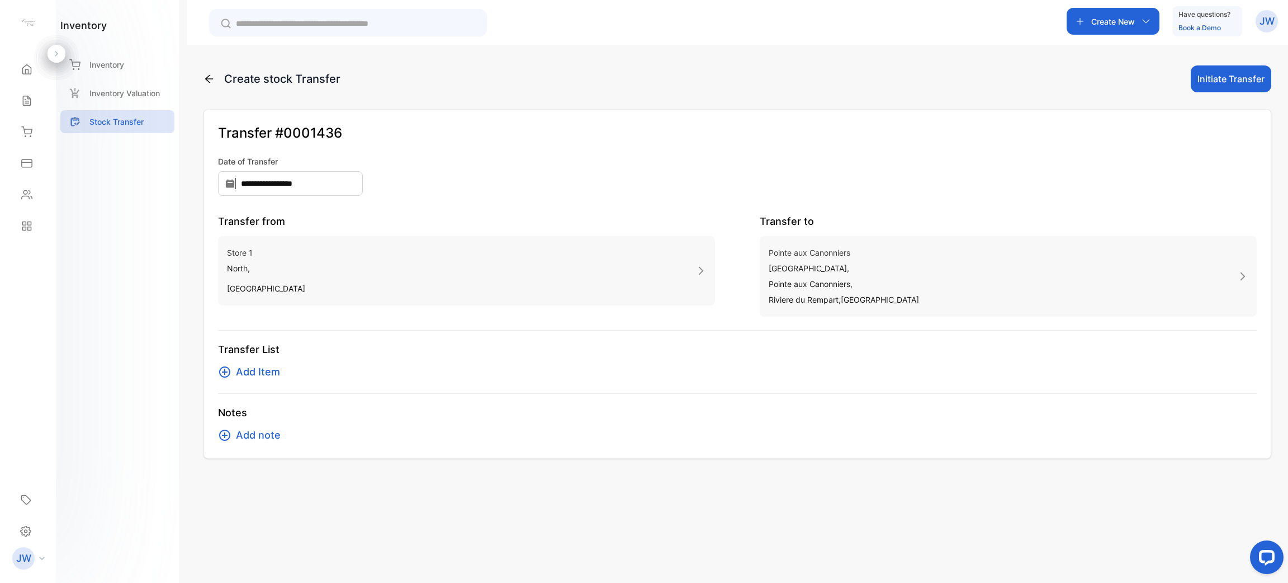
click at [259, 371] on span "Add Item" at bounding box center [258, 372] width 44 height 16
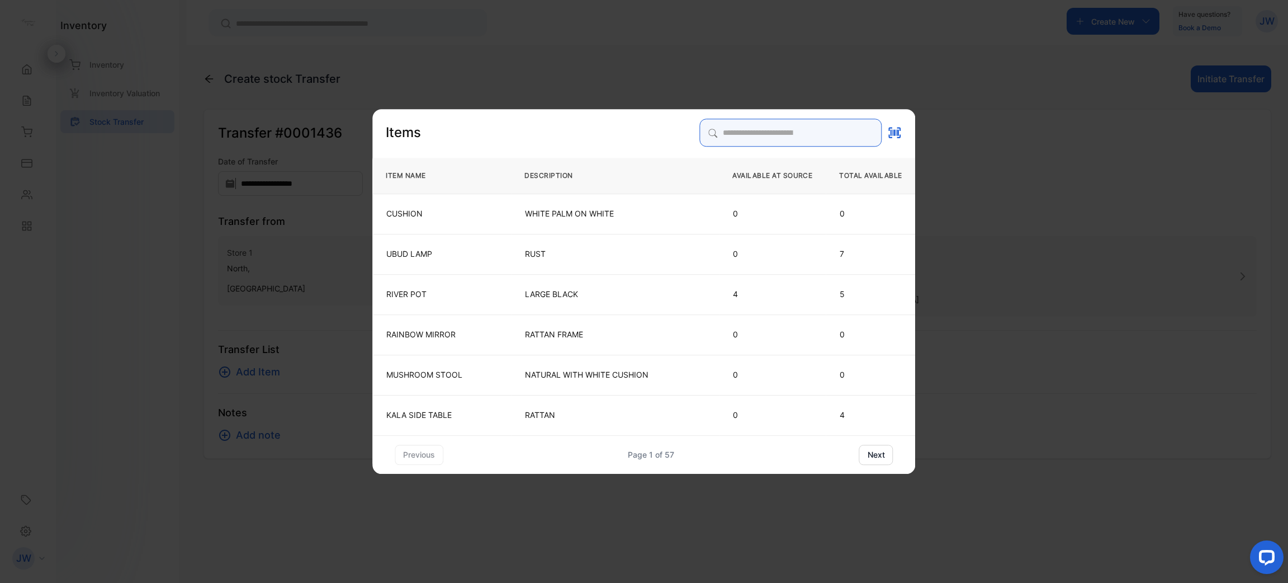
click at [769, 130] on input "search" at bounding box center [791, 133] width 182 height 28
type input "******"
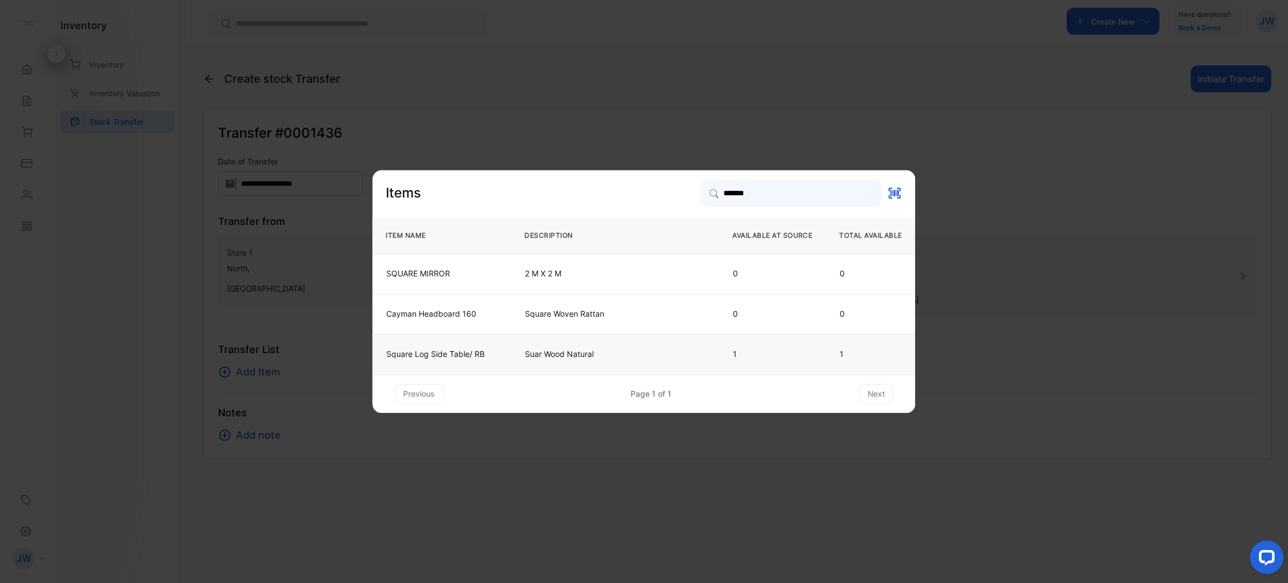
click at [432, 364] on td "Square Log Side Table/ RB" at bounding box center [441, 354] width 139 height 40
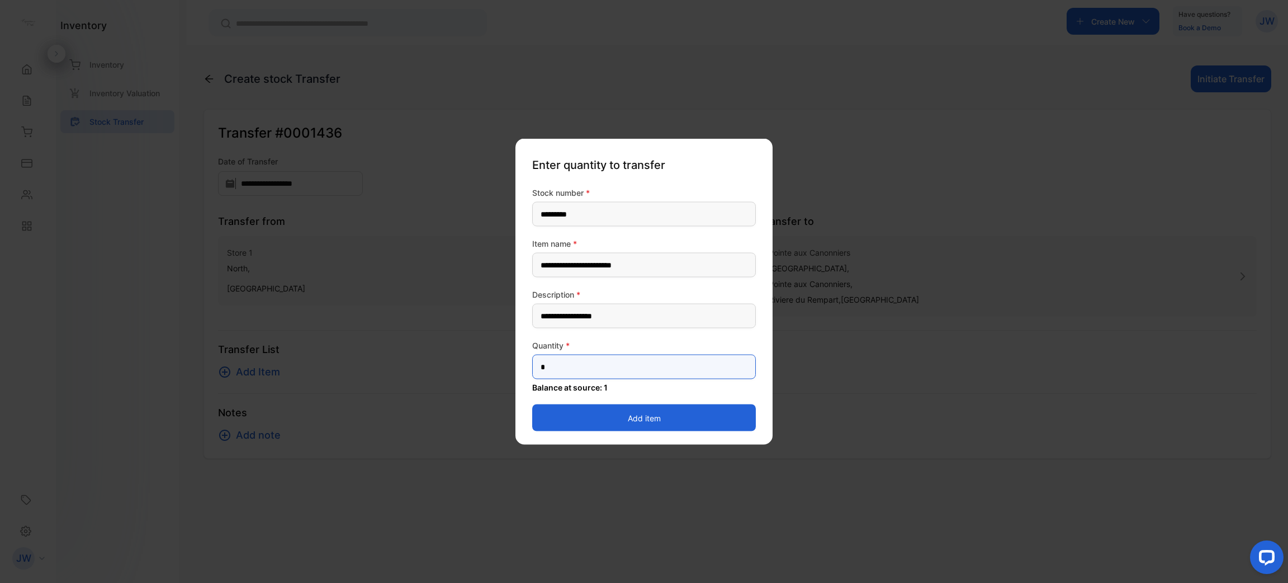
click at [640, 376] on input "*" at bounding box center [644, 366] width 224 height 25
type input "**"
click at [731, 411] on button "Add item" at bounding box center [644, 417] width 224 height 27
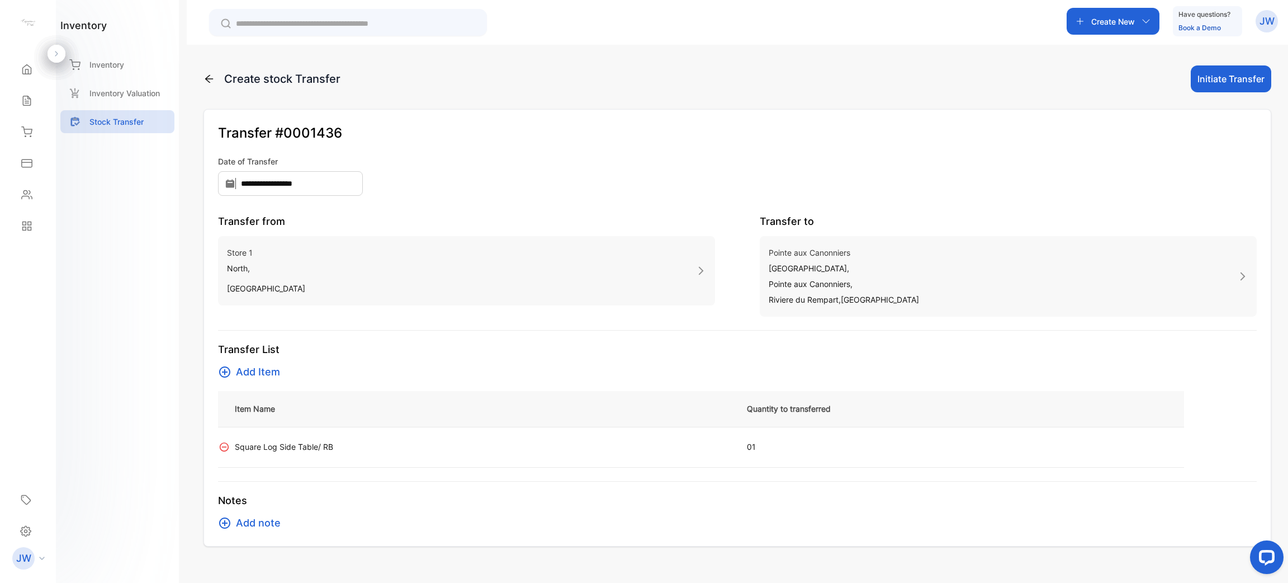
click at [1236, 79] on button "Initiate Transfer" at bounding box center [1231, 78] width 80 height 27
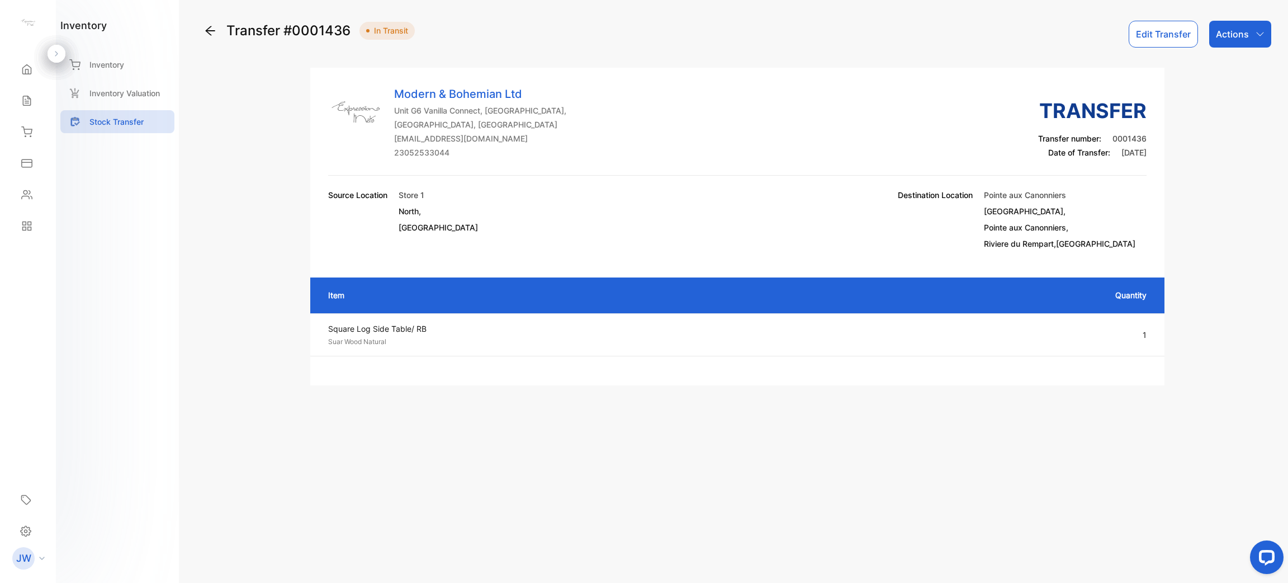
click at [1256, 38] on icon "button" at bounding box center [1260, 34] width 9 height 9
click at [1243, 67] on div "Mark as Transferred" at bounding box center [1214, 71] width 113 height 22
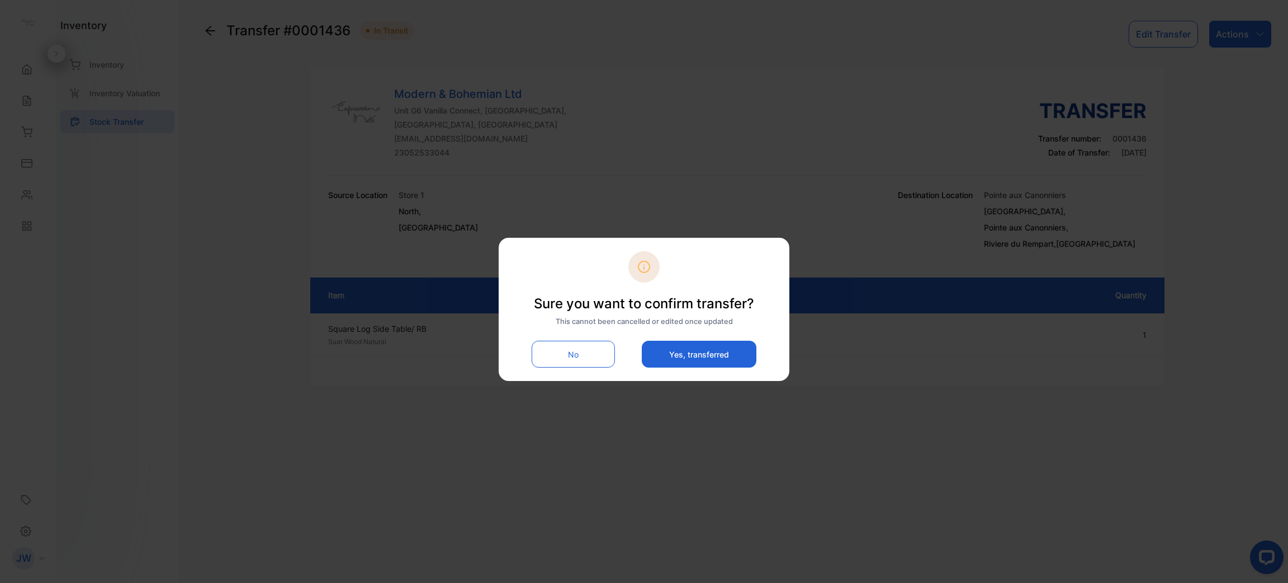
click at [682, 361] on button "Yes, transferred" at bounding box center [699, 353] width 115 height 27
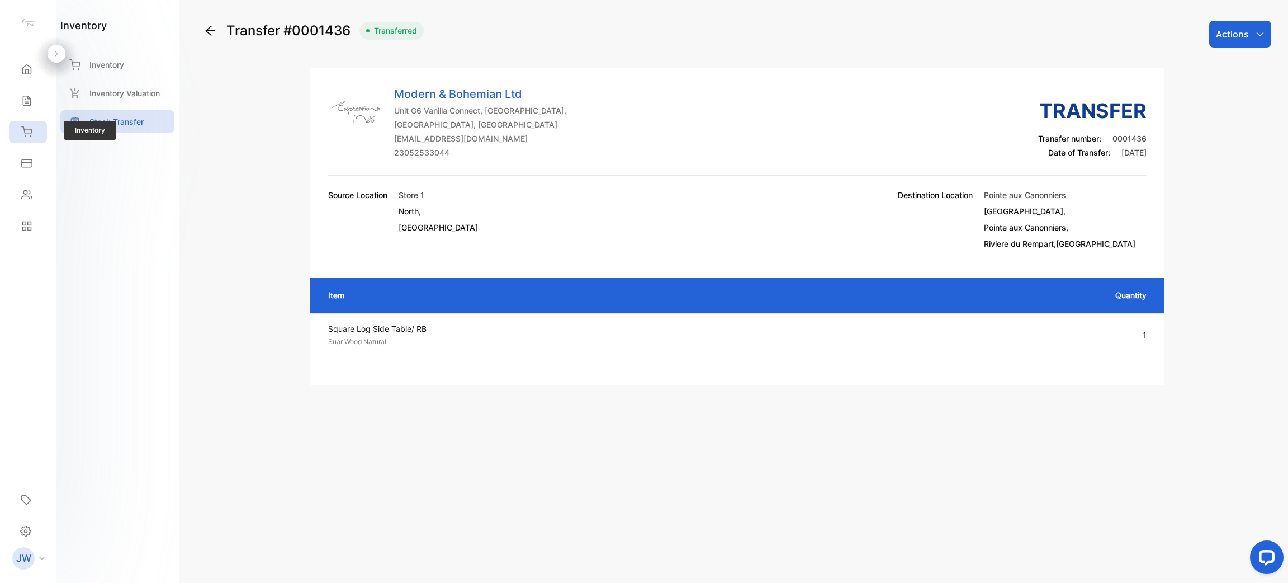
click at [35, 123] on div "Inventory" at bounding box center [28, 132] width 38 height 22
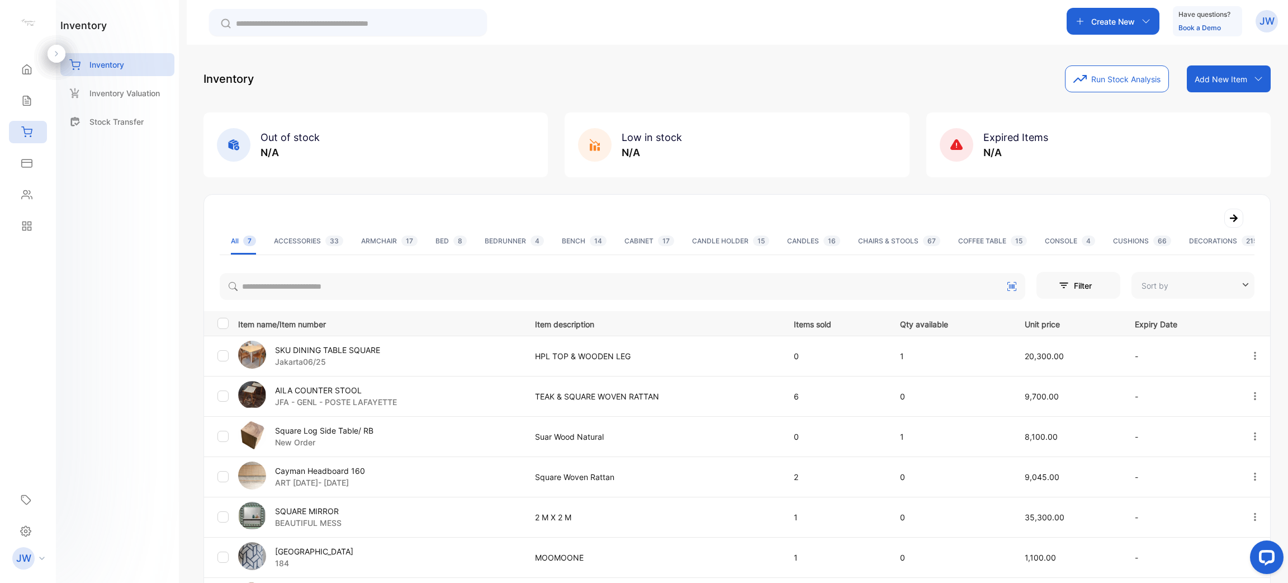
type input "**********"
